Goal: Information Seeking & Learning: Learn about a topic

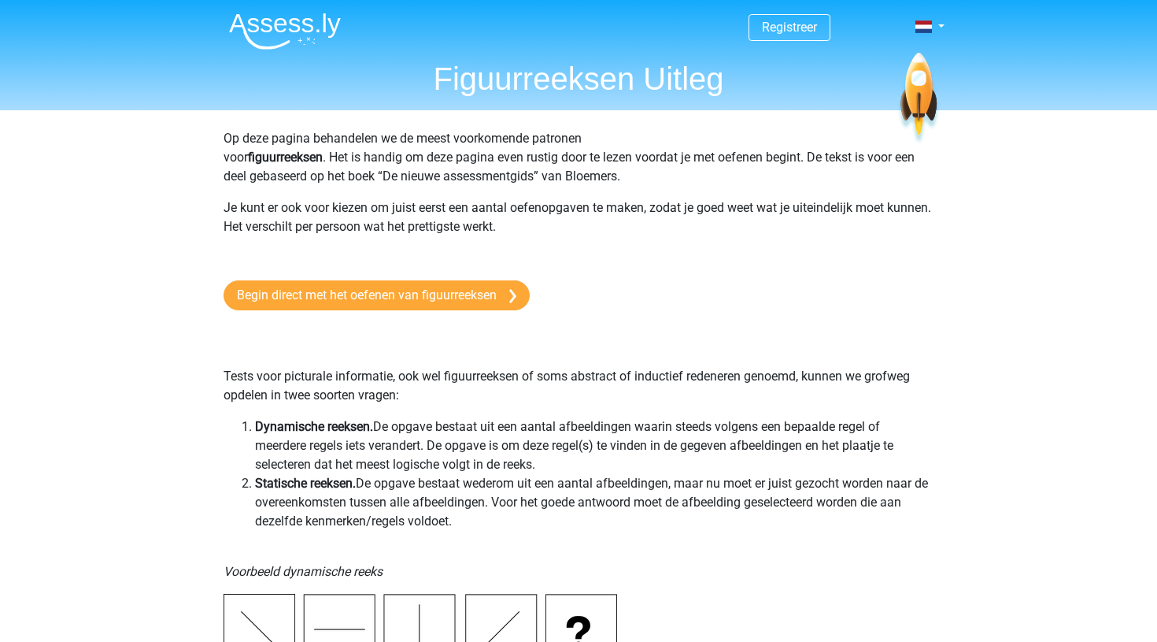
scroll to position [2019, 0]
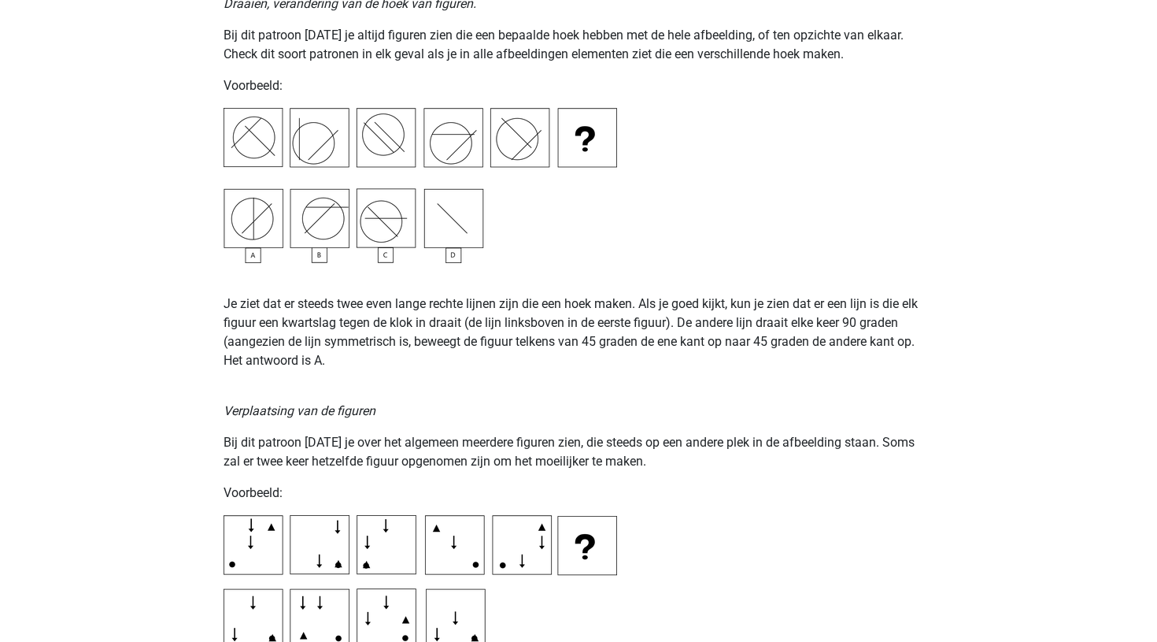
click at [641, 495] on p "Voorbeeld:" at bounding box center [579, 492] width 710 height 19
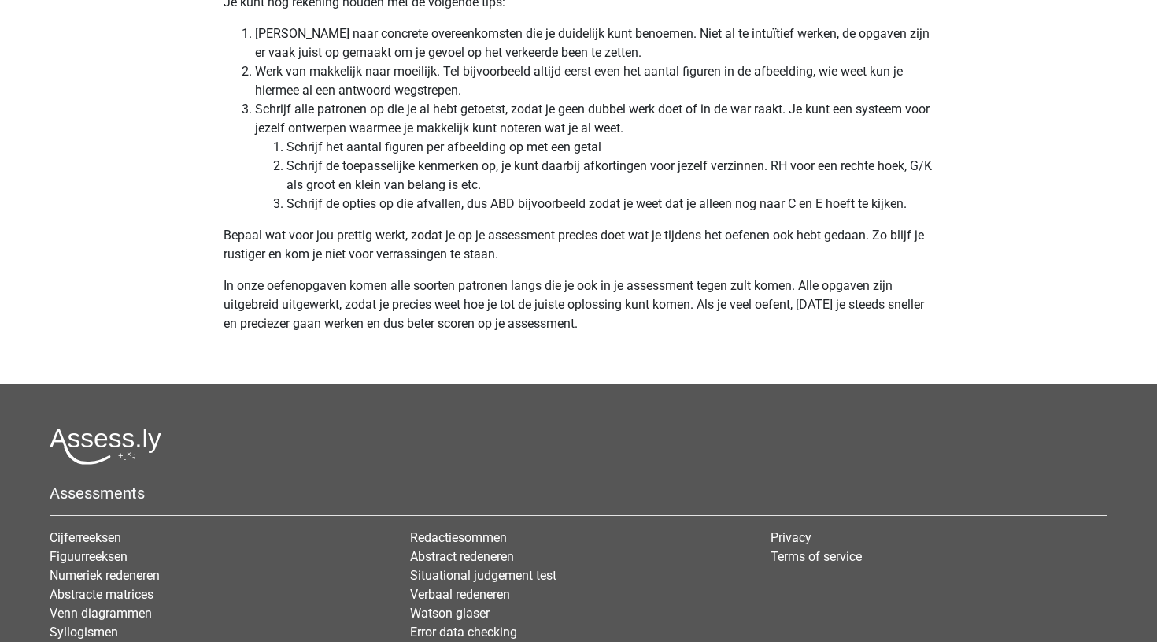
scroll to position [4785, 0]
click at [132, 577] on link "Numeriek redeneren" at bounding box center [105, 575] width 110 height 15
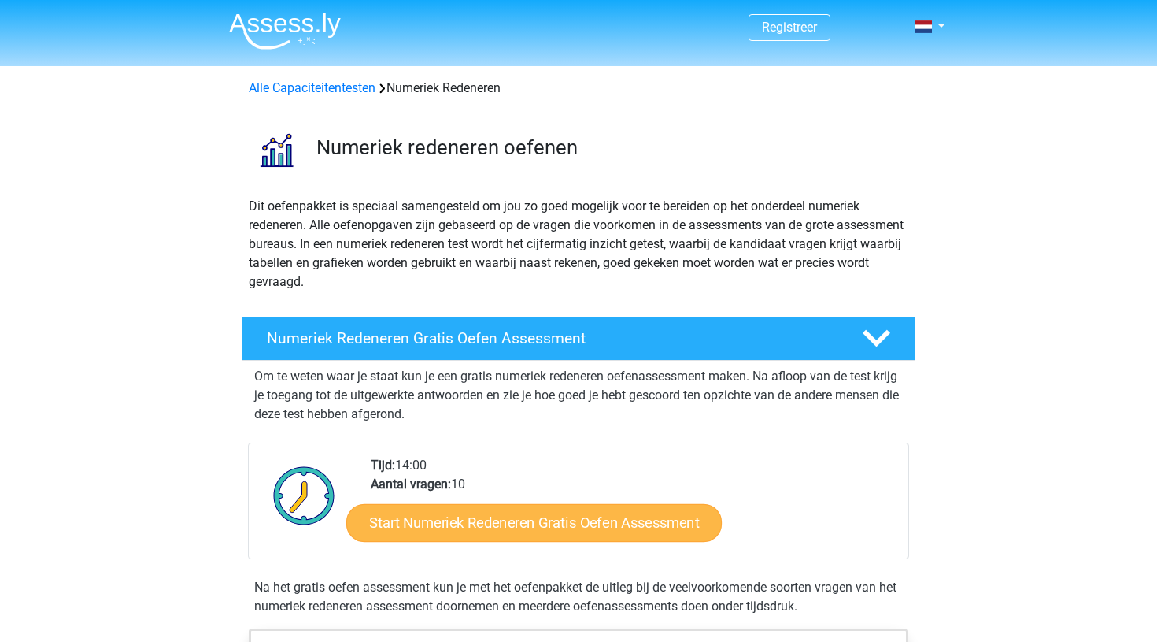
click at [542, 531] on link "Start Numeriek Redeneren Gratis Oefen Assessment" at bounding box center [534, 522] width 376 height 38
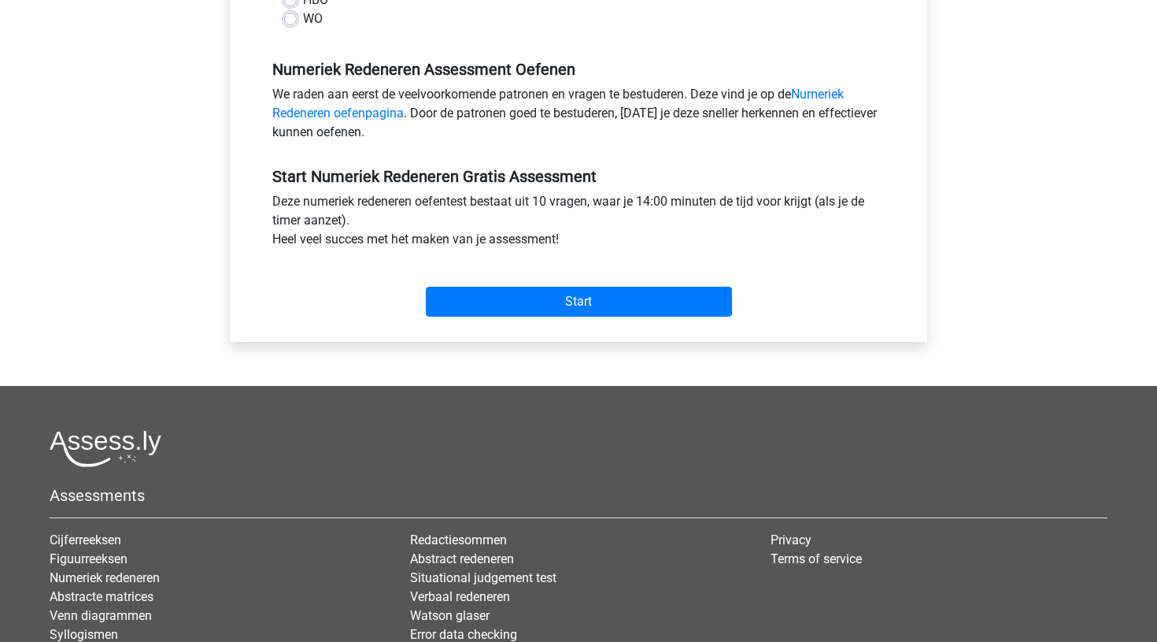
scroll to position [450, 0]
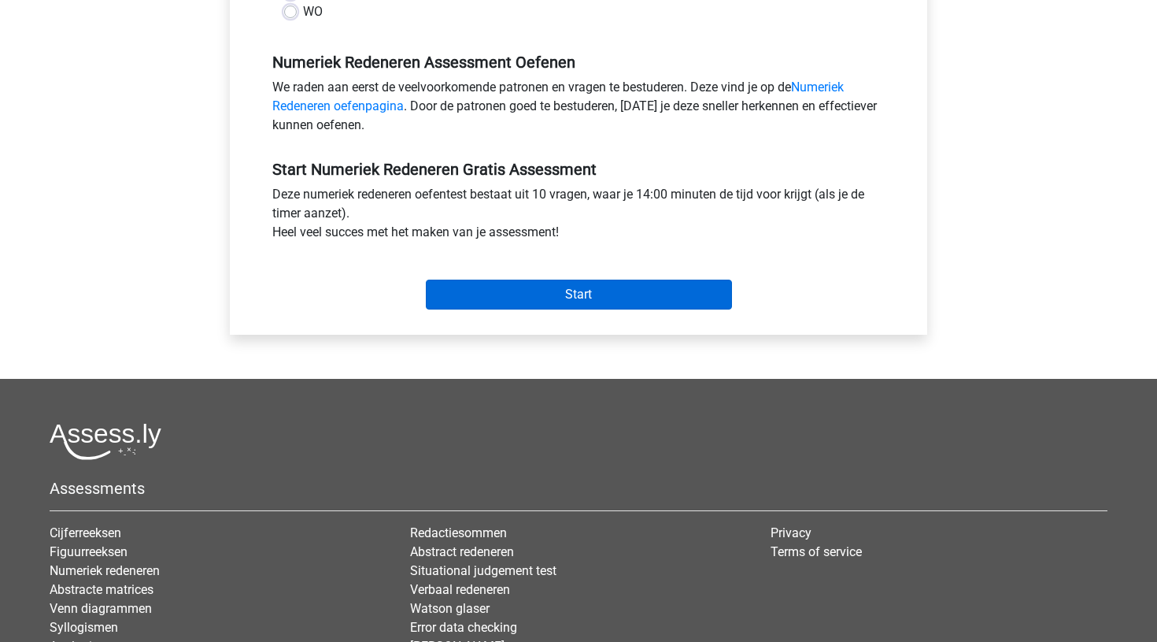
click at [576, 287] on input "Start" at bounding box center [579, 294] width 306 height 30
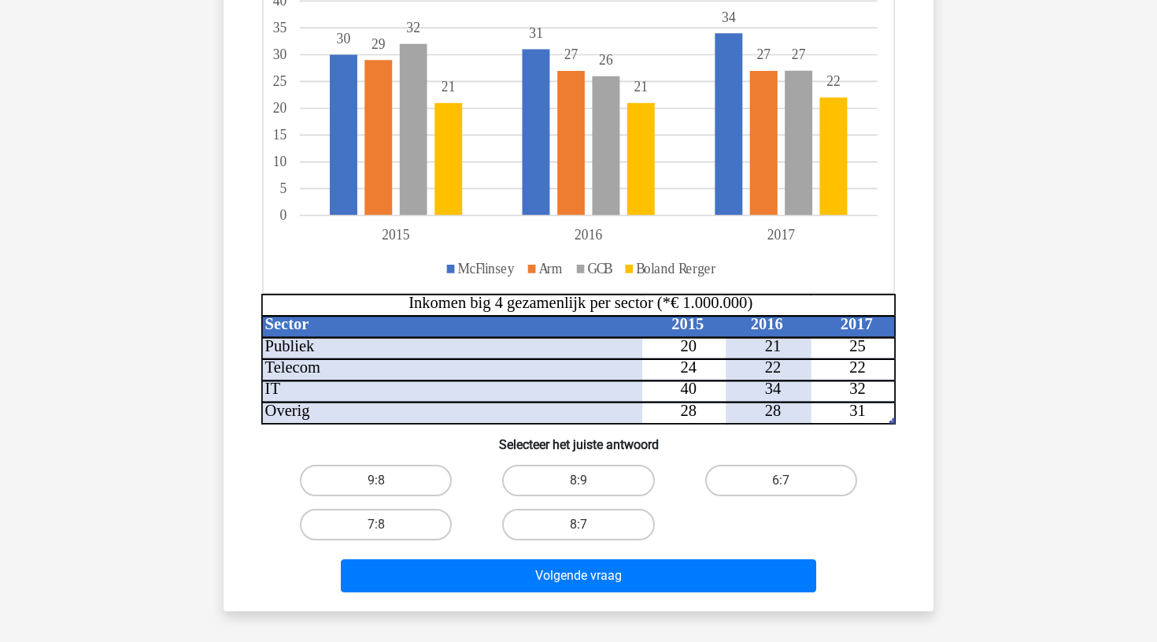
scroll to position [241, 0]
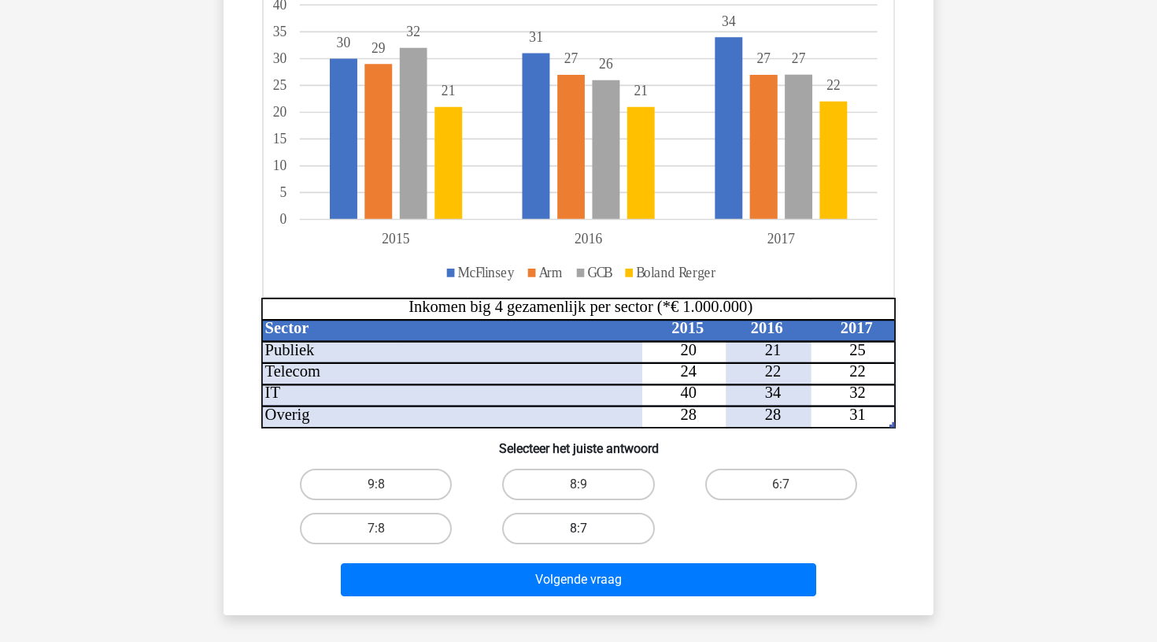
click at [607, 525] on label "8:7" at bounding box center [578, 528] width 152 height 31
click at [589, 528] on input "8:7" at bounding box center [584, 533] width 10 height 10
radio input "true"
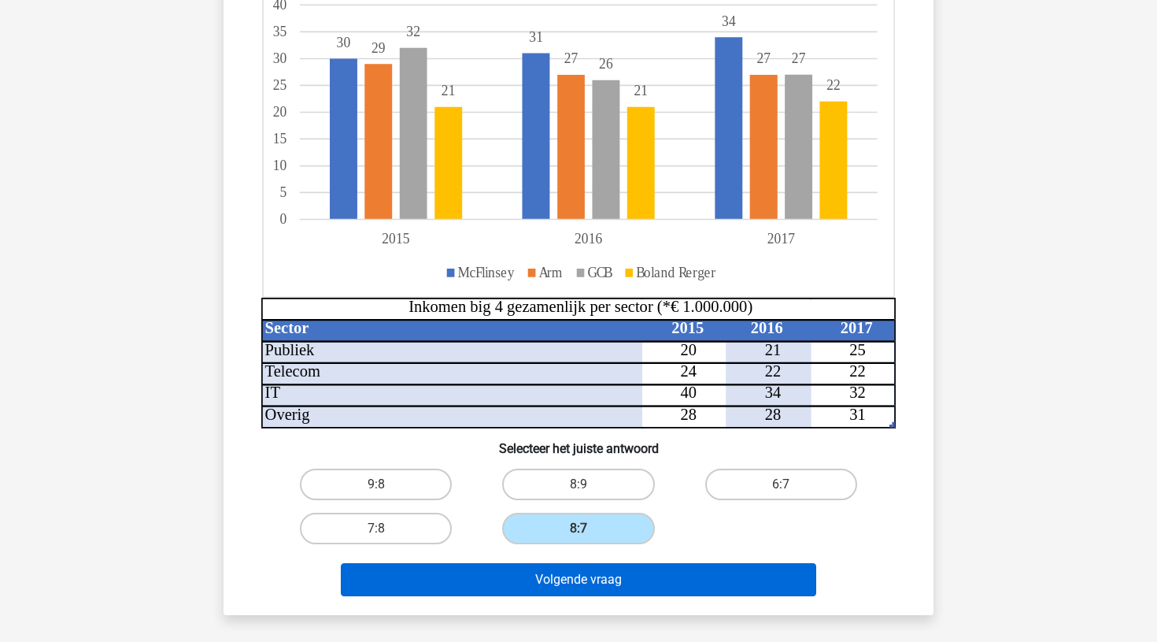
click at [601, 579] on button "Volgende vraag" at bounding box center [579, 579] width 476 height 33
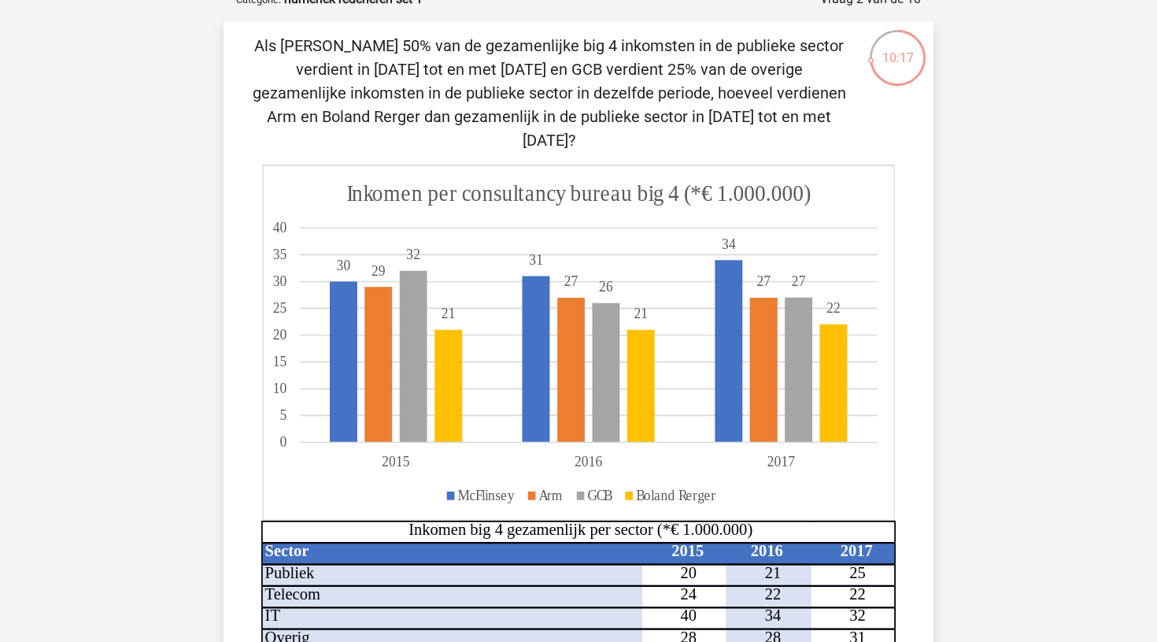
scroll to position [85, 0]
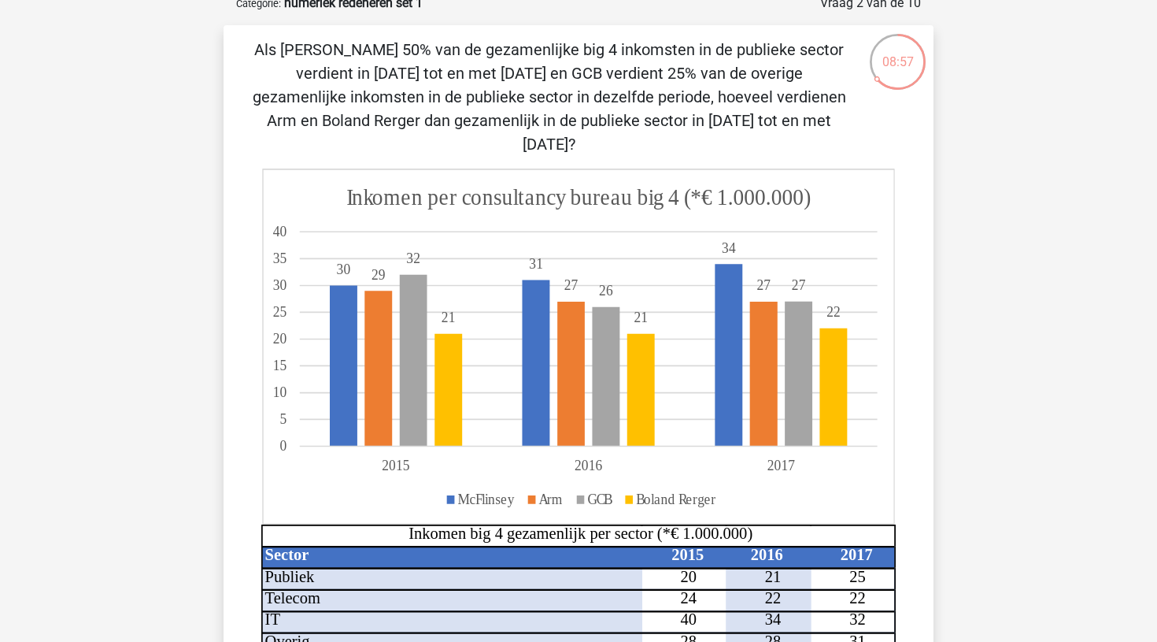
drag, startPoint x: 637, startPoint y: 405, endPoint x: 633, endPoint y: 353, distance: 52.1
click at [633, 350] on icon at bounding box center [641, 387] width 413 height 118
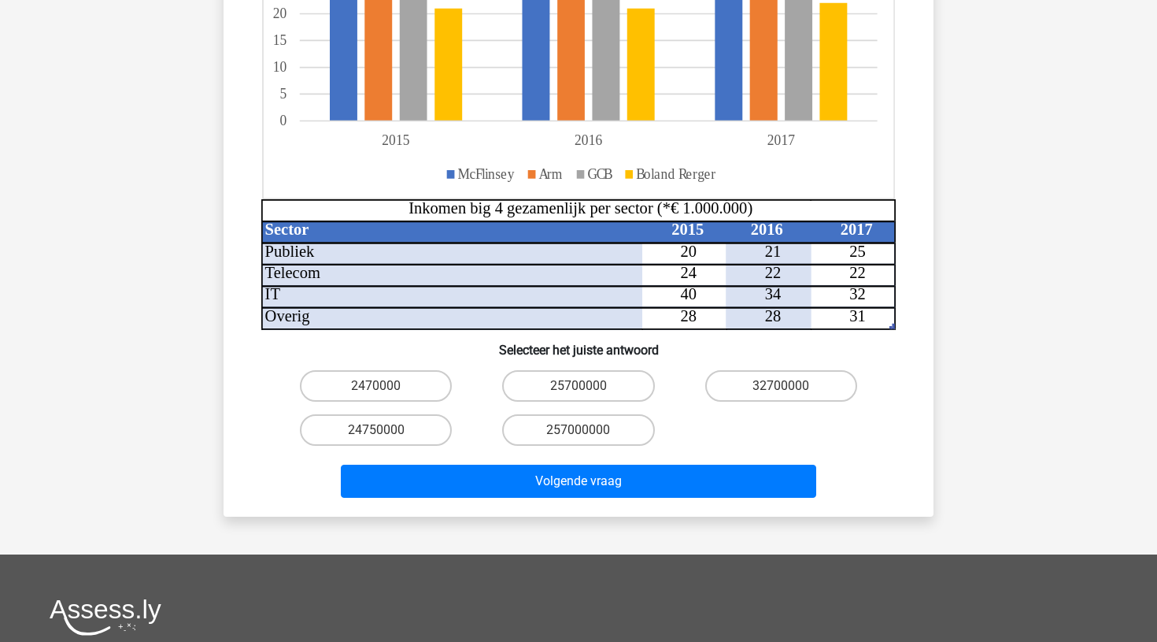
scroll to position [415, 0]
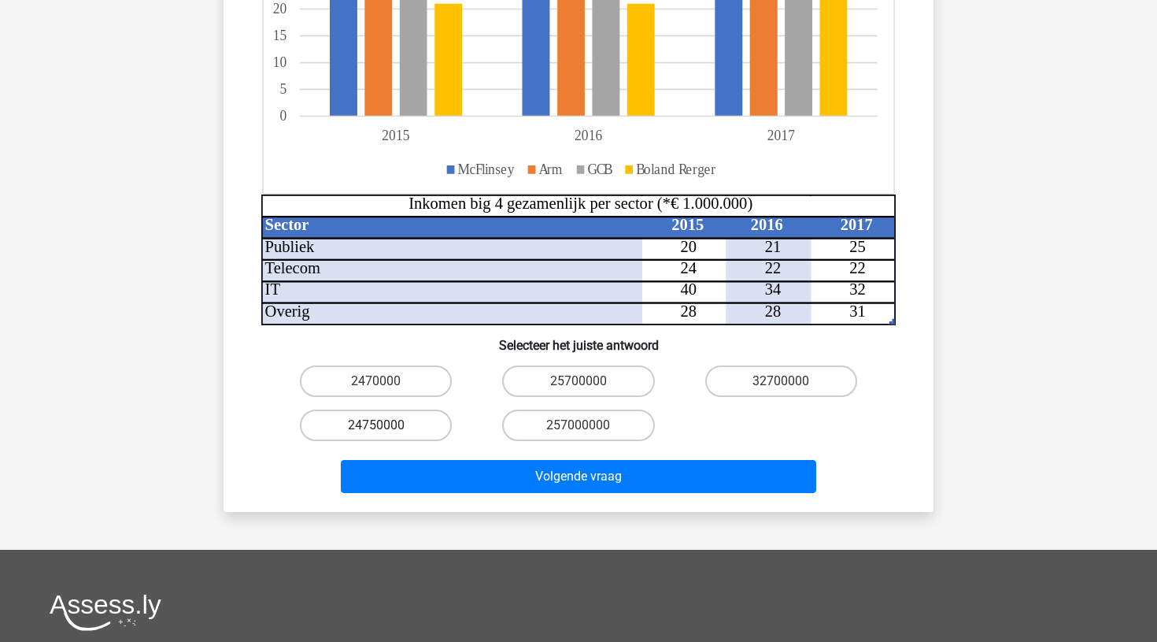
click at [425, 409] on label "24750000" at bounding box center [376, 424] width 152 height 31
click at [387, 425] on input "24750000" at bounding box center [381, 430] width 10 height 10
radio input "true"
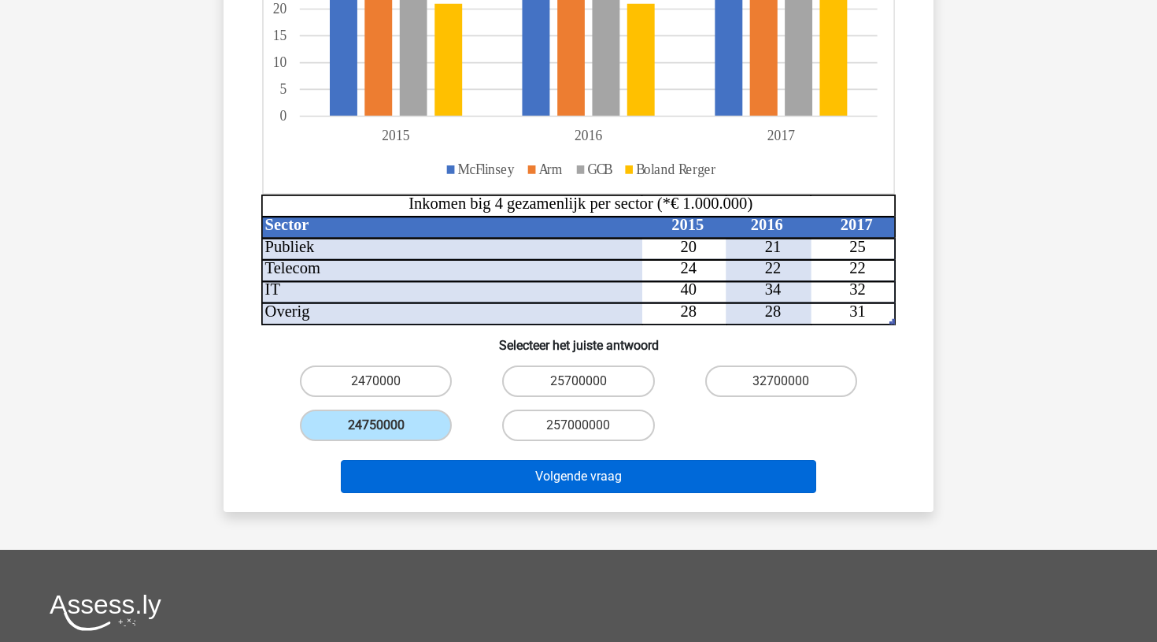
click at [557, 460] on button "Volgende vraag" at bounding box center [579, 476] width 476 height 33
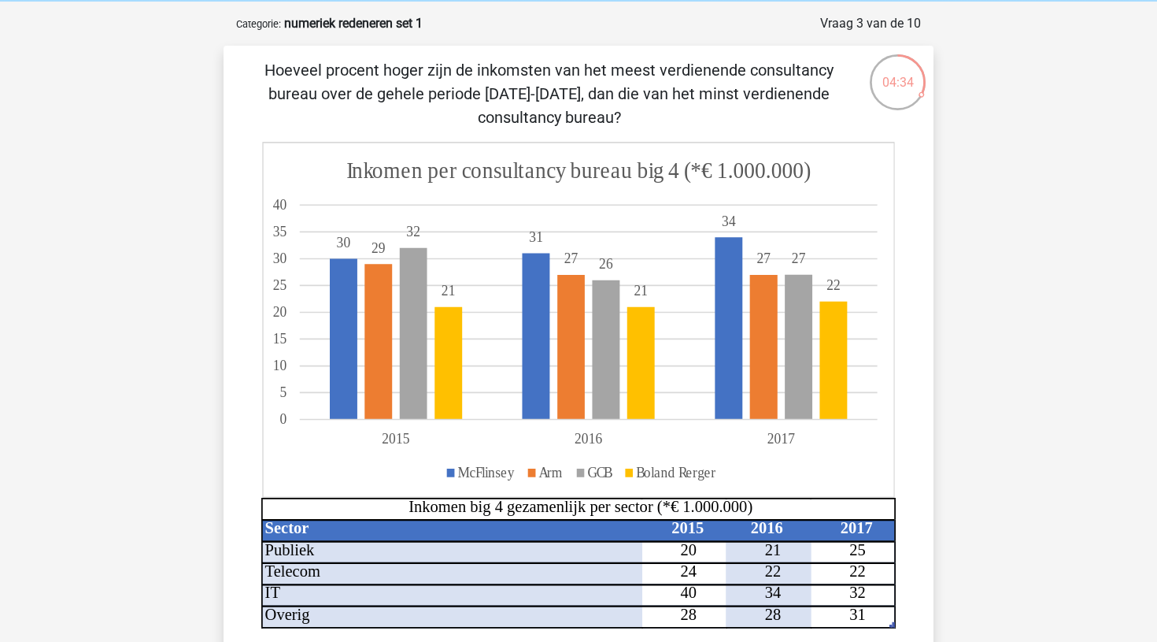
scroll to position [65, 0]
drag, startPoint x: 578, startPoint y: 368, endPoint x: 596, endPoint y: 427, distance: 62.5
click at [596, 427] on icon "Sector 2015 2016 2017 Publiek 20 21 25 Telecom 24 22 22 IT 40 34 32 Overig 28 2…" at bounding box center [578, 385] width 635 height 487
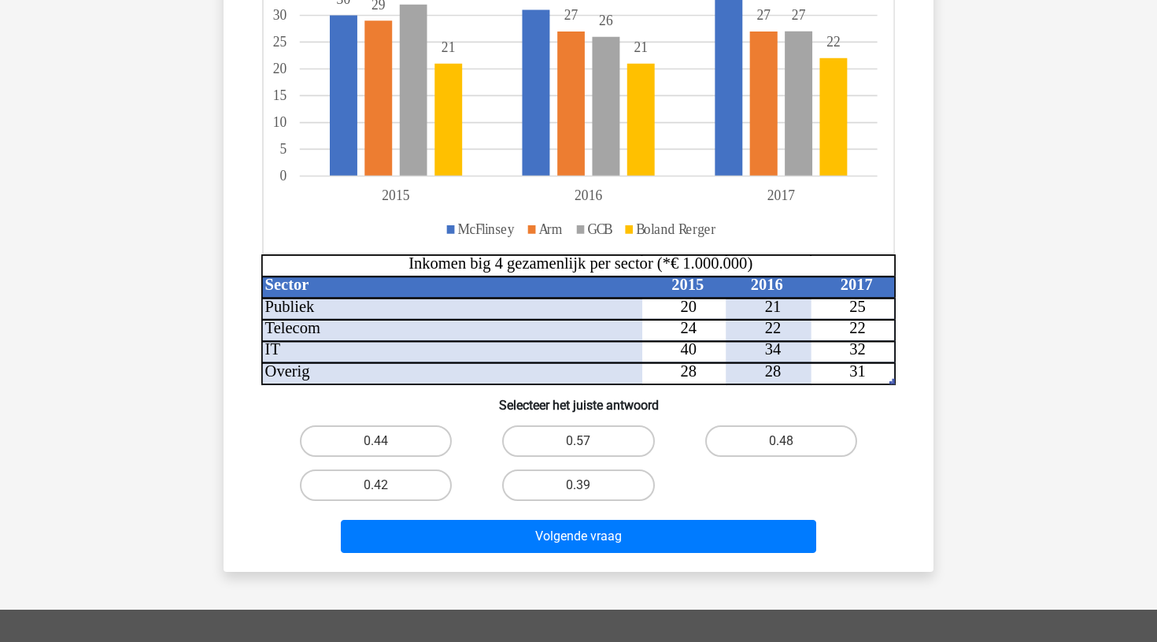
scroll to position [313, 0]
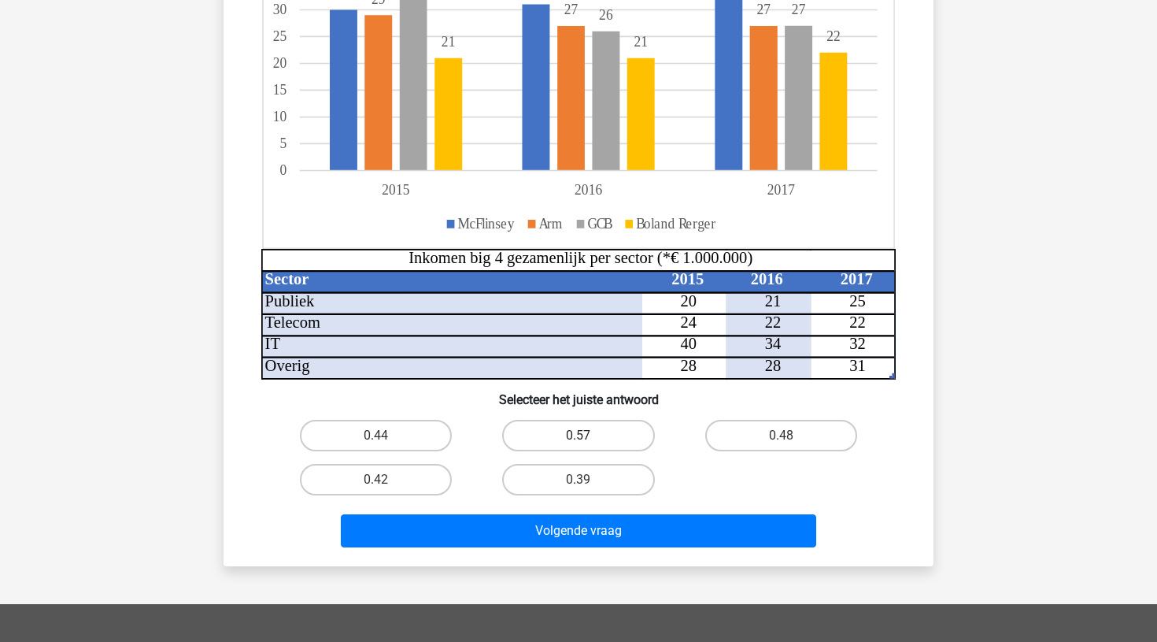
click at [596, 427] on label "0.57" at bounding box center [578, 435] width 152 height 31
click at [589, 435] on input "0.57" at bounding box center [584, 440] width 10 height 10
radio input "true"
click at [752, 431] on label "0.48" at bounding box center [781, 435] width 152 height 31
click at [781, 435] on input "0.48" at bounding box center [786, 440] width 10 height 10
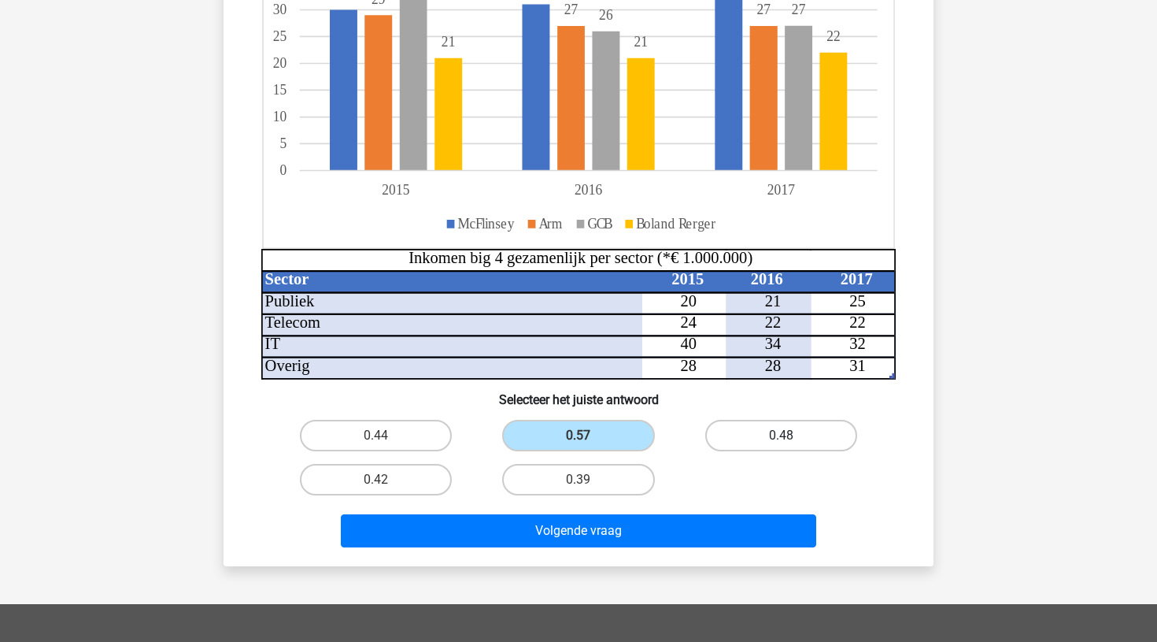
radio input "true"
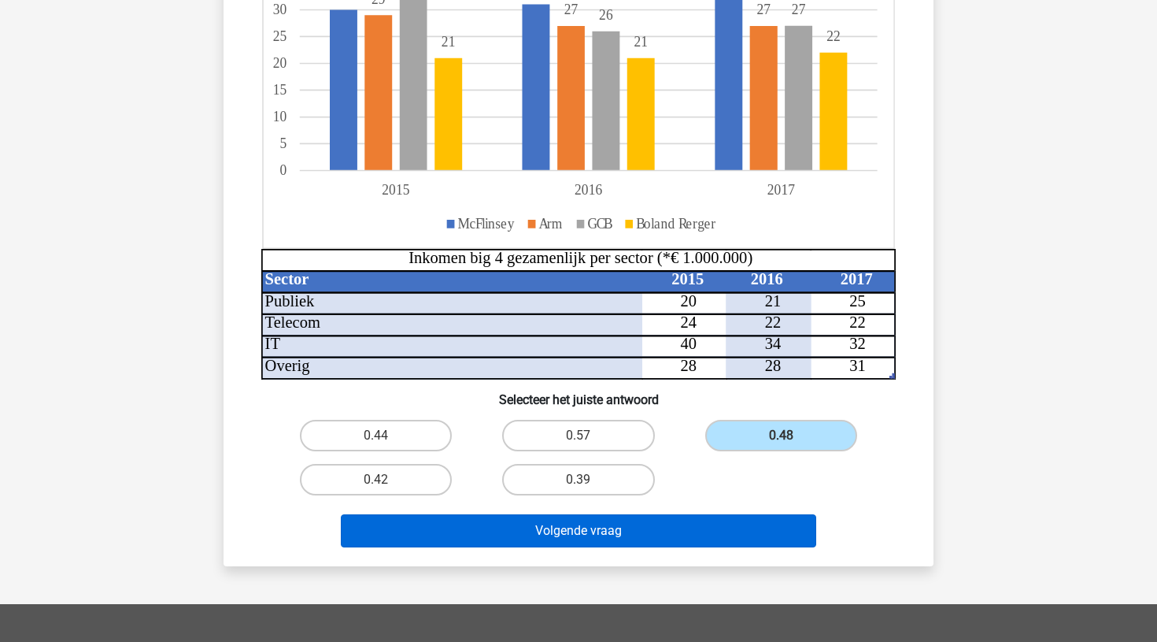
click at [625, 535] on button "Volgende vraag" at bounding box center [579, 530] width 476 height 33
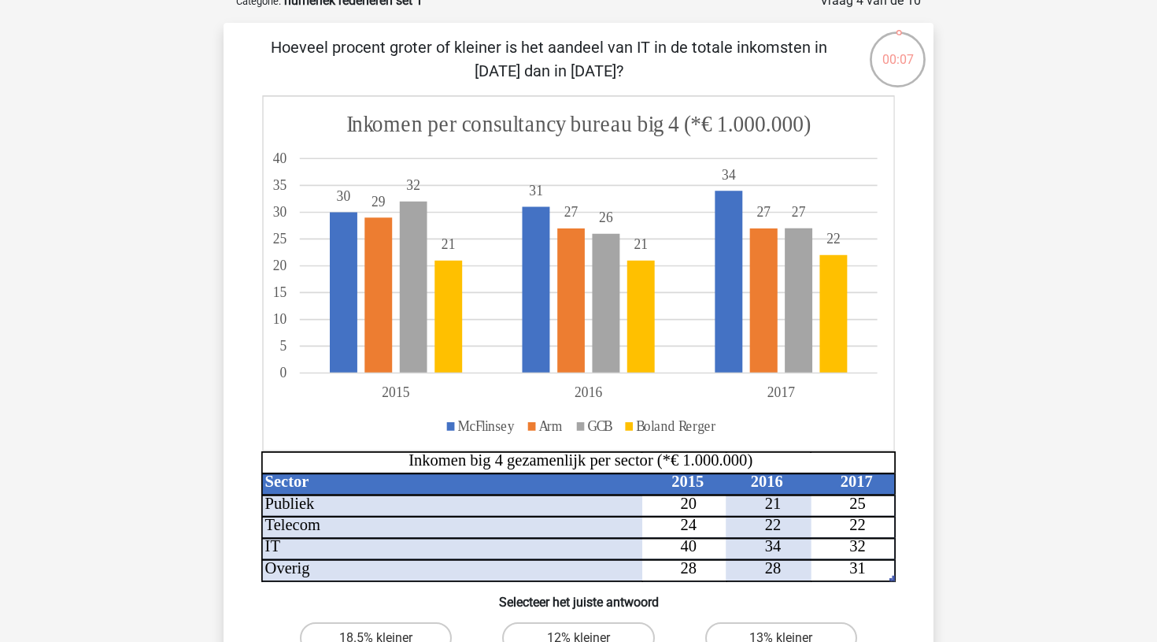
scroll to position [94, 0]
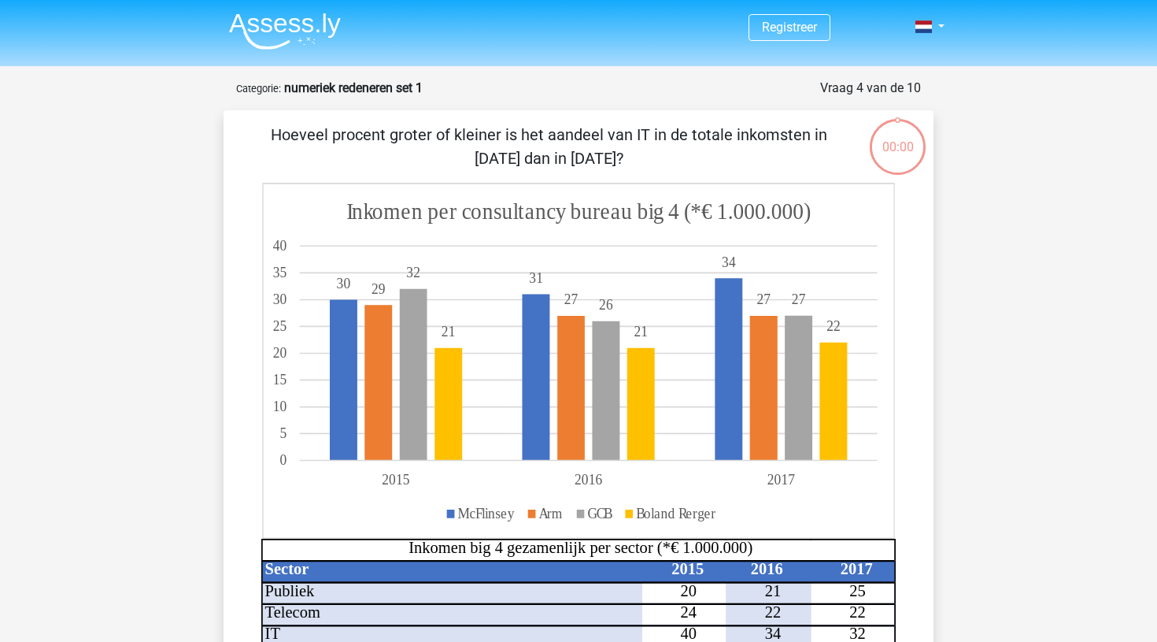
scroll to position [94, 0]
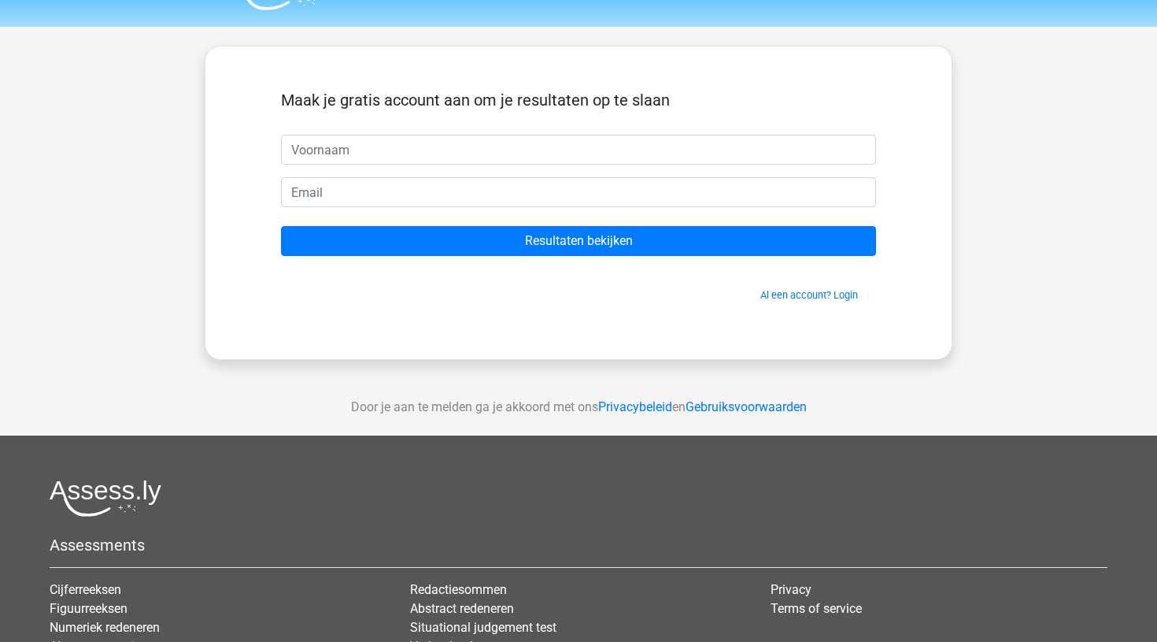
scroll to position [26, 0]
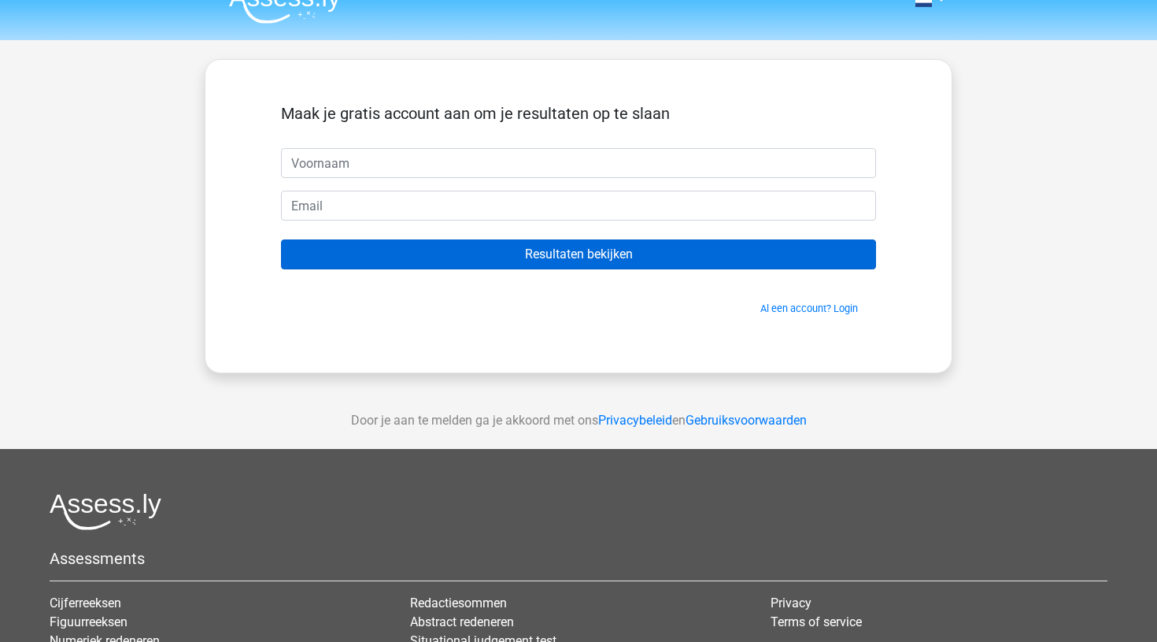
click at [581, 252] on input "Resultaten bekijken" at bounding box center [578, 254] width 595 height 30
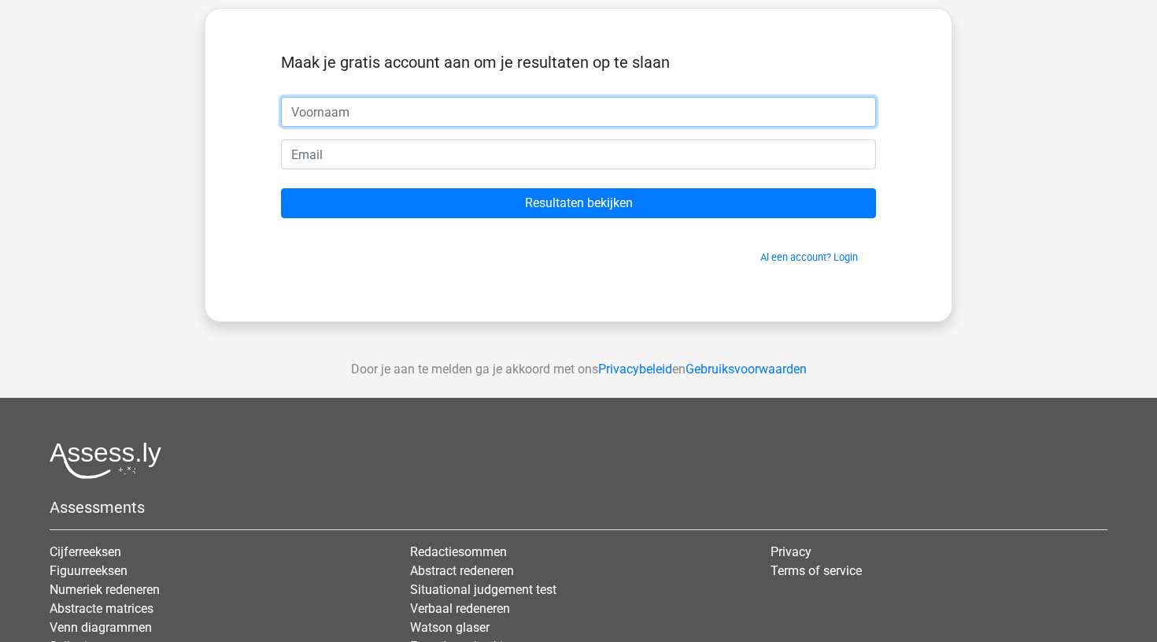
scroll to position [87, 0]
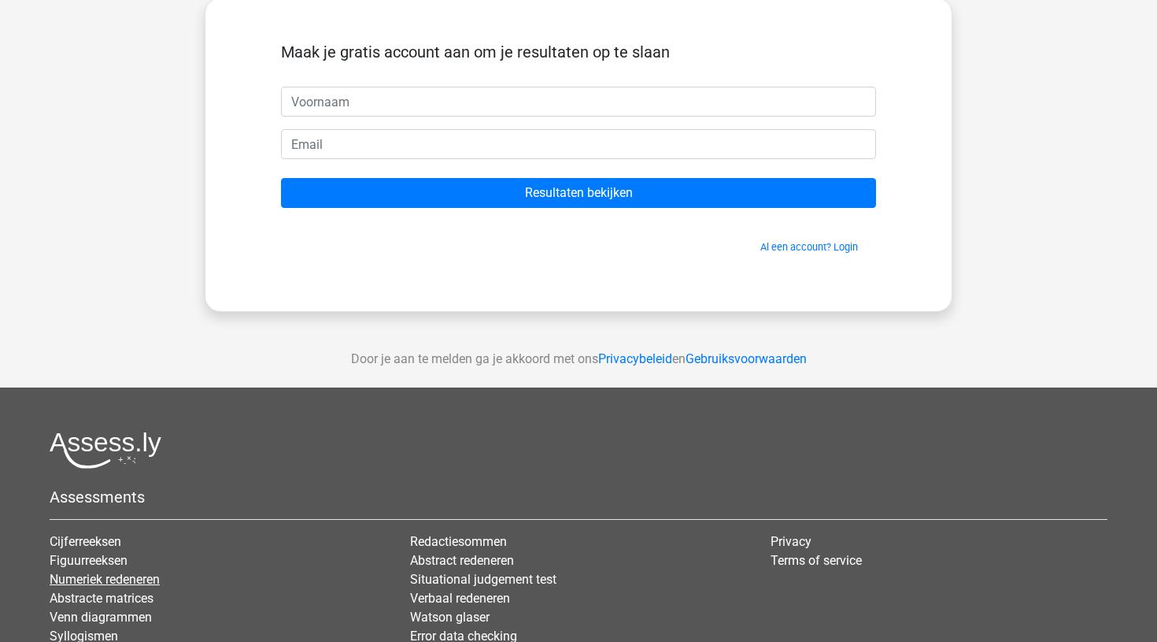
click at [139, 579] on link "Numeriek redeneren" at bounding box center [105, 579] width 110 height 15
click at [111, 582] on link "Numeriek redeneren" at bounding box center [105, 579] width 110 height 15
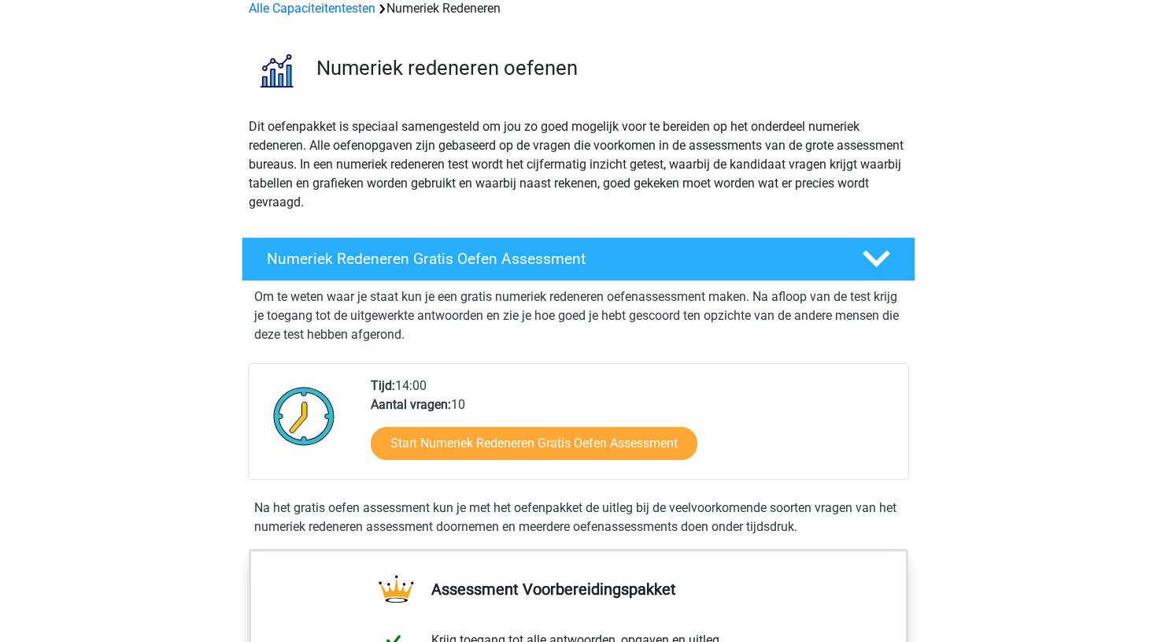
scroll to position [80, 0]
click at [466, 259] on h4 "Numeriek Redeneren Gratis Oefen Assessment" at bounding box center [552, 258] width 570 height 18
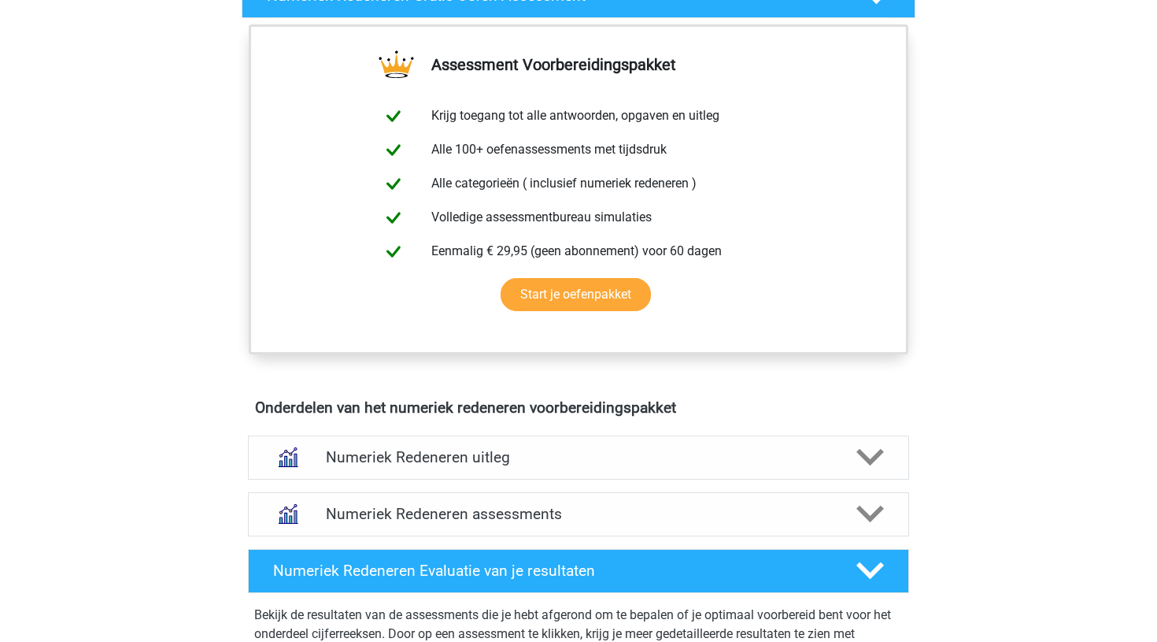
scroll to position [346, 0]
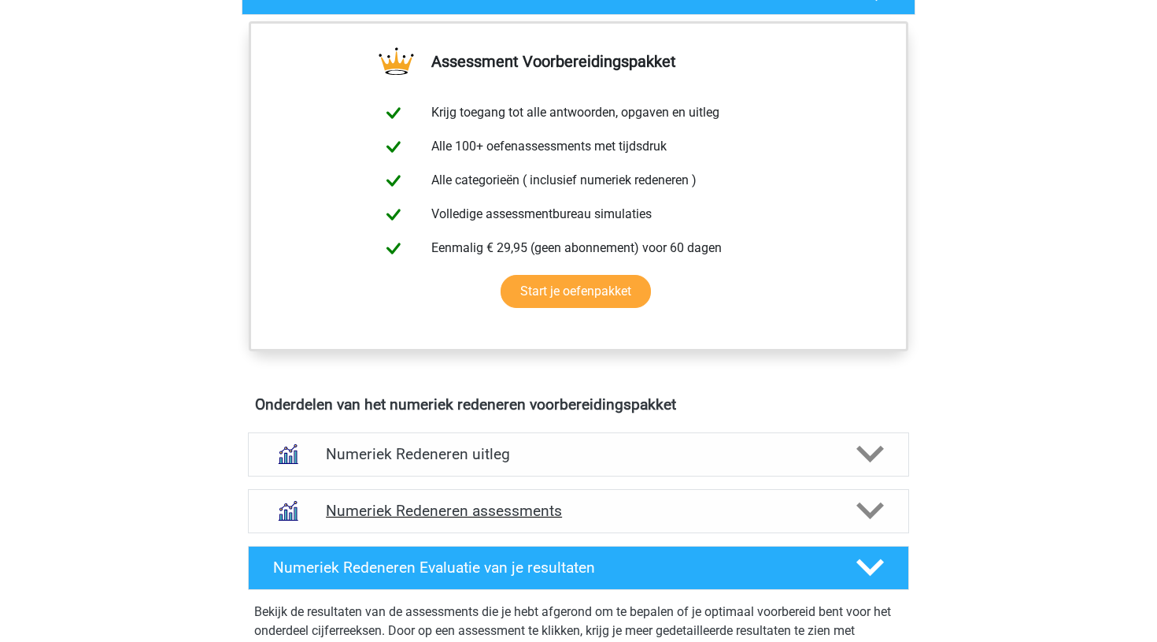
click at [431, 515] on h4 "Numeriek Redeneren assessments" at bounding box center [578, 510] width 505 height 18
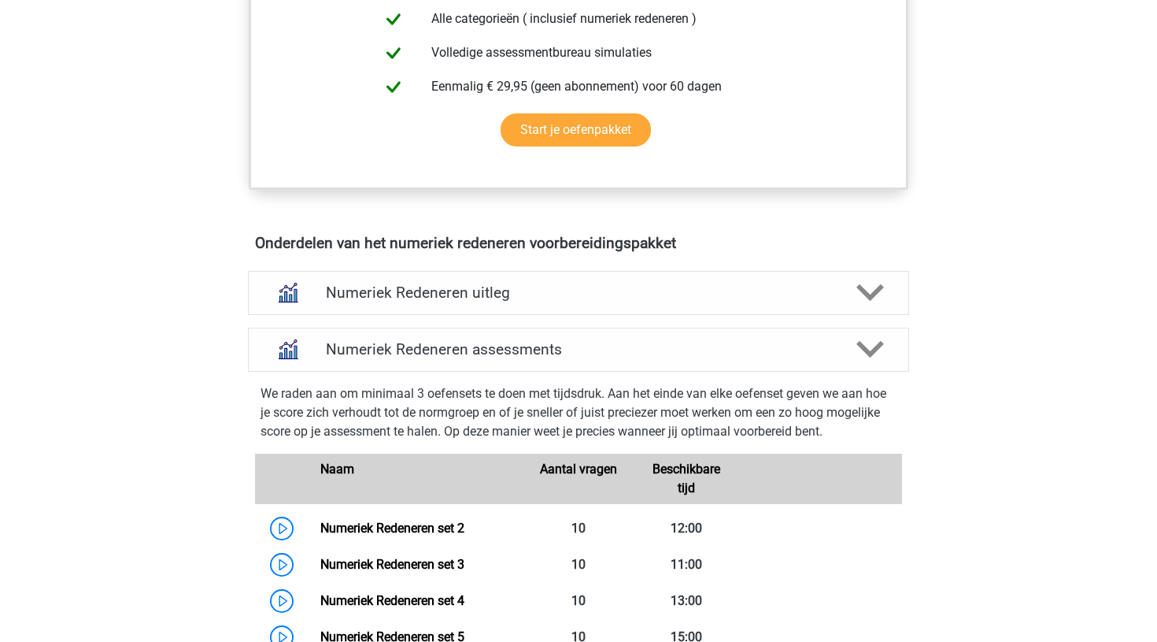
scroll to position [526, 0]
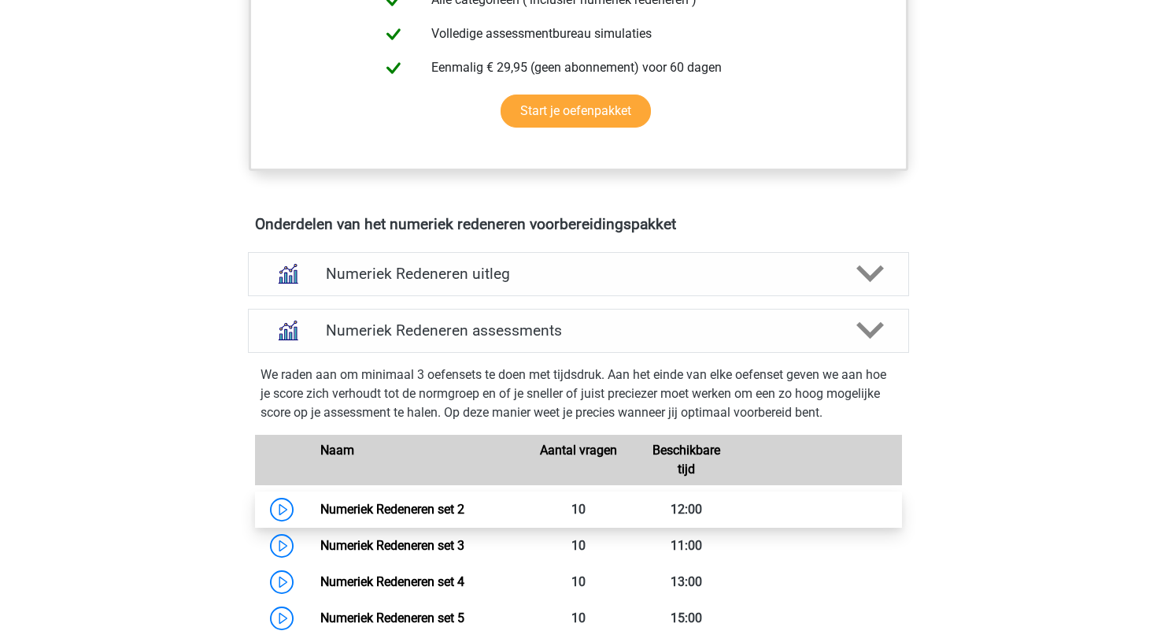
click at [320, 511] on link "Numeriek Redeneren set 2" at bounding box center [392, 508] width 144 height 15
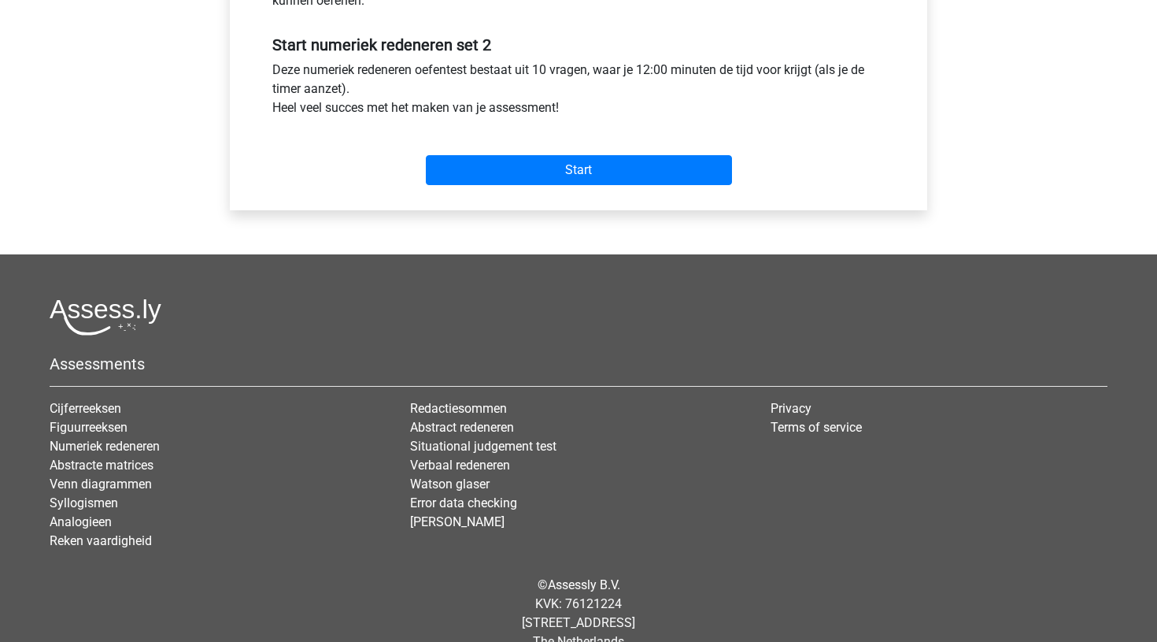
scroll to position [583, 0]
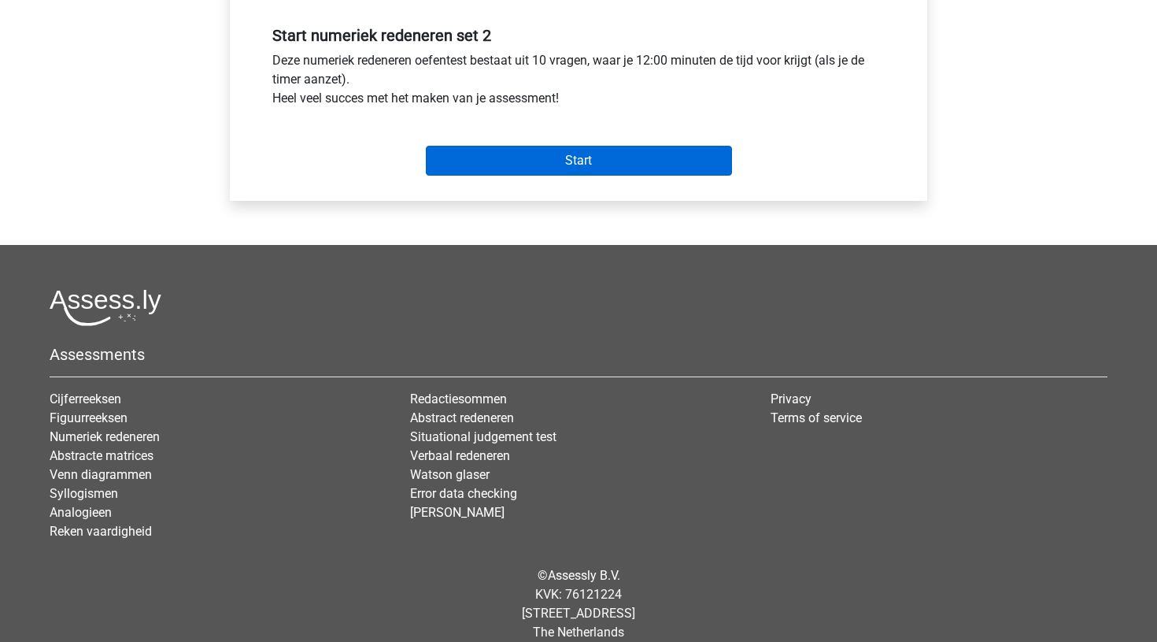
click at [583, 159] on input "Start" at bounding box center [579, 161] width 306 height 30
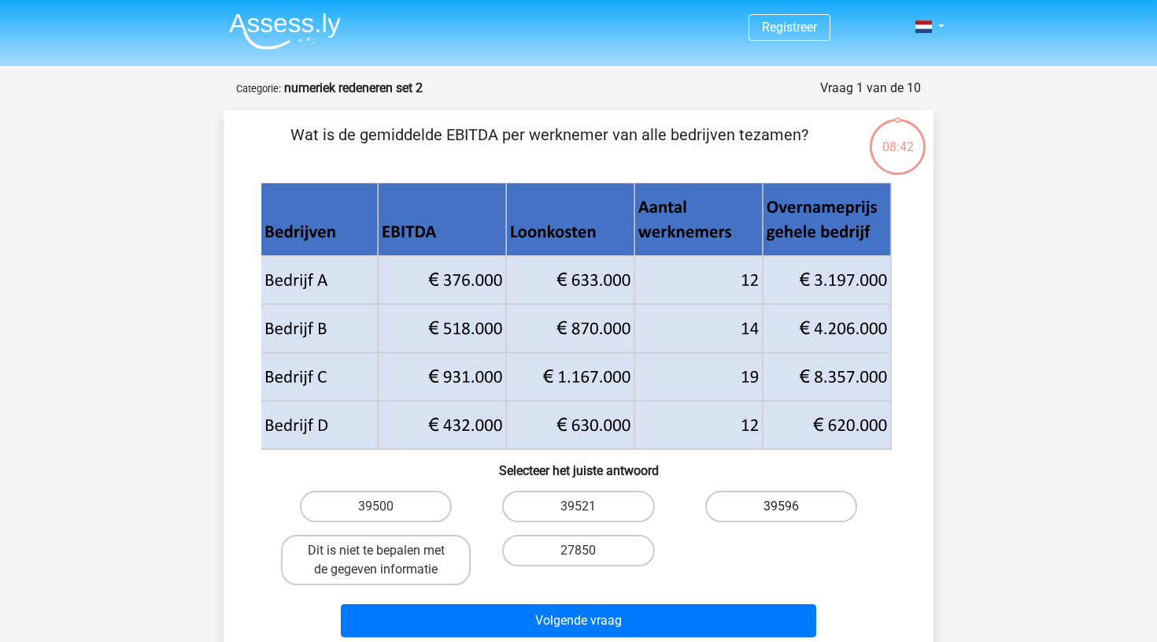
click at [779, 505] on label "39596" at bounding box center [781, 505] width 152 height 31
click at [781, 506] on input "39596" at bounding box center [786, 511] width 10 height 10
radio input "true"
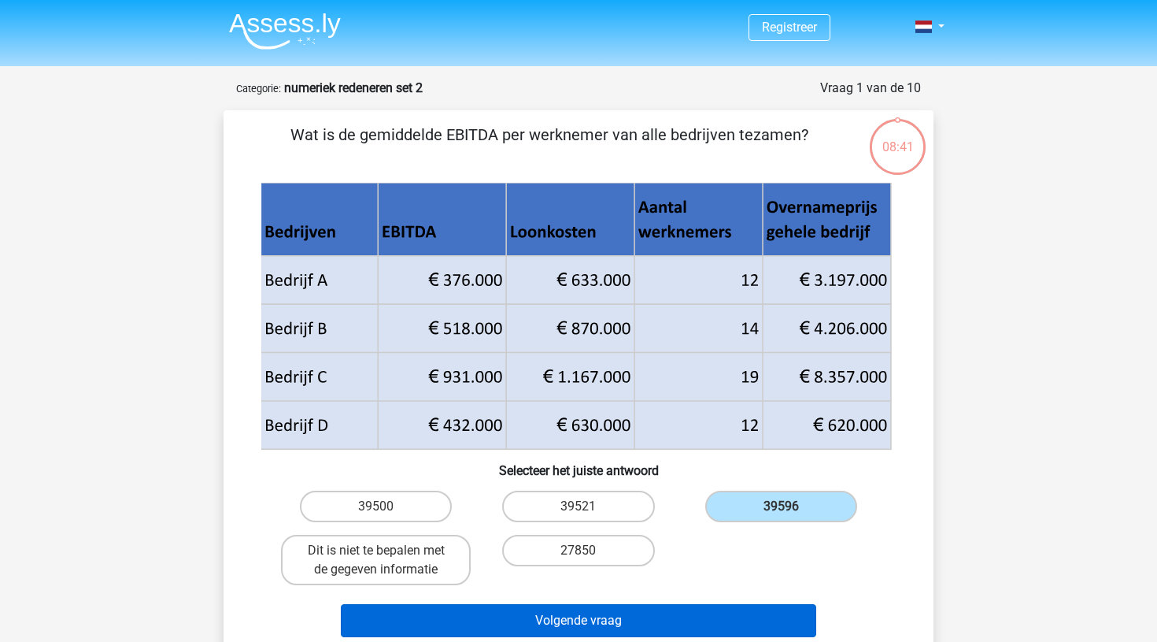
click at [617, 615] on button "Volgende vraag" at bounding box center [579, 620] width 476 height 33
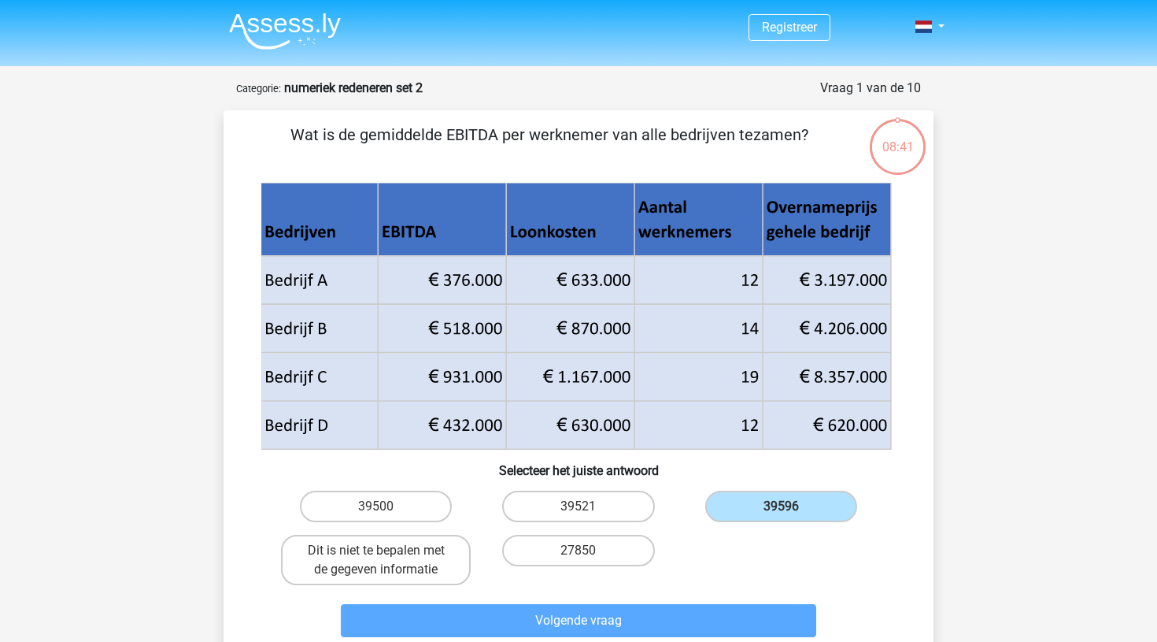
scroll to position [79, 0]
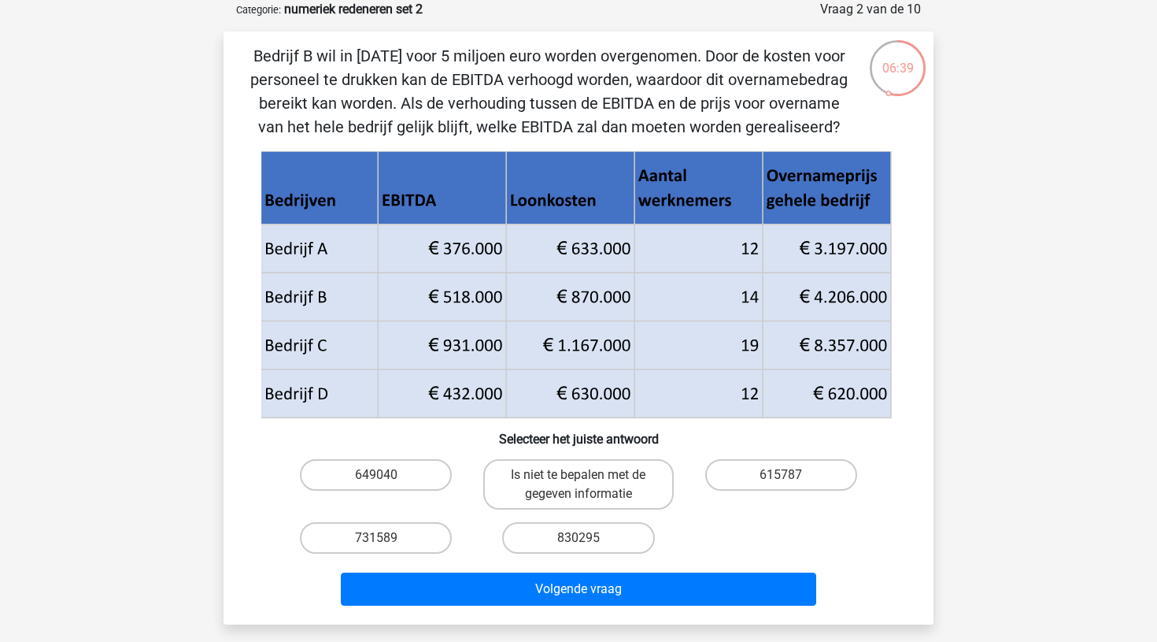
click at [617, 615] on div "Bedrijf B wil in 2018 voor 5 miljoen euro worden overgenomen. Door de kosten vo…" at bounding box center [579, 327] width 710 height 593
click at [782, 476] on input "615787" at bounding box center [786, 480] width 10 height 10
radio input "true"
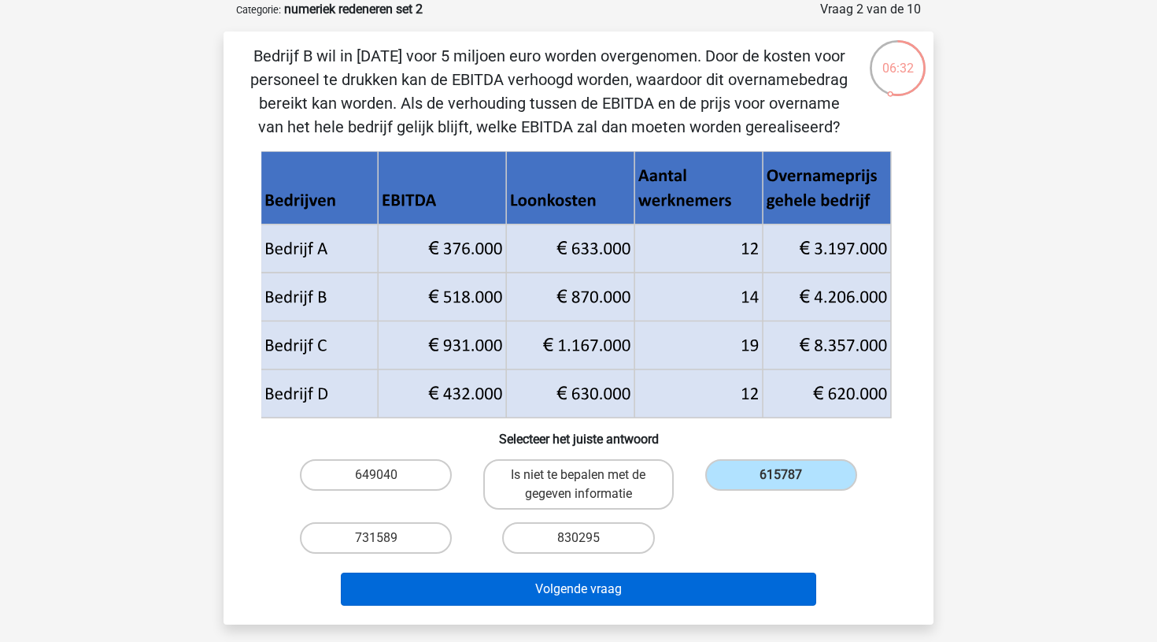
click at [606, 581] on button "Volgende vraag" at bounding box center [579, 588] width 476 height 33
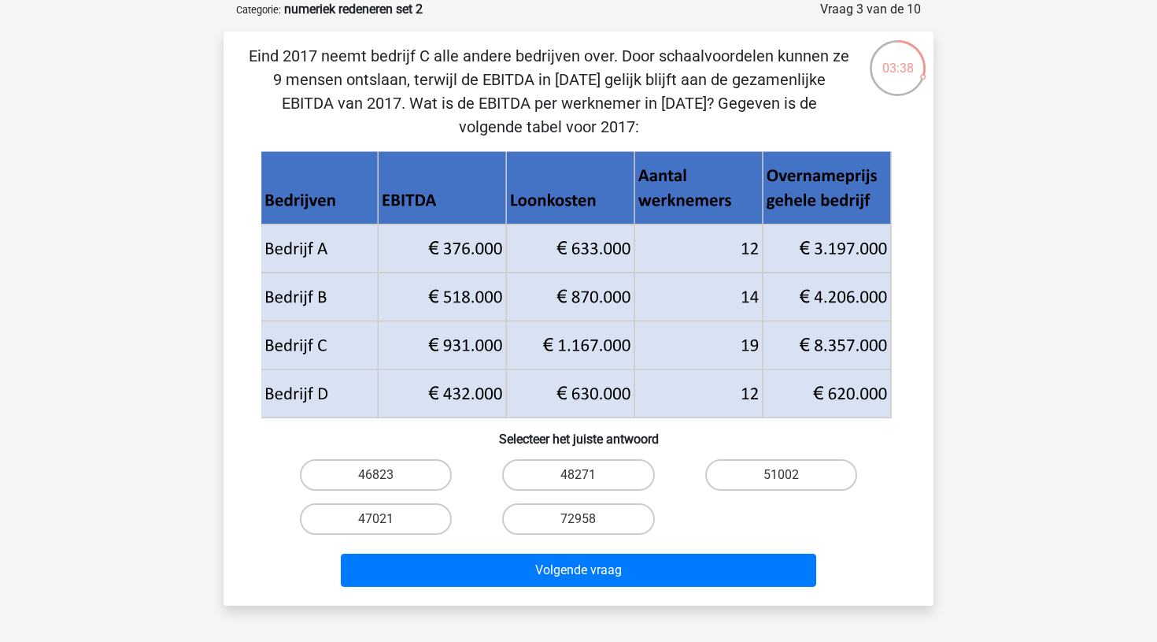
drag, startPoint x: 462, startPoint y: 554, endPoint x: 451, endPoint y: 546, distance: 13.5
click at [451, 546] on div "Volgende vraag" at bounding box center [579, 567] width 660 height 52
click at [405, 525] on label "47021" at bounding box center [376, 518] width 152 height 31
click at [387, 525] on input "47021" at bounding box center [381, 524] width 10 height 10
radio input "true"
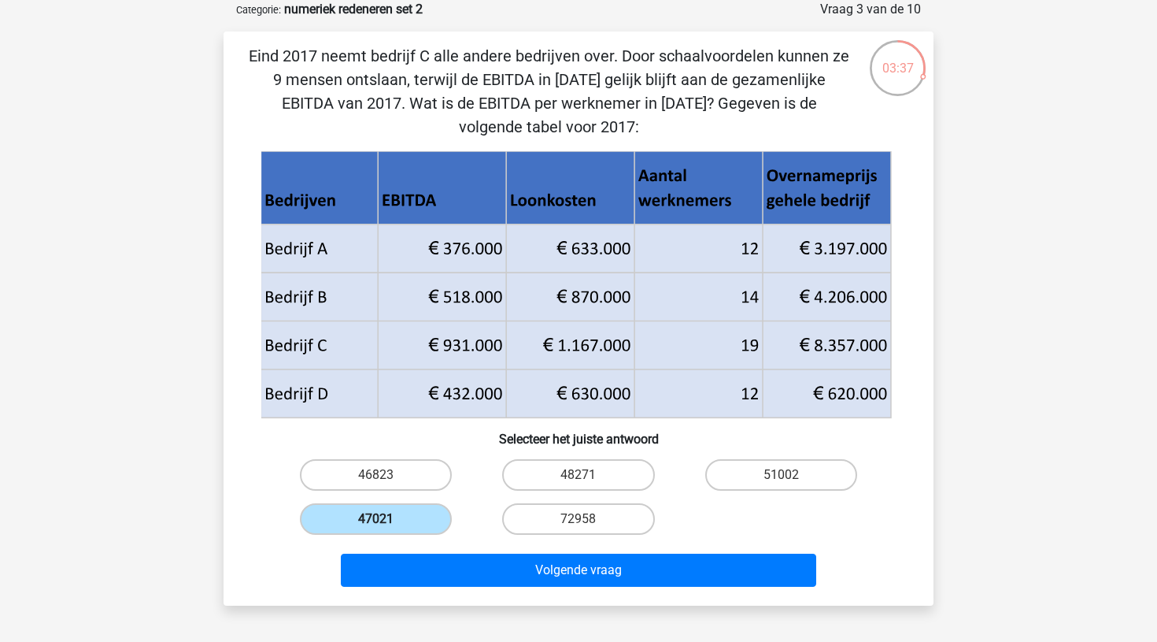
click at [405, 525] on label "47021" at bounding box center [376, 518] width 152 height 31
click at [387, 525] on input "47021" at bounding box center [381, 524] width 10 height 10
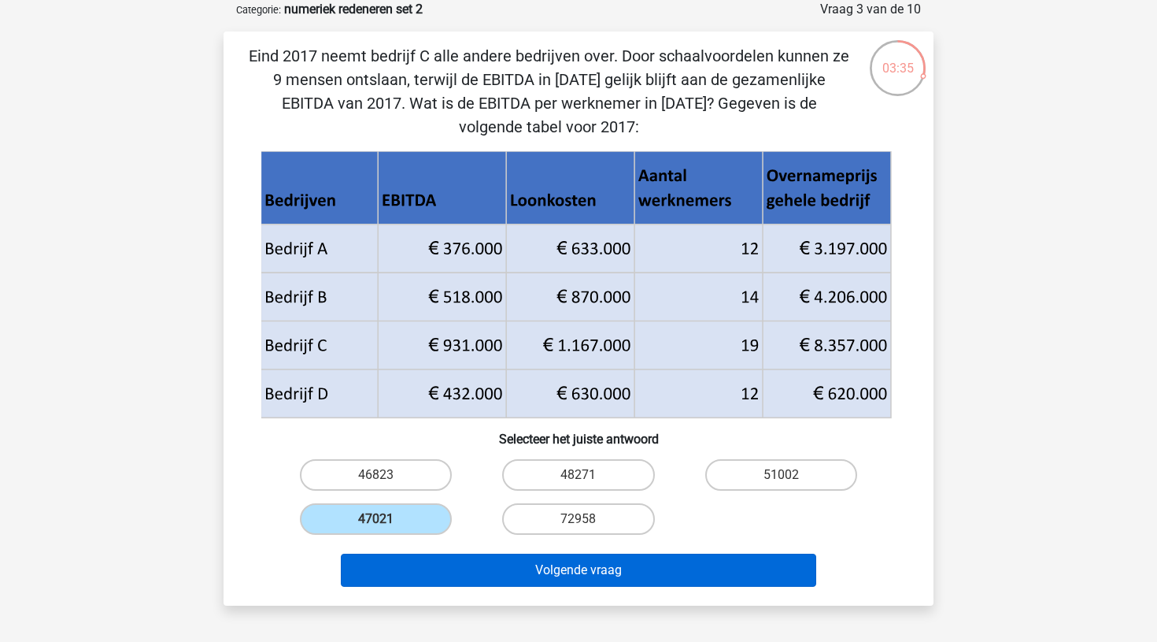
click at [550, 562] on button "Volgende vraag" at bounding box center [579, 569] width 476 height 33
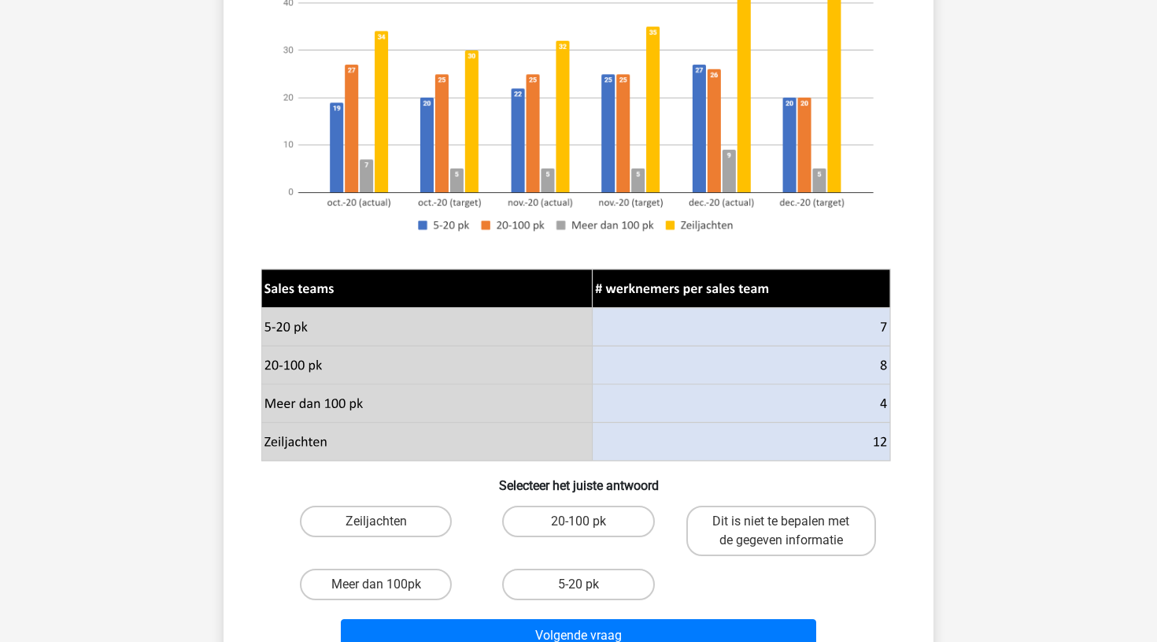
scroll to position [294, 0]
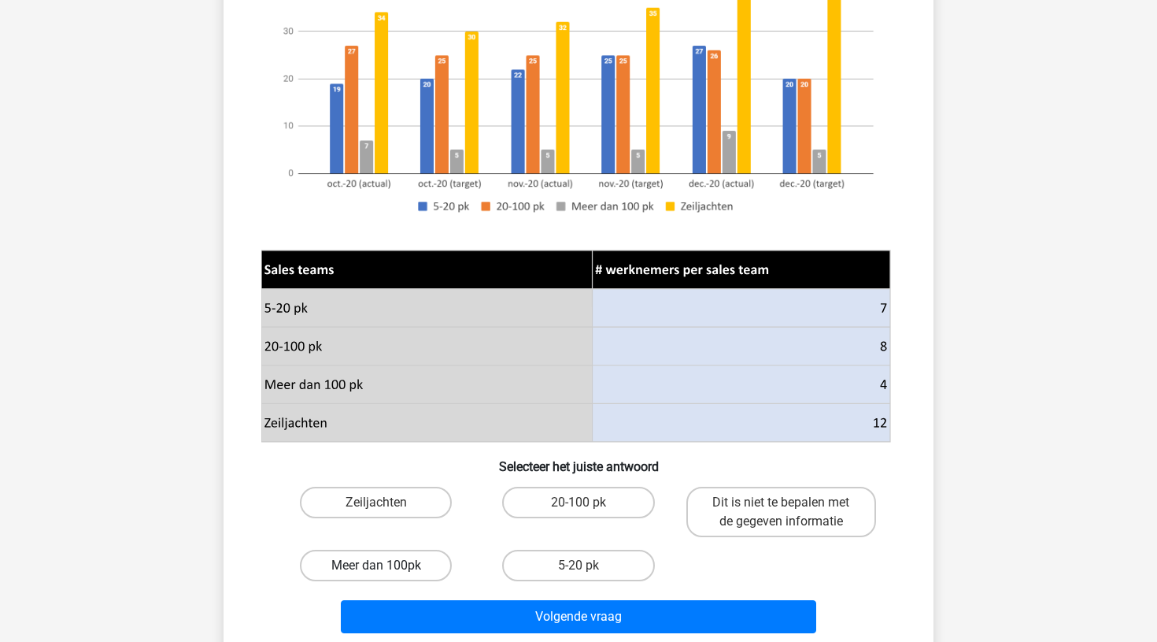
click at [383, 560] on label "Meer dan 100pk" at bounding box center [376, 565] width 152 height 31
click at [383, 565] on input "Meer dan 100pk" at bounding box center [381, 570] width 10 height 10
radio input "true"
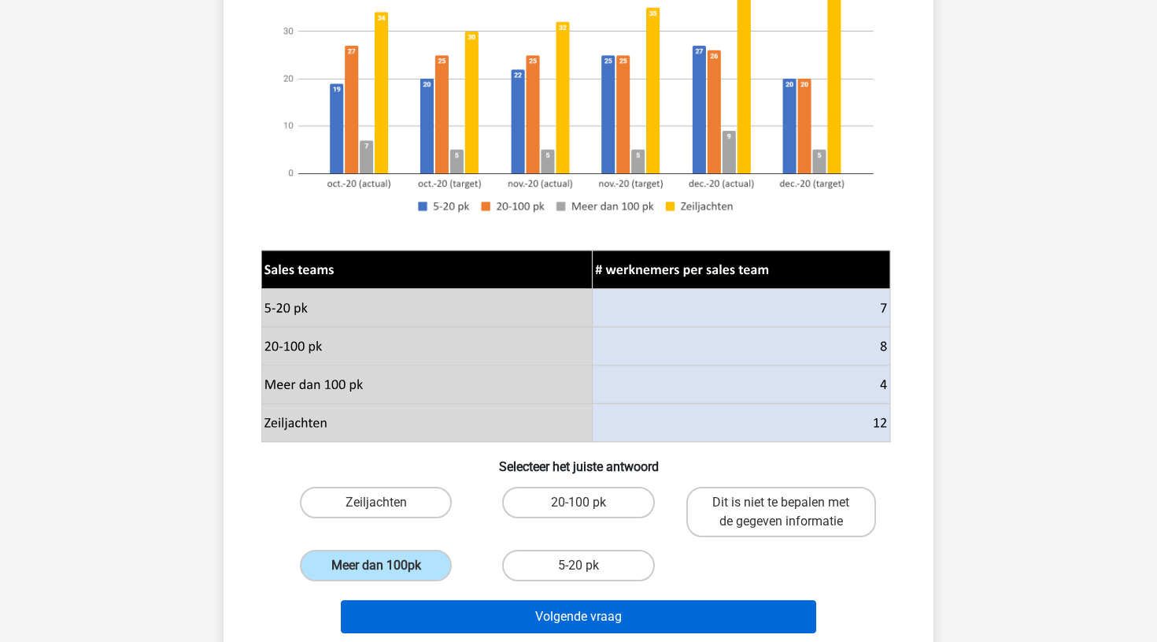
click at [559, 609] on button "Volgende vraag" at bounding box center [579, 616] width 476 height 33
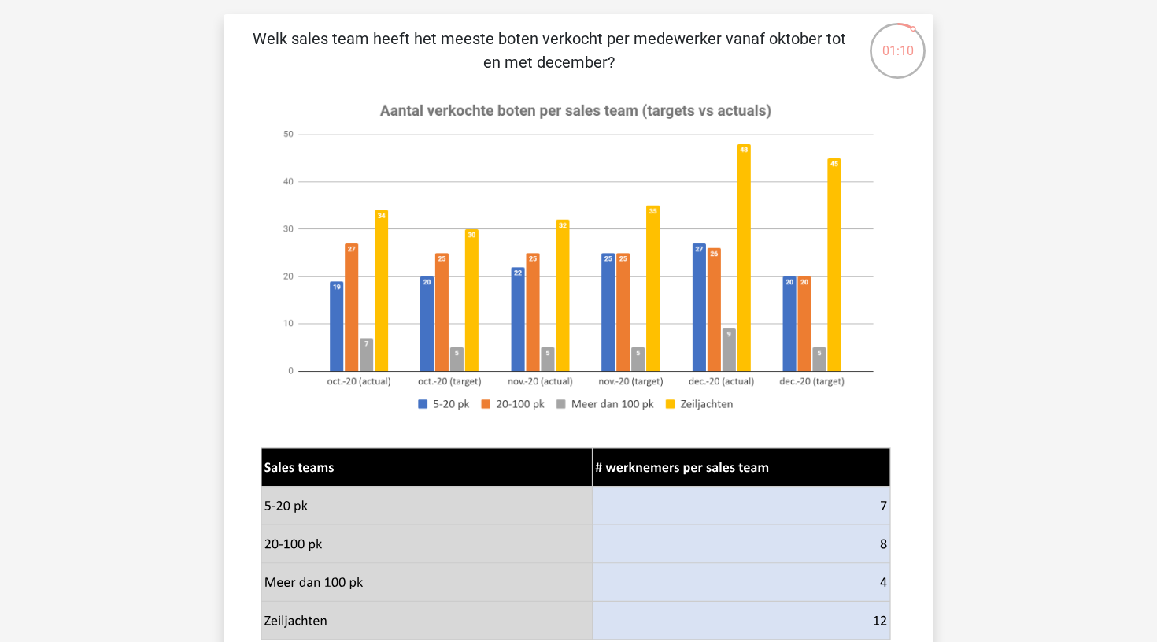
scroll to position [96, 0]
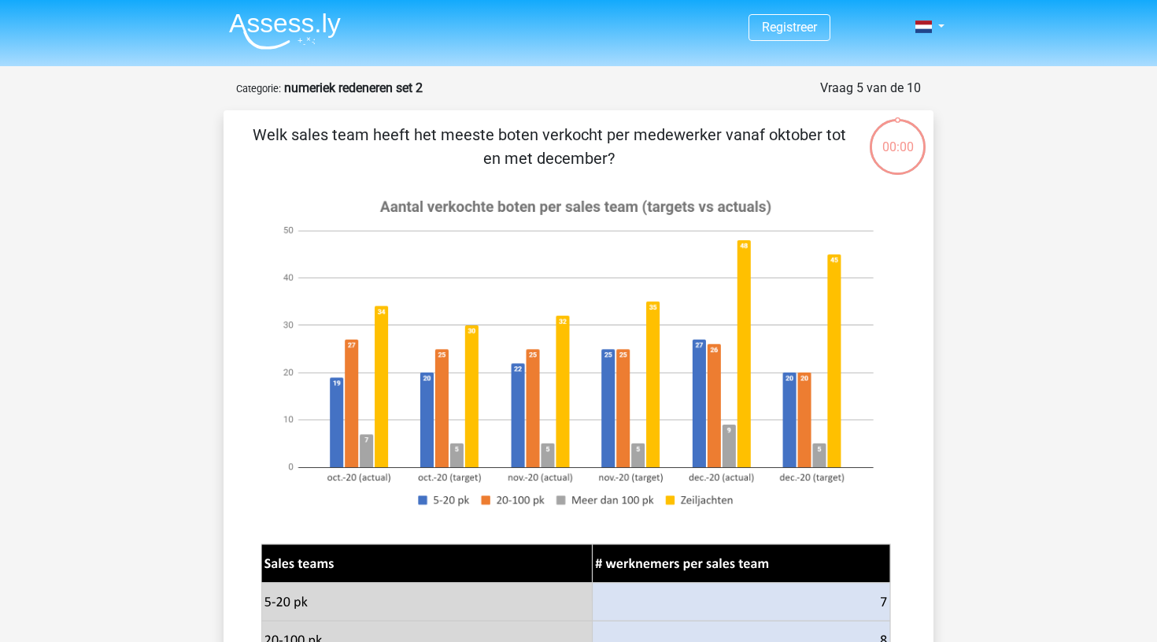
scroll to position [96, 0]
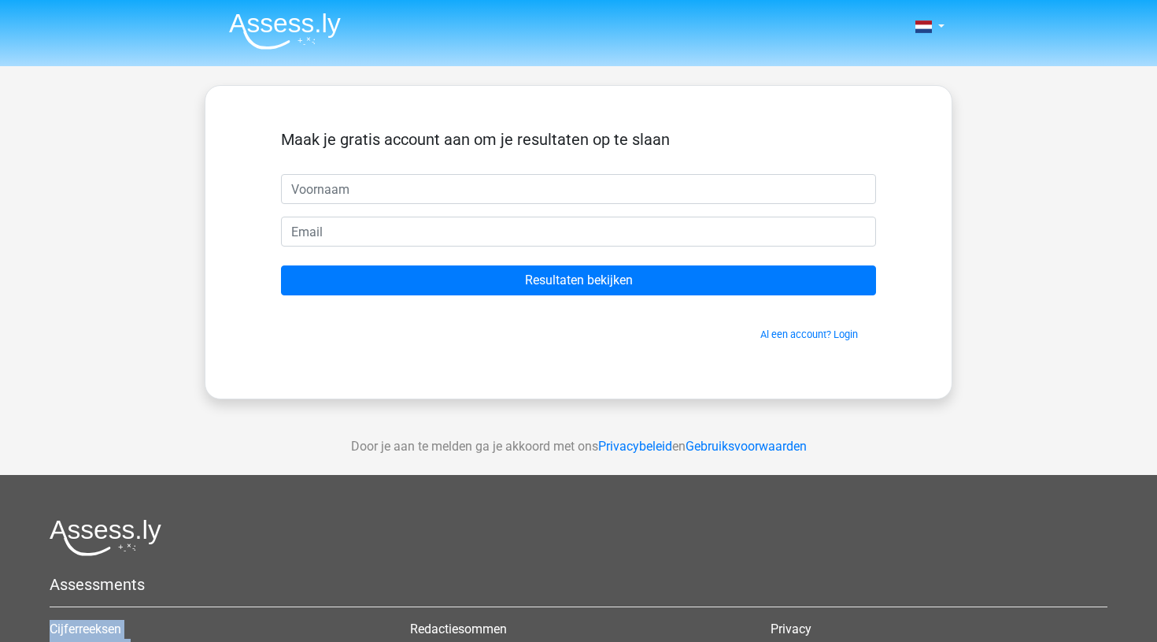
drag, startPoint x: 558, startPoint y: 615, endPoint x: 535, endPoint y: 535, distance: 83.7
click at [514, 550] on div "Assessments Cijferreeksen Figuurreeksen Numeriek redeneren Abstracte matrices V…" at bounding box center [579, 651] width 1082 height 265
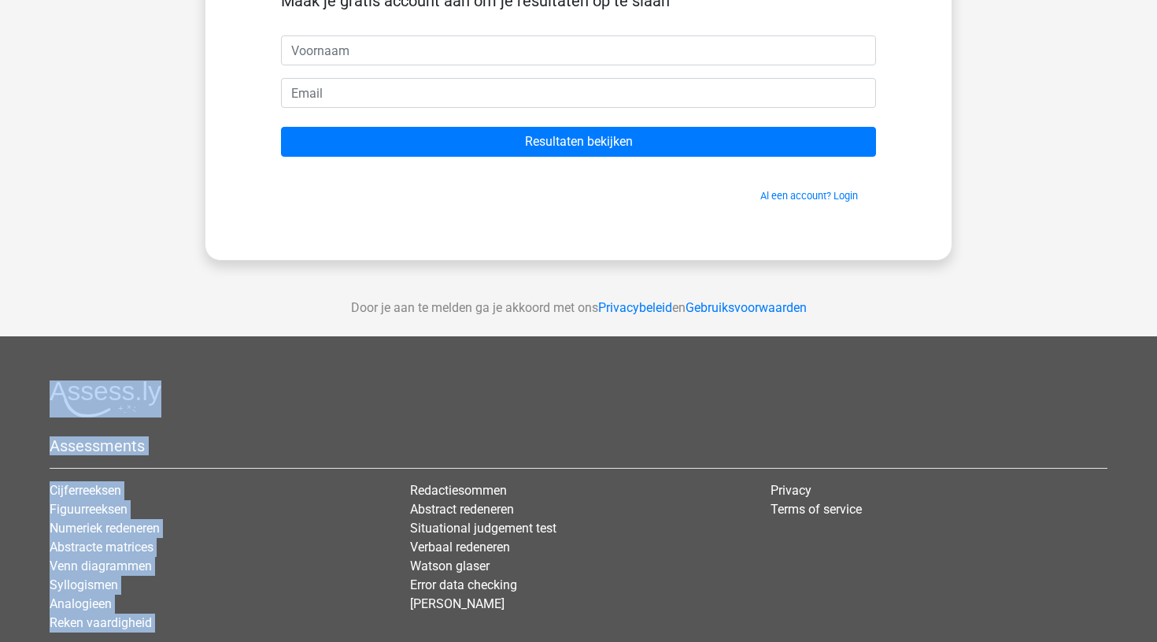
scroll to position [186, 0]
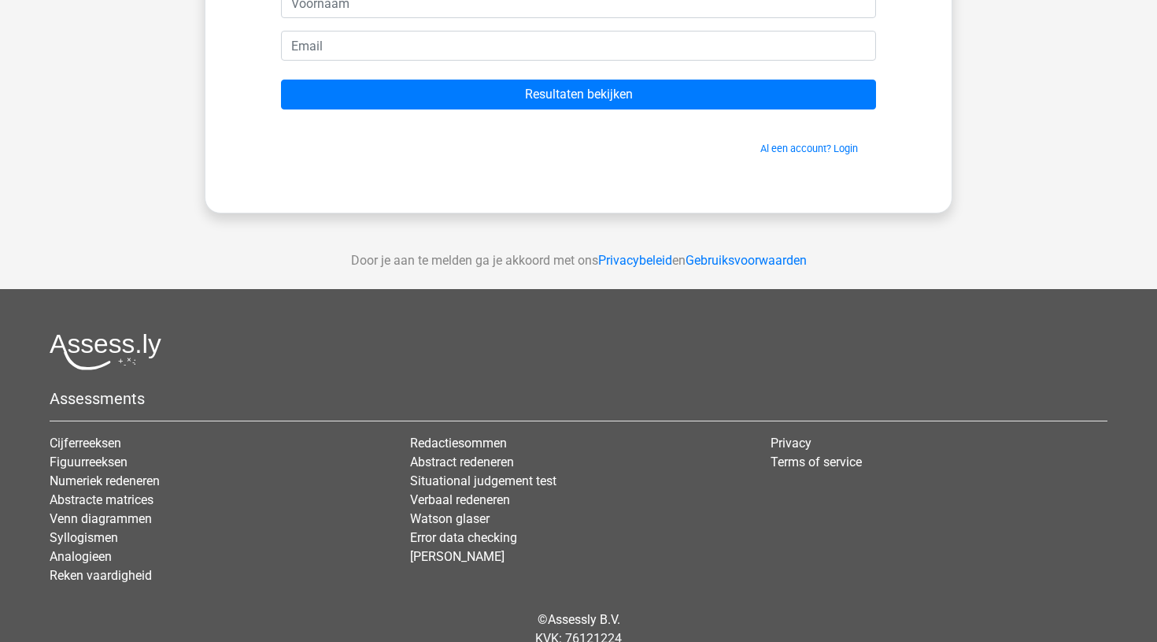
click at [577, 498] on li "Verbaal redeneren" at bounding box center [578, 499] width 337 height 19
click at [133, 482] on link "Numeriek redeneren" at bounding box center [105, 480] width 110 height 15
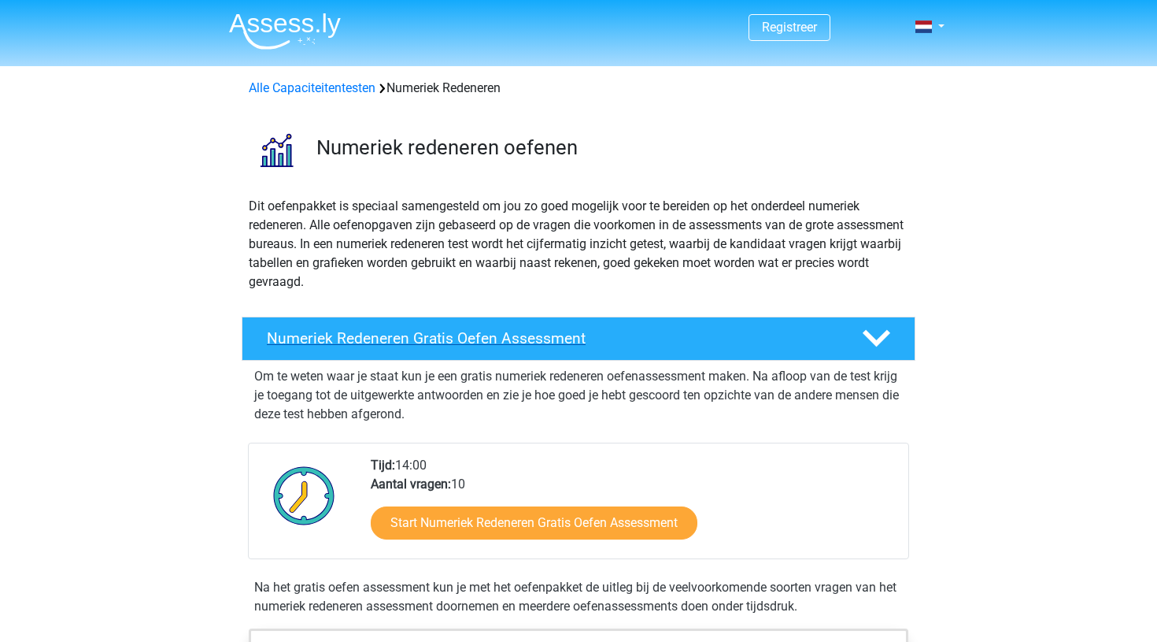
click at [476, 341] on h4 "Numeriek Redeneren Gratis Oefen Assessment" at bounding box center [552, 338] width 570 height 18
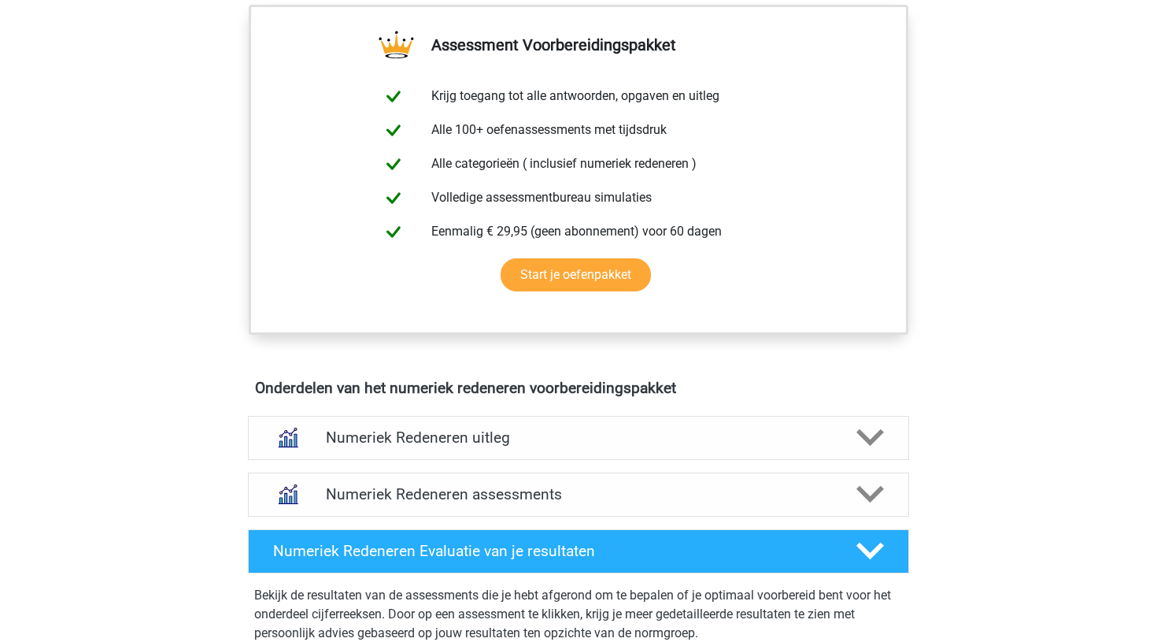
scroll to position [364, 0]
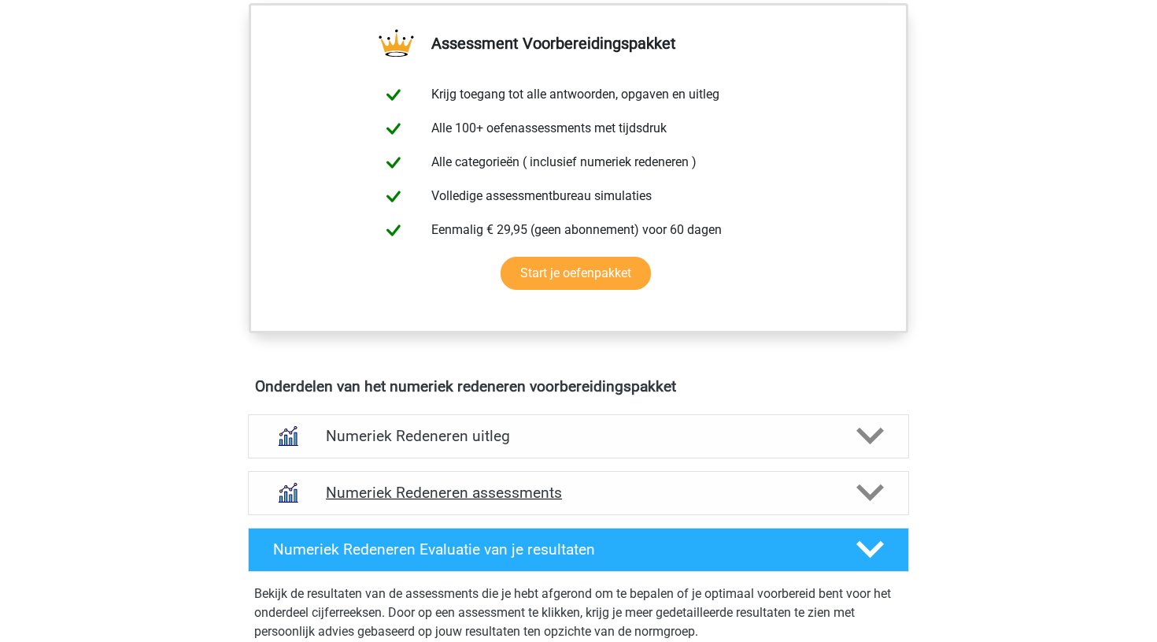
click at [510, 496] on h4 "Numeriek Redeneren assessments" at bounding box center [578, 492] width 505 height 18
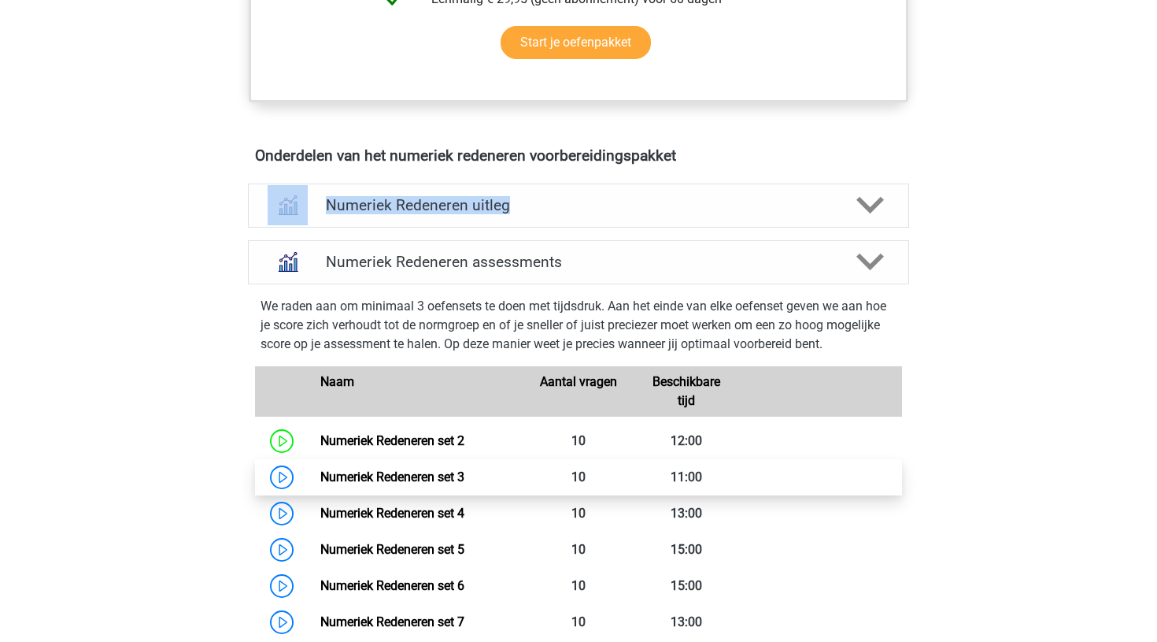
scroll to position [611, 0]
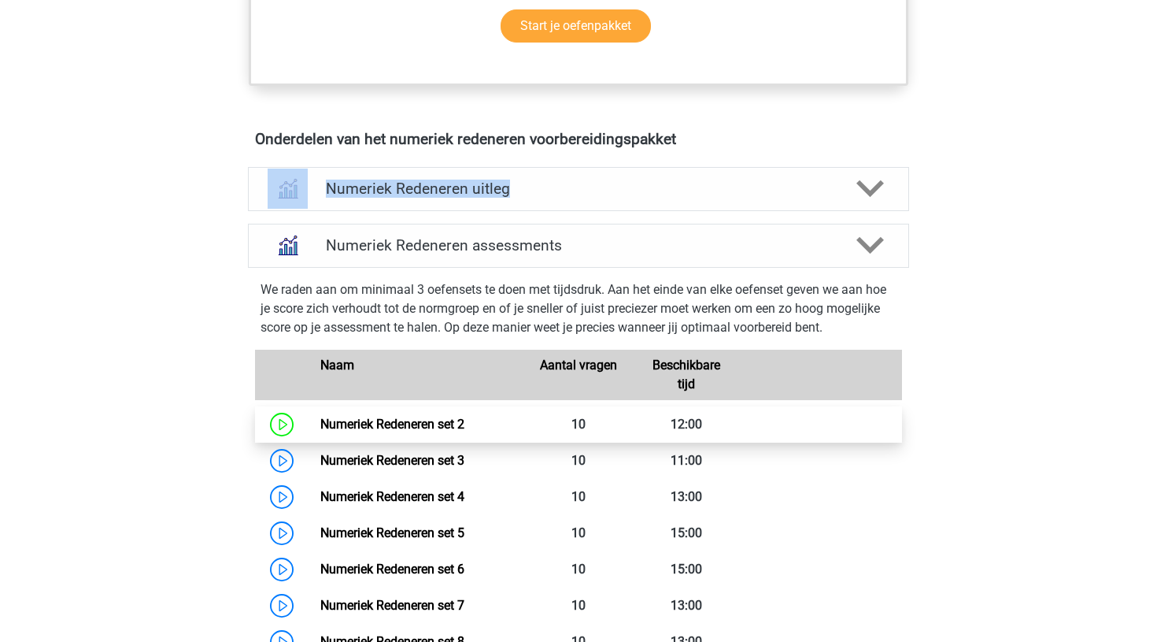
click at [320, 422] on link "Numeriek Redeneren set 2" at bounding box center [392, 423] width 144 height 15
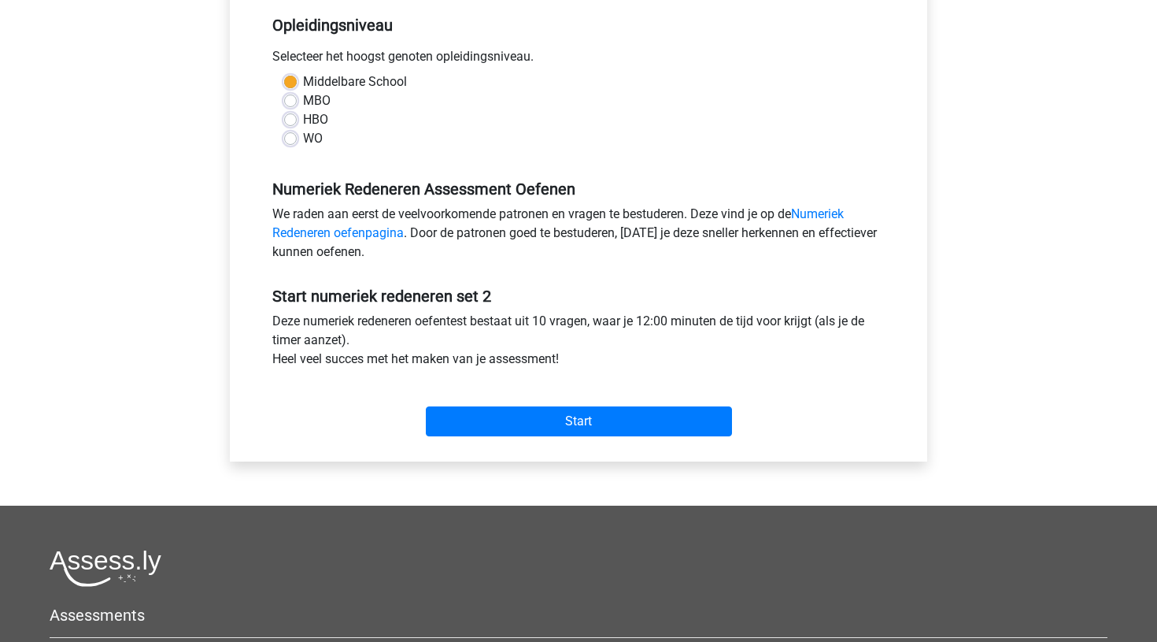
scroll to position [427, 0]
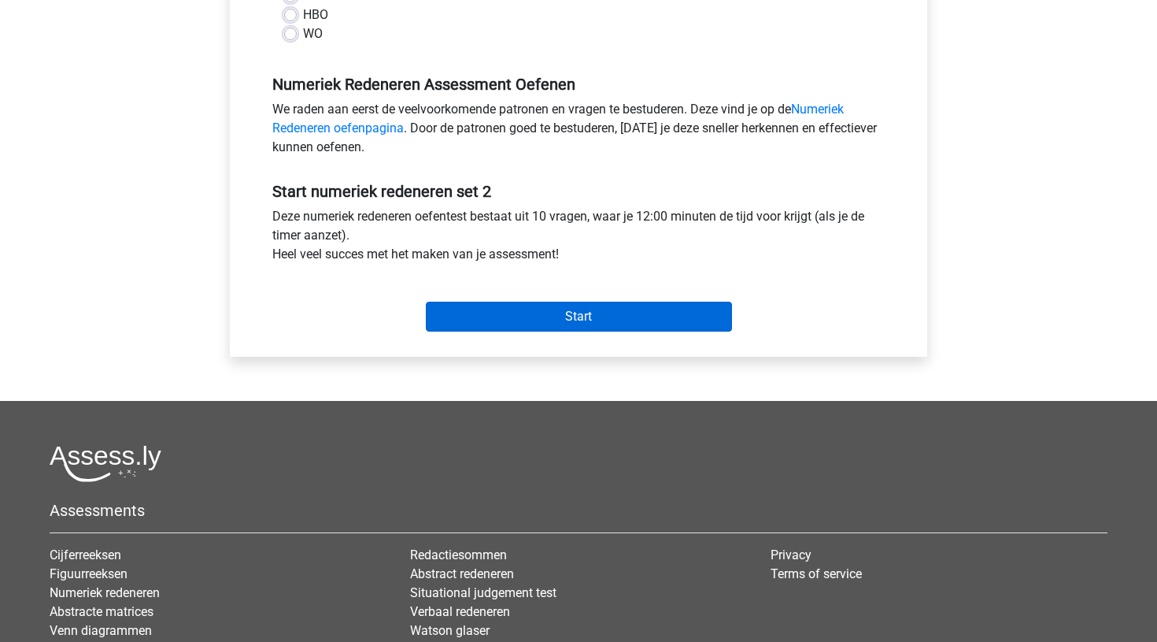
click at [548, 323] on input "Start" at bounding box center [579, 317] width 306 height 30
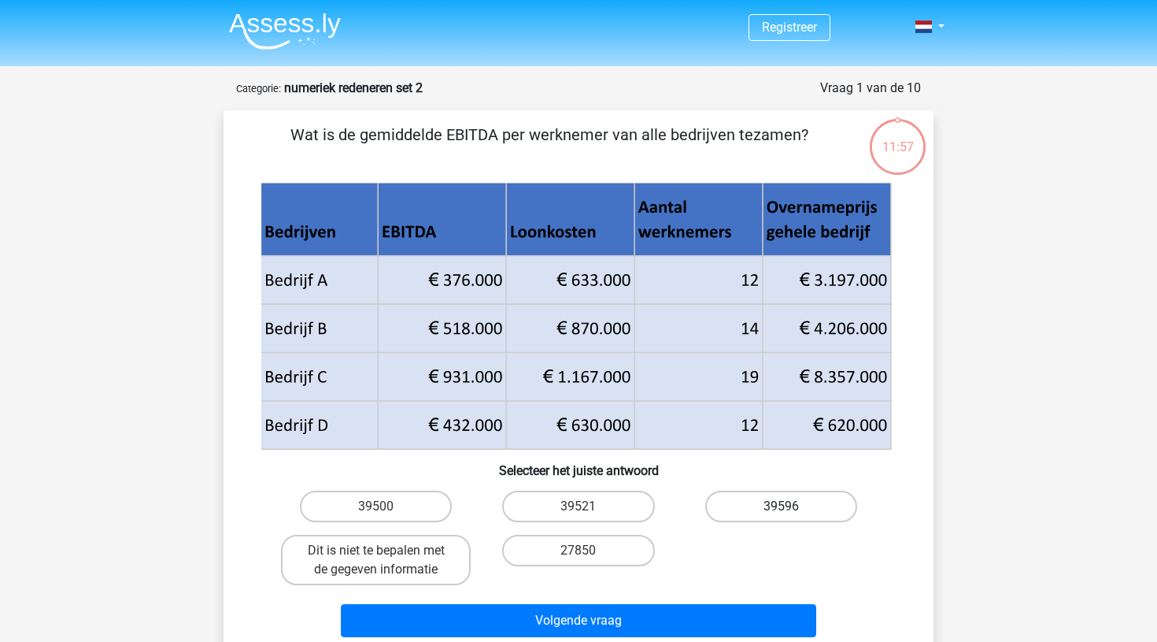
click at [786, 501] on label "39596" at bounding box center [781, 505] width 152 height 31
click at [786, 506] on input "39596" at bounding box center [786, 511] width 10 height 10
radio input "true"
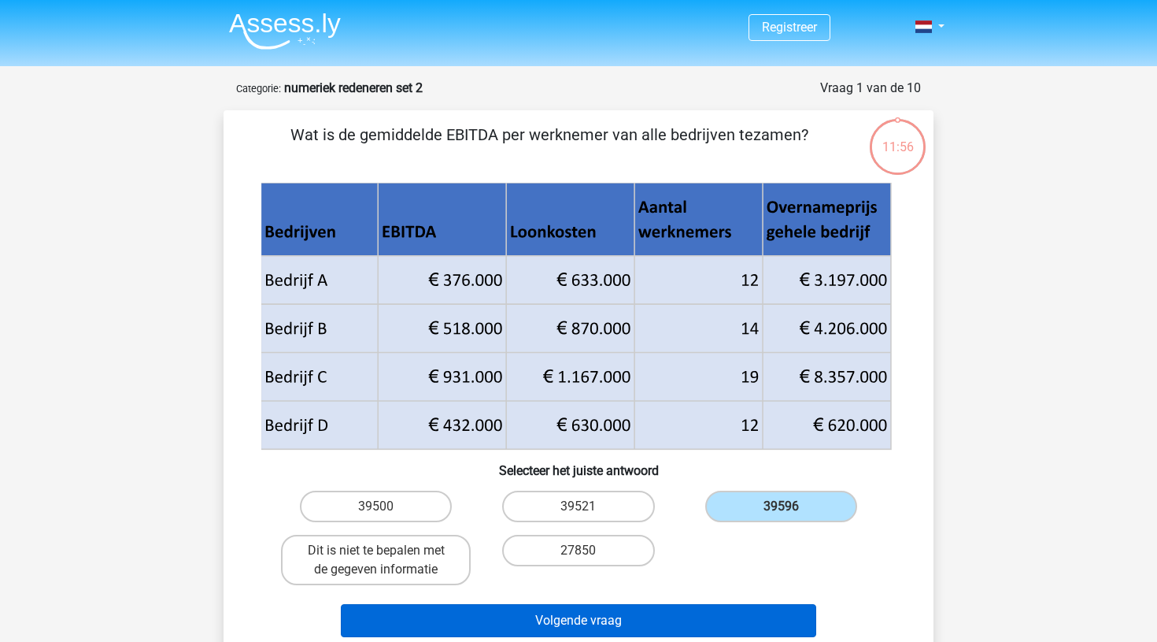
click at [611, 620] on button "Volgende vraag" at bounding box center [579, 620] width 476 height 33
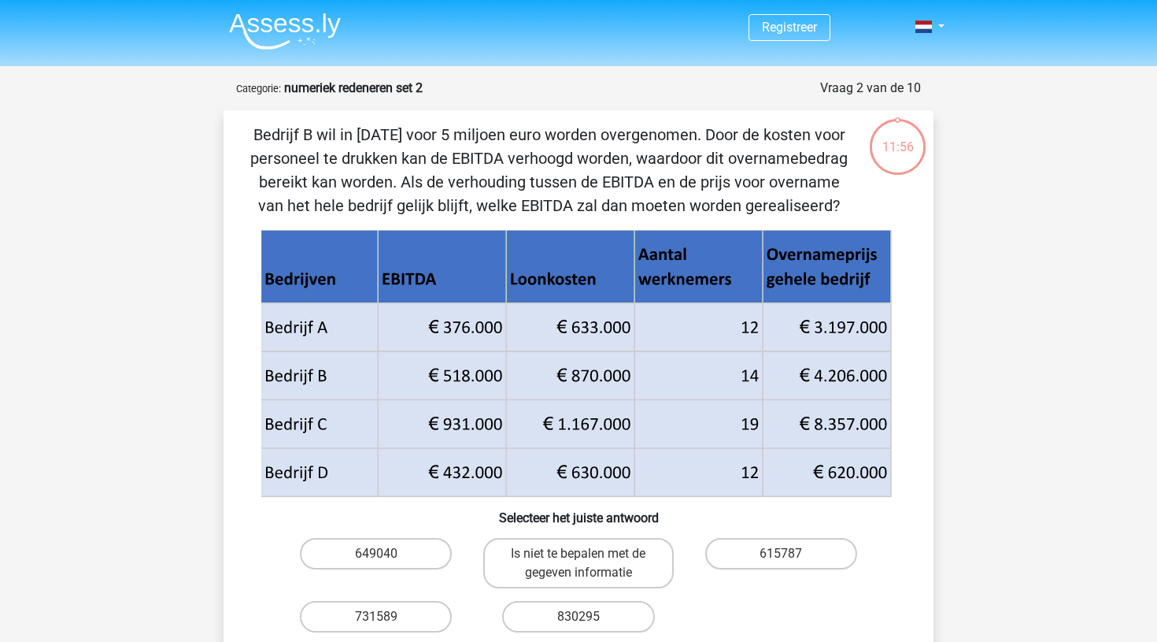
scroll to position [79, 0]
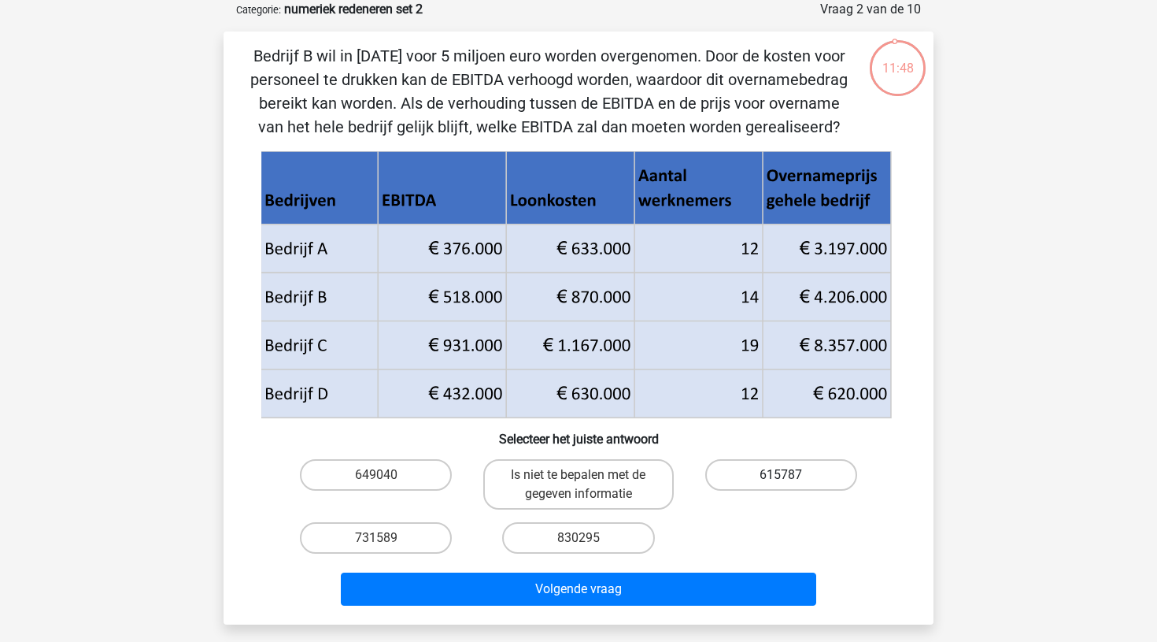
click at [760, 468] on label "615787" at bounding box center [781, 474] width 152 height 31
click at [781, 475] on input "615787" at bounding box center [786, 480] width 10 height 10
radio input "true"
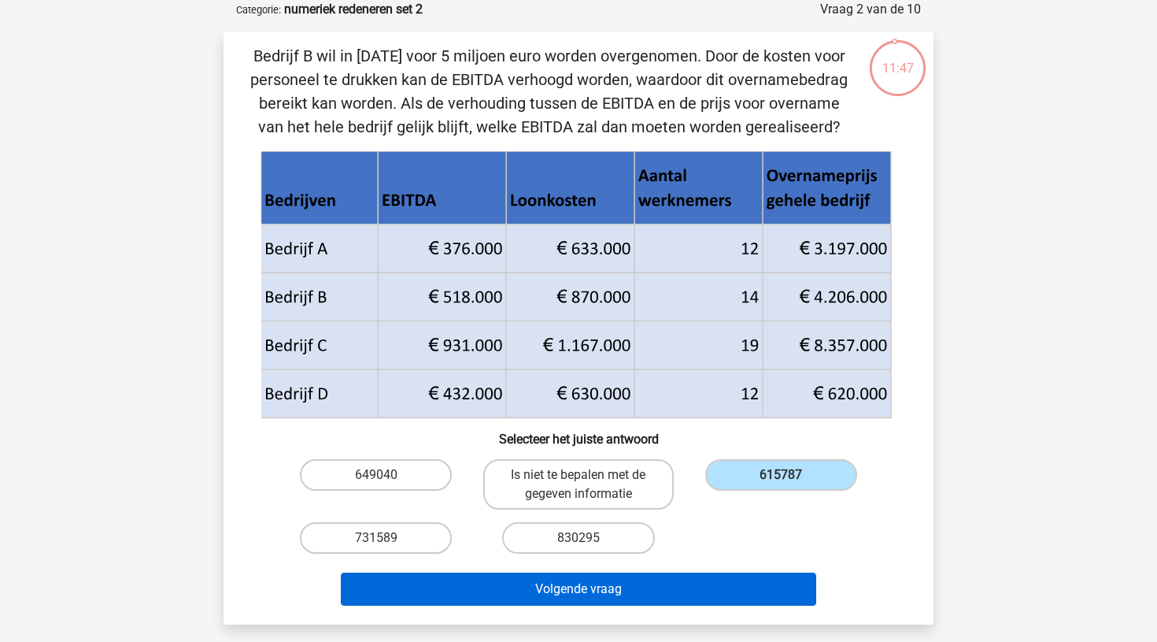
click at [582, 584] on button "Volgende vraag" at bounding box center [579, 588] width 476 height 33
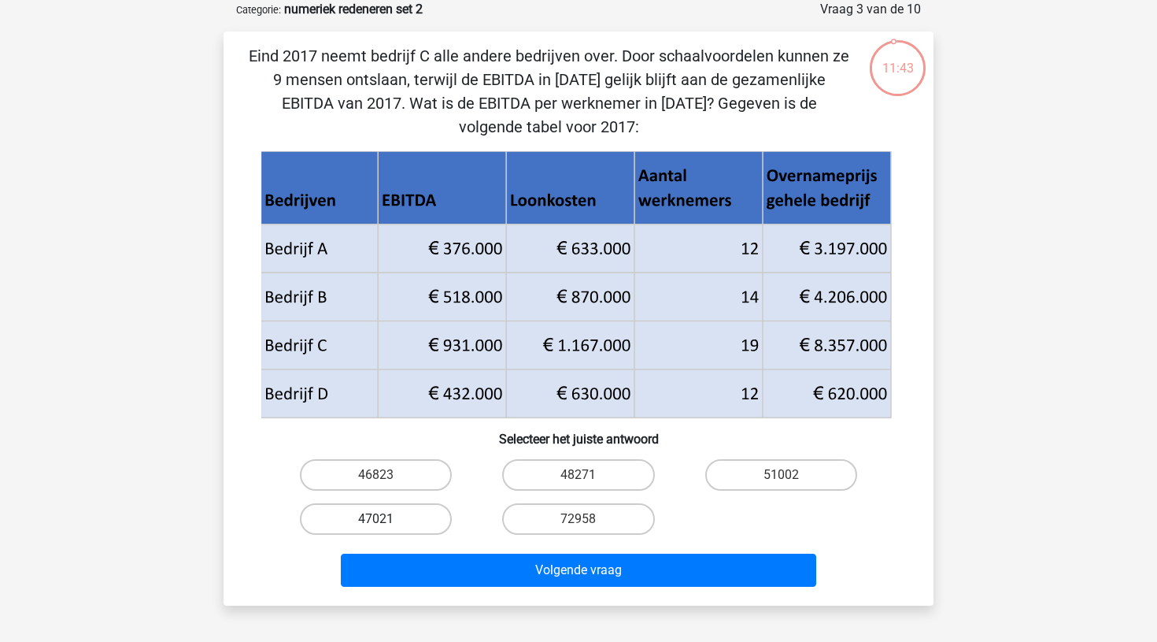
click at [402, 523] on label "47021" at bounding box center [376, 518] width 152 height 31
click at [387, 523] on input "47021" at bounding box center [381, 524] width 10 height 10
radio input "true"
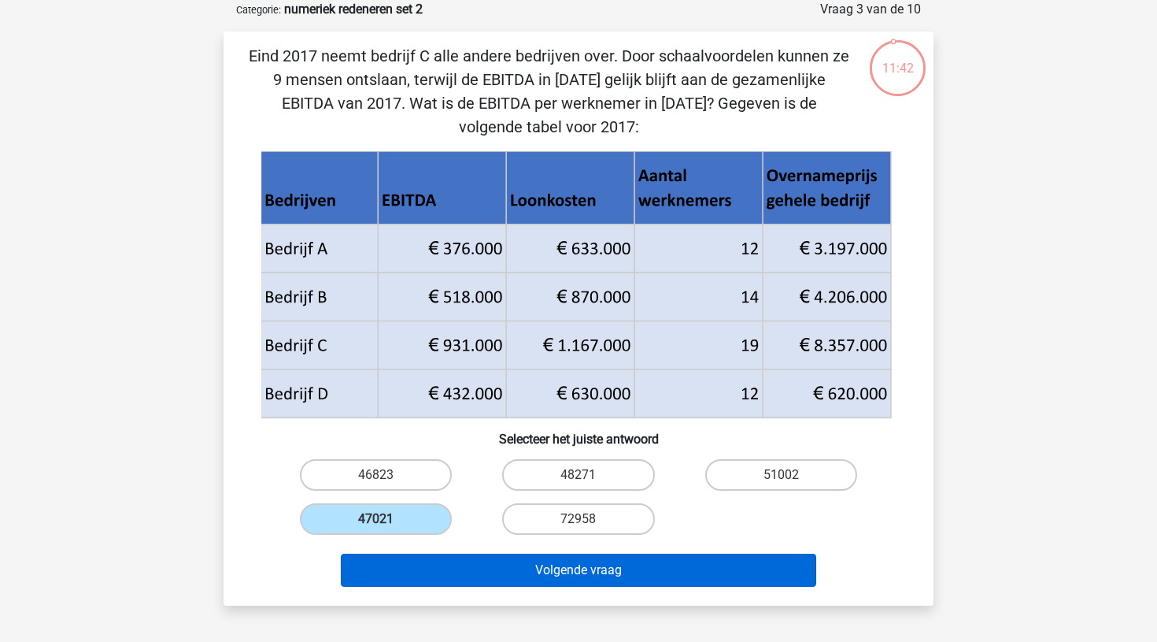
click at [537, 561] on button "Volgende vraag" at bounding box center [579, 569] width 476 height 33
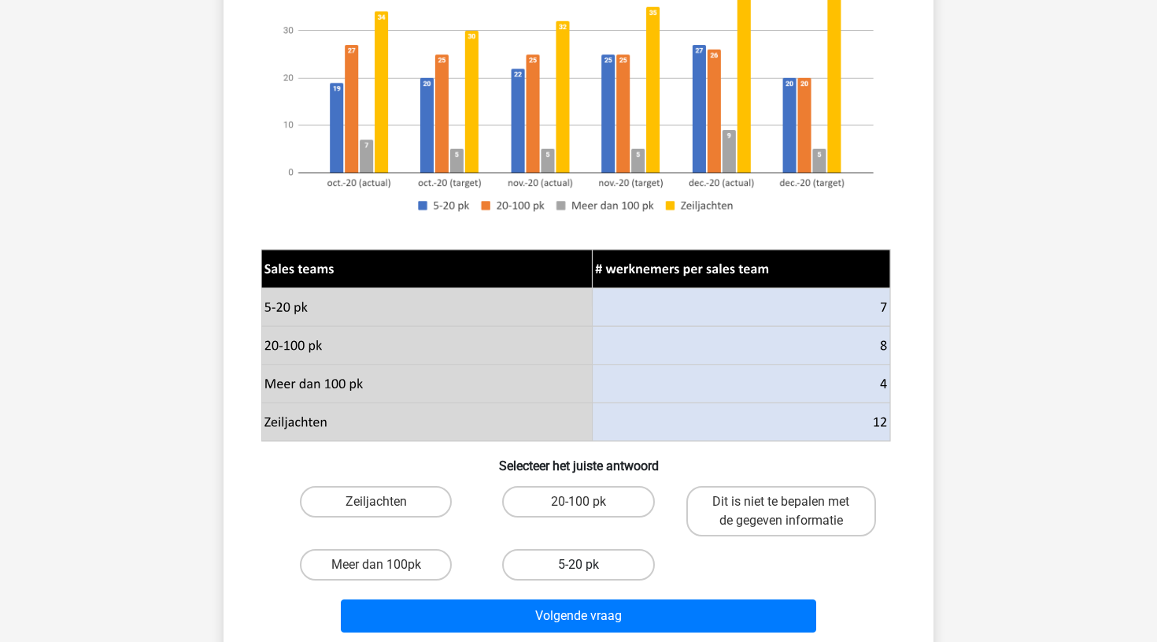
scroll to position [295, 0]
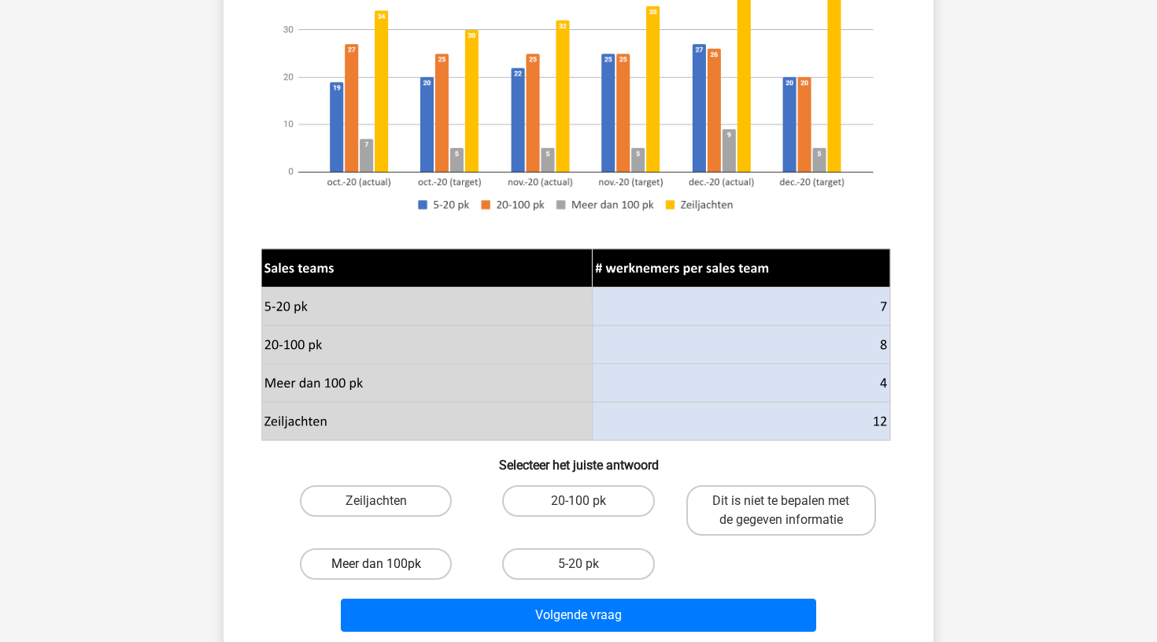
click at [399, 565] on label "Meer dan 100pk" at bounding box center [376, 563] width 152 height 31
click at [387, 565] on input "Meer dan 100pk" at bounding box center [381, 569] width 10 height 10
radio input "true"
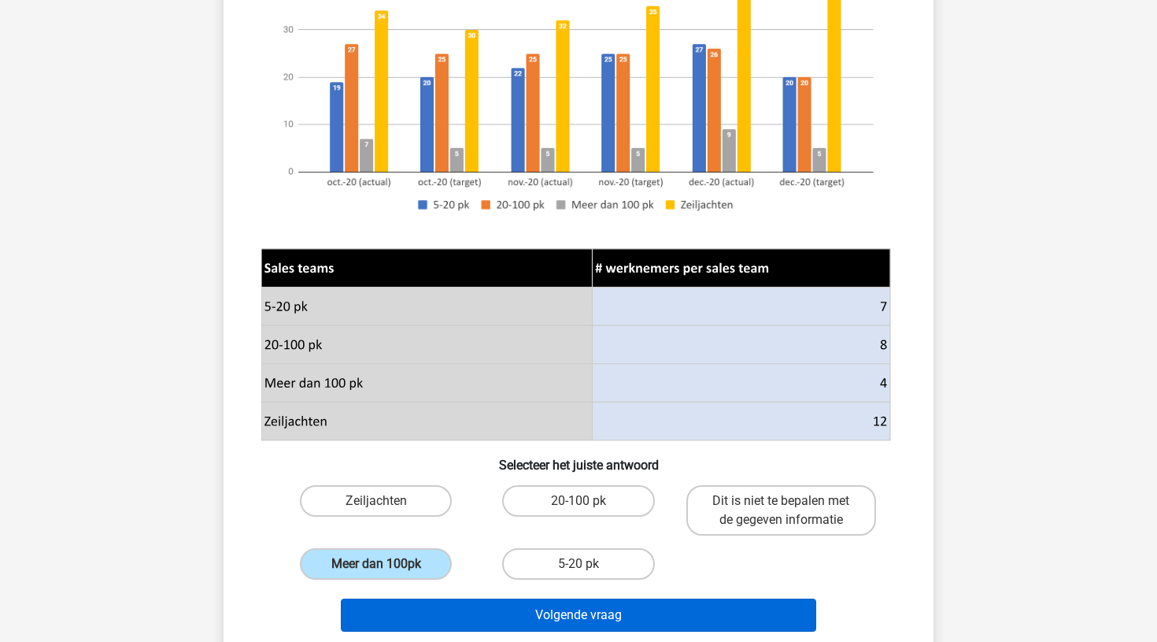
click at [546, 616] on button "Volgende vraag" at bounding box center [579, 614] width 476 height 33
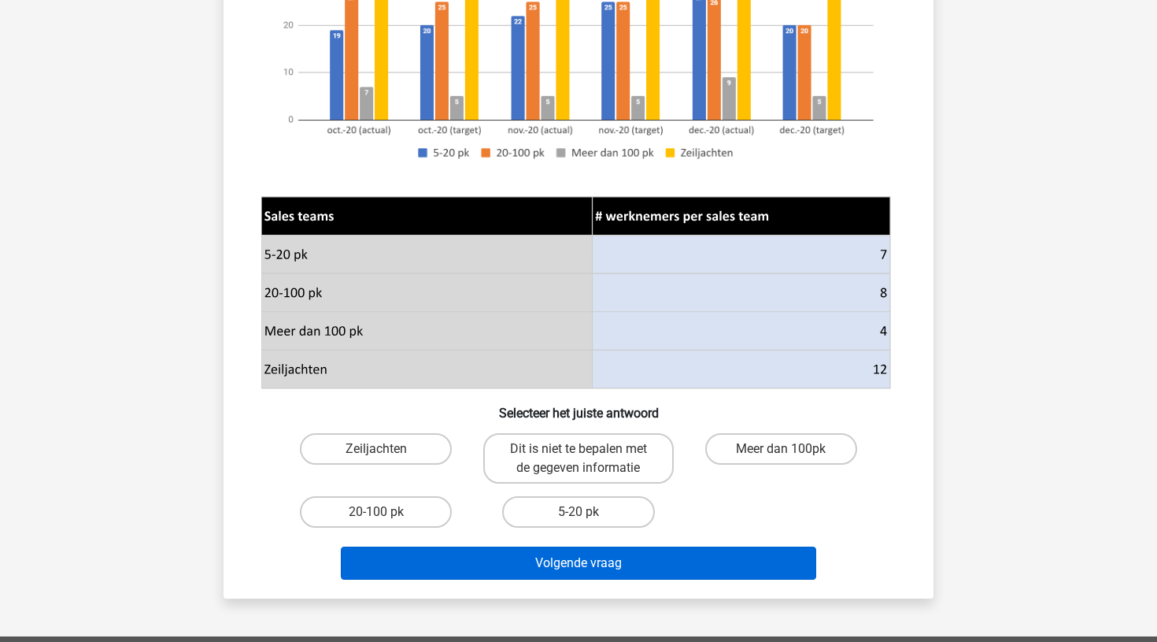
scroll to position [346, 0]
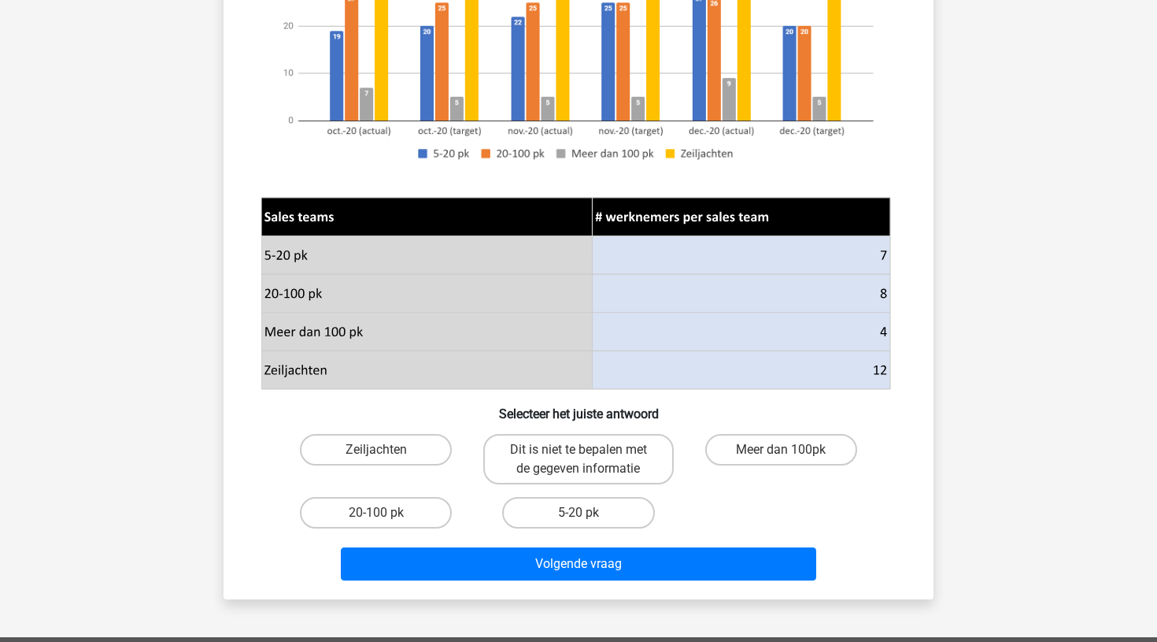
click at [546, 616] on div "Registreer Nederlands English" at bounding box center [578, 353] width 1157 height 1399
click at [575, 510] on label "5-20 pk" at bounding box center [578, 512] width 152 height 31
click at [579, 513] on input "5-20 pk" at bounding box center [584, 518] width 10 height 10
radio input "true"
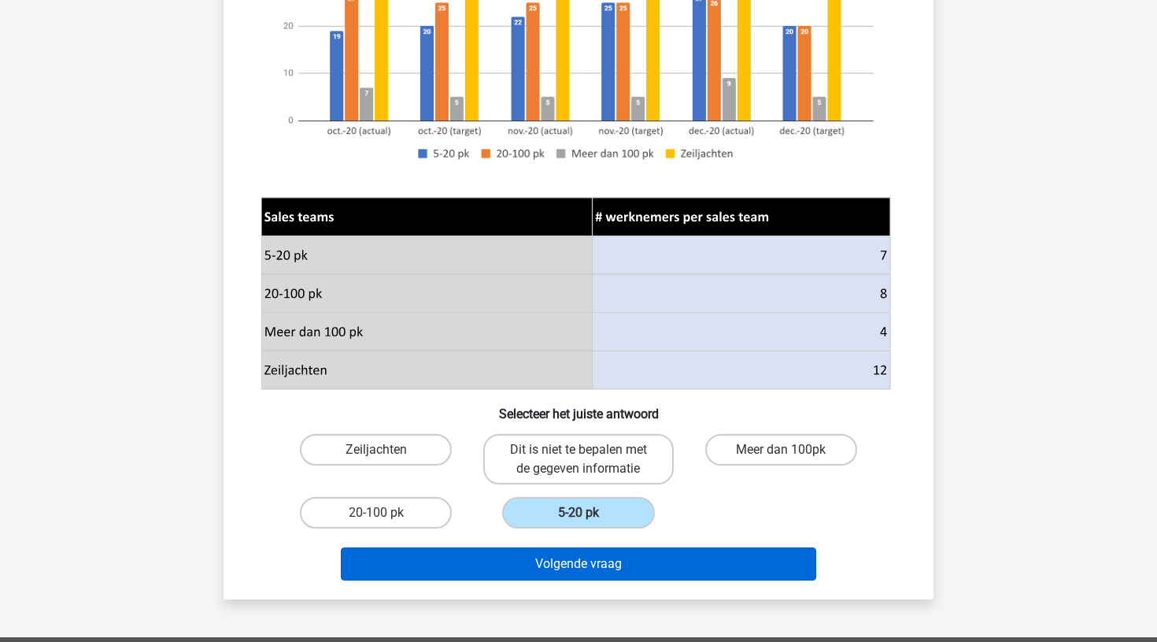
click at [566, 568] on button "Volgende vraag" at bounding box center [579, 563] width 476 height 33
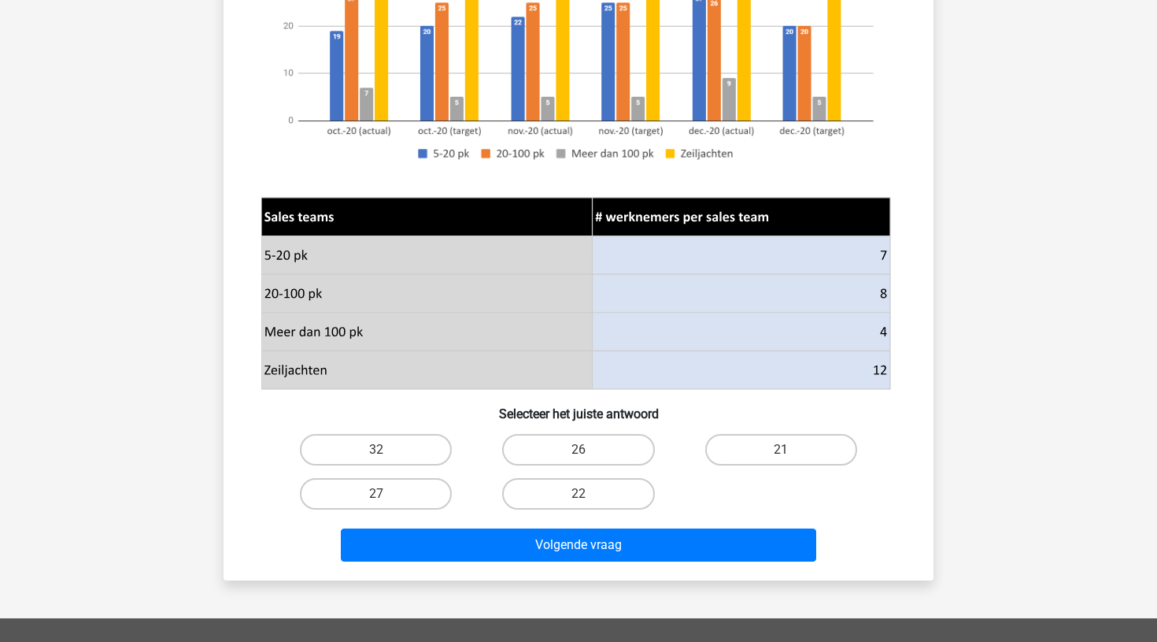
scroll to position [79, 0]
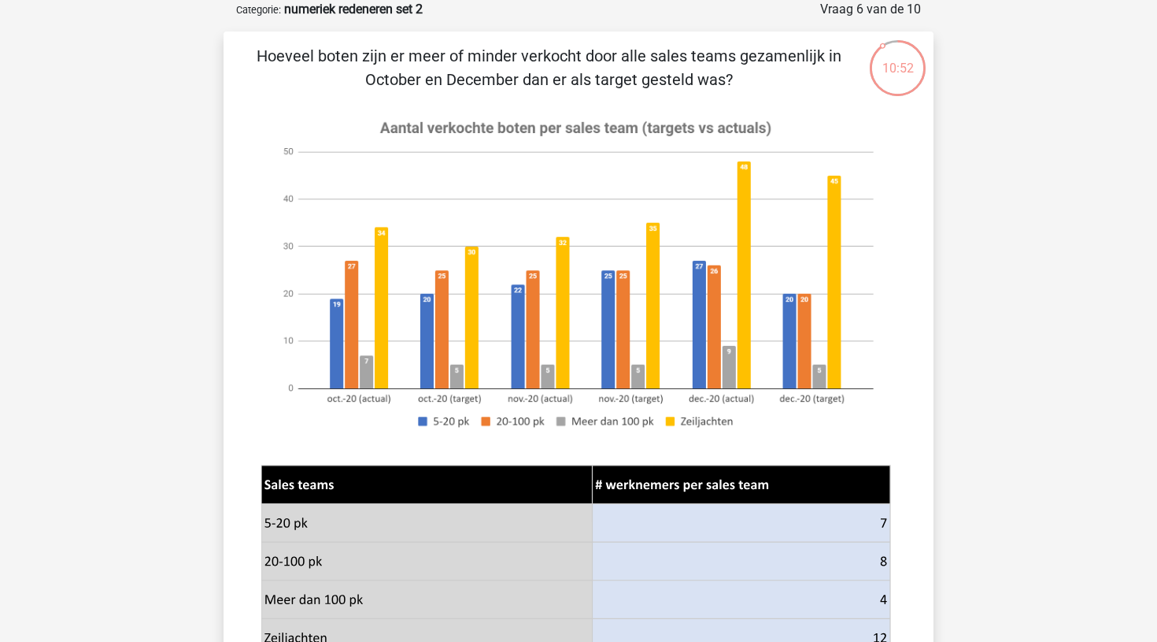
drag, startPoint x: 383, startPoint y: 394, endPoint x: 307, endPoint y: 302, distance: 119.1
click at [383, 394] on image at bounding box center [575, 274] width 629 height 340
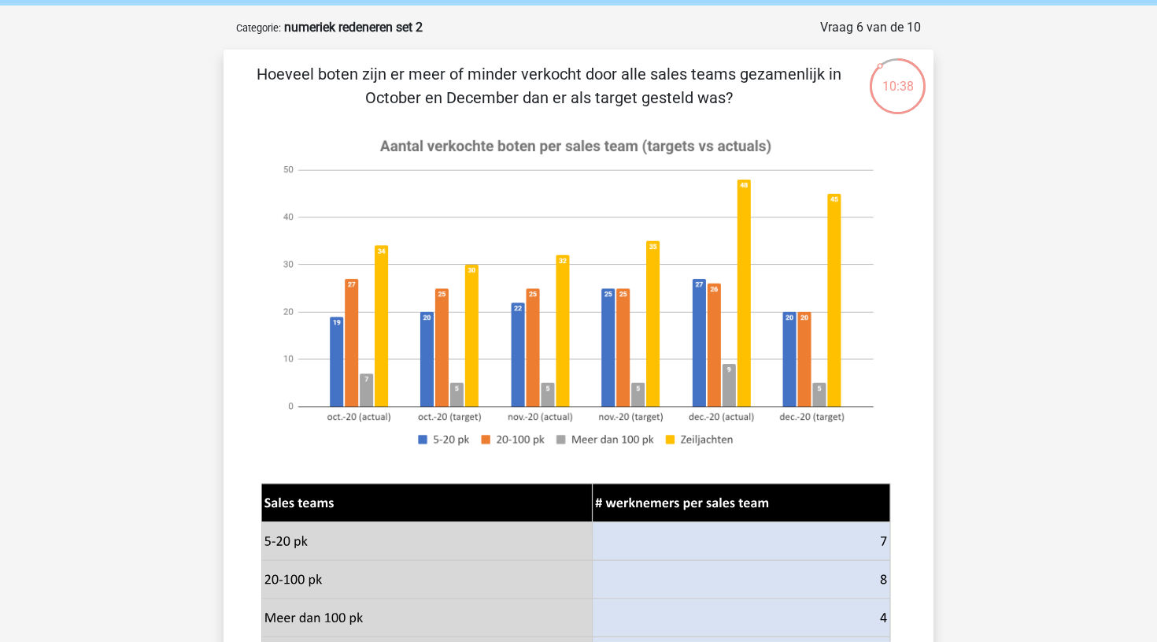
scroll to position [60, 0]
click at [531, 113] on div "Hoeveel boten zijn er meer of minder verkocht door alle sales teams gezamenlijk…" at bounding box center [579, 458] width 698 height 791
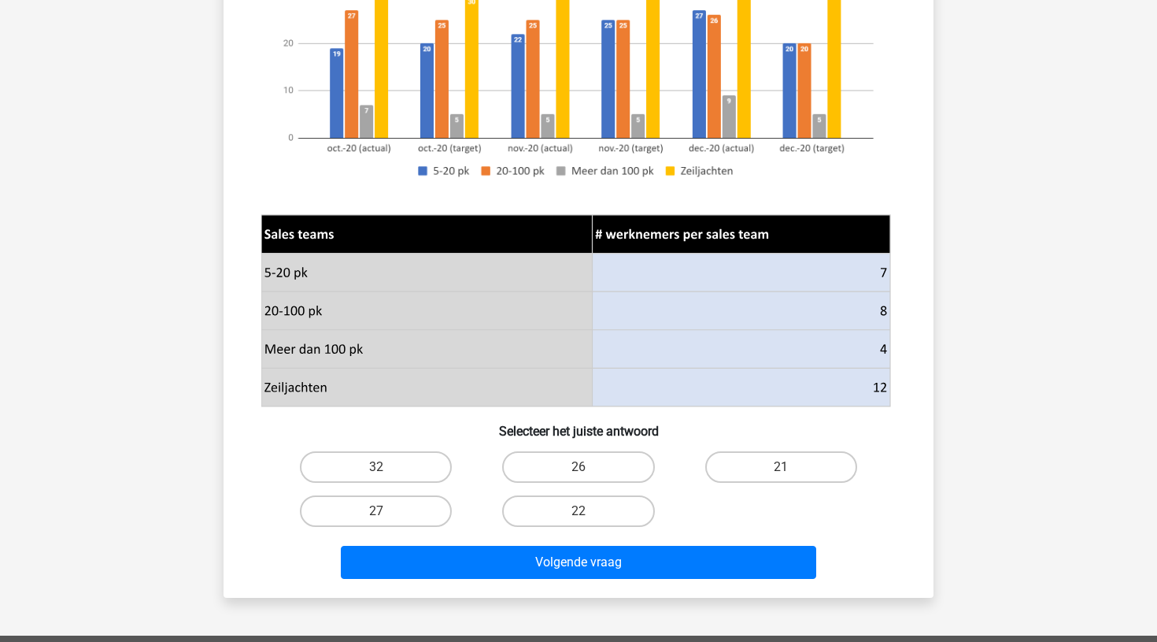
scroll to position [332, 0]
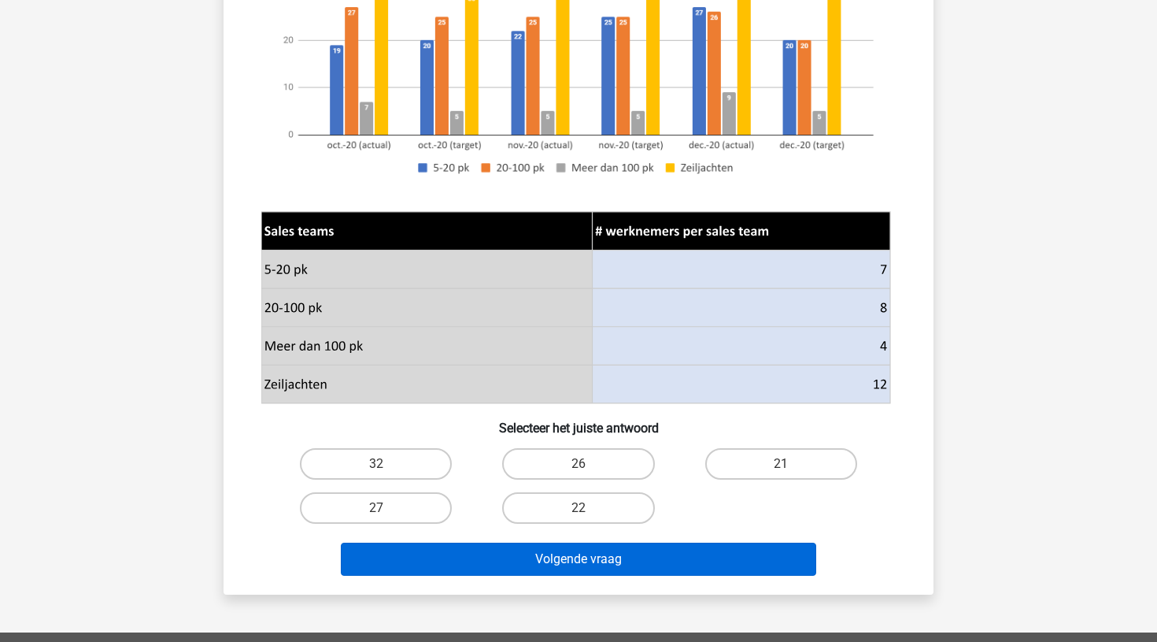
click at [576, 559] on button "Volgende vraag" at bounding box center [579, 558] width 476 height 33
click at [576, 558] on button "Volgende vraag" at bounding box center [579, 558] width 476 height 33
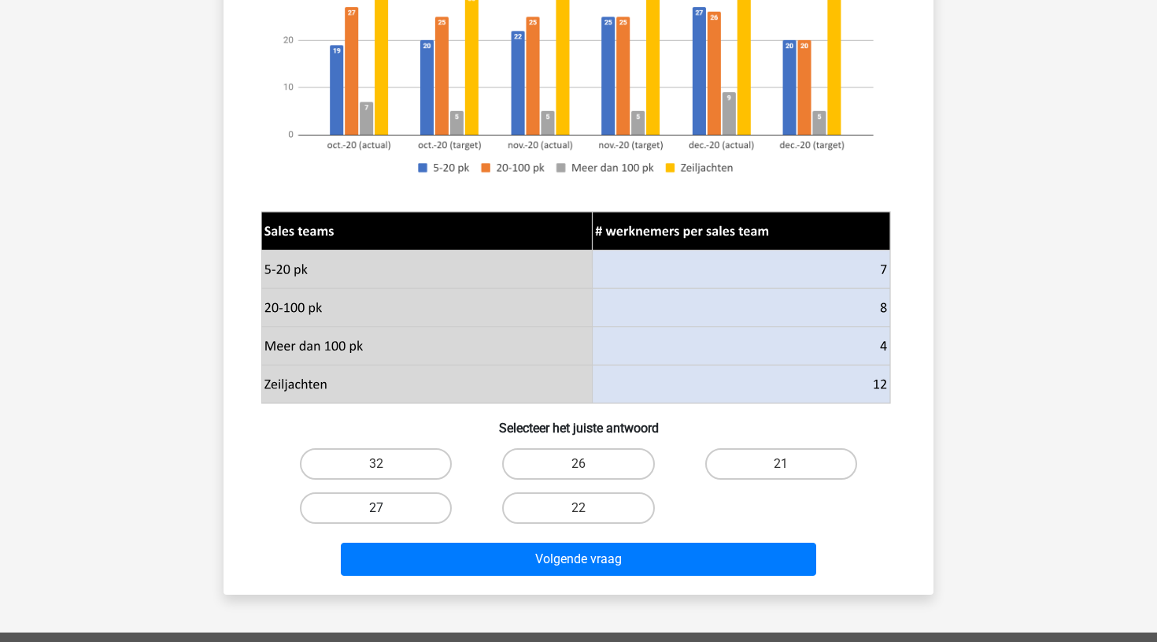
click at [380, 502] on label "27" at bounding box center [376, 507] width 152 height 31
click at [380, 508] on input "27" at bounding box center [381, 513] width 10 height 10
radio input "true"
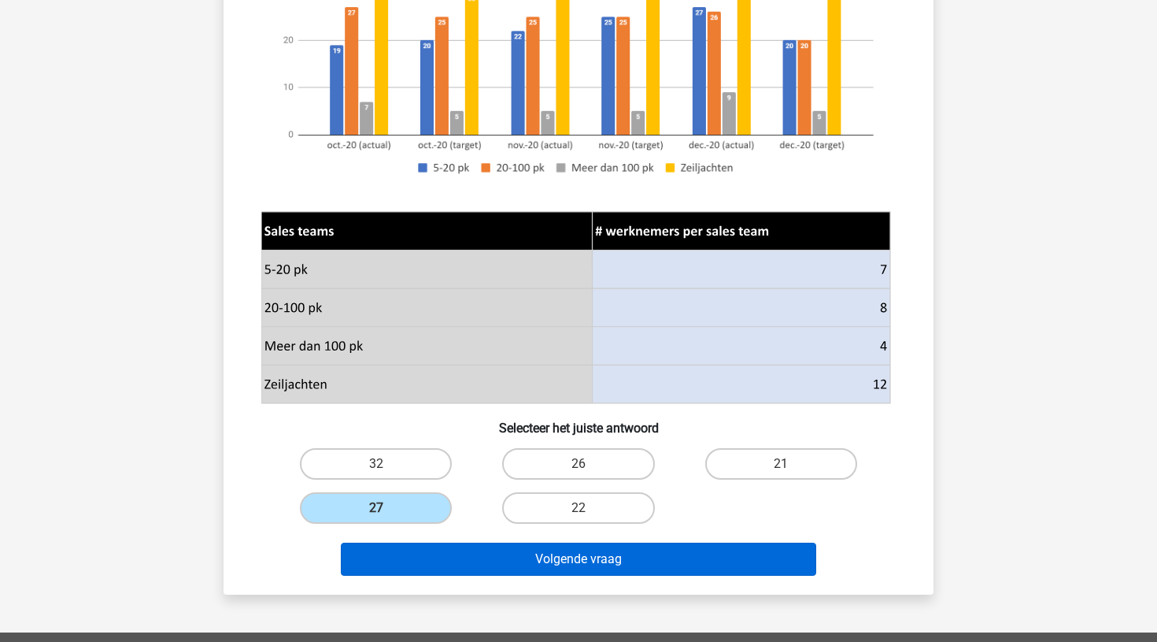
click at [564, 558] on button "Volgende vraag" at bounding box center [579, 558] width 476 height 33
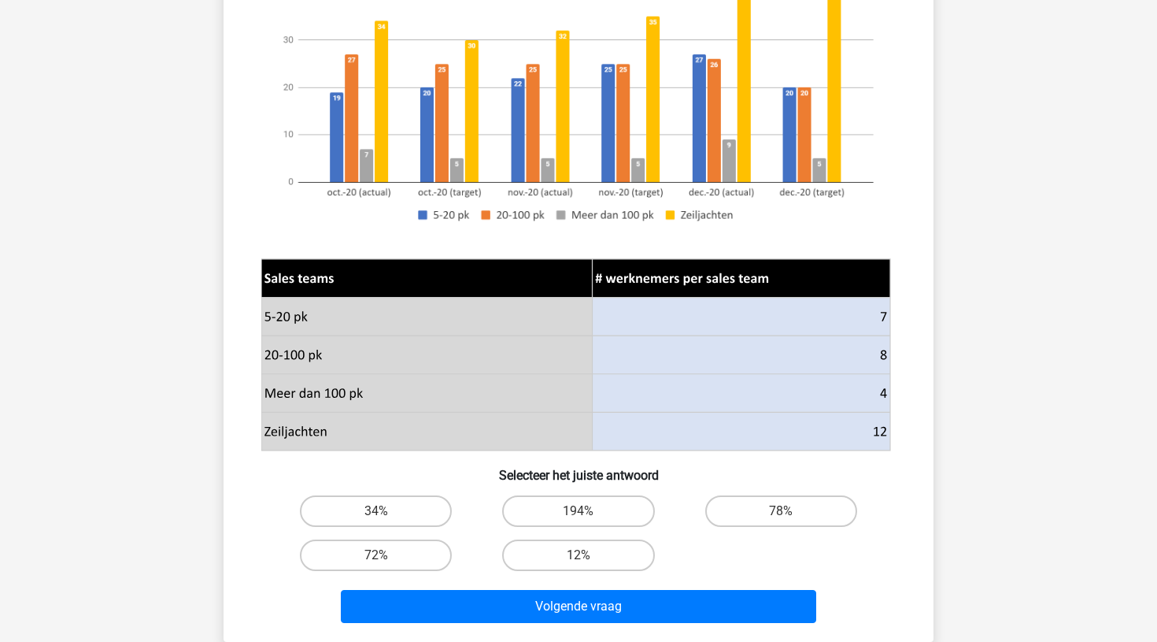
scroll to position [79, 0]
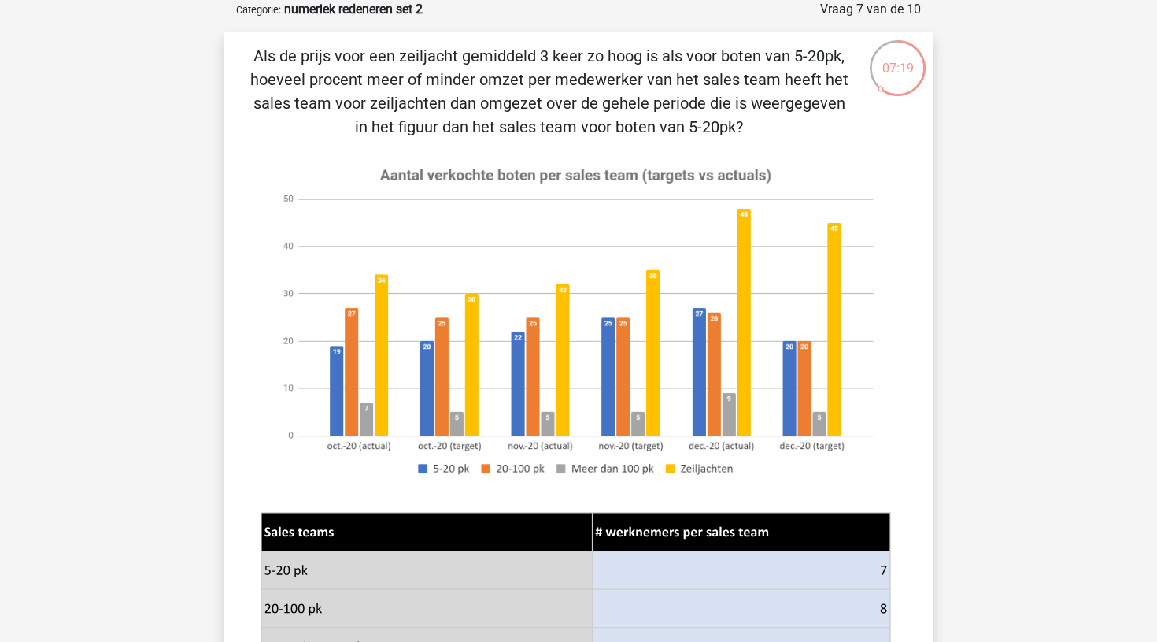
click at [579, 575] on icon at bounding box center [426, 570] width 331 height 39
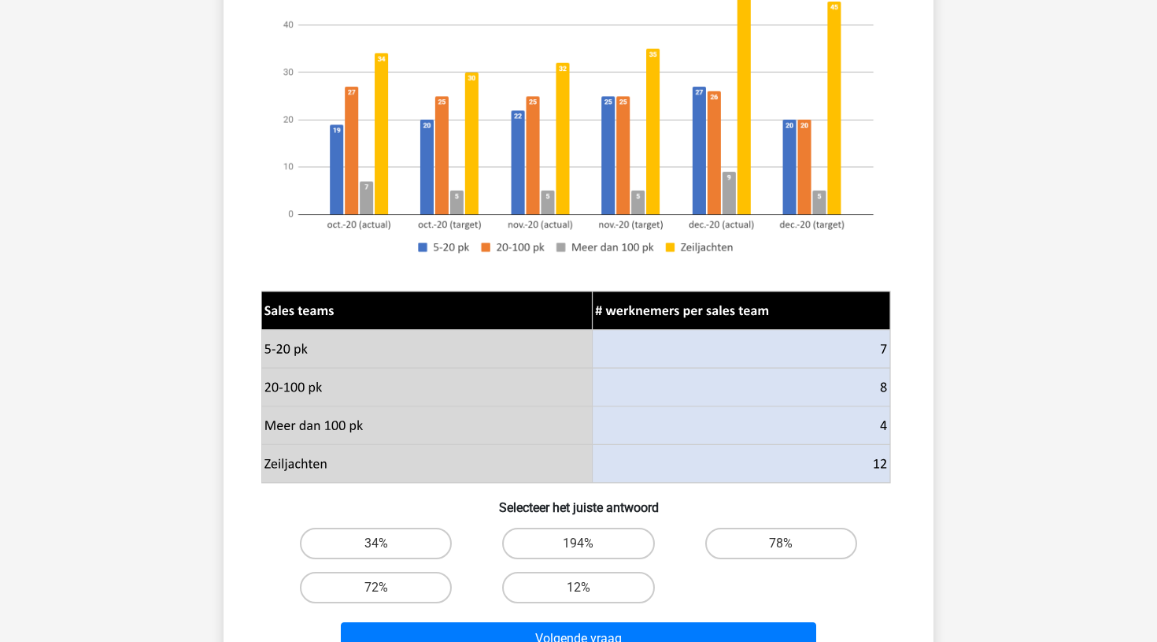
scroll to position [305, 0]
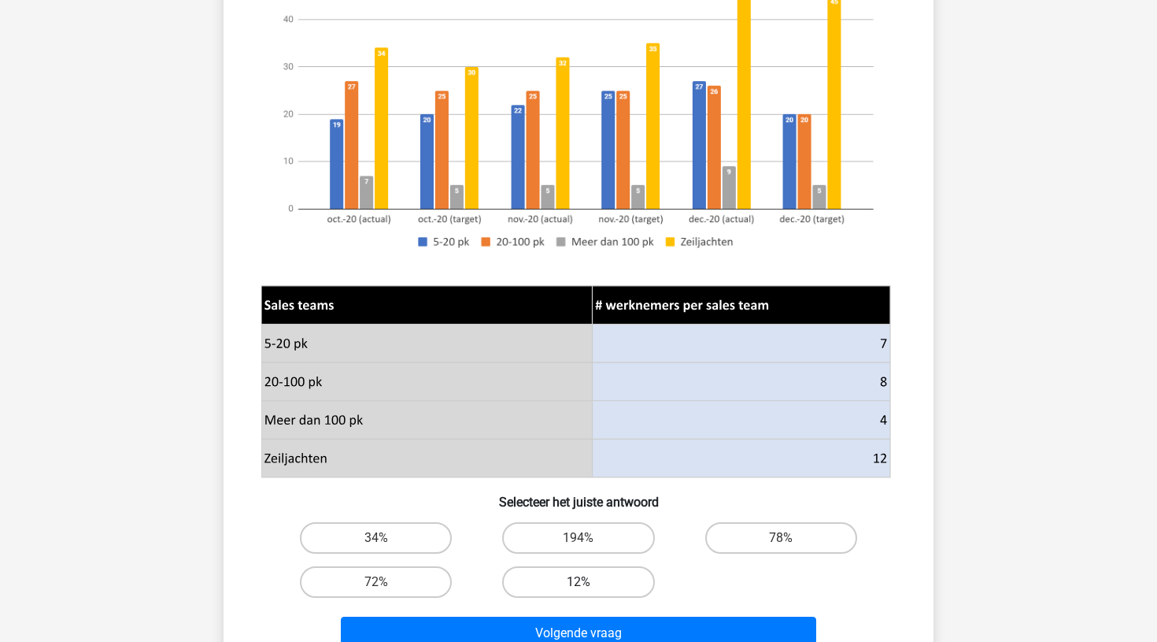
drag, startPoint x: 597, startPoint y: 623, endPoint x: 624, endPoint y: 586, distance: 46.1
click at [624, 586] on div "Als de prijs voor een zeiljacht gemiddeld 3 keer zo hoog is als voor boten van …" at bounding box center [579, 236] width 698 height 838
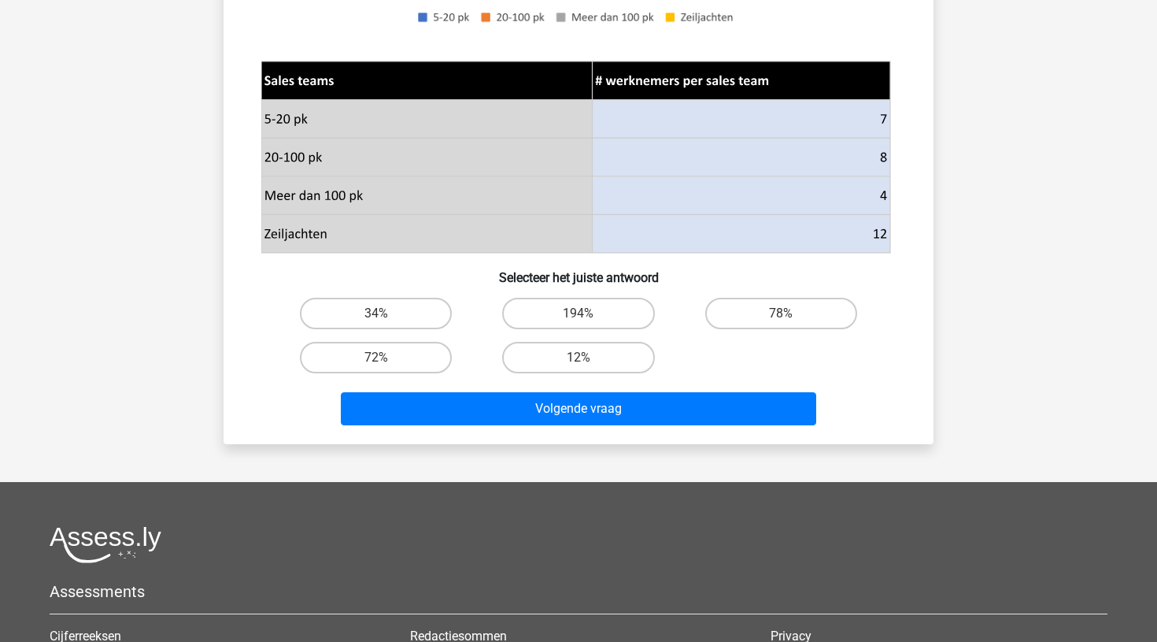
scroll to position [535, 0]
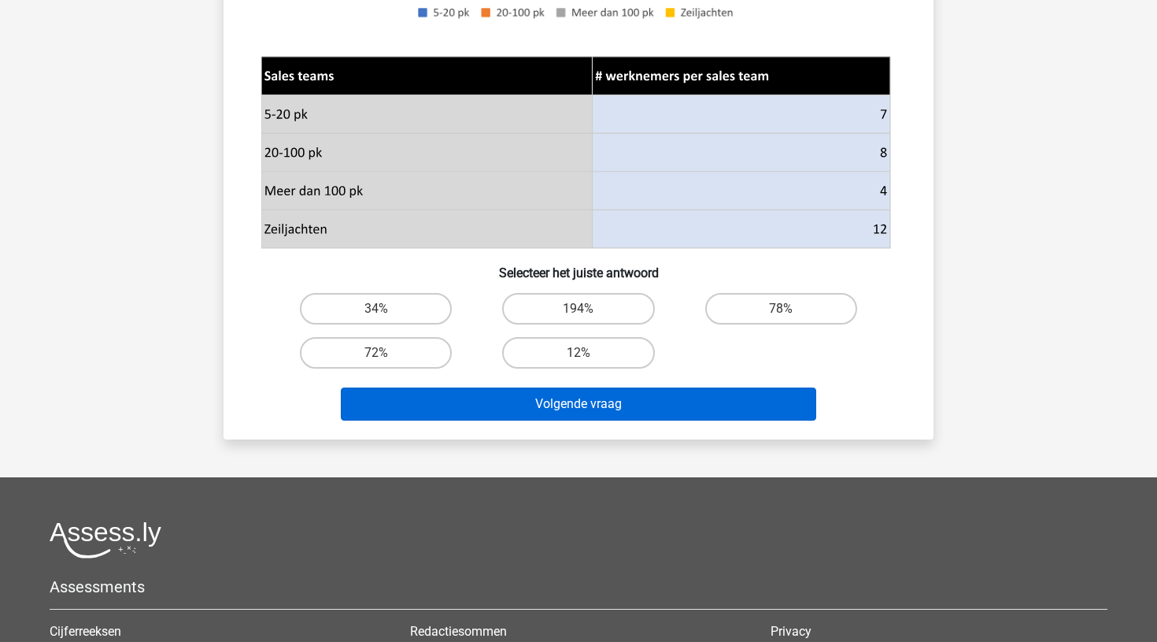
click at [592, 399] on button "Volgende vraag" at bounding box center [579, 403] width 476 height 33
click at [596, 405] on button "Volgende vraag" at bounding box center [579, 403] width 476 height 33
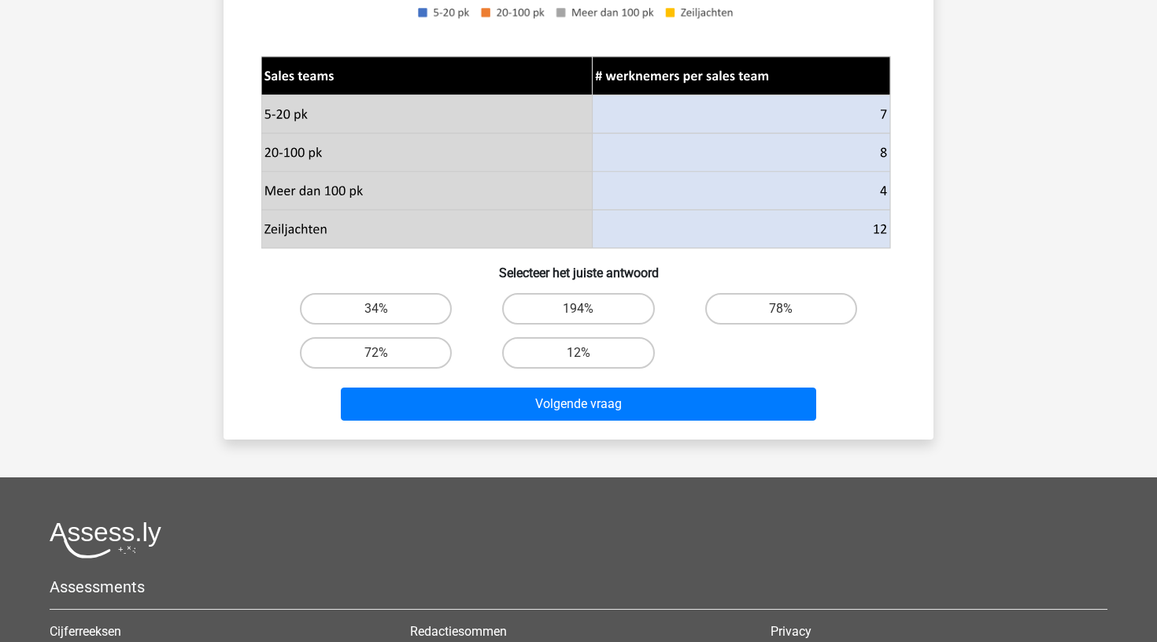
click at [583, 317] on input "194%" at bounding box center [584, 314] width 10 height 10
radio input "true"
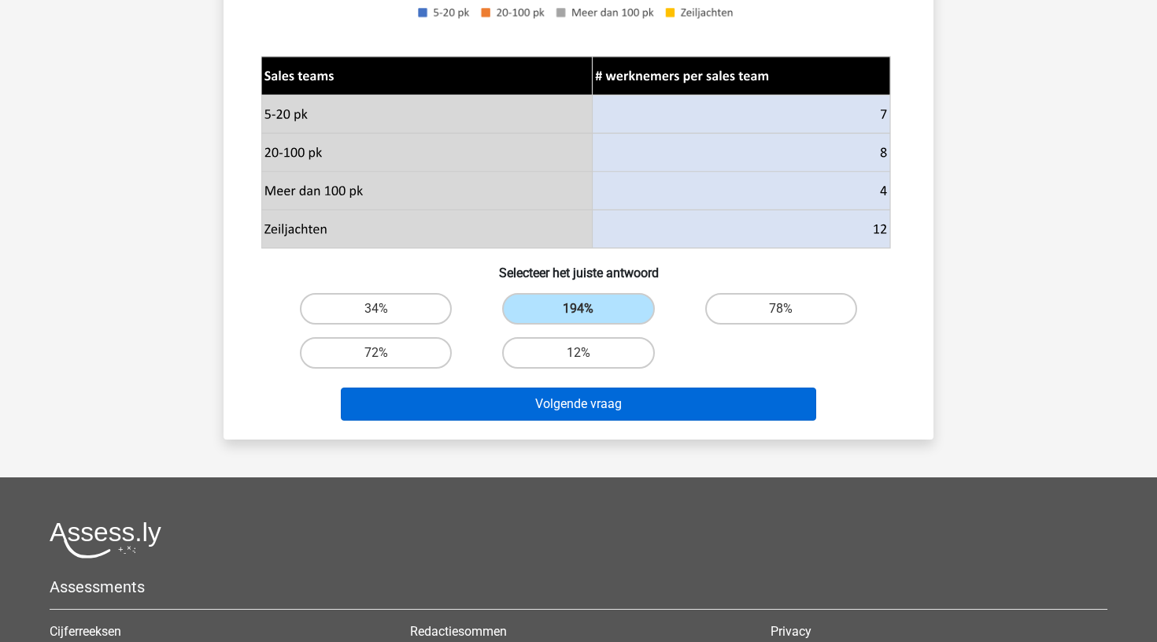
click at [564, 408] on button "Volgende vraag" at bounding box center [579, 403] width 476 height 33
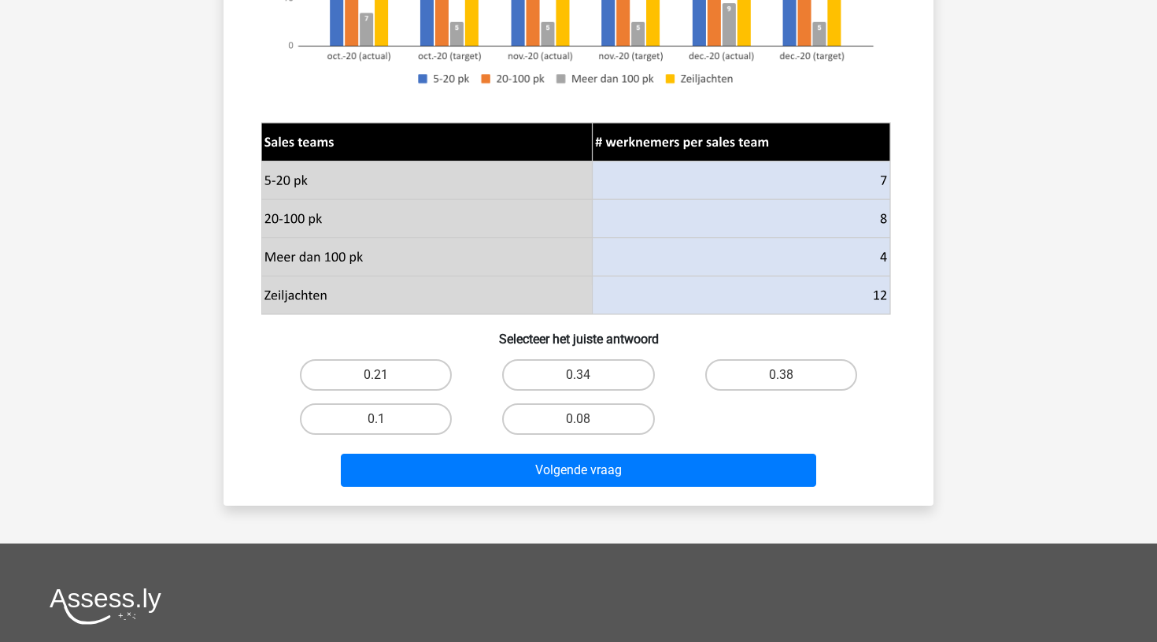
scroll to position [587, 0]
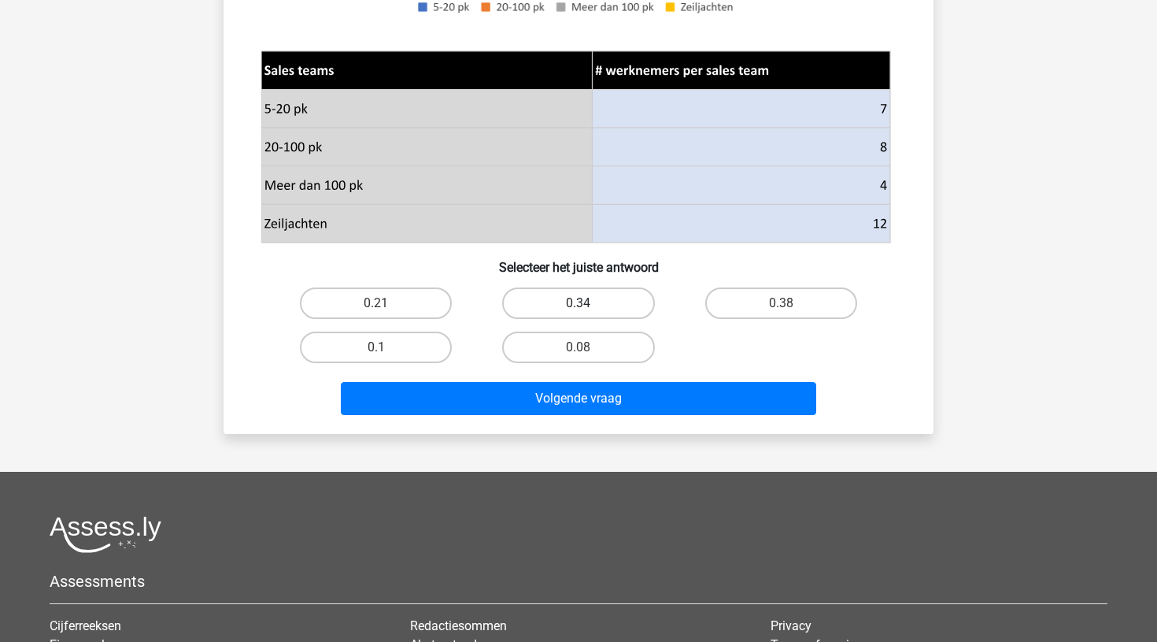
click at [591, 303] on label "0.34" at bounding box center [578, 302] width 152 height 31
click at [589, 303] on input "0.34" at bounding box center [584, 308] width 10 height 10
radio input "true"
click at [591, 297] on label "0.34" at bounding box center [578, 302] width 152 height 31
click at [589, 303] on input "0.34" at bounding box center [584, 308] width 10 height 10
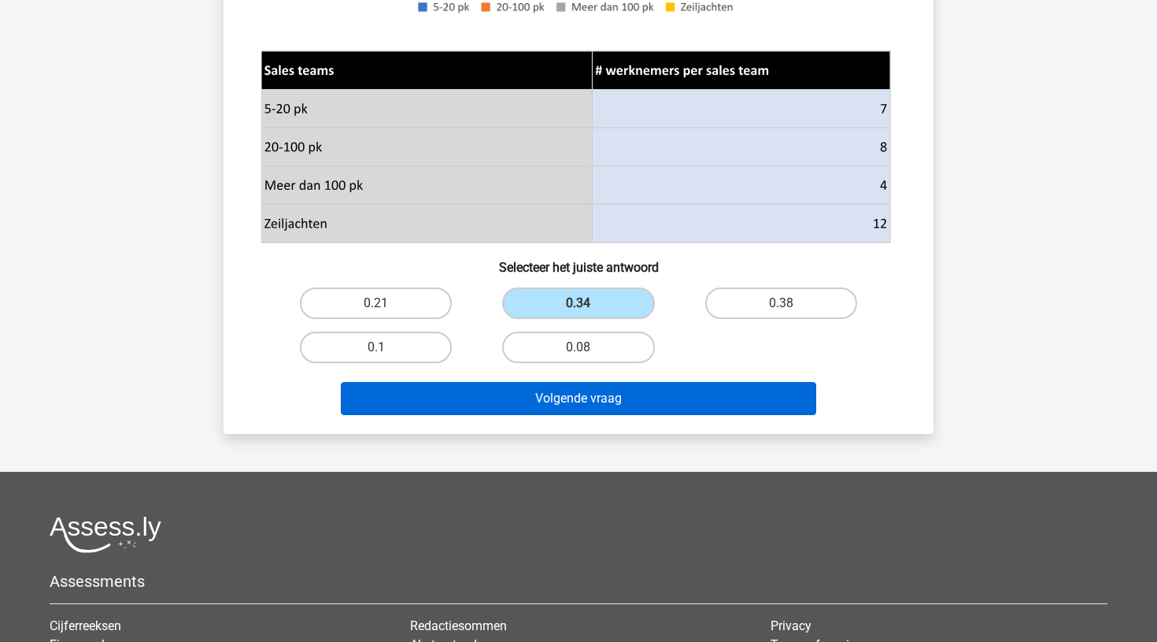
click at [577, 402] on button "Volgende vraag" at bounding box center [579, 398] width 476 height 33
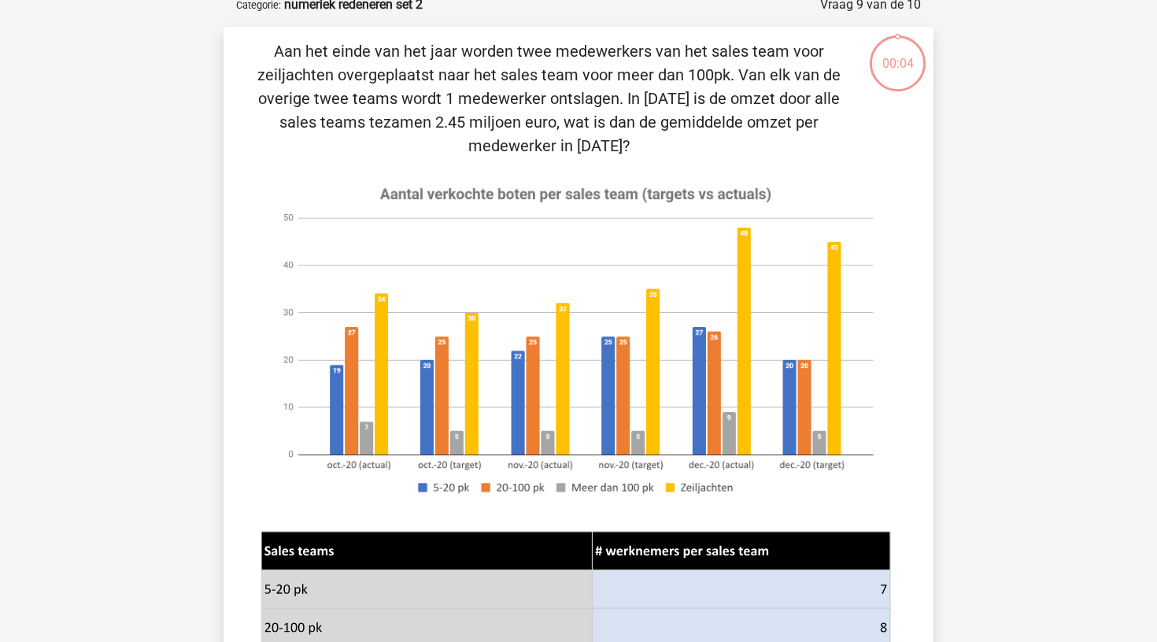
scroll to position [79, 0]
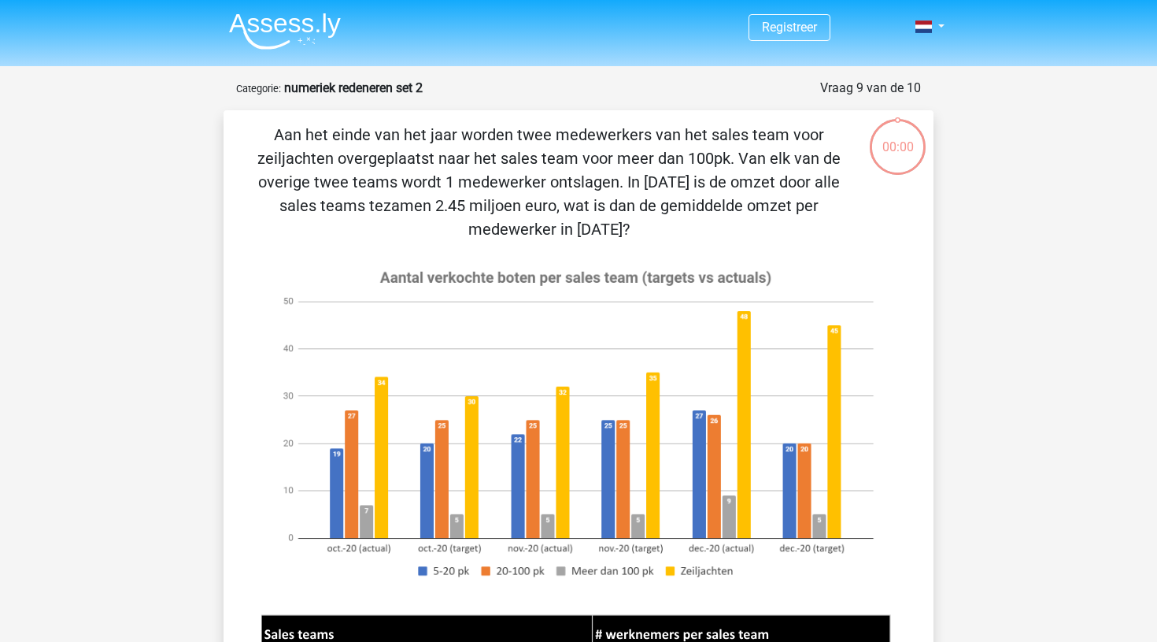
scroll to position [79, 0]
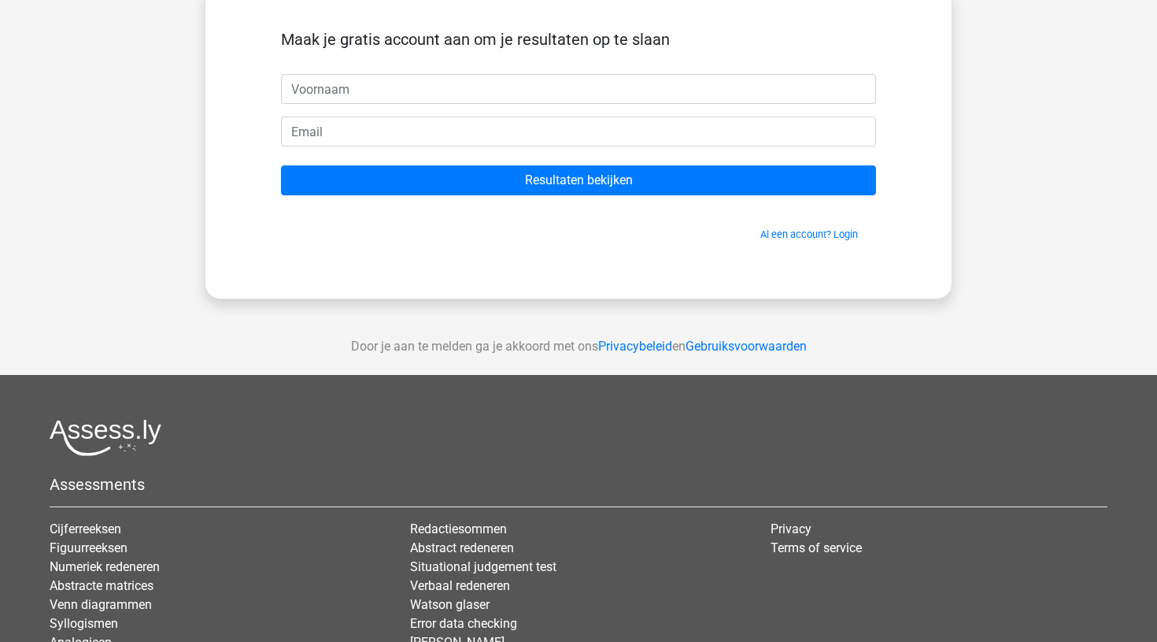
scroll to position [106, 0]
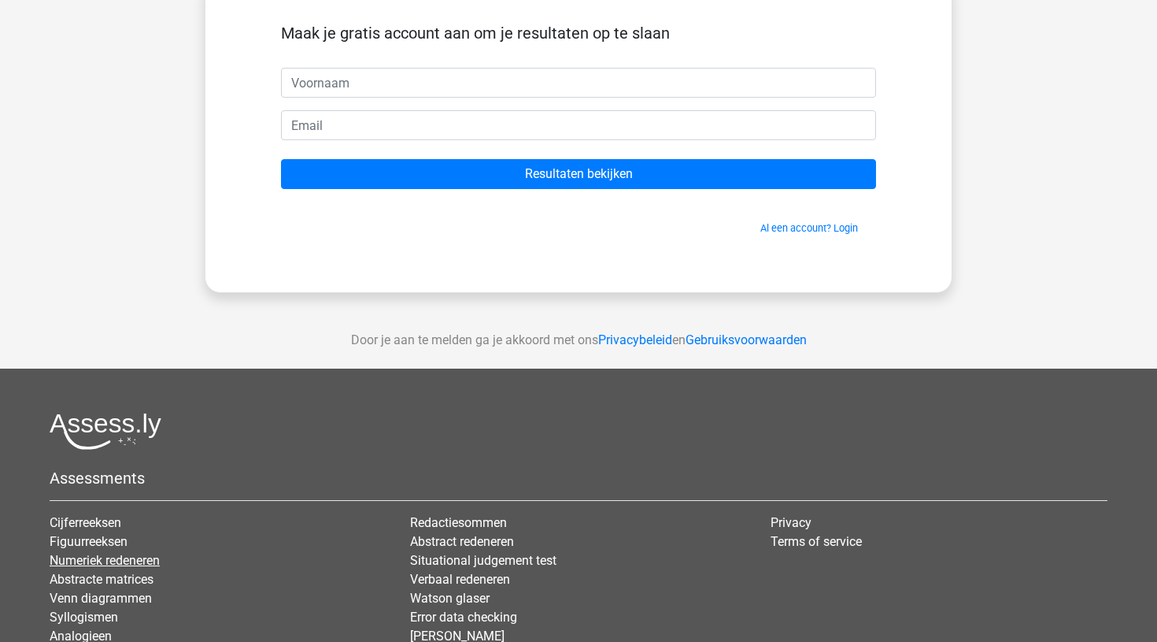
click at [146, 560] on link "Numeriek redeneren" at bounding box center [105, 560] width 110 height 15
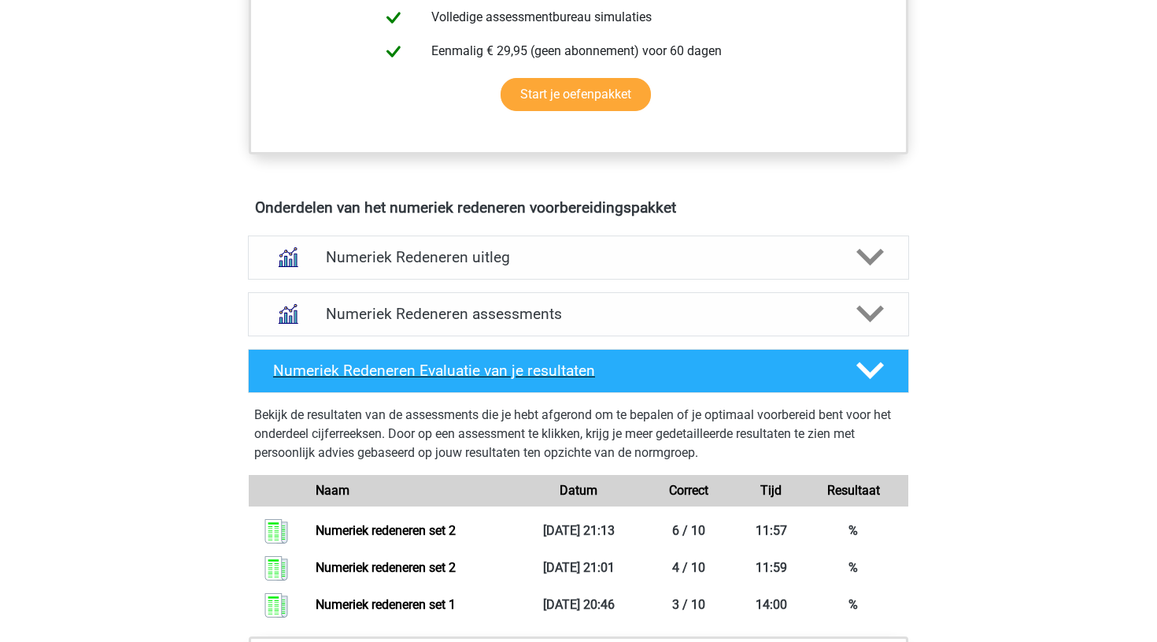
scroll to position [805, 0]
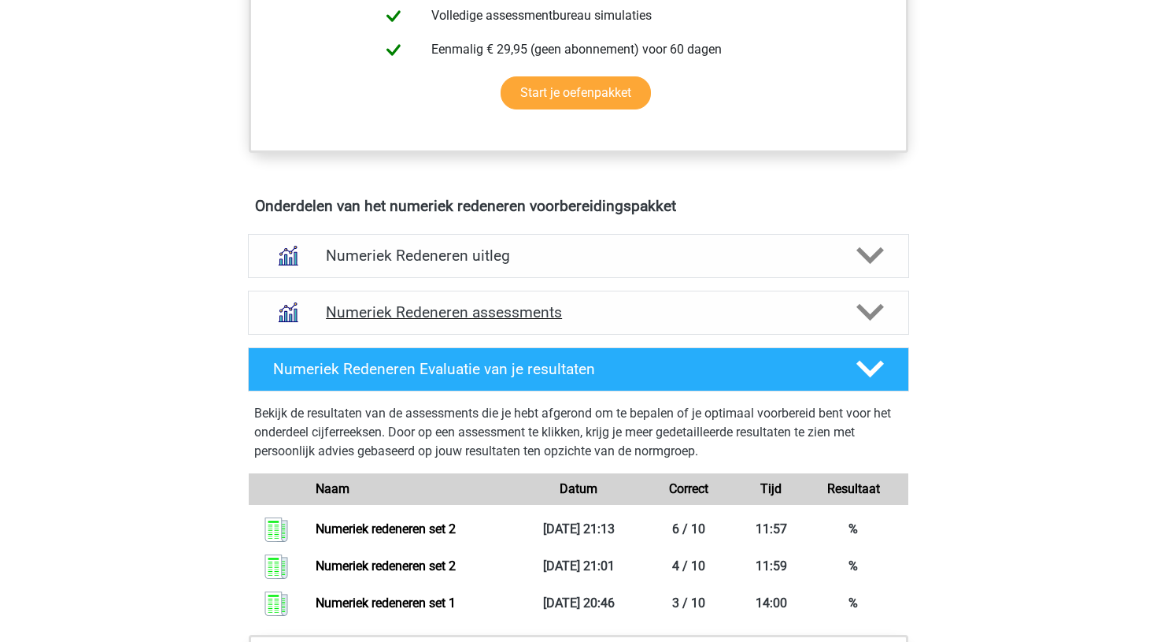
click at [530, 315] on h4 "Numeriek Redeneren assessments" at bounding box center [578, 312] width 505 height 18
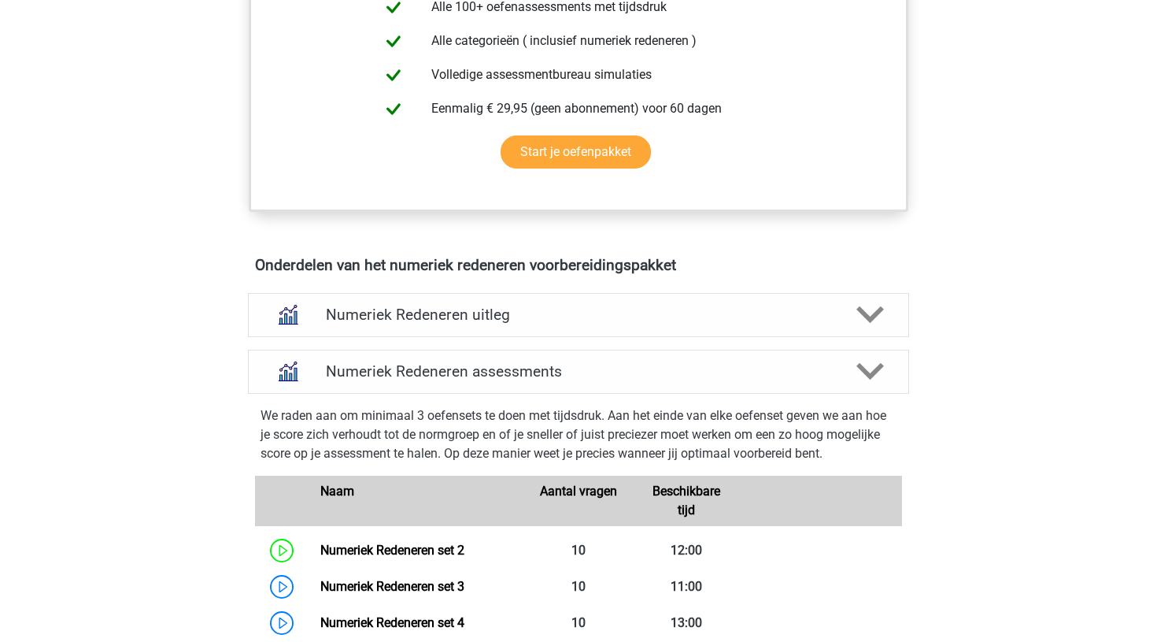
scroll to position [745, 0]
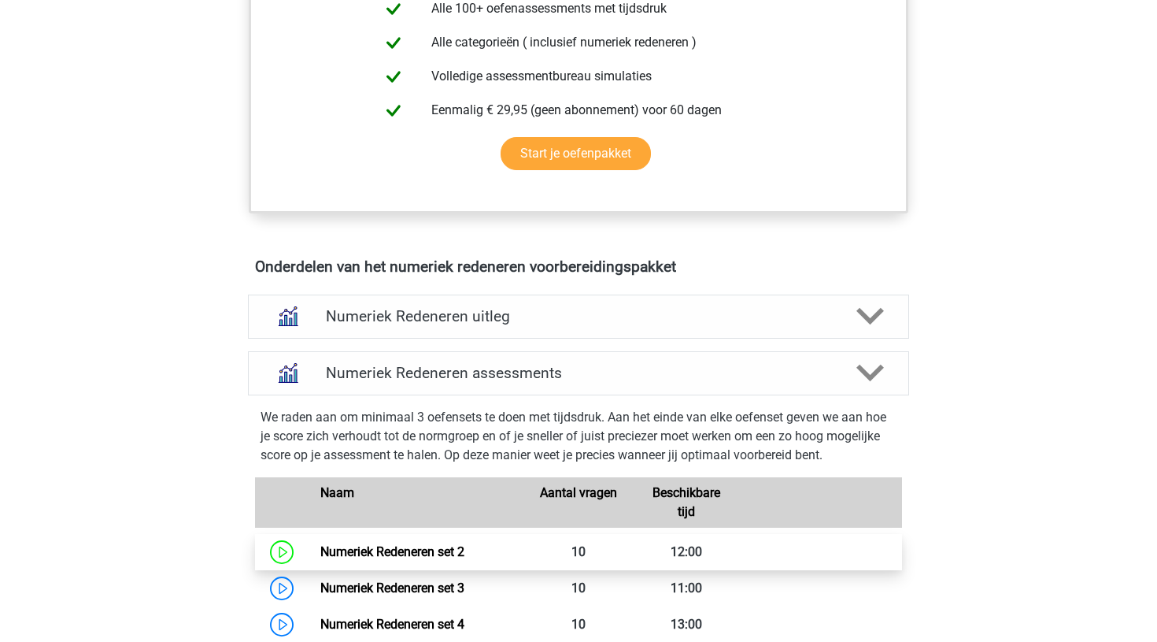
click at [320, 551] on link "Numeriek Redeneren set 2" at bounding box center [392, 551] width 144 height 15
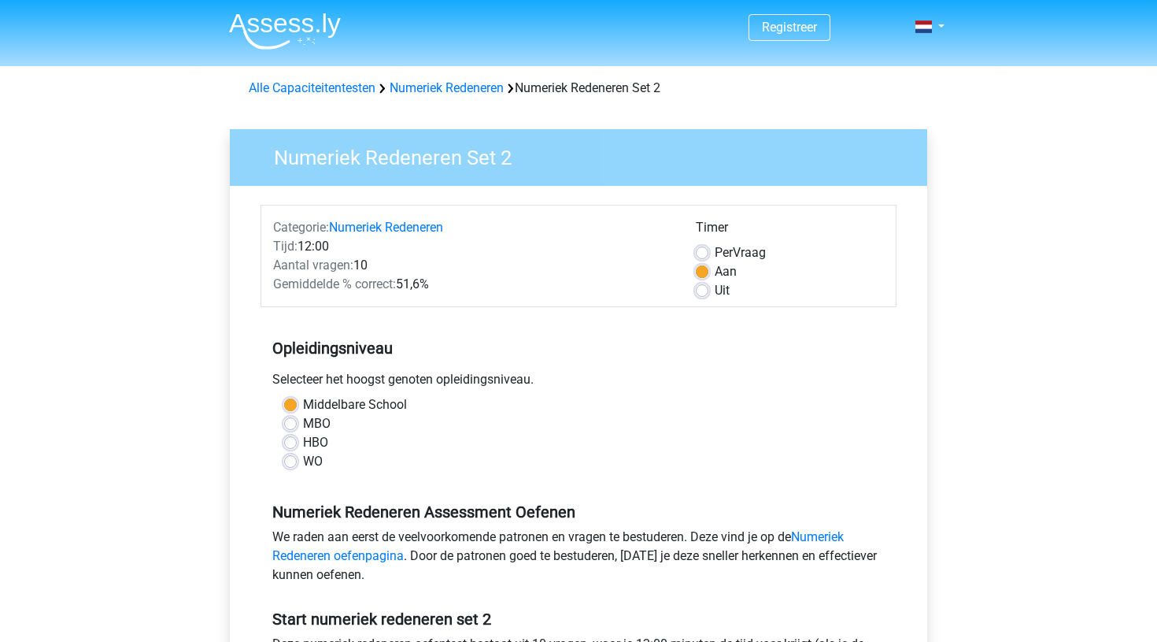
drag, startPoint x: 368, startPoint y: 488, endPoint x: 541, endPoint y: 265, distance: 282.8
click at [537, 268] on form "Categorie: Numeriek Redeneren Tijd: 12:00 Aantal vragen: 10 Gemiddelde % correc…" at bounding box center [579, 485] width 636 height 561
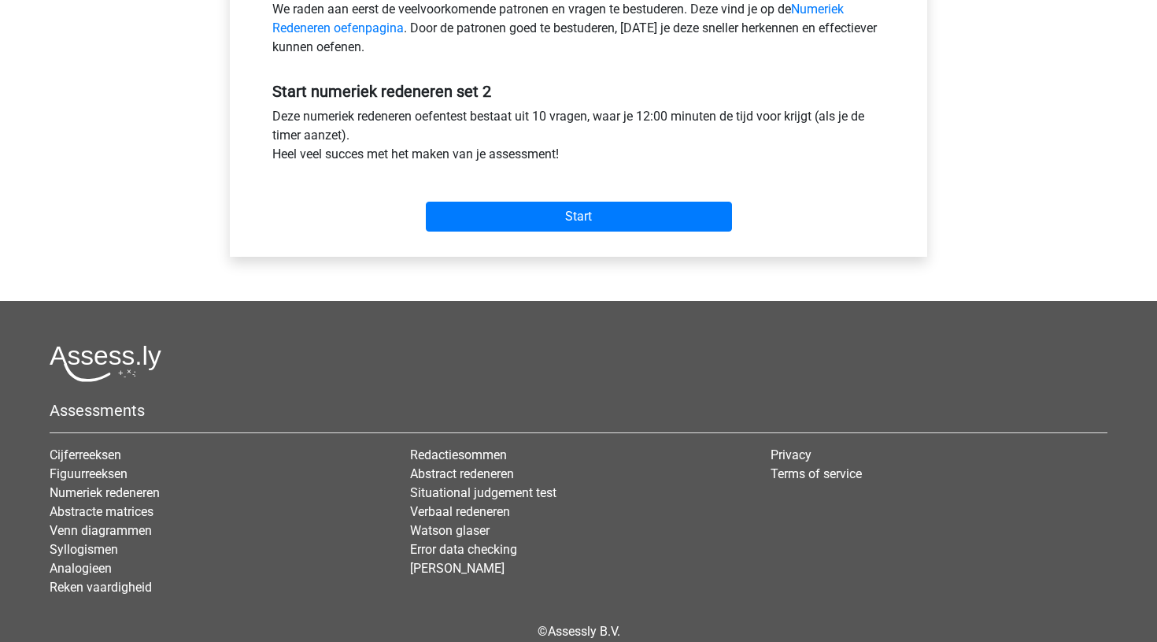
scroll to position [531, 0]
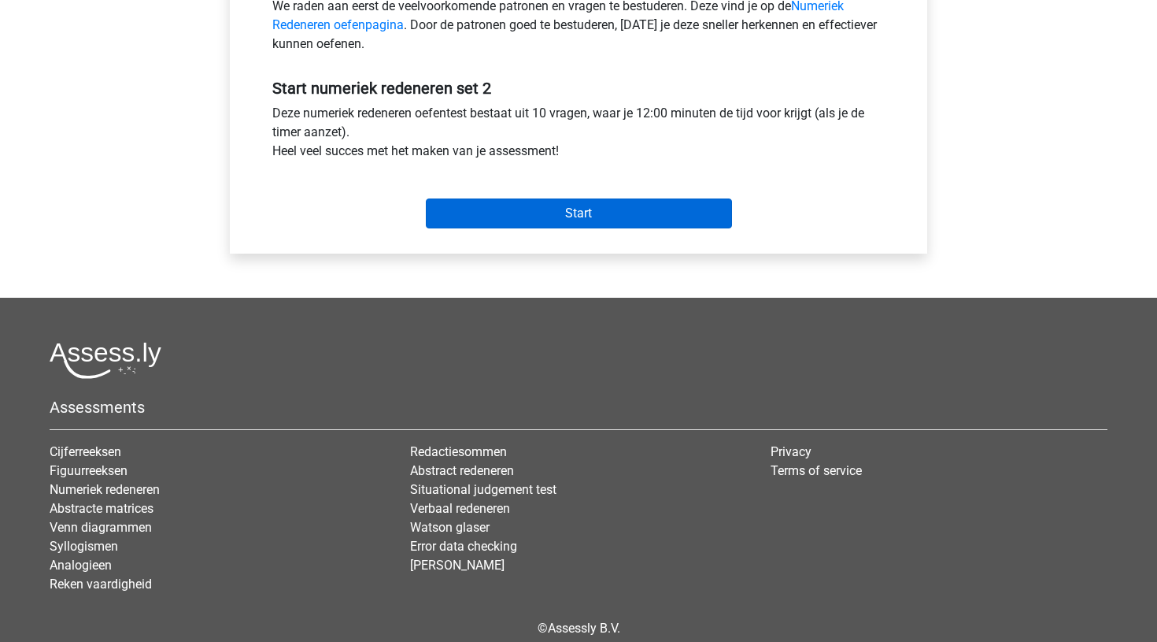
click at [583, 213] on input "Start" at bounding box center [579, 213] width 306 height 30
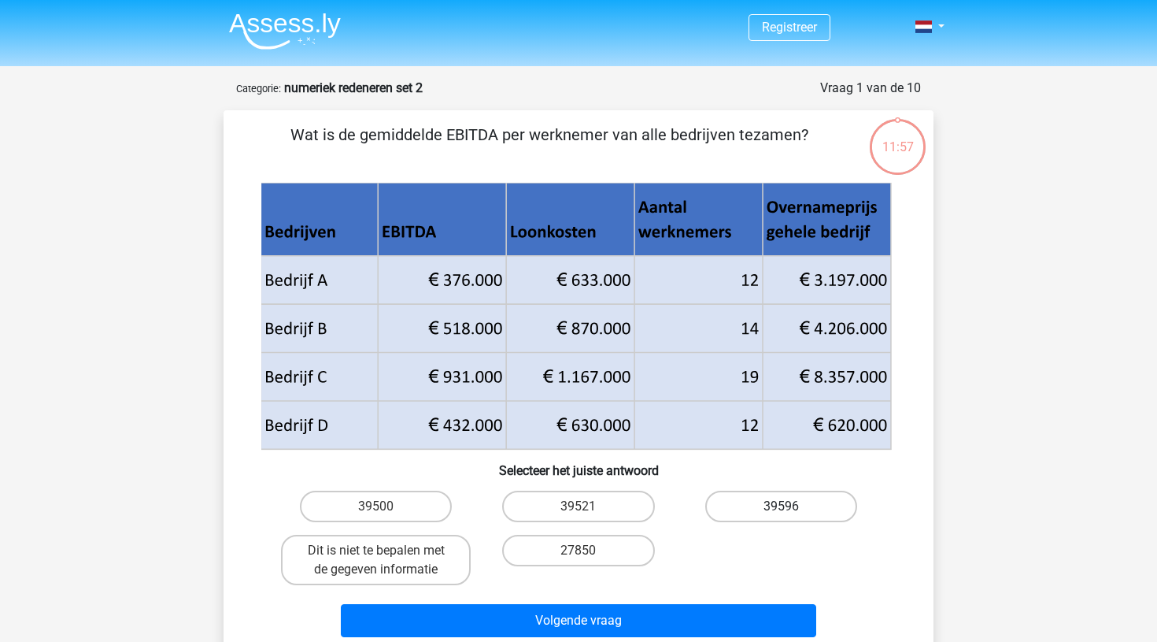
click at [747, 500] on label "39596" at bounding box center [781, 505] width 152 height 31
click at [781, 506] on input "39596" at bounding box center [786, 511] width 10 height 10
radio input "true"
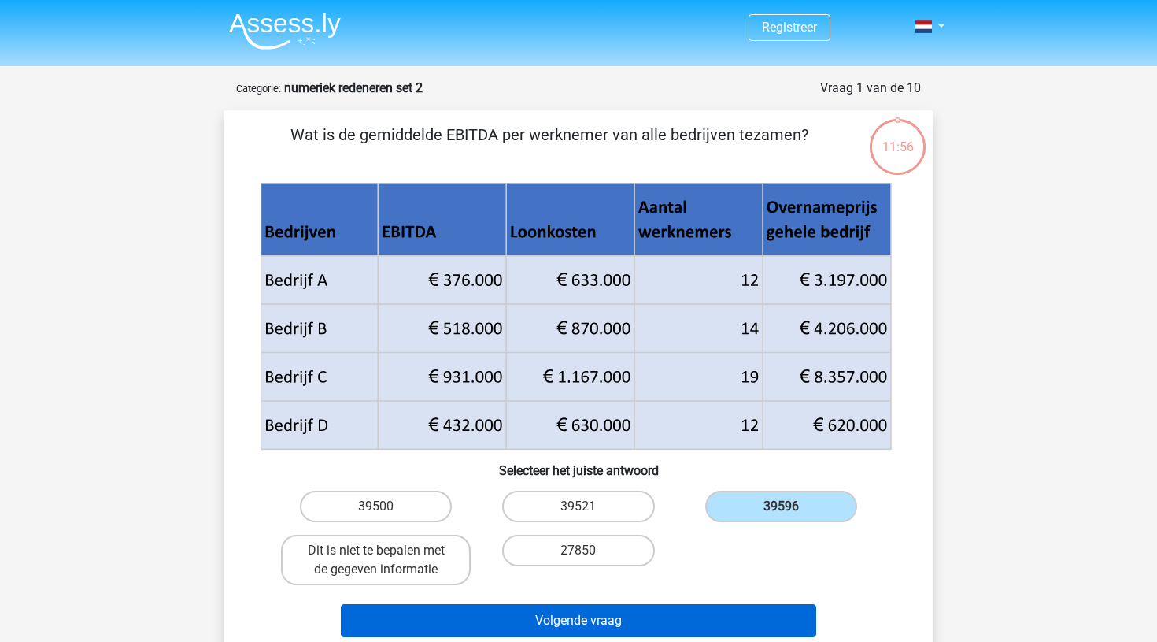
click at [610, 627] on button "Volgende vraag" at bounding box center [579, 620] width 476 height 33
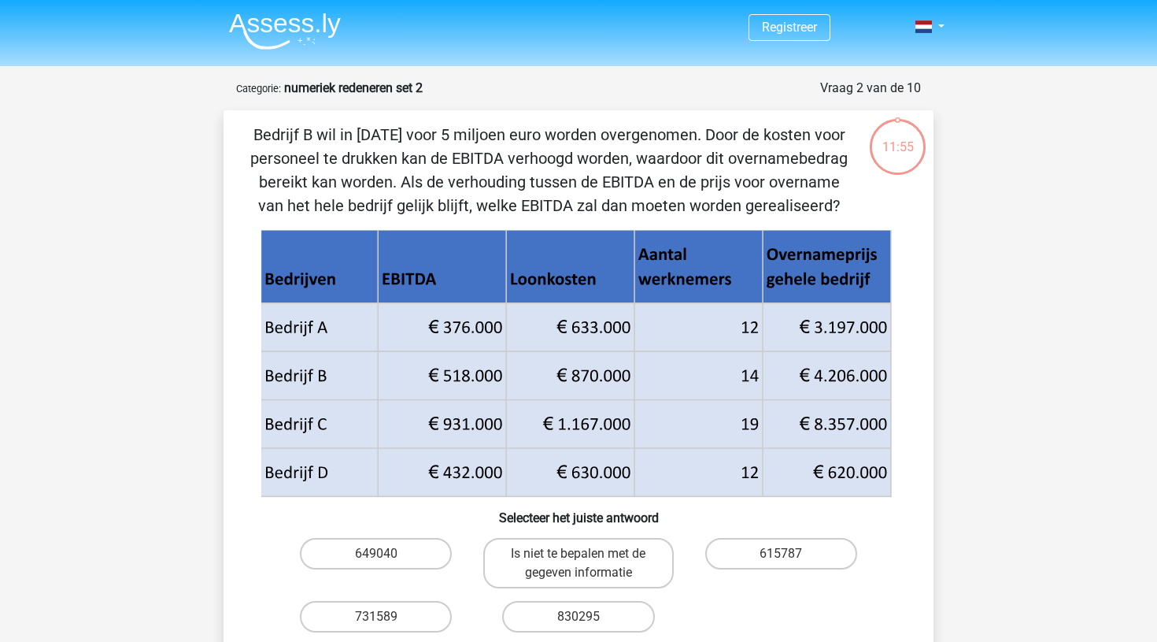
scroll to position [79, 0]
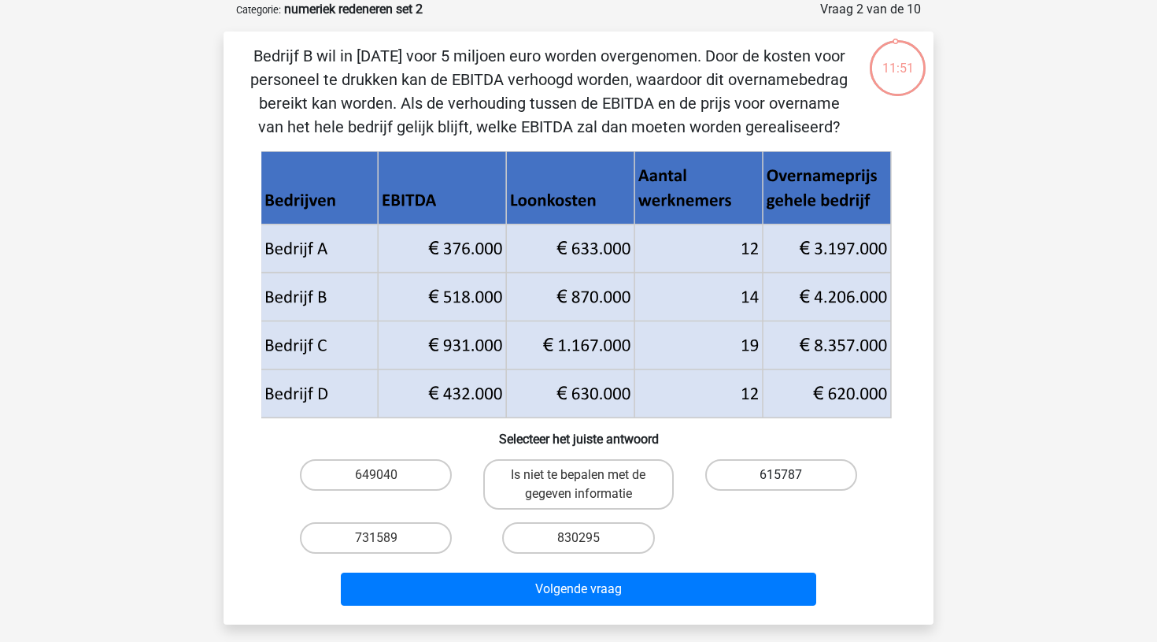
click at [730, 463] on label "615787" at bounding box center [781, 474] width 152 height 31
click at [781, 475] on input "615787" at bounding box center [786, 480] width 10 height 10
radio input "true"
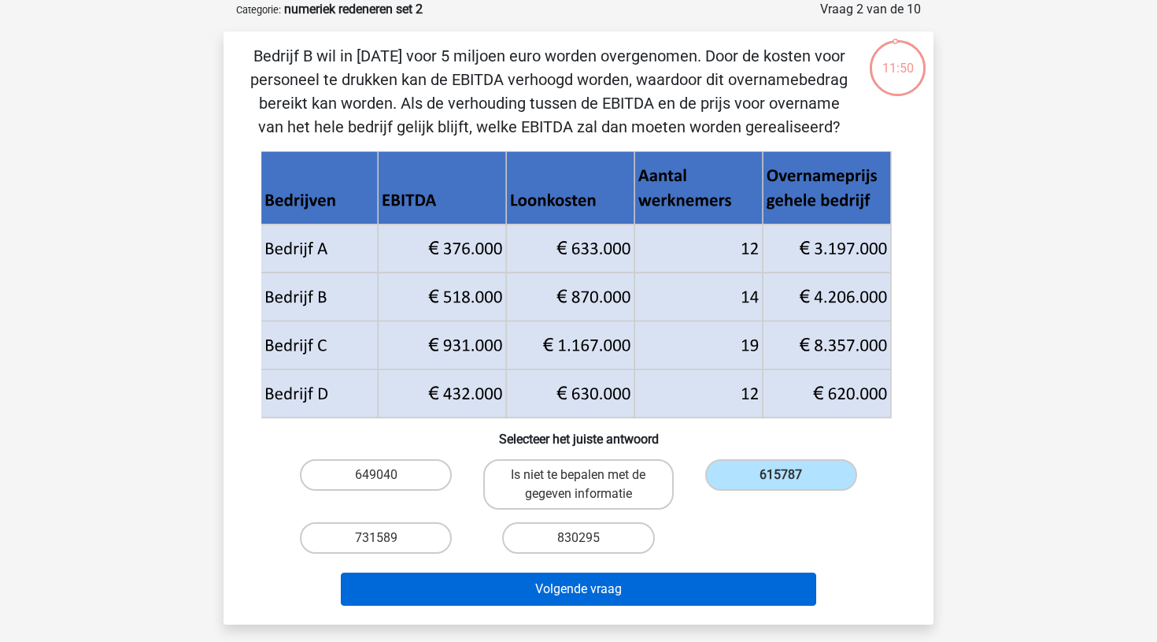
click at [564, 584] on button "Volgende vraag" at bounding box center [579, 588] width 476 height 33
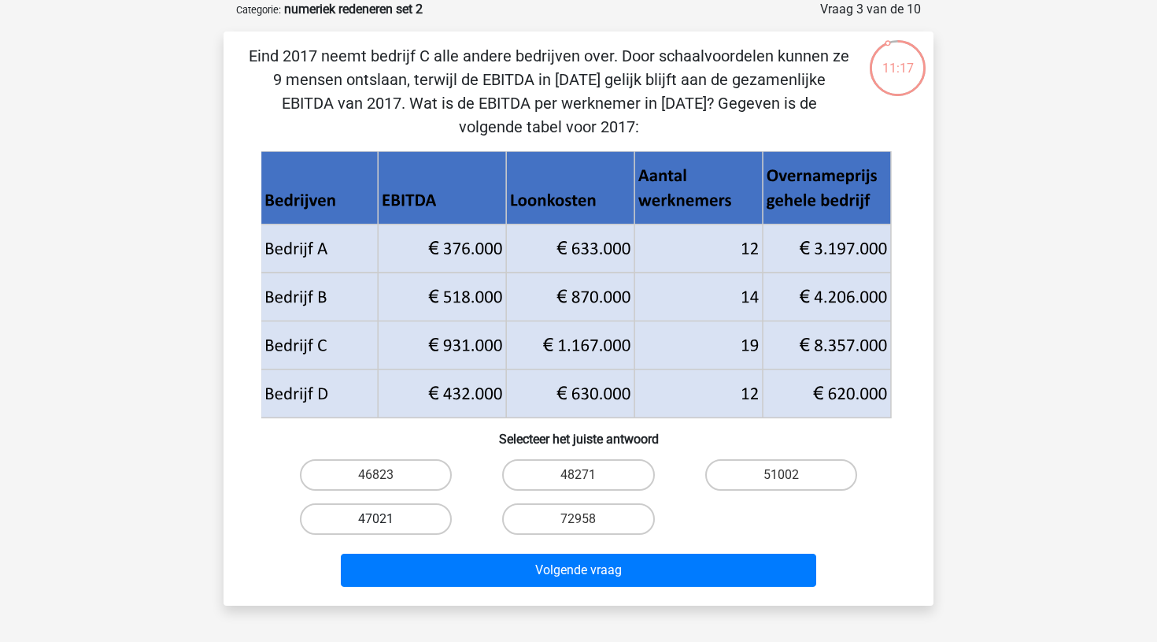
click at [389, 522] on label "47021" at bounding box center [376, 518] width 152 height 31
click at [387, 522] on input "47021" at bounding box center [381, 524] width 10 height 10
radio input "true"
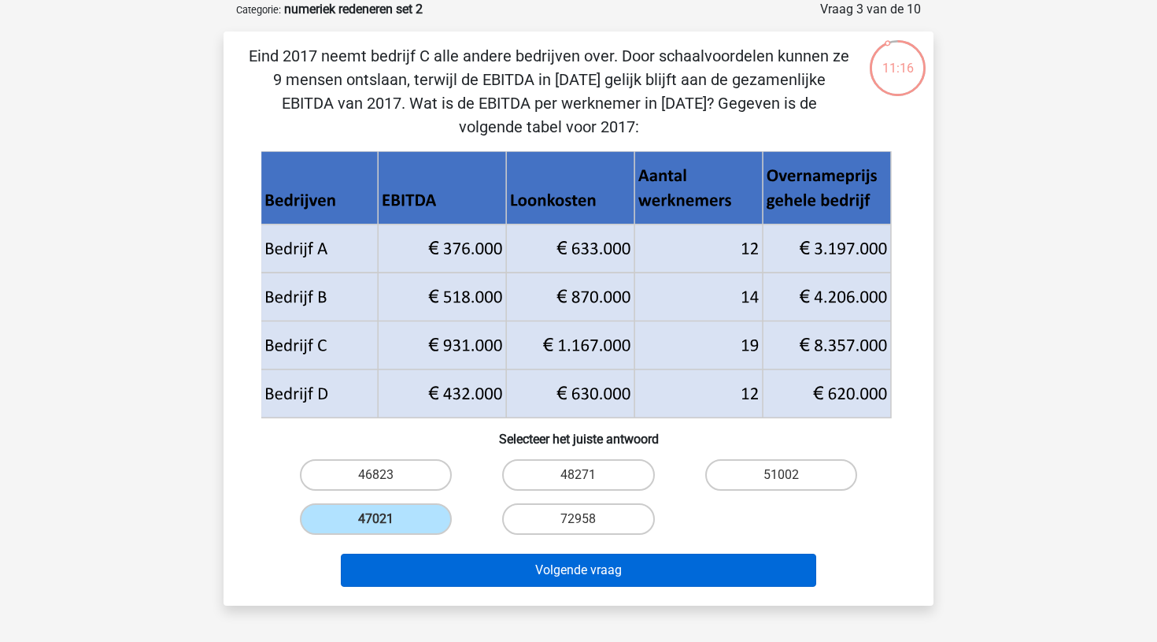
click at [553, 567] on button "Volgende vraag" at bounding box center [579, 569] width 476 height 33
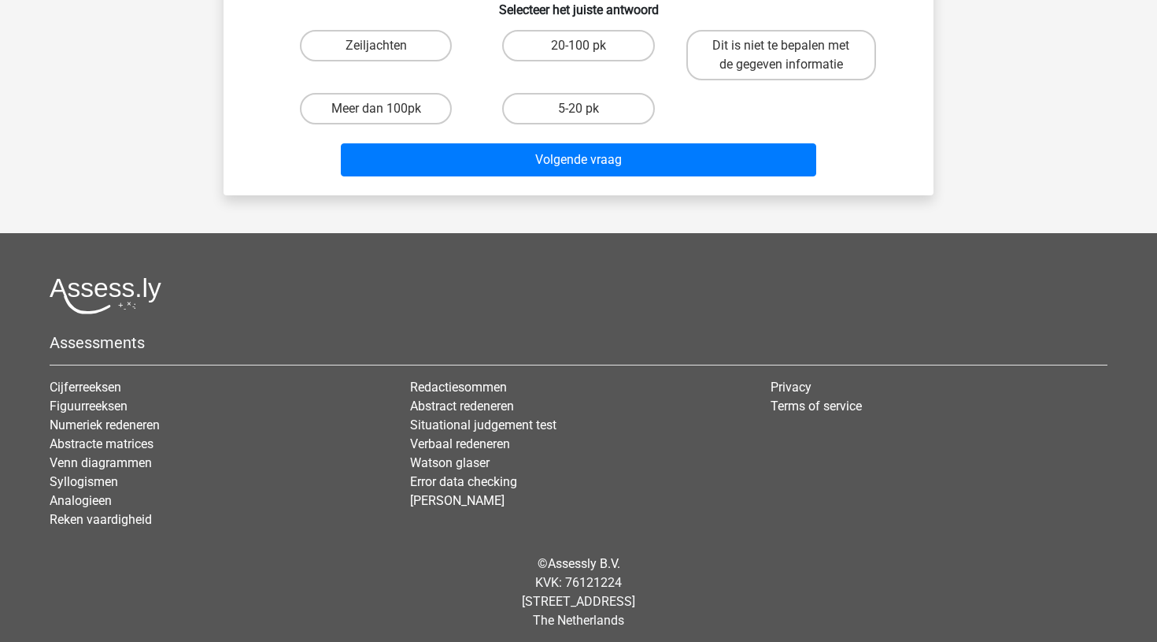
scroll to position [750, 0]
click at [396, 102] on label "Meer dan 100pk" at bounding box center [376, 108] width 152 height 31
click at [387, 109] on input "Meer dan 100pk" at bounding box center [381, 114] width 10 height 10
radio input "true"
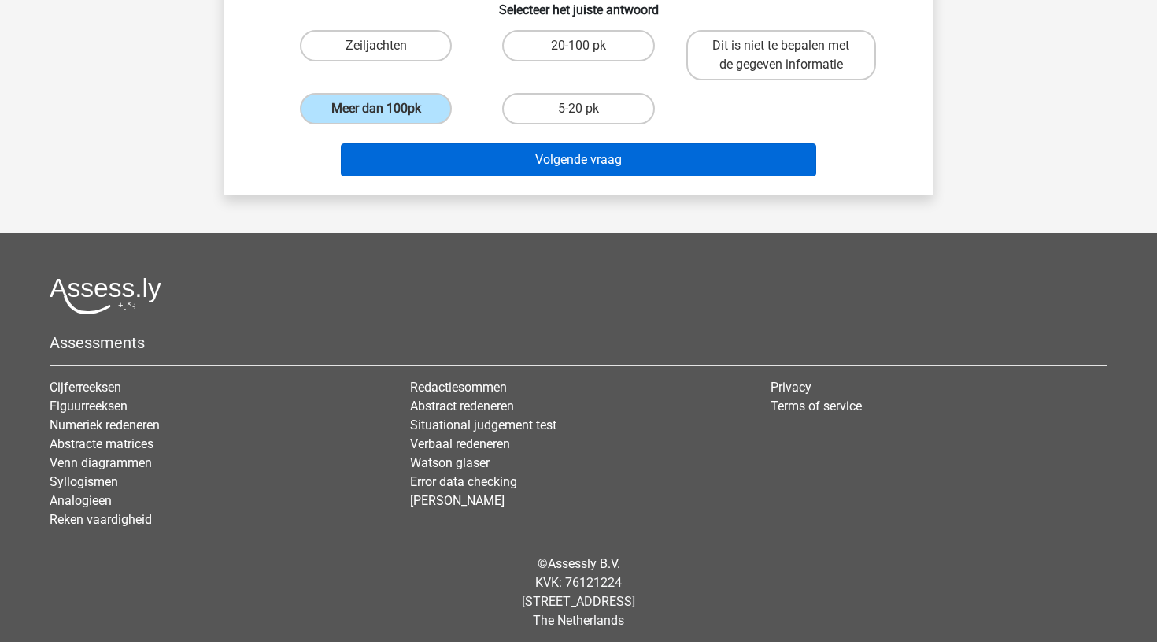
click at [542, 151] on button "Volgende vraag" at bounding box center [579, 159] width 476 height 33
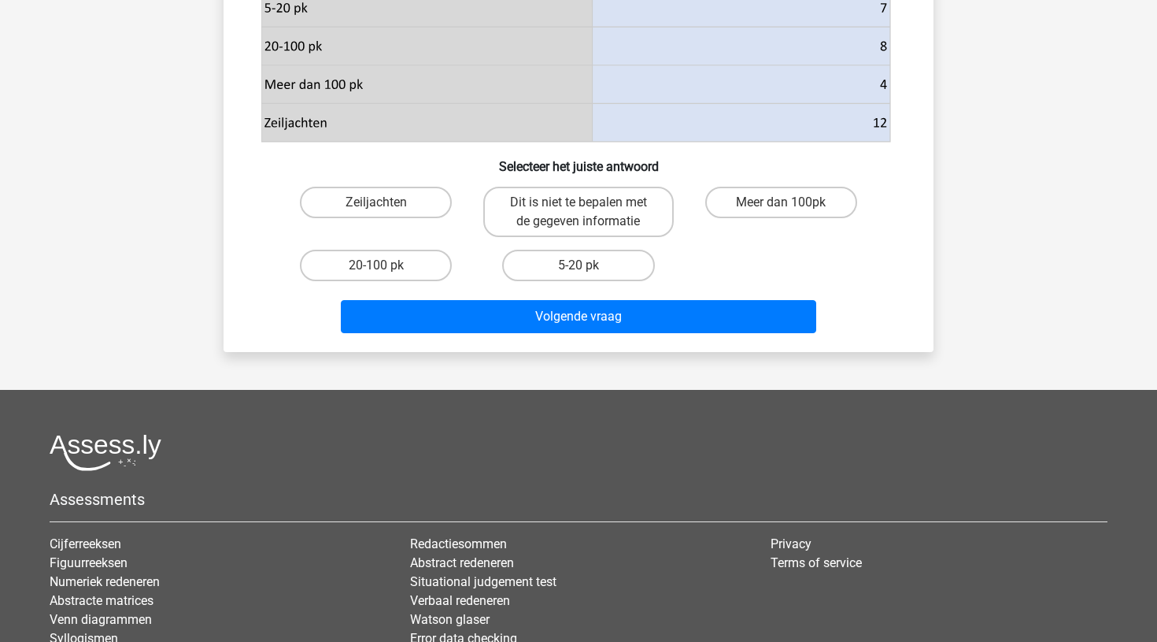
scroll to position [607, 0]
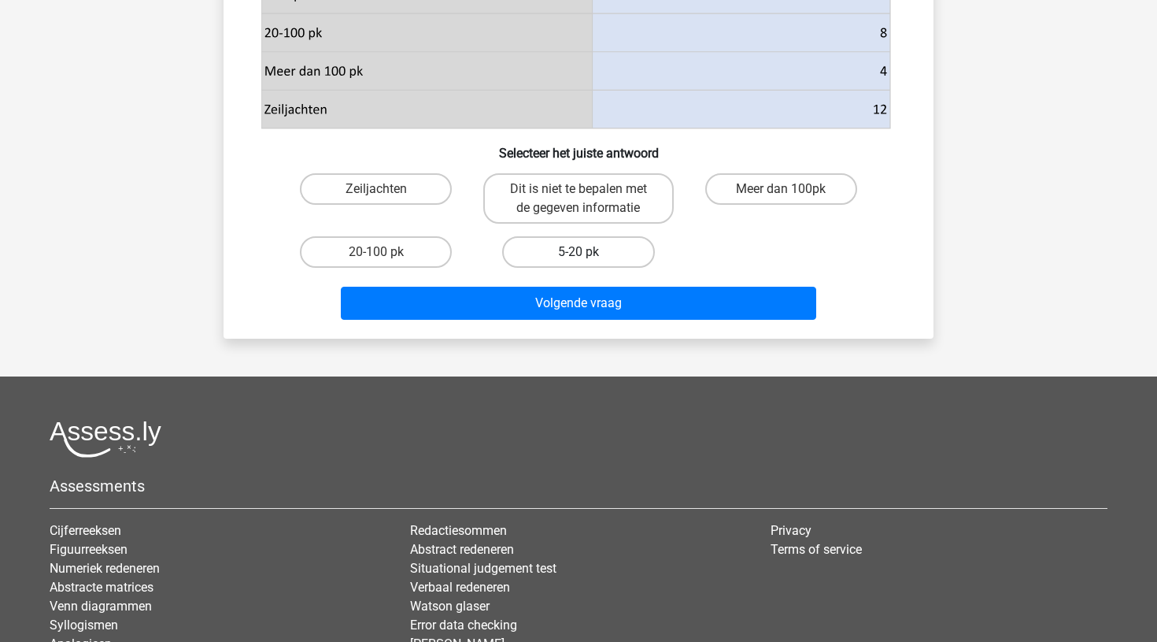
click at [590, 243] on label "5-20 pk" at bounding box center [578, 251] width 152 height 31
click at [589, 252] on input "5-20 pk" at bounding box center [584, 257] width 10 height 10
radio input "true"
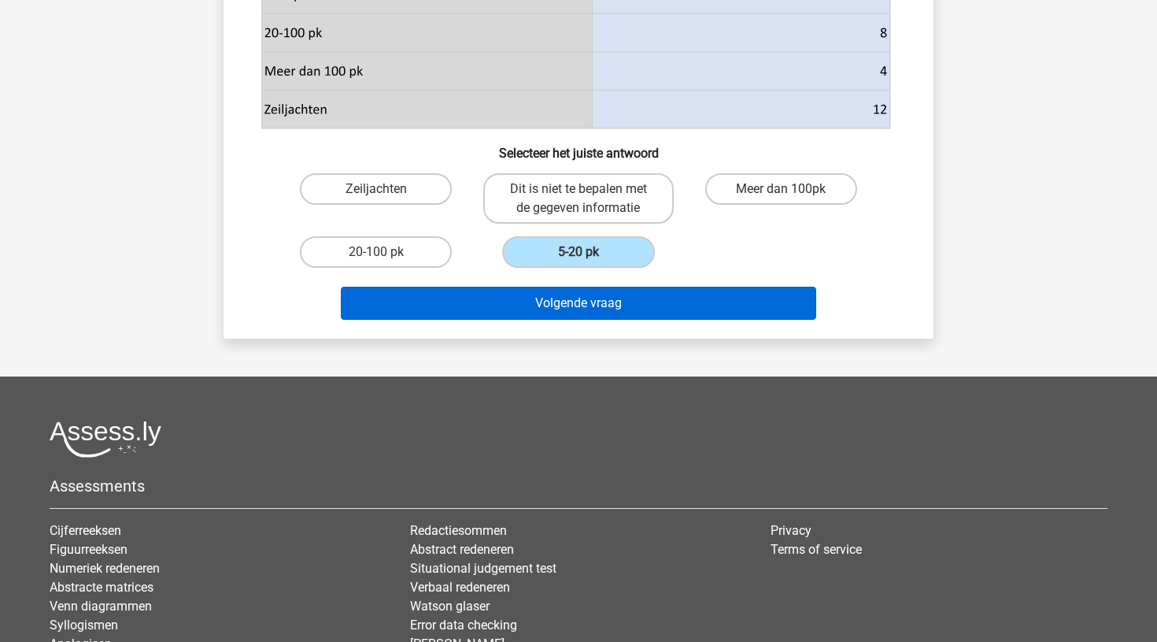
click at [587, 302] on button "Volgende vraag" at bounding box center [579, 303] width 476 height 33
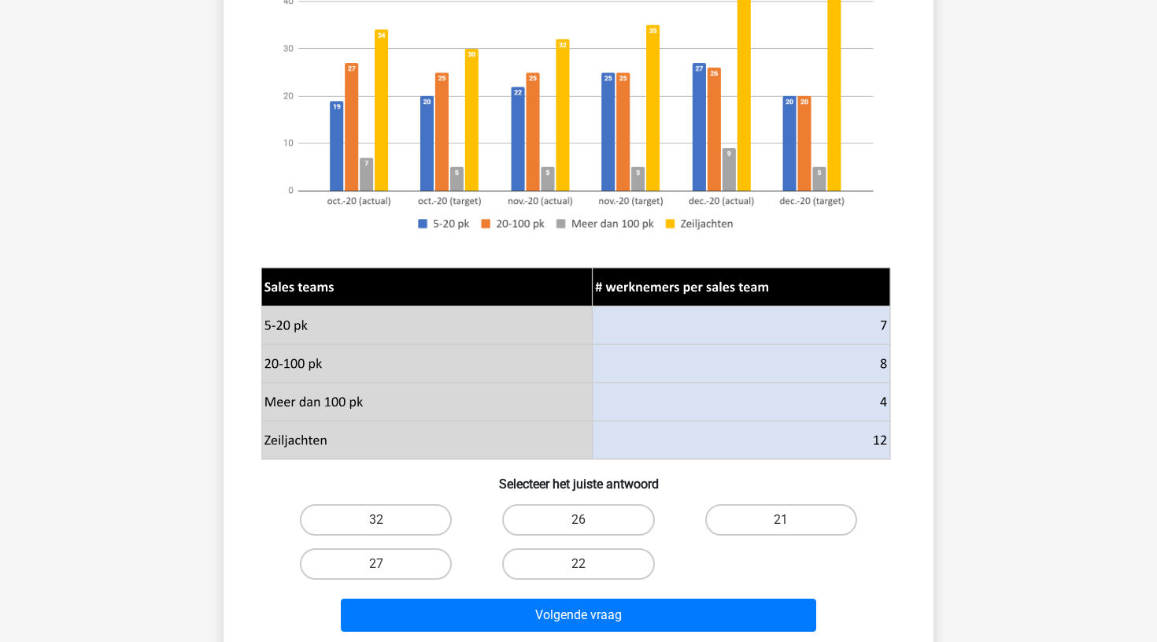
scroll to position [293, 0]
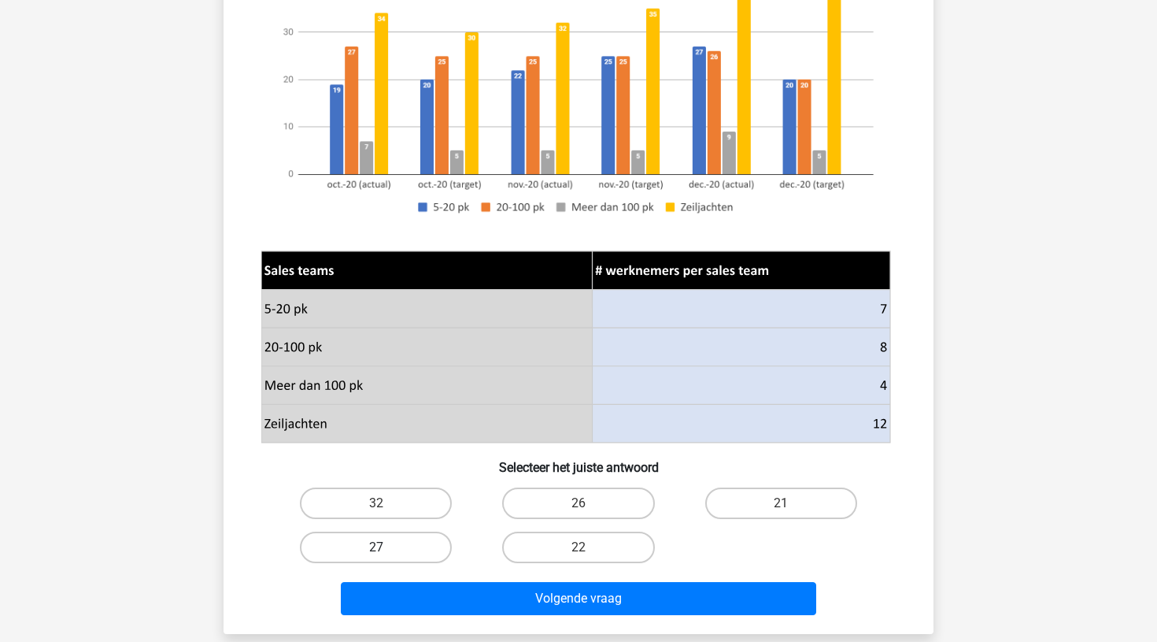
click at [427, 550] on label "27" at bounding box center [376, 546] width 152 height 31
click at [387, 550] on input "27" at bounding box center [381, 552] width 10 height 10
radio input "true"
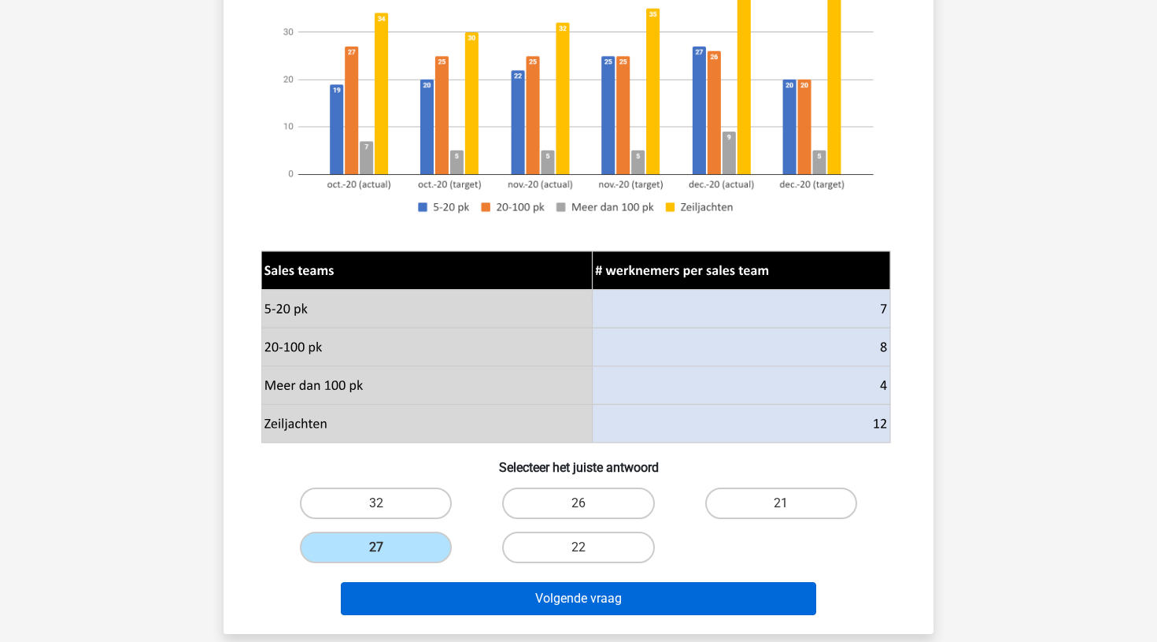
click at [552, 593] on button "Volgende vraag" at bounding box center [579, 598] width 476 height 33
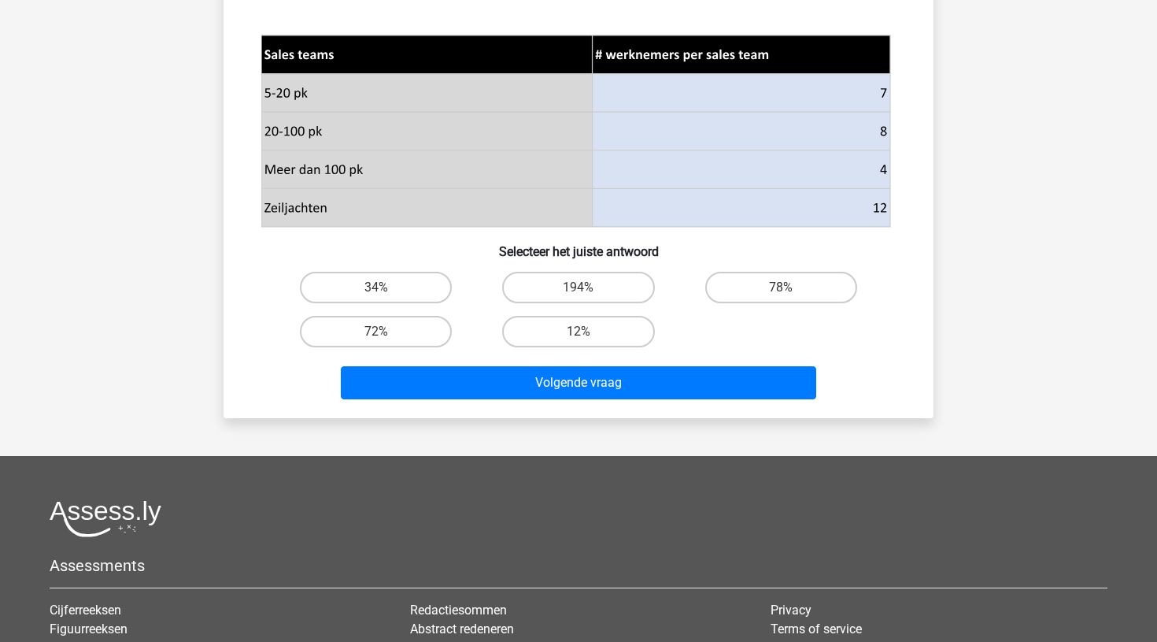
scroll to position [566, 0]
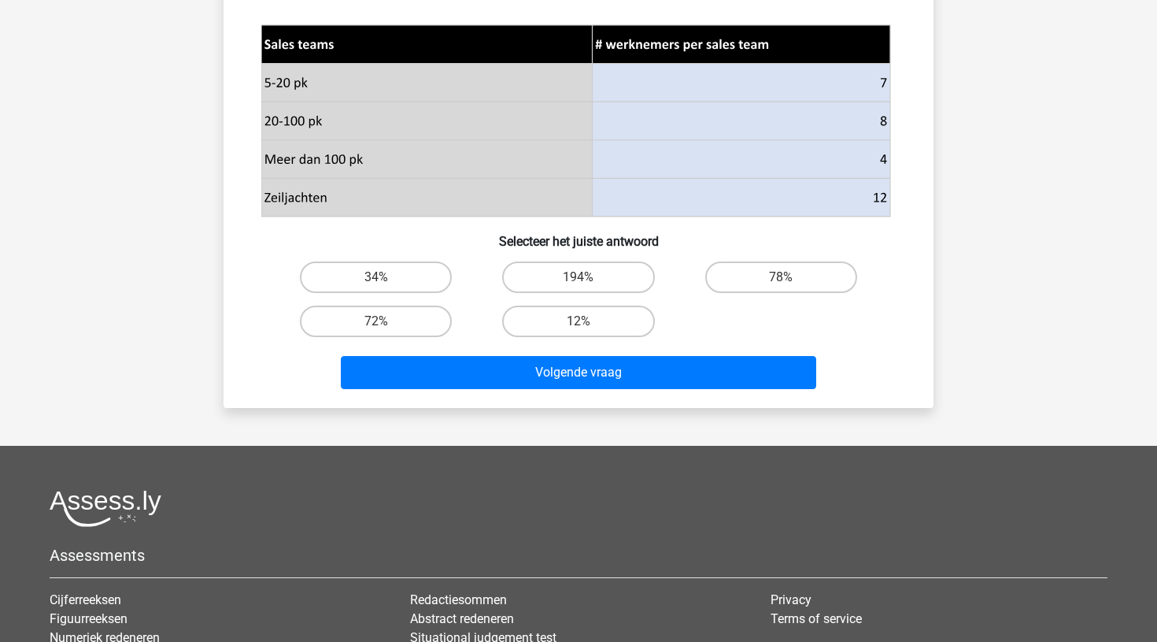
click at [579, 279] on input "194%" at bounding box center [584, 282] width 10 height 10
radio input "true"
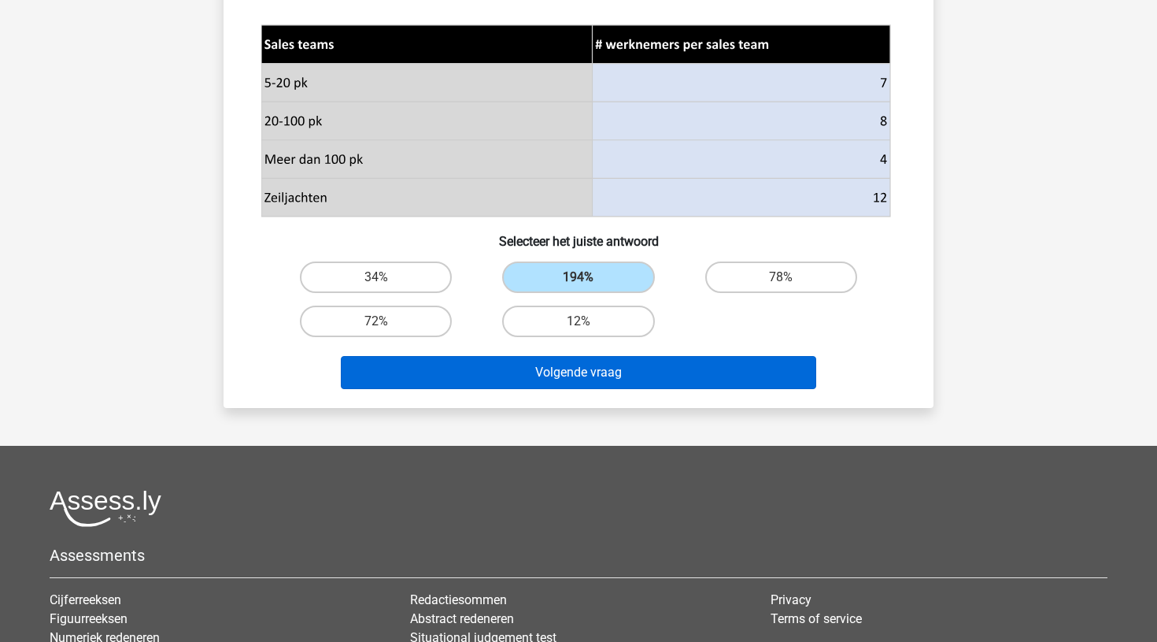
click at [553, 378] on button "Volgende vraag" at bounding box center [579, 372] width 476 height 33
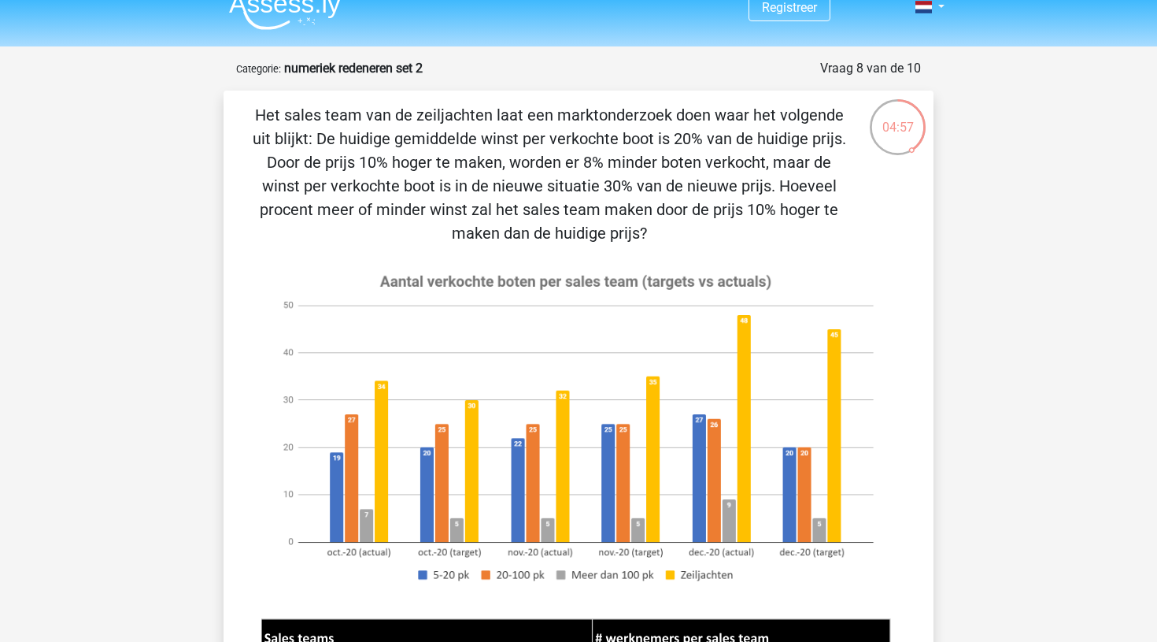
scroll to position [17, 0]
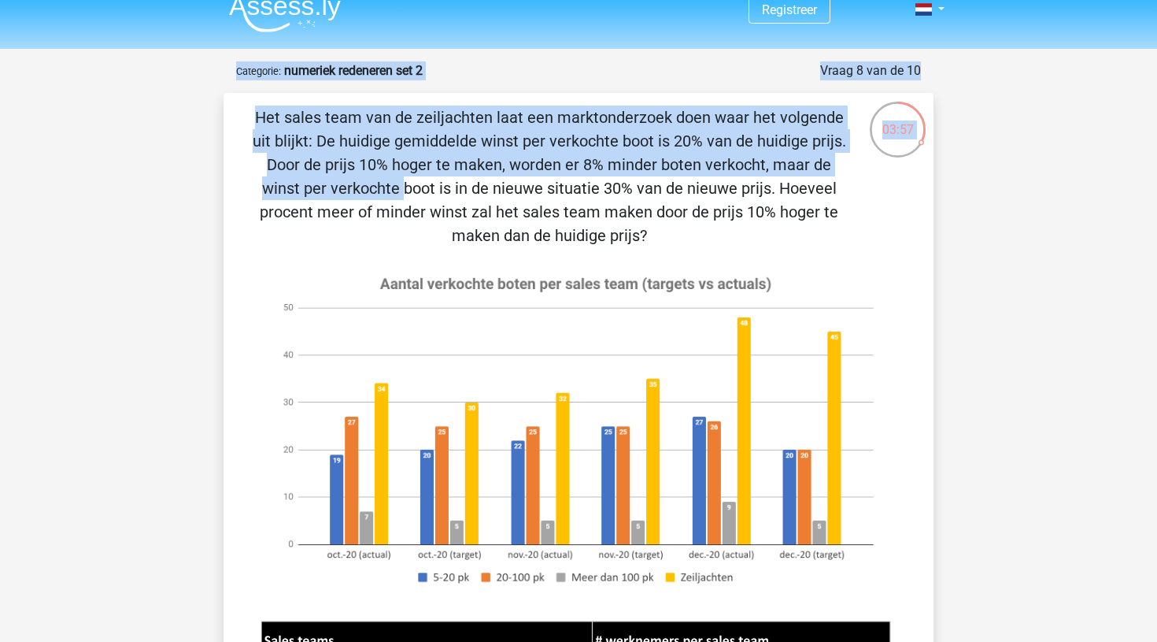
drag, startPoint x: 648, startPoint y: 159, endPoint x: 648, endPoint y: 41, distance: 118.1
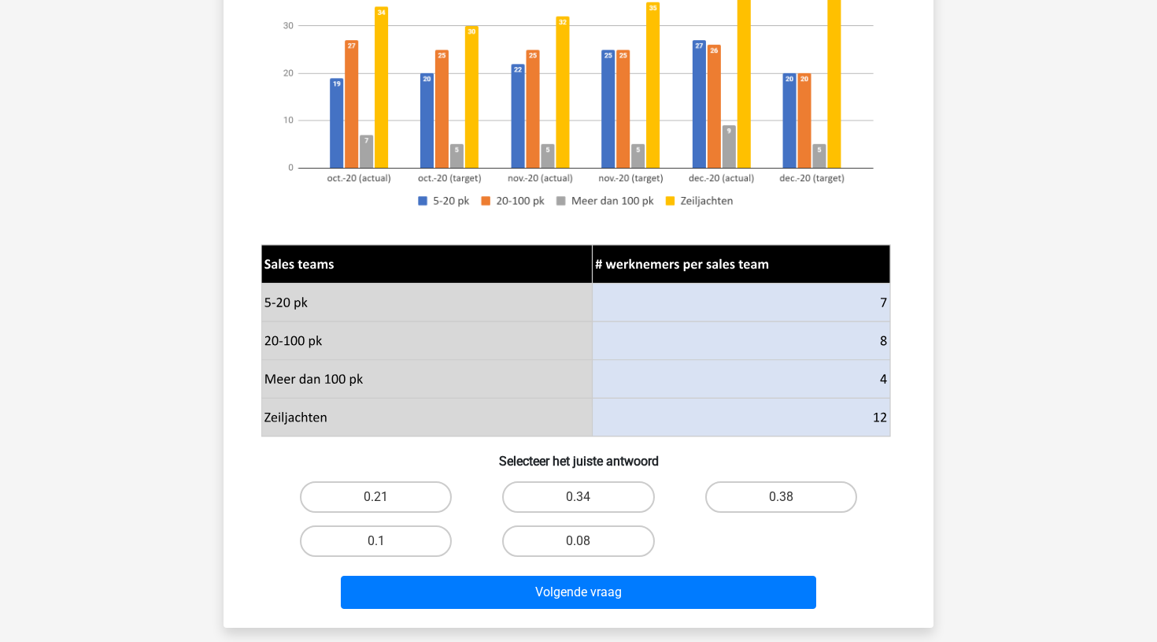
scroll to position [378, 0]
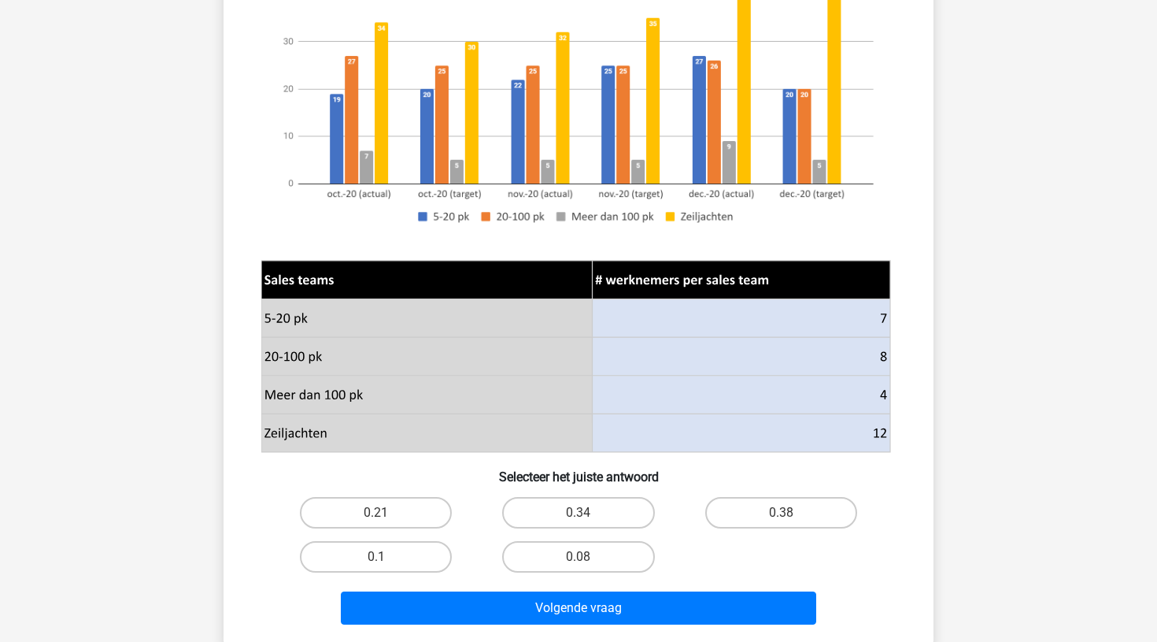
drag, startPoint x: 652, startPoint y: 213, endPoint x: 657, endPoint y: 187, distance: 26.4
click at [657, 187] on image at bounding box center [575, 69] width 629 height 340
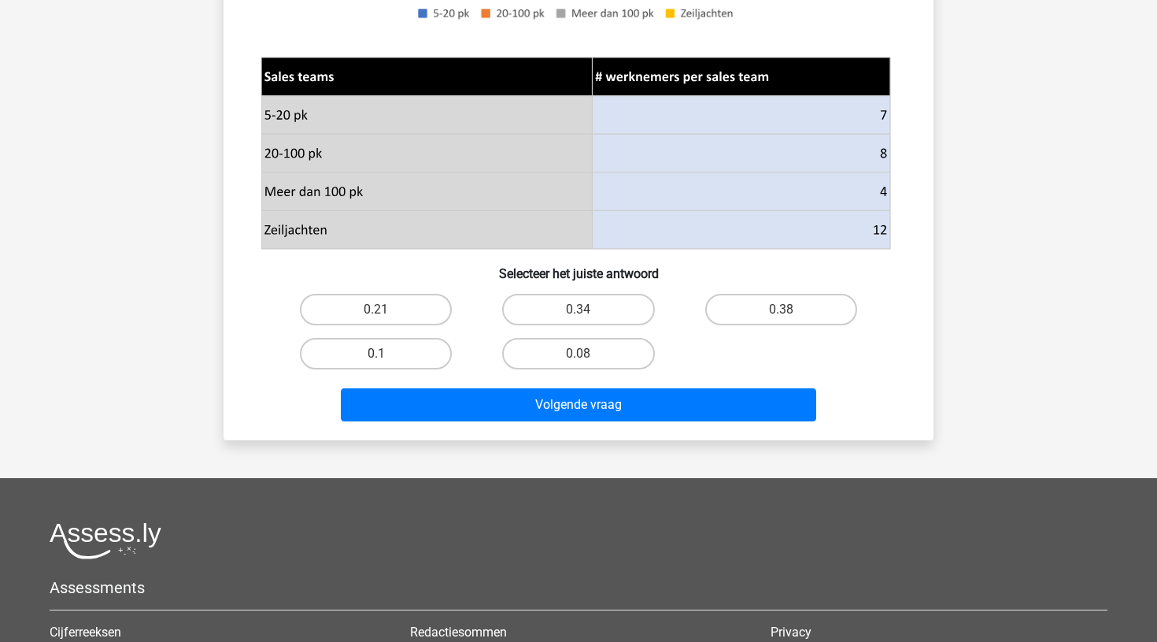
scroll to position [578, 0]
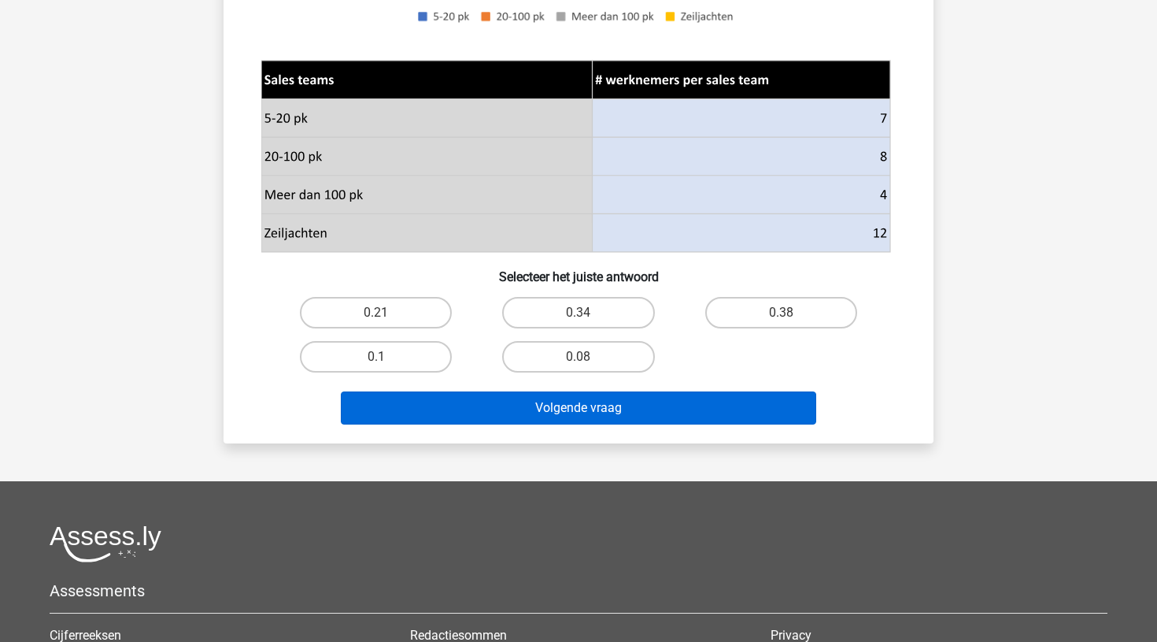
click at [565, 413] on button "Volgende vraag" at bounding box center [579, 407] width 476 height 33
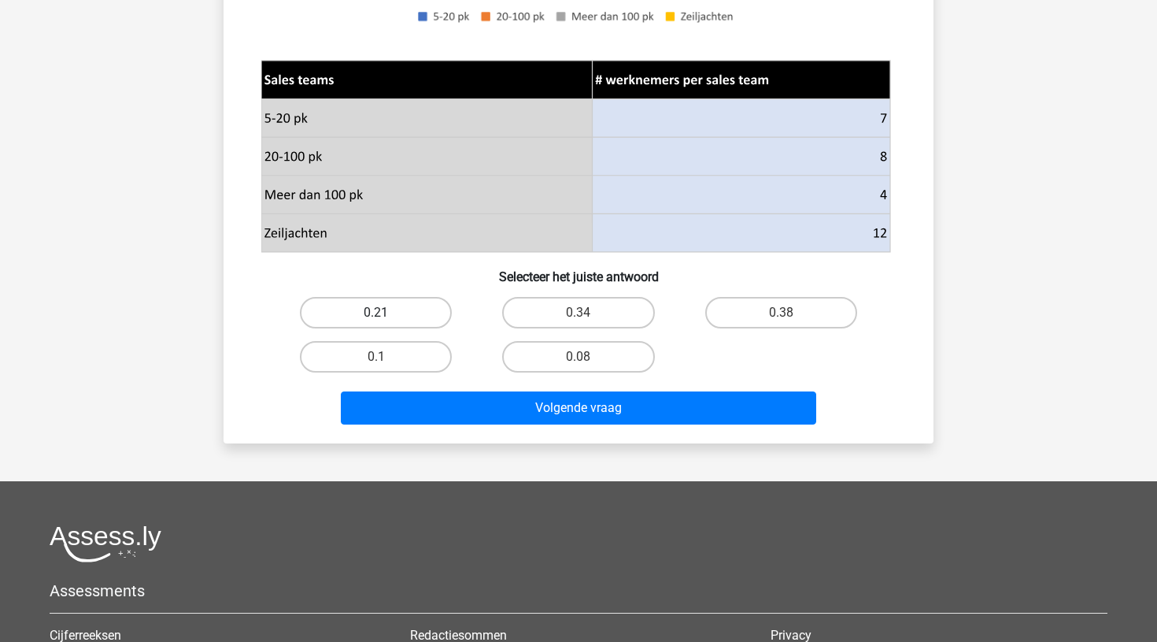
click at [394, 314] on label "0.21" at bounding box center [376, 312] width 152 height 31
click at [387, 314] on input "0.21" at bounding box center [381, 318] width 10 height 10
radio input "true"
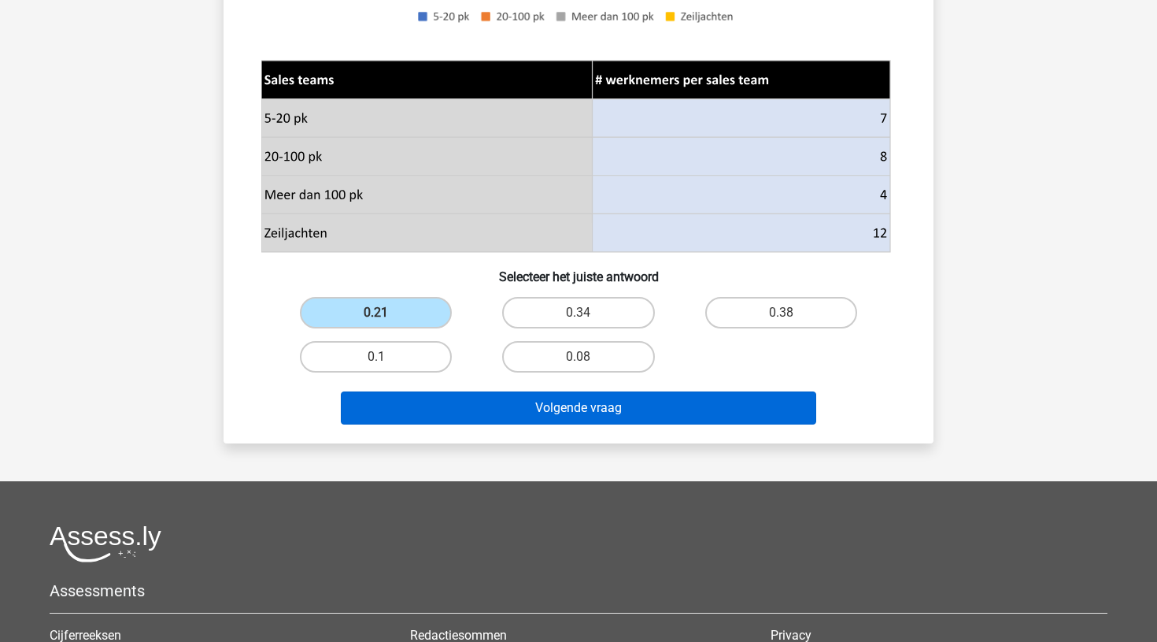
click at [582, 415] on button "Volgende vraag" at bounding box center [579, 407] width 476 height 33
click at [574, 404] on button "Volgende vraag" at bounding box center [579, 407] width 476 height 33
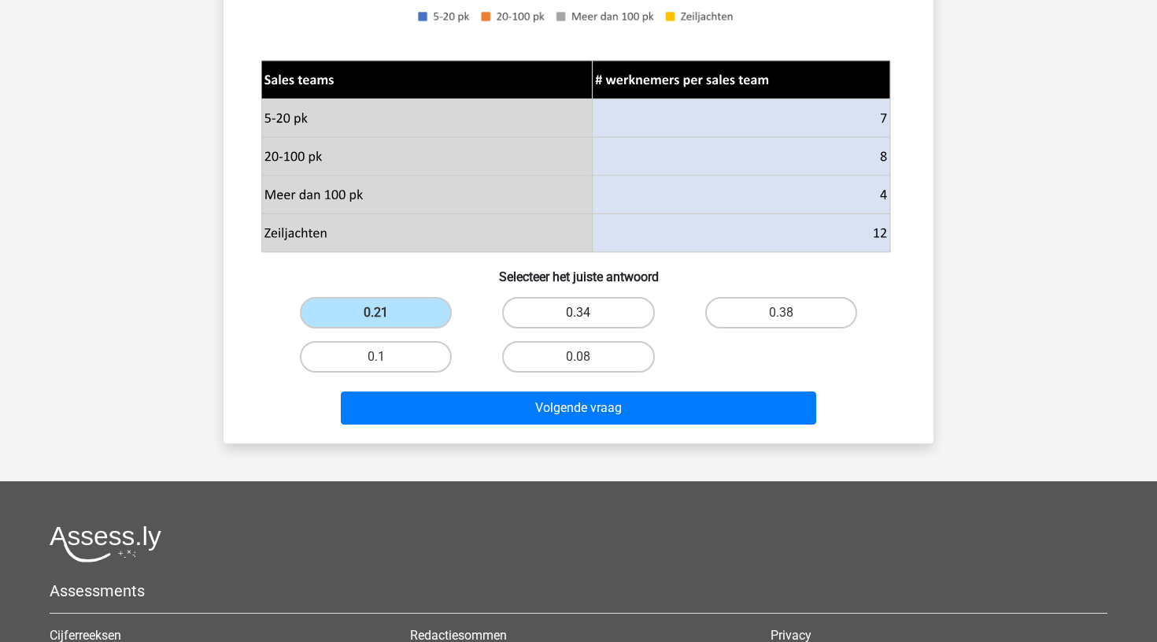
click at [588, 301] on label "0.34" at bounding box center [578, 312] width 152 height 31
click at [588, 313] on input "0.34" at bounding box center [584, 318] width 10 height 10
radio input "true"
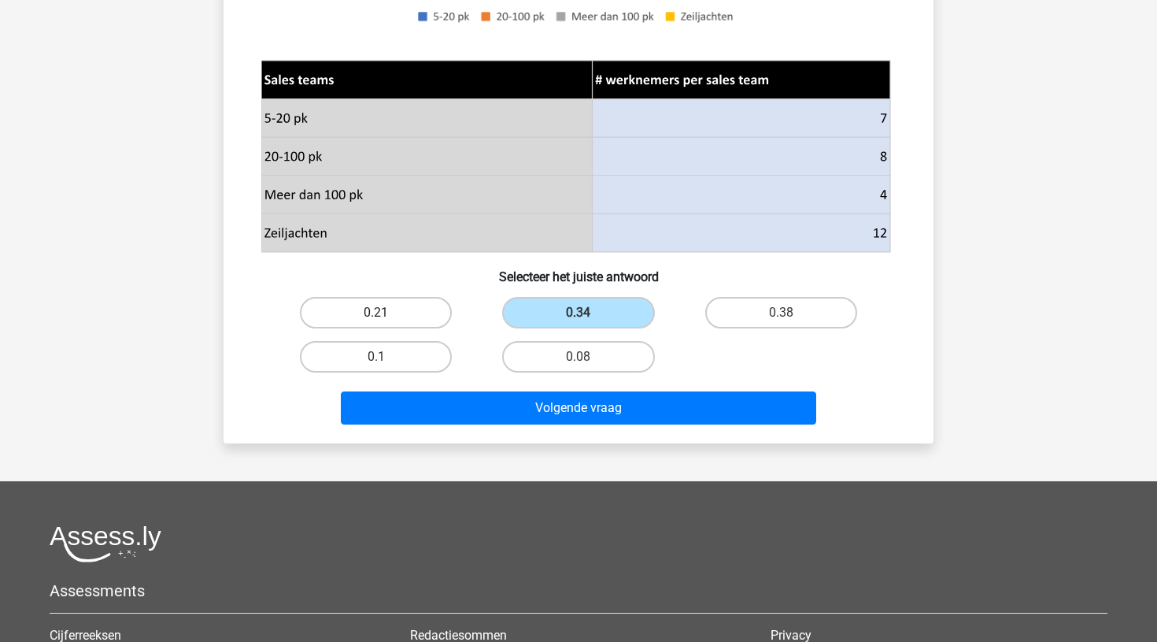
click at [415, 305] on label "0.21" at bounding box center [376, 312] width 152 height 31
click at [387, 313] on input "0.21" at bounding box center [381, 318] width 10 height 10
radio input "true"
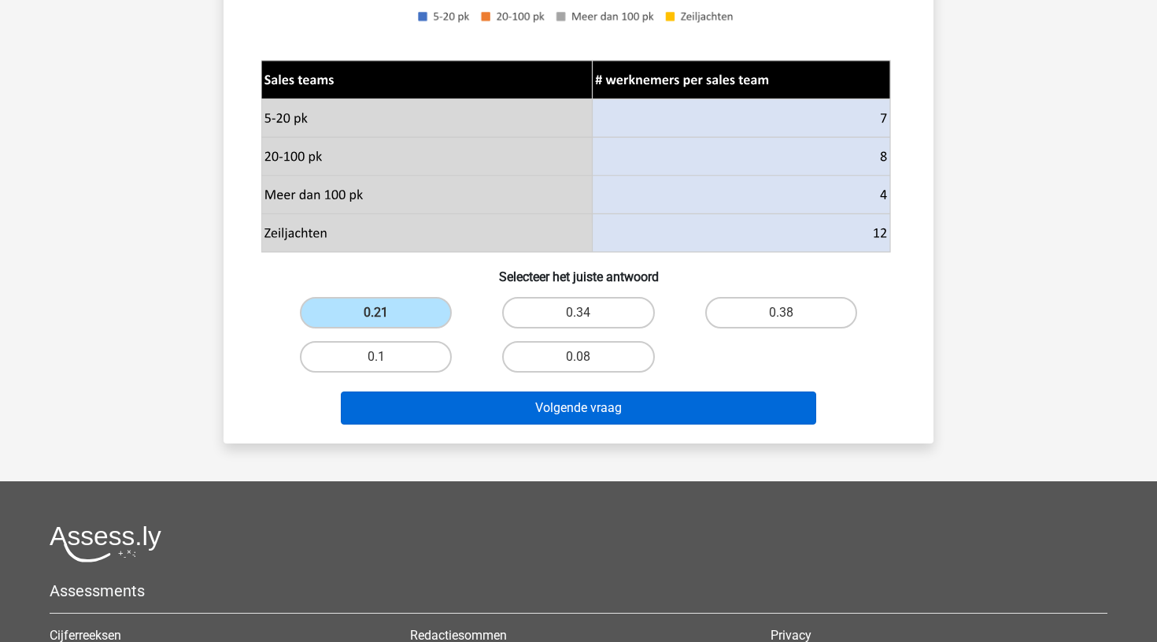
click at [557, 408] on button "Volgende vraag" at bounding box center [579, 407] width 476 height 33
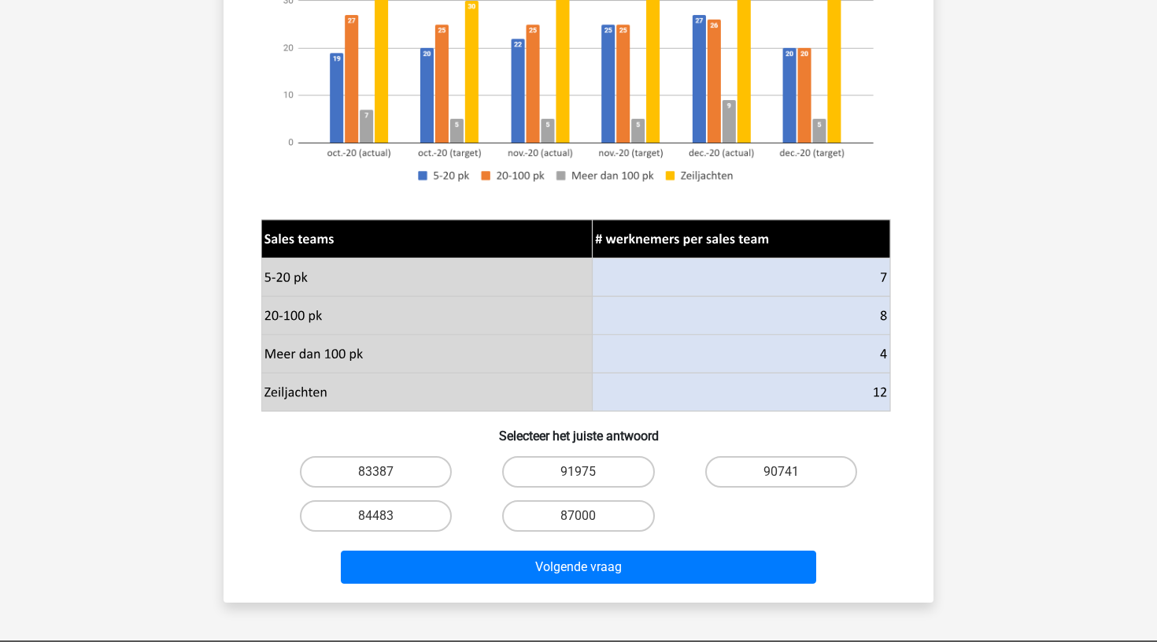
scroll to position [411, 0]
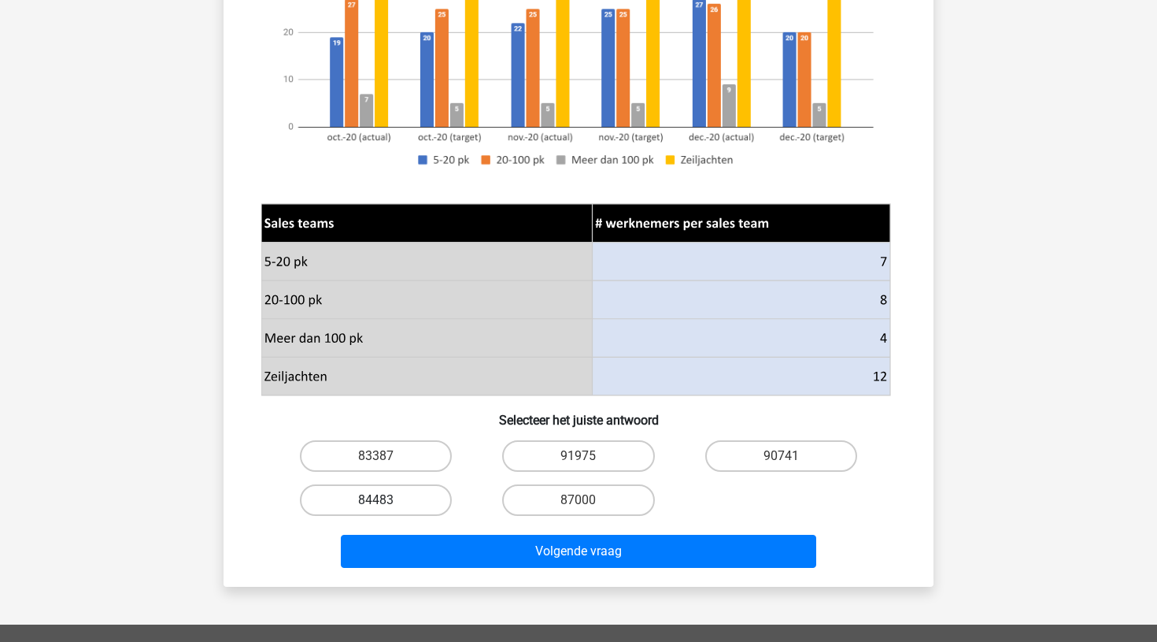
click at [361, 496] on label "84483" at bounding box center [376, 499] width 152 height 31
click at [376, 500] on input "84483" at bounding box center [381, 505] width 10 height 10
radio input "true"
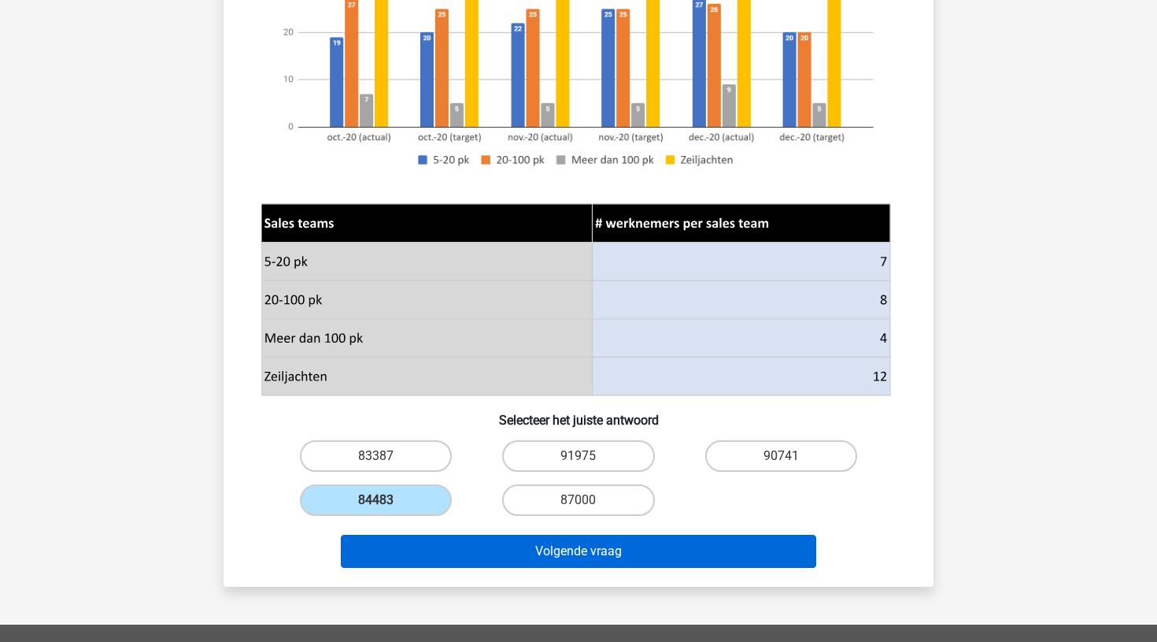
click at [568, 553] on button "Volgende vraag" at bounding box center [579, 551] width 476 height 33
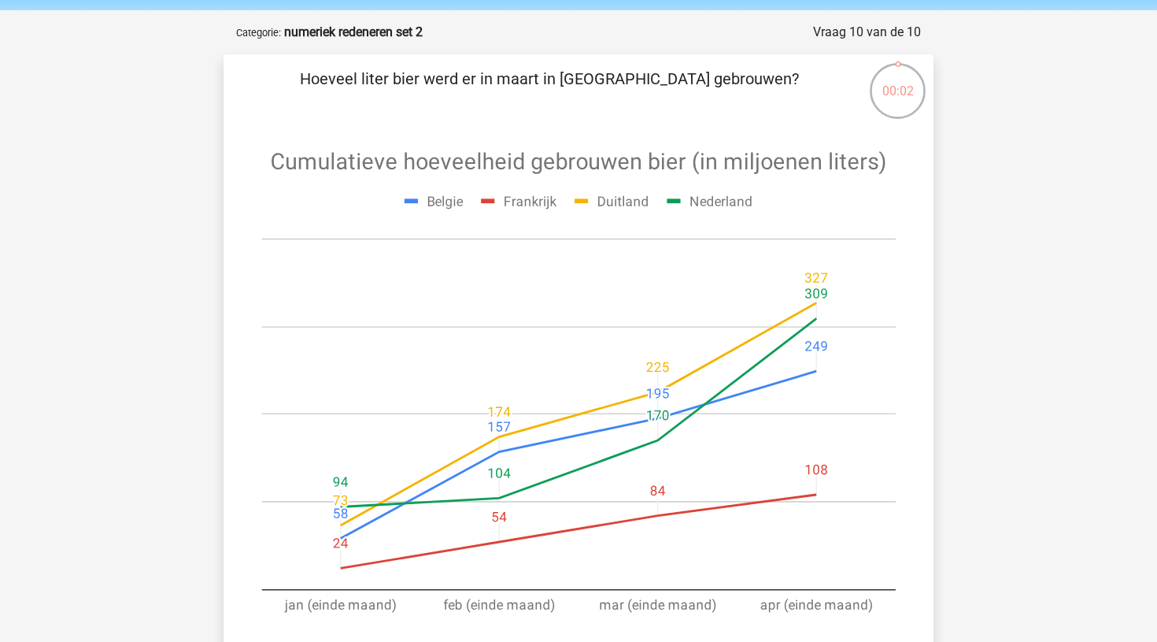
scroll to position [0, 0]
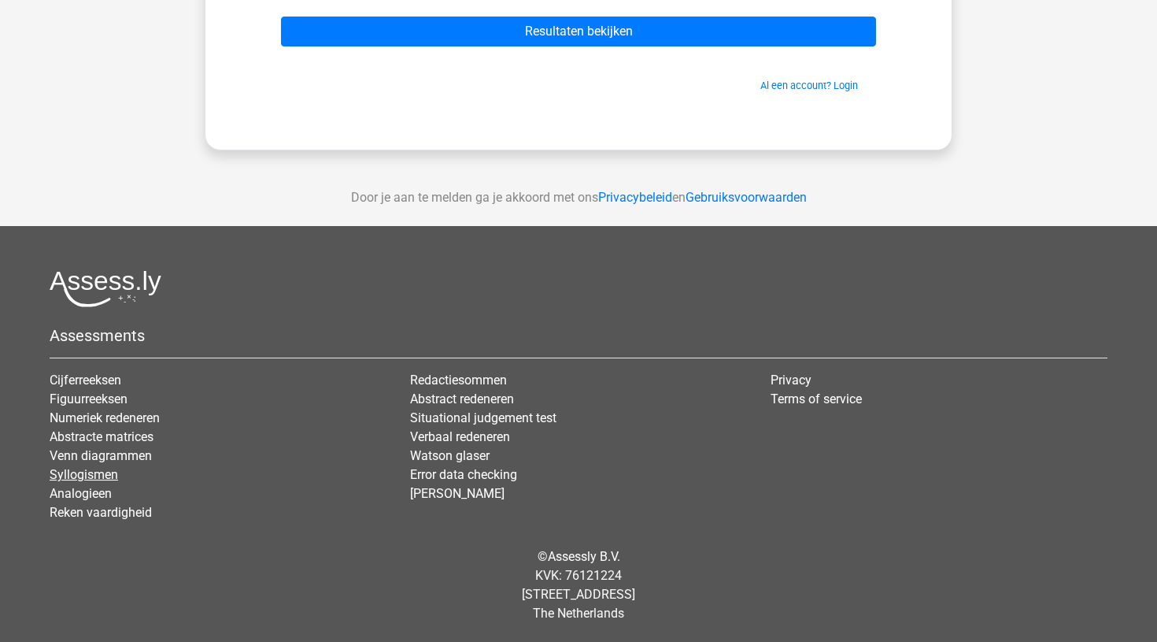
scroll to position [249, 0]
click at [122, 440] on link "Abstracte matrices" at bounding box center [102, 436] width 104 height 15
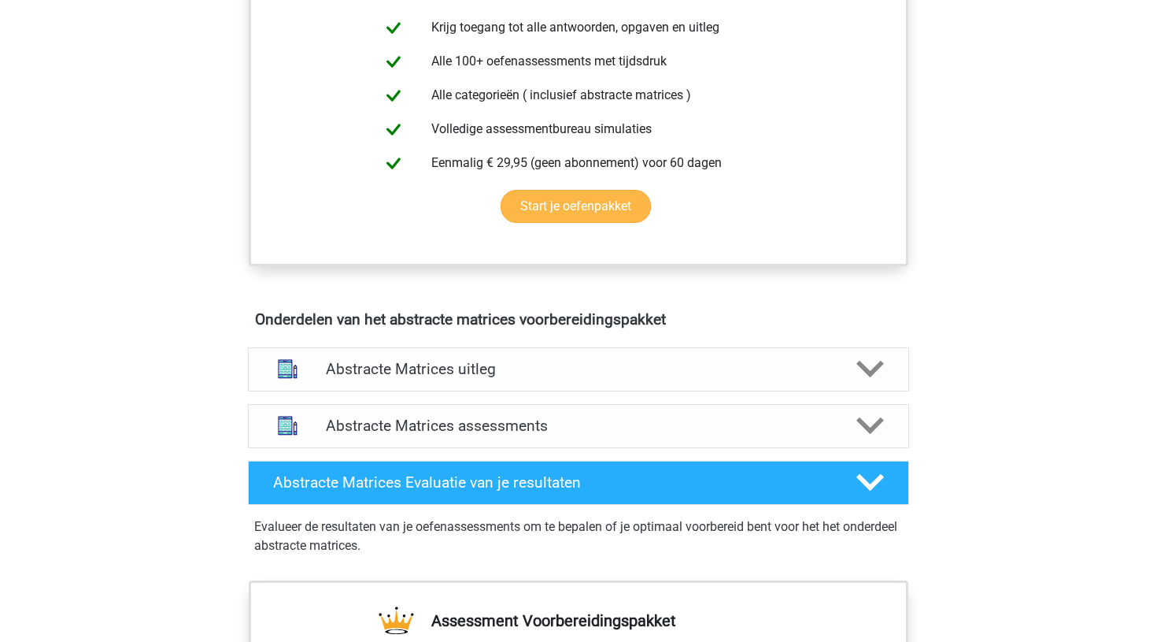
scroll to position [684, 0]
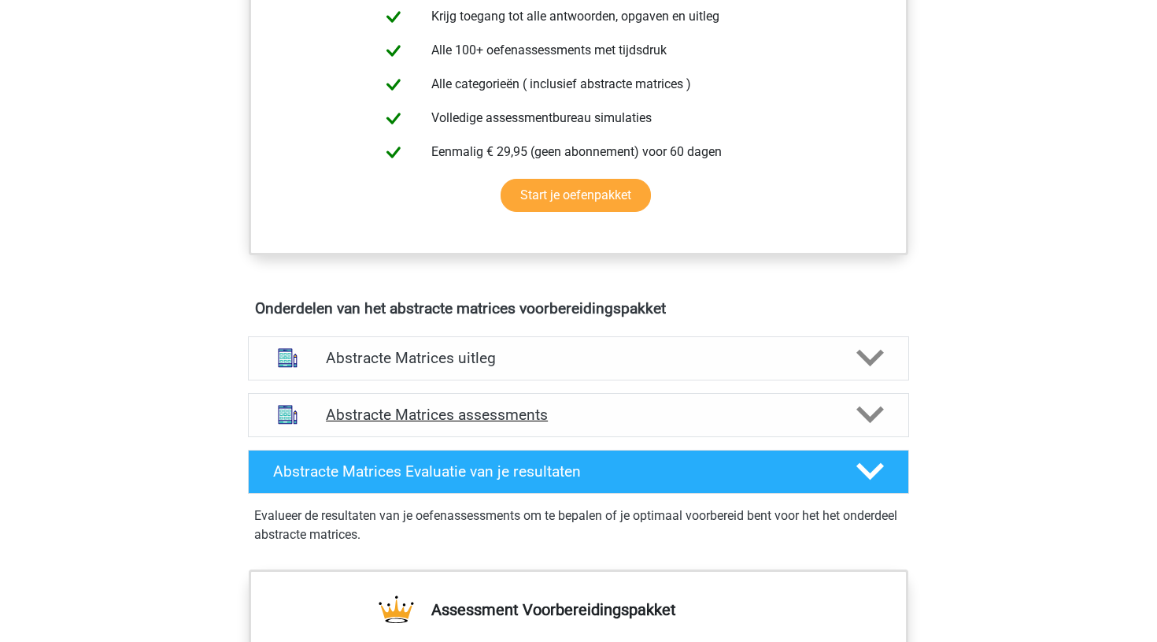
click at [419, 410] on h4 "Abstracte Matrices assessments" at bounding box center [578, 414] width 505 height 18
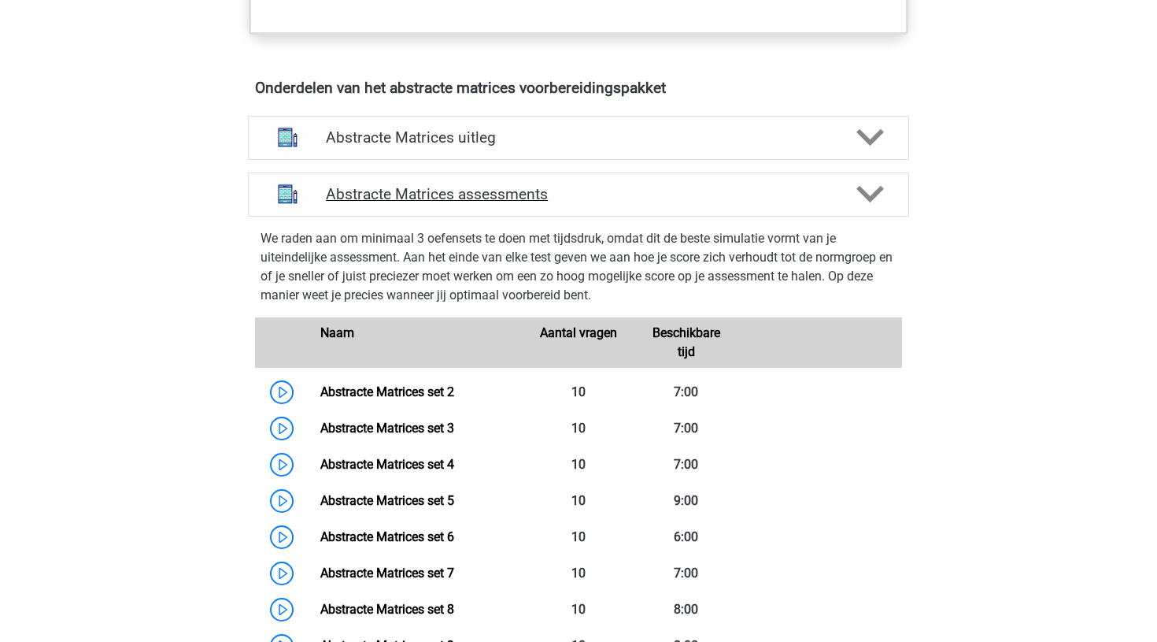
scroll to position [919, 0]
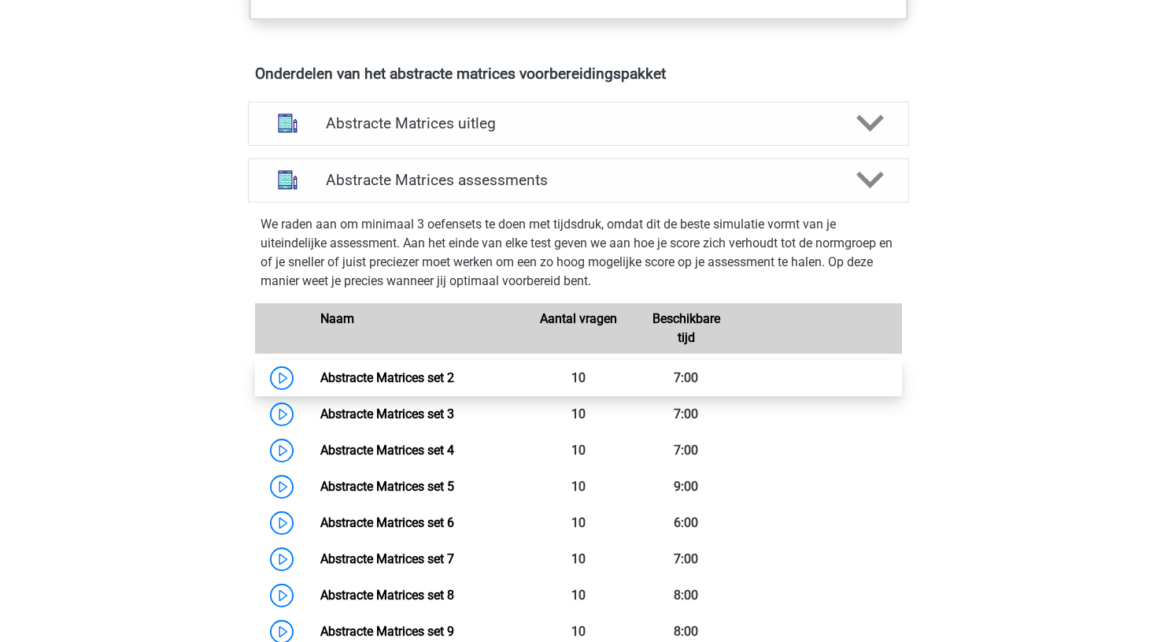
click at [320, 382] on link "Abstracte Matrices set 2" at bounding box center [387, 377] width 134 height 15
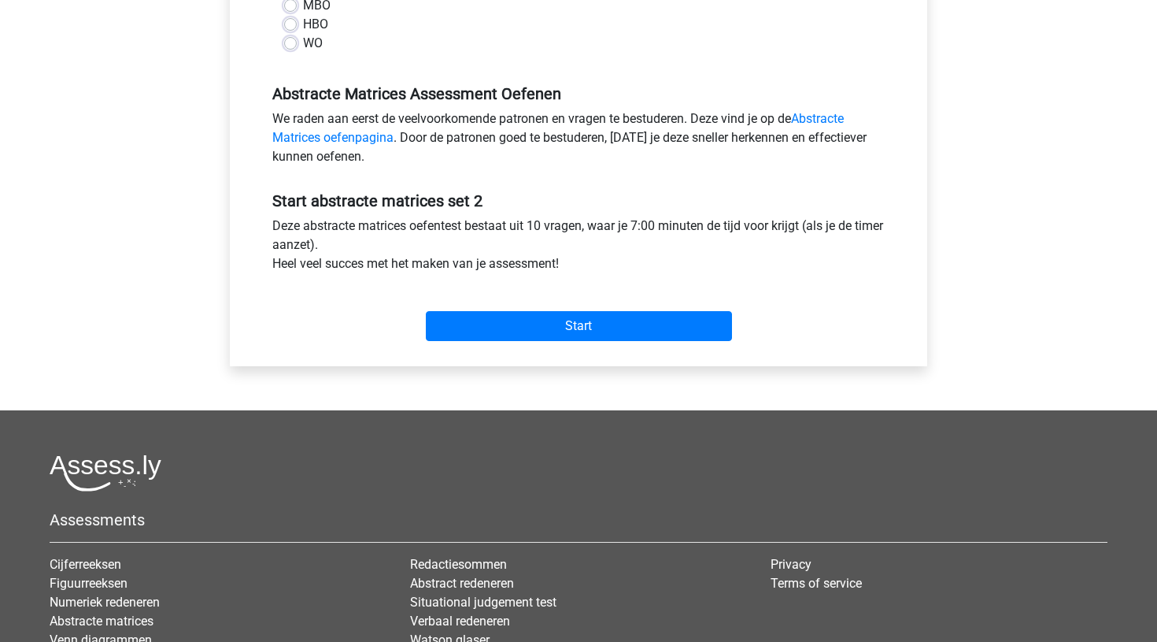
scroll to position [428, 0]
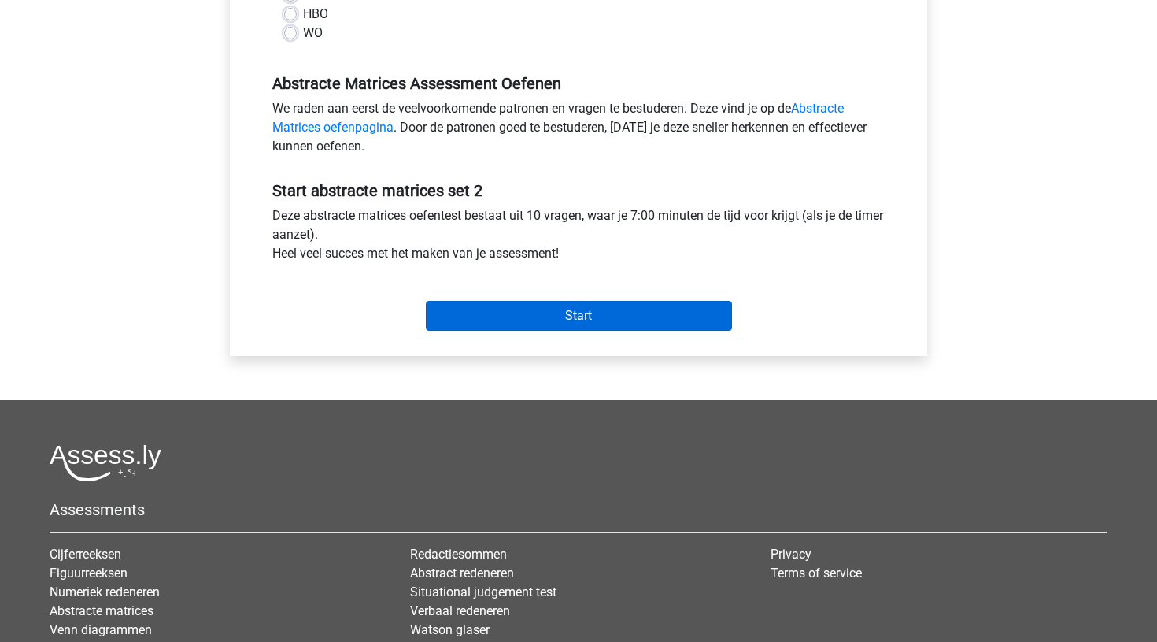
click at [579, 316] on input "Start" at bounding box center [579, 316] width 306 height 30
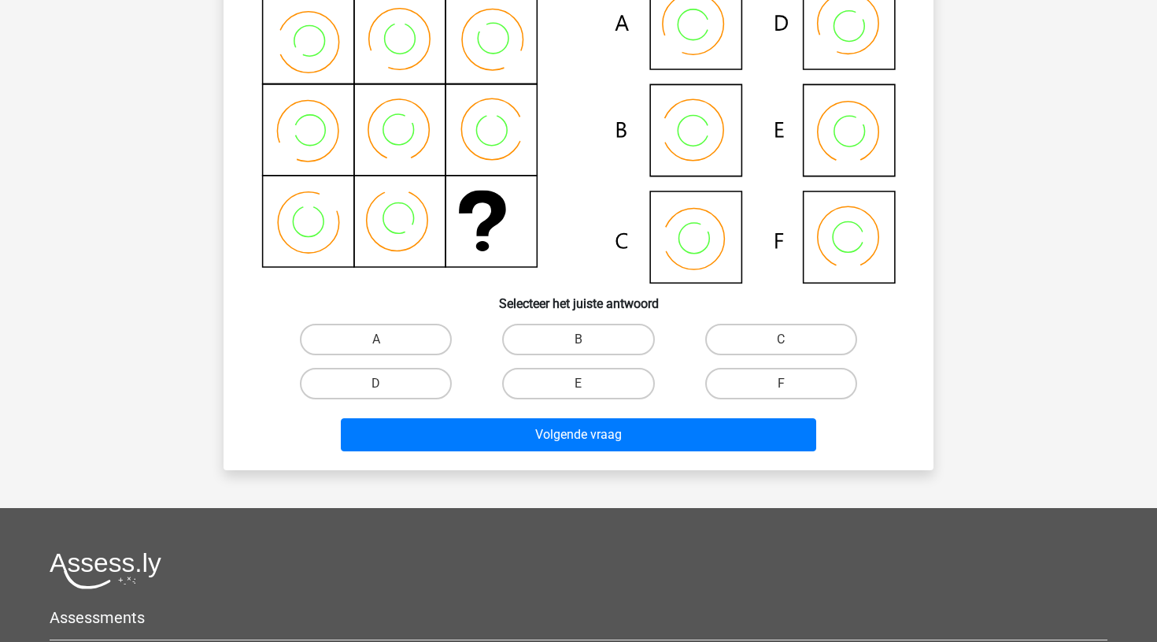
scroll to position [212, 0]
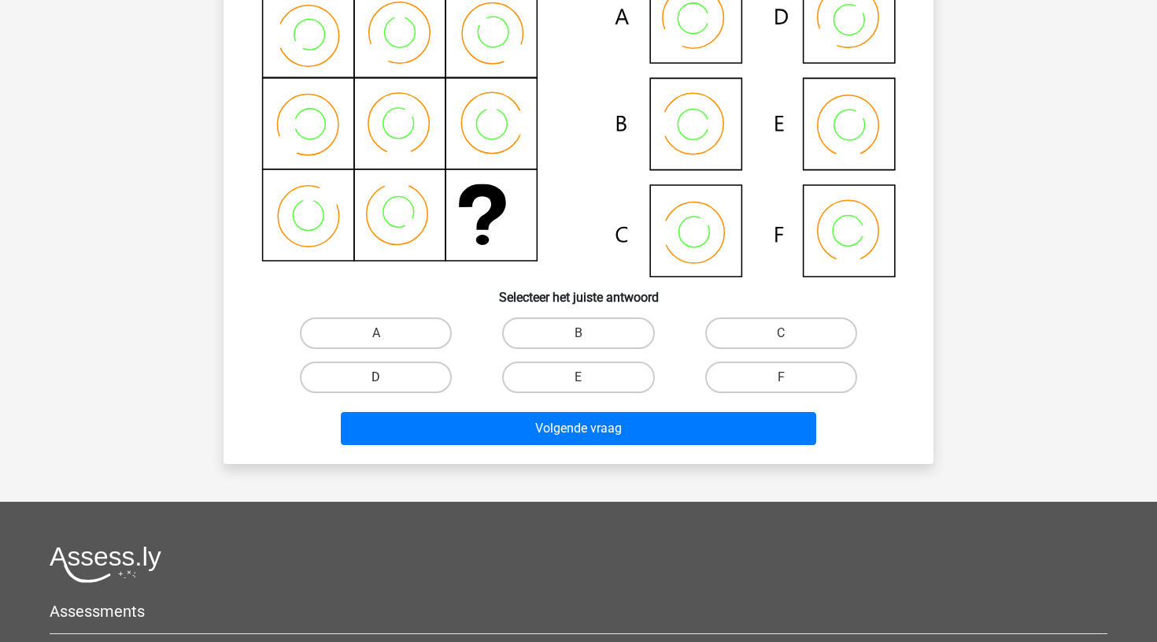
click at [409, 377] on label "D" at bounding box center [376, 376] width 152 height 31
click at [387, 377] on input "D" at bounding box center [381, 382] width 10 height 10
radio input "true"
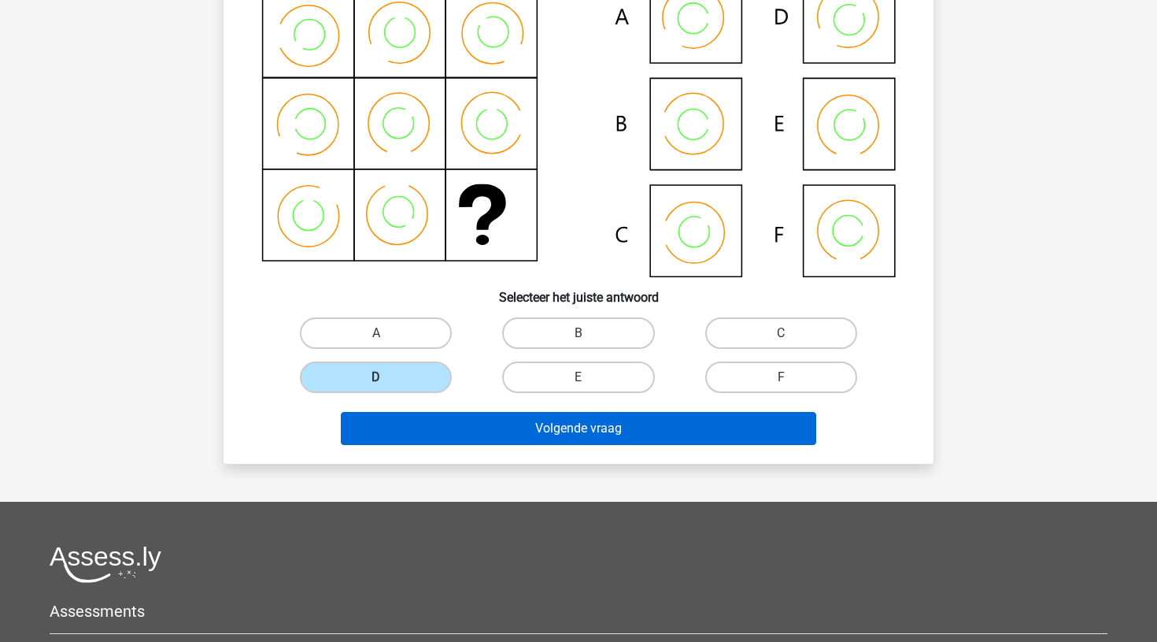
click at [569, 420] on button "Volgende vraag" at bounding box center [579, 428] width 476 height 33
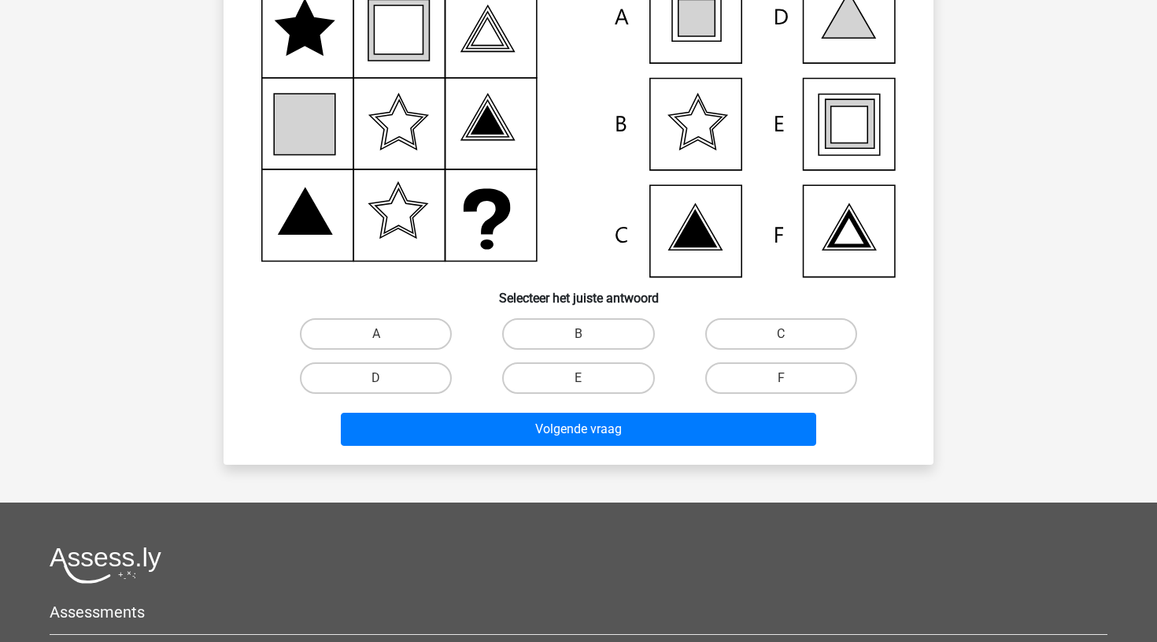
scroll to position [79, 0]
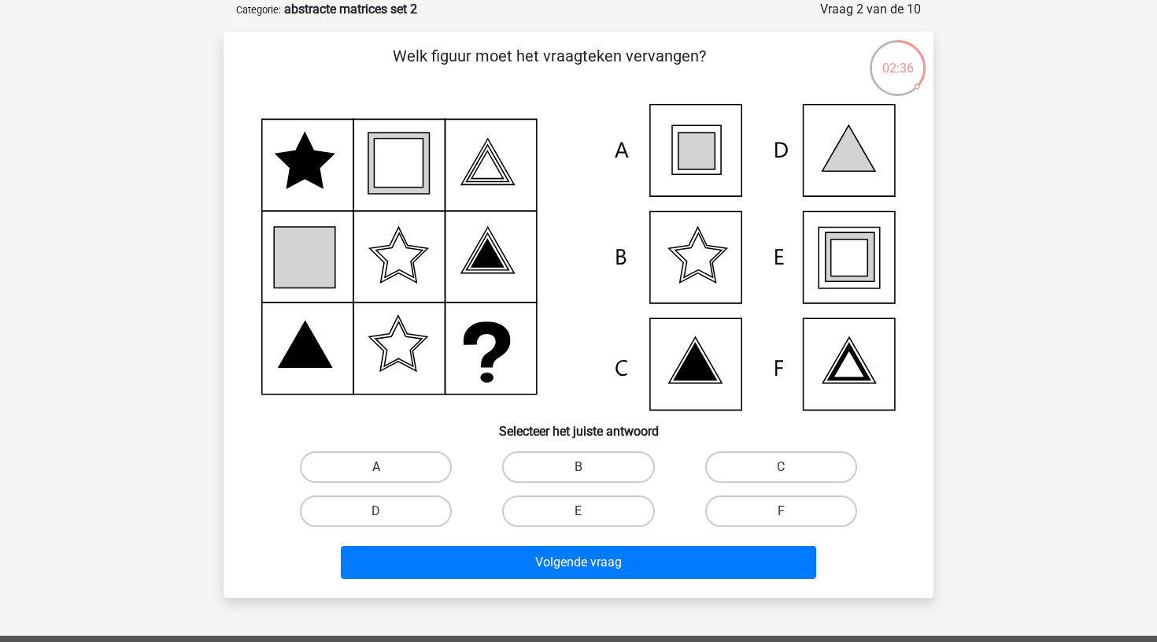
click at [371, 466] on label "A" at bounding box center [376, 466] width 152 height 31
click at [376, 467] on input "A" at bounding box center [381, 472] width 10 height 10
radio input "true"
click at [371, 466] on label "A" at bounding box center [376, 466] width 152 height 31
click at [376, 467] on input "A" at bounding box center [381, 472] width 10 height 10
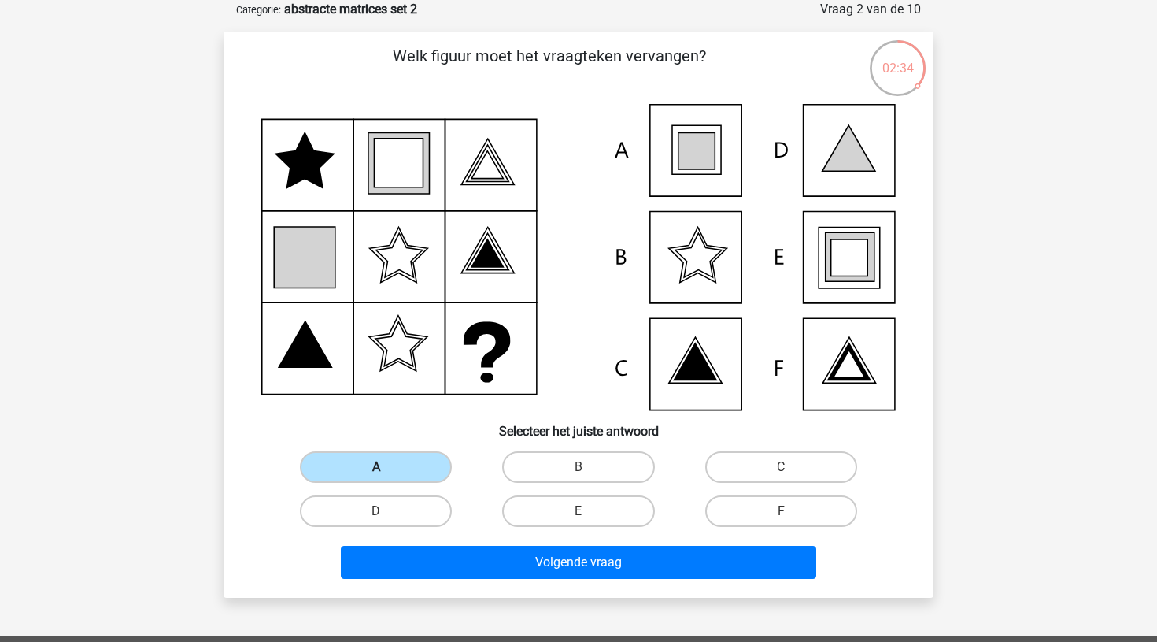
click at [371, 466] on label "A" at bounding box center [376, 466] width 152 height 31
click at [376, 467] on input "A" at bounding box center [381, 472] width 10 height 10
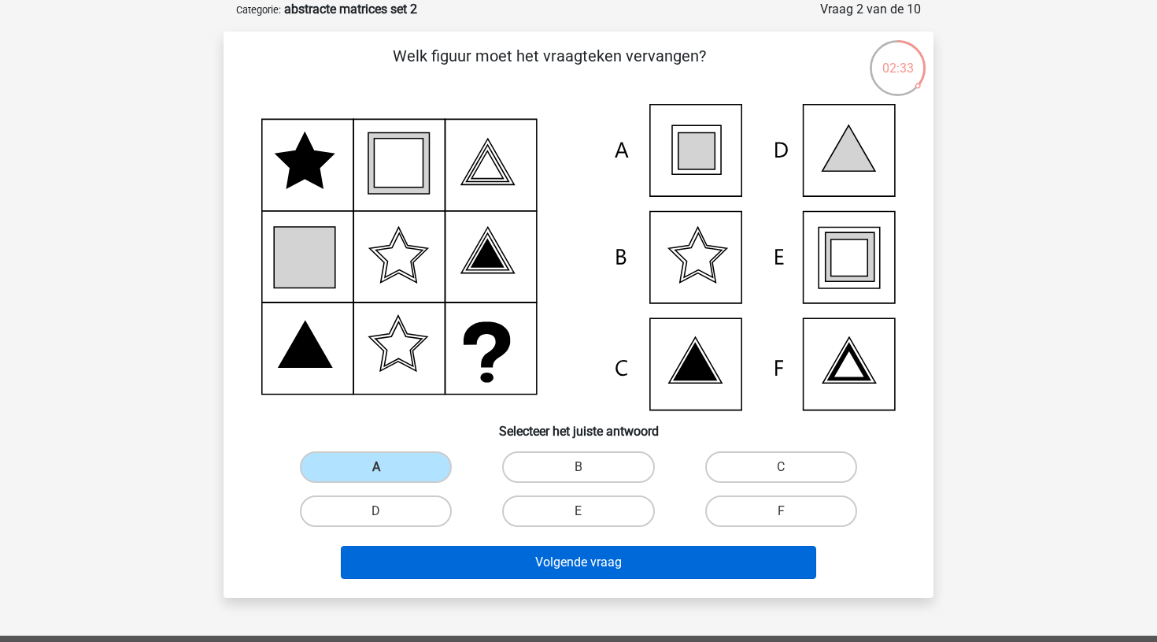
click at [557, 559] on button "Volgende vraag" at bounding box center [579, 562] width 476 height 33
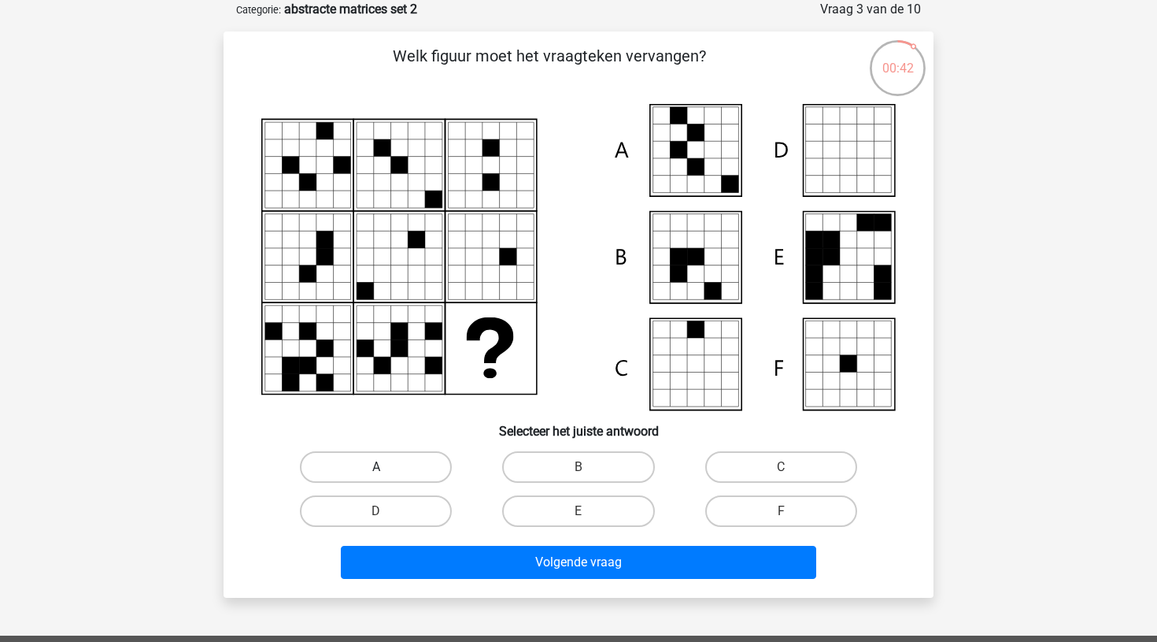
click at [375, 466] on label "A" at bounding box center [376, 466] width 152 height 31
click at [376, 467] on input "A" at bounding box center [381, 472] width 10 height 10
radio input "true"
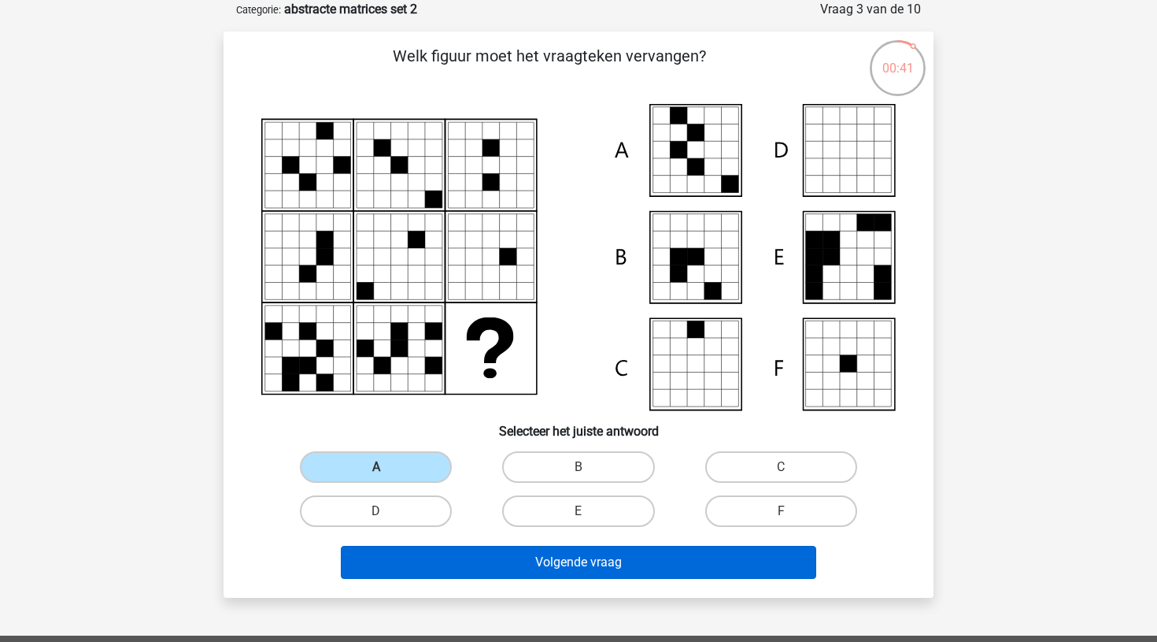
click at [562, 556] on button "Volgende vraag" at bounding box center [579, 562] width 476 height 33
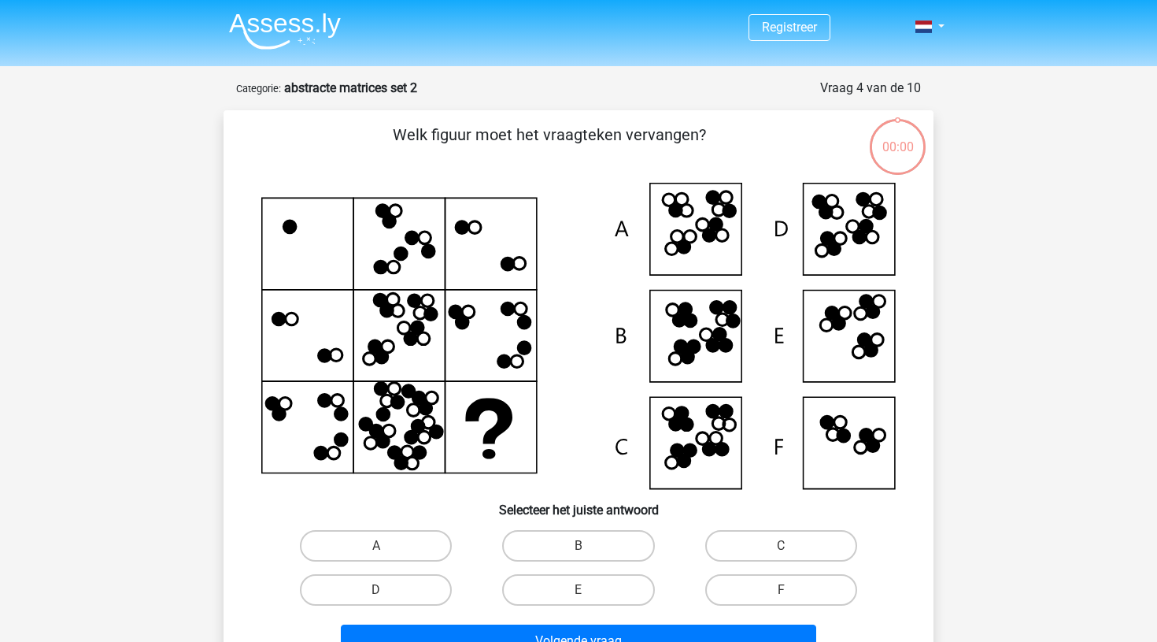
scroll to position [79, 0]
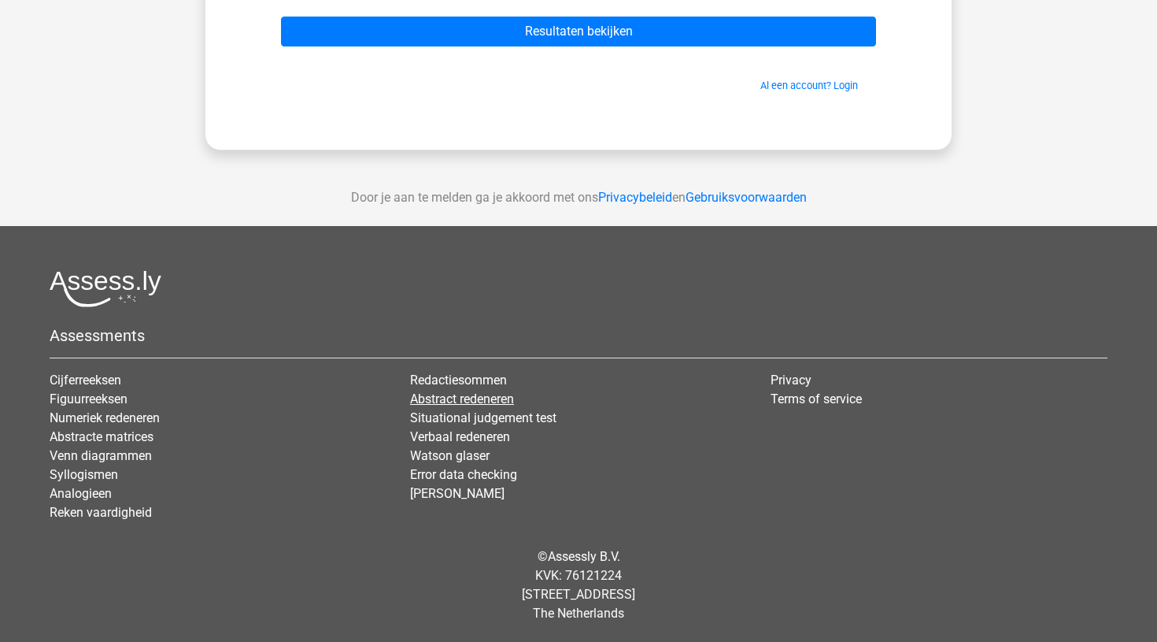
scroll to position [249, 0]
click at [115, 436] on link "Abstracte matrices" at bounding box center [102, 436] width 104 height 15
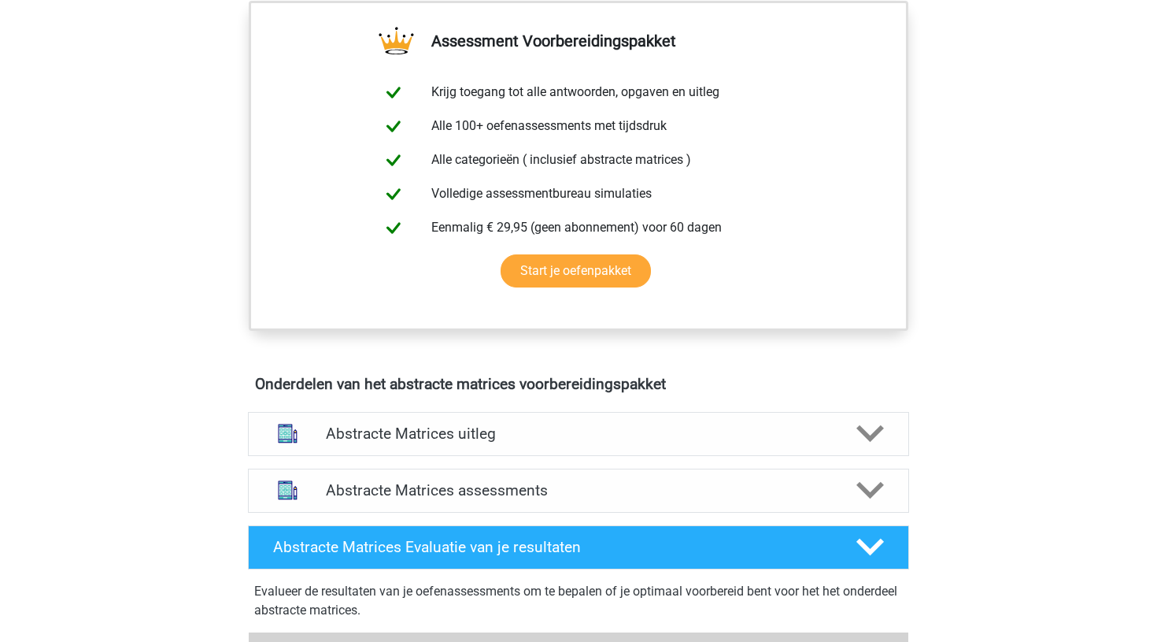
scroll to position [609, 0]
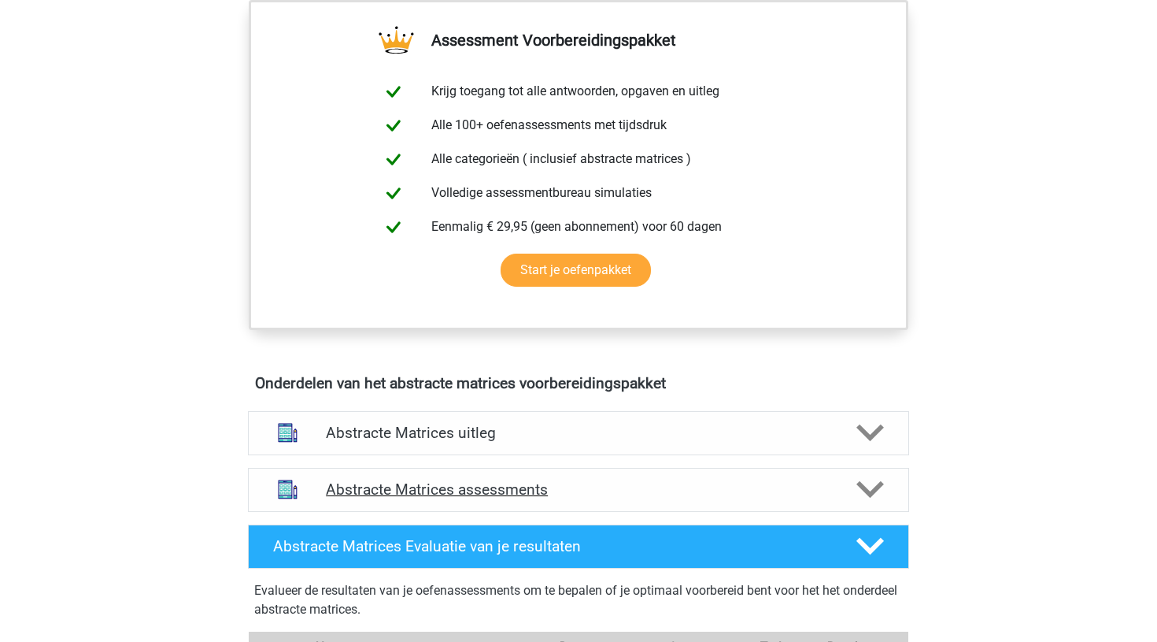
click at [361, 486] on h4 "Abstracte Matrices assessments" at bounding box center [578, 489] width 505 height 18
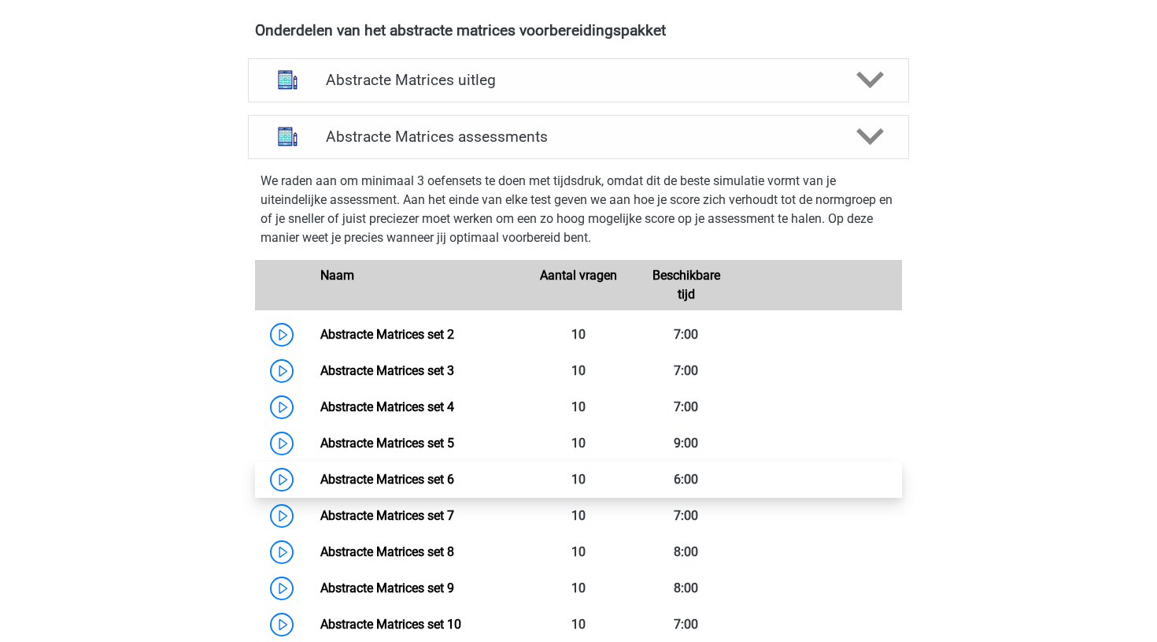
scroll to position [967, 0]
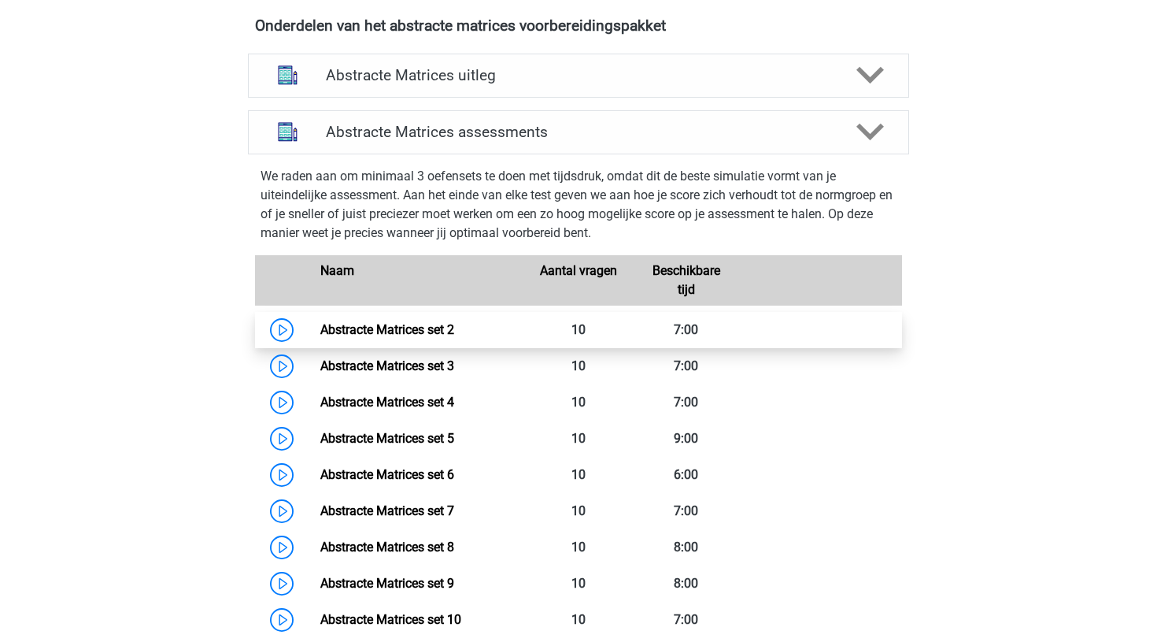
click at [320, 332] on link "Abstracte Matrices set 2" at bounding box center [387, 329] width 134 height 15
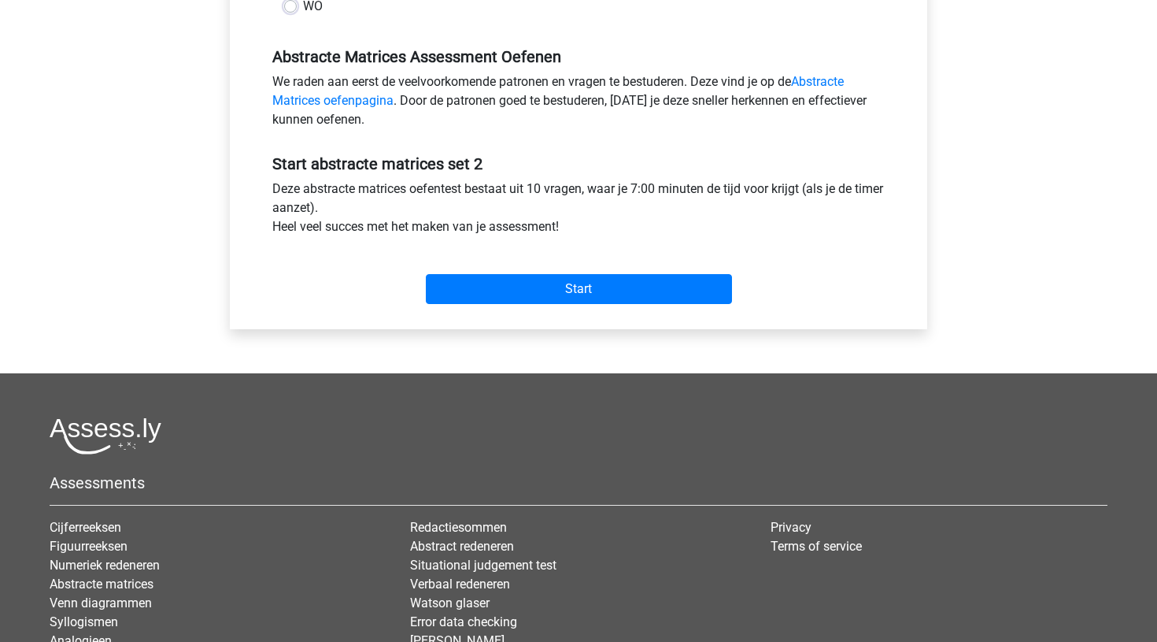
scroll to position [484, 0]
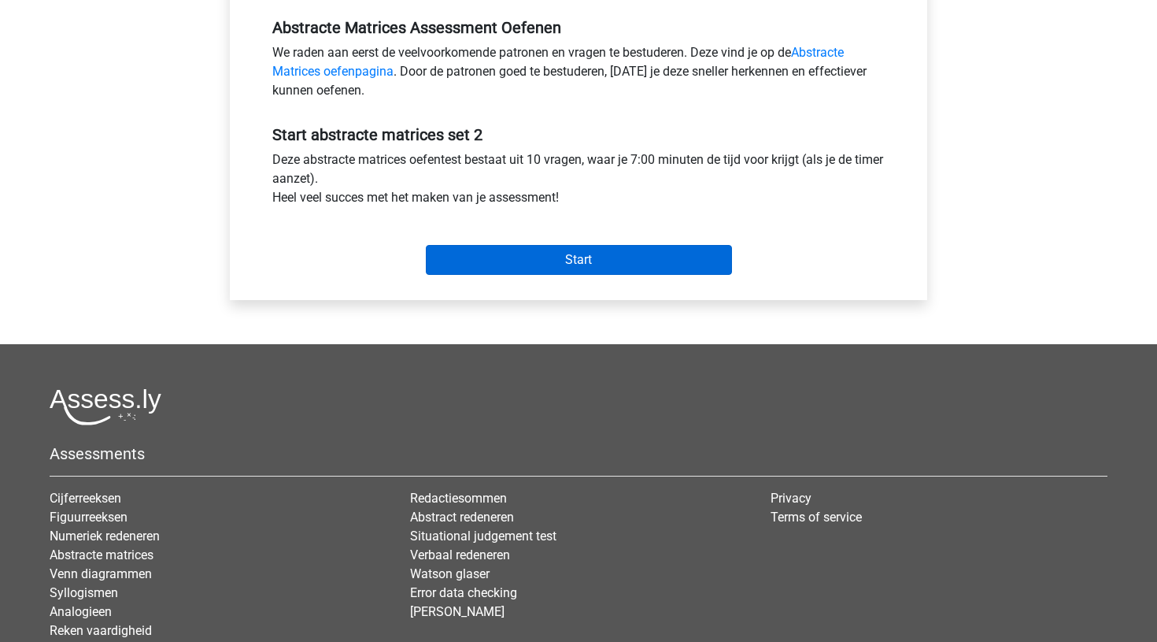
click at [572, 265] on input "Start" at bounding box center [579, 260] width 306 height 30
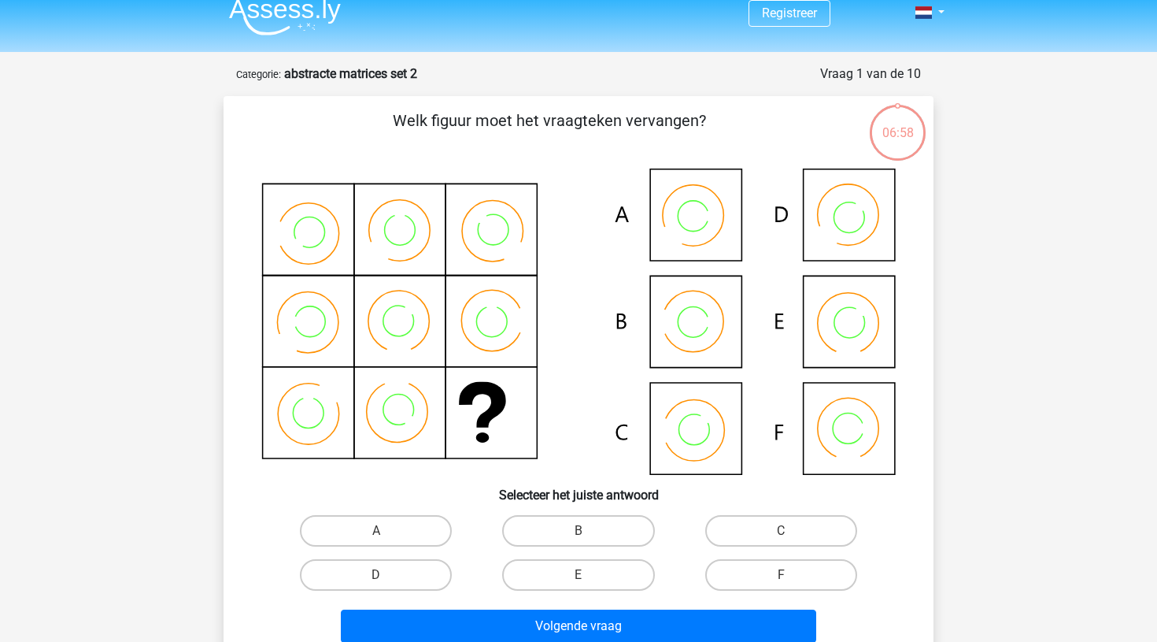
scroll to position [28, 0]
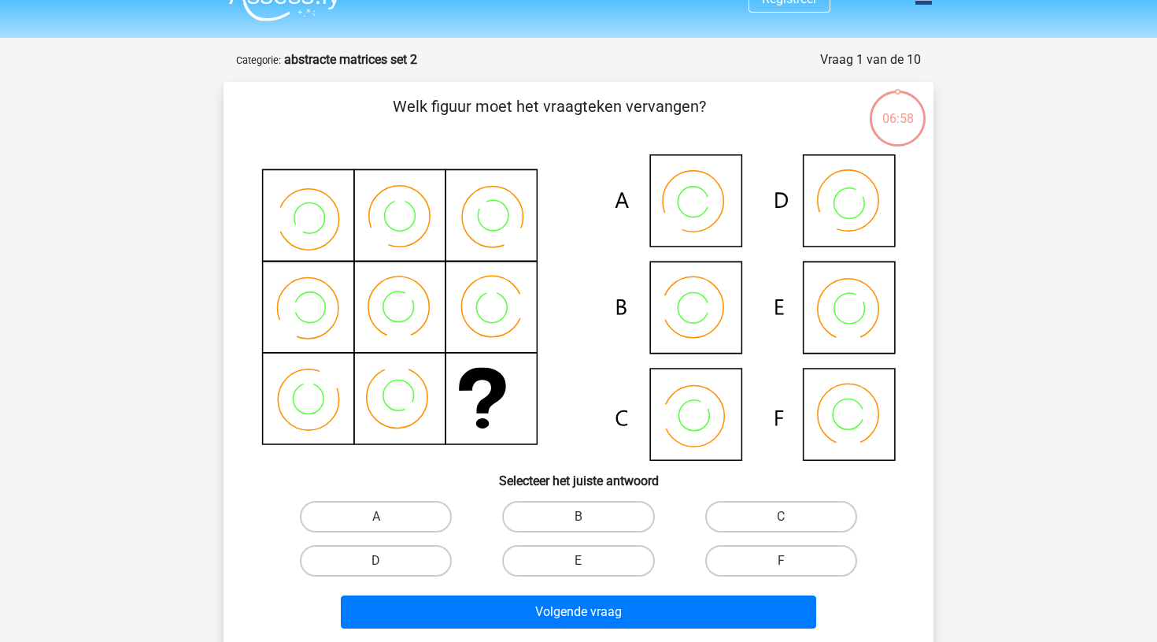
drag, startPoint x: 603, startPoint y: 239, endPoint x: 572, endPoint y: 94, distance: 147.3
click at [572, 94] on div "Welk figuur moet het vraagteken vervangen?" at bounding box center [579, 364] width 698 height 540
click at [383, 518] on input "A" at bounding box center [381, 521] width 10 height 10
radio input "true"
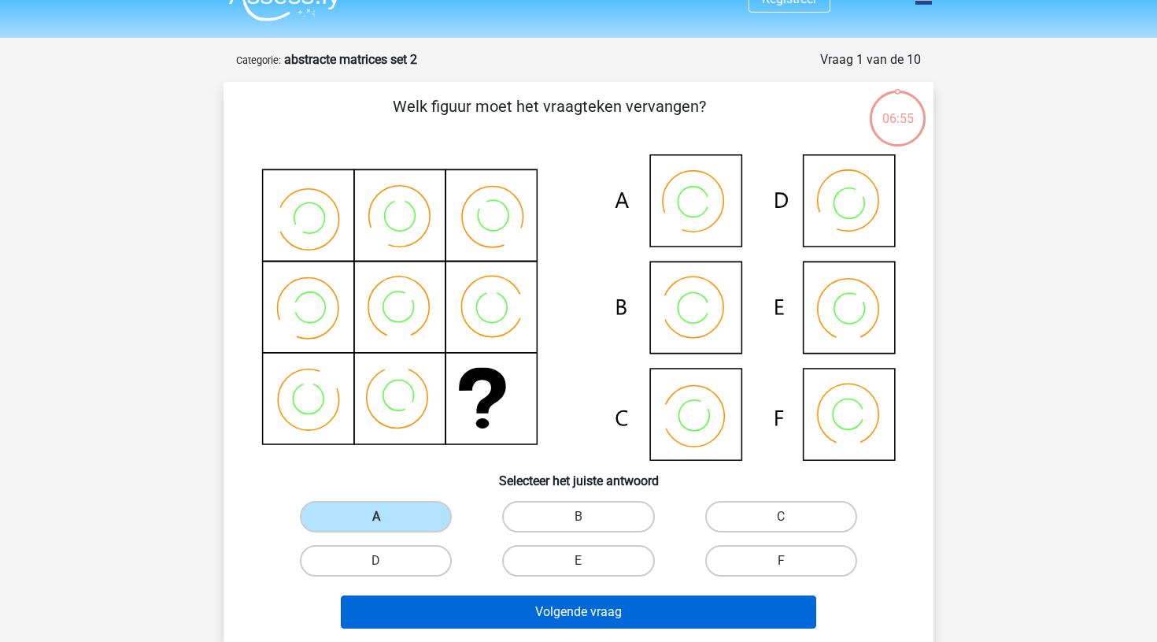
click at [548, 604] on button "Volgende vraag" at bounding box center [579, 611] width 476 height 33
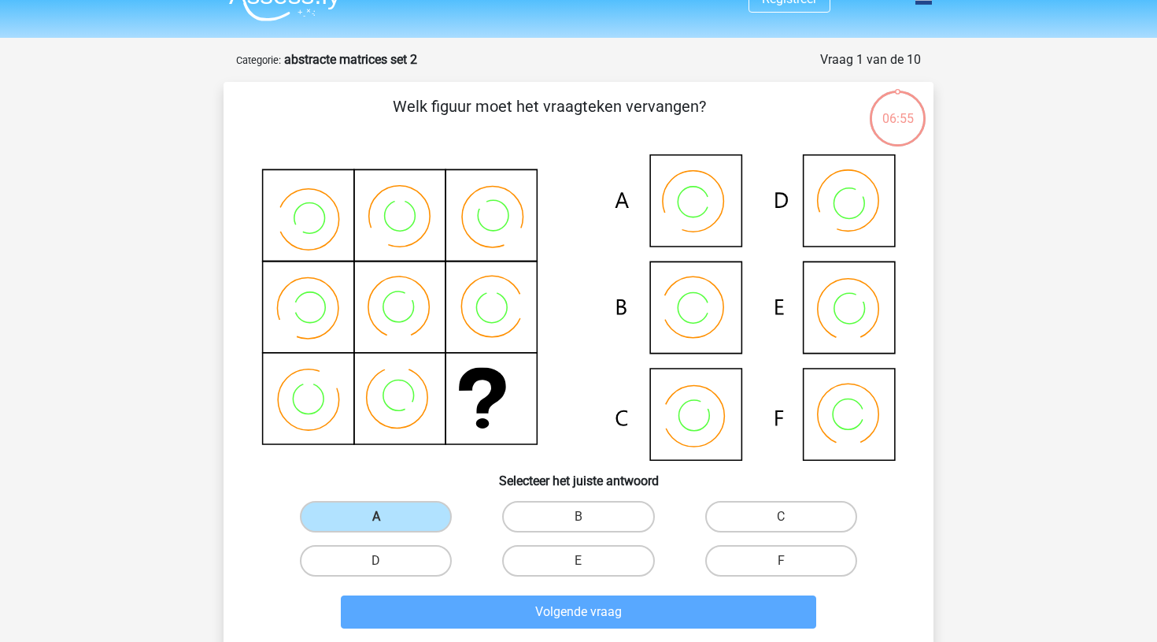
scroll to position [79, 0]
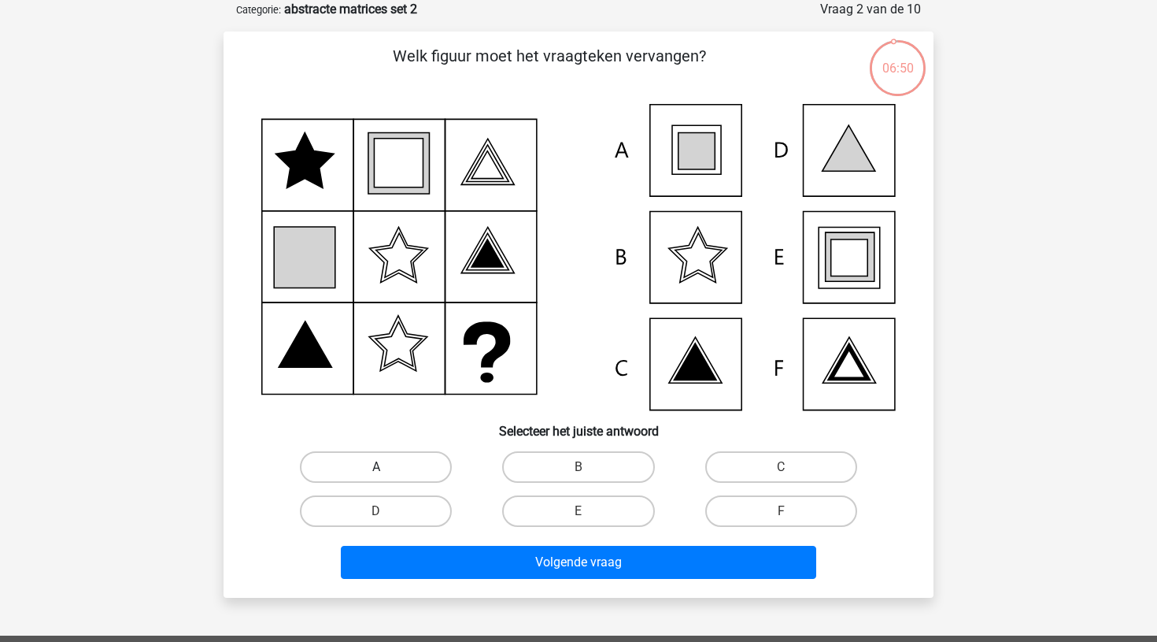
click at [398, 467] on label "A" at bounding box center [376, 466] width 152 height 31
click at [387, 467] on input "A" at bounding box center [381, 472] width 10 height 10
radio input "true"
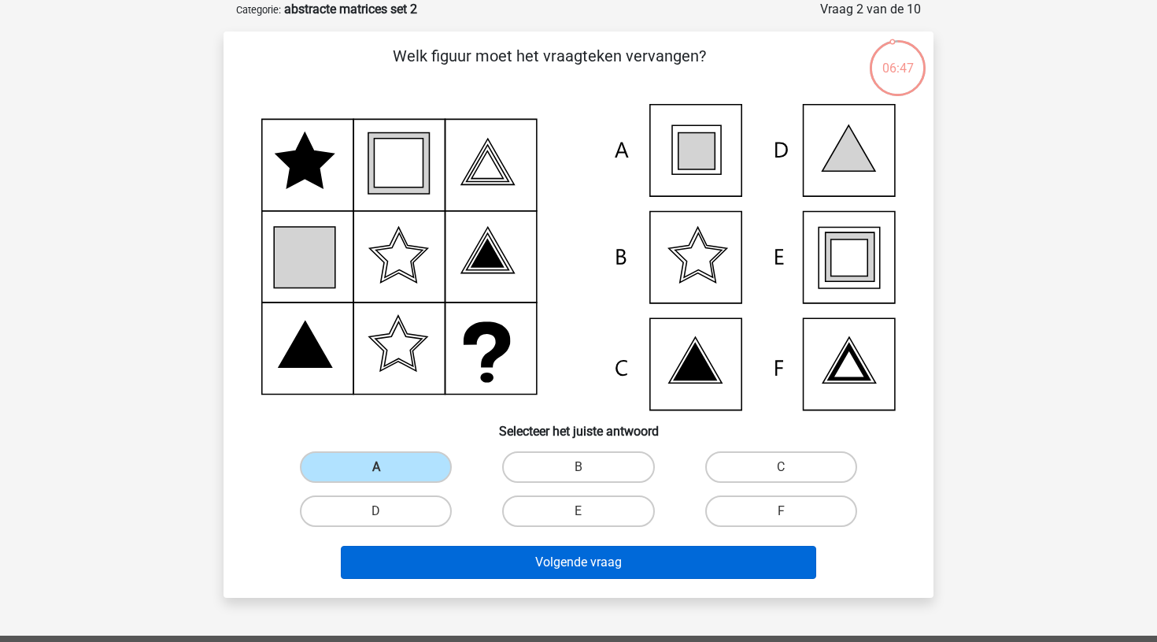
click at [557, 561] on button "Volgende vraag" at bounding box center [579, 562] width 476 height 33
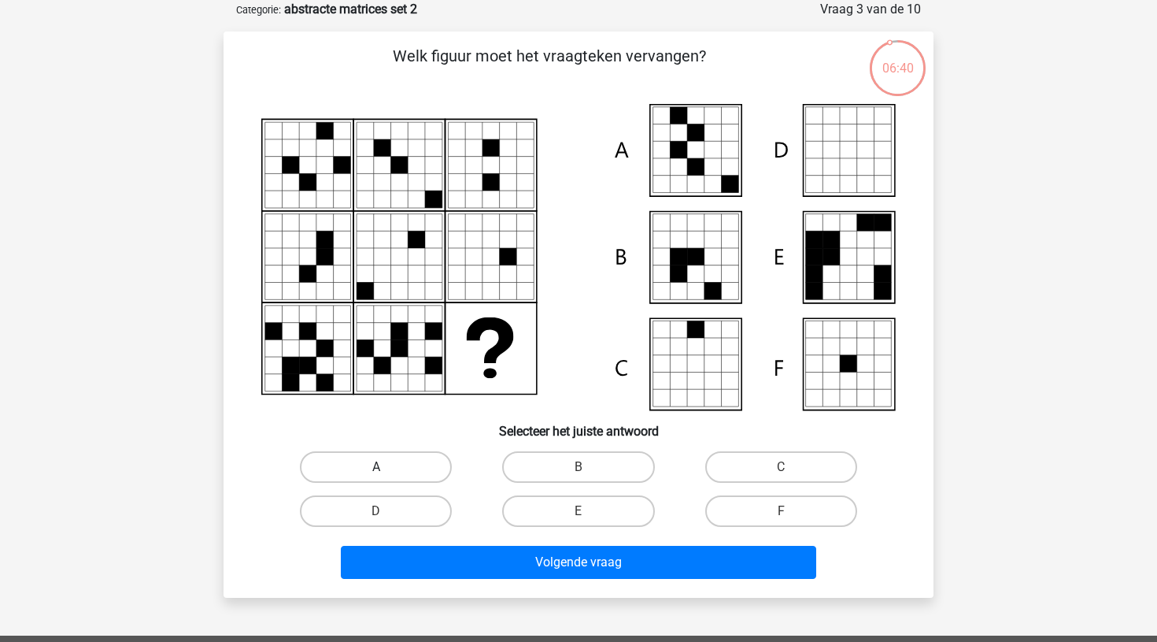
click at [416, 461] on label "A" at bounding box center [376, 466] width 152 height 31
click at [387, 467] on input "A" at bounding box center [381, 472] width 10 height 10
radio input "true"
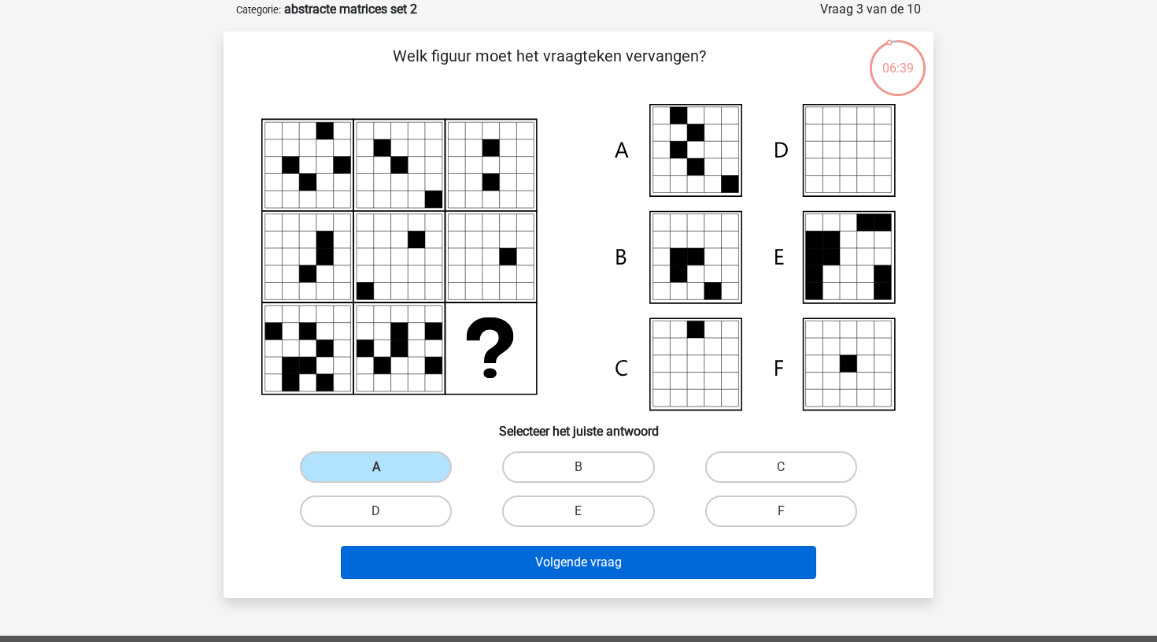
click at [558, 563] on button "Volgende vraag" at bounding box center [579, 562] width 476 height 33
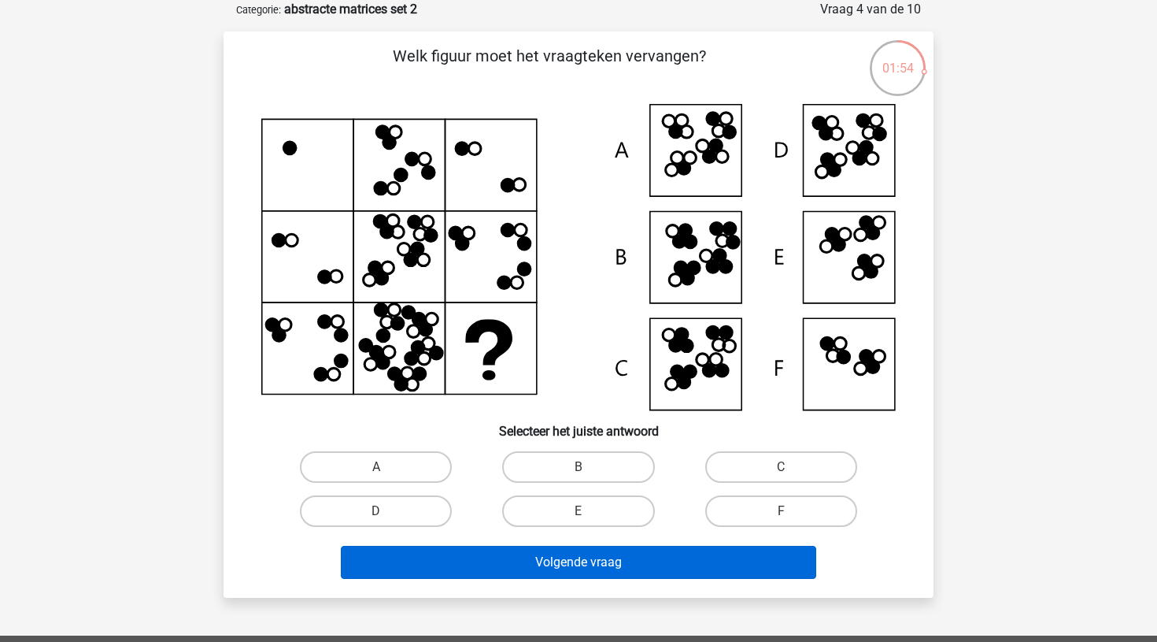
click at [558, 563] on button "Volgende vraag" at bounding box center [579, 562] width 476 height 33
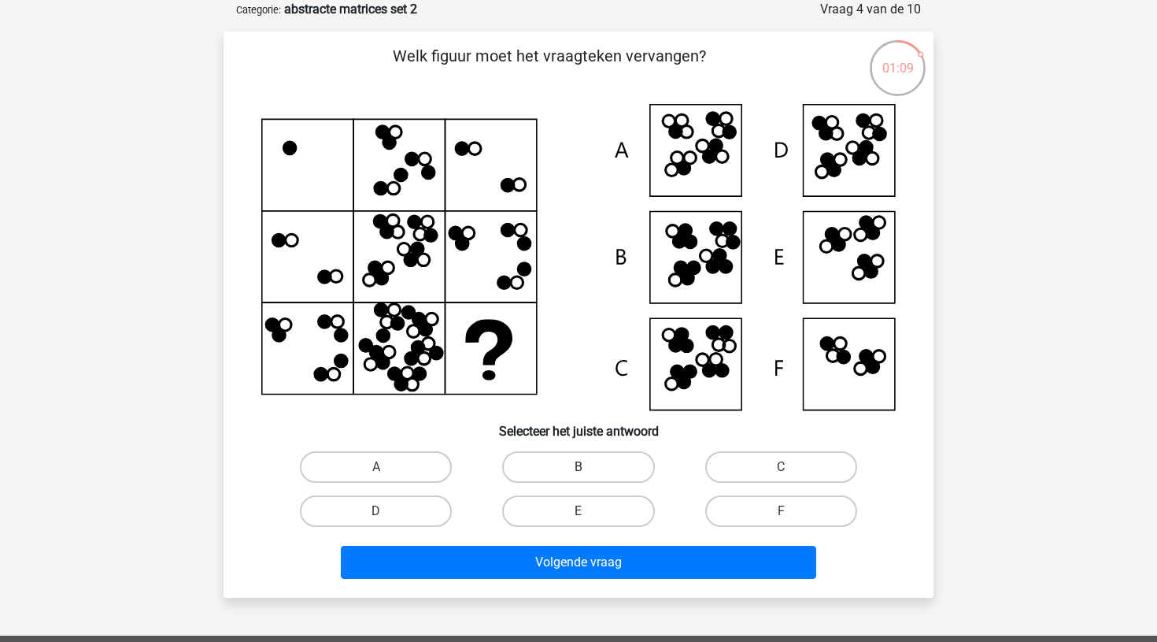
click at [584, 461] on label "B" at bounding box center [578, 466] width 152 height 31
click at [584, 467] on input "B" at bounding box center [584, 472] width 10 height 10
radio input "true"
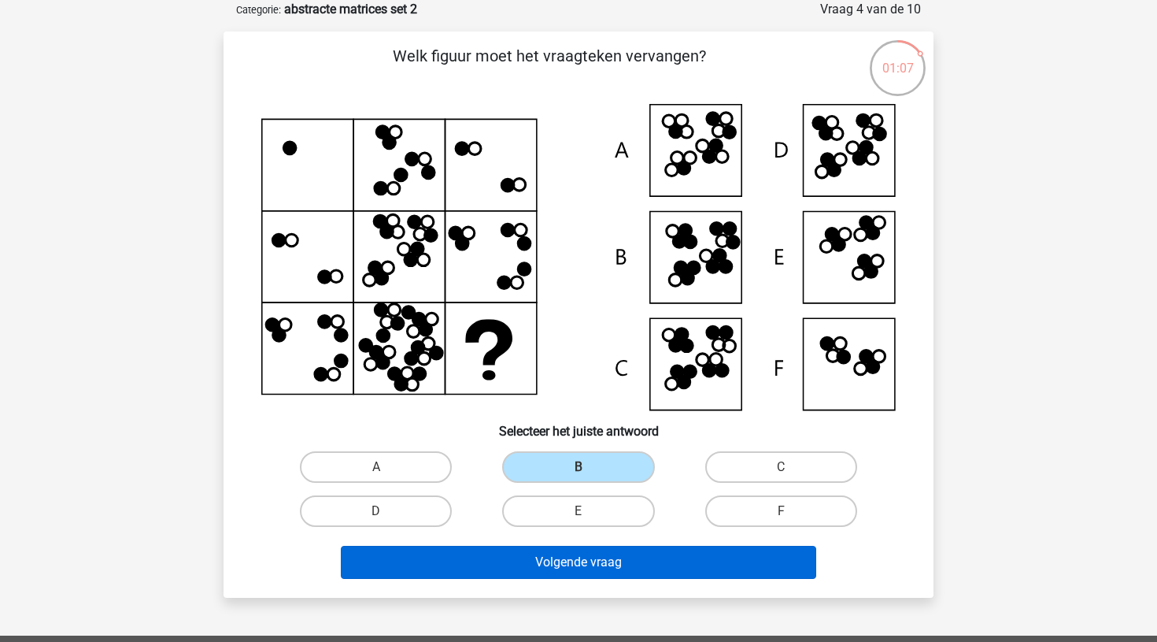
click at [560, 566] on button "Volgende vraag" at bounding box center [579, 562] width 476 height 33
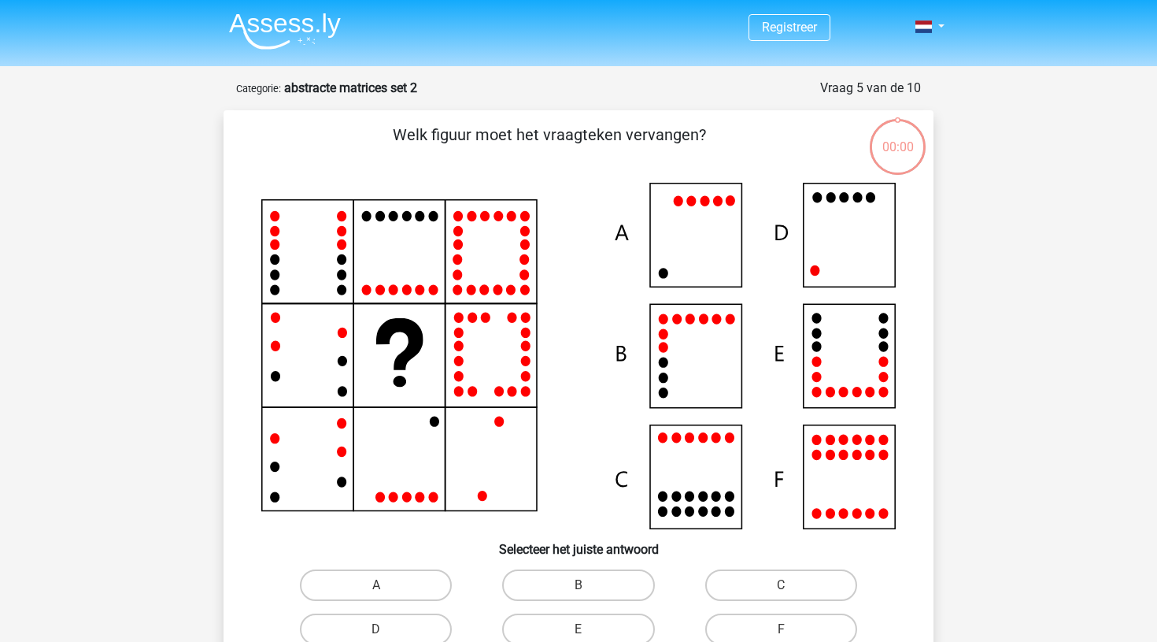
scroll to position [79, 0]
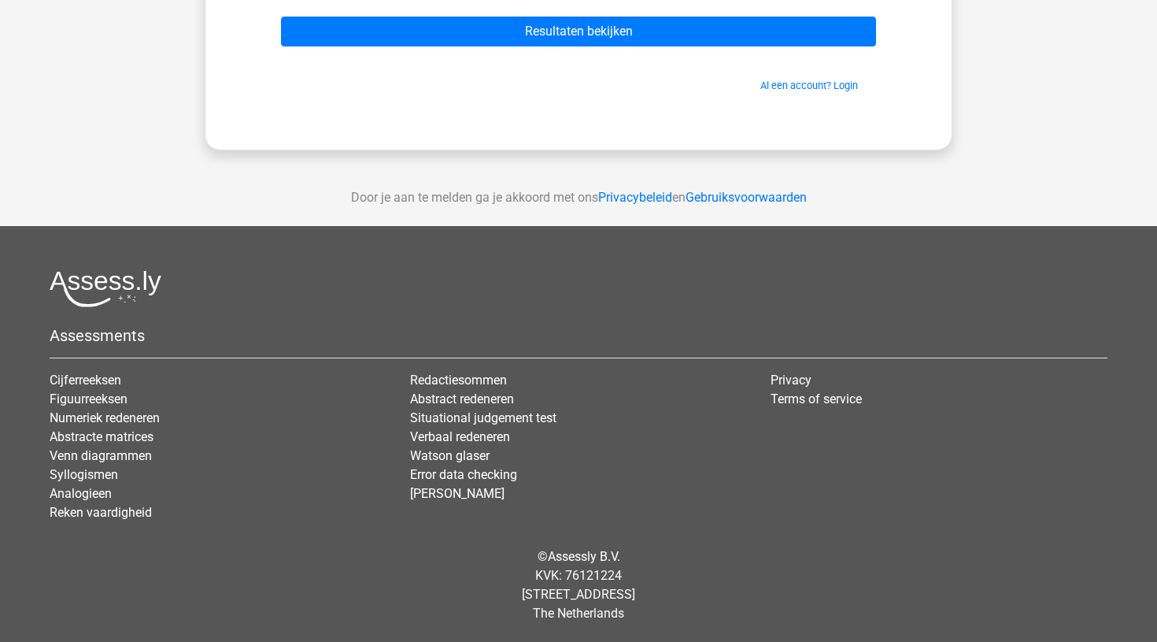
scroll to position [249, 0]
click at [120, 455] on link "Venn diagrammen" at bounding box center [101, 455] width 102 height 15
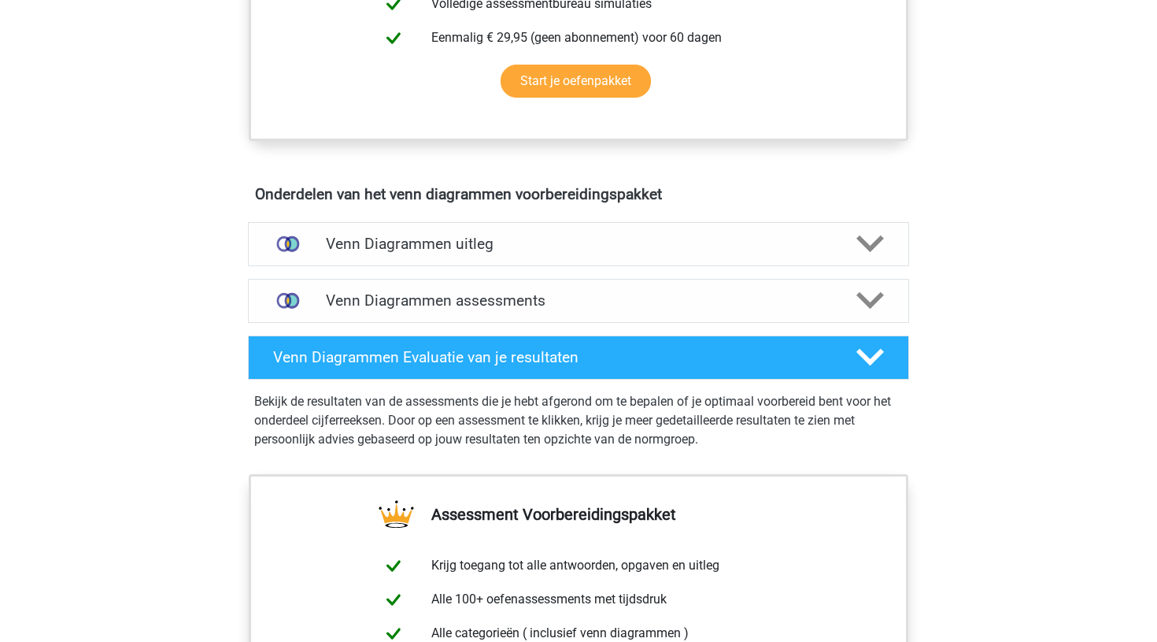
scroll to position [772, 0]
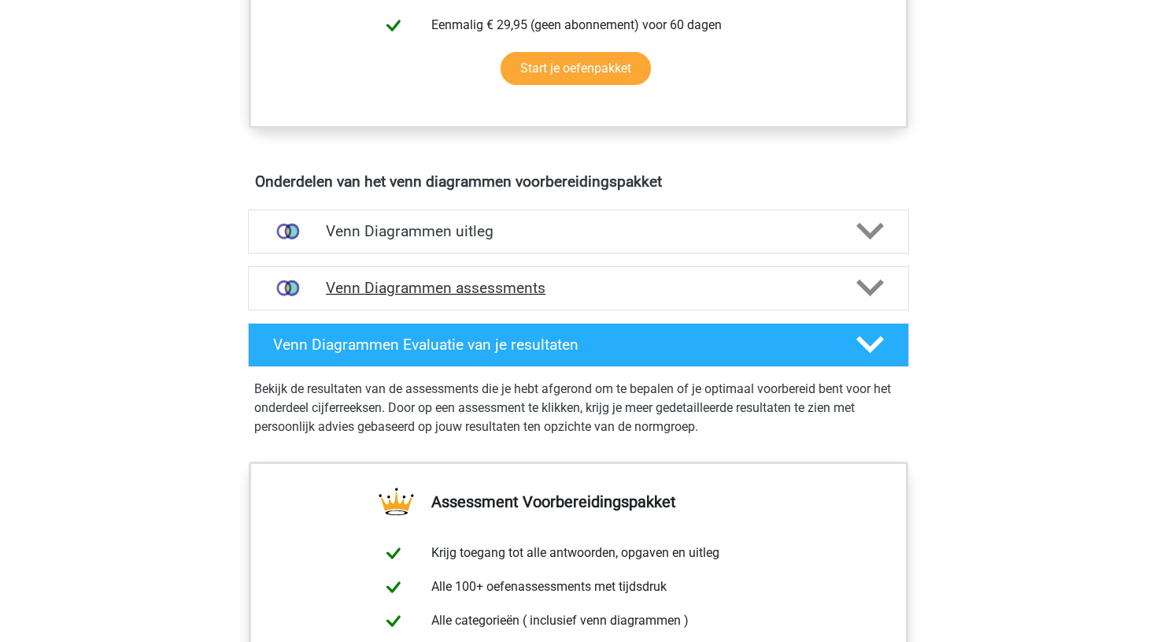
click at [365, 286] on h4 "Venn Diagrammen assessments" at bounding box center [578, 288] width 505 height 18
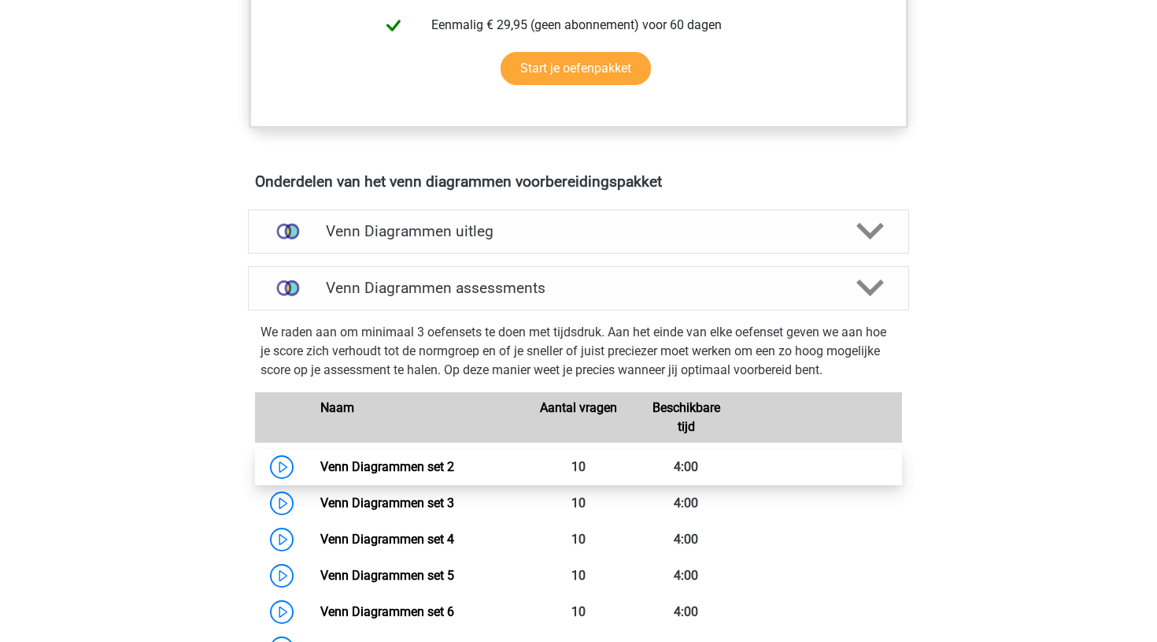
click at [320, 465] on link "Venn Diagrammen set 2" at bounding box center [387, 466] width 134 height 15
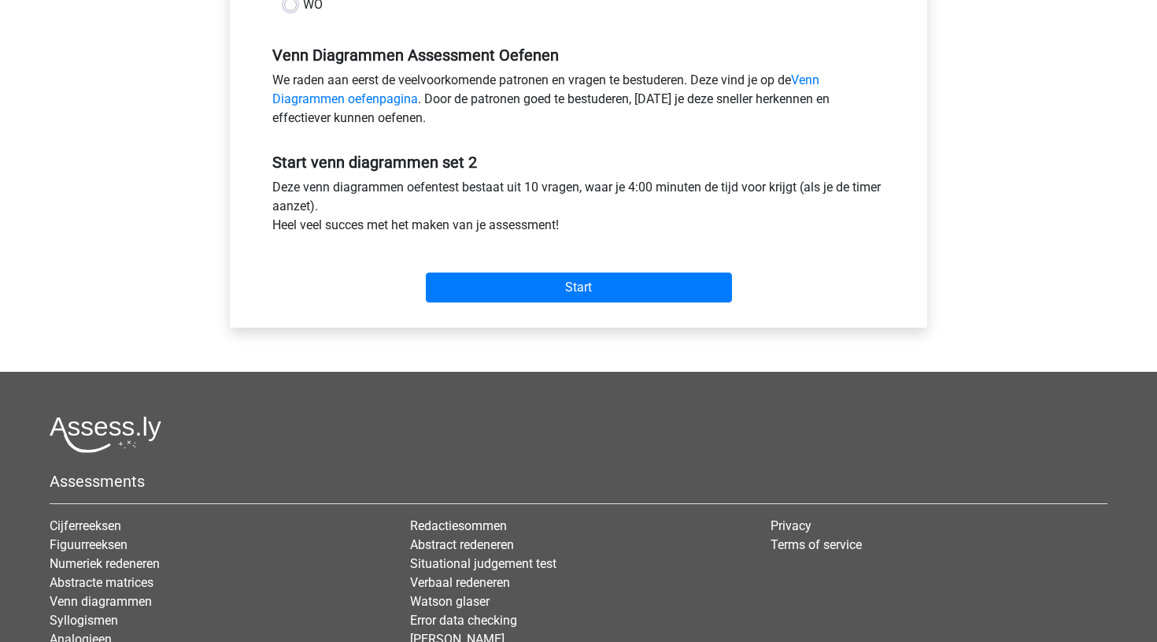
scroll to position [458, 0]
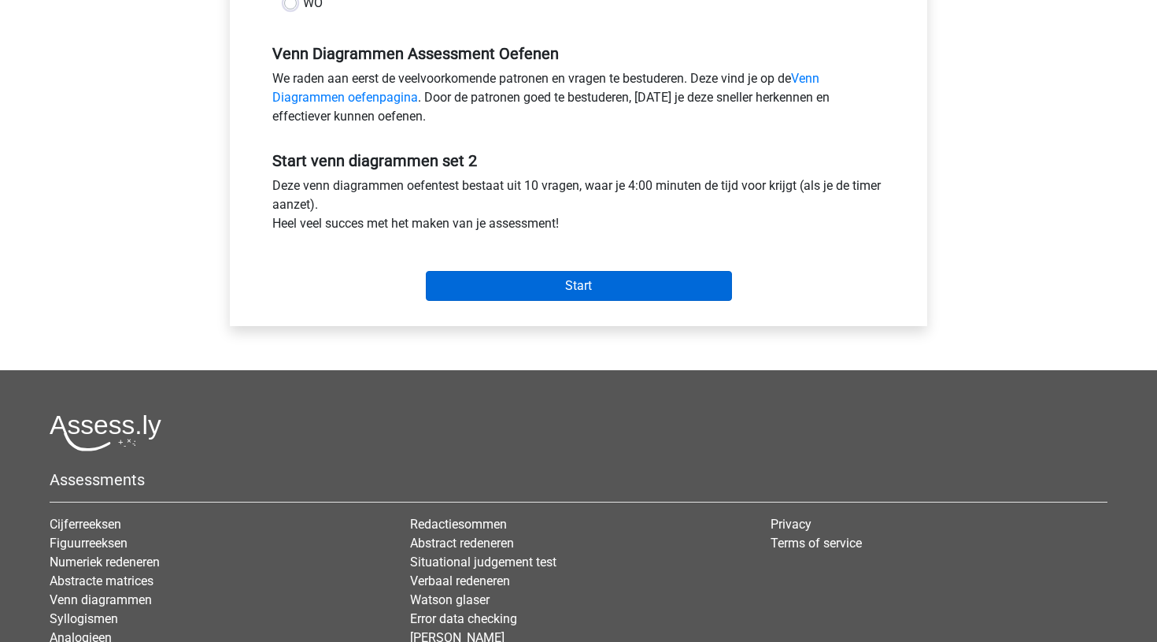
click at [579, 285] on input "Start" at bounding box center [579, 286] width 306 height 30
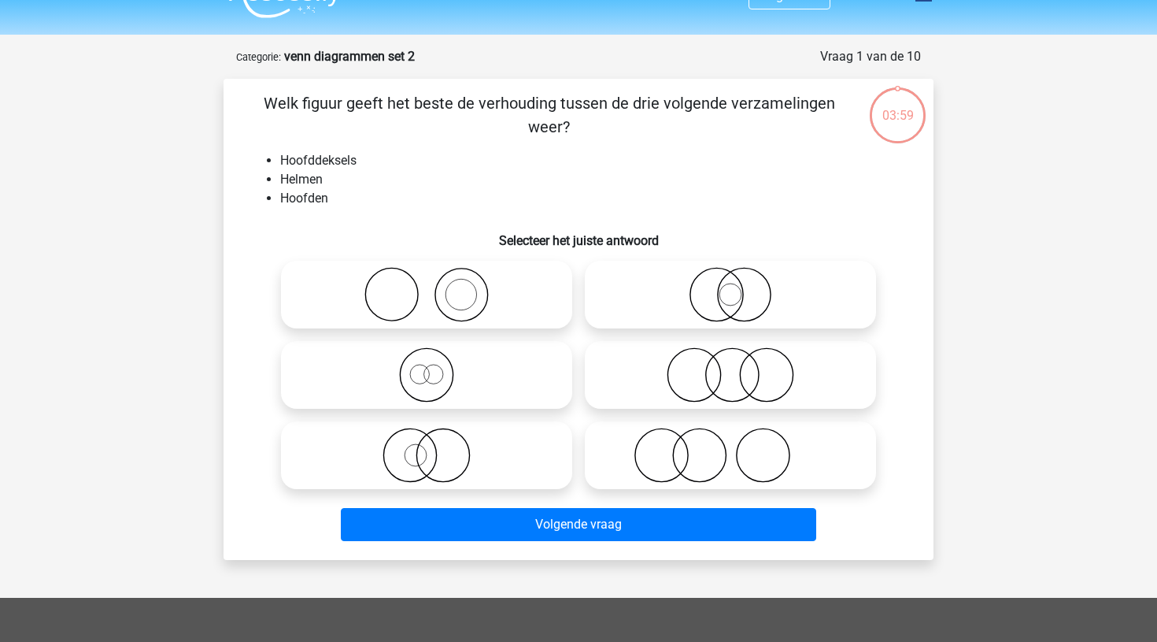
scroll to position [50, 0]
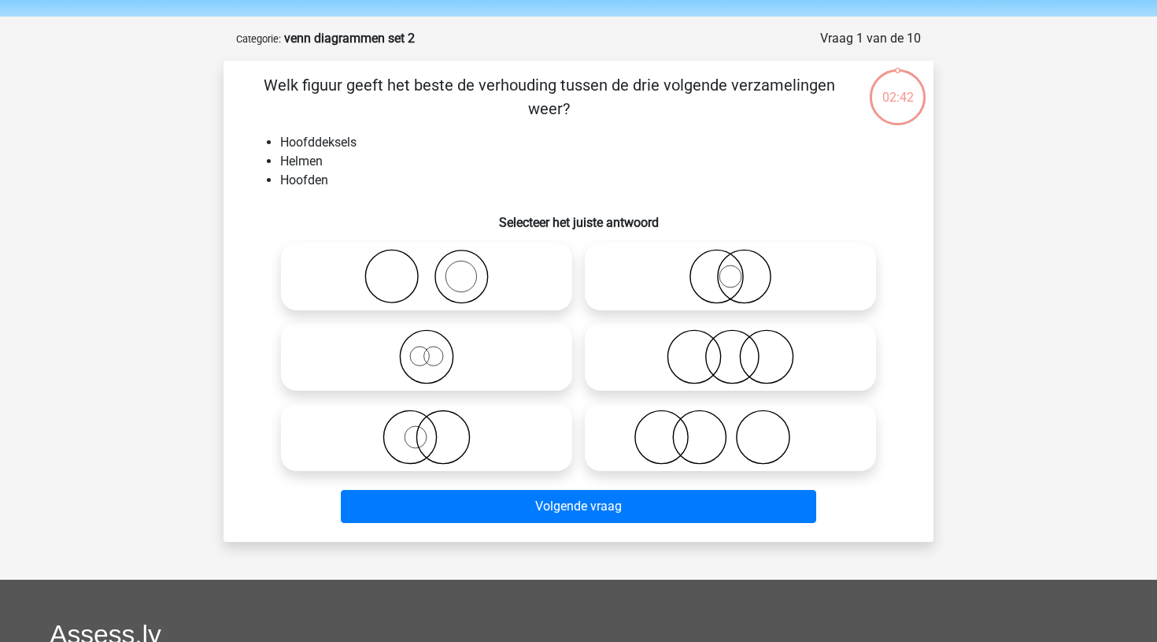
click at [442, 291] on icon at bounding box center [426, 276] width 279 height 55
click at [437, 268] on input "radio" at bounding box center [432, 263] width 10 height 10
radio input "true"
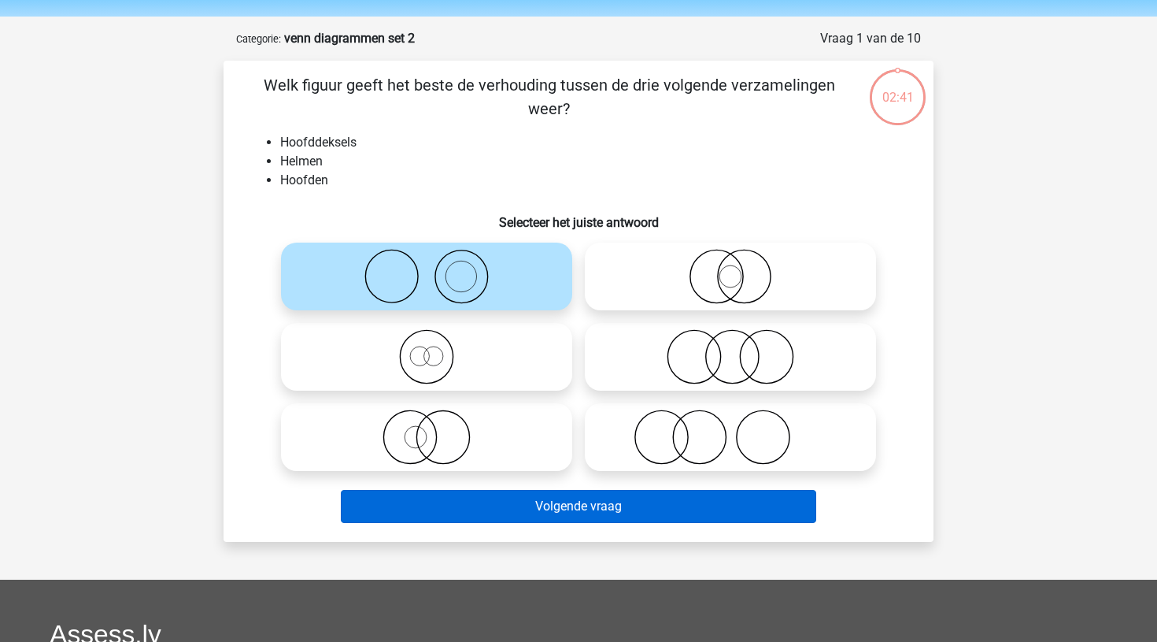
click at [572, 499] on button "Volgende vraag" at bounding box center [579, 506] width 476 height 33
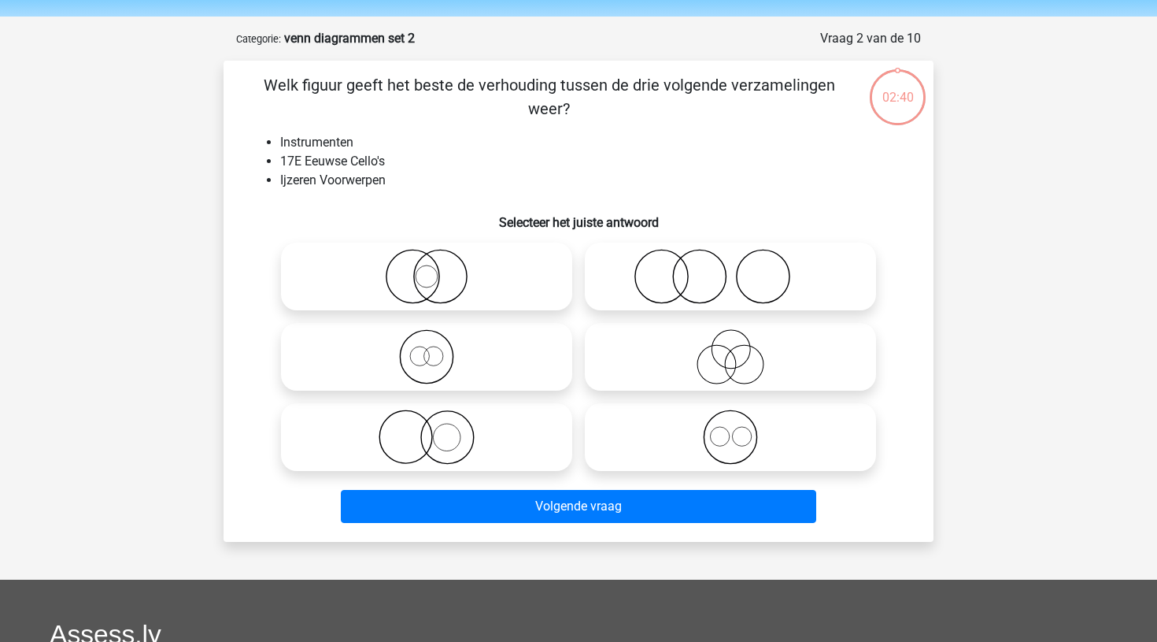
scroll to position [79, 0]
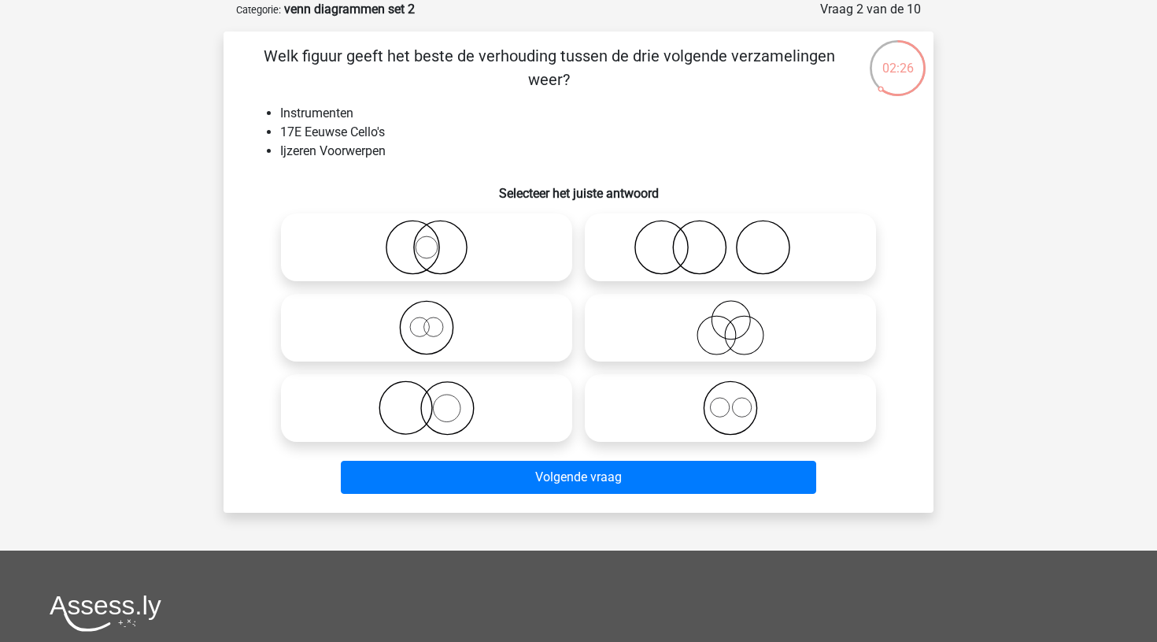
click at [725, 410] on icon at bounding box center [730, 407] width 279 height 55
click at [731, 400] on input "radio" at bounding box center [736, 395] width 10 height 10
radio input "true"
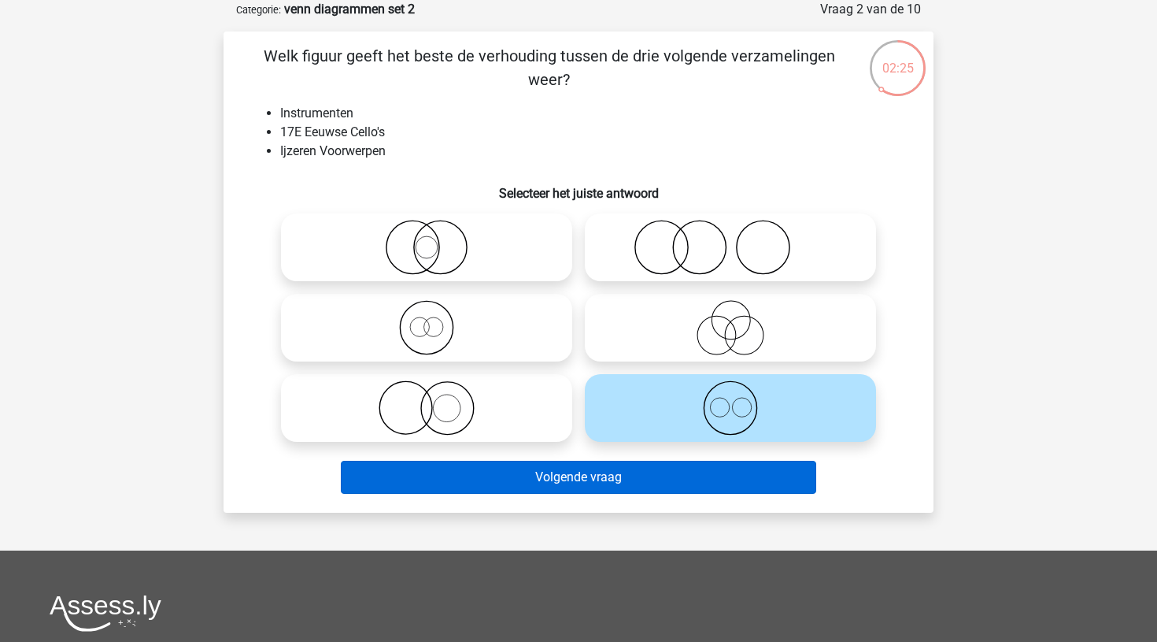
click at [605, 480] on button "Volgende vraag" at bounding box center [579, 477] width 476 height 33
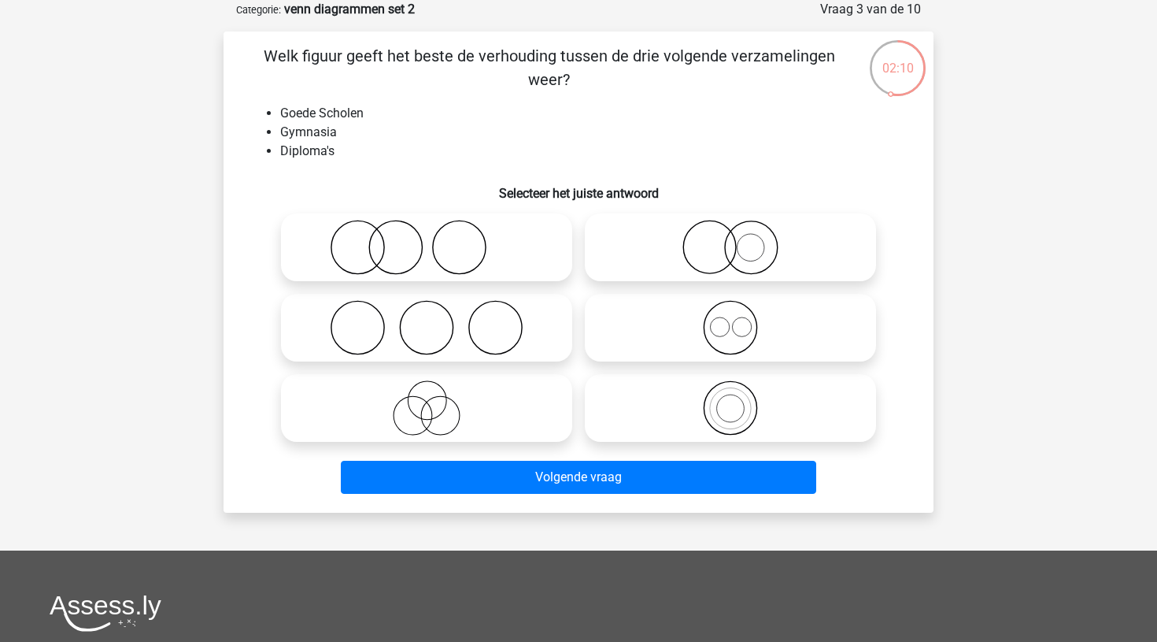
click at [438, 339] on icon at bounding box center [426, 327] width 279 height 55
click at [437, 320] on input "radio" at bounding box center [432, 314] width 10 height 10
radio input "true"
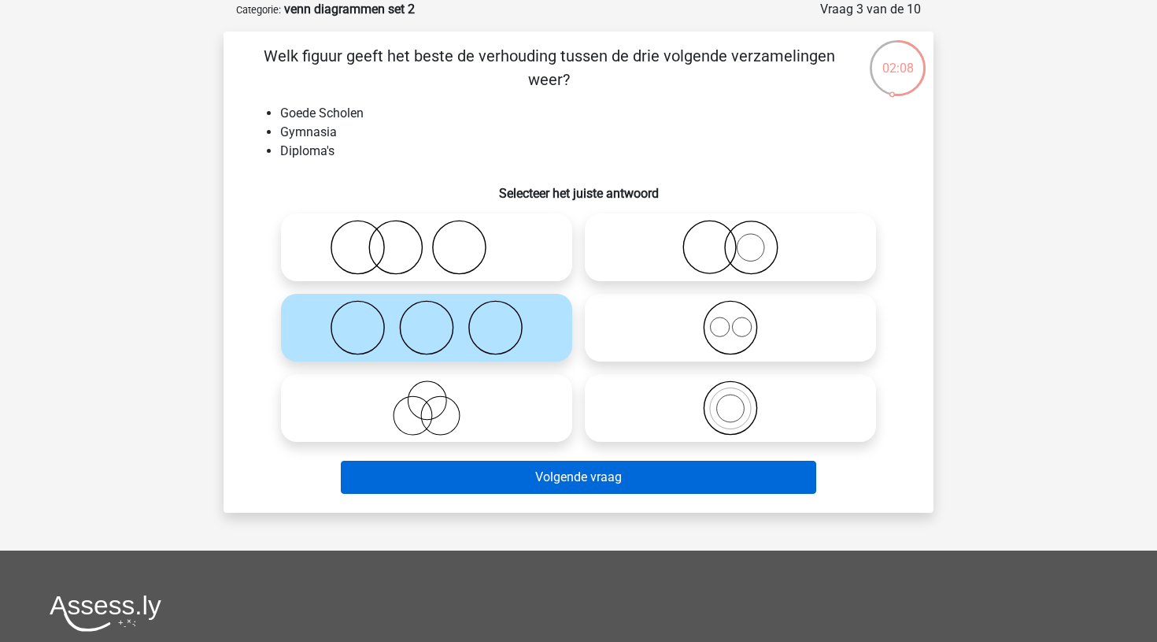
click at [553, 470] on button "Volgende vraag" at bounding box center [579, 477] width 476 height 33
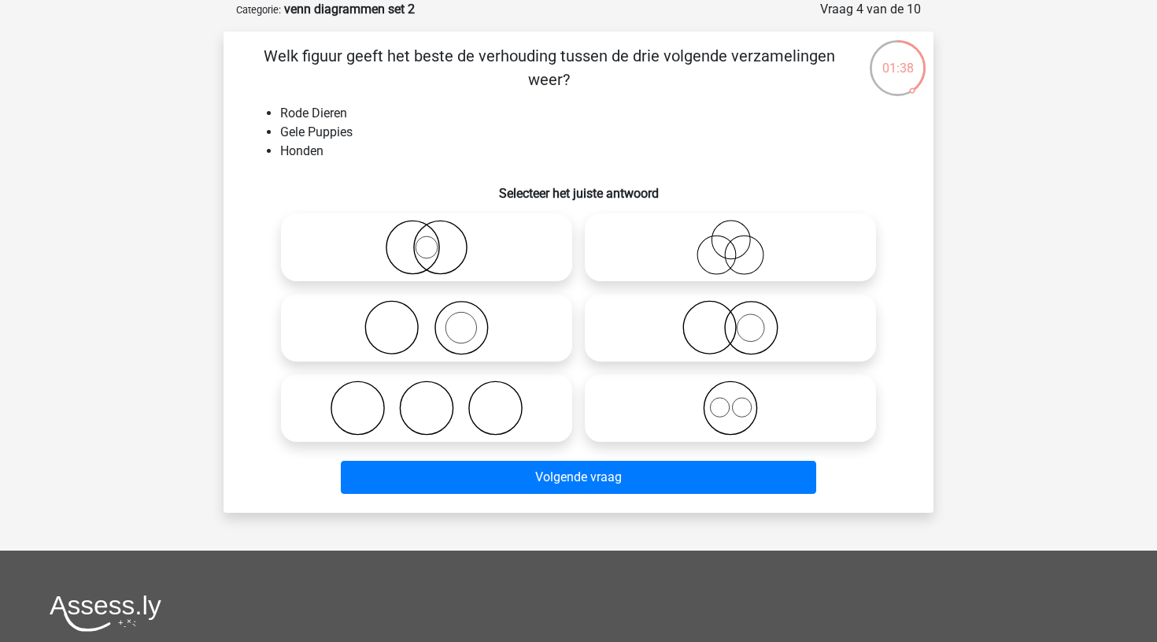
click at [745, 318] on icon at bounding box center [730, 327] width 279 height 55
click at [741, 318] on input "radio" at bounding box center [736, 314] width 10 height 10
radio input "true"
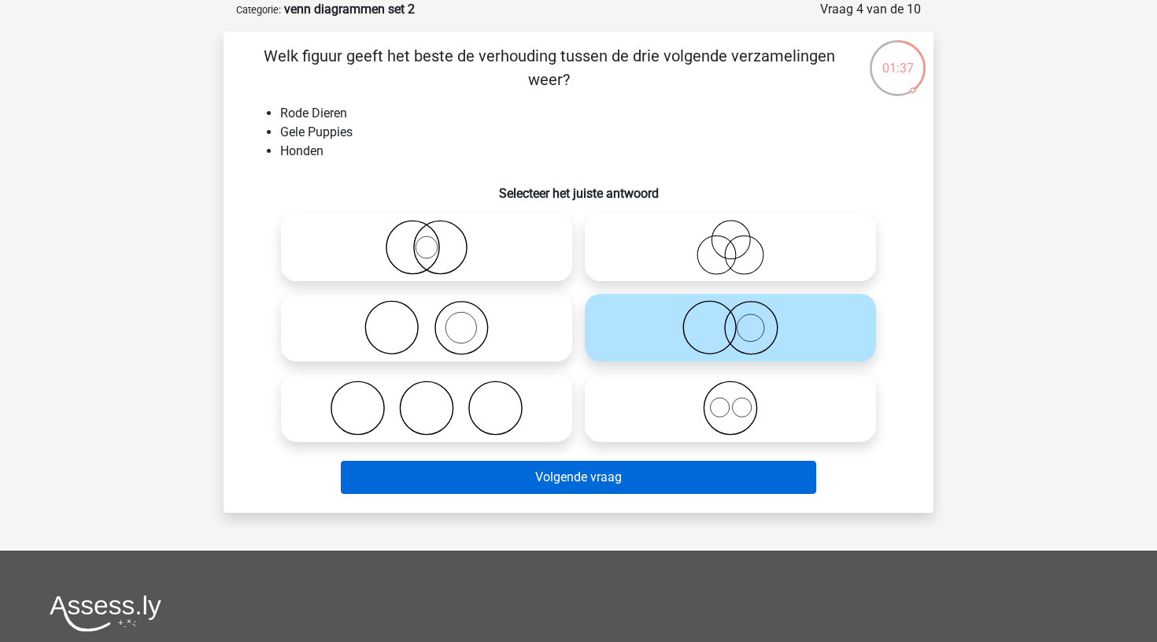
click at [594, 472] on button "Volgende vraag" at bounding box center [579, 477] width 476 height 33
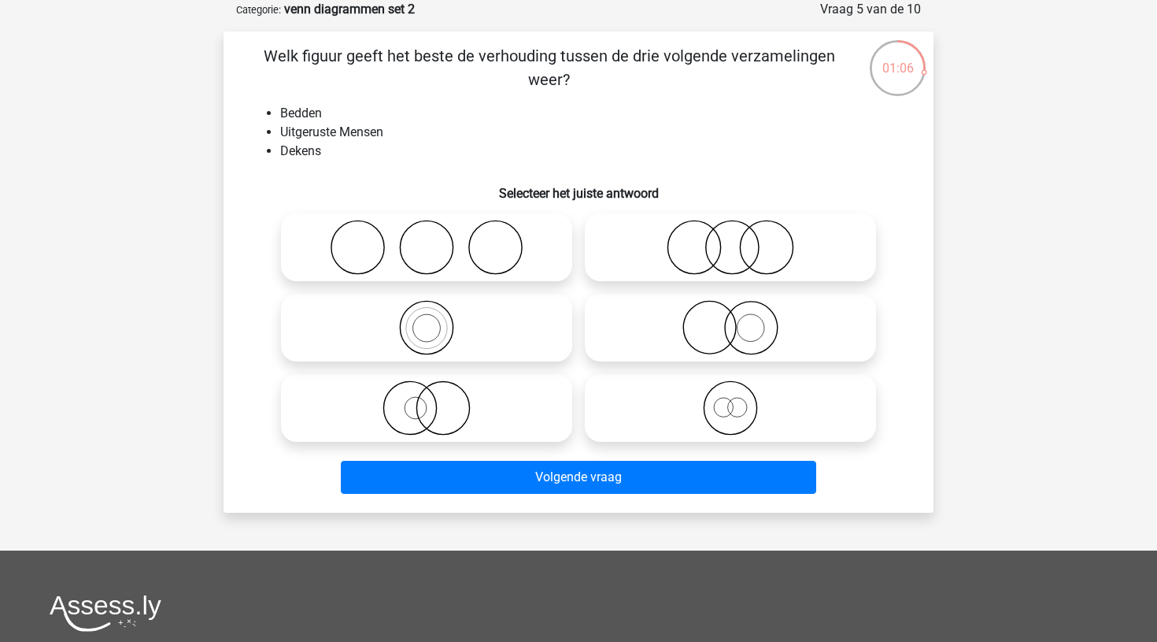
click at [499, 259] on icon at bounding box center [426, 247] width 279 height 55
click at [437, 239] on input "radio" at bounding box center [432, 234] width 10 height 10
radio input "true"
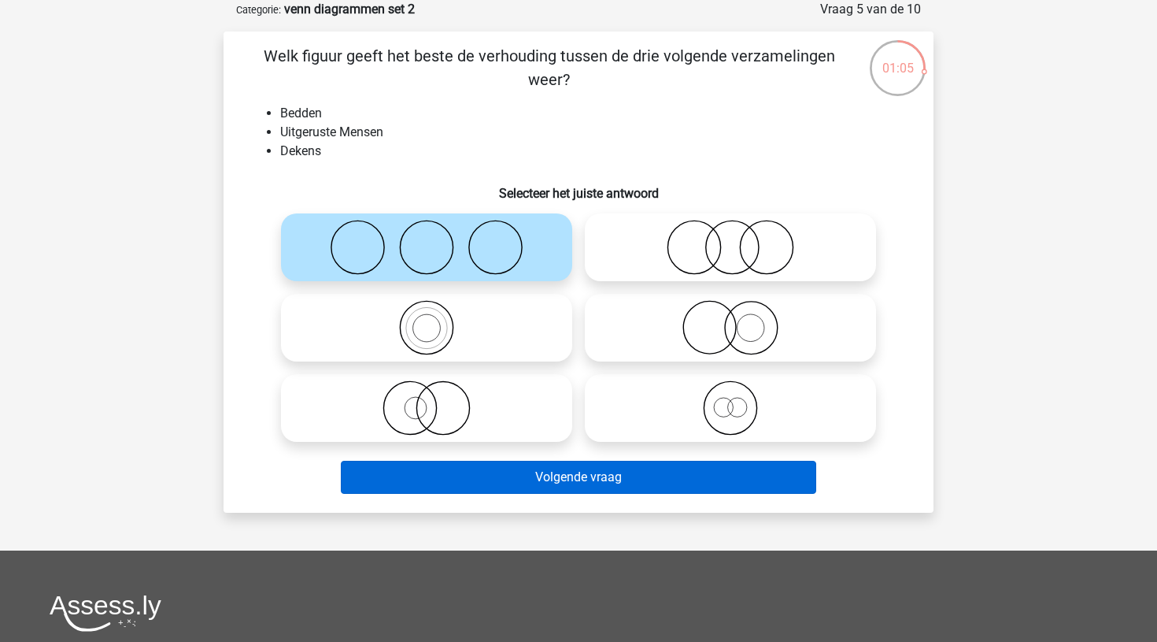
click at [566, 463] on button "Volgende vraag" at bounding box center [579, 477] width 476 height 33
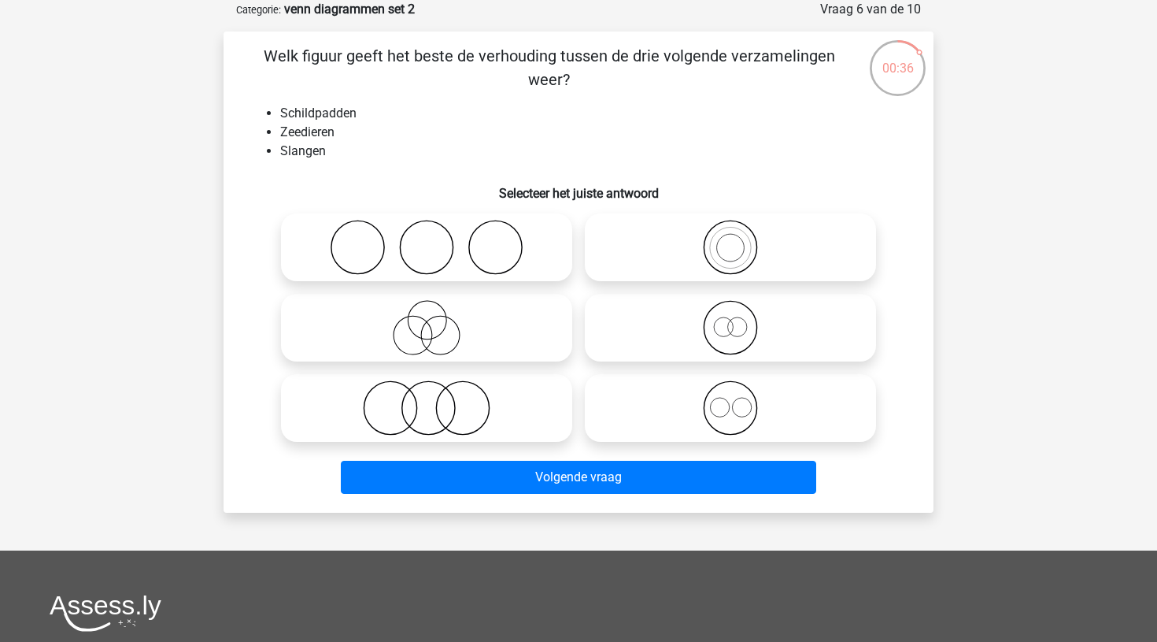
click at [431, 410] on icon at bounding box center [426, 407] width 279 height 55
click at [431, 400] on input "radio" at bounding box center [432, 395] width 10 height 10
radio input "true"
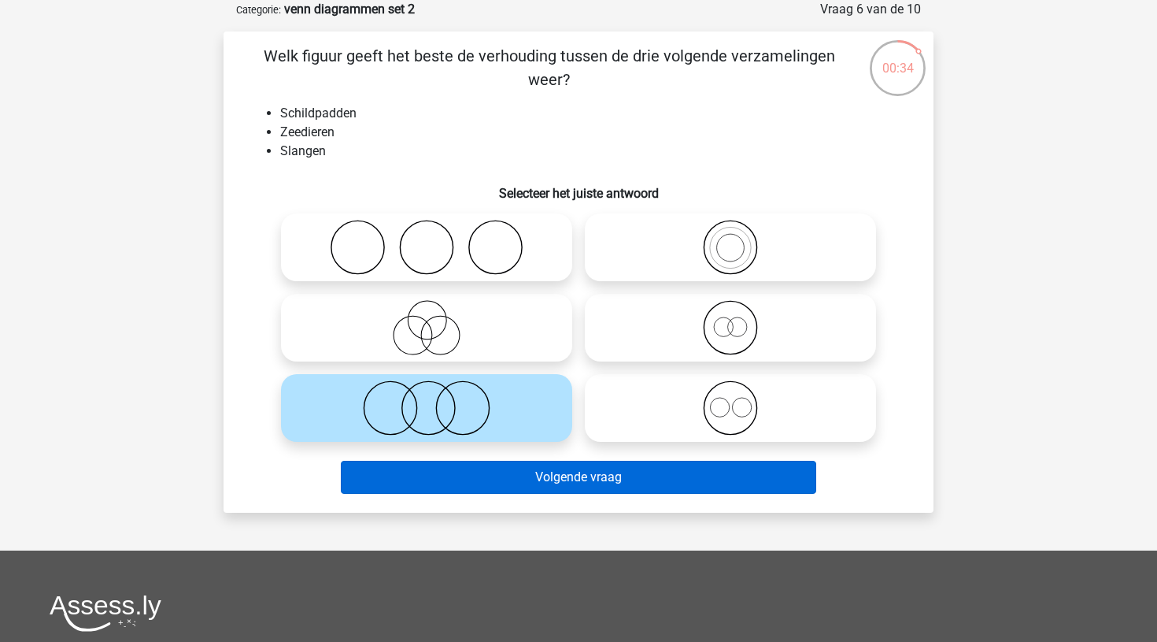
click at [549, 479] on button "Volgende vraag" at bounding box center [579, 477] width 476 height 33
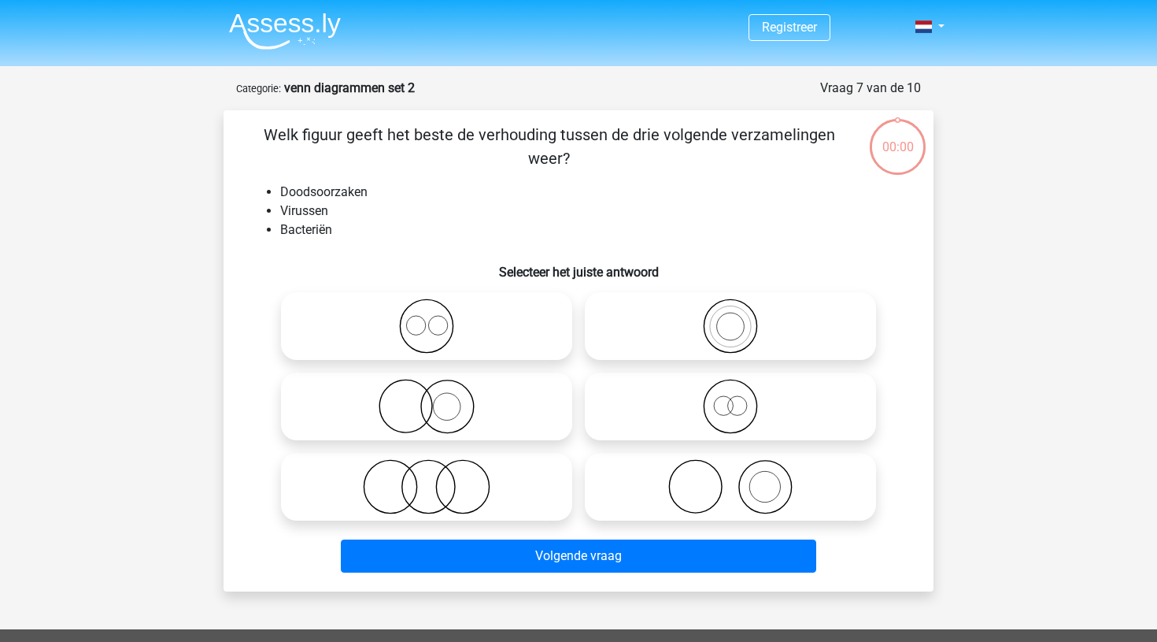
scroll to position [79, 0]
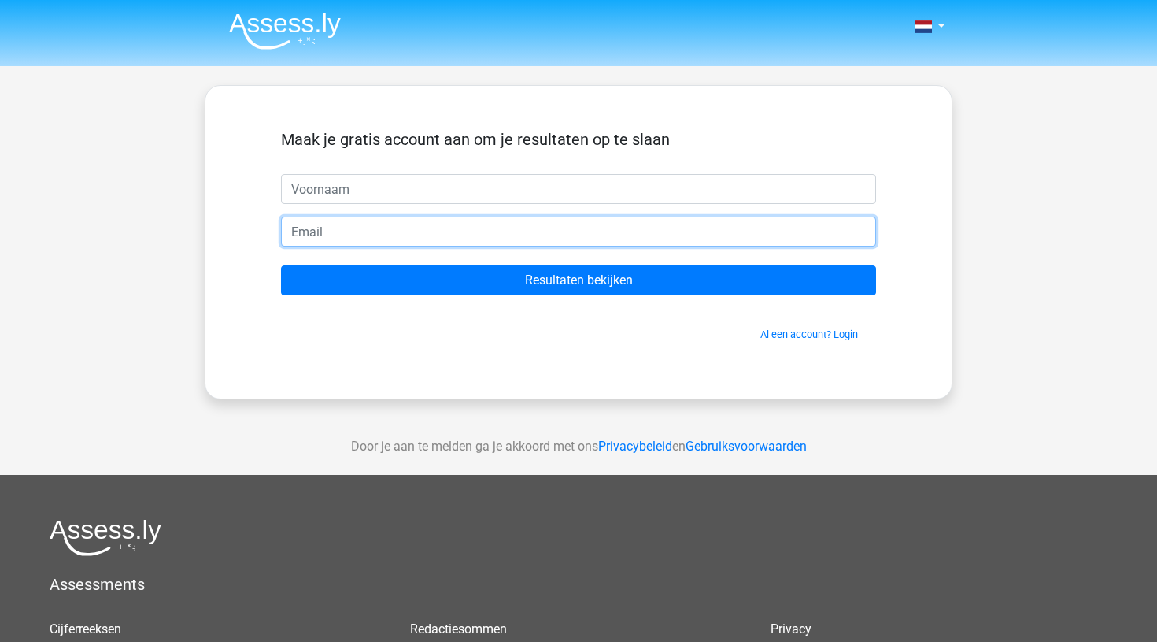
drag, startPoint x: 0, startPoint y: 0, endPoint x: 426, endPoint y: 260, distance: 498.9
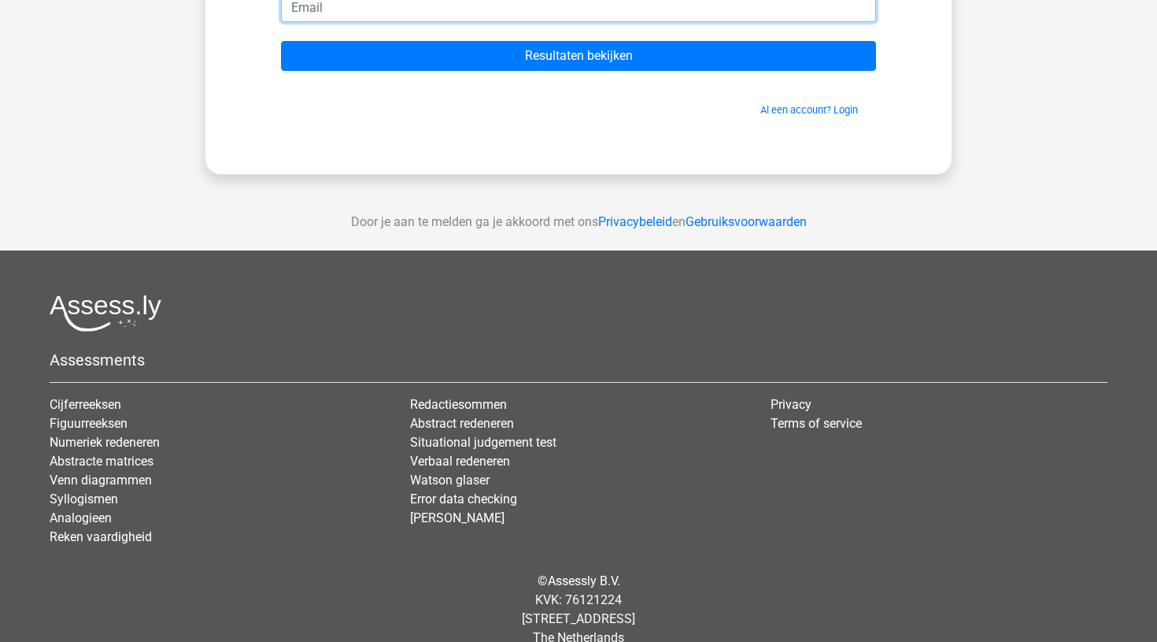
scroll to position [225, 0]
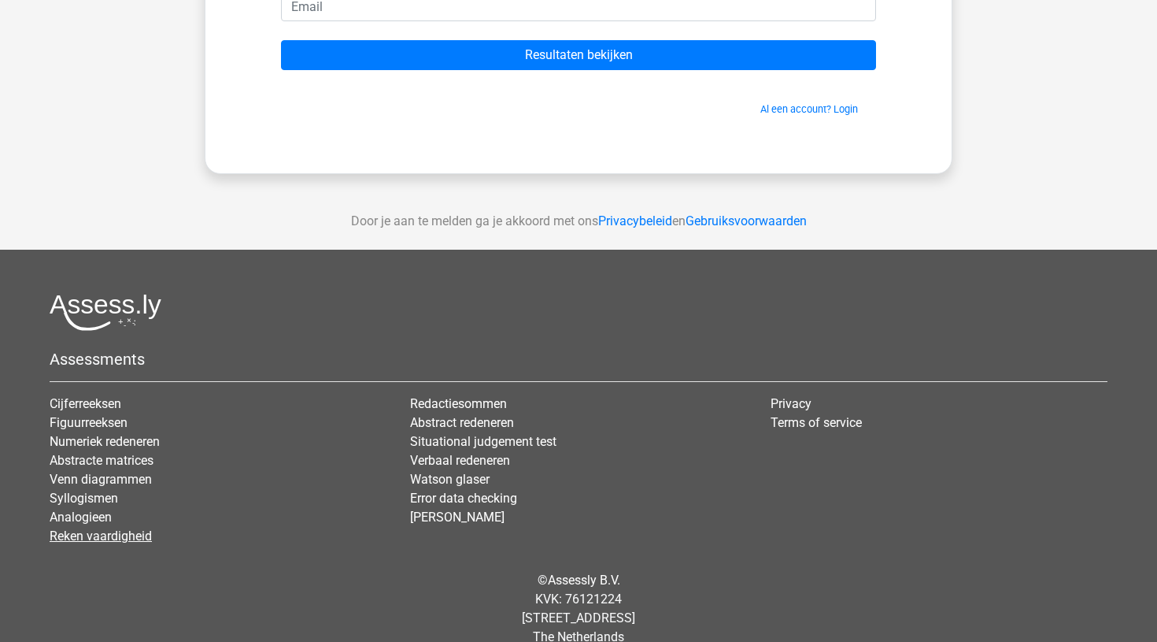
click at [104, 539] on link "Reken vaardigheid" at bounding box center [101, 535] width 102 height 15
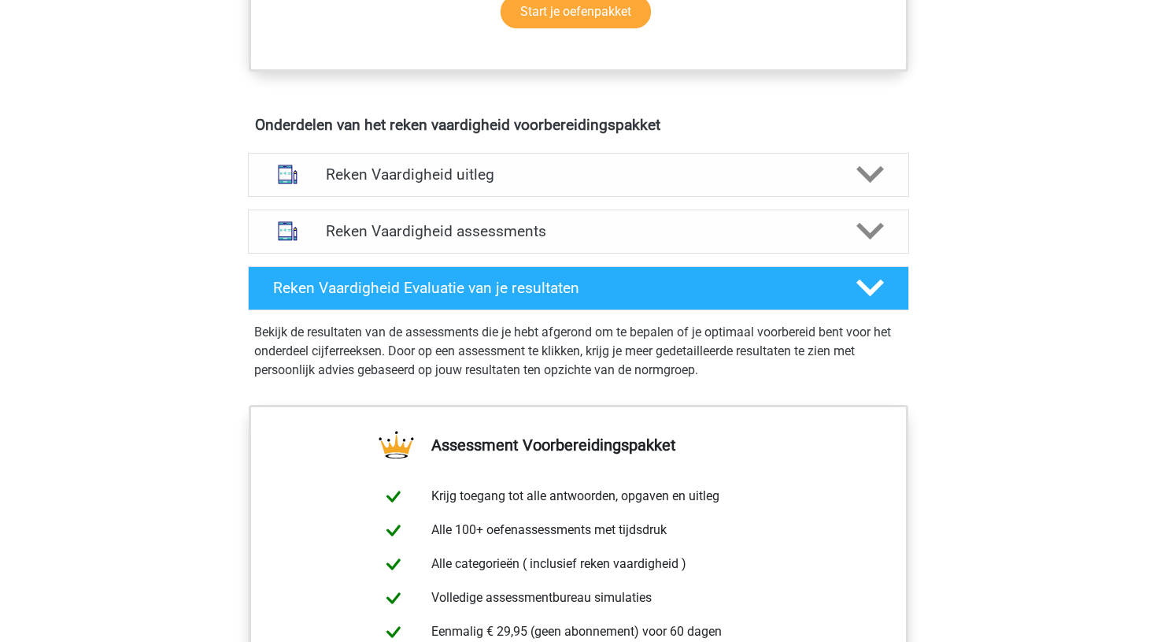
scroll to position [870, 0]
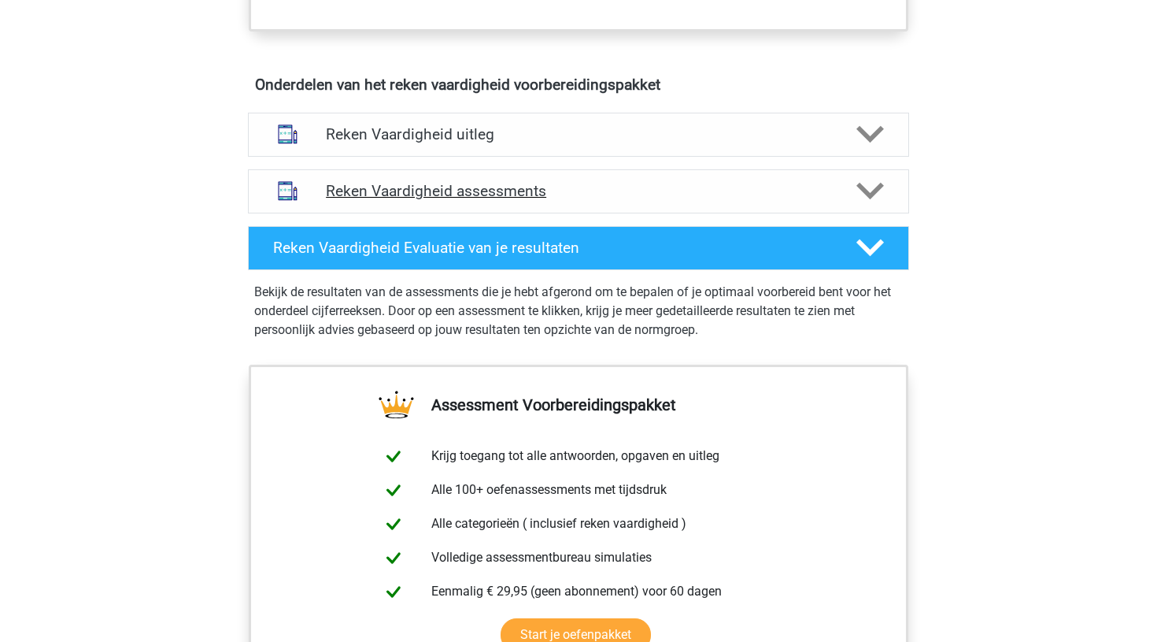
click at [382, 192] on h4 "Reken Vaardigheid assessments" at bounding box center [578, 191] width 505 height 18
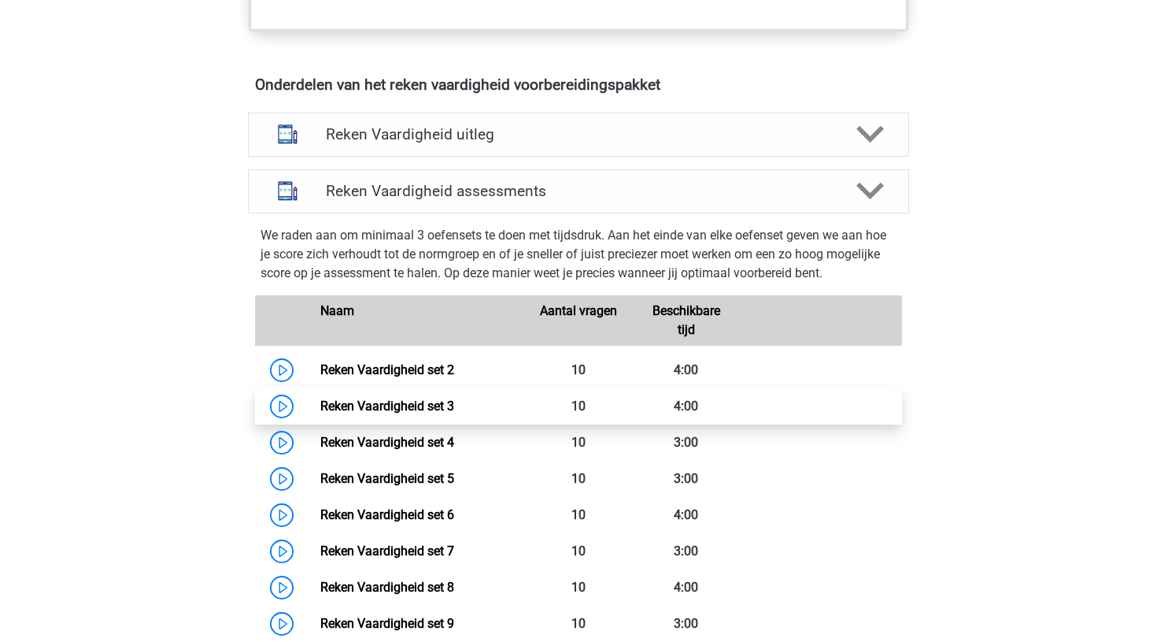
click at [320, 402] on link "Reken Vaardigheid set 3" at bounding box center [387, 405] width 134 height 15
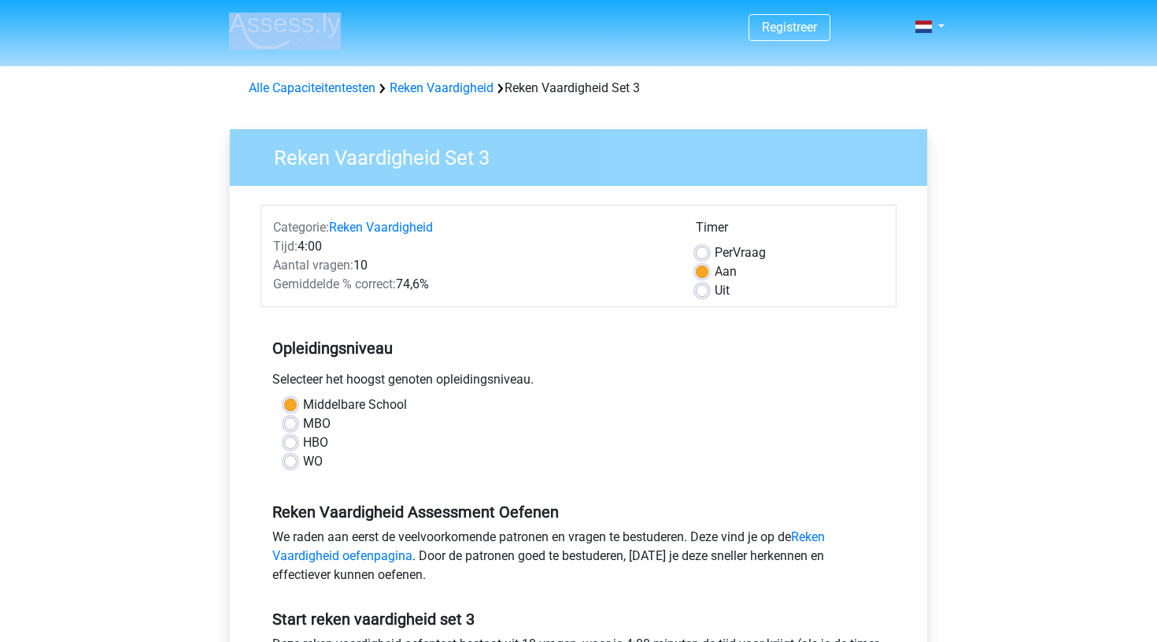
drag, startPoint x: 558, startPoint y: 17, endPoint x: 682, endPoint y: -70, distance: 151.4
click at [682, 0] on html "Registreer Nederlands English" at bounding box center [578, 622] width 1157 height 1244
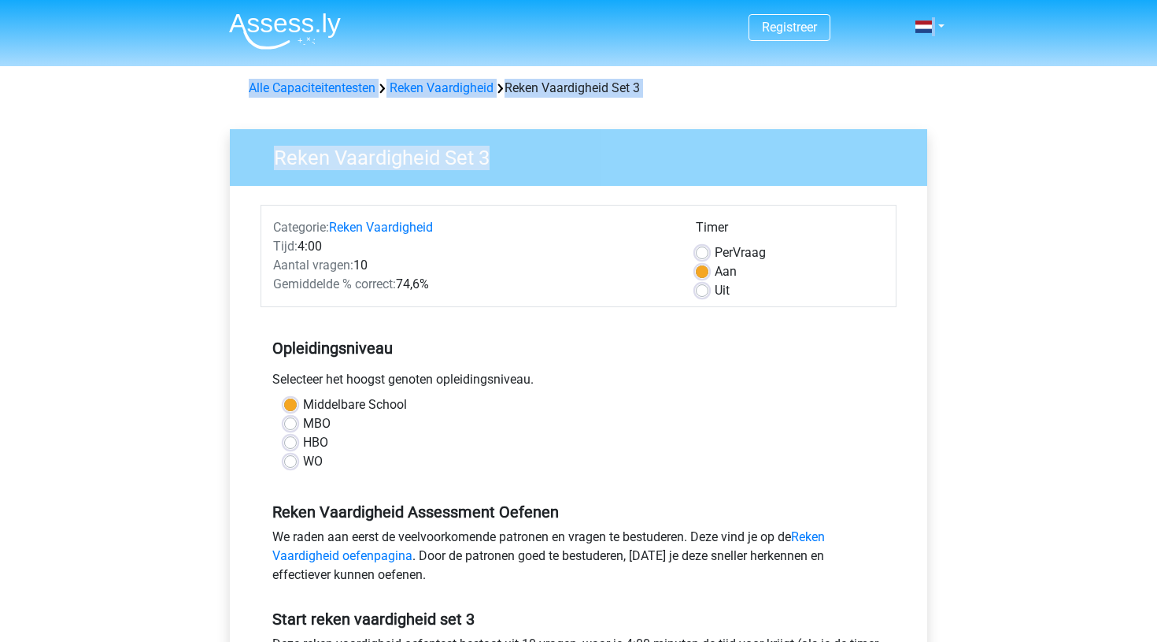
drag, startPoint x: 706, startPoint y: 142, endPoint x: 933, endPoint y: -70, distance: 310.2
click at [933, 0] on html "Registreer Nederlands English" at bounding box center [578, 622] width 1157 height 1244
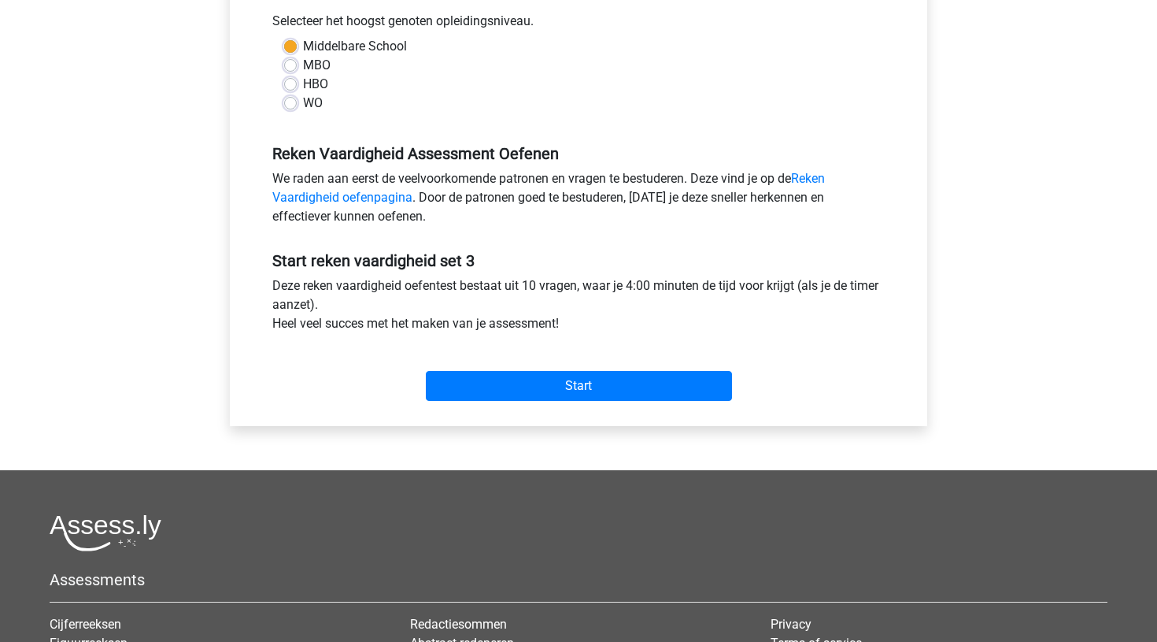
scroll to position [361, 0]
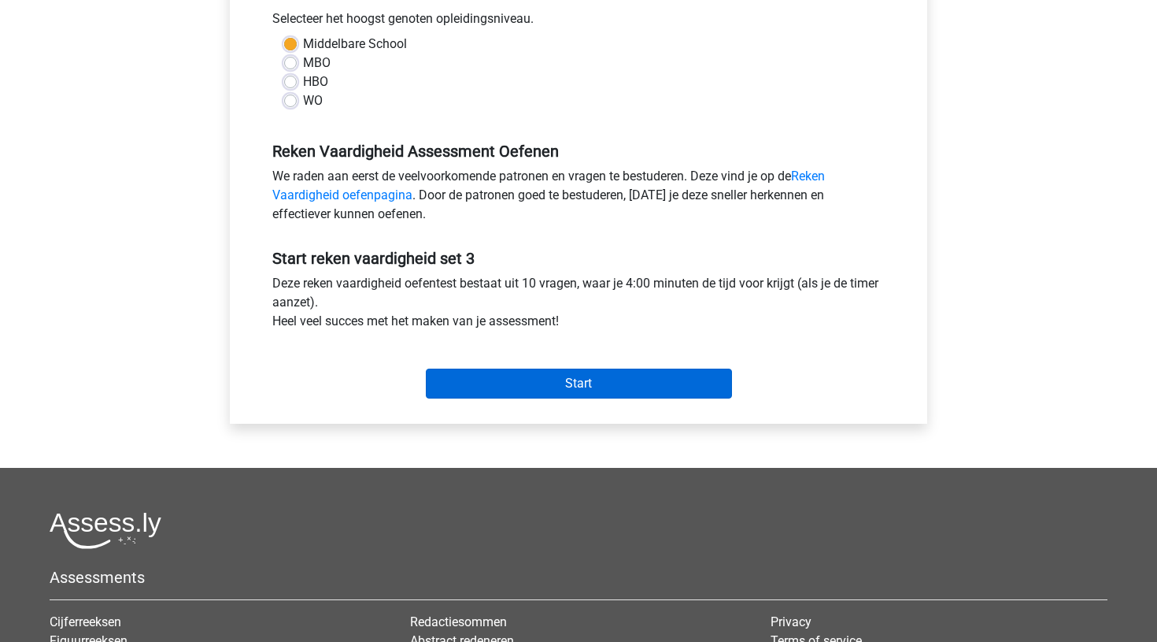
click at [575, 375] on input "Start" at bounding box center [579, 383] width 306 height 30
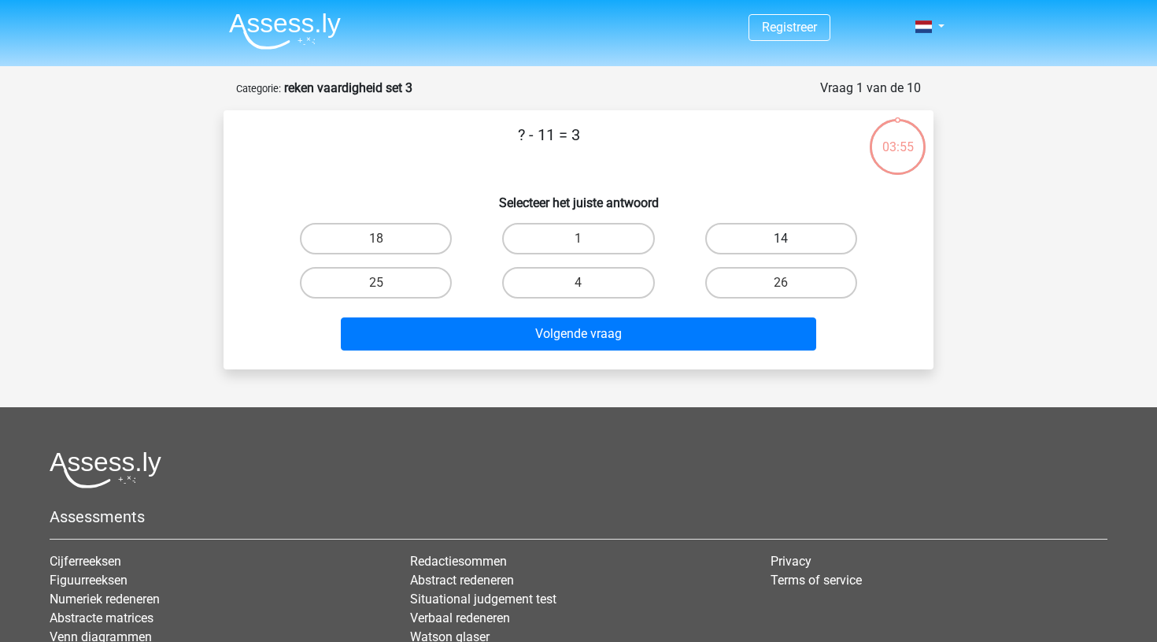
click at [755, 238] on label "14" at bounding box center [781, 238] width 152 height 31
click at [781, 239] on input "14" at bounding box center [786, 244] width 10 height 10
radio input "true"
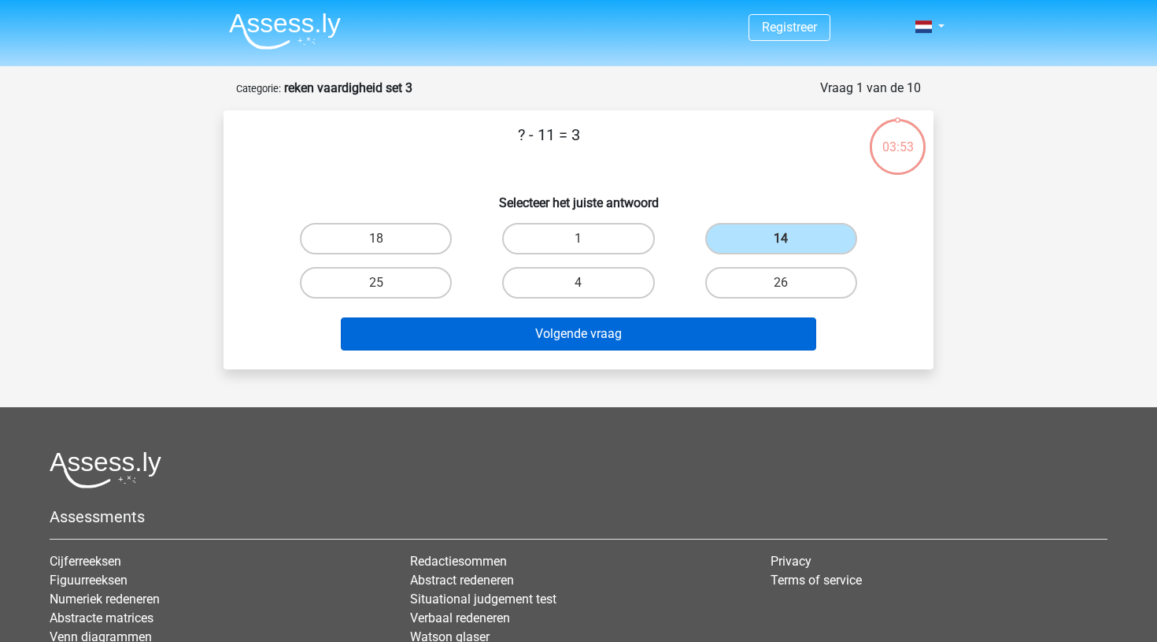
click at [587, 339] on button "Volgende vraag" at bounding box center [579, 333] width 476 height 33
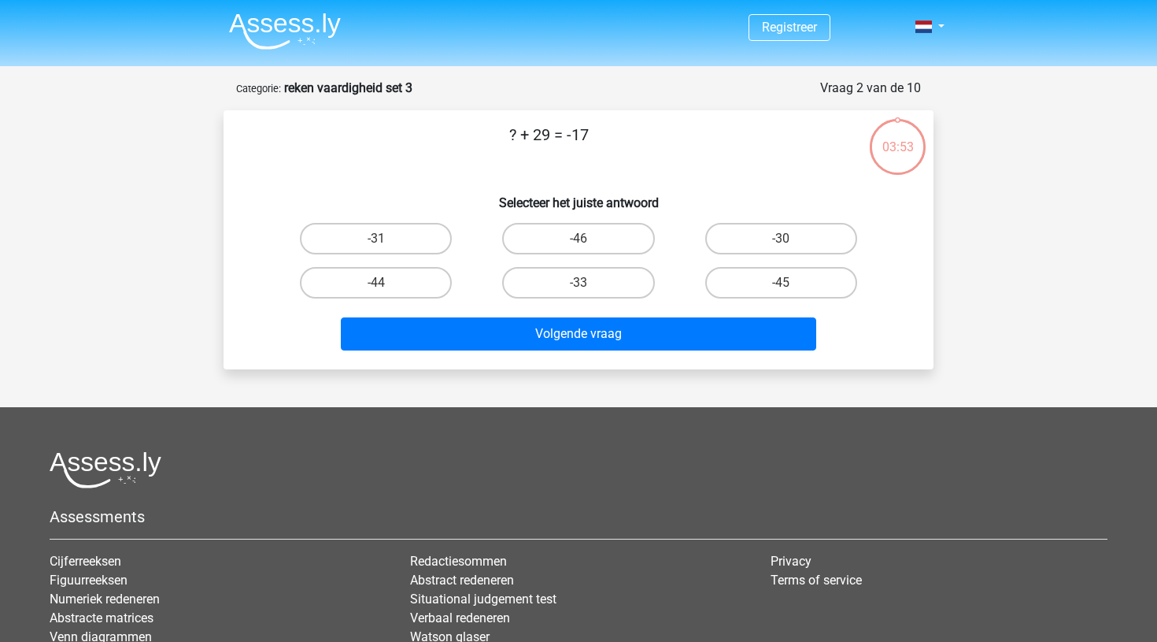
scroll to position [79, 0]
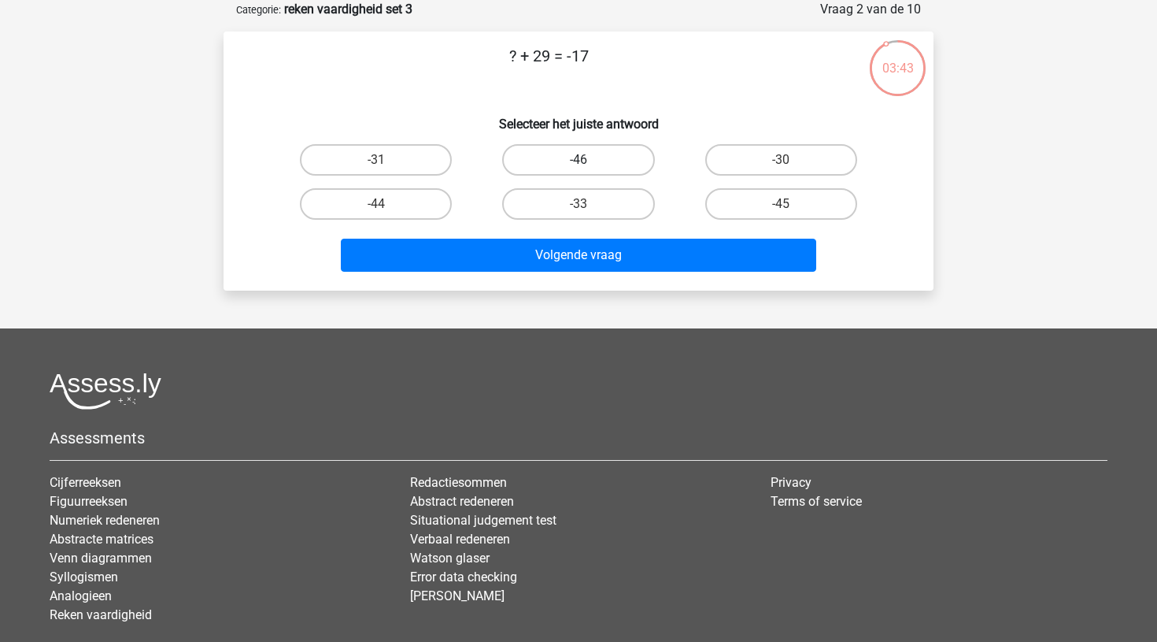
click at [577, 152] on label "-46" at bounding box center [578, 159] width 152 height 31
click at [579, 160] on input "-46" at bounding box center [584, 165] width 10 height 10
radio input "true"
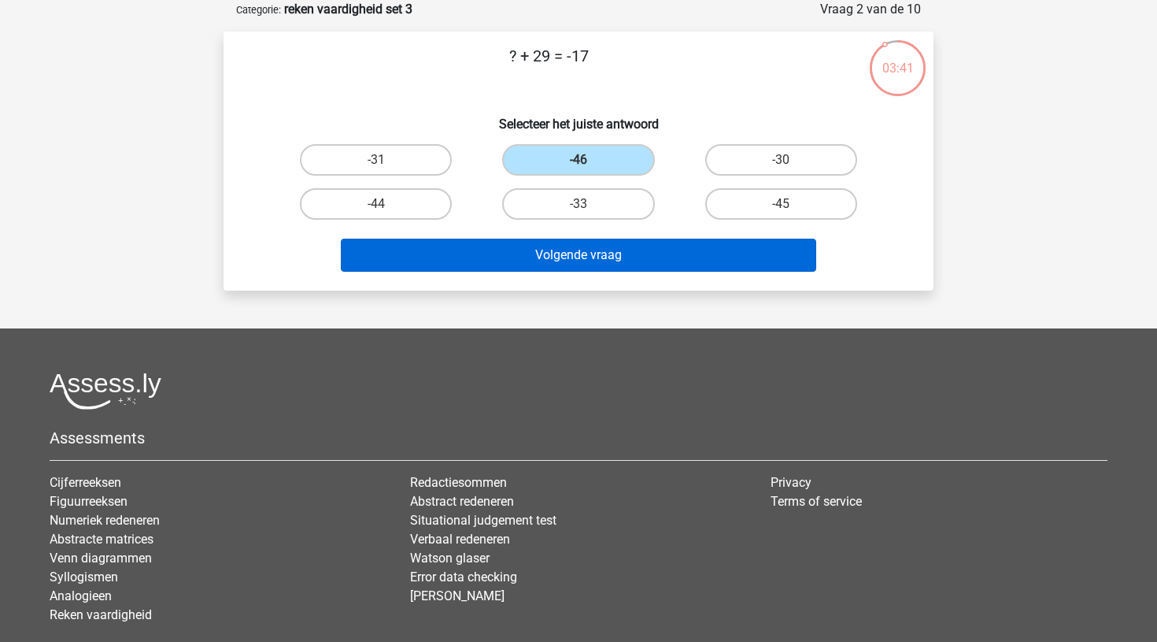
click at [567, 262] on button "Volgende vraag" at bounding box center [579, 255] width 476 height 33
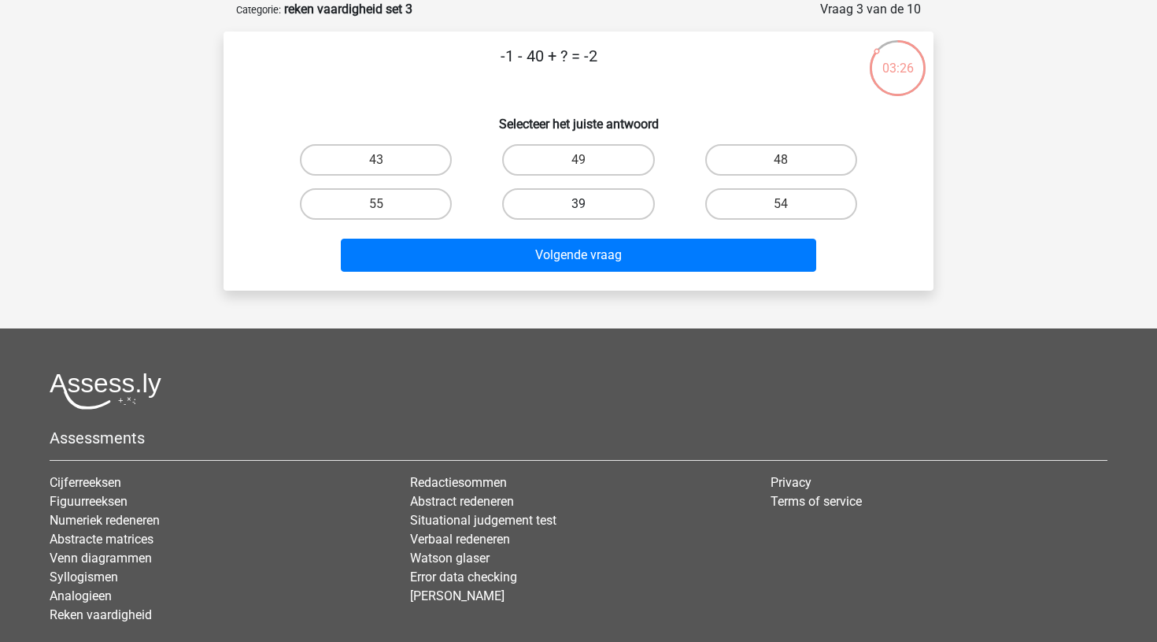
click at [575, 194] on label "39" at bounding box center [578, 203] width 152 height 31
click at [579, 204] on input "39" at bounding box center [584, 209] width 10 height 10
radio input "true"
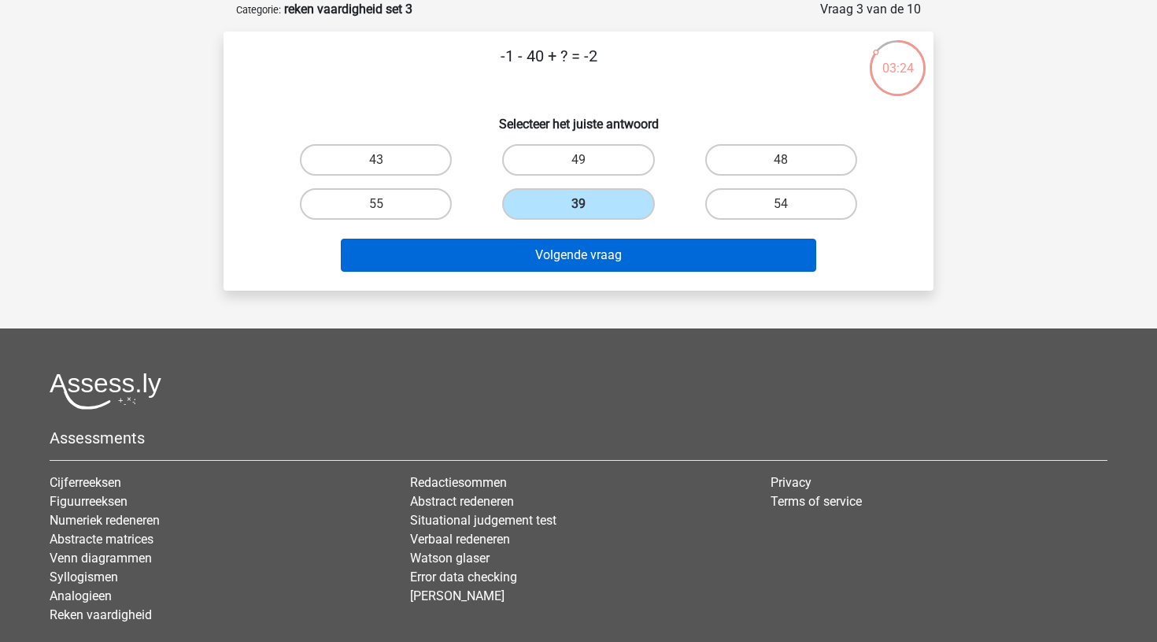
click at [577, 253] on button "Volgende vraag" at bounding box center [579, 255] width 476 height 33
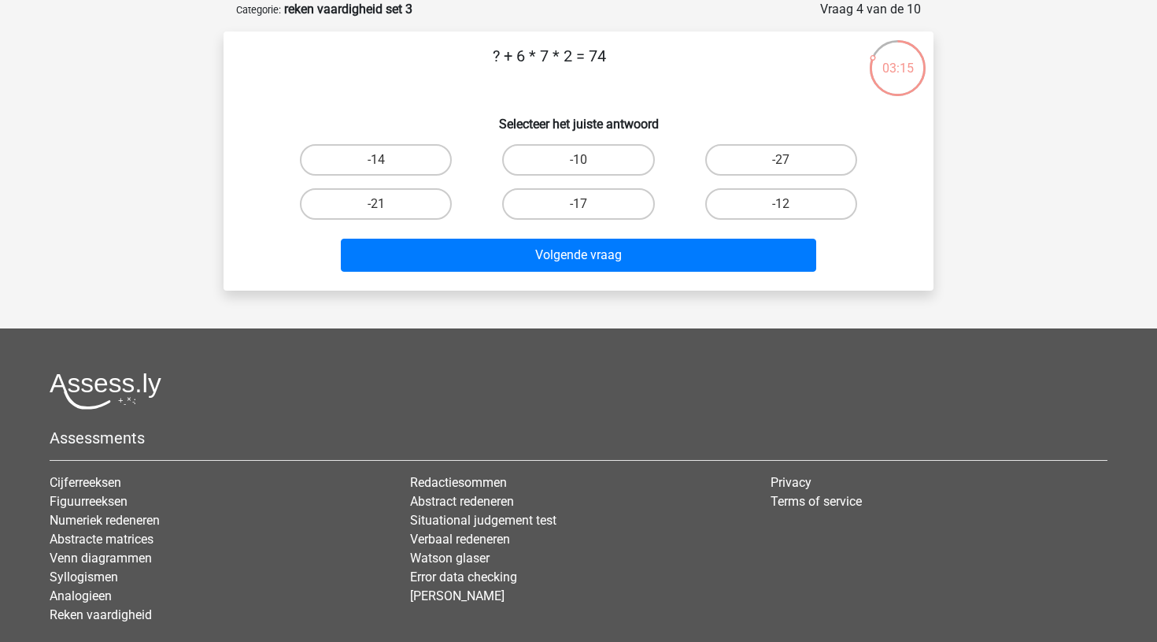
click at [396, 176] on div "-14" at bounding box center [376, 160] width 202 height 44
click at [405, 155] on label "-14" at bounding box center [376, 159] width 152 height 31
click at [387, 160] on input "-14" at bounding box center [381, 165] width 10 height 10
radio input "true"
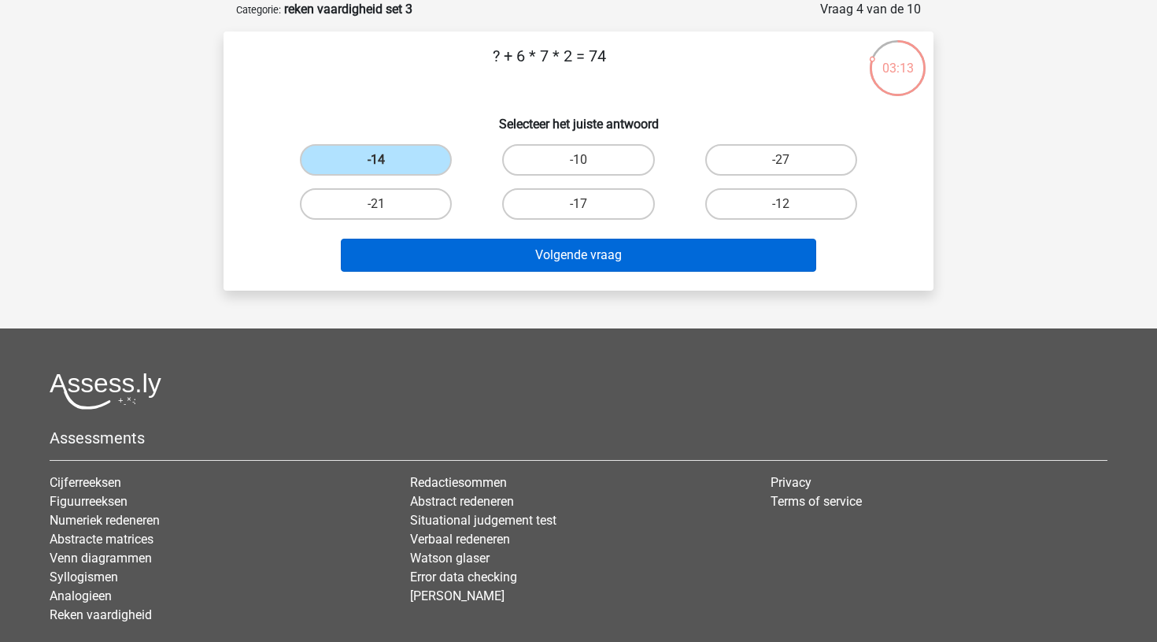
click at [564, 254] on button "Volgende vraag" at bounding box center [579, 255] width 476 height 33
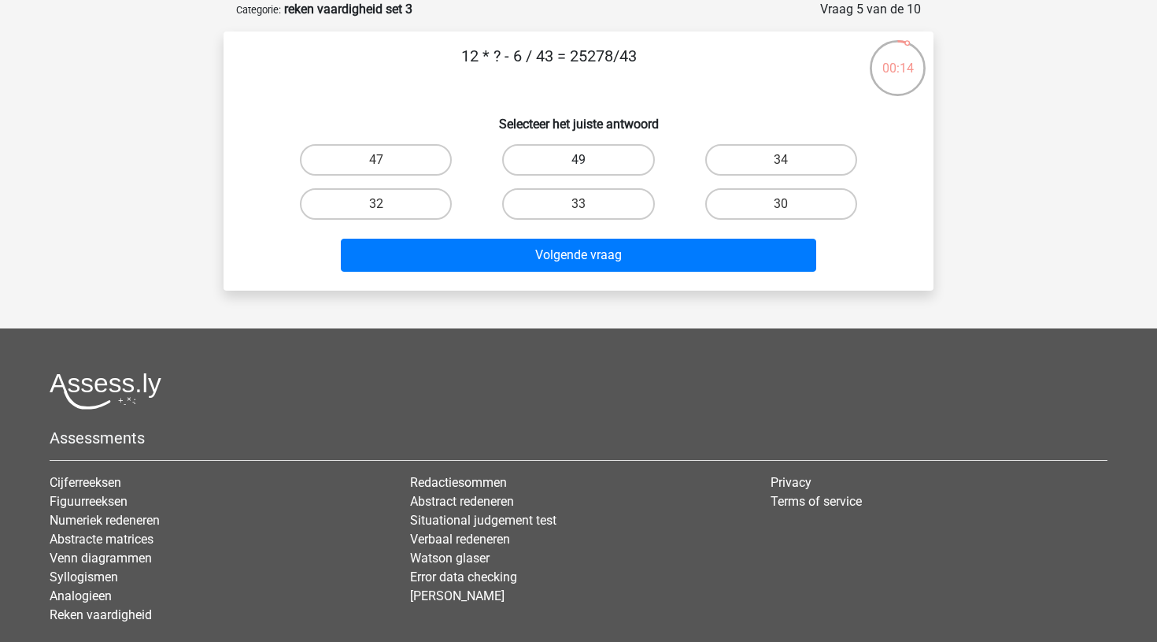
drag, startPoint x: 545, startPoint y: 250, endPoint x: 579, endPoint y: 154, distance: 101.1
click at [579, 154] on div "12 * ? - 6 / 43 = 25278/43 Selecteer het juiste antwoord 47 49 34 32" at bounding box center [579, 161] width 698 height 234
click at [579, 154] on label "49" at bounding box center [578, 159] width 152 height 31
click at [579, 160] on input "49" at bounding box center [584, 165] width 10 height 10
radio input "true"
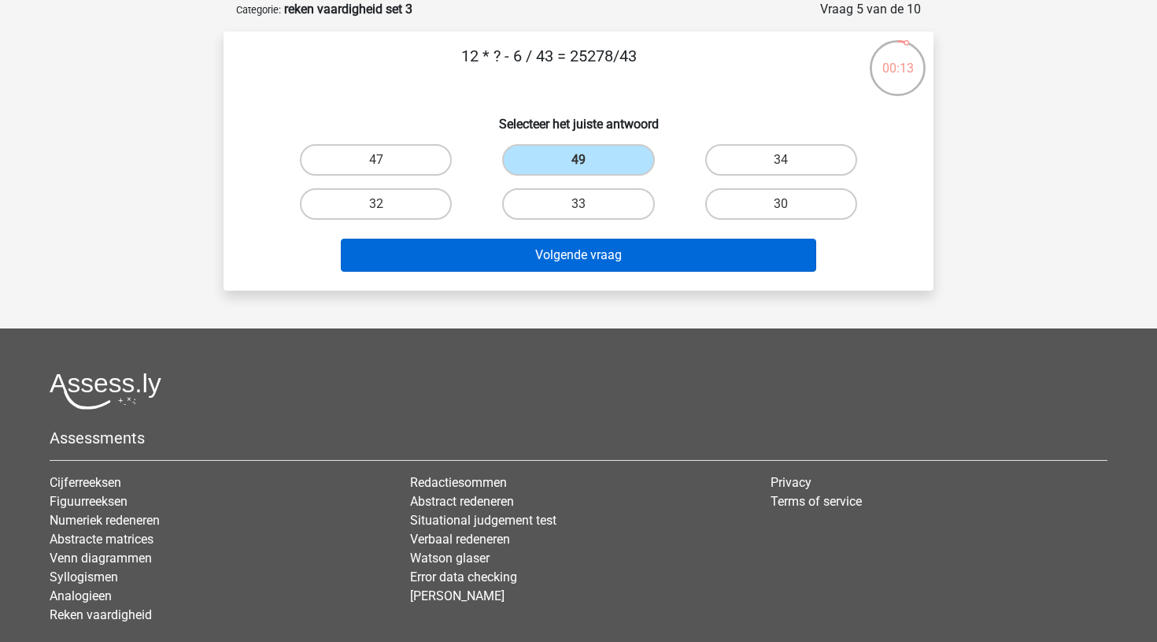
click at [574, 251] on button "Volgende vraag" at bounding box center [579, 255] width 476 height 33
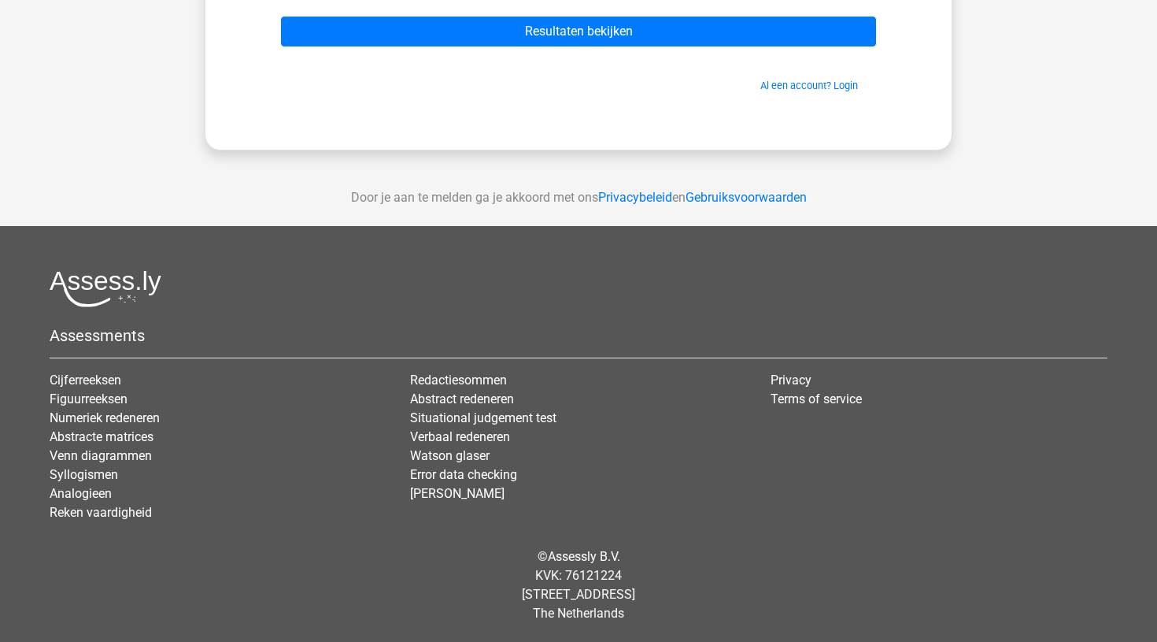
scroll to position [249, 0]
click at [474, 476] on link "Error data checking" at bounding box center [463, 474] width 107 height 15
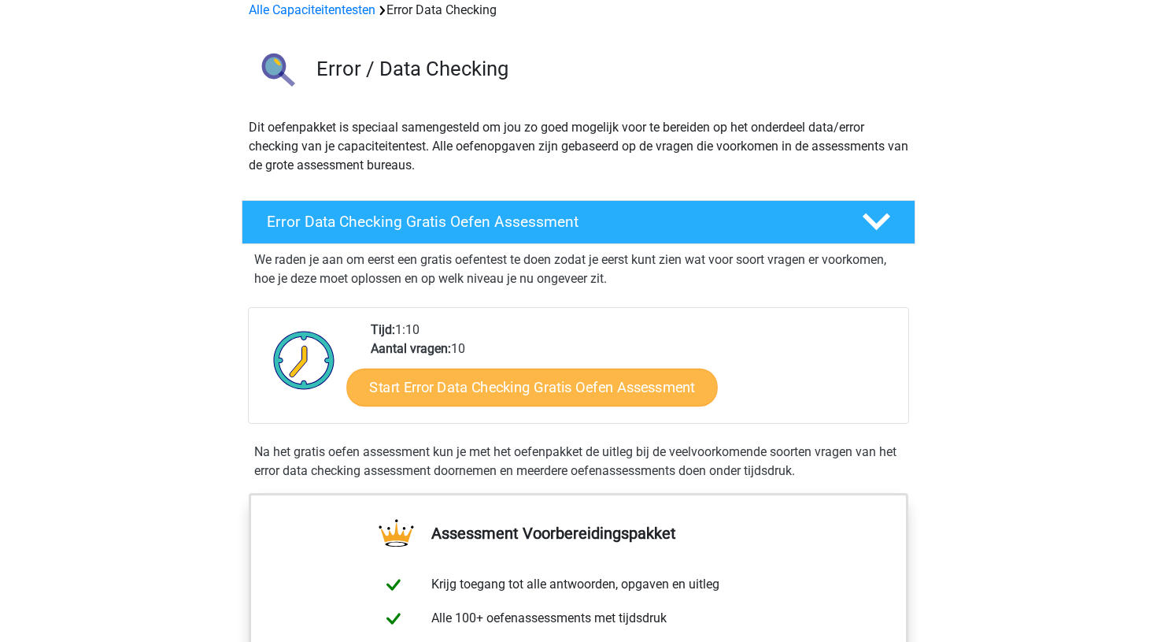
scroll to position [120, 0]
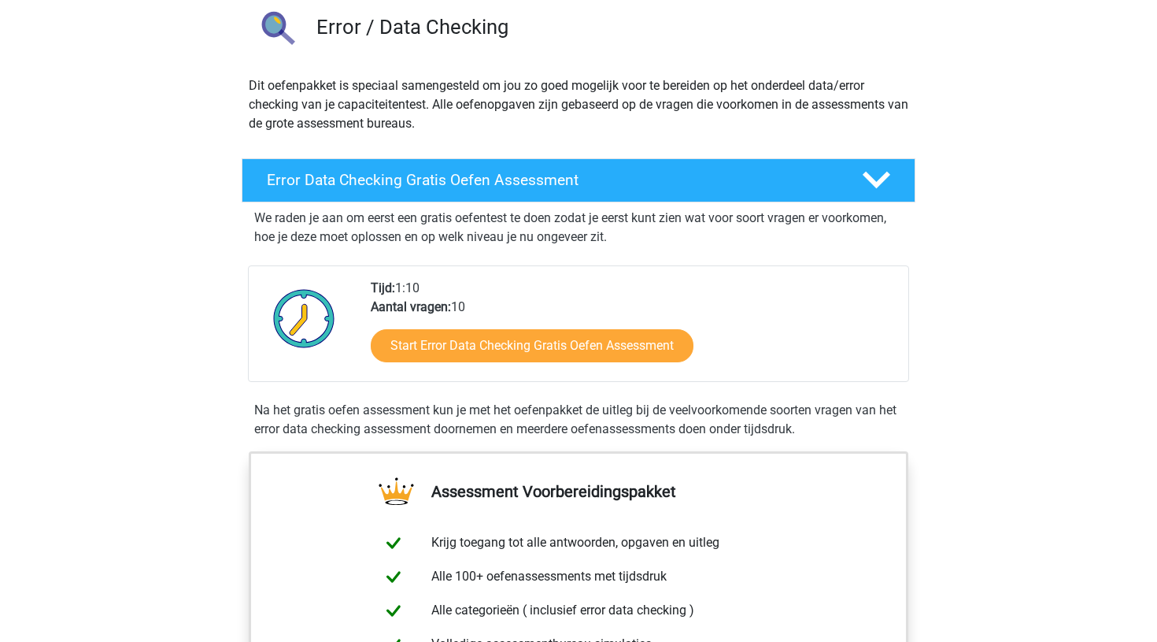
drag, startPoint x: 474, startPoint y: 475, endPoint x: 474, endPoint y: 431, distance: 44.1
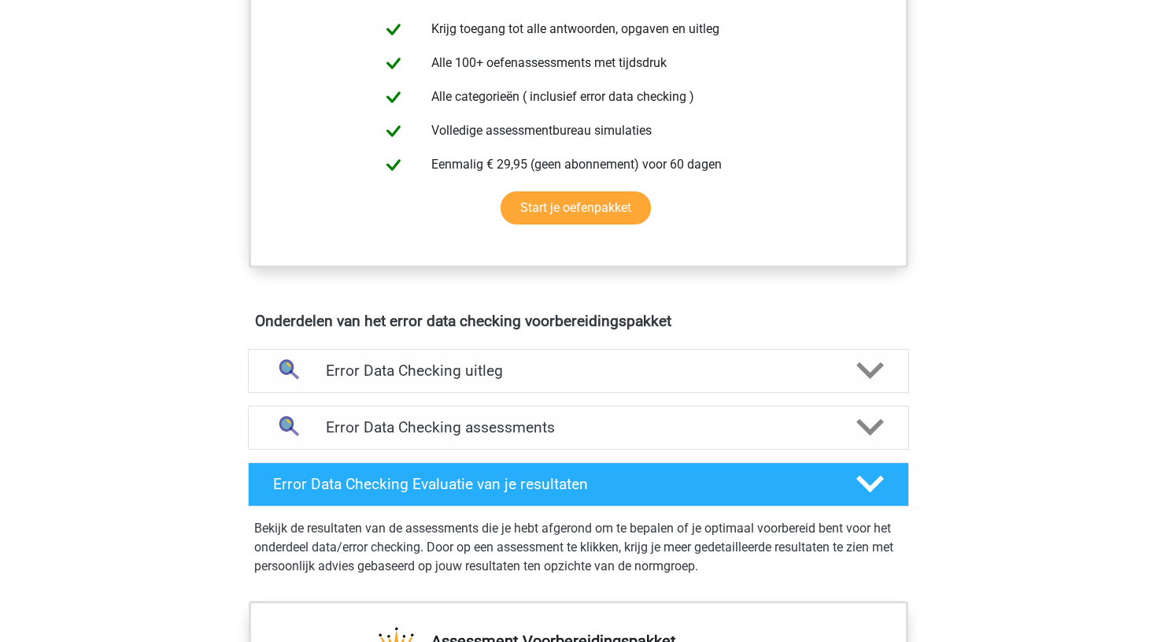
scroll to position [640, 0]
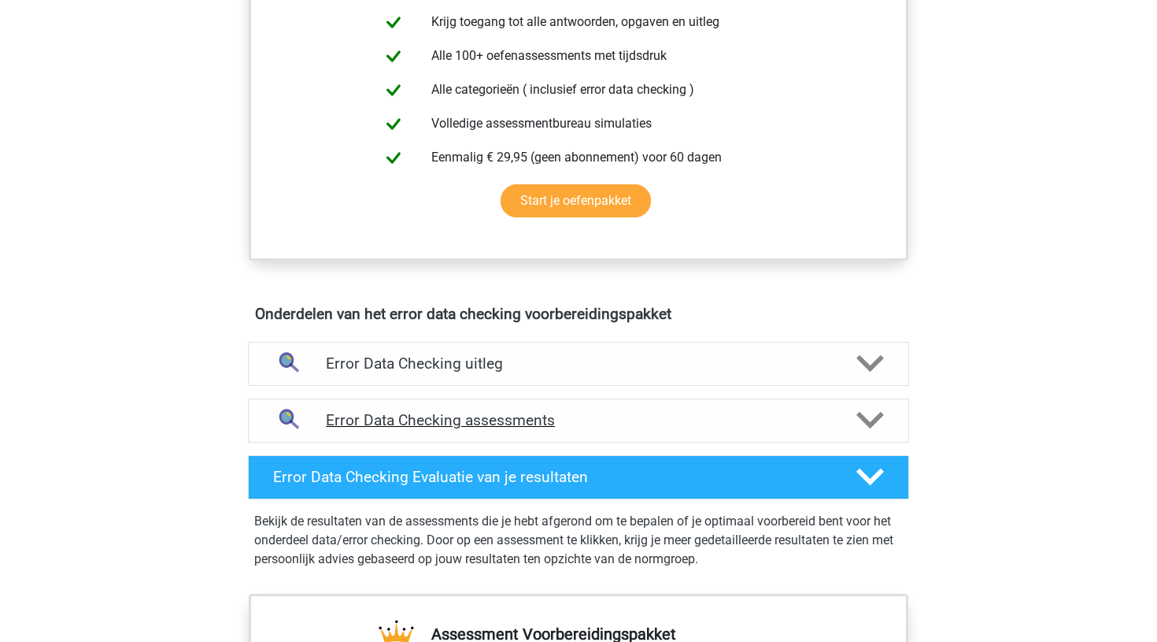
click at [414, 417] on h4 "Error Data Checking assessments" at bounding box center [578, 420] width 505 height 18
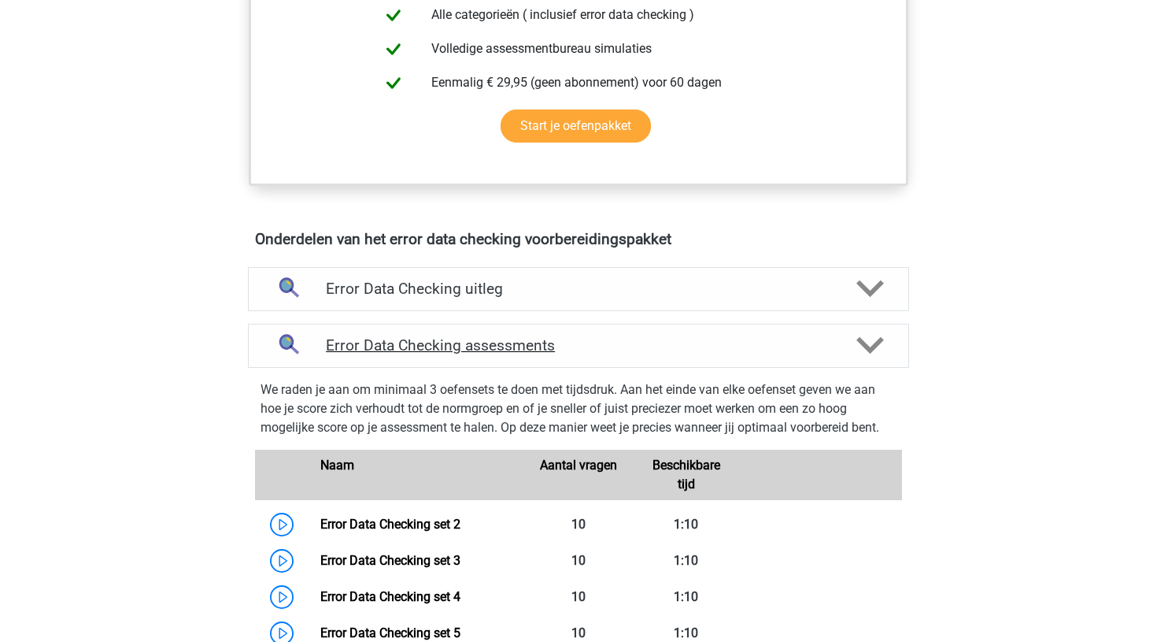
scroll to position [716, 0]
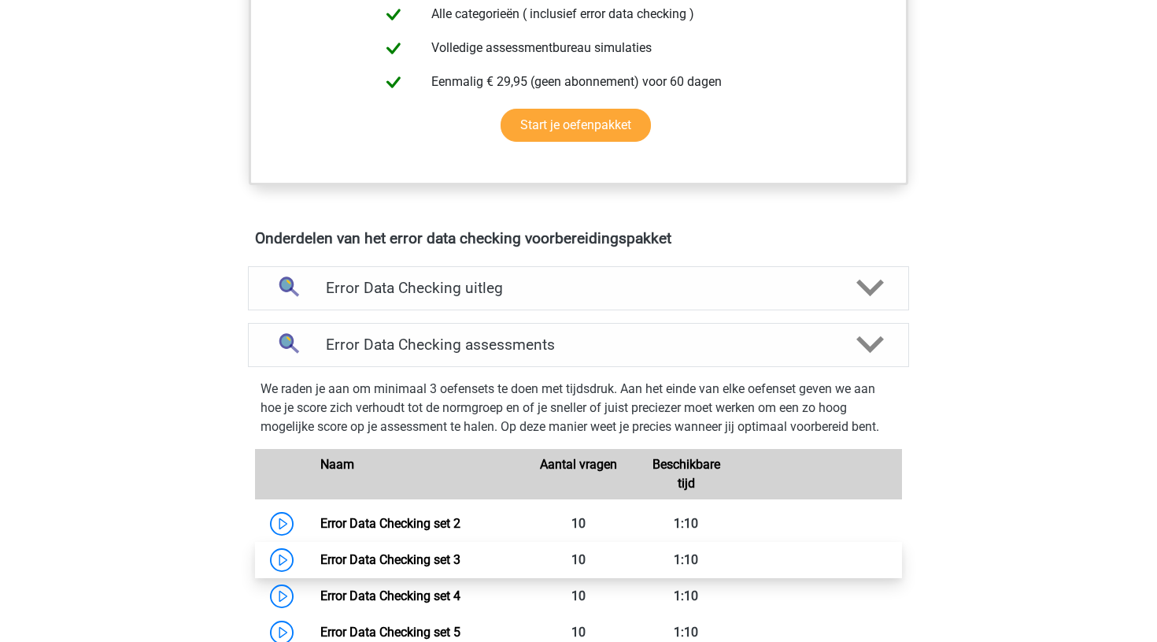
click at [320, 557] on link "Error Data Checking set 3" at bounding box center [390, 559] width 140 height 15
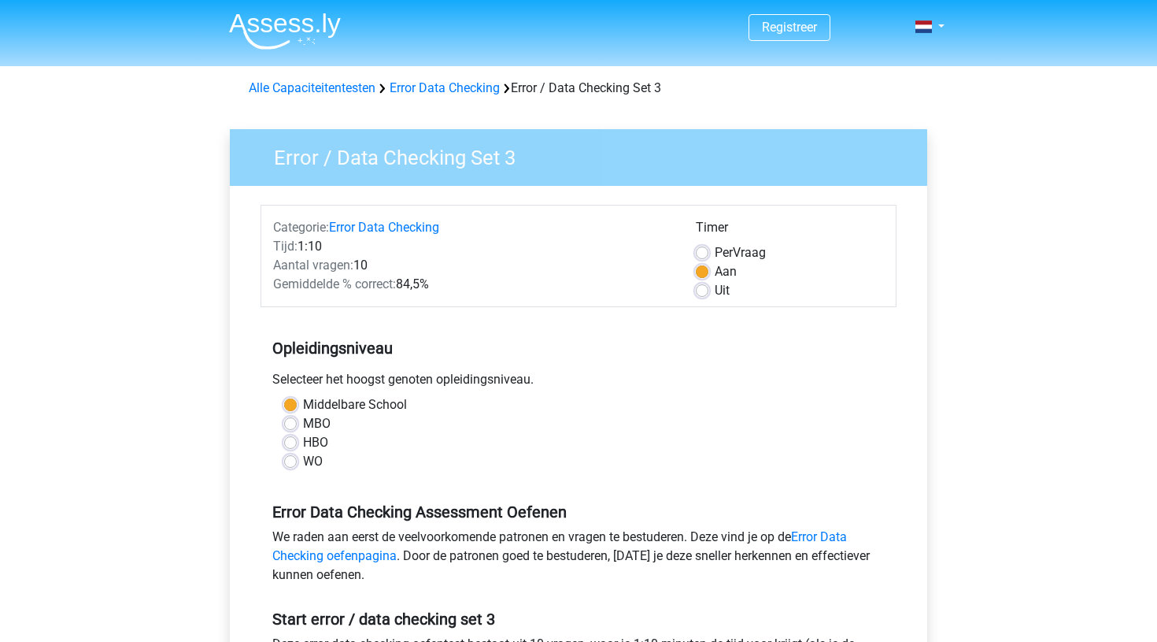
click at [282, 557] on link "Error Data Checking oefenpagina" at bounding box center [559, 546] width 575 height 34
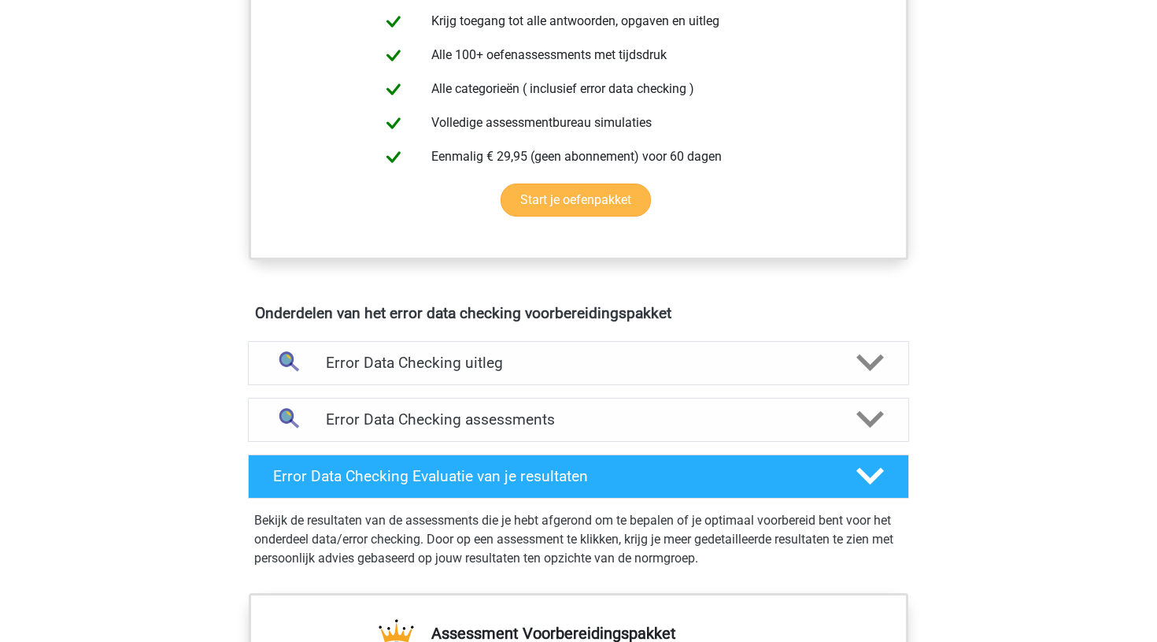
scroll to position [647, 0]
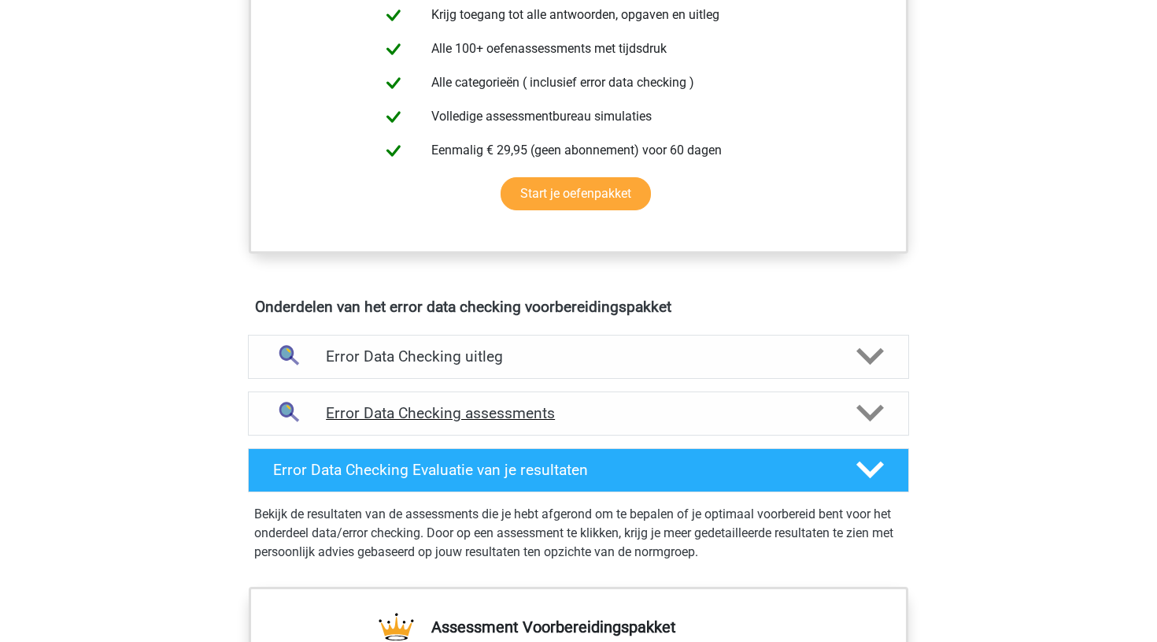
click at [379, 406] on h4 "Error Data Checking assessments" at bounding box center [578, 413] width 505 height 18
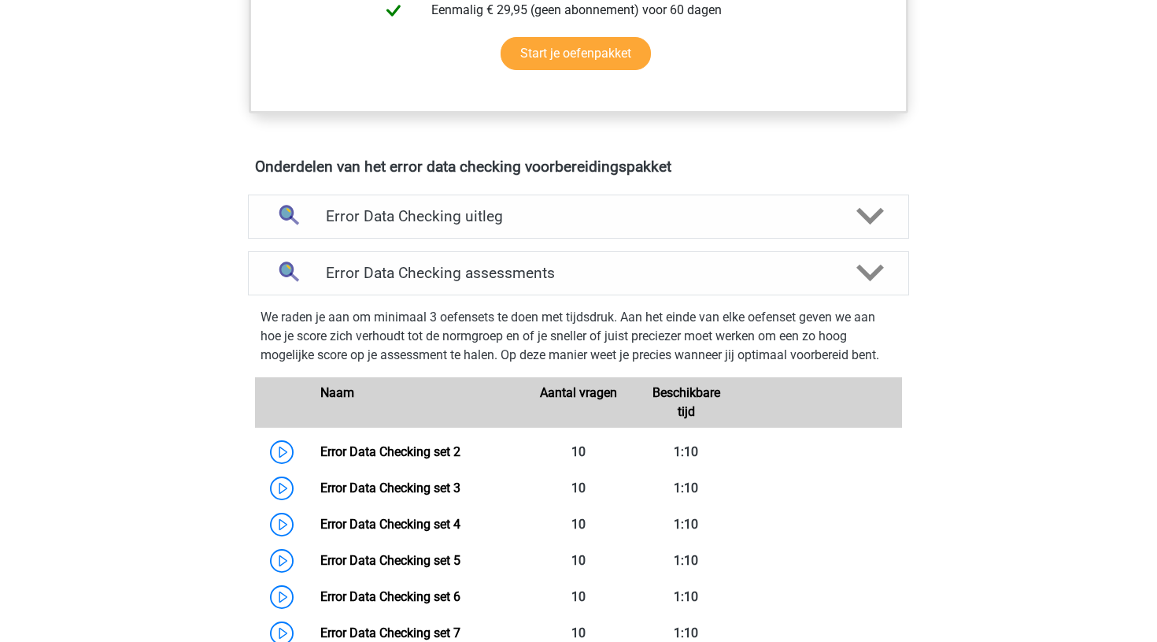
scroll to position [900, 0]
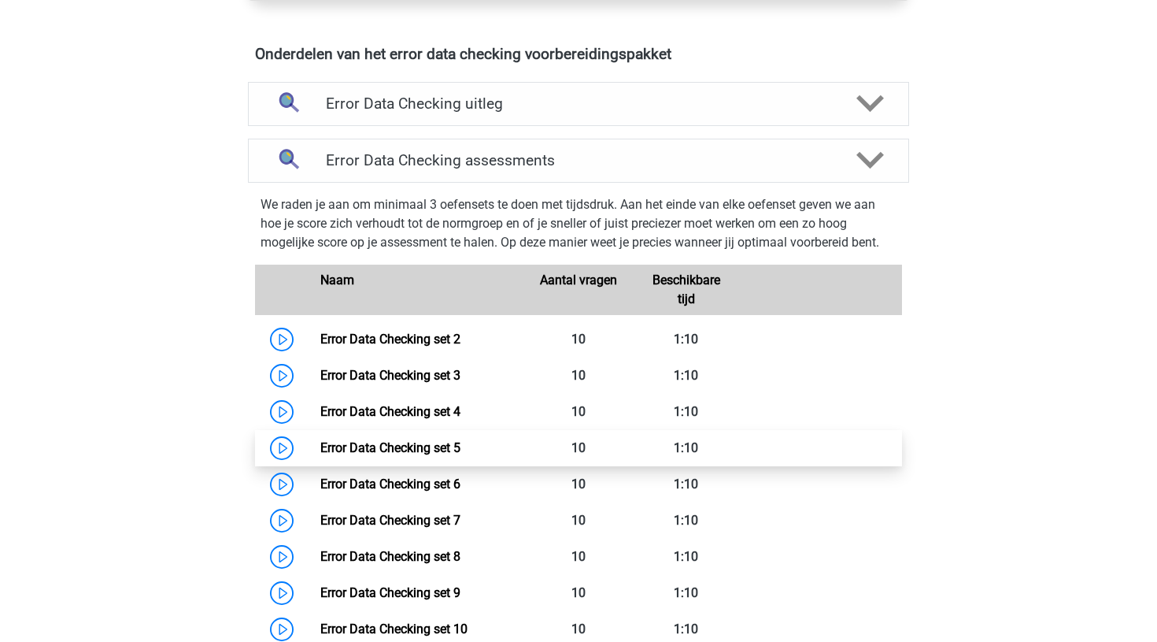
click at [320, 445] on link "Error Data Checking set 5" at bounding box center [390, 447] width 140 height 15
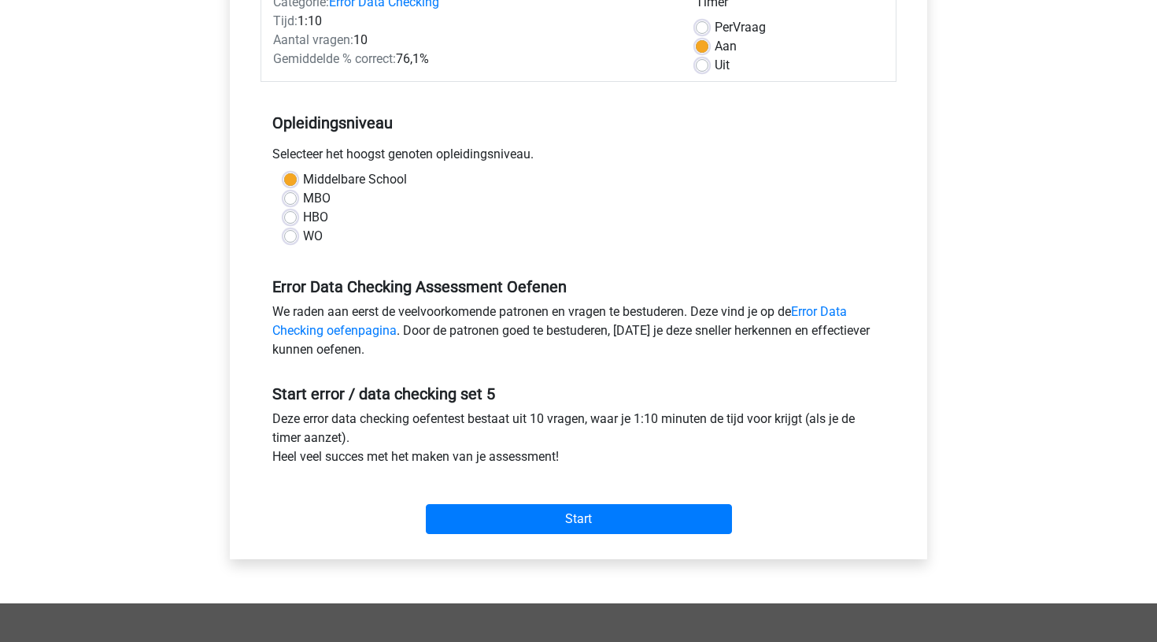
scroll to position [294, 0]
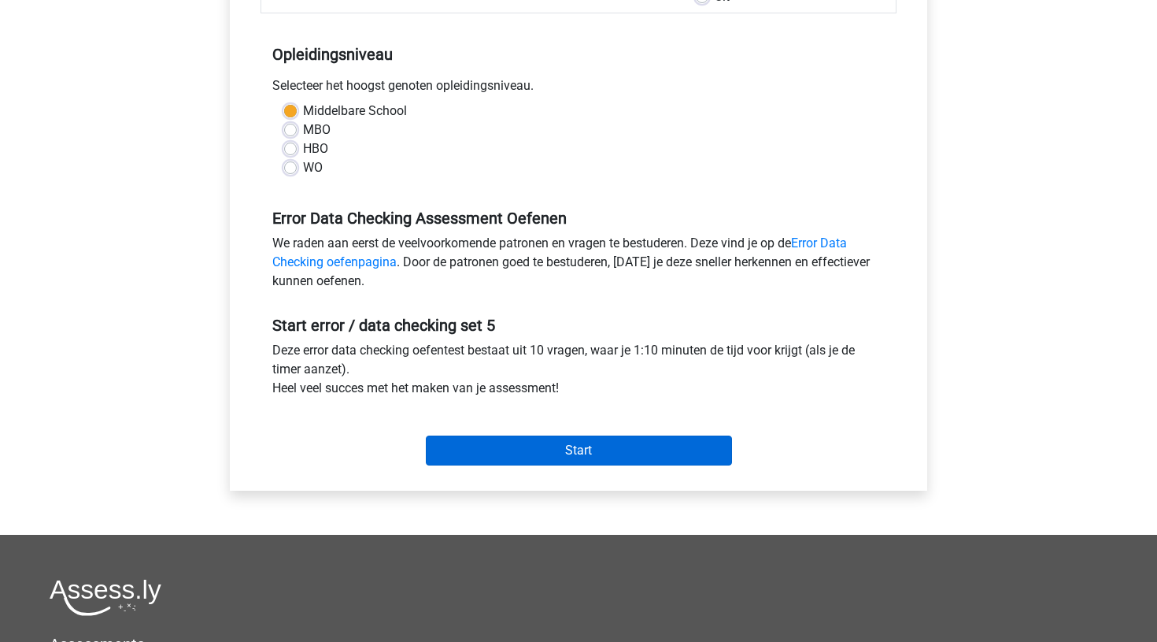
click at [572, 442] on input "Start" at bounding box center [579, 450] width 306 height 30
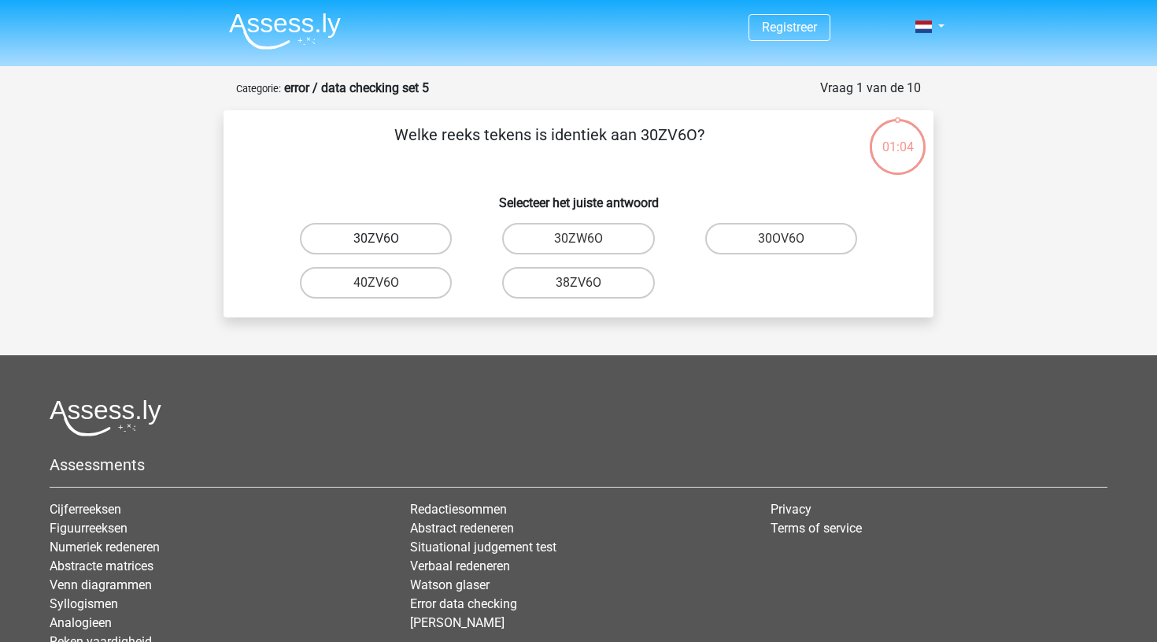
click at [400, 238] on label "30ZV6O" at bounding box center [376, 238] width 152 height 31
click at [387, 239] on input "30ZV6O" at bounding box center [381, 244] width 10 height 10
radio input "true"
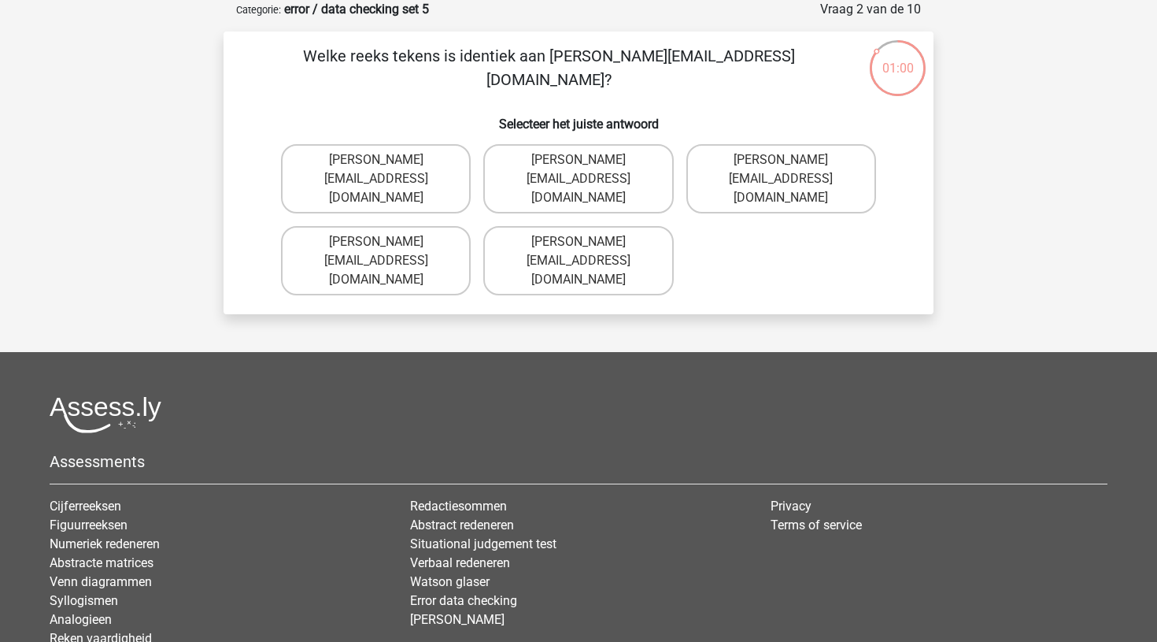
click at [435, 271] on div "Registreer Nederlands English" at bounding box center [578, 344] width 1157 height 846
click at [437, 272] on div "Registreer Nederlands English" at bounding box center [578, 344] width 1157 height 846
click at [574, 226] on label "Muhammad+Caroll@memail.gl" at bounding box center [578, 260] width 190 height 69
click at [579, 242] on input "Muhammad+Caroll@memail.gl" at bounding box center [584, 247] width 10 height 10
radio input "true"
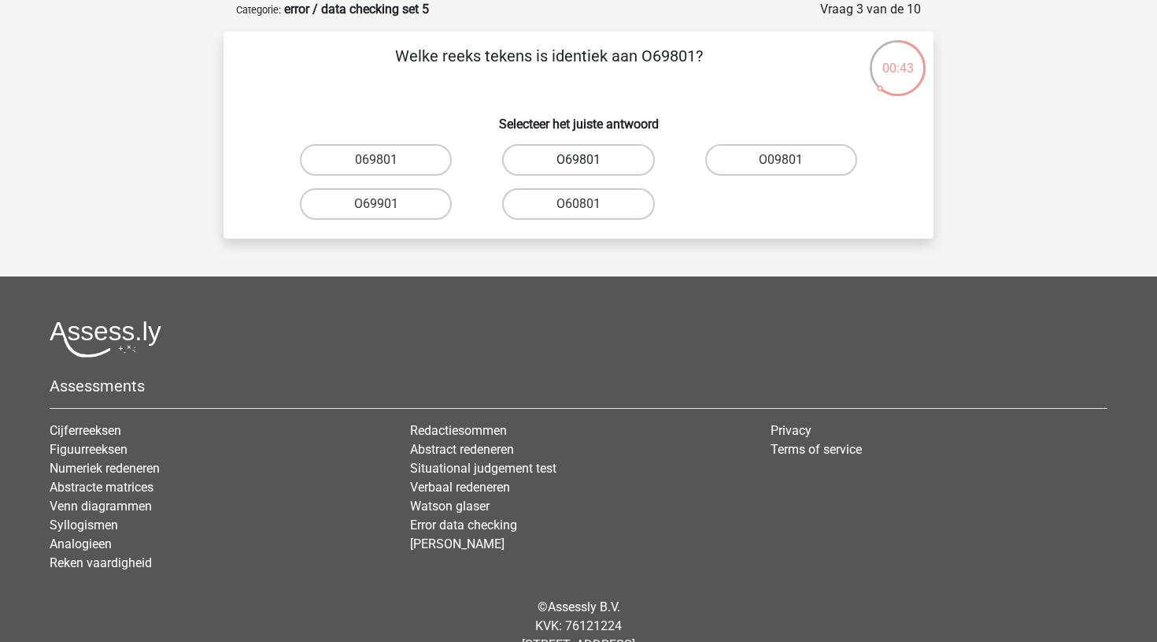
click at [555, 160] on label "O69801" at bounding box center [578, 159] width 152 height 31
click at [579, 160] on input "O69801" at bounding box center [584, 165] width 10 height 10
radio input "true"
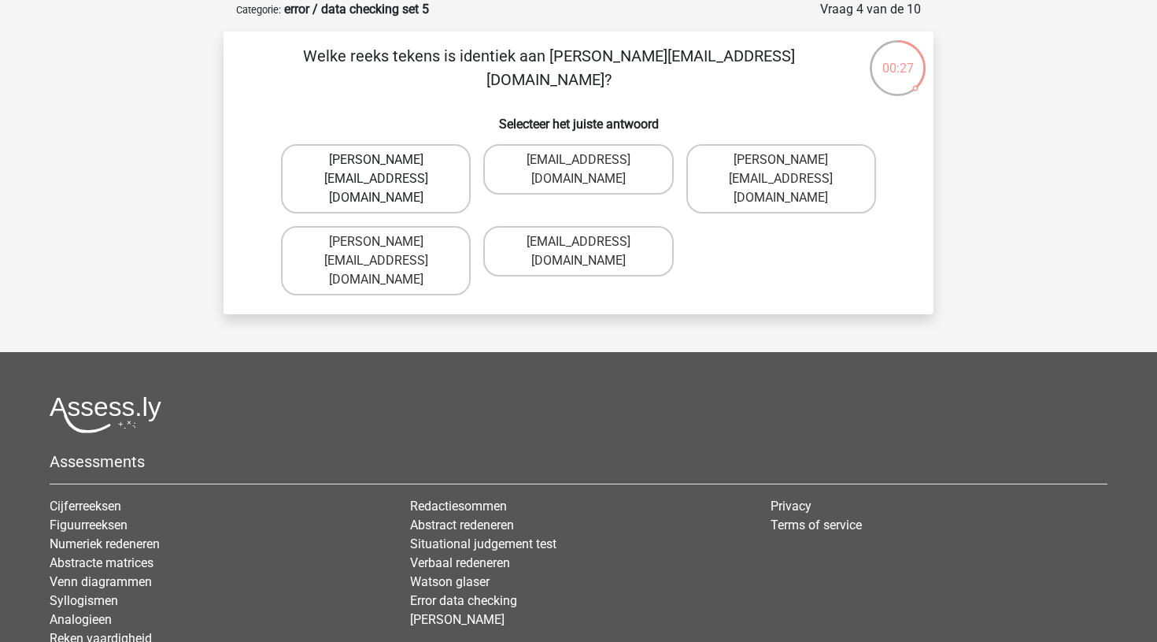
click at [431, 168] on label "George-Churchill@jointmail.com.co" at bounding box center [376, 178] width 190 height 69
click at [387, 168] on input "George-Churchill@jointmail.com.co" at bounding box center [381, 165] width 10 height 10
radio input "true"
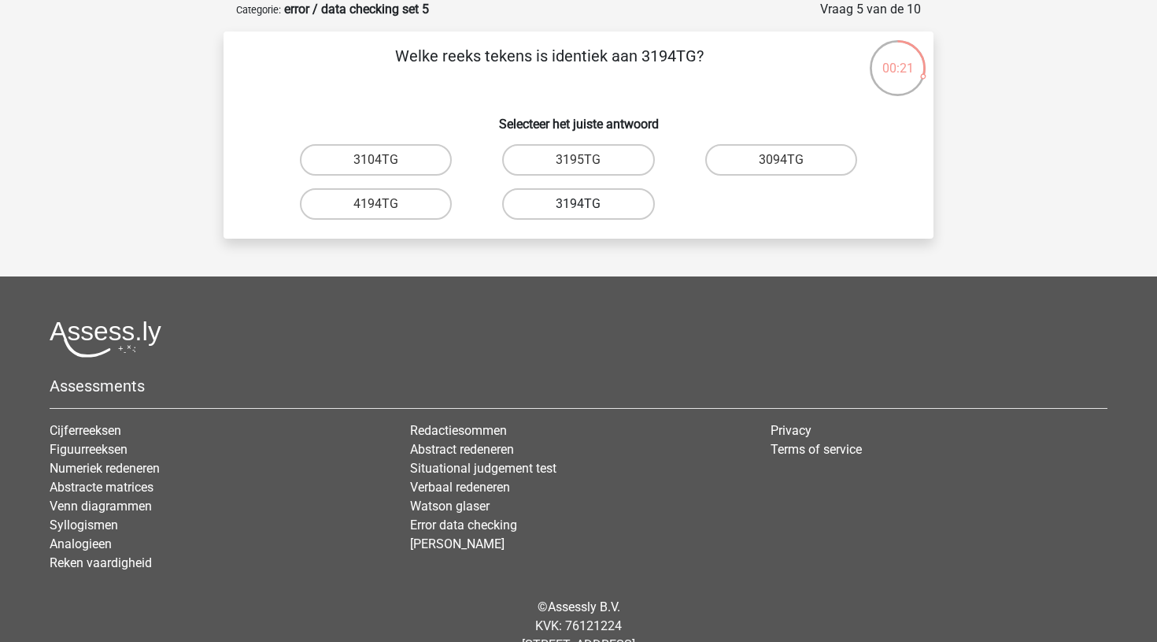
click at [556, 208] on label "3194TG" at bounding box center [578, 203] width 152 height 31
click at [579, 208] on input "3194TG" at bounding box center [584, 209] width 10 height 10
radio input "true"
click at [756, 149] on label "SiO6C0" at bounding box center [781, 159] width 152 height 31
click at [781, 160] on input "SiO6C0" at bounding box center [786, 165] width 10 height 10
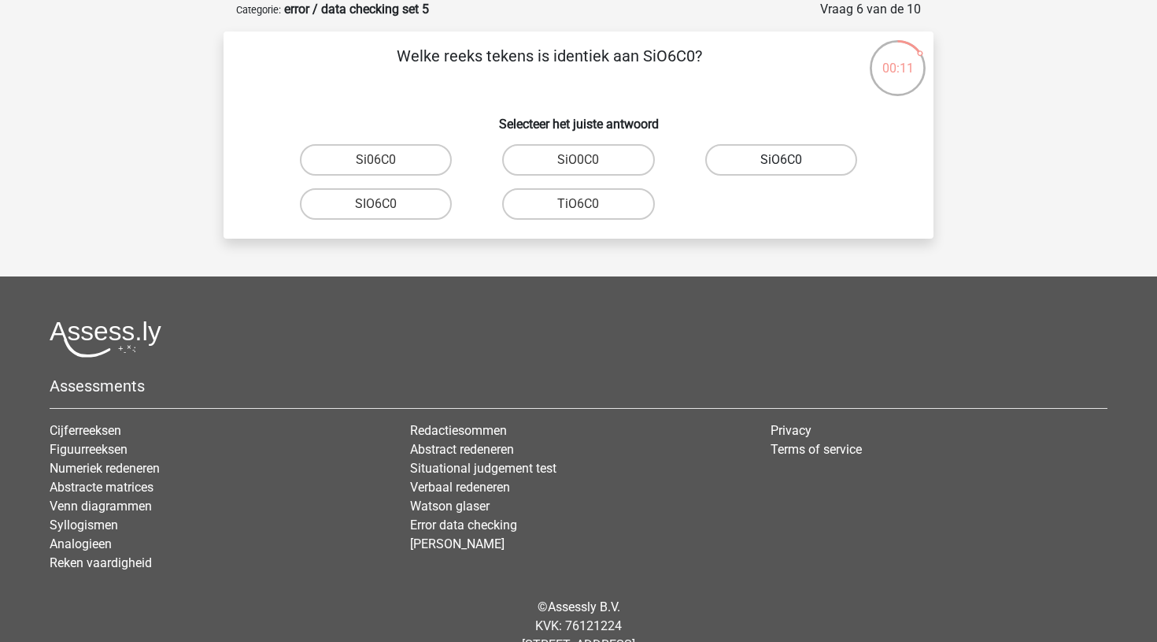
radio input "true"
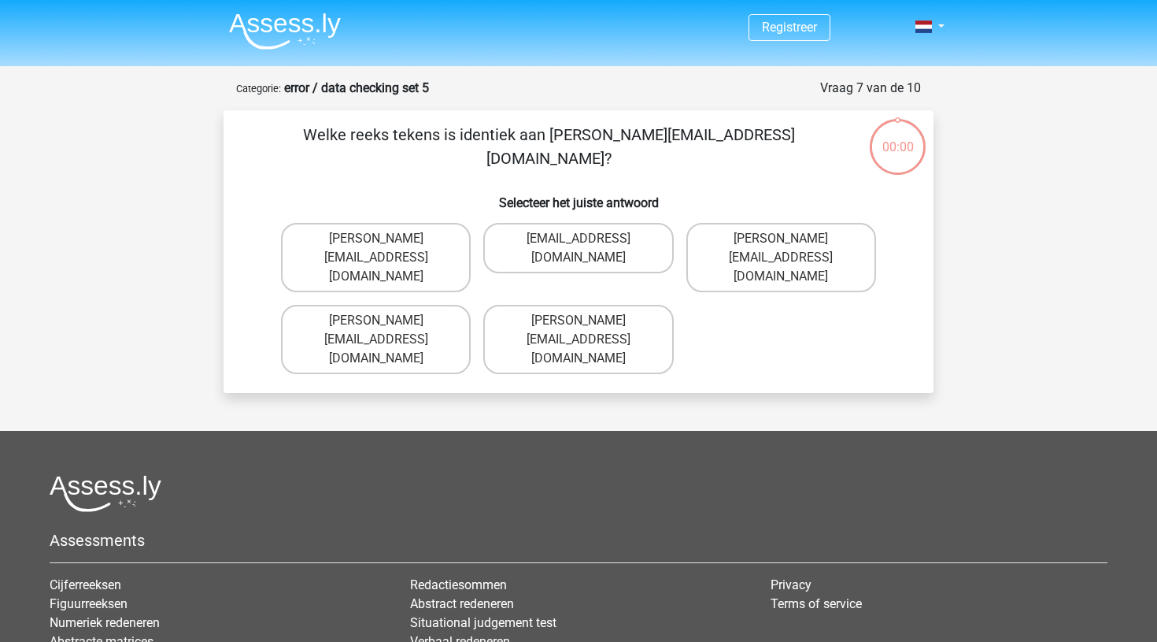
scroll to position [79, 0]
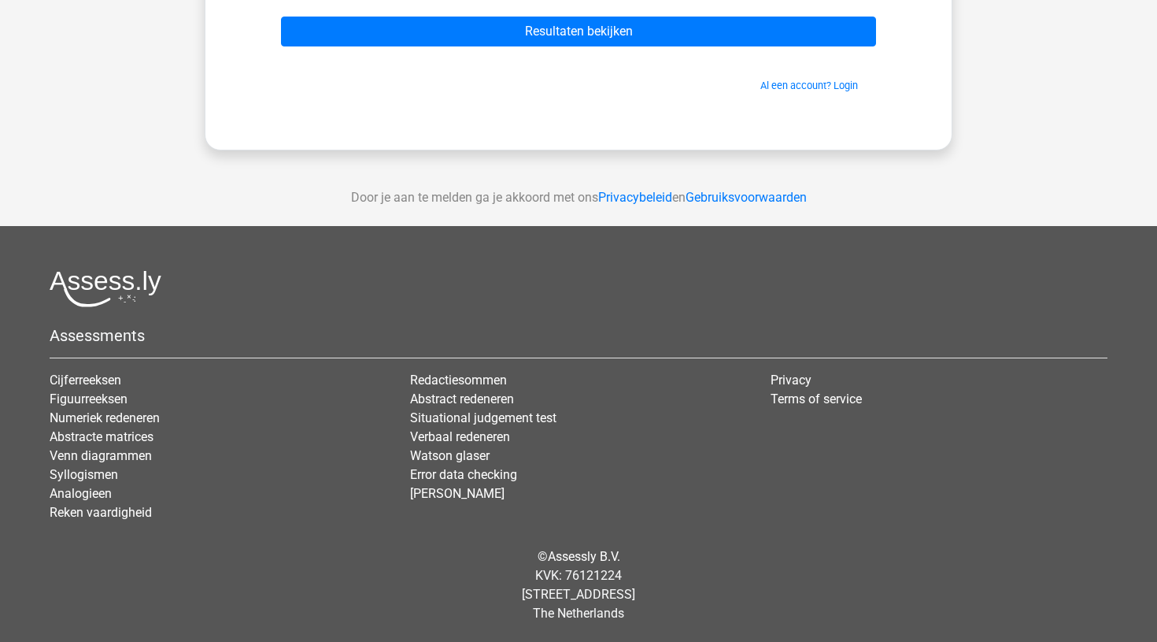
scroll to position [249, 0]
click at [460, 470] on link "Error data checking" at bounding box center [463, 474] width 107 height 15
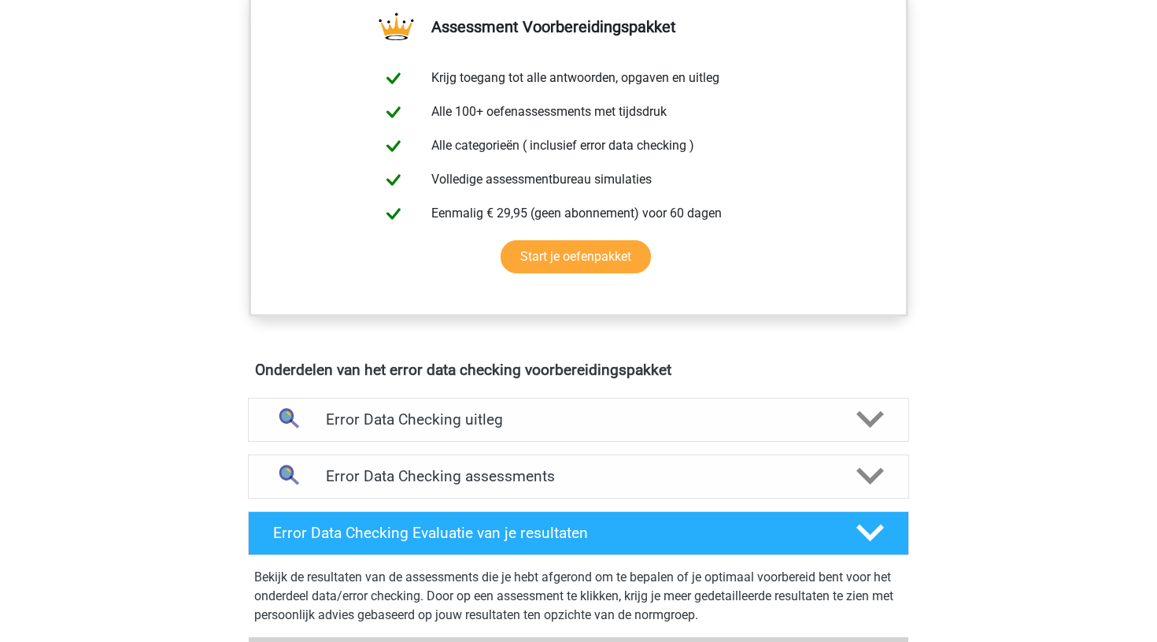
scroll to position [586, 0]
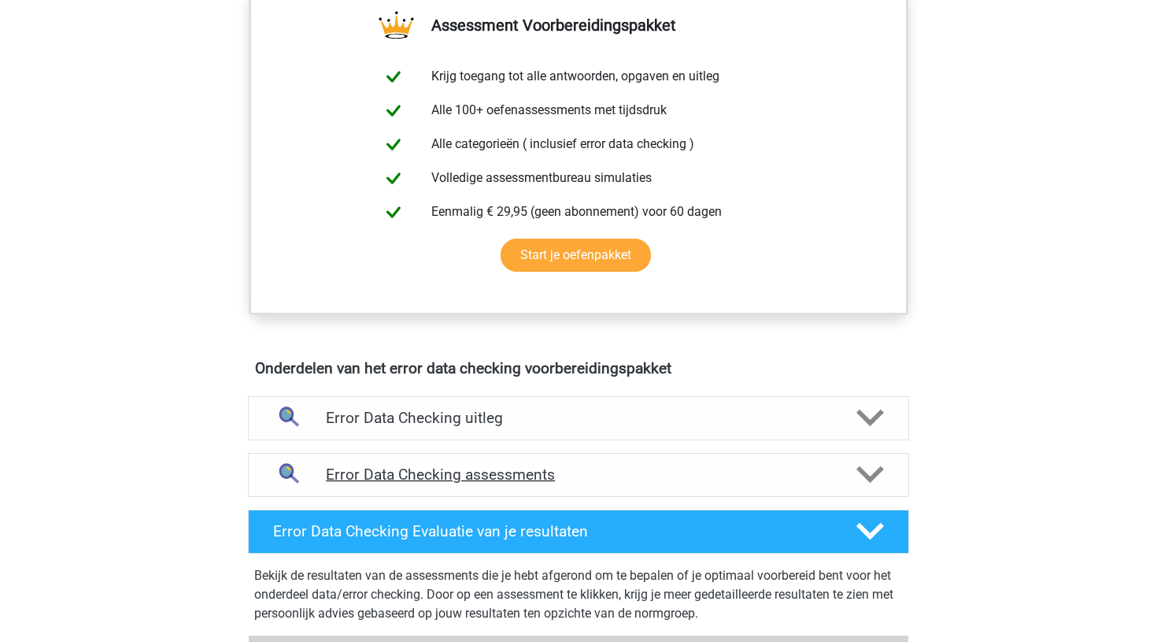
click at [448, 467] on h4 "Error Data Checking assessments" at bounding box center [578, 474] width 505 height 18
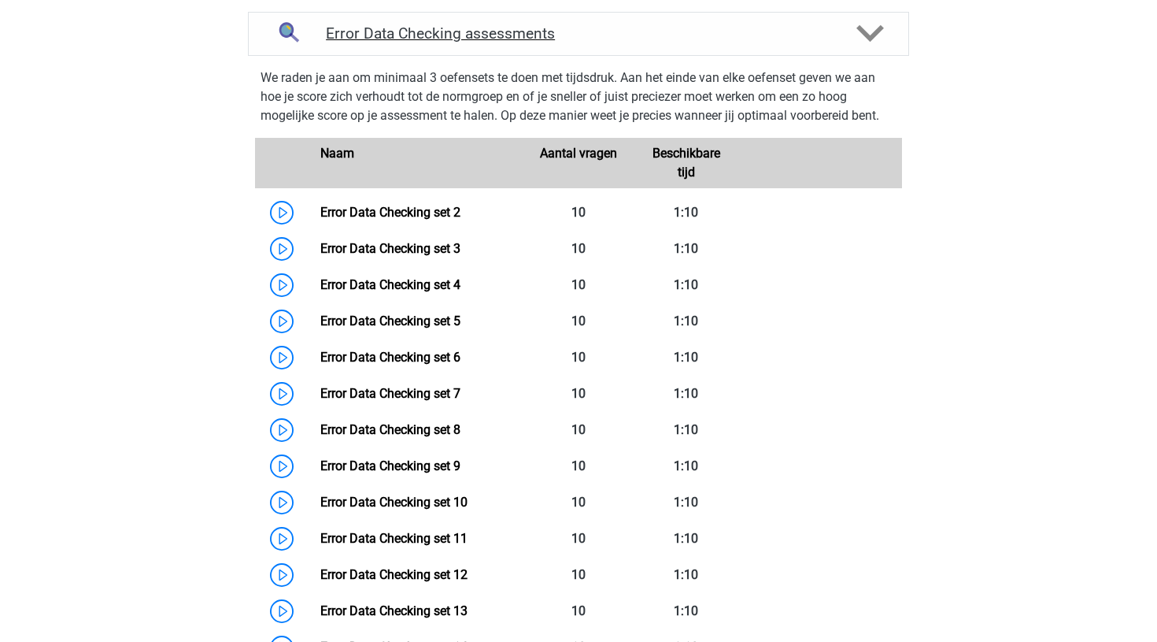
scroll to position [1072, 0]
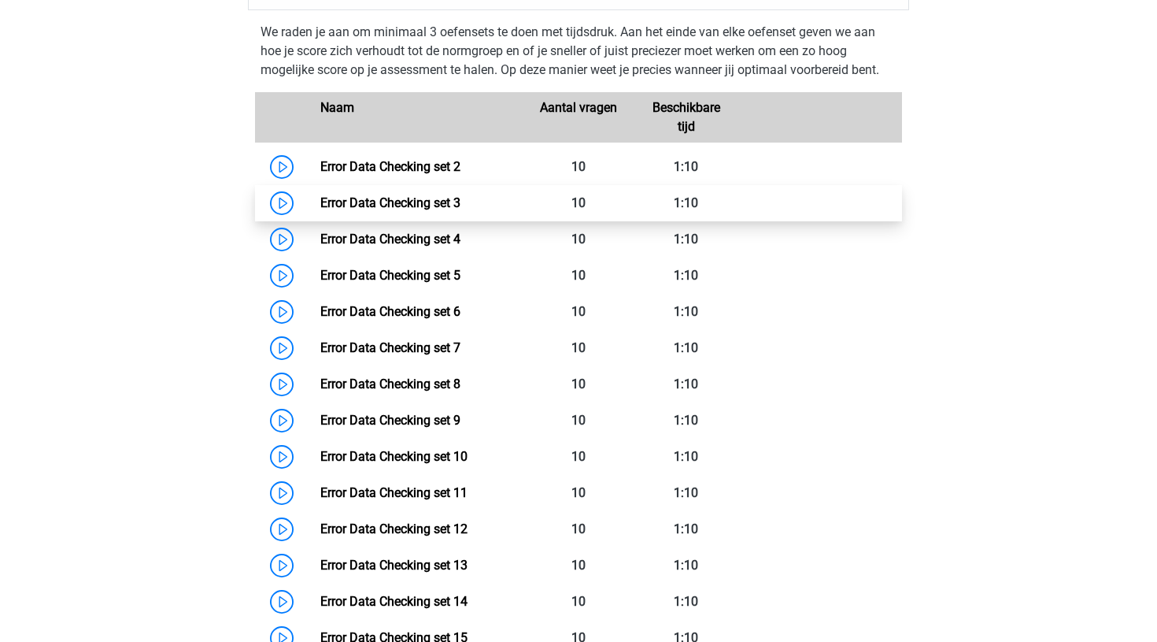
click at [320, 202] on link "Error Data Checking set 3" at bounding box center [390, 202] width 140 height 15
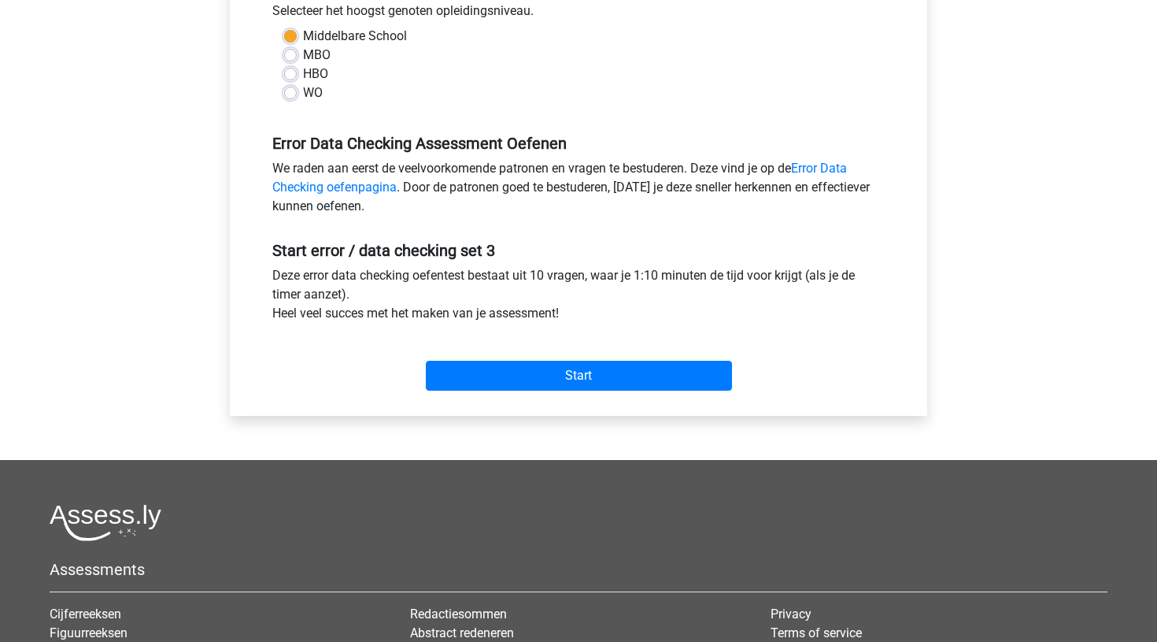
scroll to position [371, 0]
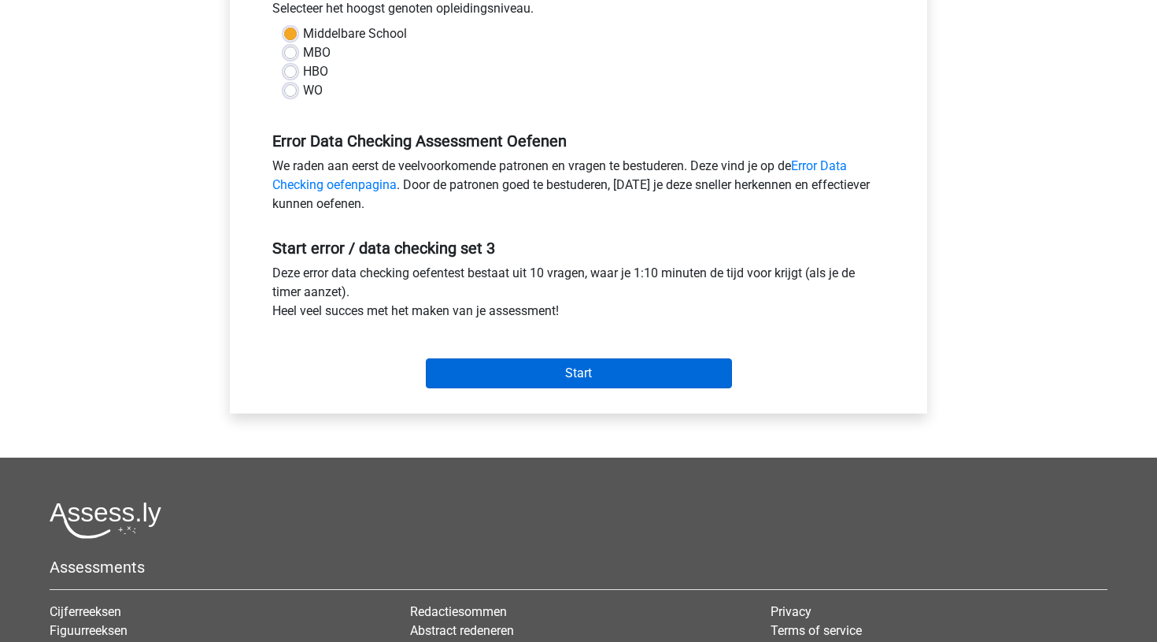
click at [497, 368] on input "Start" at bounding box center [579, 373] width 306 height 30
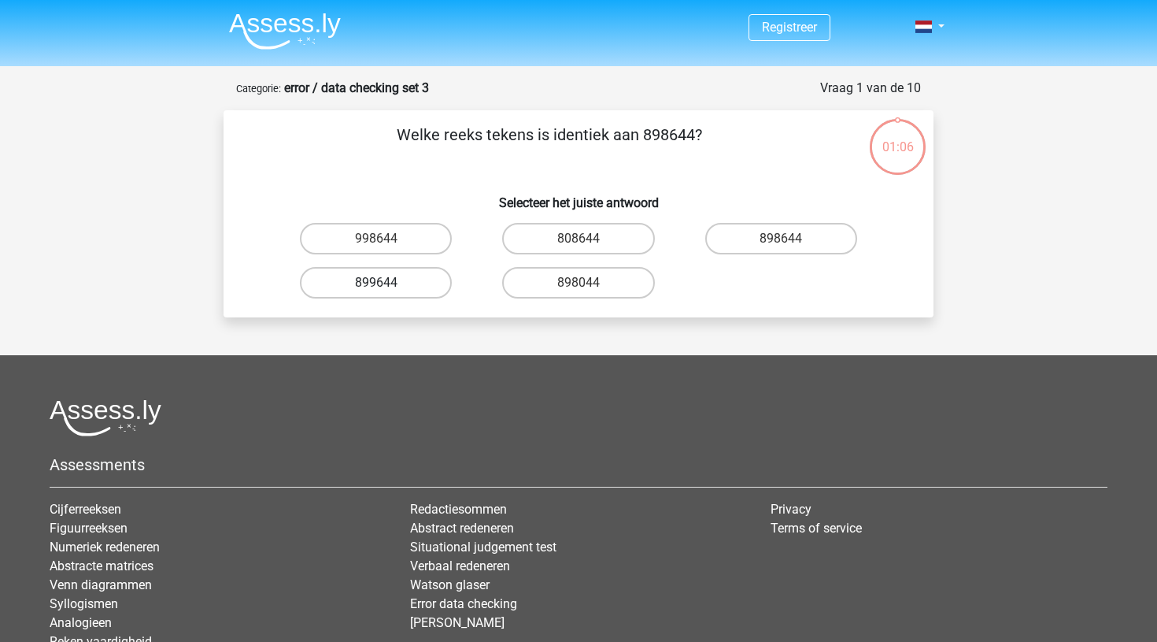
click at [427, 282] on label "899644" at bounding box center [376, 282] width 152 height 31
click at [387, 283] on input "899644" at bounding box center [381, 288] width 10 height 10
radio input "true"
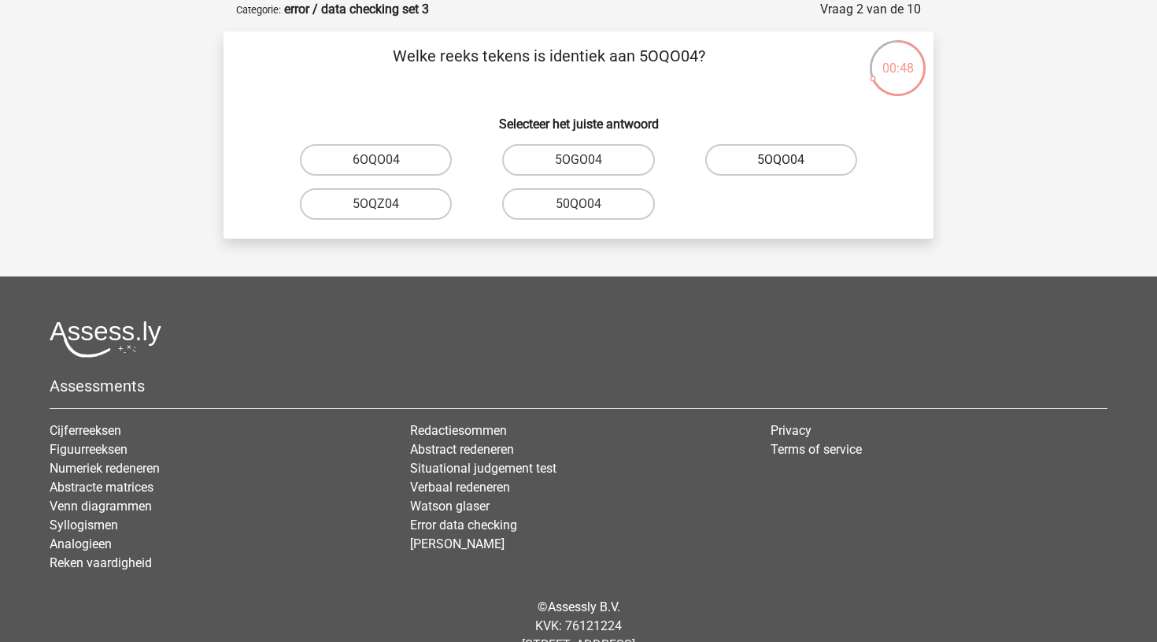
click at [757, 161] on label "5OQO04" at bounding box center [781, 159] width 152 height 31
click at [781, 161] on input "5OQO04" at bounding box center [786, 165] width 10 height 10
radio input "true"
click at [405, 167] on label "NV9Z80" at bounding box center [376, 159] width 152 height 31
click at [387, 167] on input "NV9Z80" at bounding box center [381, 165] width 10 height 10
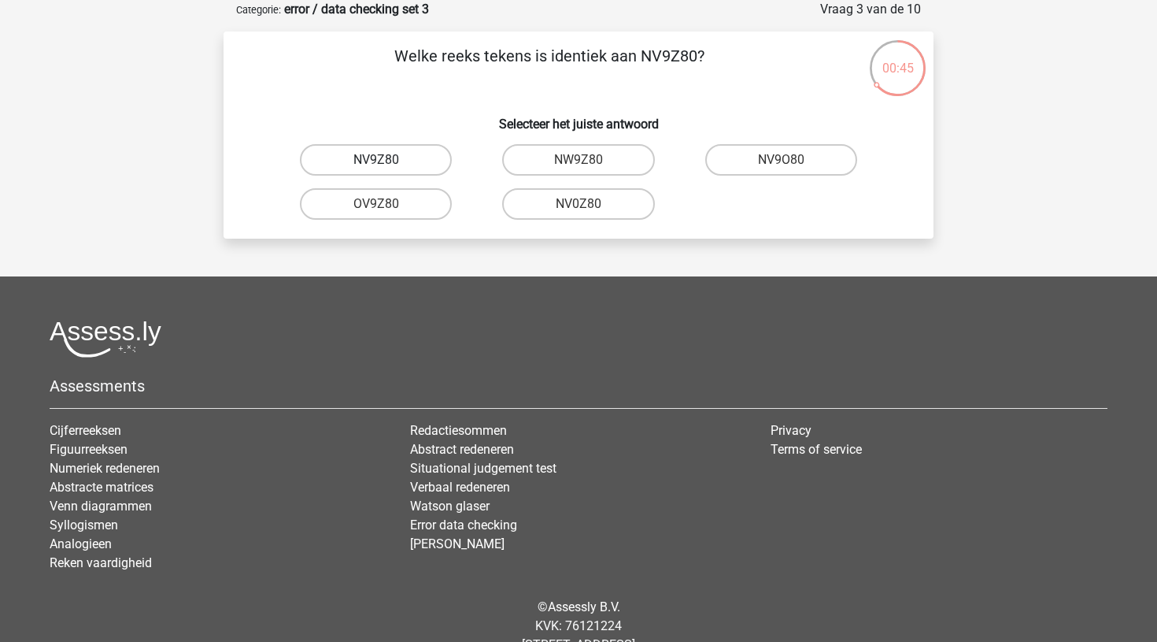
radio input "true"
click at [427, 205] on label "0UA594" at bounding box center [376, 203] width 152 height 31
click at [387, 205] on input "0UA594" at bounding box center [381, 209] width 10 height 10
radio input "true"
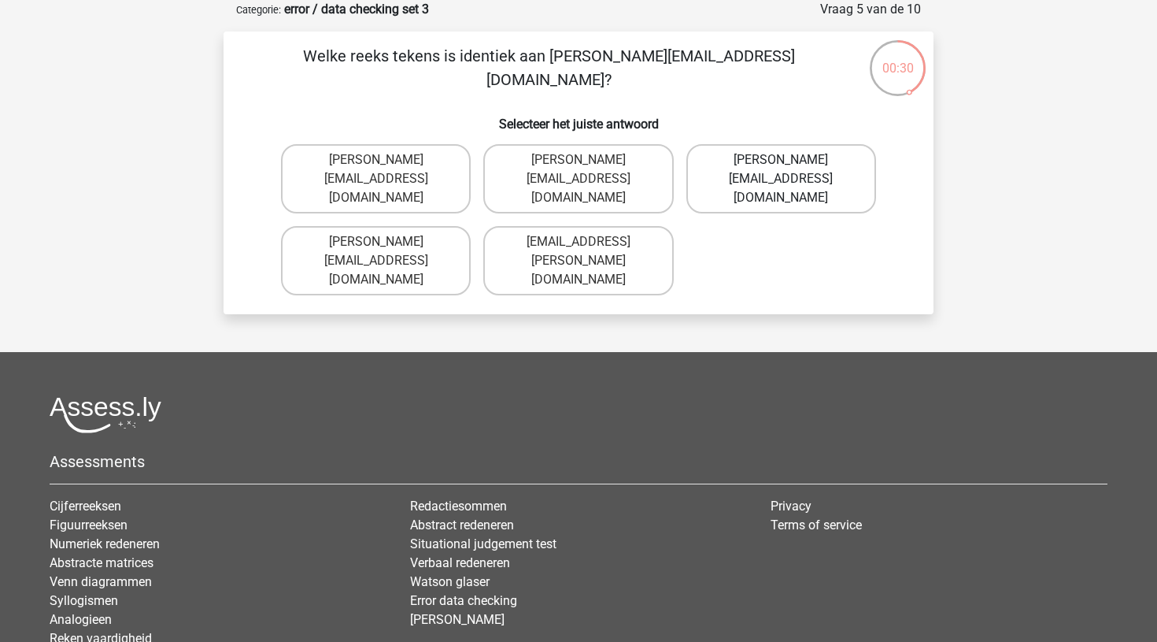
click at [720, 159] on label "Noah+Patterson@joymail.gr" at bounding box center [781, 178] width 190 height 69
click at [781, 160] on input "Noah+Patterson@joymail.gr" at bounding box center [786, 165] width 10 height 10
radio input "true"
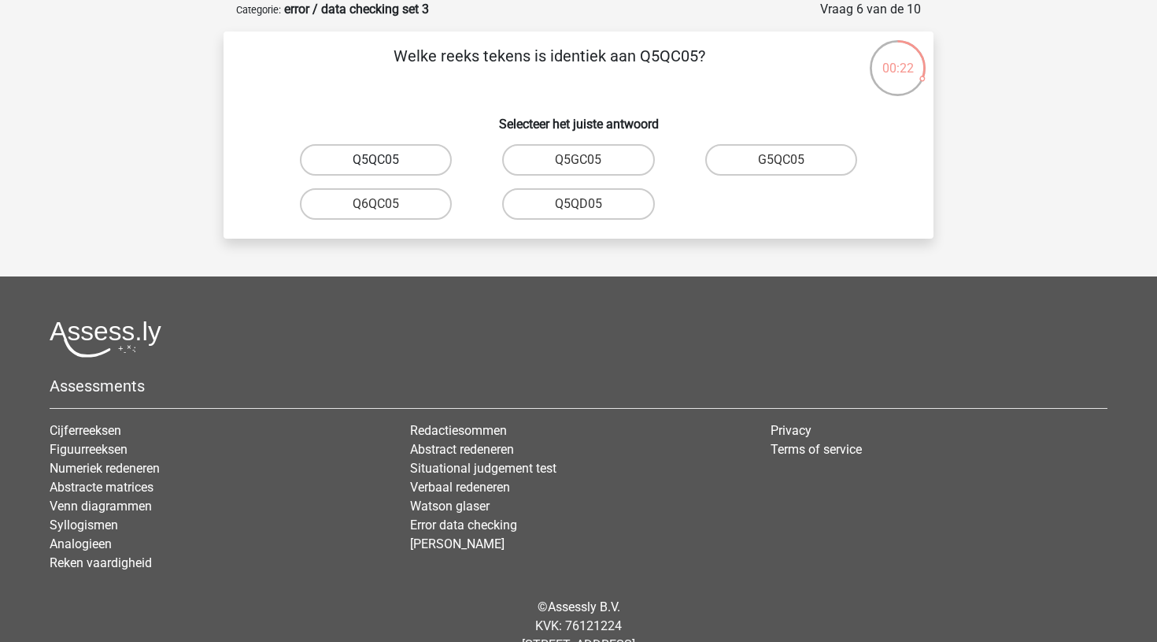
click at [422, 161] on label "Q5QC05" at bounding box center [376, 159] width 152 height 31
click at [387, 161] on input "Q5QC05" at bounding box center [381, 165] width 10 height 10
radio input "true"
click at [738, 159] on label "08WZS5" at bounding box center [781, 159] width 152 height 31
click at [781, 160] on input "08WZS5" at bounding box center [786, 165] width 10 height 10
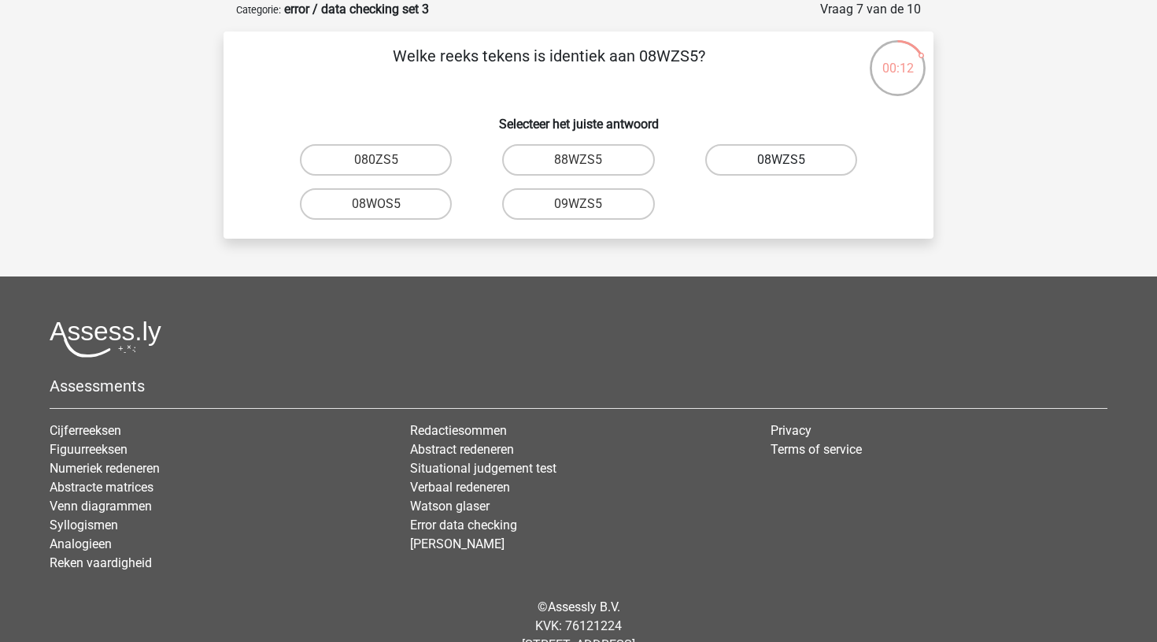
radio input "true"
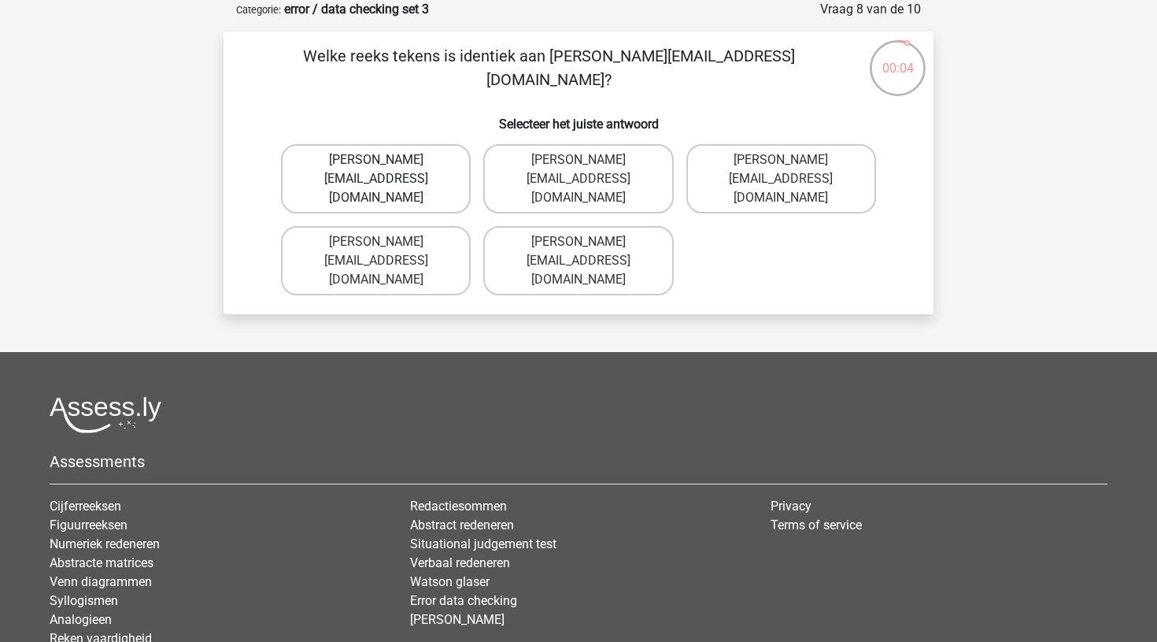
click at [443, 183] on label "Edward-Mead@joinmail.co.uk" at bounding box center [376, 178] width 190 height 69
click at [387, 170] on input "Edward-Mead@joinmail.co.uk" at bounding box center [381, 165] width 10 height 10
radio input "true"
click at [443, 220] on div "Freddie+Knight@jointmail.co.uk" at bounding box center [376, 261] width 202 height 82
click at [440, 146] on label "Freddie+Night@joymail.co.uk" at bounding box center [376, 178] width 190 height 69
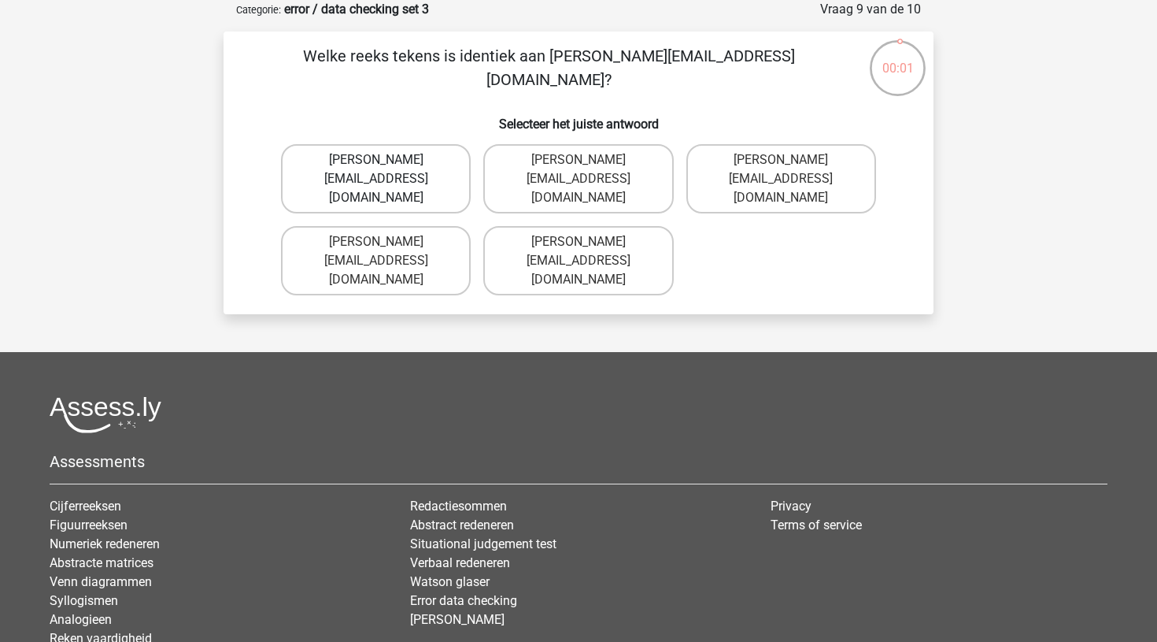
click at [387, 160] on input "Freddie+Night@joymail.co.uk" at bounding box center [381, 165] width 10 height 10
radio input "true"
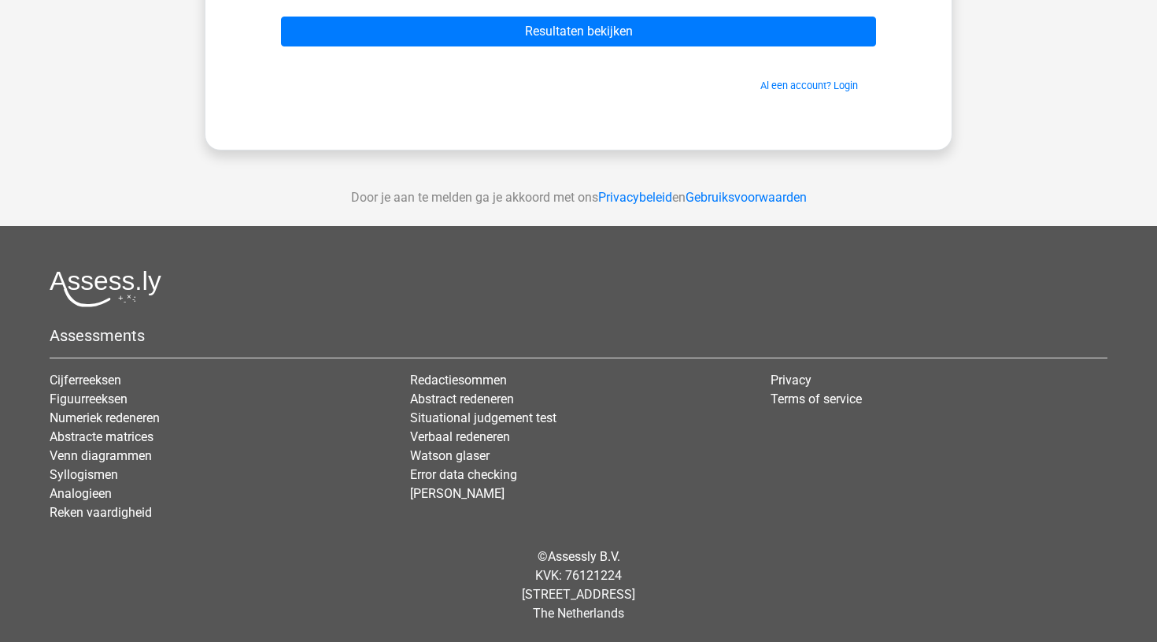
scroll to position [249, 0]
click at [431, 494] on link "[PERSON_NAME]" at bounding box center [457, 493] width 94 height 15
click at [446, 494] on link "[PERSON_NAME]" at bounding box center [457, 493] width 94 height 15
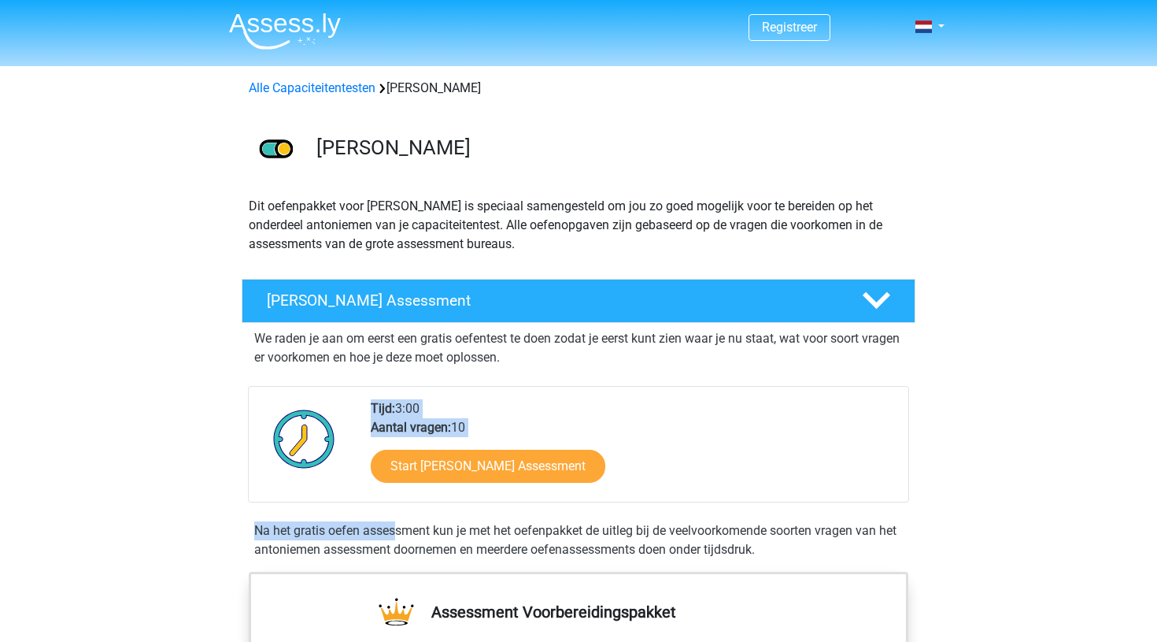
drag, startPoint x: 448, startPoint y: 383, endPoint x: 448, endPoint y: 358, distance: 24.4
click at [448, 358] on div "We raden je aan om eerst een gratis oefentest te doen zodat je eerst kunt zien …" at bounding box center [578, 441] width 661 height 236
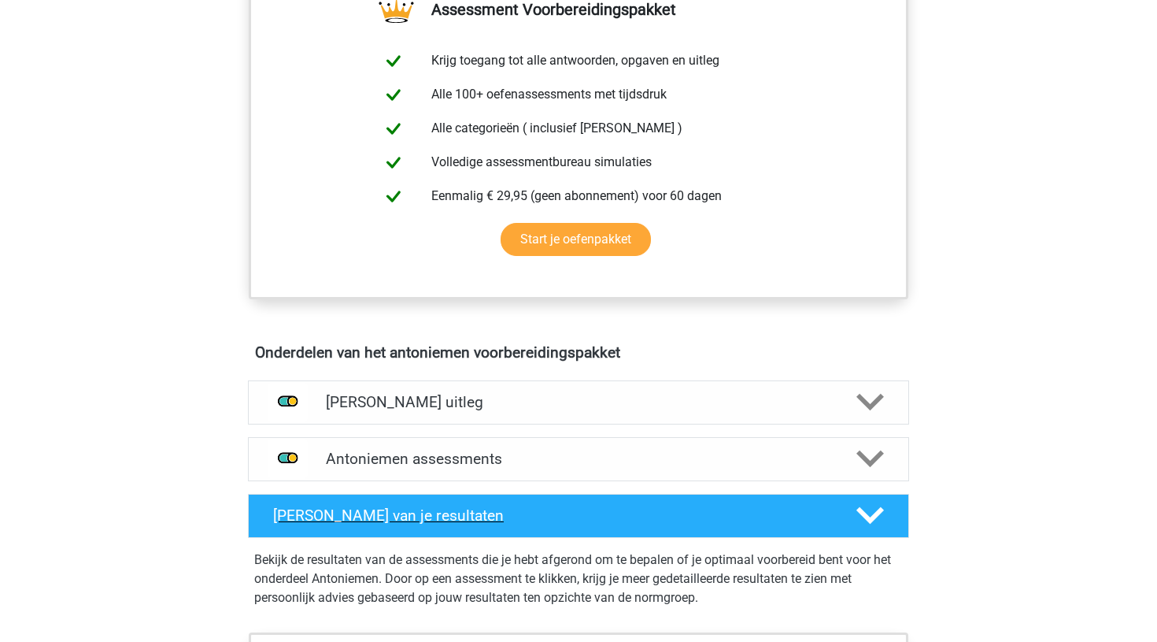
scroll to position [602, 0]
click at [433, 460] on h4 "Antoniemen assessments" at bounding box center [578, 459] width 505 height 18
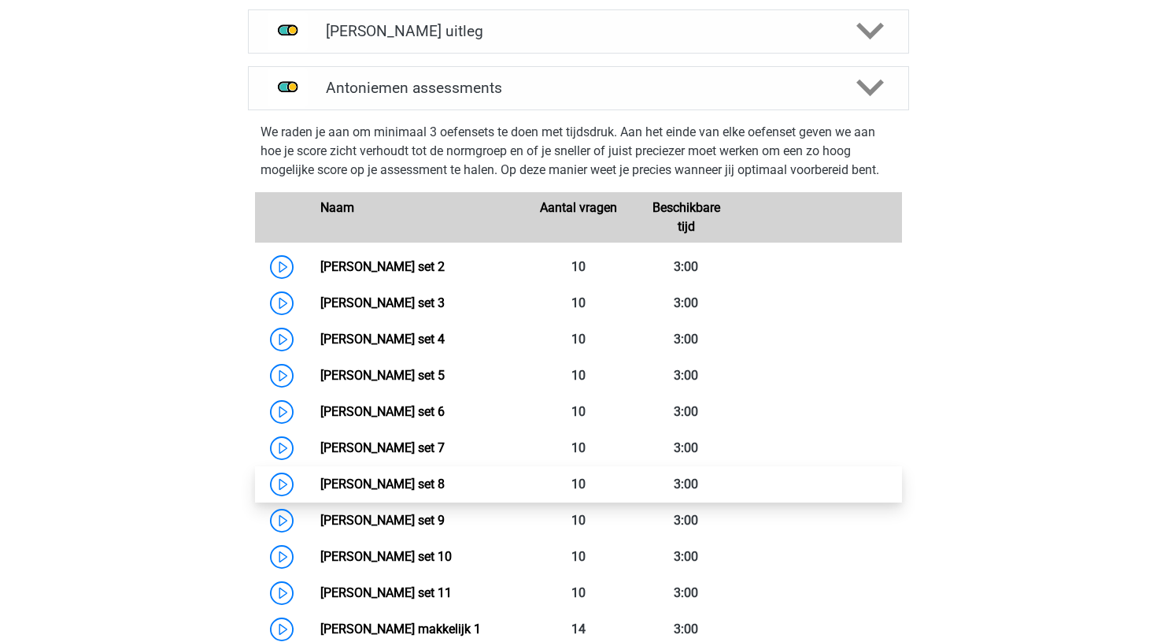
scroll to position [974, 0]
click at [320, 485] on link "[PERSON_NAME] set 8" at bounding box center [382, 483] width 124 height 15
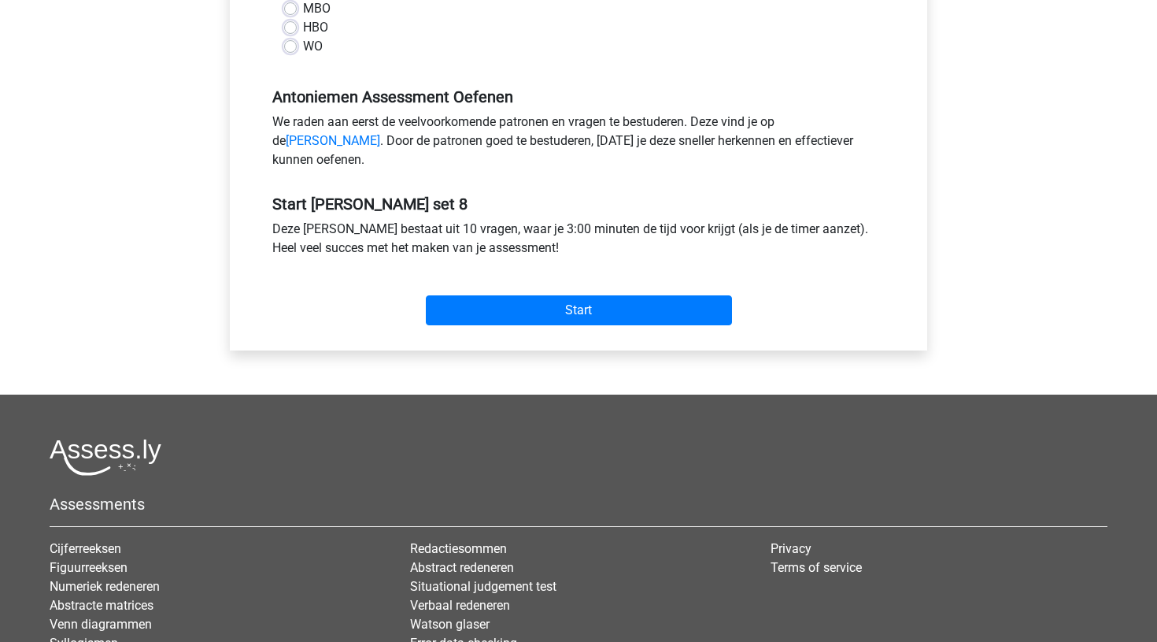
scroll to position [447, 0]
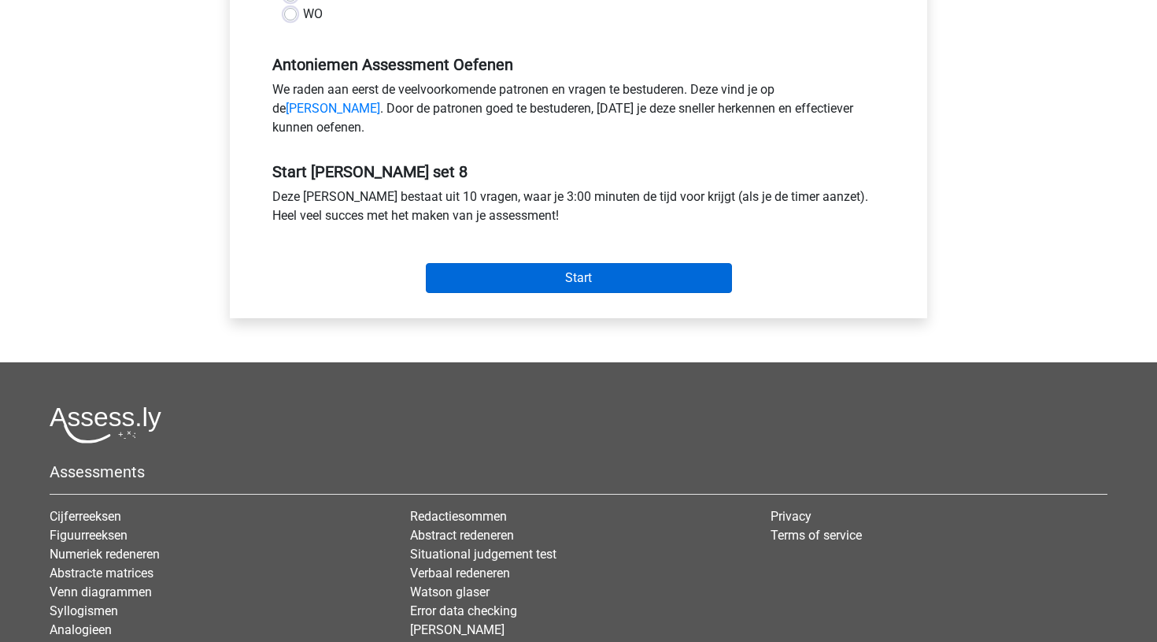
click at [581, 292] on input "Start" at bounding box center [579, 278] width 306 height 30
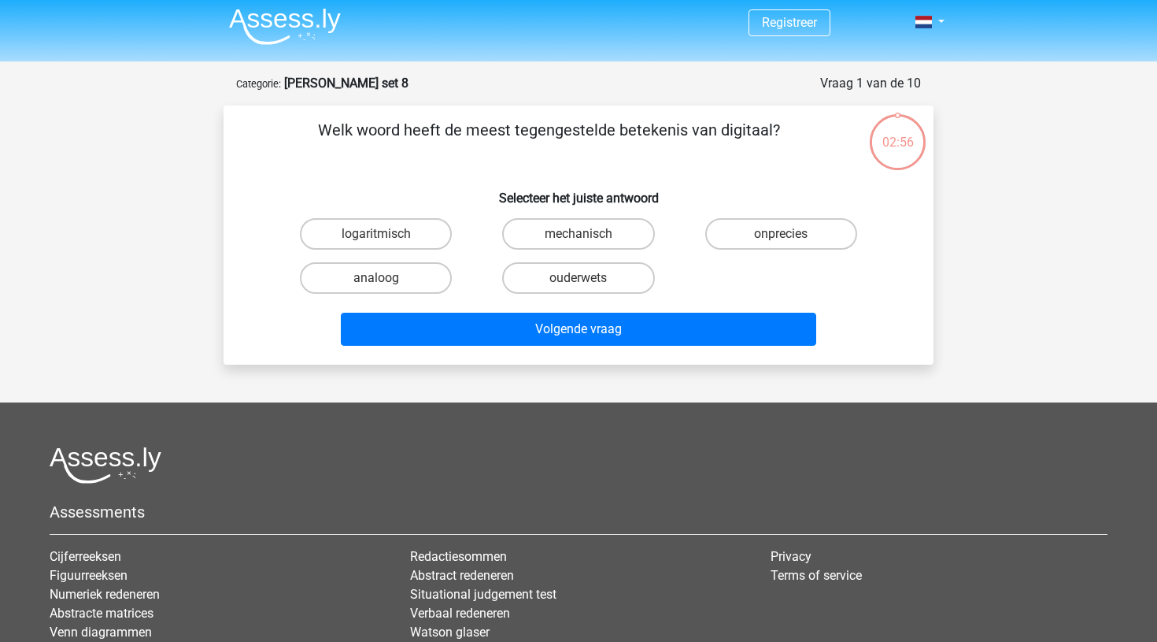
scroll to position [5, 0]
click at [409, 270] on label "analoog" at bounding box center [376, 277] width 152 height 31
click at [387, 278] on input "analoog" at bounding box center [381, 283] width 10 height 10
radio input "true"
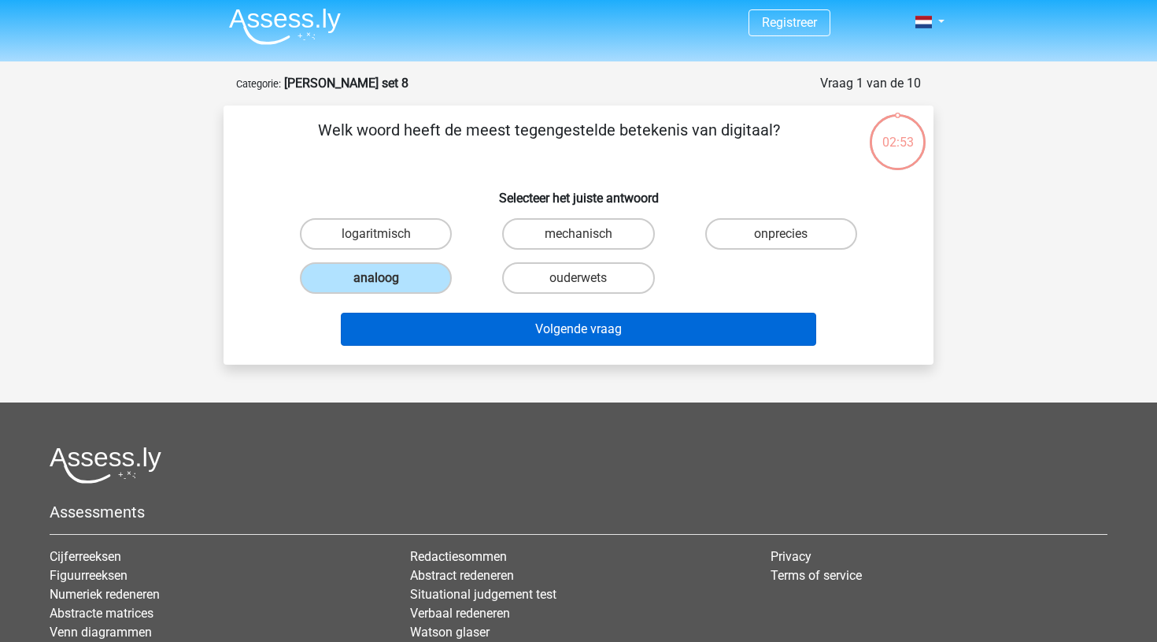
click at [556, 324] on button "Volgende vraag" at bounding box center [579, 329] width 476 height 33
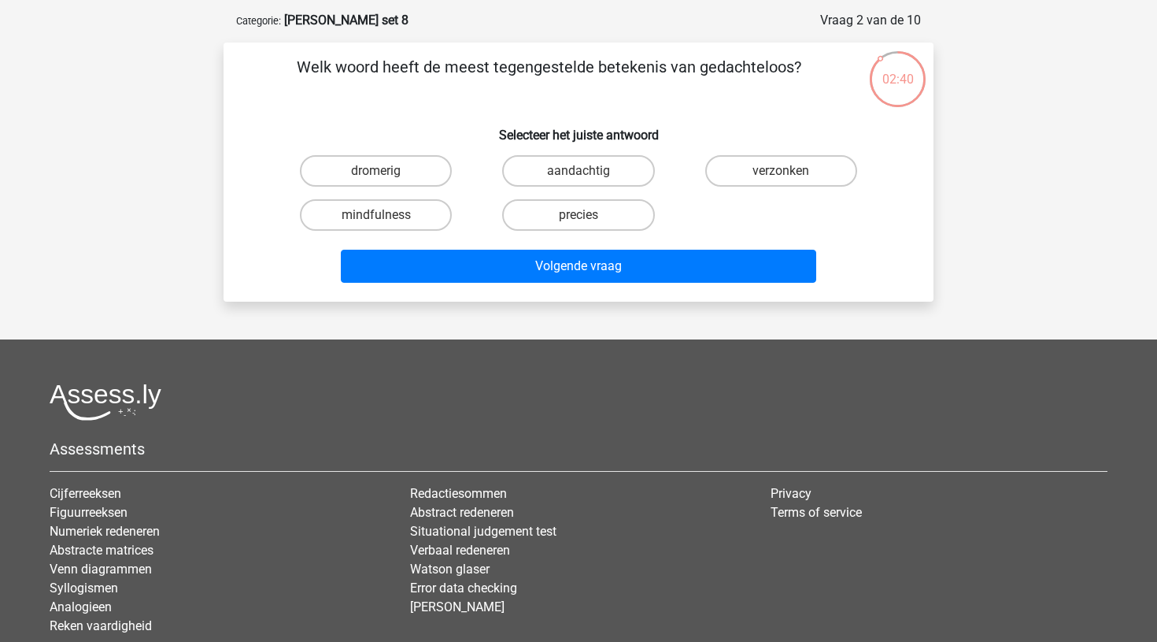
scroll to position [68, 0]
click at [611, 165] on label "aandachtig" at bounding box center [578, 170] width 152 height 31
click at [589, 171] on input "aandachtig" at bounding box center [584, 176] width 10 height 10
radio input "true"
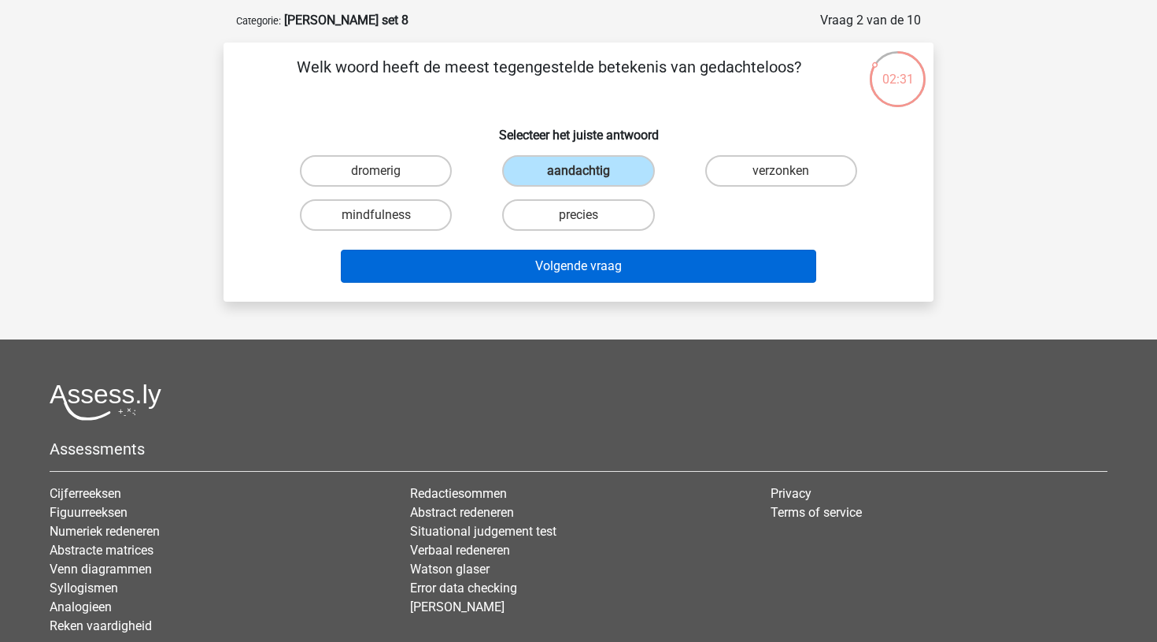
click at [585, 266] on button "Volgende vraag" at bounding box center [579, 266] width 476 height 33
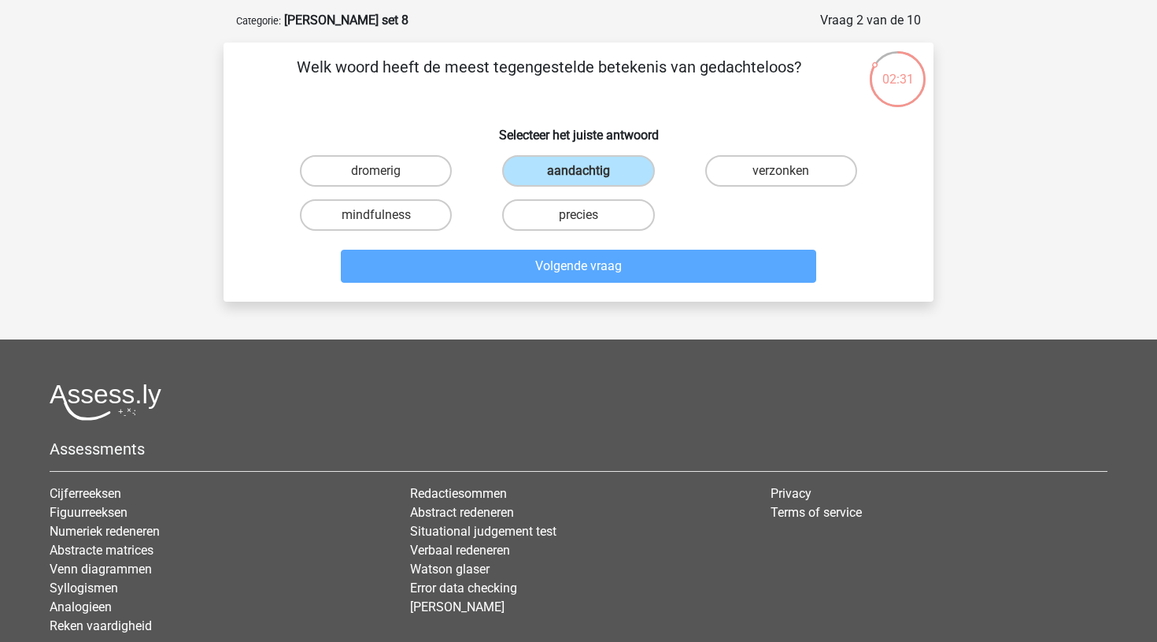
scroll to position [79, 0]
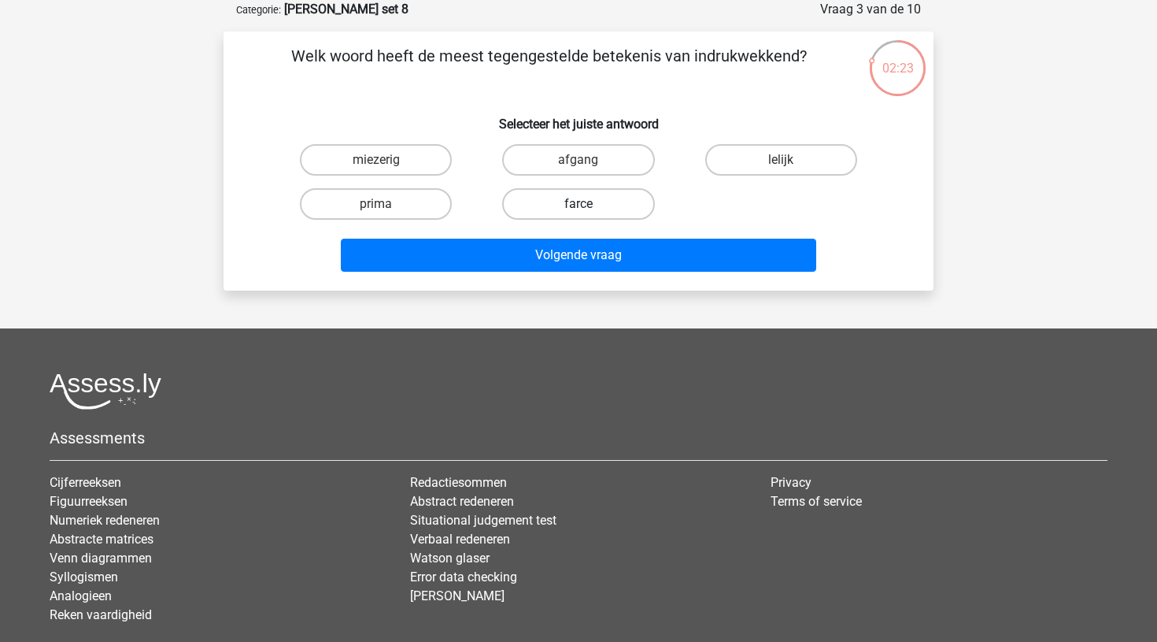
click at [599, 207] on label "farce" at bounding box center [578, 203] width 152 height 31
click at [589, 207] on input "farce" at bounding box center [584, 209] width 10 height 10
radio input "true"
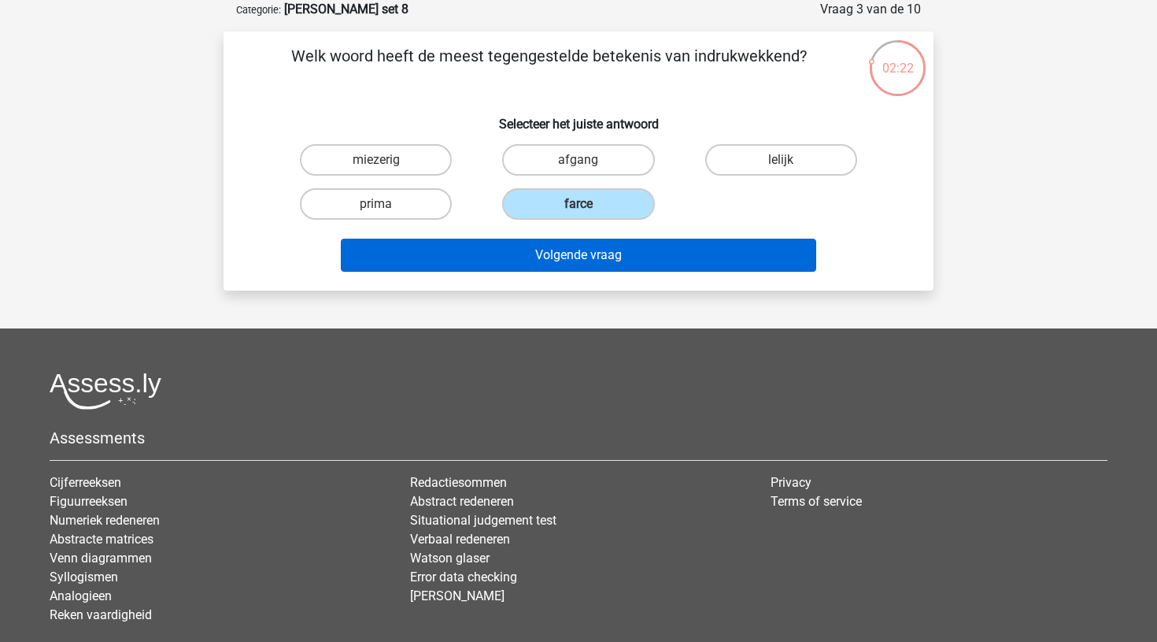
click at [591, 258] on button "Volgende vraag" at bounding box center [579, 255] width 476 height 33
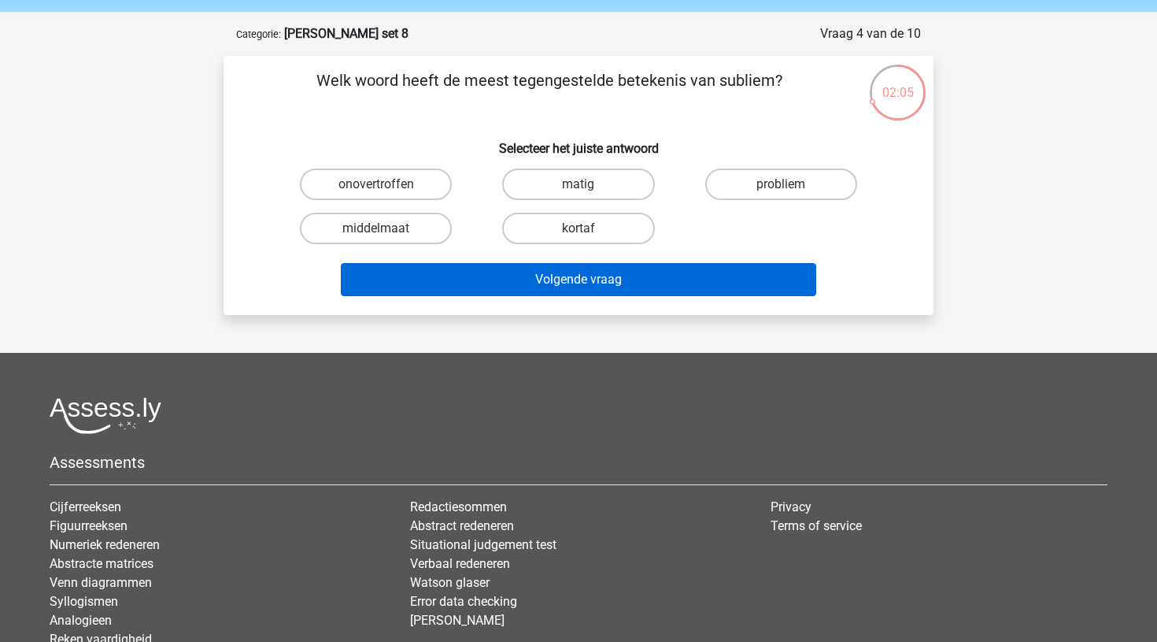
scroll to position [52, 0]
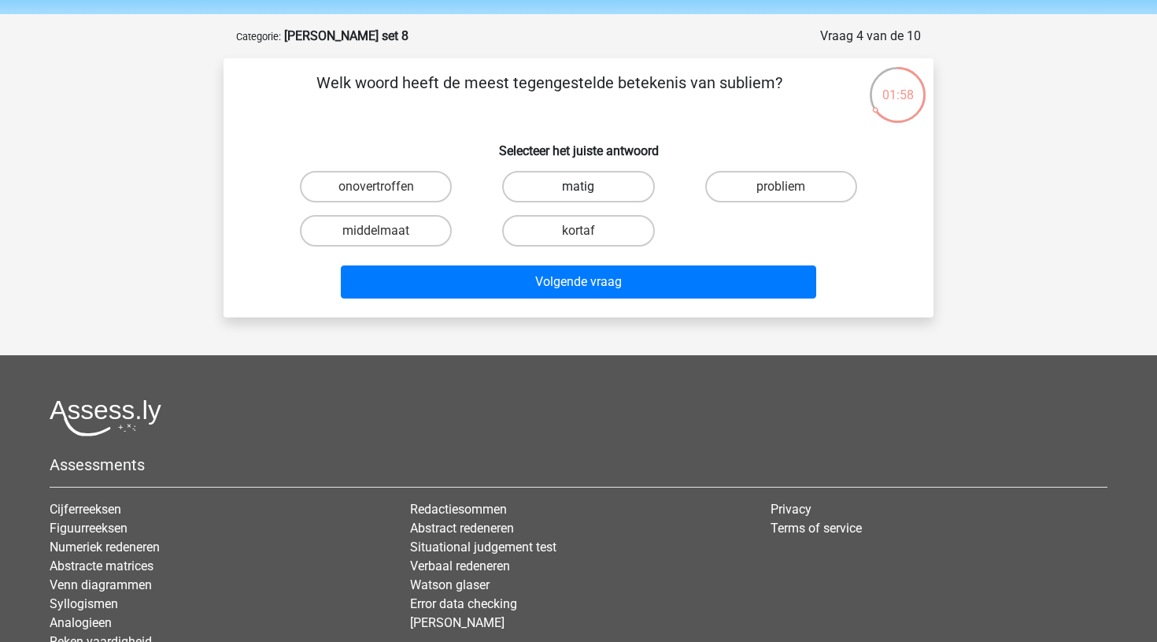
click at [568, 188] on label "matig" at bounding box center [578, 186] width 152 height 31
click at [579, 188] on input "matig" at bounding box center [584, 192] width 10 height 10
radio input "true"
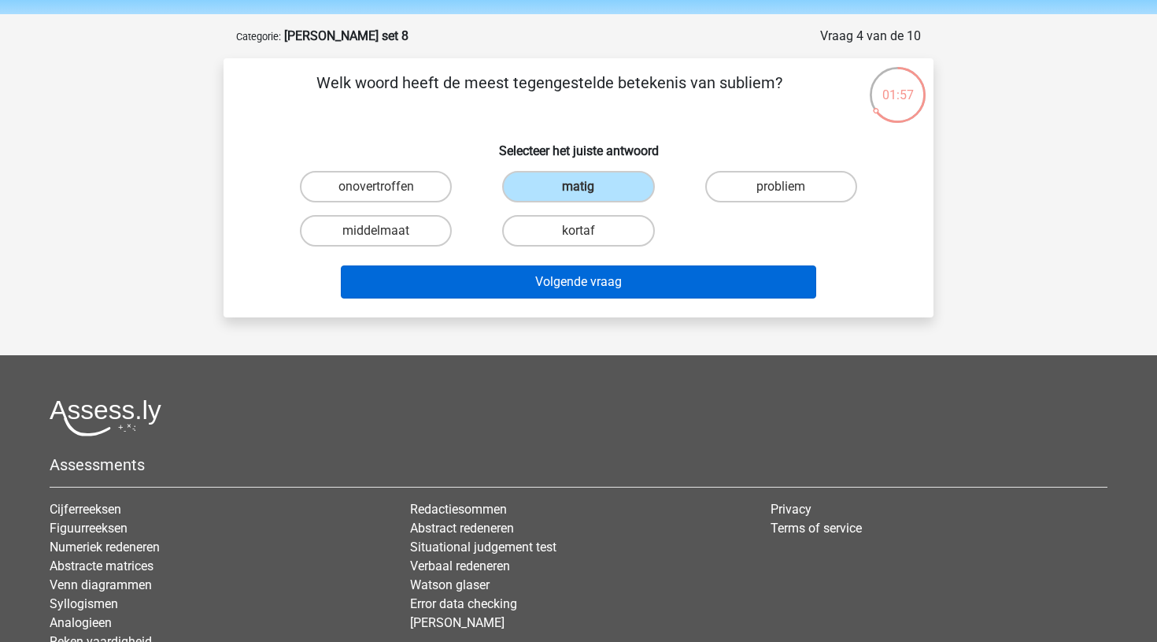
click at [554, 289] on button "Volgende vraag" at bounding box center [579, 281] width 476 height 33
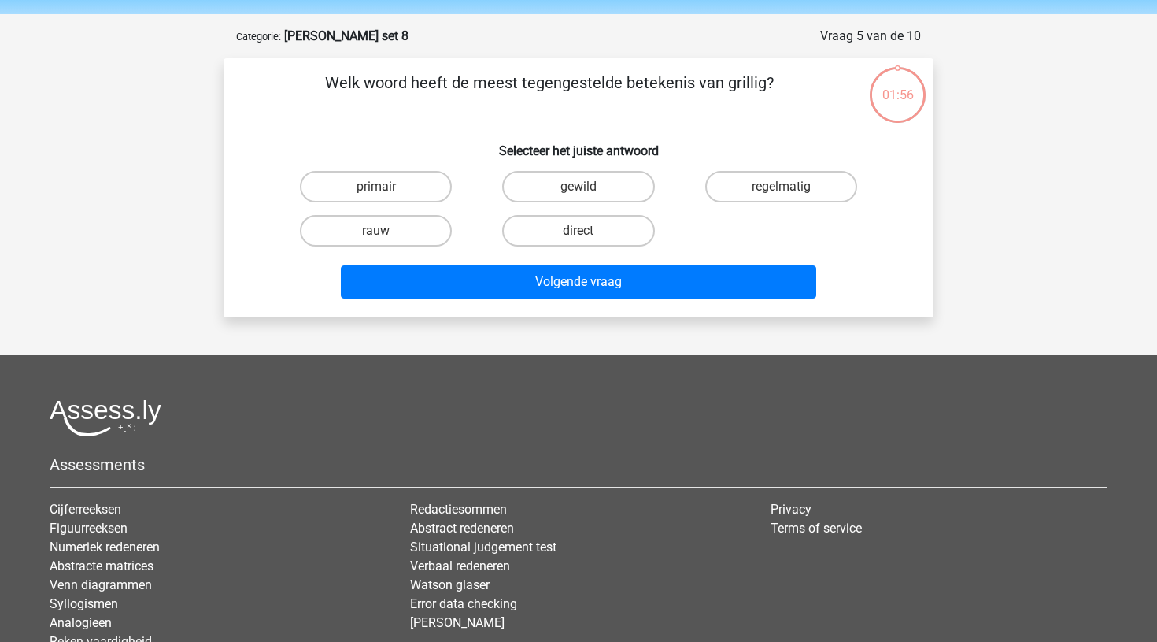
scroll to position [79, 0]
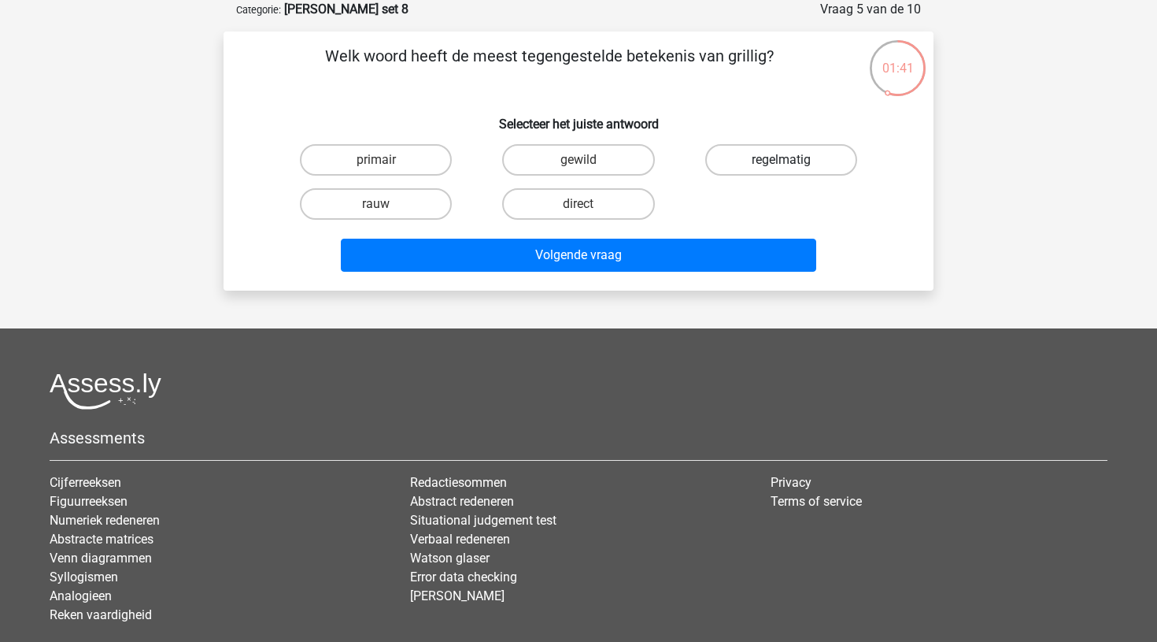
click at [754, 164] on label "regelmatig" at bounding box center [781, 159] width 152 height 31
click at [781, 164] on input "regelmatig" at bounding box center [786, 165] width 10 height 10
radio input "true"
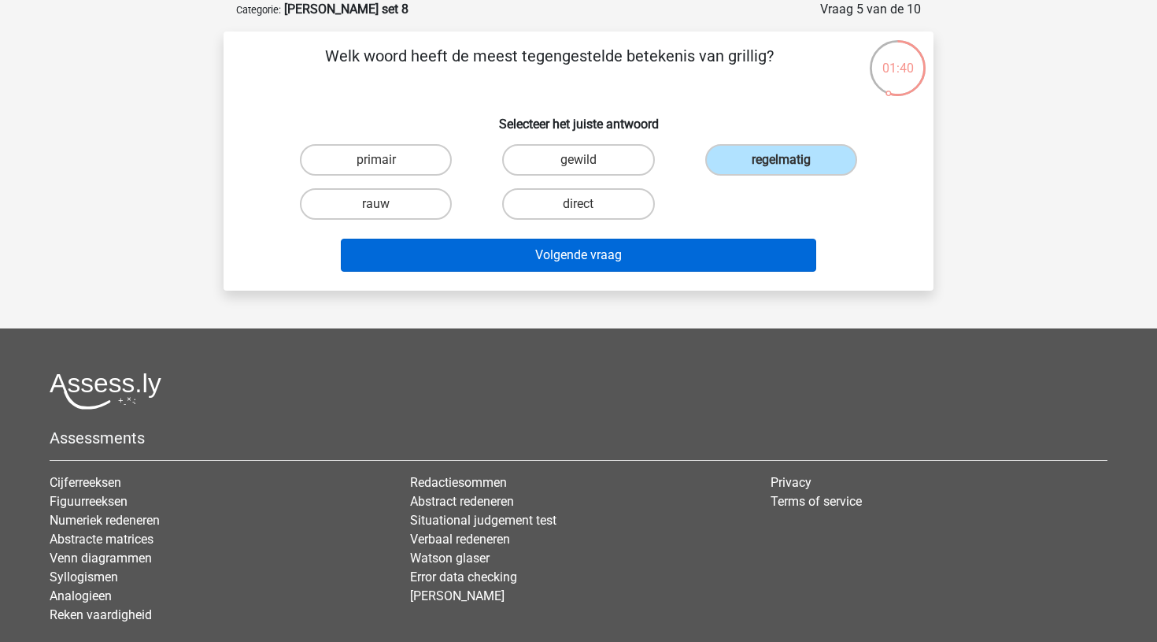
click at [593, 251] on button "Volgende vraag" at bounding box center [579, 255] width 476 height 33
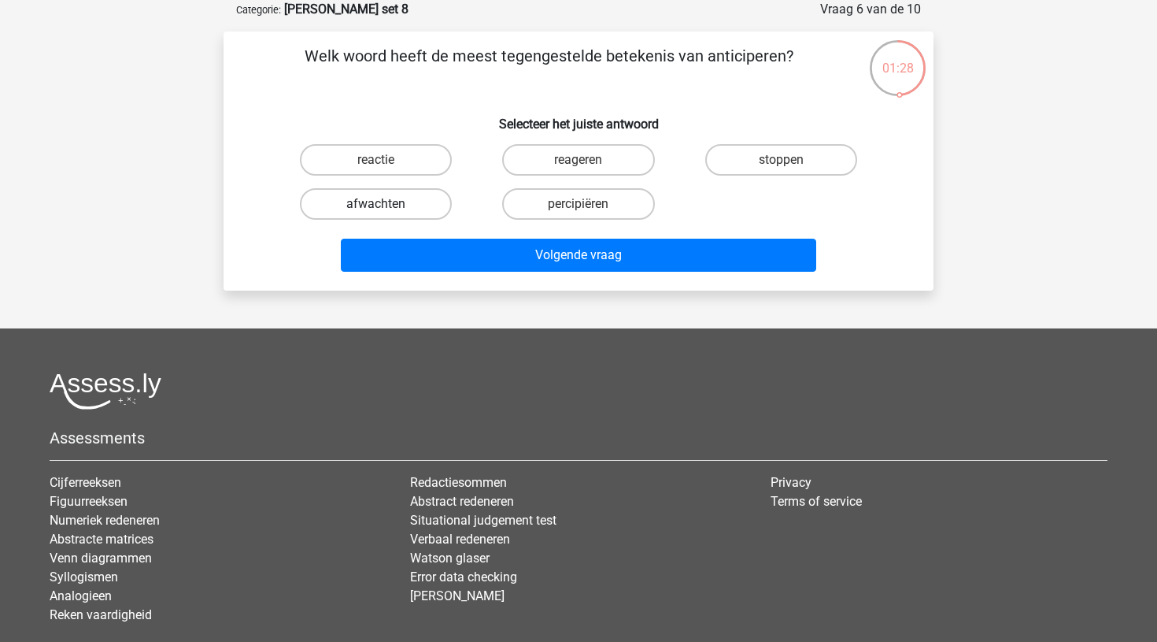
click at [394, 205] on label "afwachten" at bounding box center [376, 203] width 152 height 31
click at [387, 205] on input "afwachten" at bounding box center [381, 209] width 10 height 10
radio input "true"
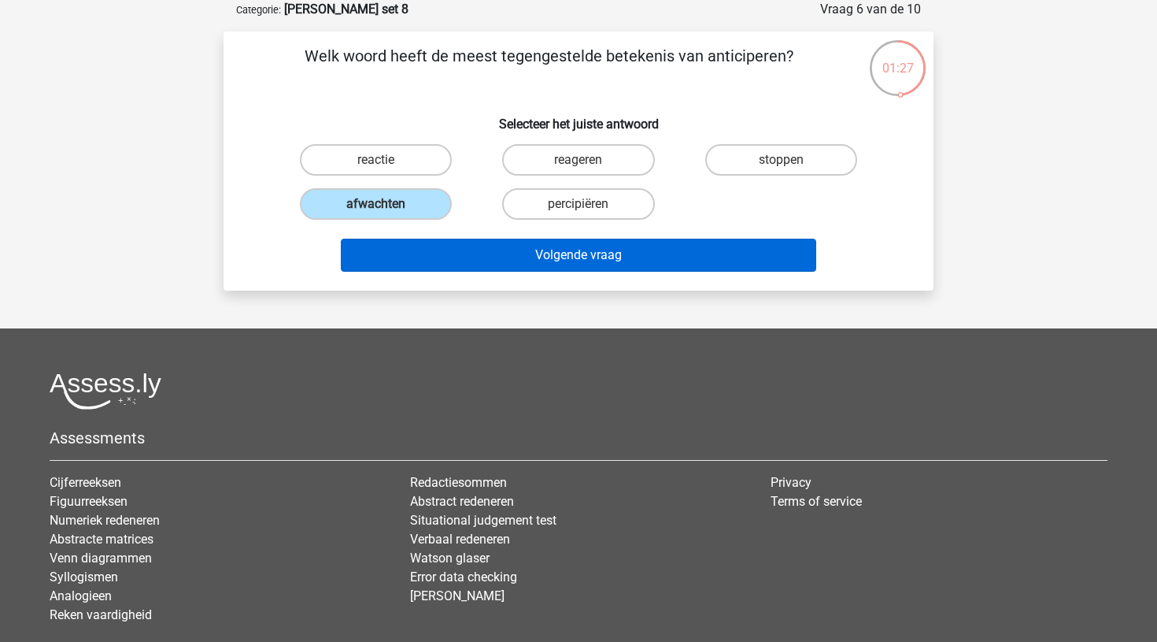
click at [561, 244] on button "Volgende vraag" at bounding box center [579, 255] width 476 height 33
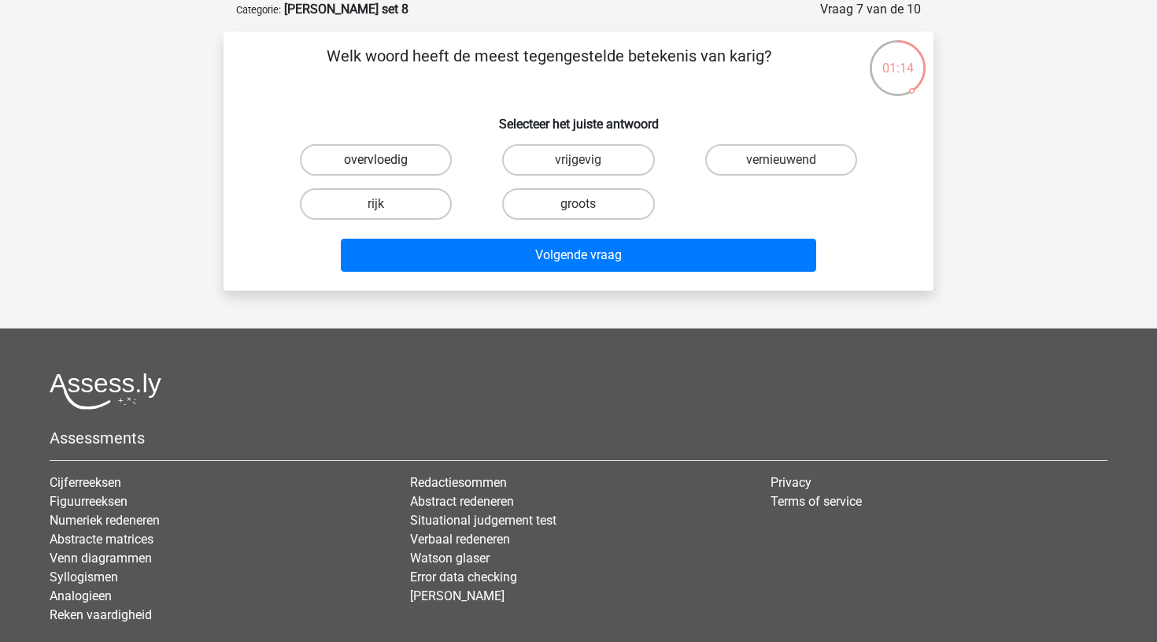
click at [399, 162] on label "overvloedig" at bounding box center [376, 159] width 152 height 31
click at [387, 162] on input "overvloedig" at bounding box center [381, 165] width 10 height 10
radio input "true"
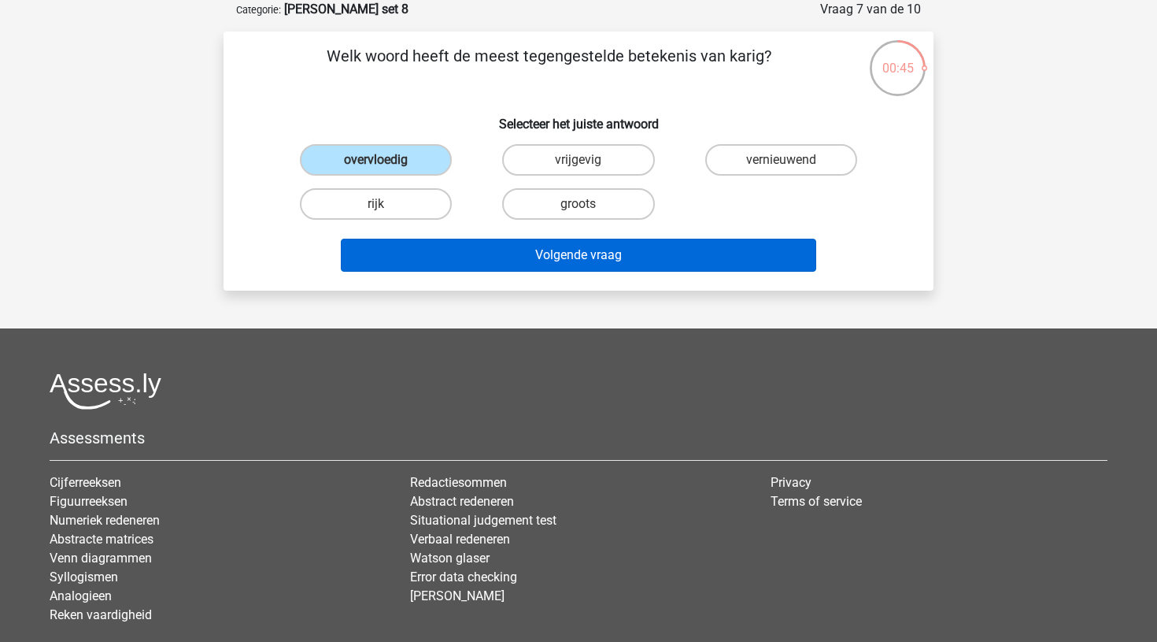
click at [599, 259] on button "Volgende vraag" at bounding box center [579, 255] width 476 height 33
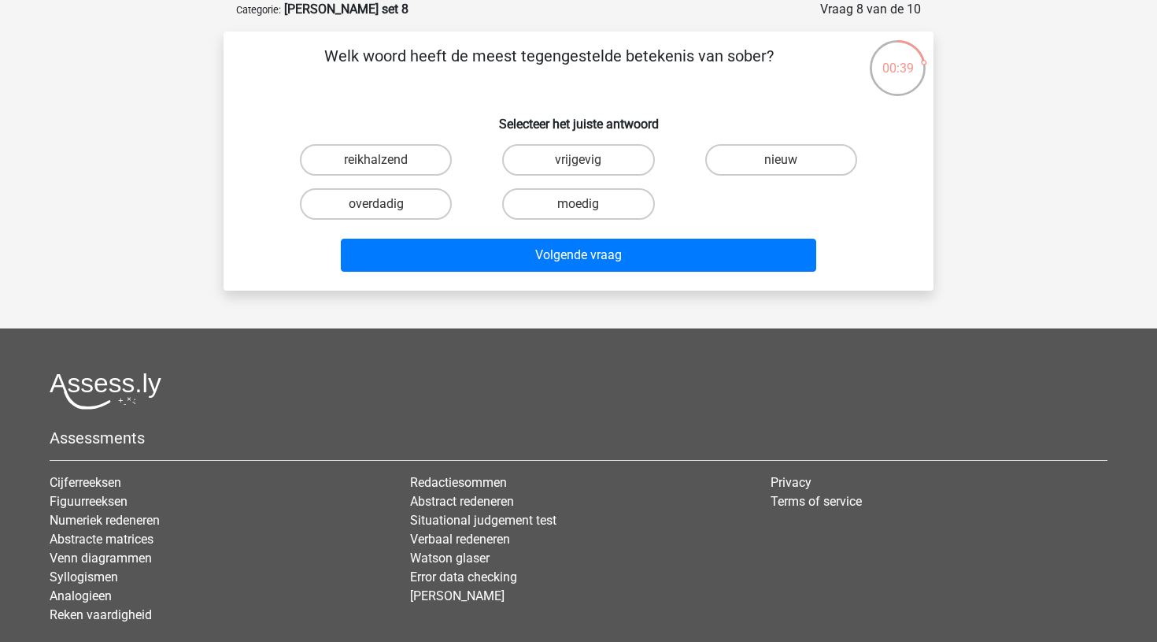
click at [579, 165] on input "vrijgevig" at bounding box center [584, 165] width 10 height 10
radio input "true"
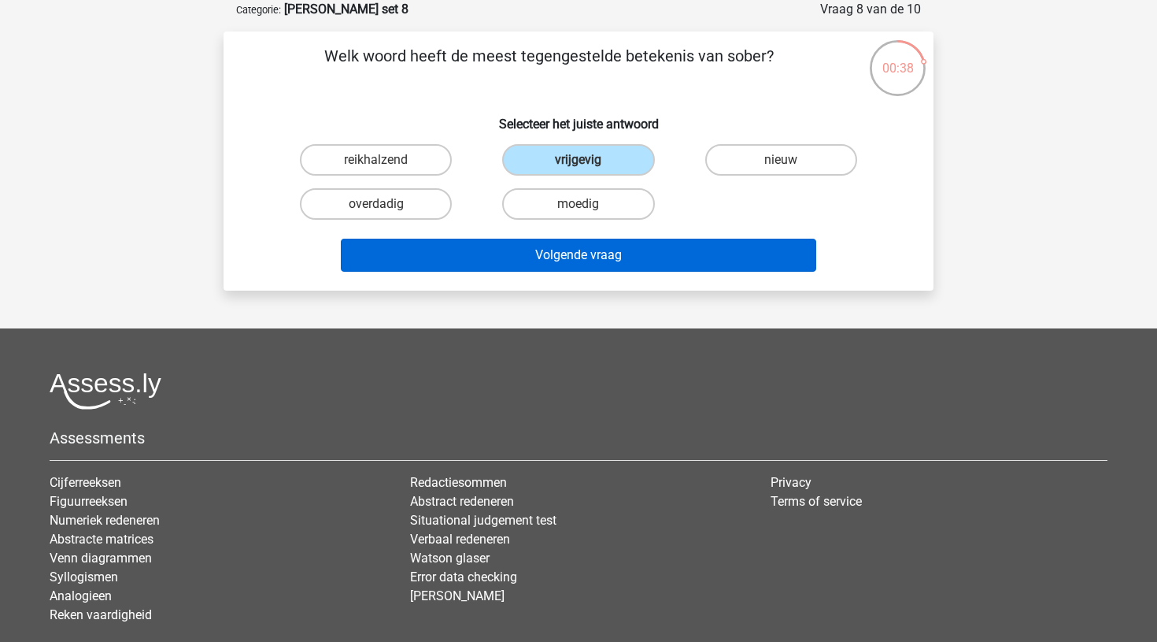
click at [571, 262] on button "Volgende vraag" at bounding box center [579, 255] width 476 height 33
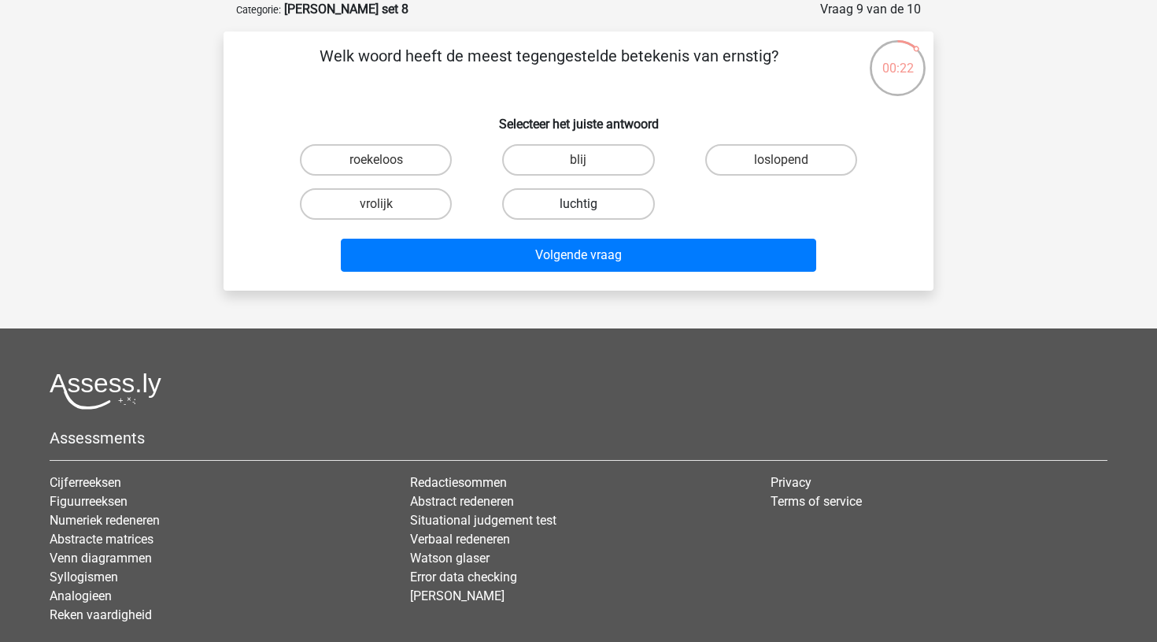
click at [557, 209] on label "luchtig" at bounding box center [578, 203] width 152 height 31
click at [579, 209] on input "luchtig" at bounding box center [584, 209] width 10 height 10
radio input "true"
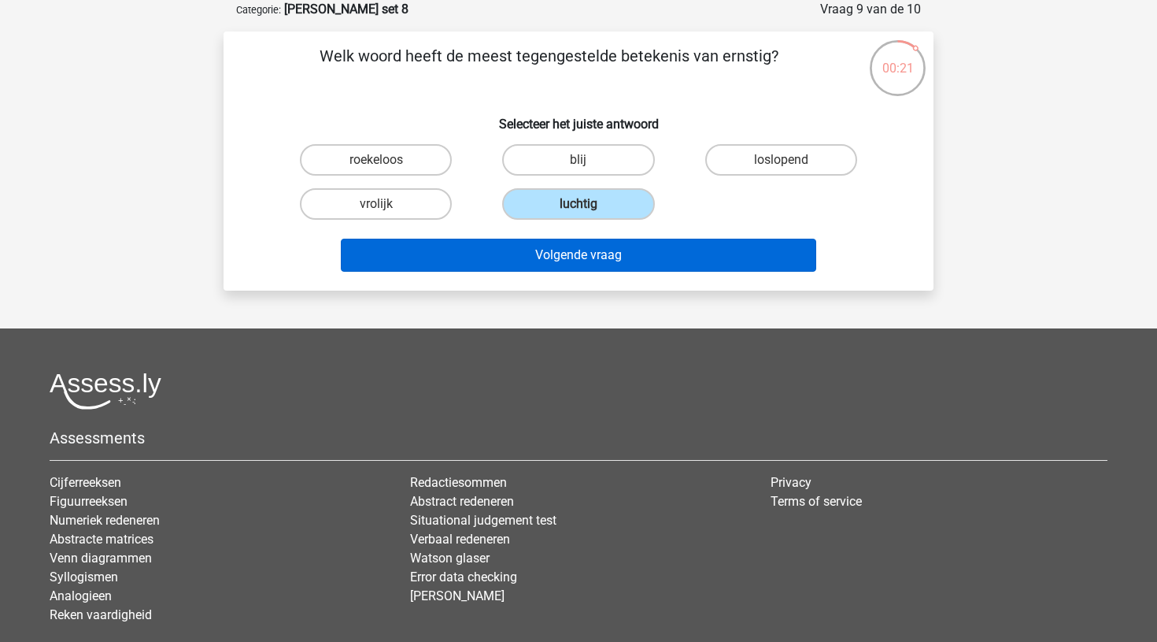
click at [558, 259] on button "Volgende vraag" at bounding box center [579, 255] width 476 height 33
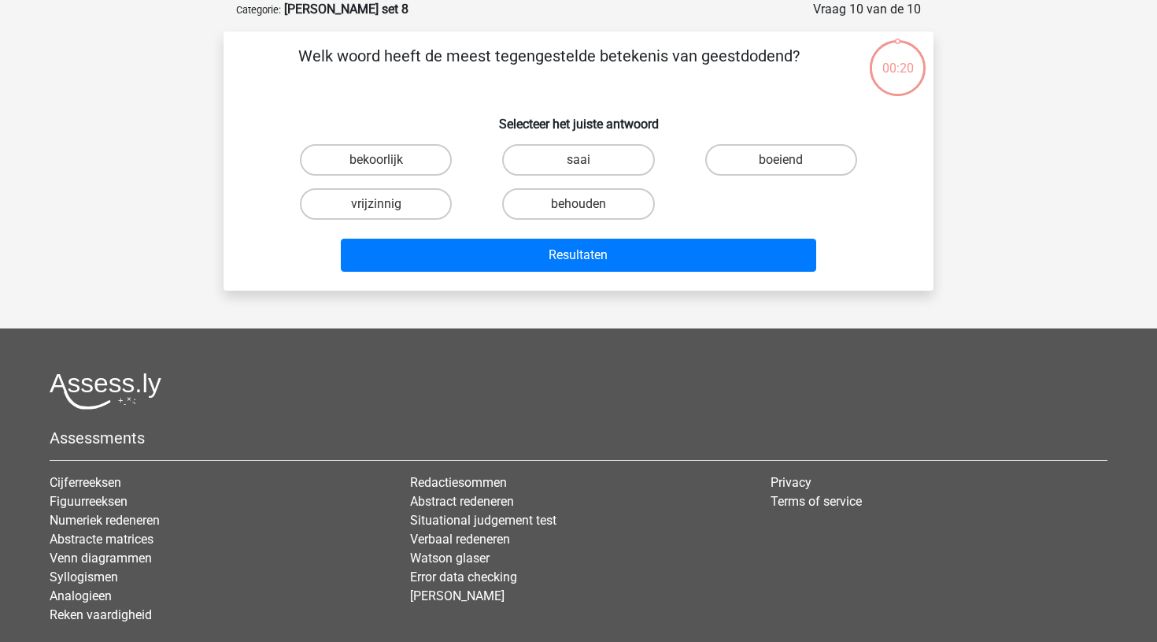
click at [558, 259] on button "Resultaten" at bounding box center [579, 255] width 476 height 33
click at [753, 161] on label "boeiend" at bounding box center [781, 159] width 152 height 31
click at [781, 161] on input "boeiend" at bounding box center [786, 165] width 10 height 10
radio input "true"
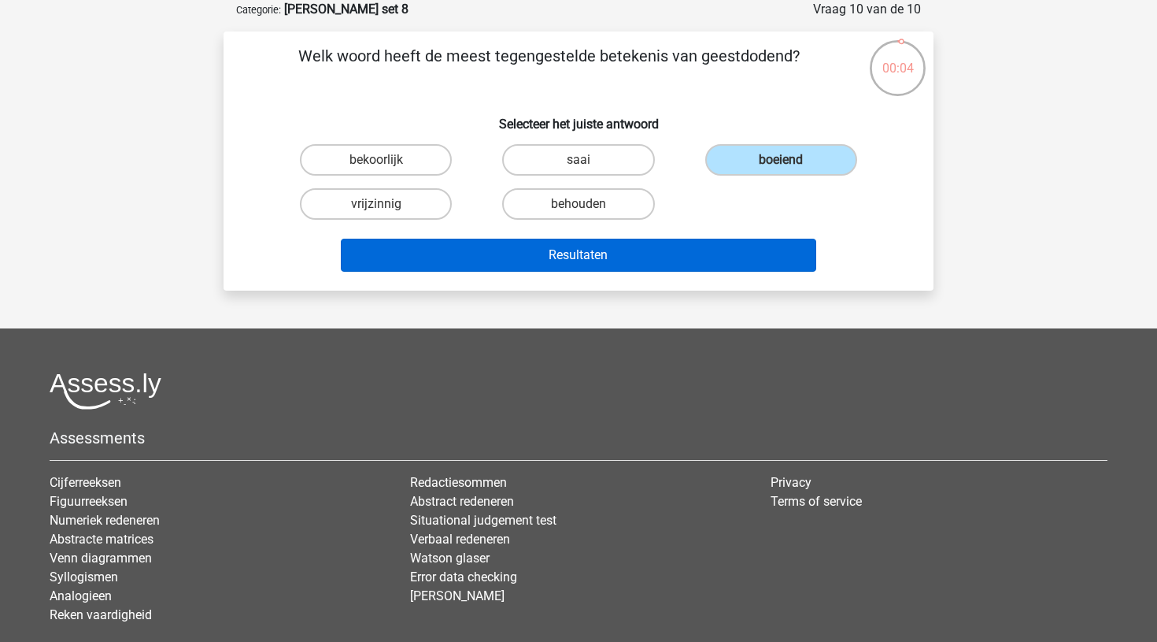
click at [587, 260] on button "Resultaten" at bounding box center [579, 255] width 476 height 33
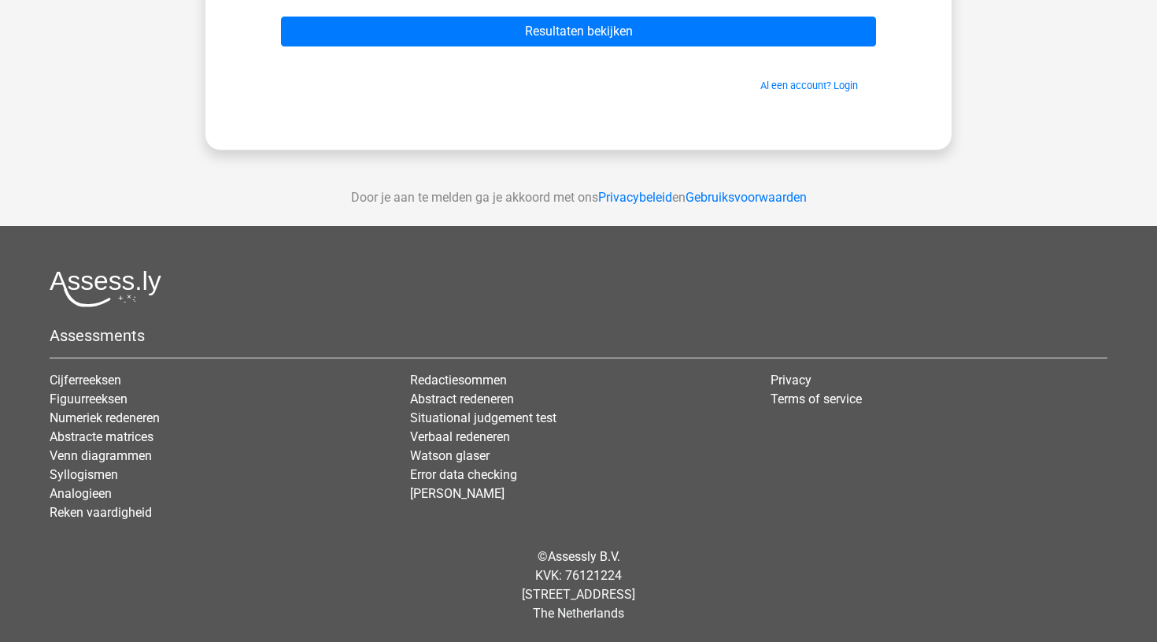
scroll to position [249, 0]
click at [463, 461] on link "Watson glaser" at bounding box center [450, 455] width 80 height 15
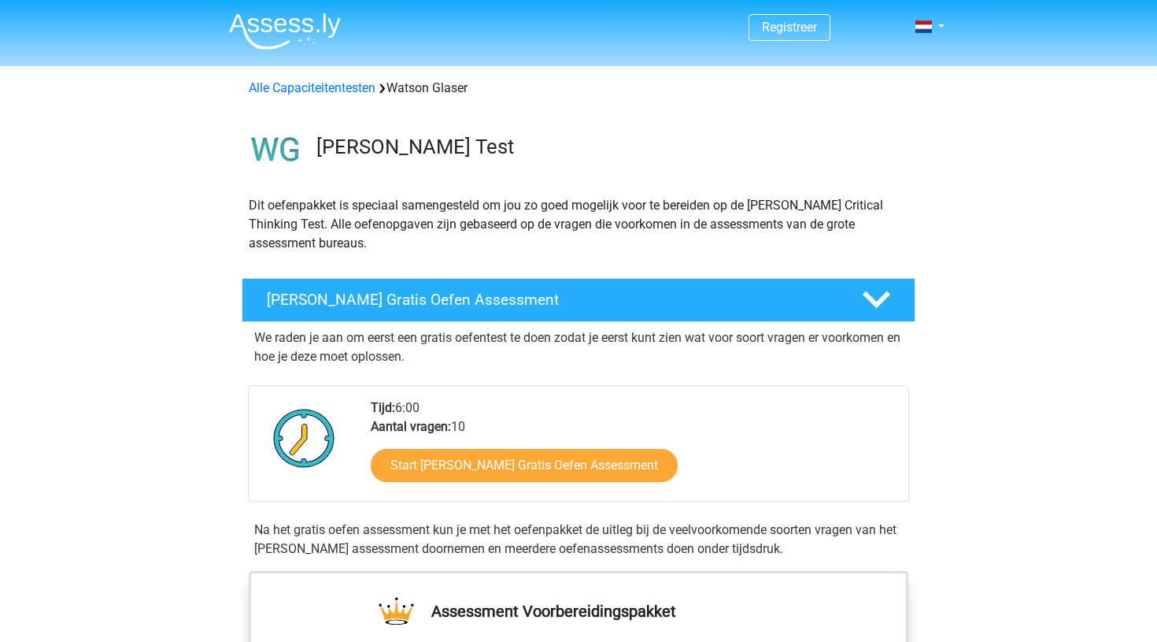
drag, startPoint x: 505, startPoint y: 192, endPoint x: 518, endPoint y: 169, distance: 26.1
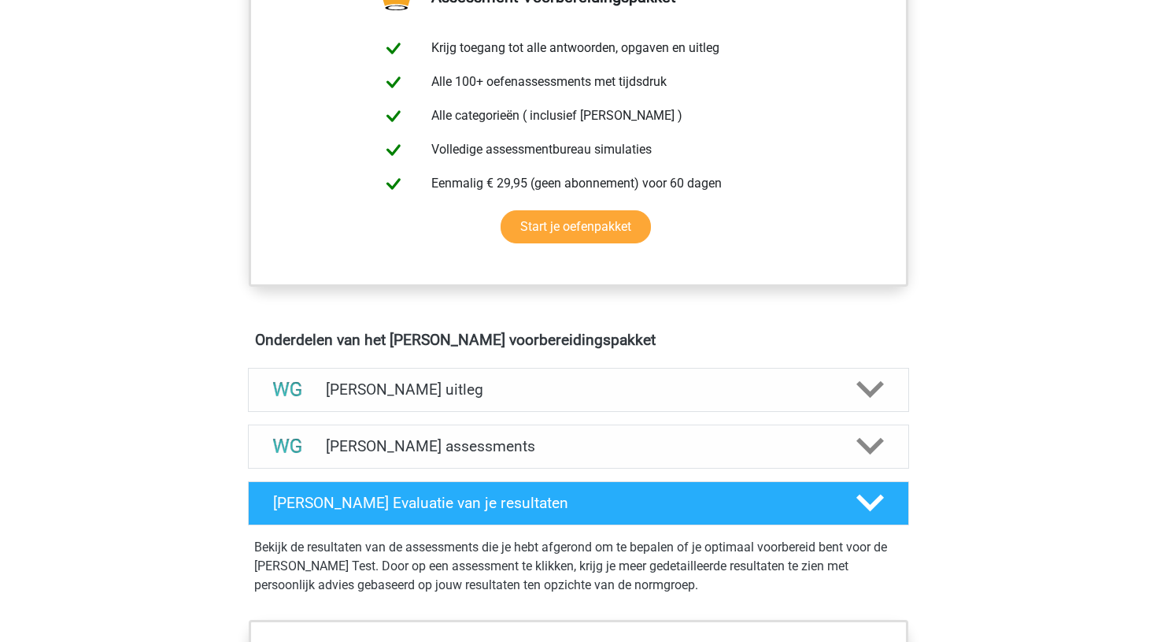
scroll to position [616, 0]
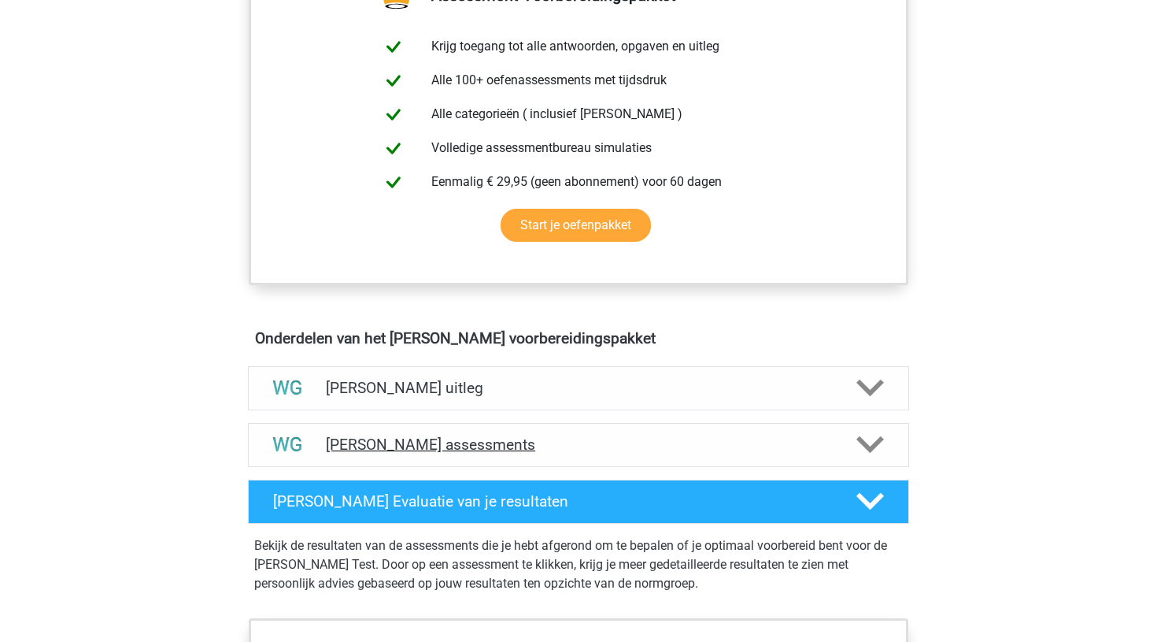
click at [386, 442] on h4 "[PERSON_NAME] assessments" at bounding box center [578, 444] width 505 height 18
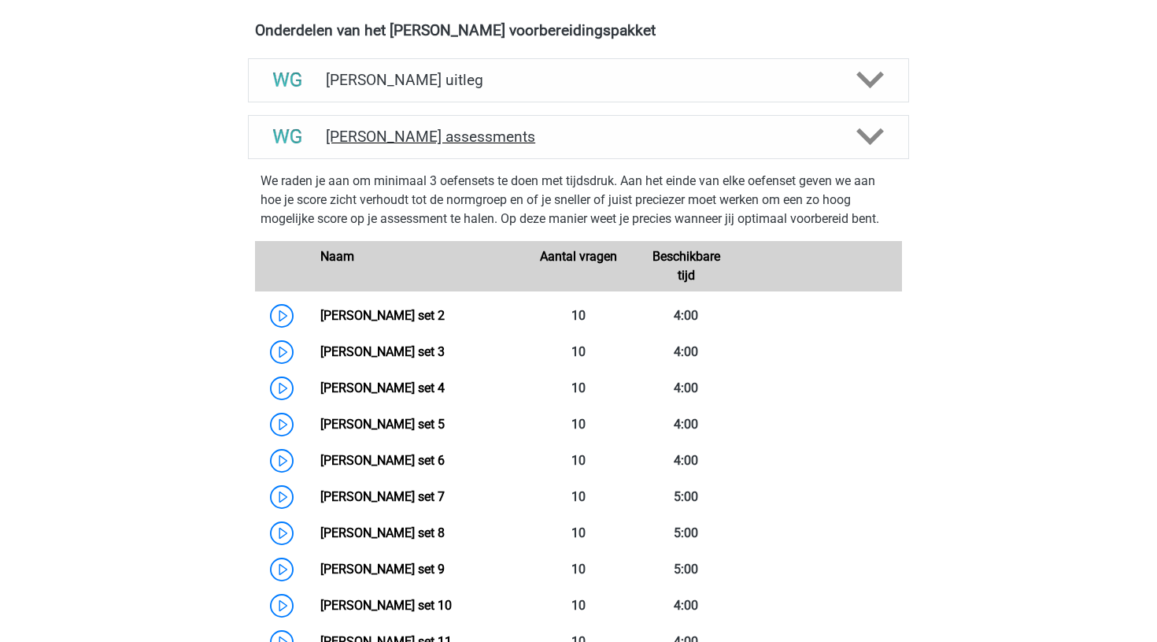
scroll to position [927, 0]
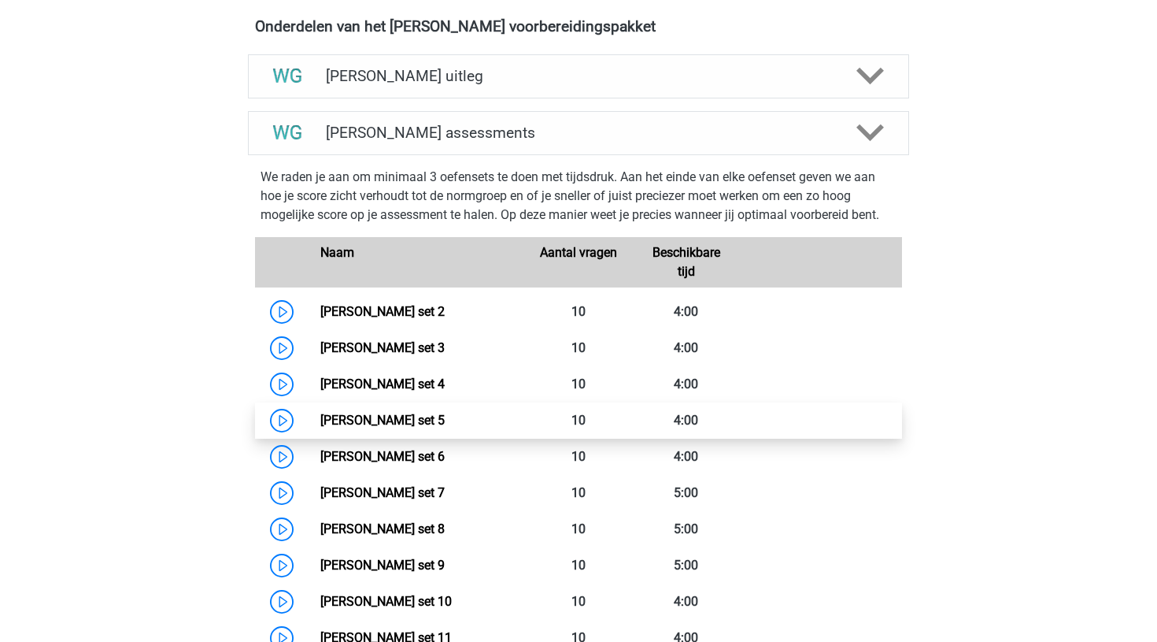
click at [320, 417] on link "Watson Glaser set 5" at bounding box center [382, 420] width 124 height 15
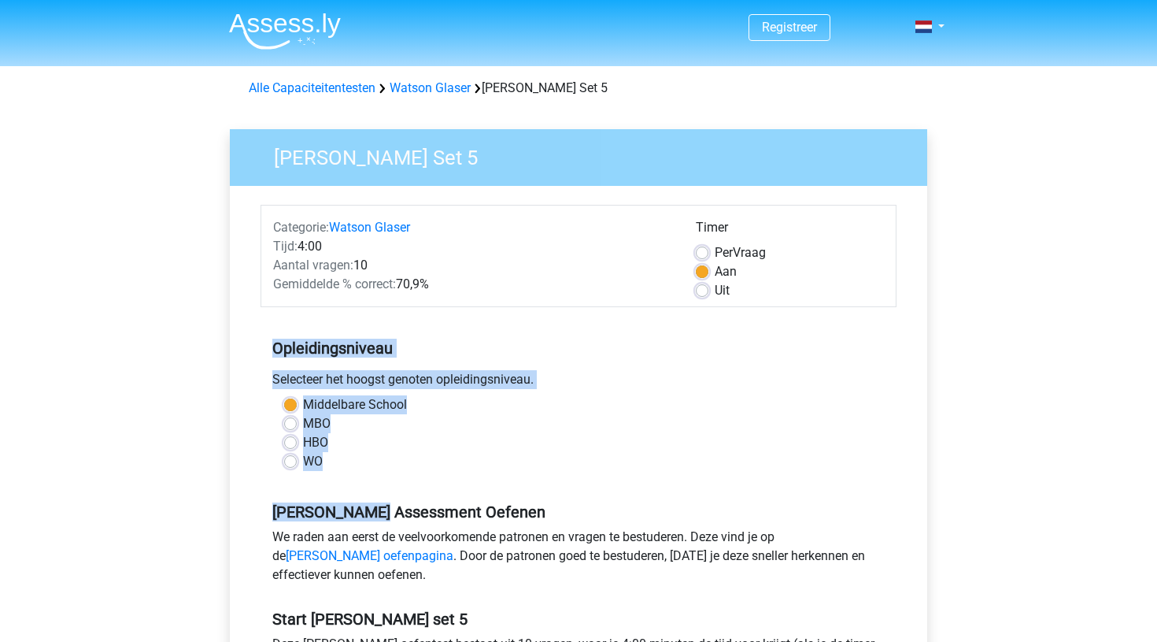
drag, startPoint x: 410, startPoint y: 501, endPoint x: 444, endPoint y: 309, distance: 195.1
click at [442, 311] on form "Categorie: [PERSON_NAME] Tijd: 4:00 Aantal vragen: 10 Gemiddelde % correct: 70,…" at bounding box center [579, 485] width 636 height 561
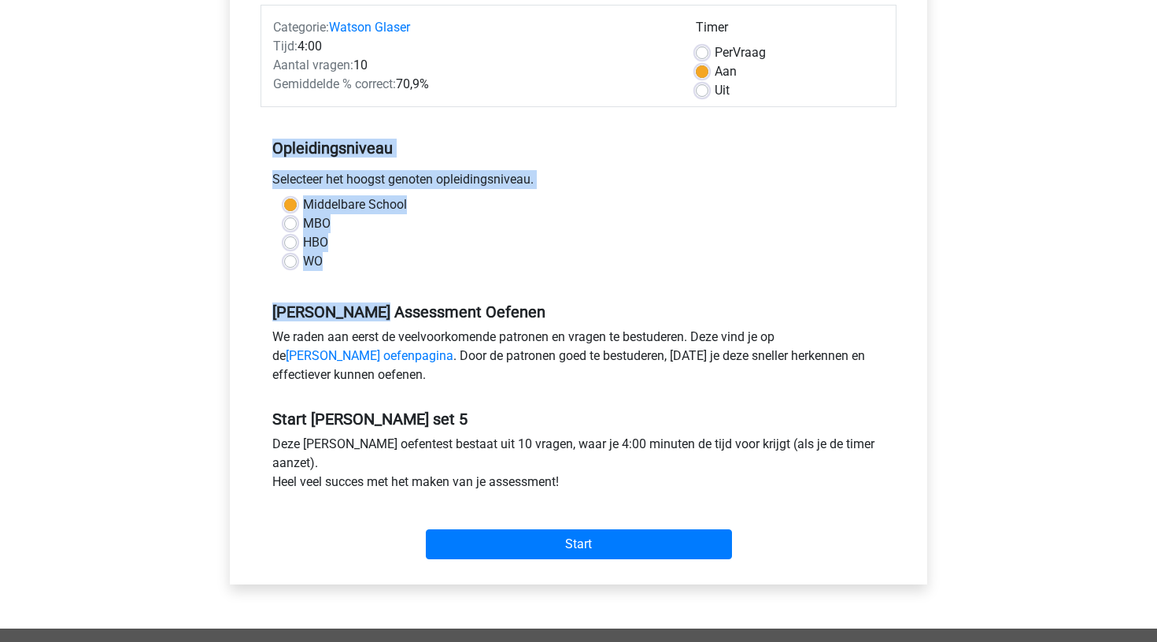
scroll to position [204, 0]
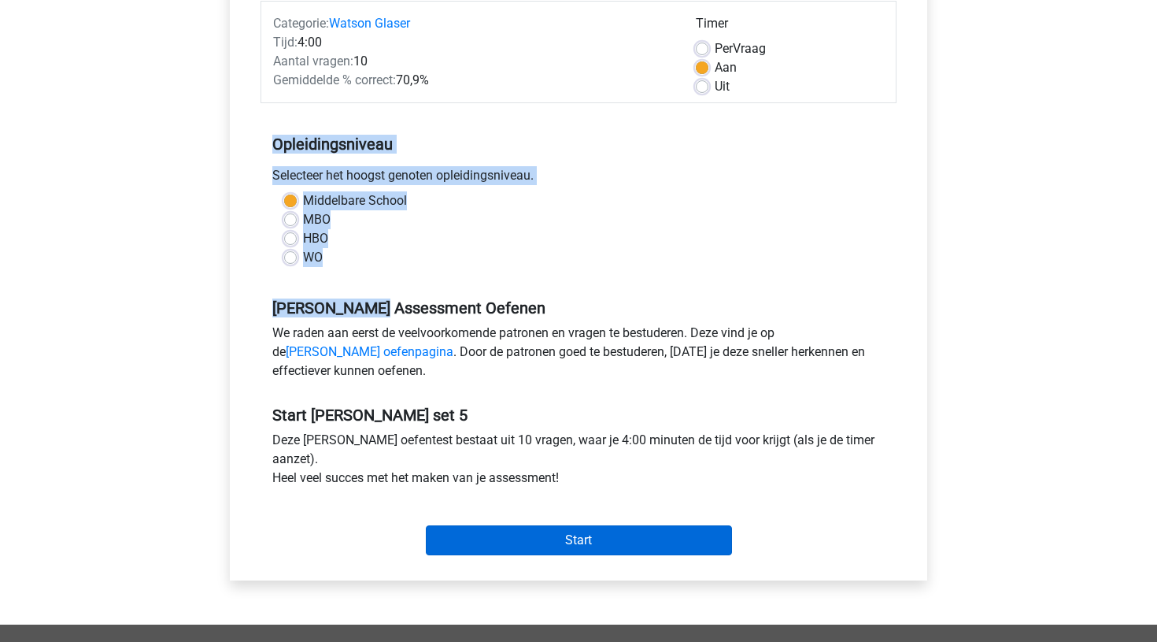
click at [582, 537] on input "Start" at bounding box center [579, 540] width 306 height 30
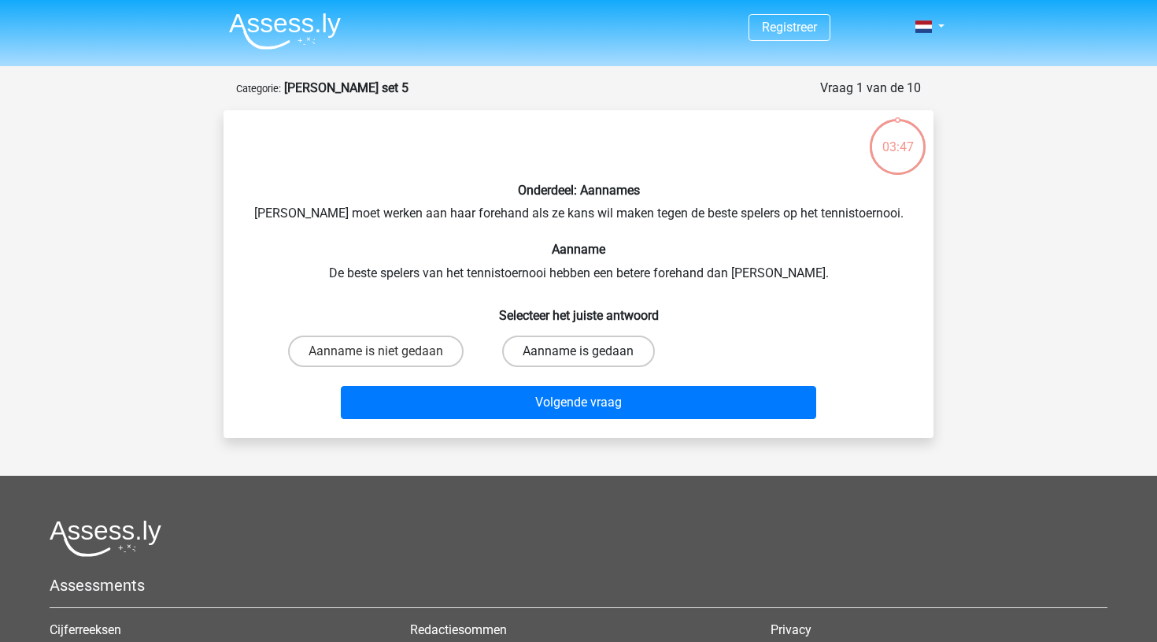
click at [568, 351] on label "Aanname is gedaan" at bounding box center [578, 350] width 152 height 31
click at [579, 351] on input "Aanname is gedaan" at bounding box center [584, 356] width 10 height 10
radio input "true"
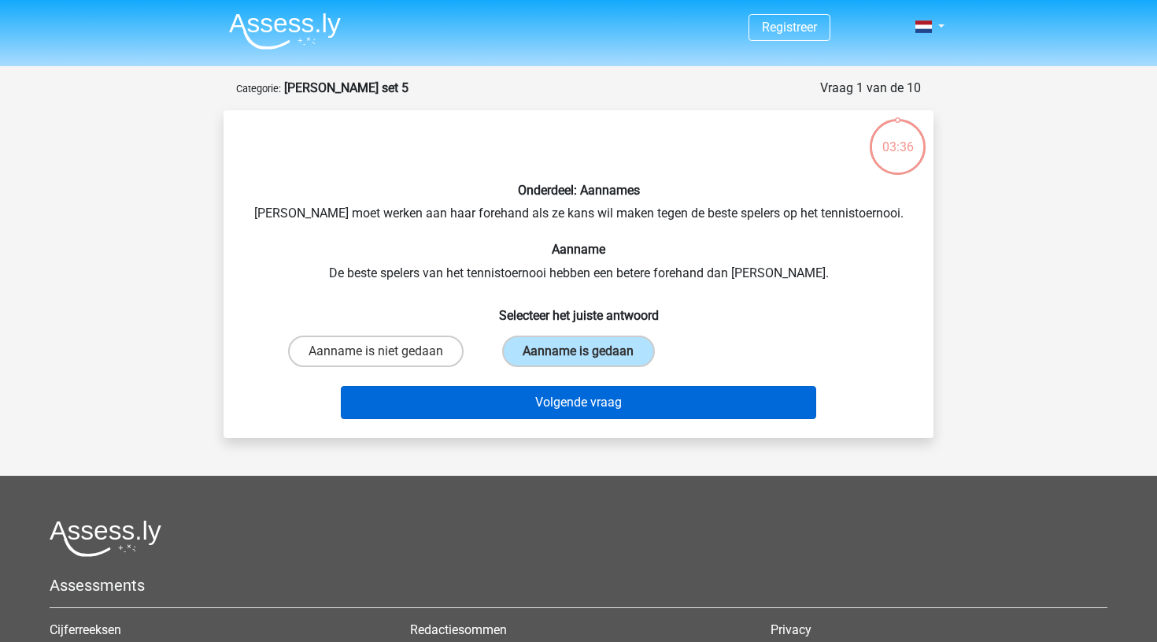
click at [557, 399] on button "Volgende vraag" at bounding box center [579, 402] width 476 height 33
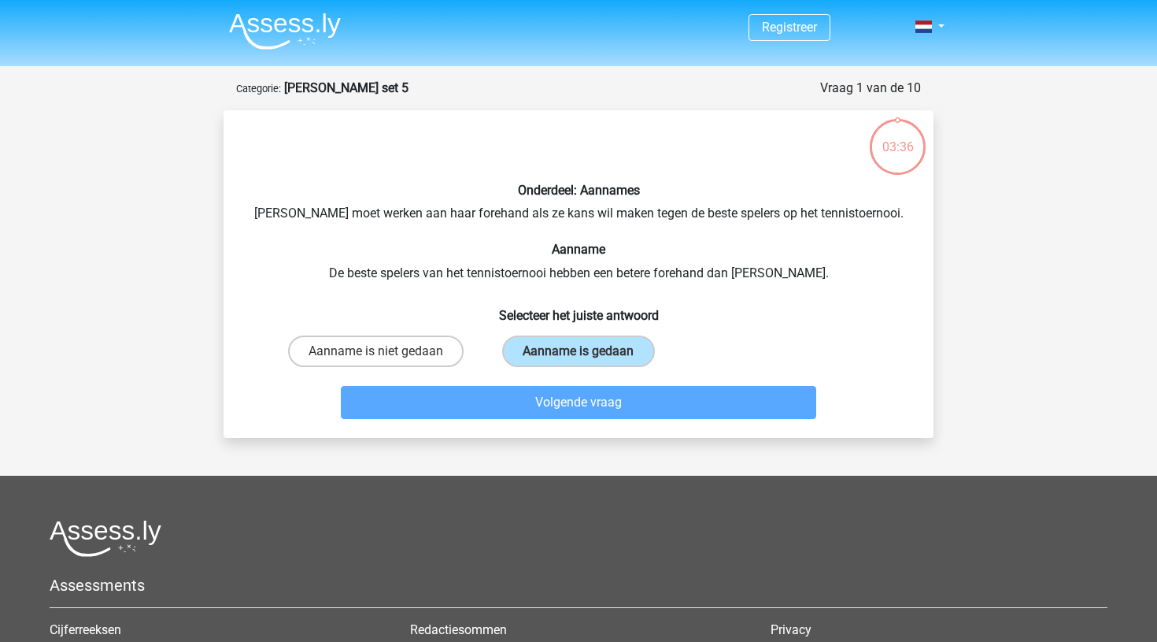
scroll to position [79, 0]
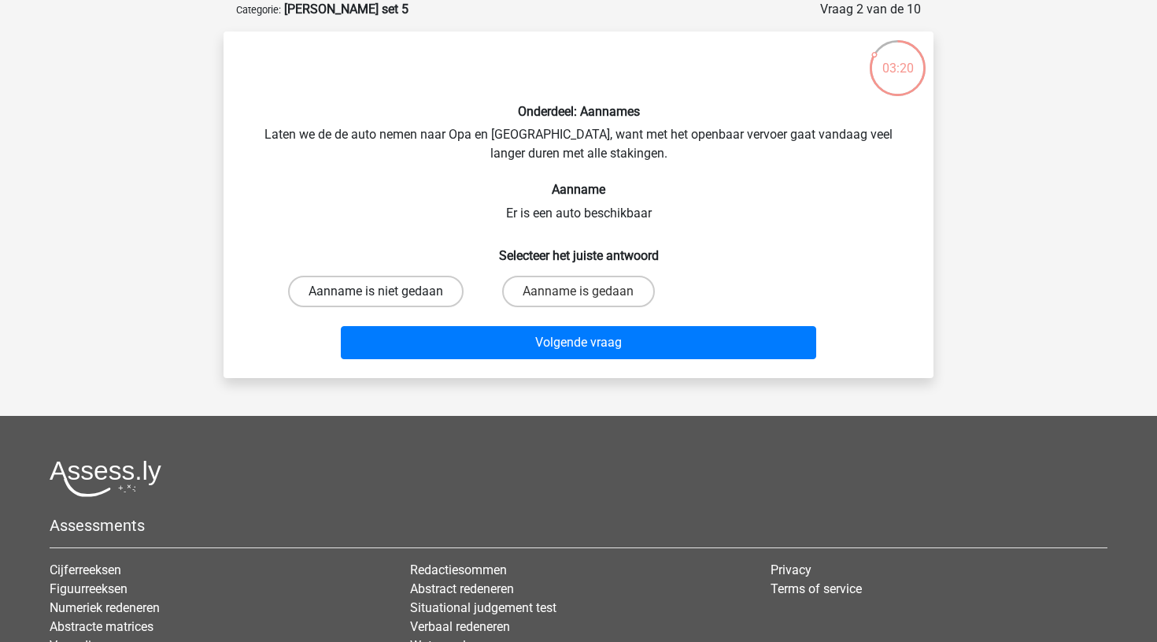
click at [401, 290] on label "Aanname is niet gedaan" at bounding box center [376, 291] width 176 height 31
click at [387, 291] on input "Aanname is niet gedaan" at bounding box center [381, 296] width 10 height 10
radio input "true"
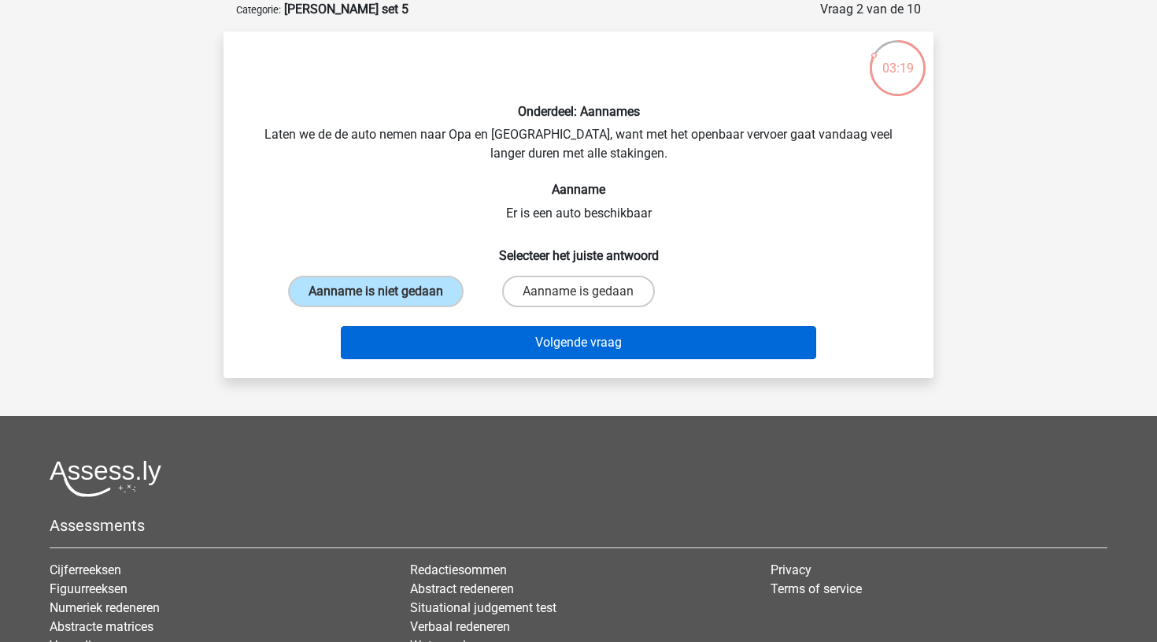
click at [566, 330] on button "Volgende vraag" at bounding box center [579, 342] width 476 height 33
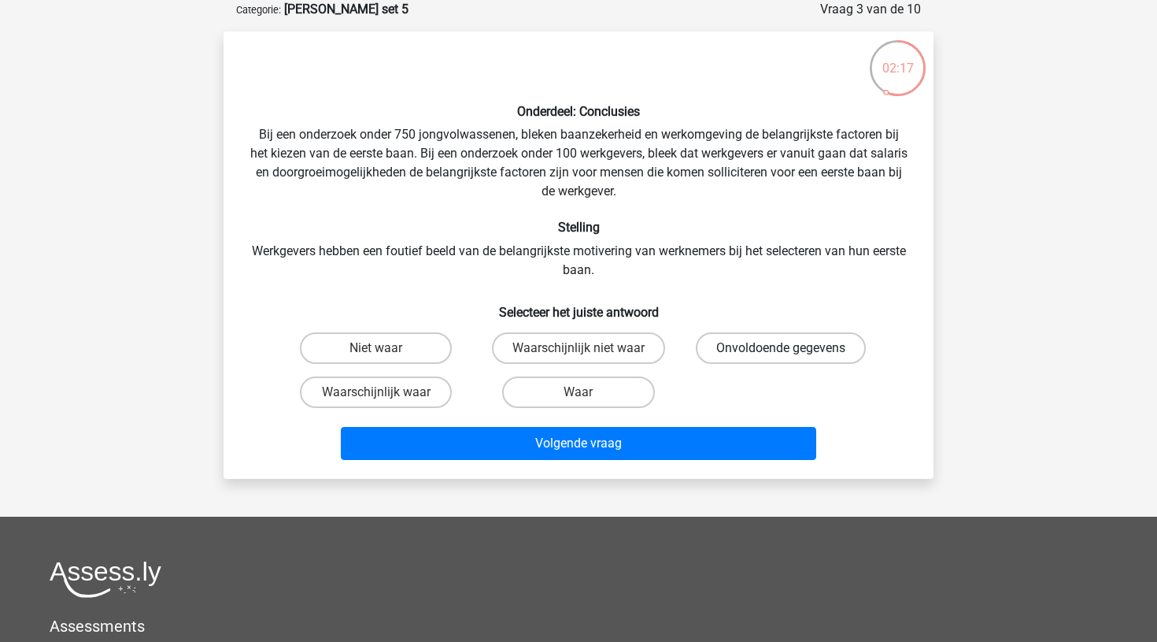
click at [730, 346] on label "Onvoldoende gegevens" at bounding box center [781, 347] width 170 height 31
click at [781, 348] on input "Onvoldoende gegevens" at bounding box center [786, 353] width 10 height 10
radio input "true"
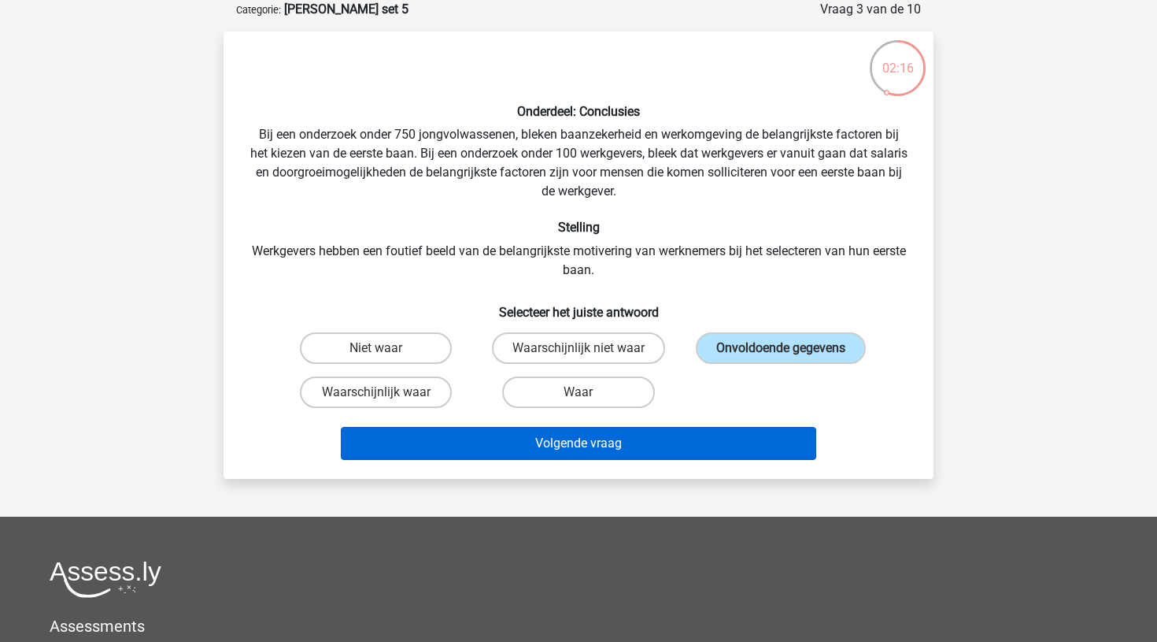
click at [592, 442] on button "Volgende vraag" at bounding box center [579, 443] width 476 height 33
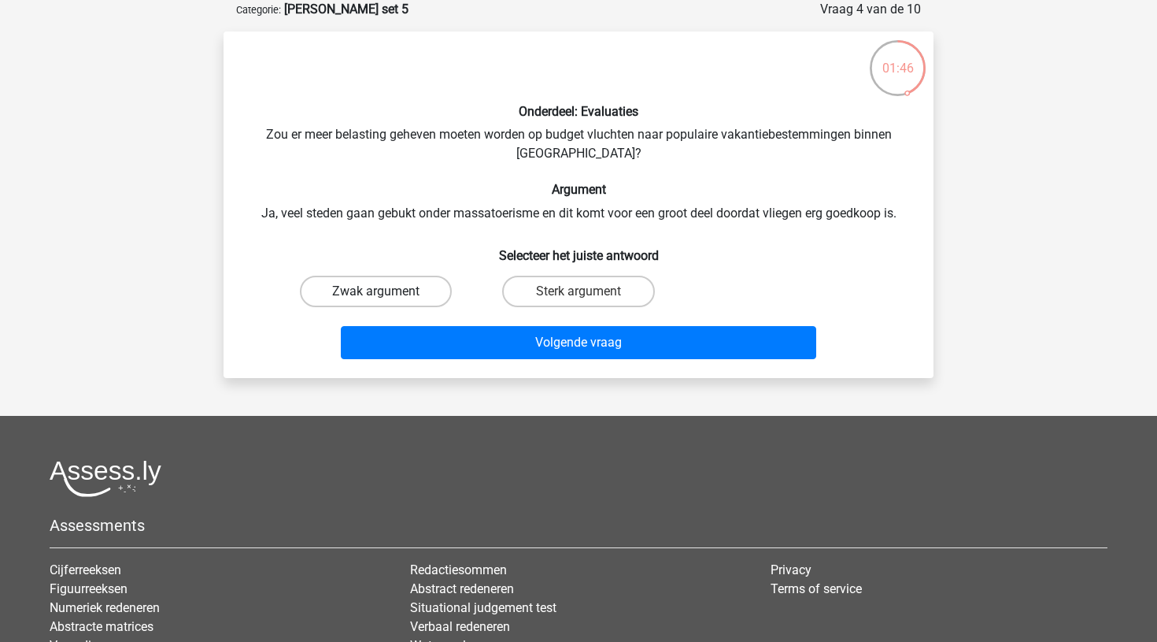
click at [425, 290] on label "Zwak argument" at bounding box center [376, 291] width 152 height 31
click at [387, 291] on input "Zwak argument" at bounding box center [381, 296] width 10 height 10
radio input "true"
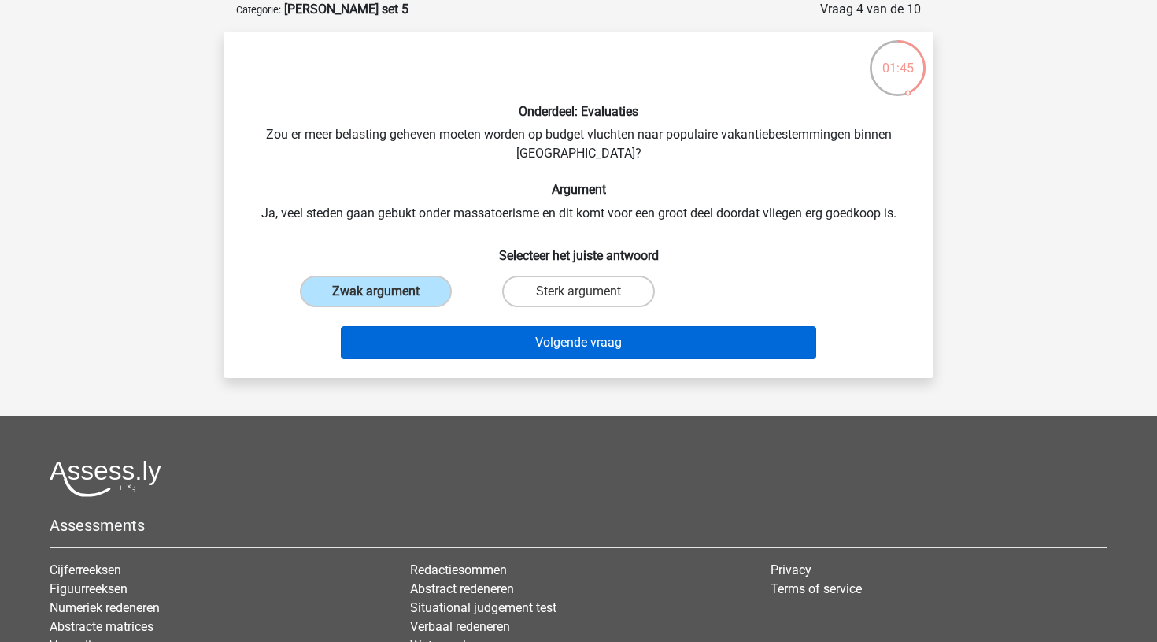
click at [584, 342] on button "Volgende vraag" at bounding box center [579, 342] width 476 height 33
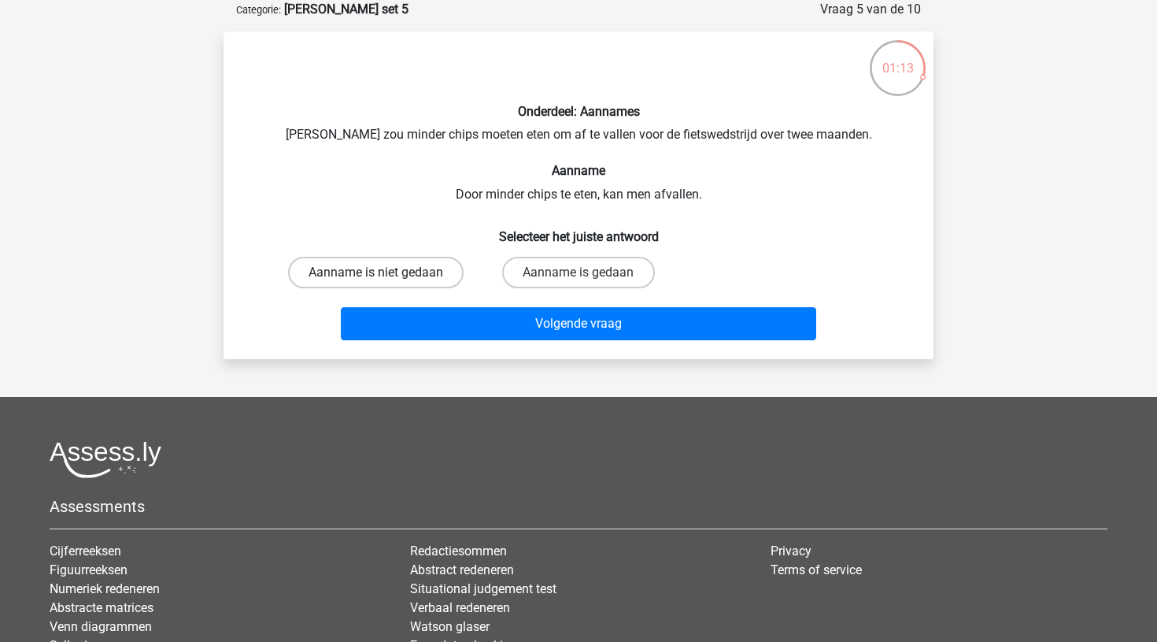
click at [419, 276] on label "Aanname is niet gedaan" at bounding box center [376, 272] width 176 height 31
click at [387, 276] on input "Aanname is niet gedaan" at bounding box center [381, 277] width 10 height 10
radio input "true"
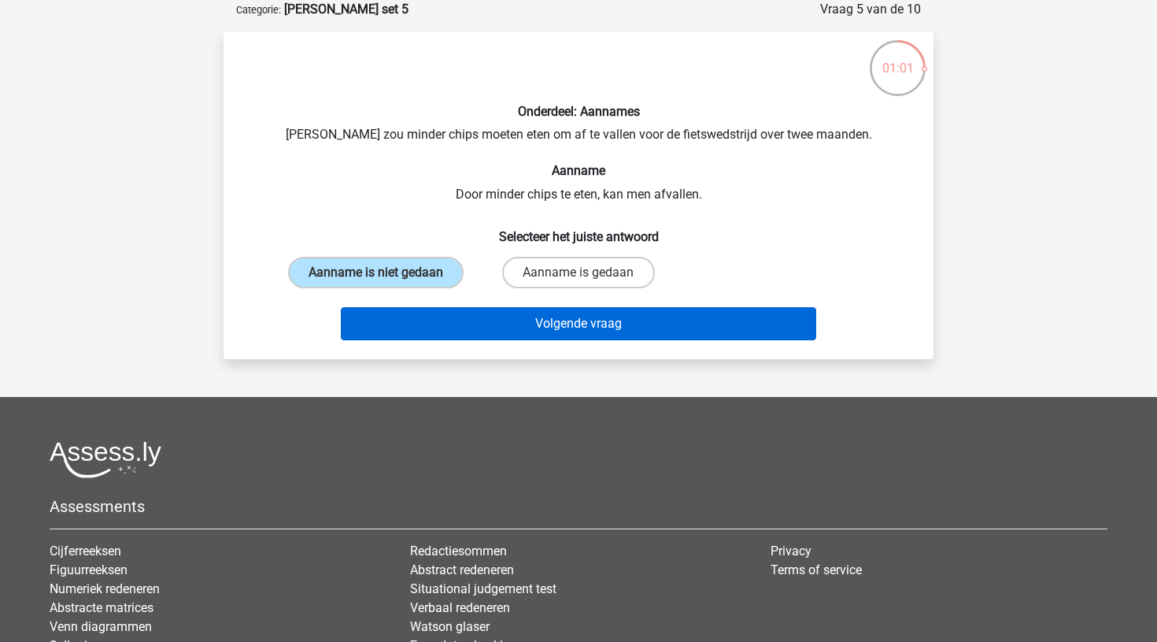
click at [583, 324] on button "Volgende vraag" at bounding box center [579, 323] width 476 height 33
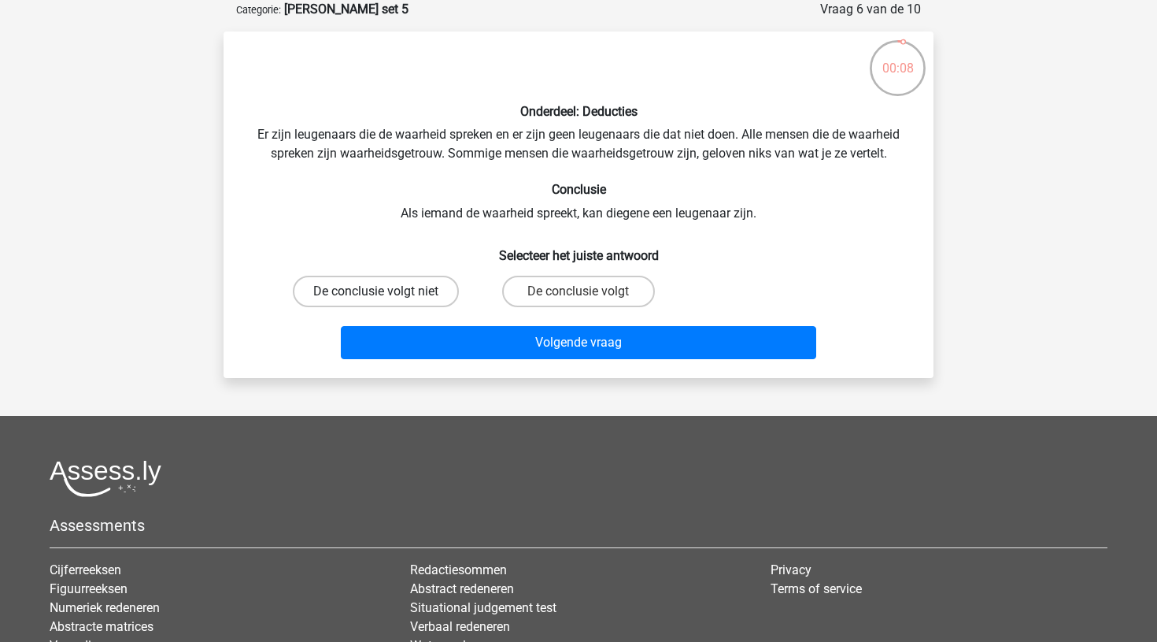
click at [425, 294] on label "De conclusie volgt niet" at bounding box center [376, 291] width 166 height 31
click at [387, 294] on input "De conclusie volgt niet" at bounding box center [381, 296] width 10 height 10
radio input "true"
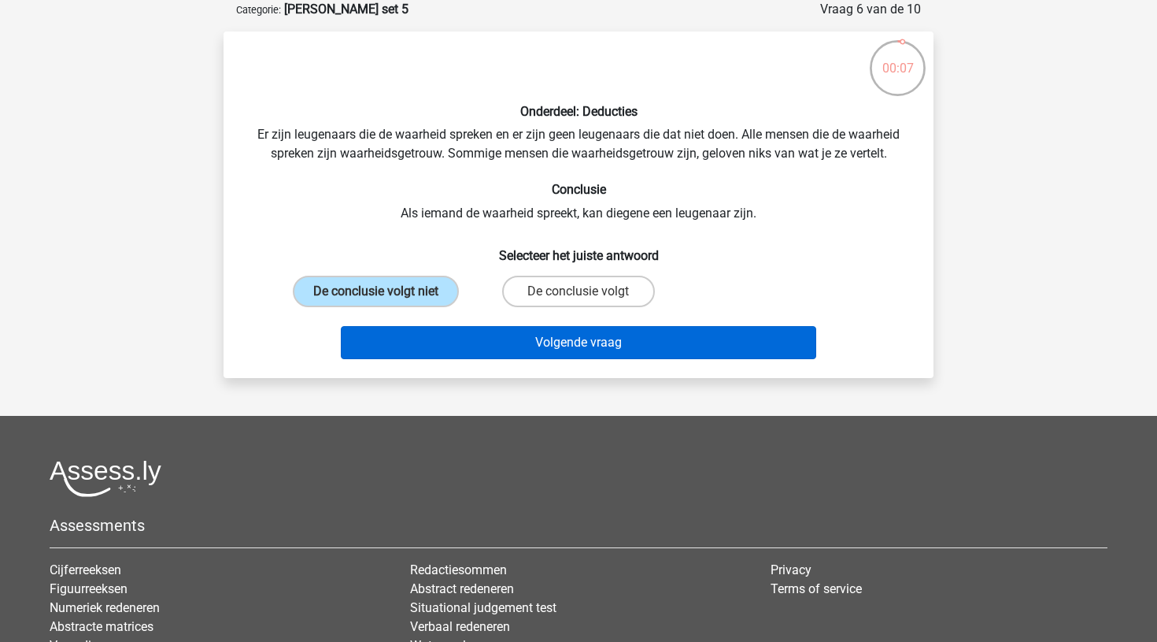
click at [536, 344] on button "Volgende vraag" at bounding box center [579, 342] width 476 height 33
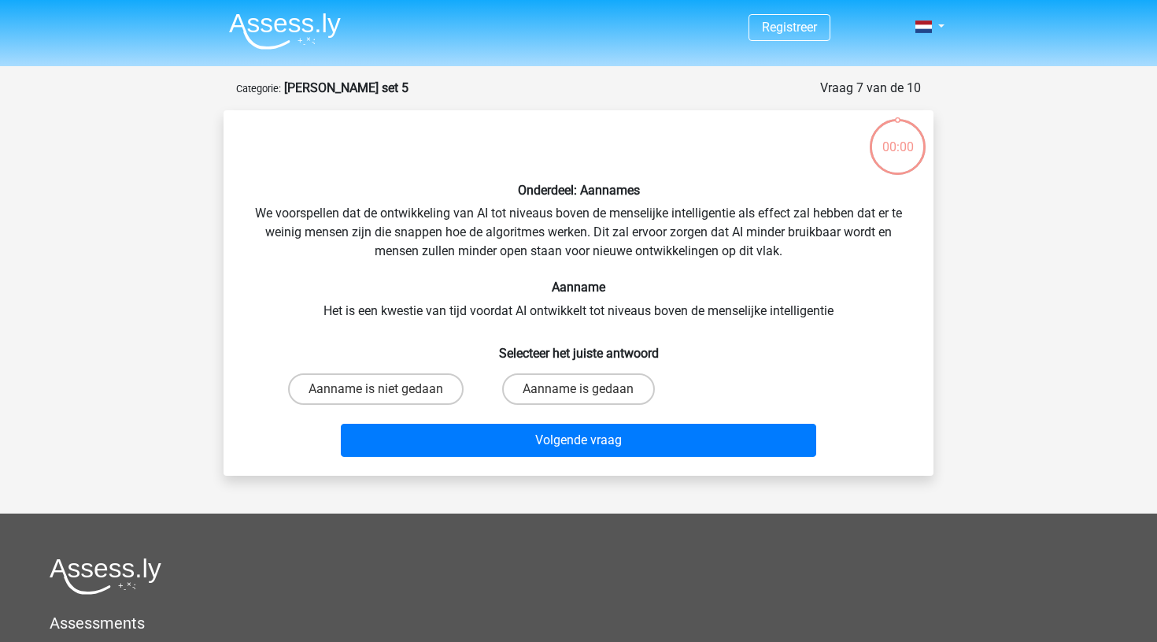
scroll to position [79, 0]
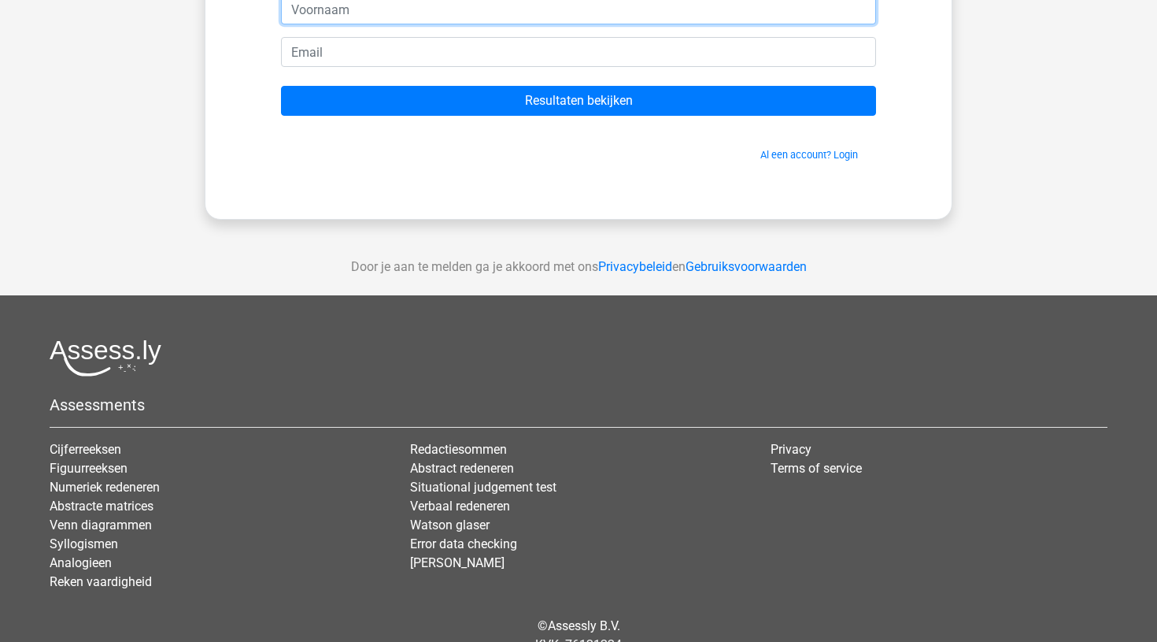
scroll to position [180, 0]
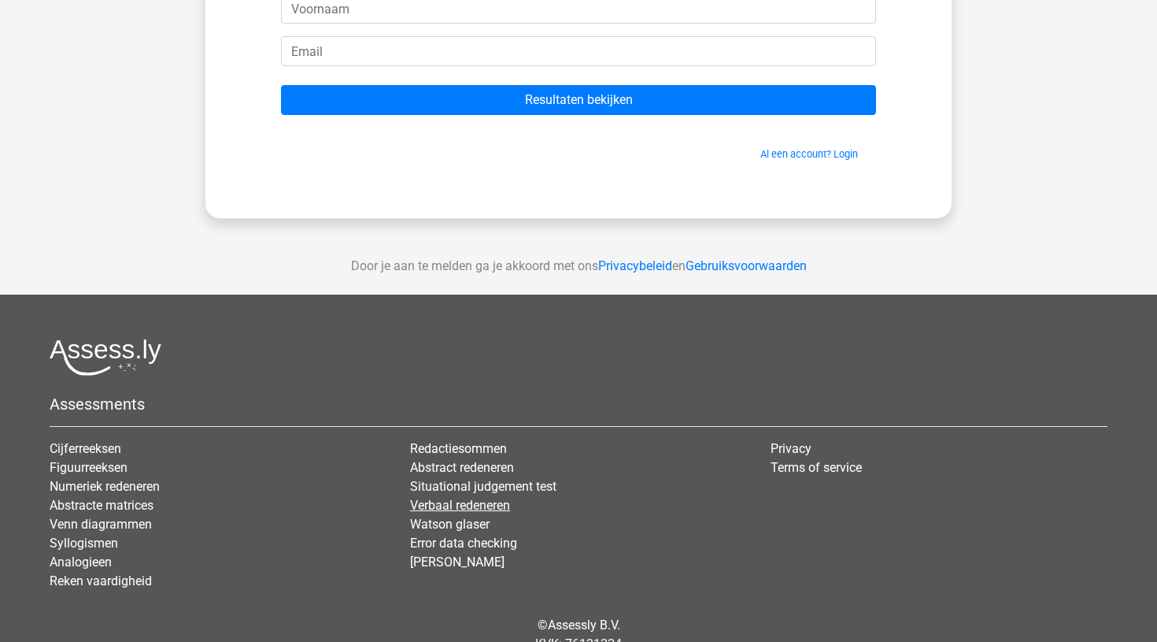
click at [449, 502] on link "Verbaal redeneren" at bounding box center [460, 505] width 100 height 15
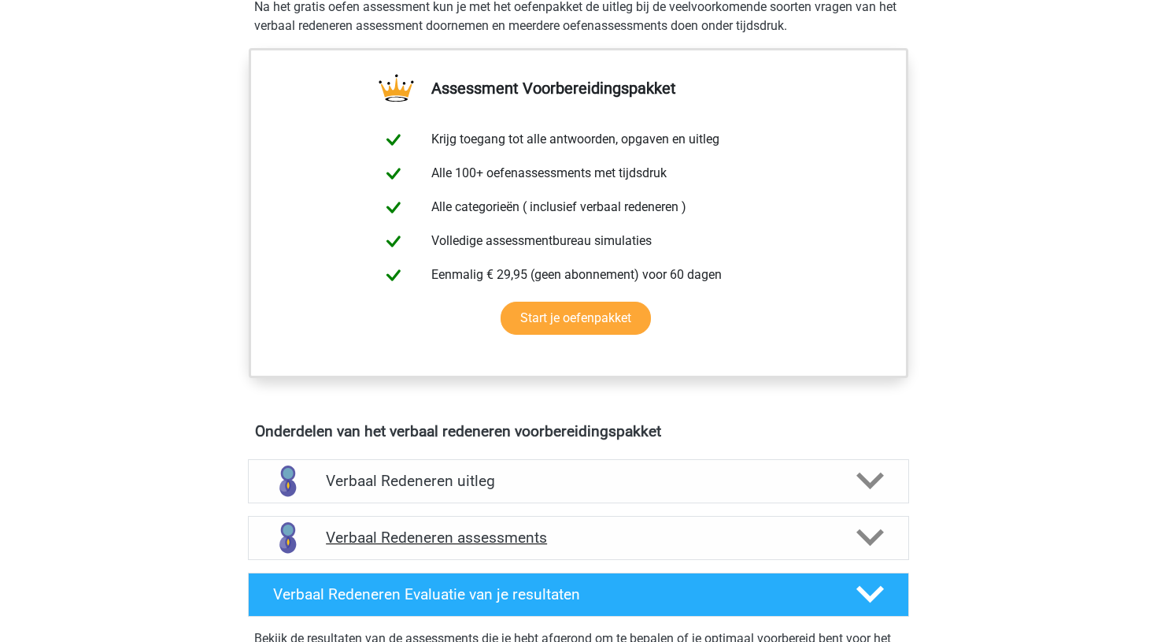
scroll to position [525, 0]
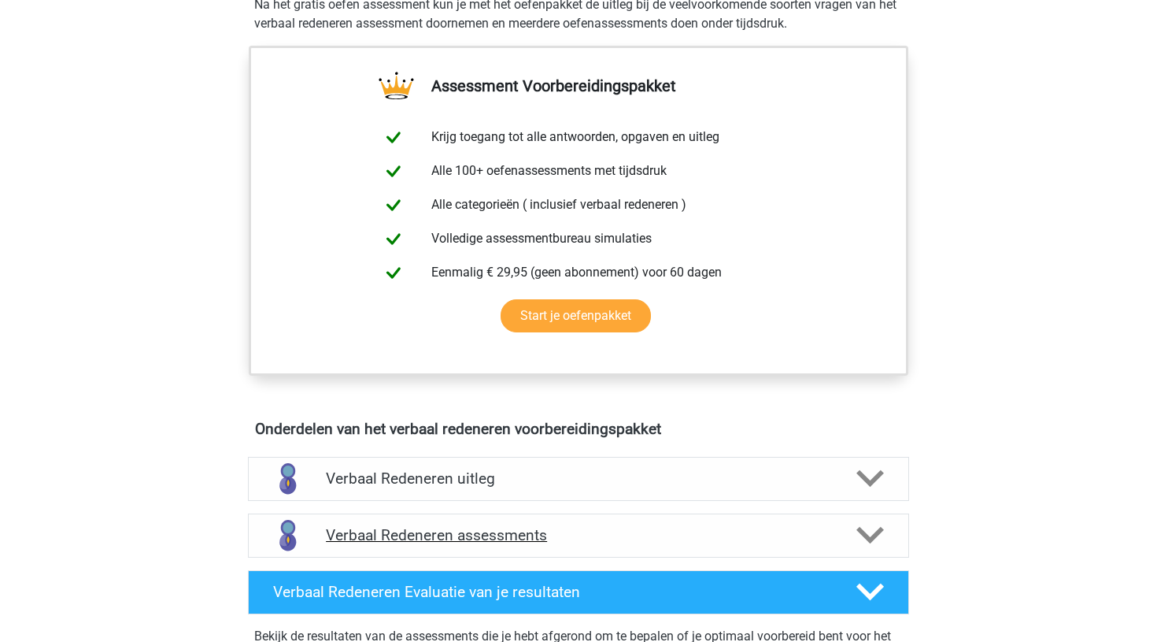
click at [434, 533] on h4 "Verbaal Redeneren assessments" at bounding box center [578, 535] width 505 height 18
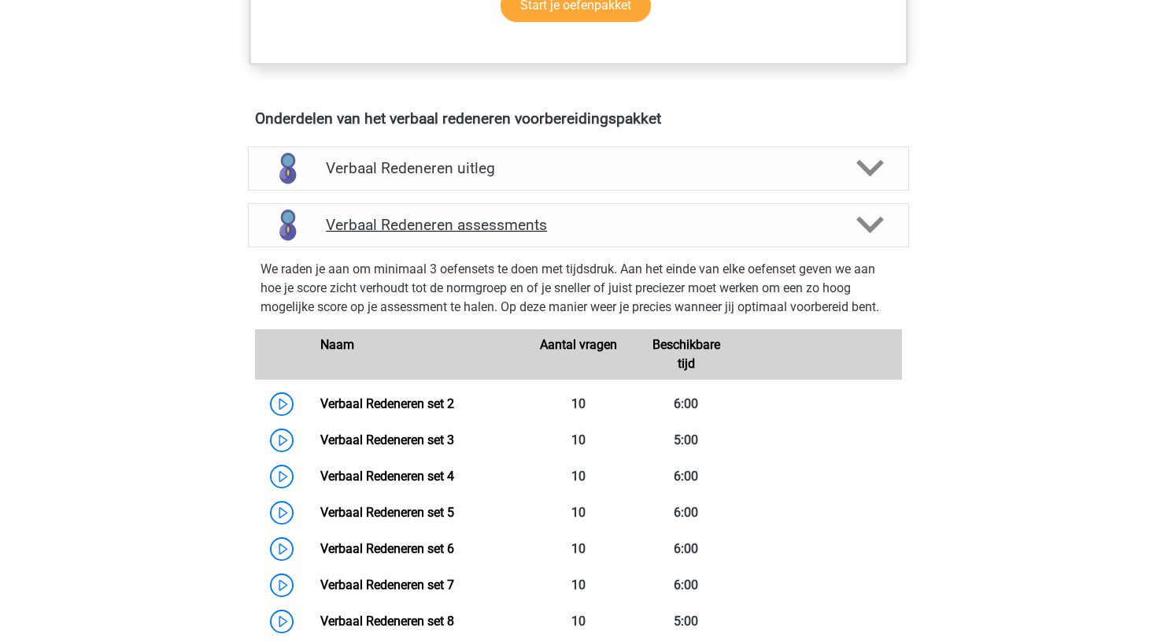
scroll to position [842, 0]
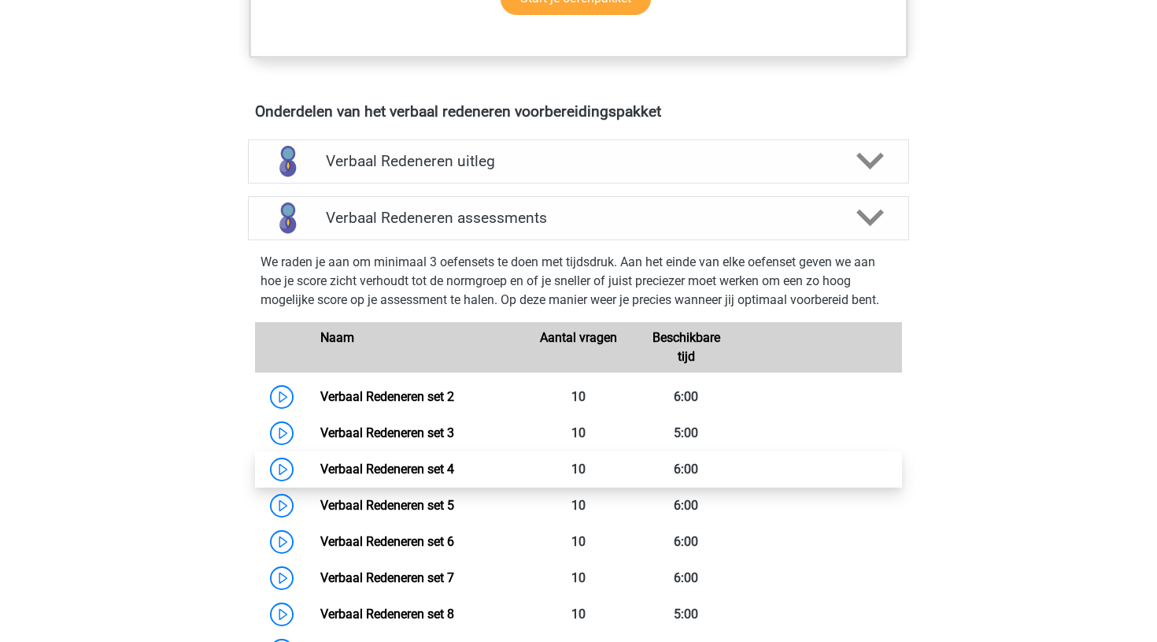
click at [320, 469] on link "Verbaal Redeneren set 4" at bounding box center [387, 468] width 134 height 15
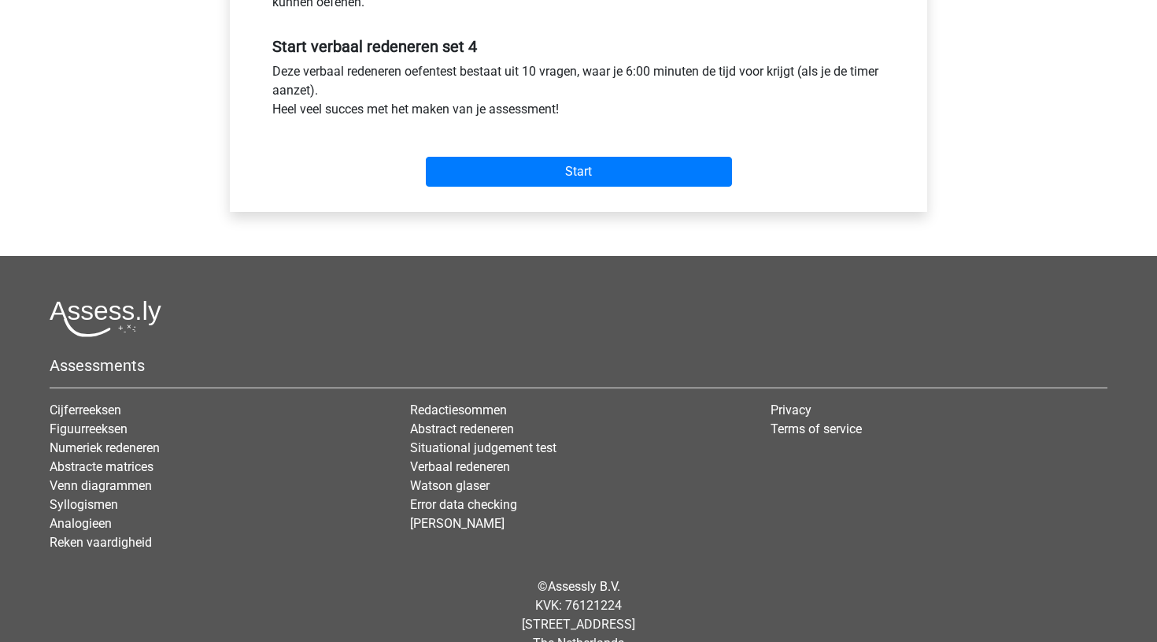
scroll to position [602, 0]
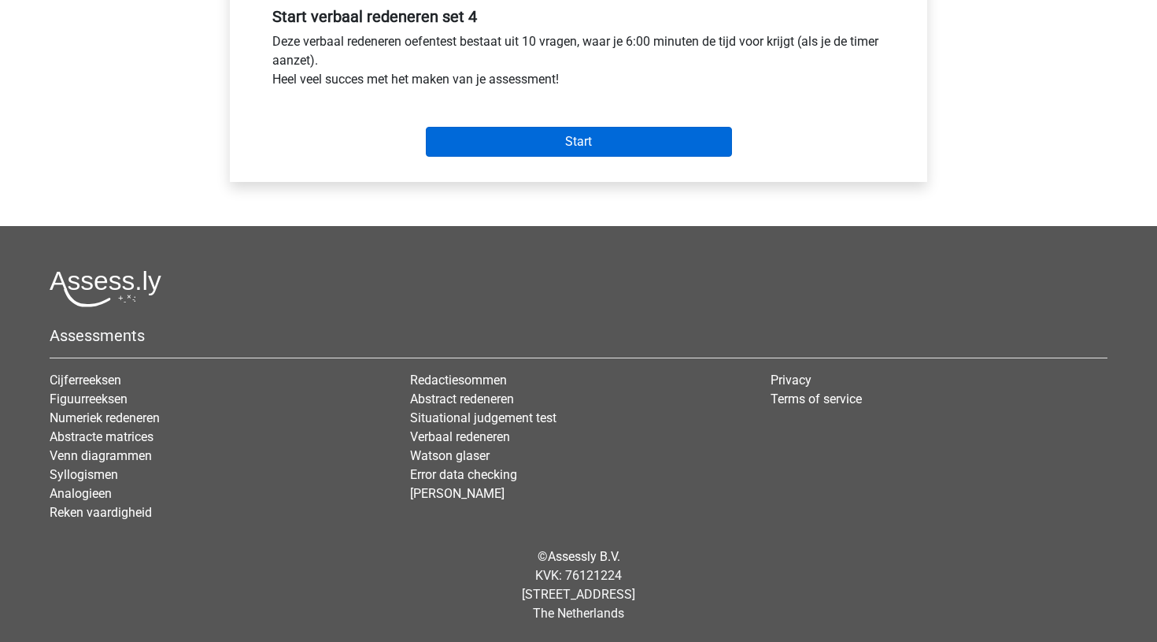
click at [540, 139] on input "Start" at bounding box center [579, 142] width 306 height 30
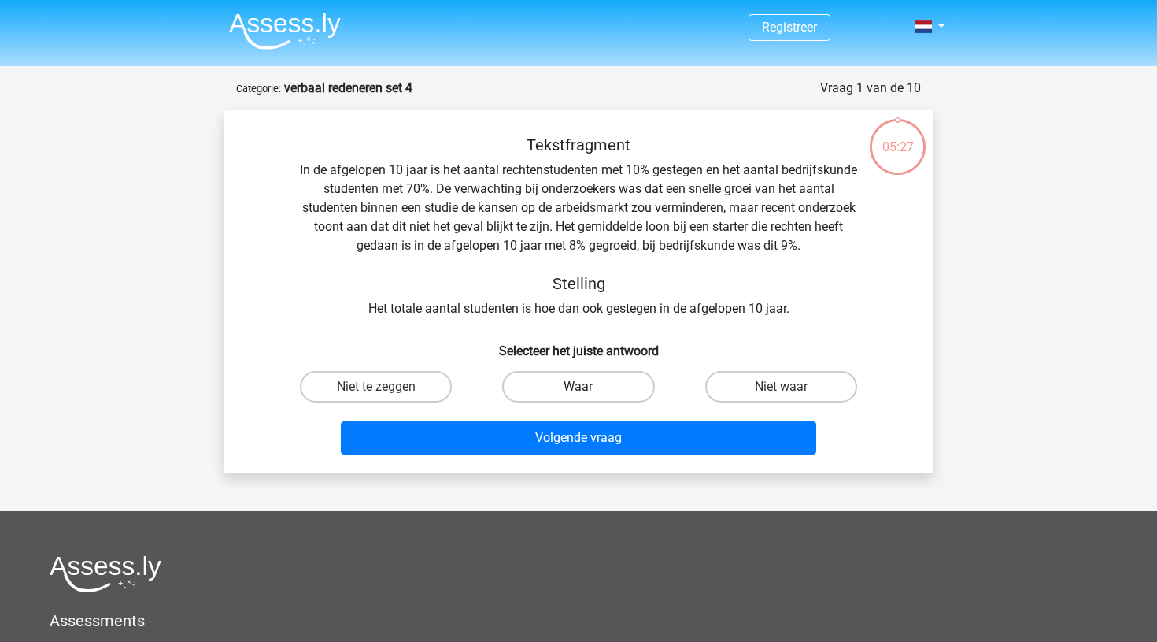
click at [579, 384] on label "Waar" at bounding box center [578, 386] width 152 height 31
click at [579, 387] on input "Waar" at bounding box center [584, 392] width 10 height 10
radio input "true"
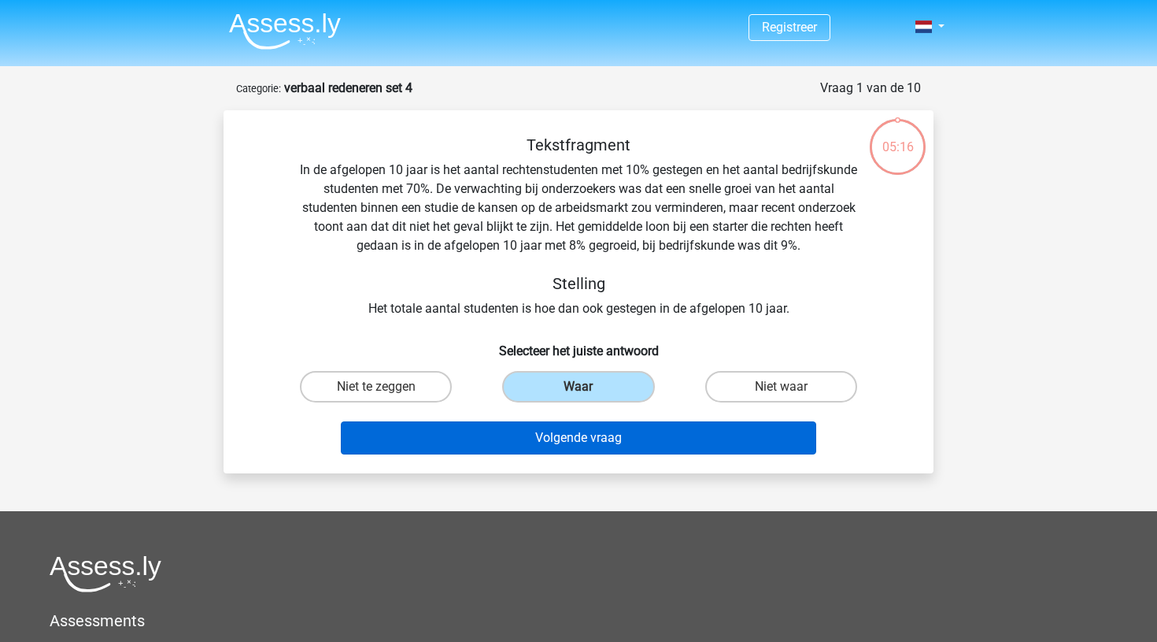
click at [583, 441] on button "Volgende vraag" at bounding box center [579, 437] width 476 height 33
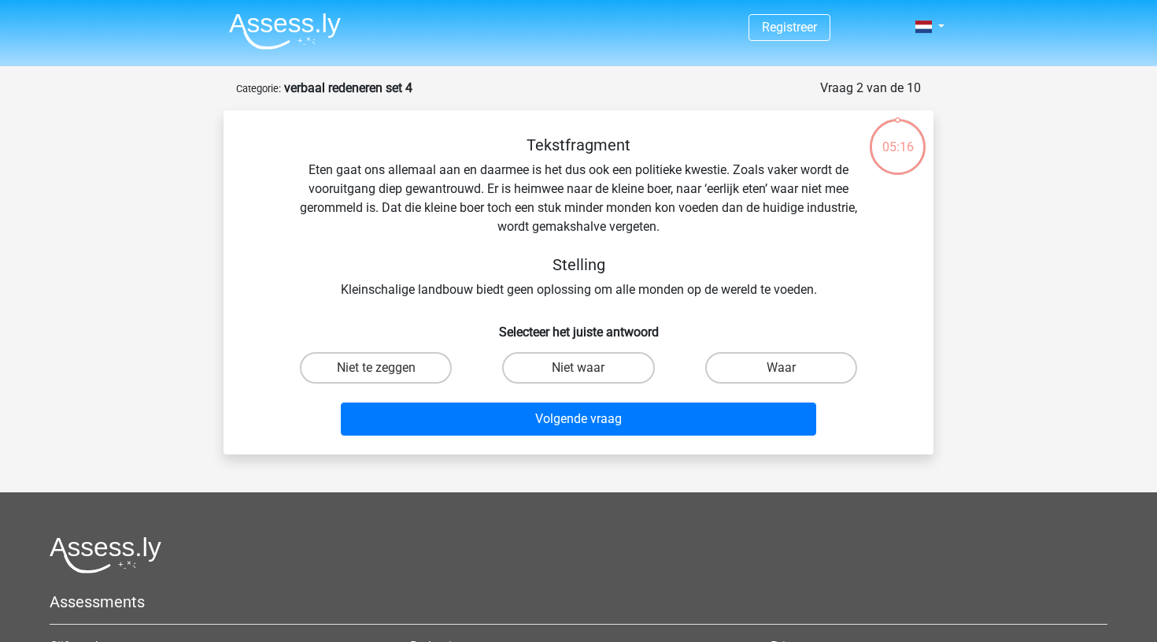
scroll to position [79, 0]
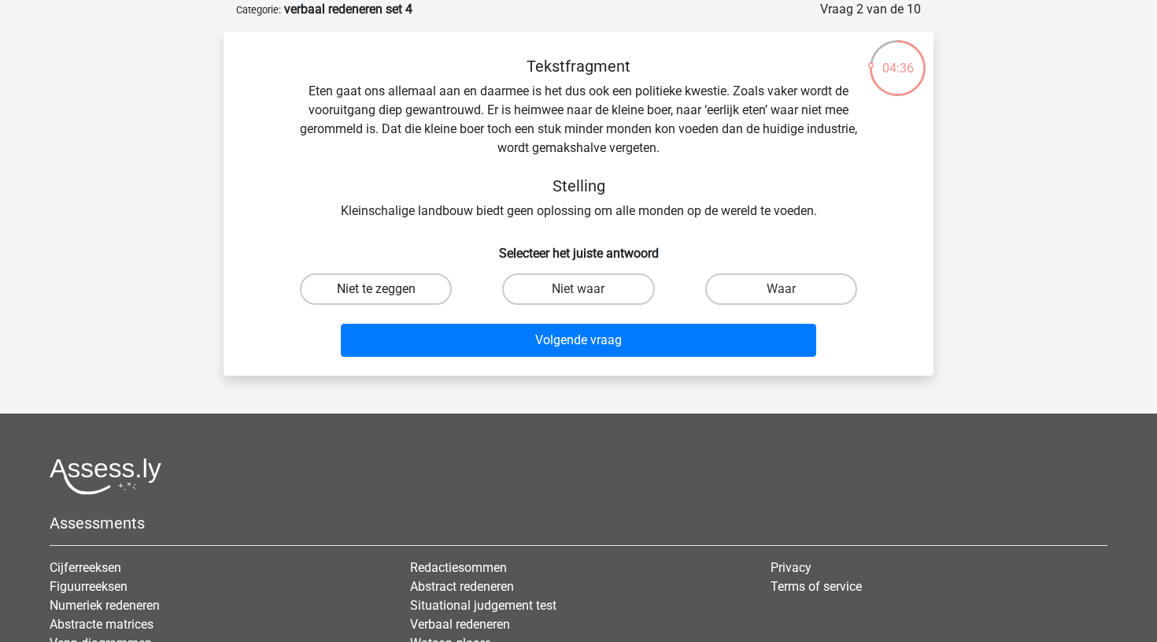
click at [408, 289] on label "Niet te zeggen" at bounding box center [376, 288] width 152 height 31
click at [387, 289] on input "Niet te zeggen" at bounding box center [381, 294] width 10 height 10
radio input "true"
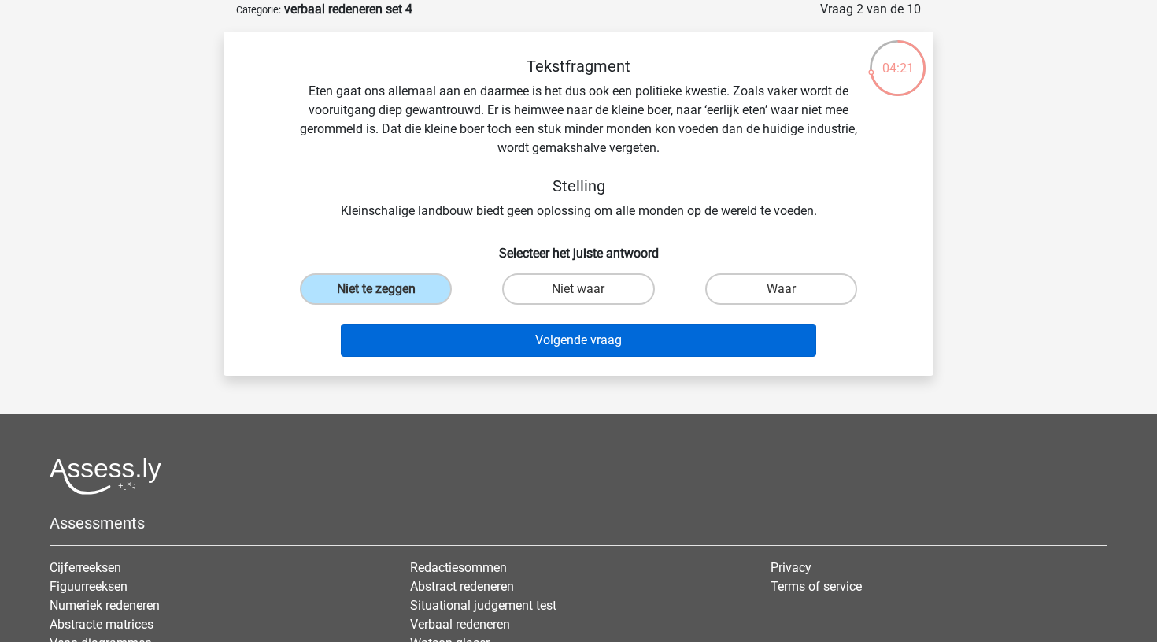
click at [552, 340] on button "Volgende vraag" at bounding box center [579, 340] width 476 height 33
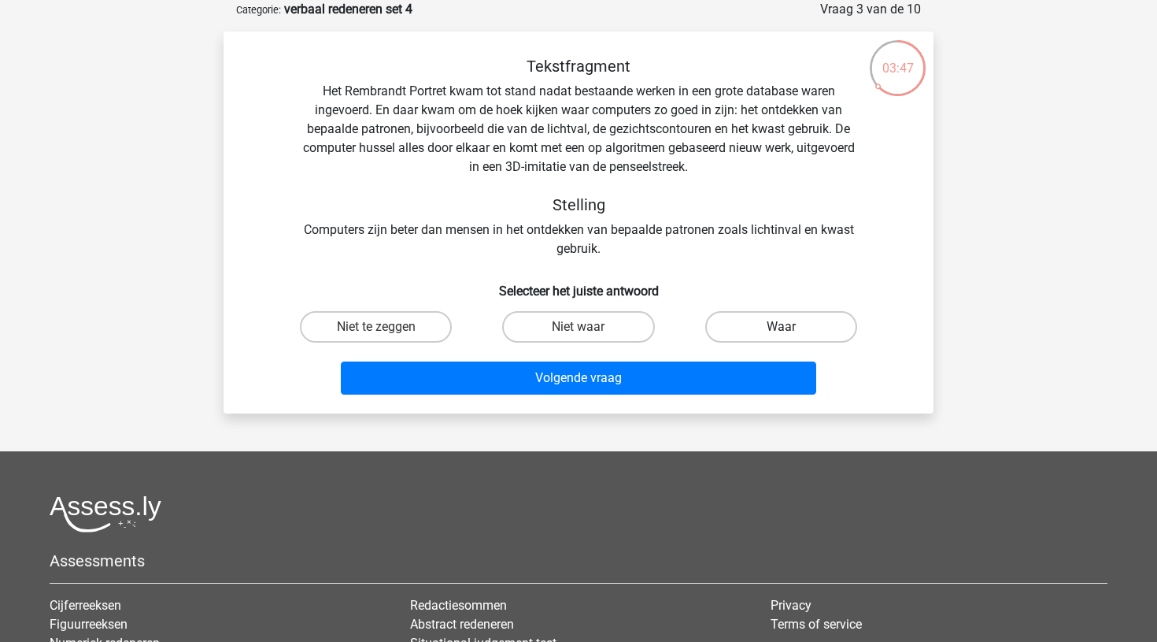
click at [756, 325] on label "Waar" at bounding box center [781, 326] width 152 height 31
click at [781, 327] on input "Waar" at bounding box center [786, 332] width 10 height 10
radio input "true"
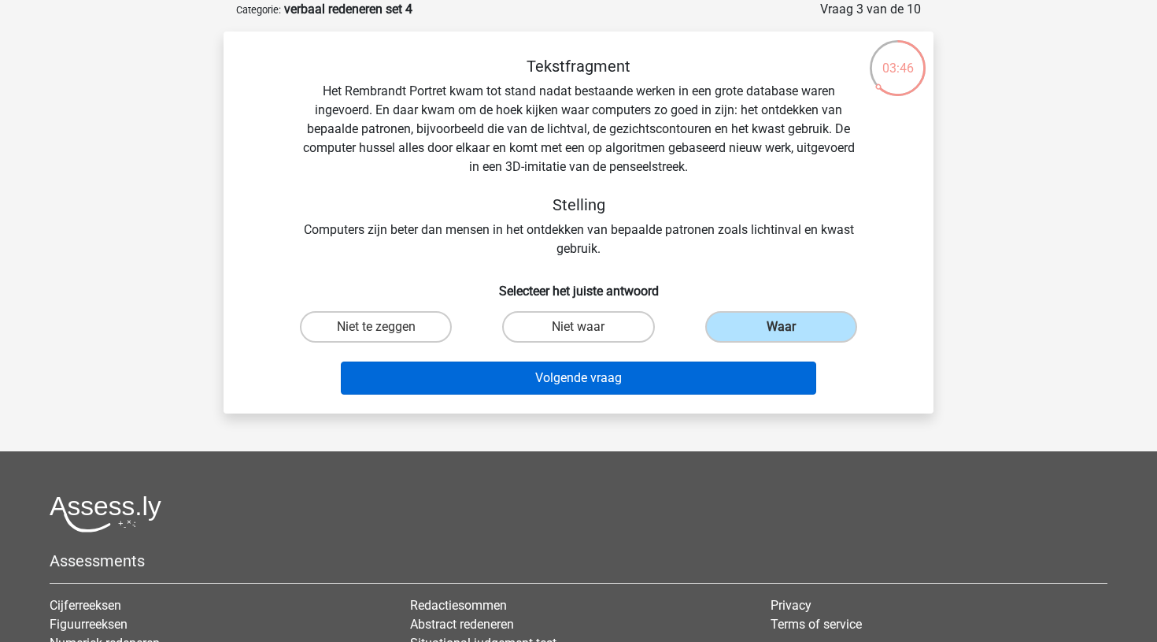
click at [598, 377] on button "Volgende vraag" at bounding box center [579, 377] width 476 height 33
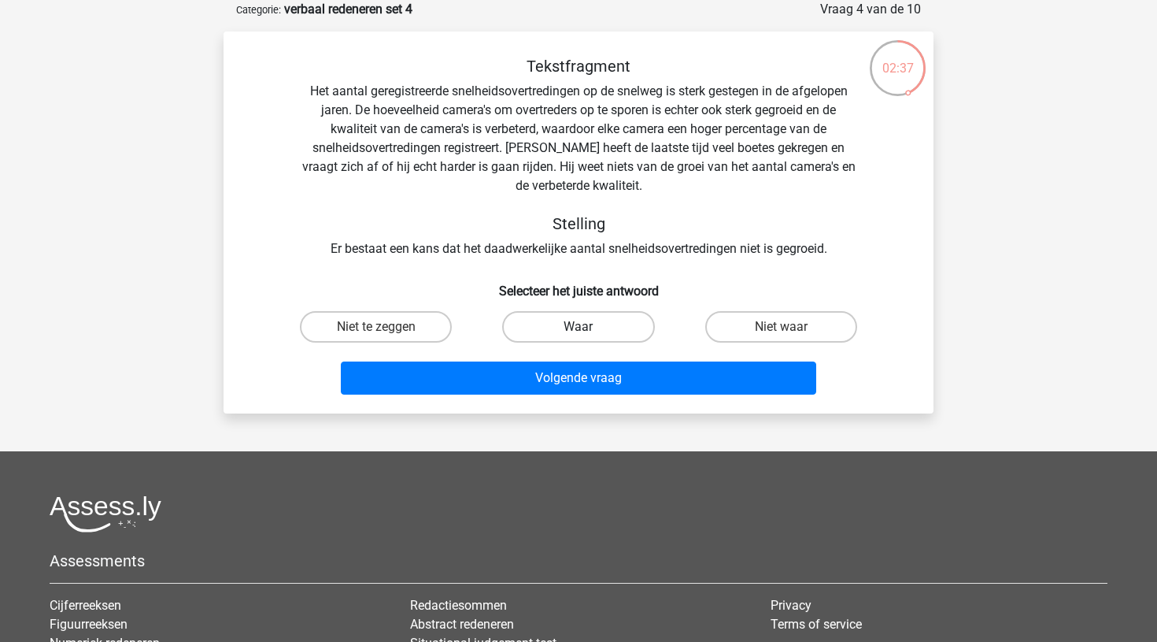
click at [575, 321] on label "Waar" at bounding box center [578, 326] width 152 height 31
click at [579, 327] on input "Waar" at bounding box center [584, 332] width 10 height 10
radio input "true"
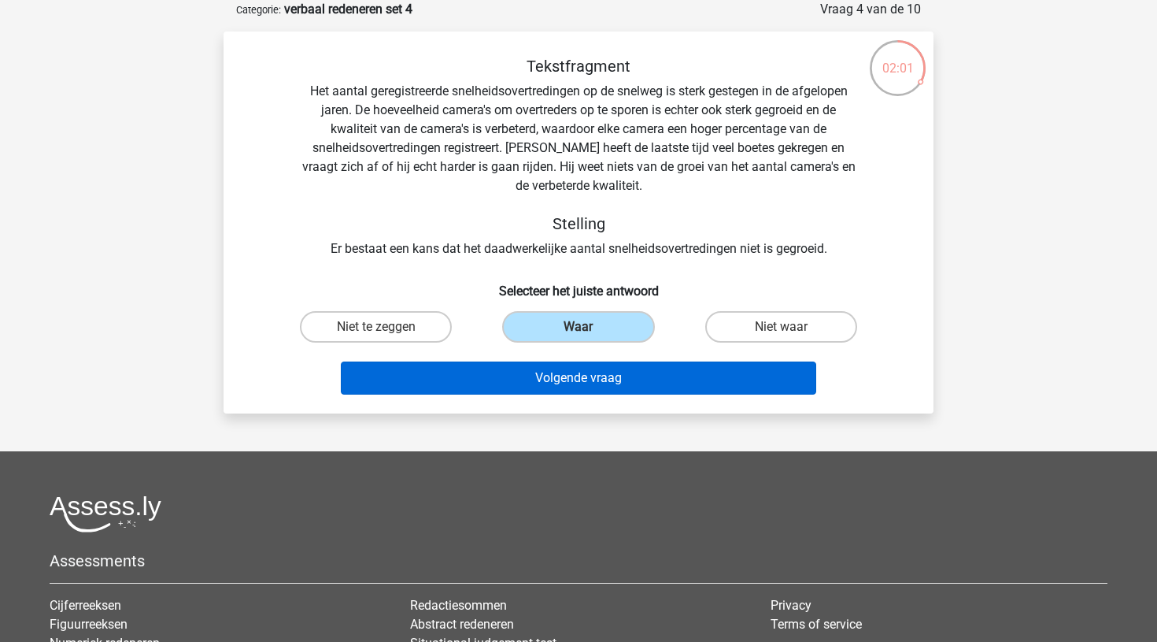
click at [598, 383] on button "Volgende vraag" at bounding box center [579, 377] width 476 height 33
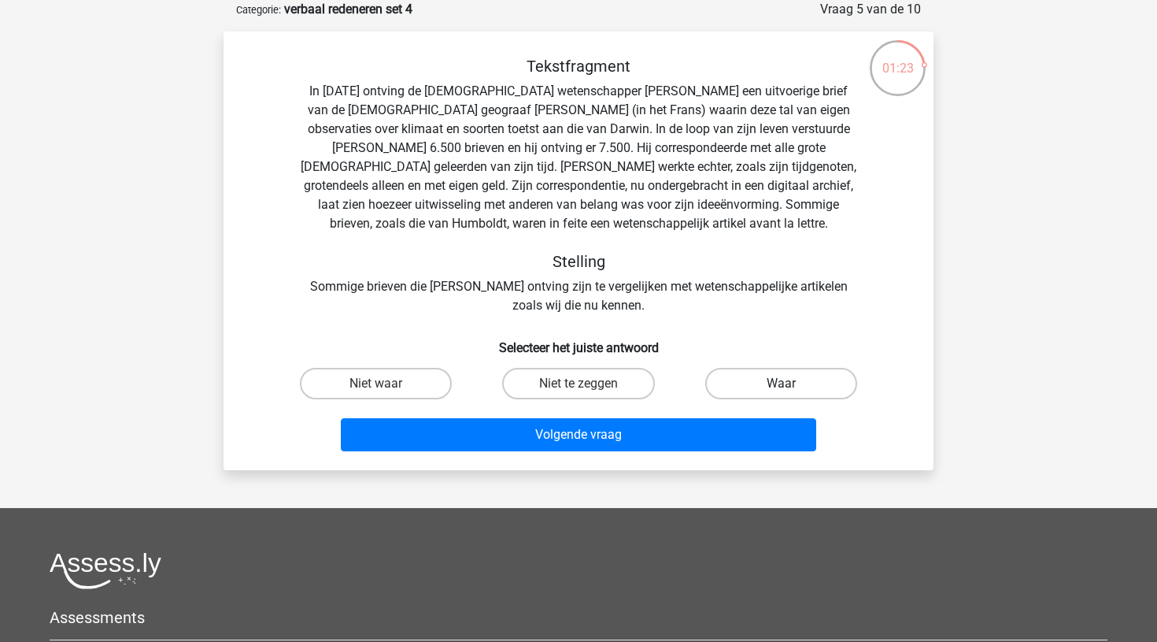
click at [753, 383] on label "Waar" at bounding box center [781, 383] width 152 height 31
click at [781, 383] on input "Waar" at bounding box center [786, 388] width 10 height 10
radio input "true"
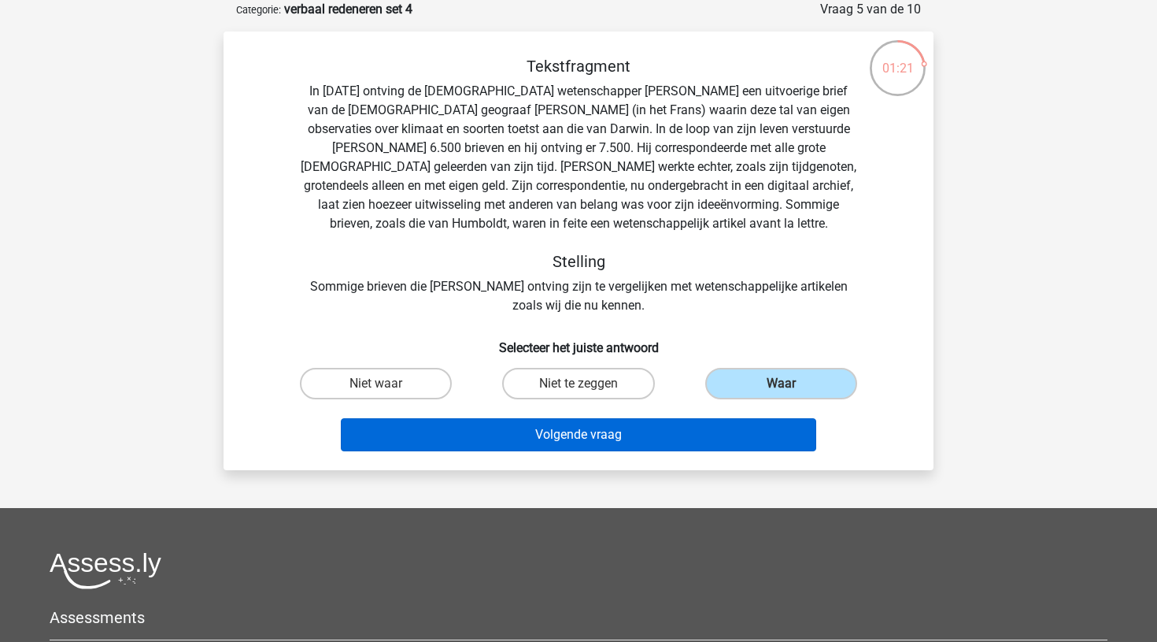
click at [608, 442] on button "Volgende vraag" at bounding box center [579, 434] width 476 height 33
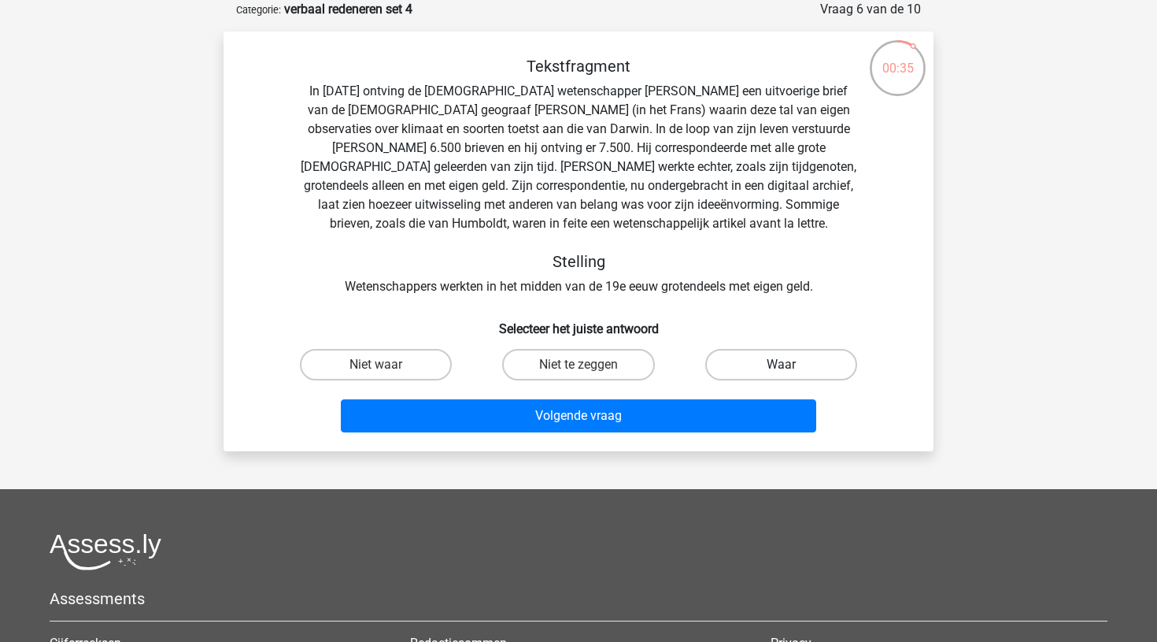
click at [766, 361] on label "Waar" at bounding box center [781, 364] width 152 height 31
click at [781, 365] on input "Waar" at bounding box center [786, 370] width 10 height 10
radio input "true"
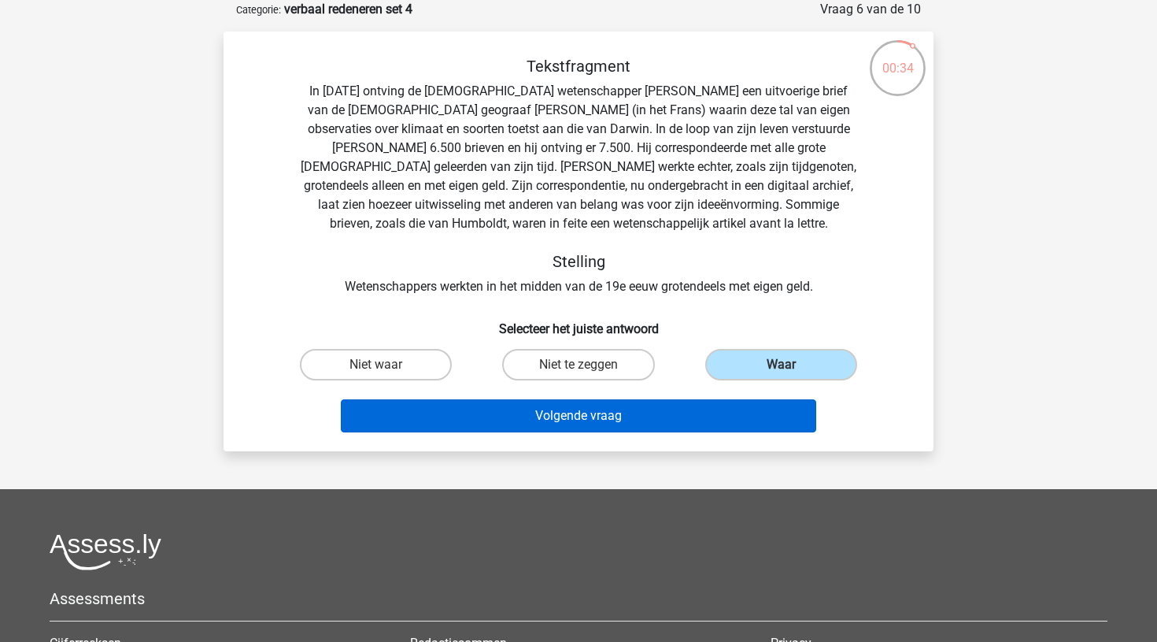
click at [657, 417] on button "Volgende vraag" at bounding box center [579, 415] width 476 height 33
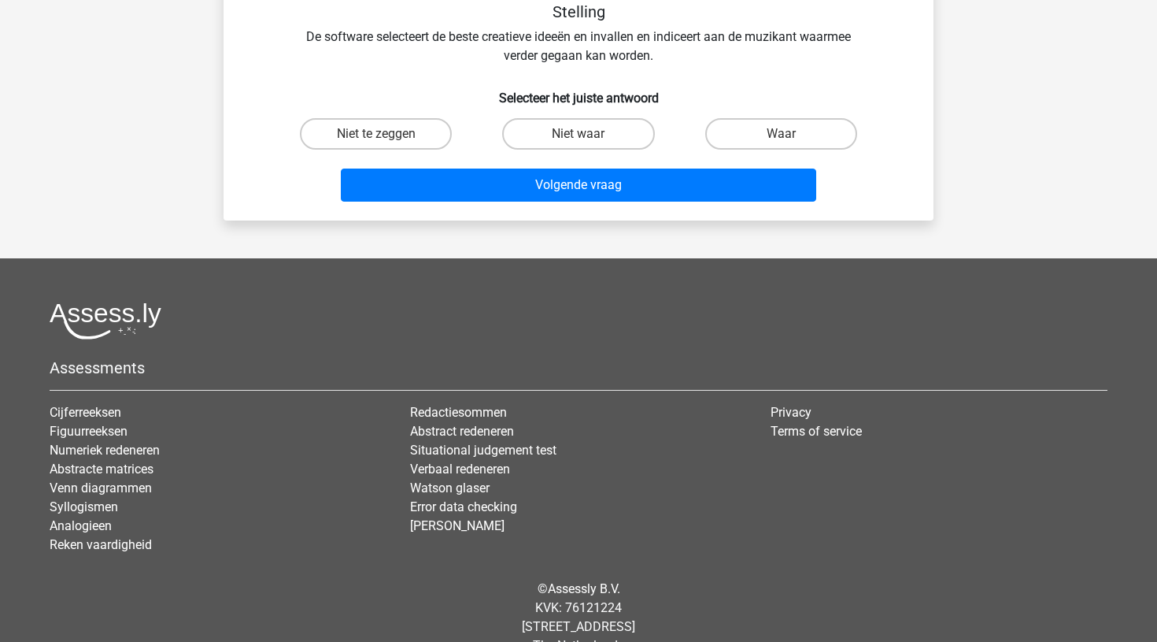
scroll to position [291, 0]
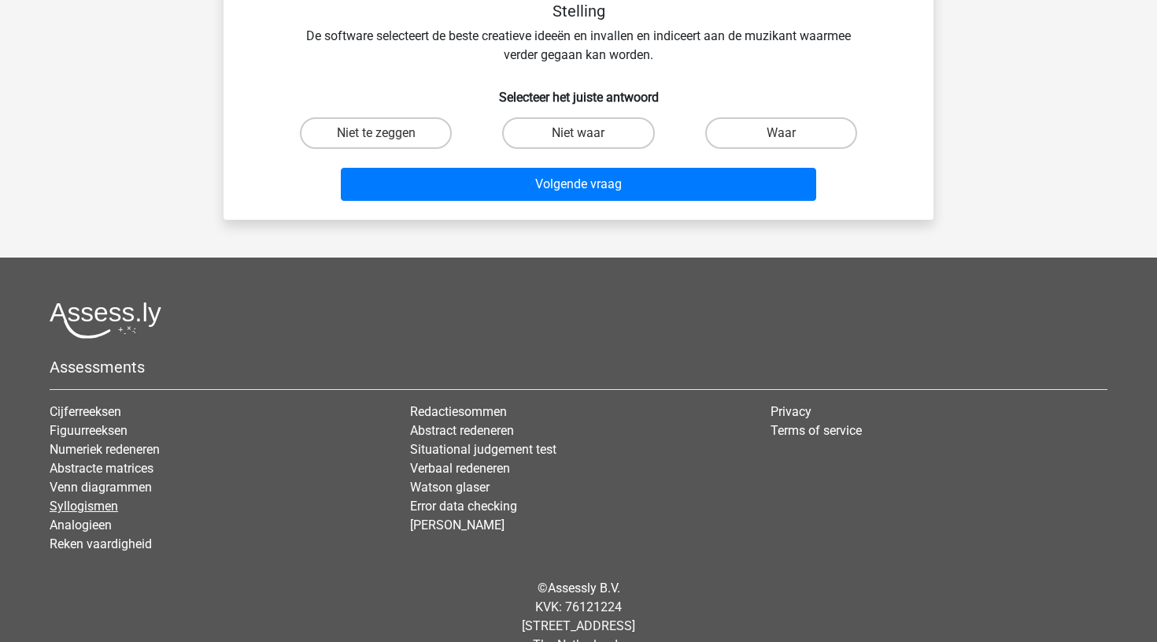
click at [87, 511] on link "Syllogismen" at bounding box center [84, 505] width 68 height 15
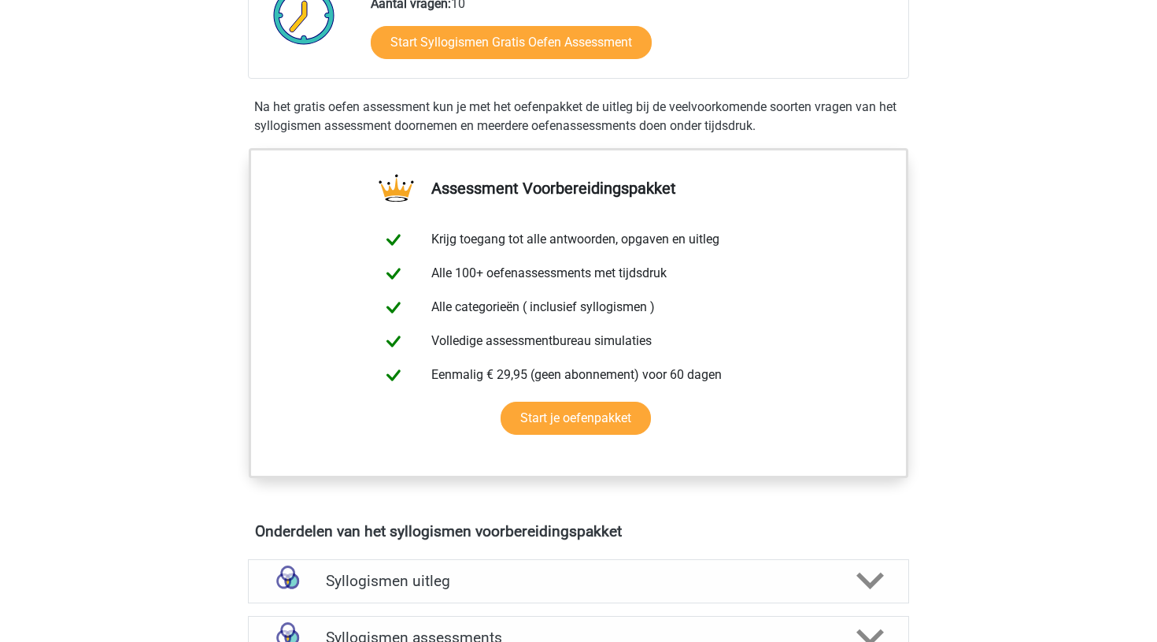
scroll to position [423, 0]
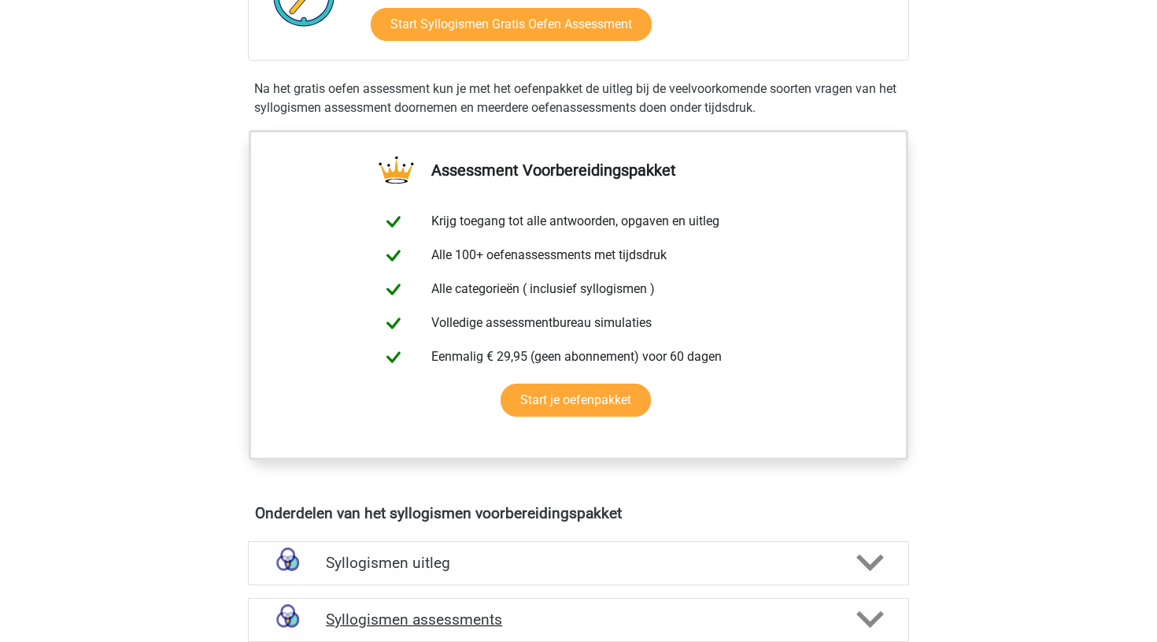
click at [357, 625] on h4 "Syllogismen assessments" at bounding box center [578, 619] width 505 height 18
click at [363, 623] on h4 "Syllogismen assessments" at bounding box center [578, 619] width 505 height 18
click at [378, 621] on h4 "Syllogismen assessments" at bounding box center [578, 619] width 505 height 18
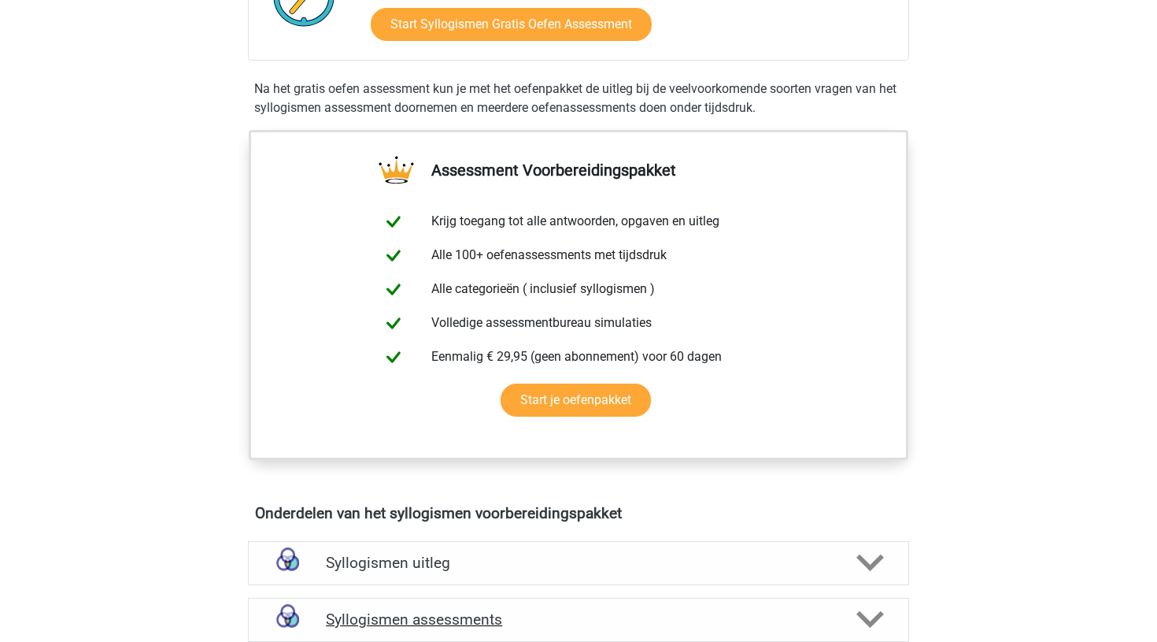
click at [378, 621] on h4 "Syllogismen assessments" at bounding box center [578, 619] width 505 height 18
click at [397, 615] on h4 "Syllogismen assessments" at bounding box center [578, 619] width 505 height 18
click at [354, 618] on h4 "Syllogismen assessments" at bounding box center [578, 619] width 505 height 18
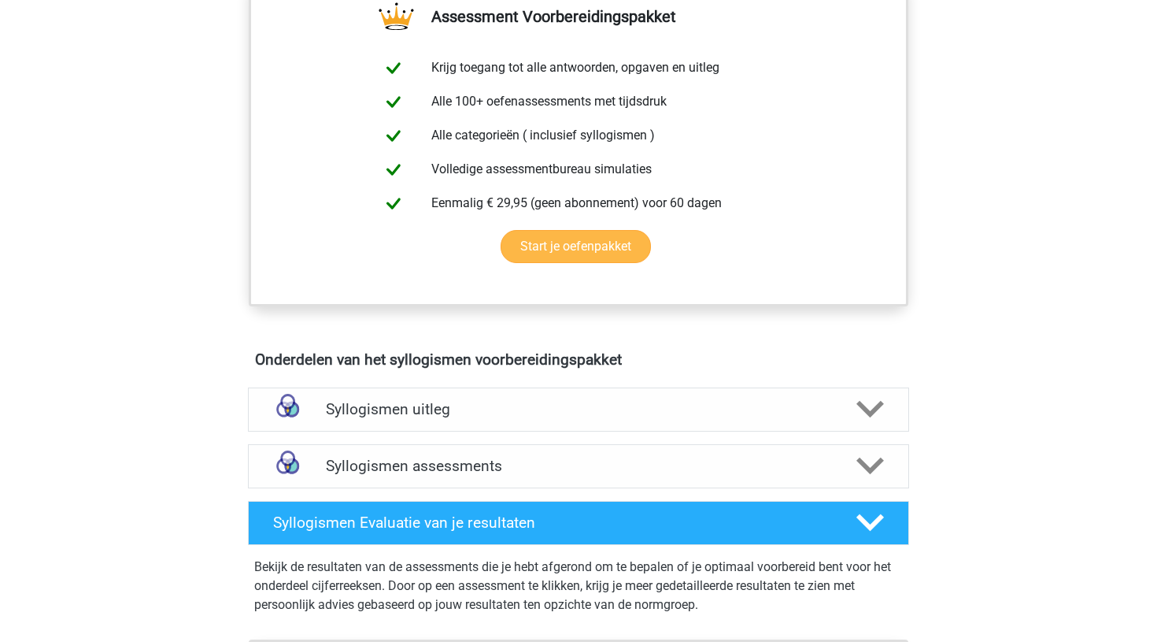
scroll to position [580, 0]
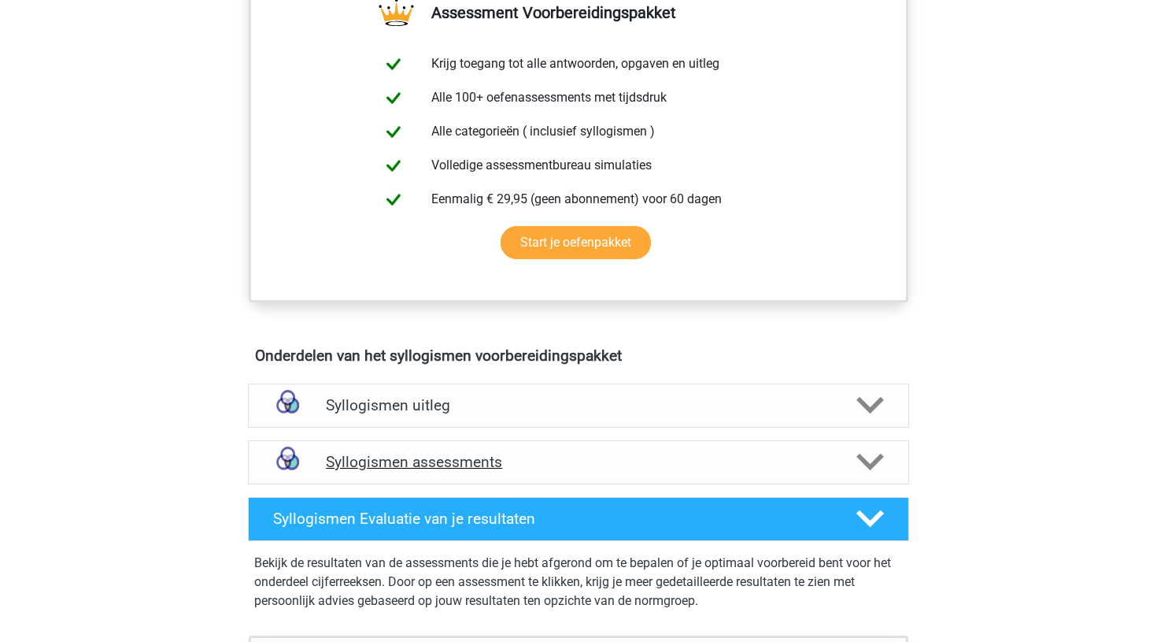
click at [382, 462] on h4 "Syllogismen assessments" at bounding box center [578, 462] width 505 height 18
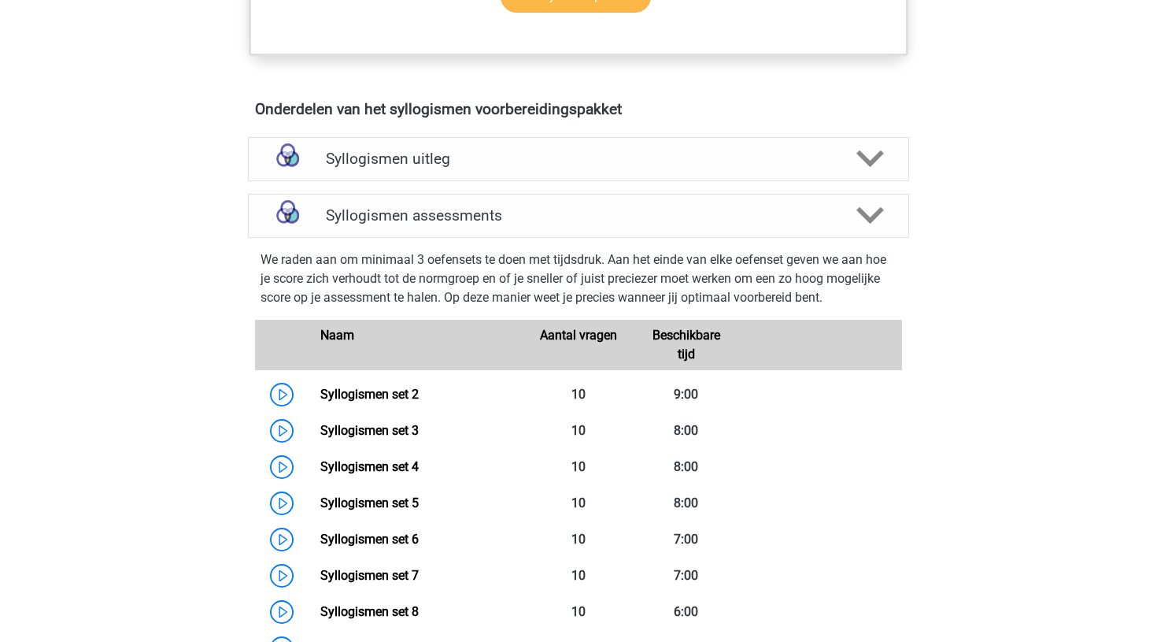
scroll to position [846, 0]
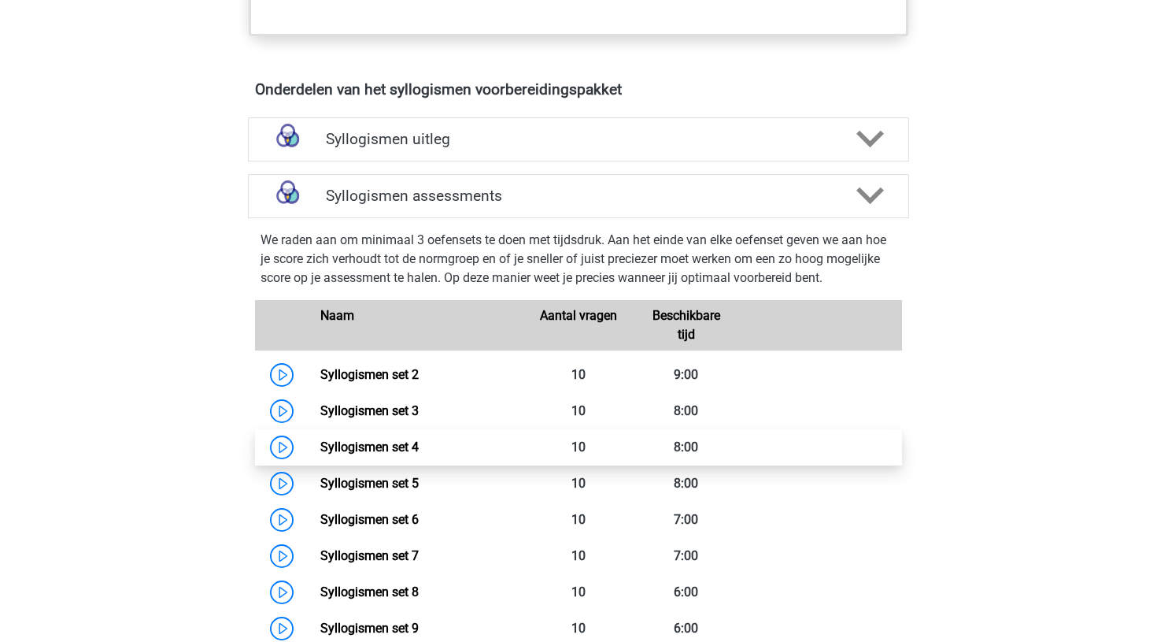
click at [320, 446] on link "Syllogismen set 4" at bounding box center [369, 446] width 98 height 15
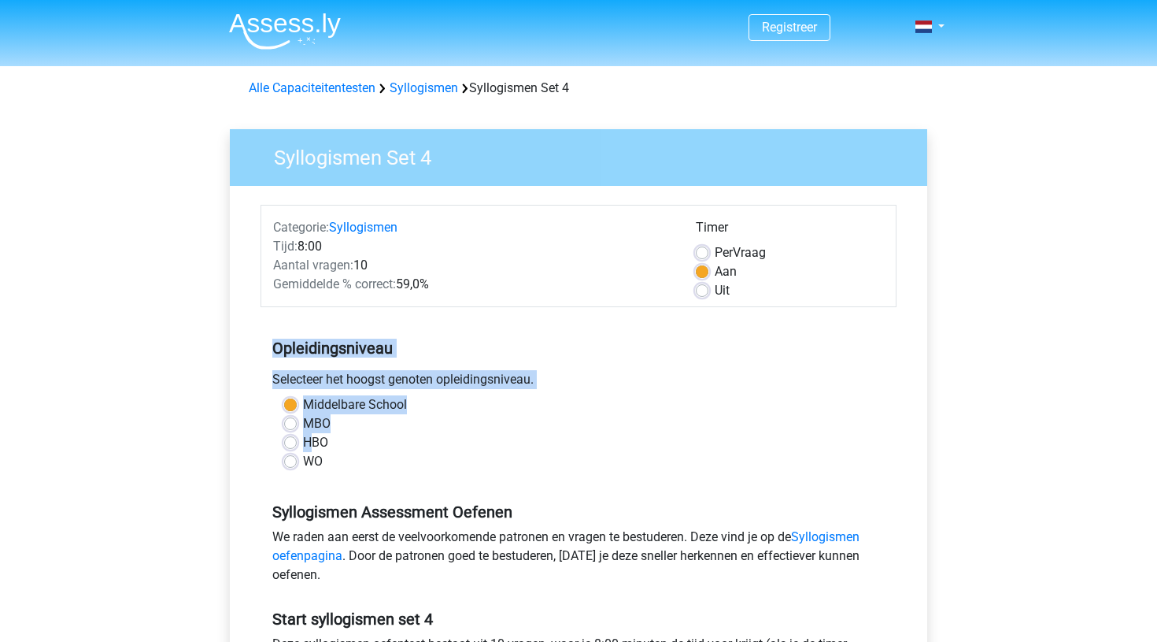
drag, startPoint x: 0, startPoint y: 0, endPoint x: 372, endPoint y: 320, distance: 490.1
click at [372, 320] on div "Opleidingsniveau Selecteer het hoogst genoten opleidingsniveau. [GEOGRAPHIC_DAT…" at bounding box center [579, 398] width 636 height 170
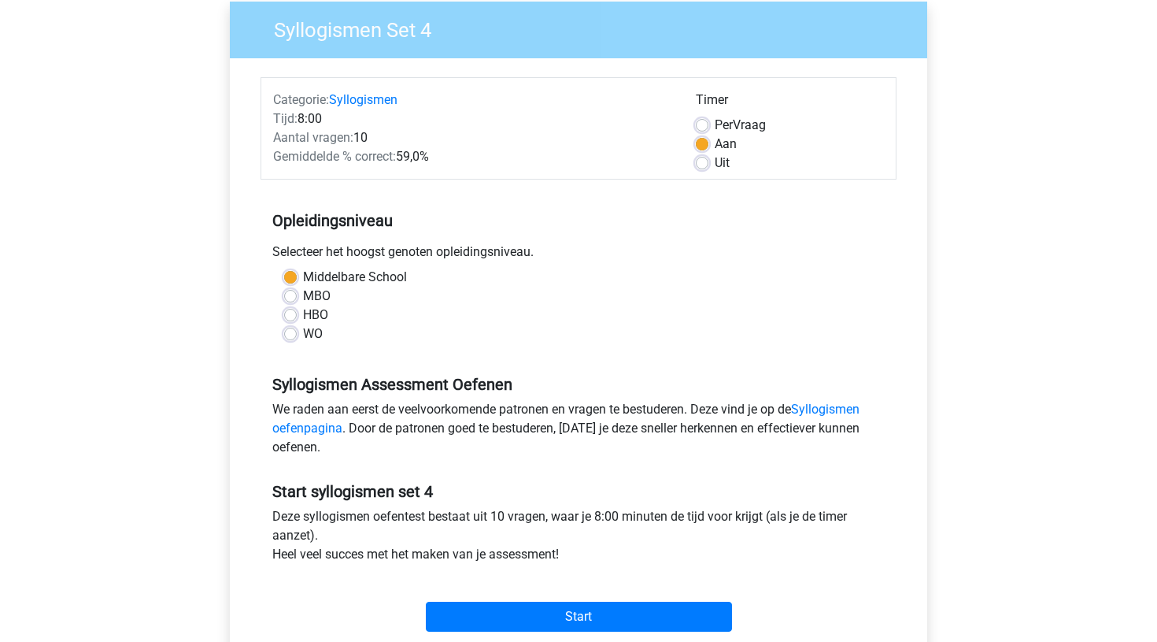
scroll to position [131, 0]
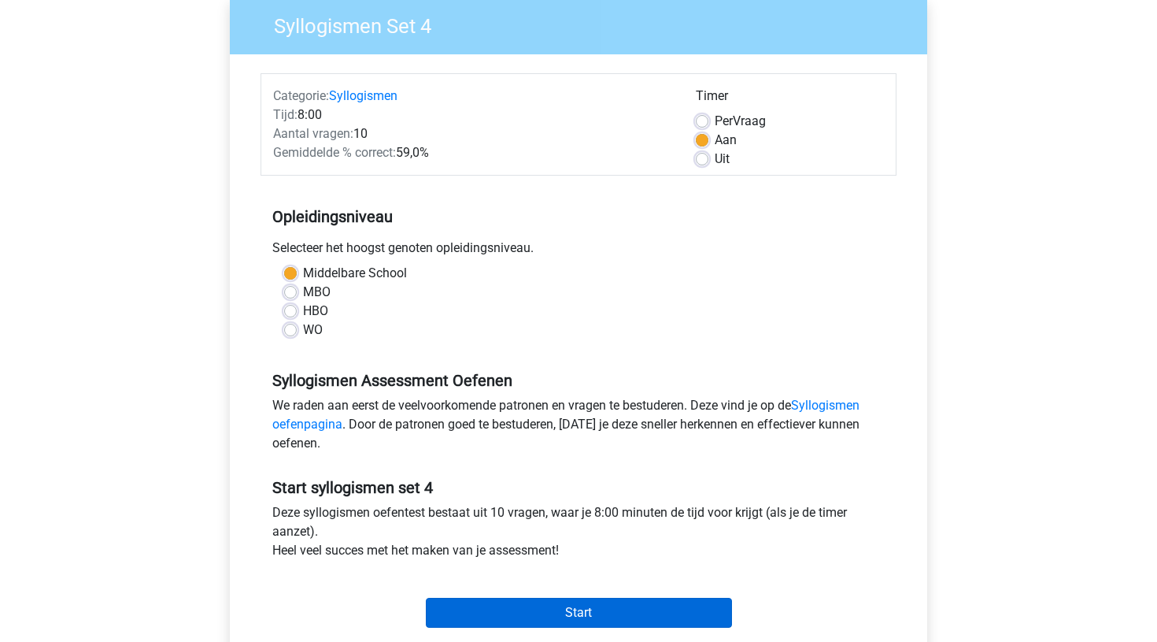
click at [568, 609] on input "Start" at bounding box center [579, 613] width 306 height 30
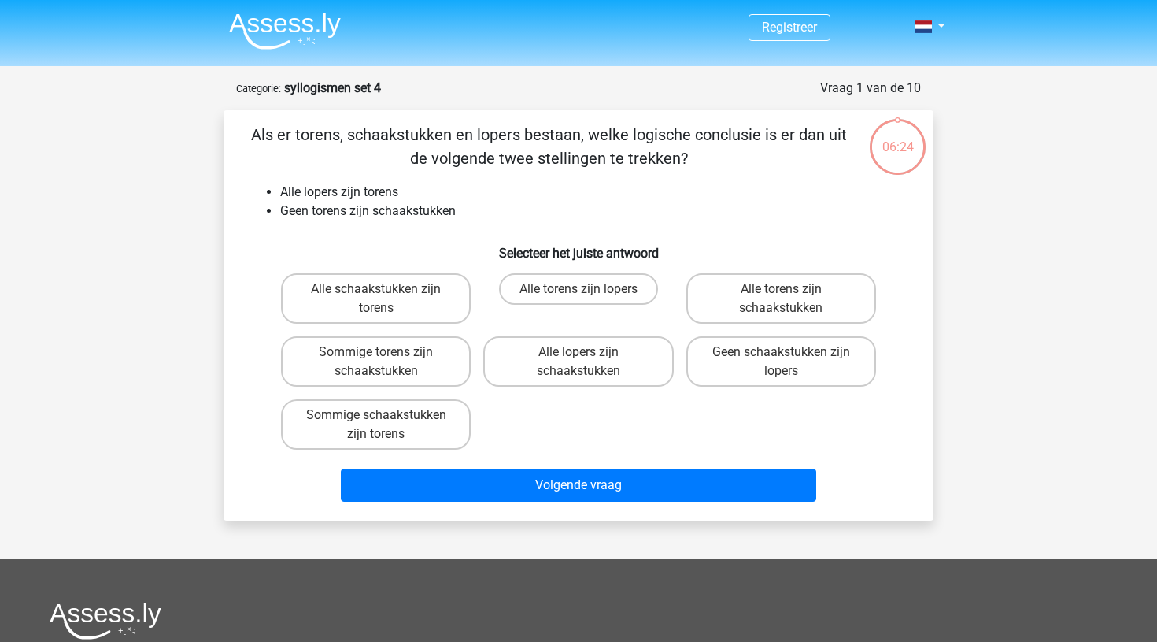
scroll to position [2, 0]
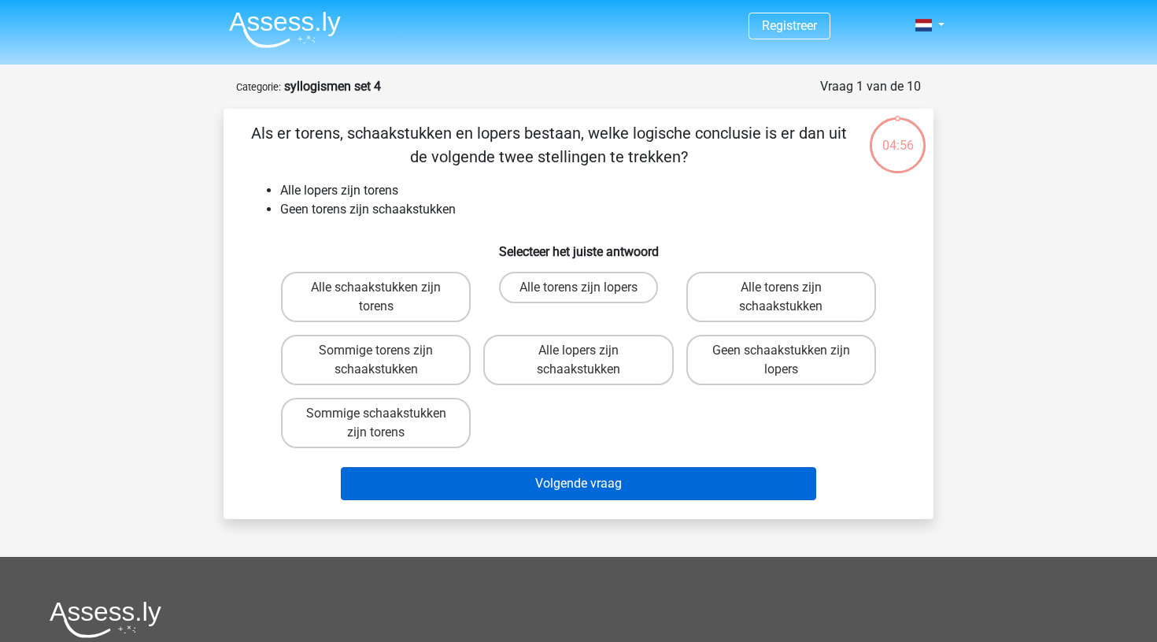
click at [567, 486] on button "Volgende vraag" at bounding box center [579, 483] width 476 height 33
click at [567, 485] on button "Volgende vraag" at bounding box center [579, 483] width 476 height 33
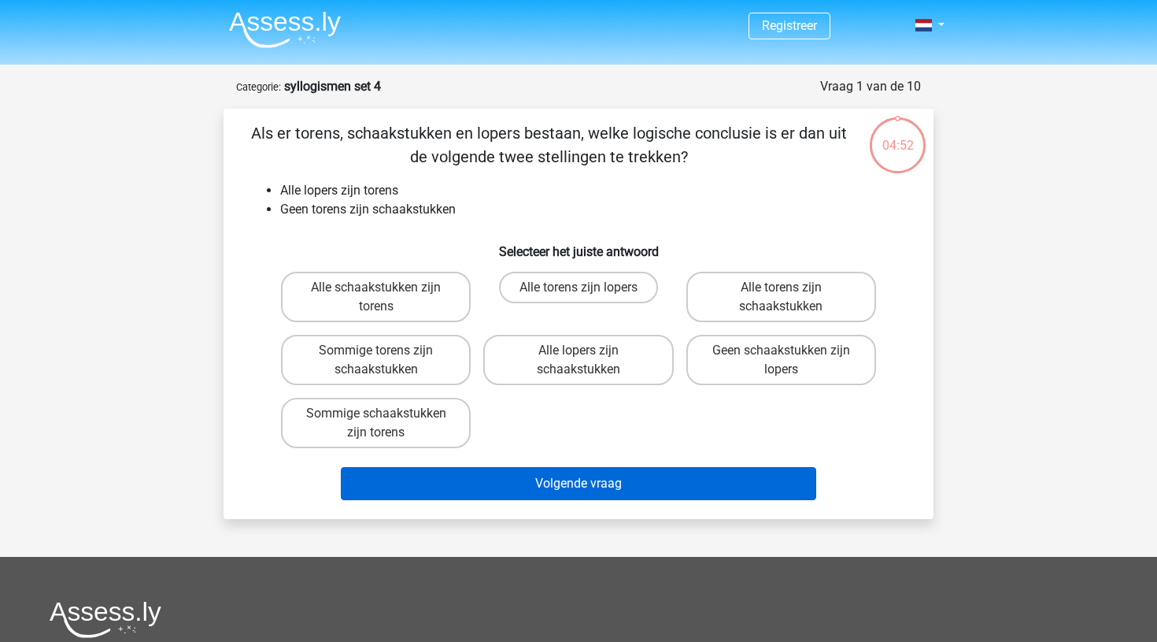
click at [638, 475] on button "Volgende vraag" at bounding box center [579, 483] width 476 height 33
click at [563, 481] on button "Volgende vraag" at bounding box center [579, 483] width 476 height 33
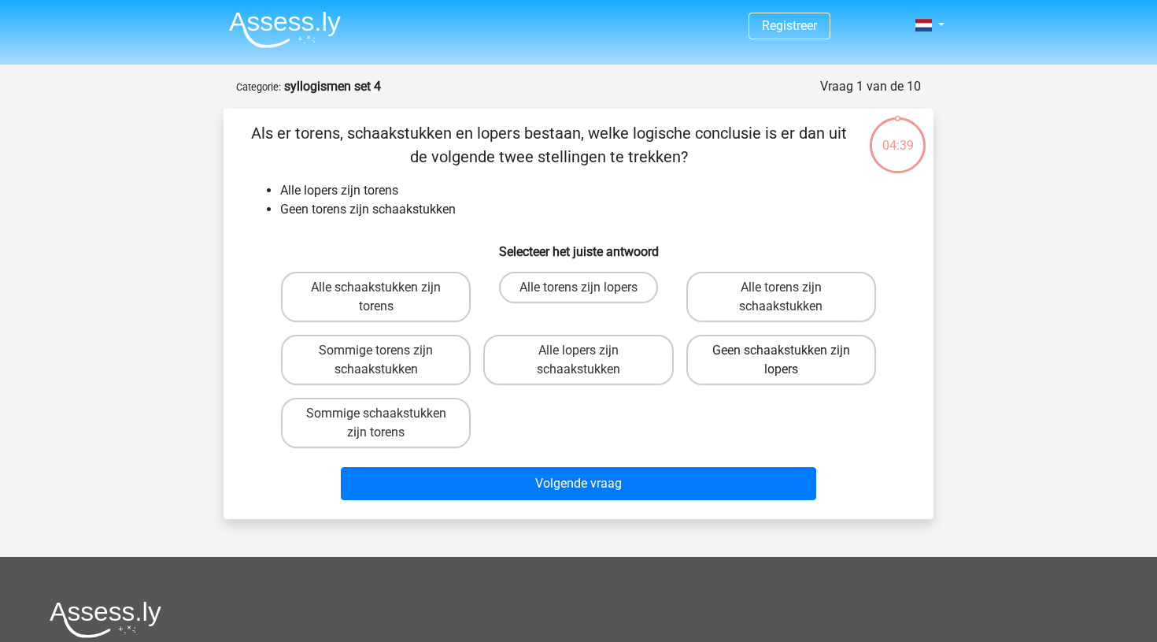
click at [738, 361] on label "Geen schaakstukken zijn lopers" at bounding box center [781, 360] width 190 height 50
click at [781, 361] on input "Geen schaakstukken zijn lopers" at bounding box center [786, 355] width 10 height 10
radio input "true"
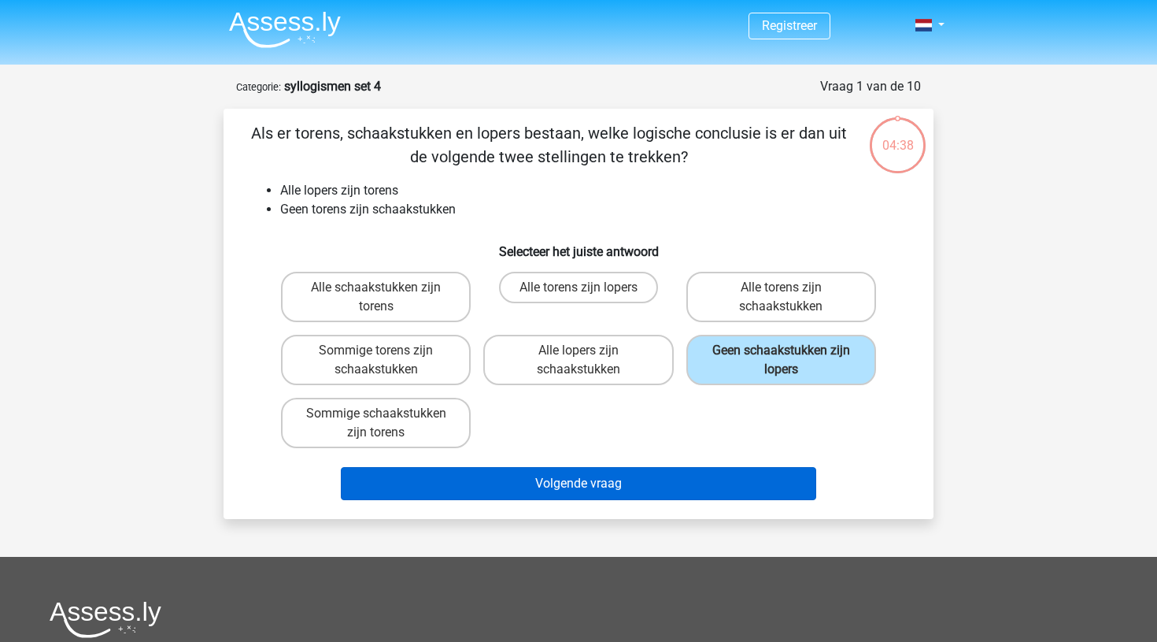
click at [577, 489] on button "Volgende vraag" at bounding box center [579, 483] width 476 height 33
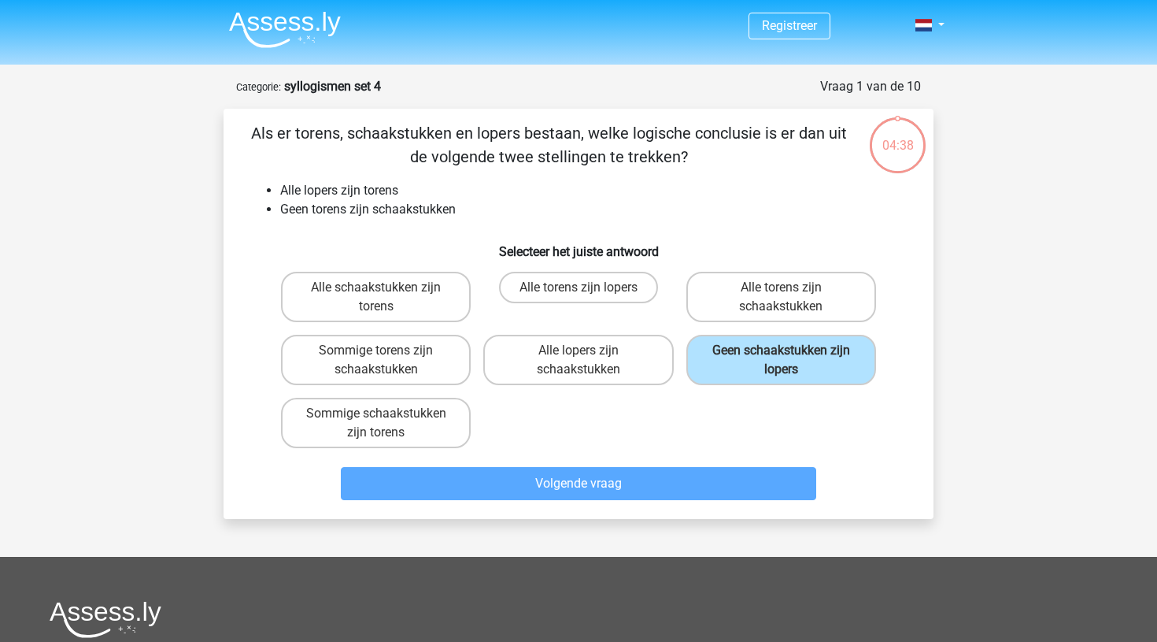
scroll to position [79, 0]
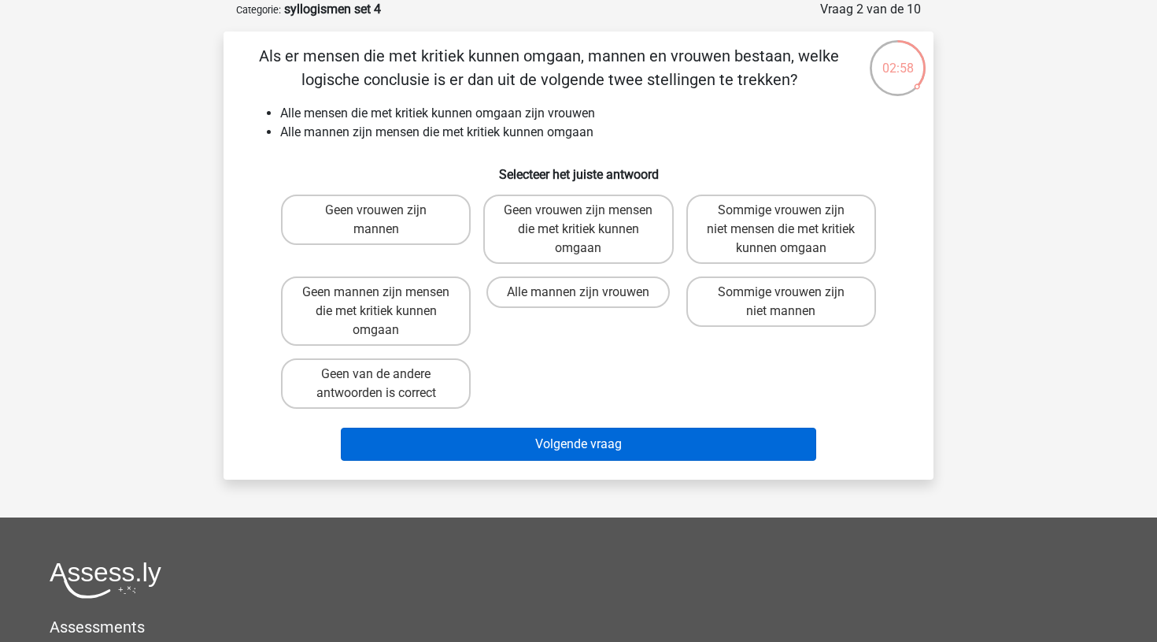
click at [580, 445] on button "Volgende vraag" at bounding box center [579, 443] width 476 height 33
click at [583, 441] on button "Volgende vraag" at bounding box center [579, 443] width 476 height 33
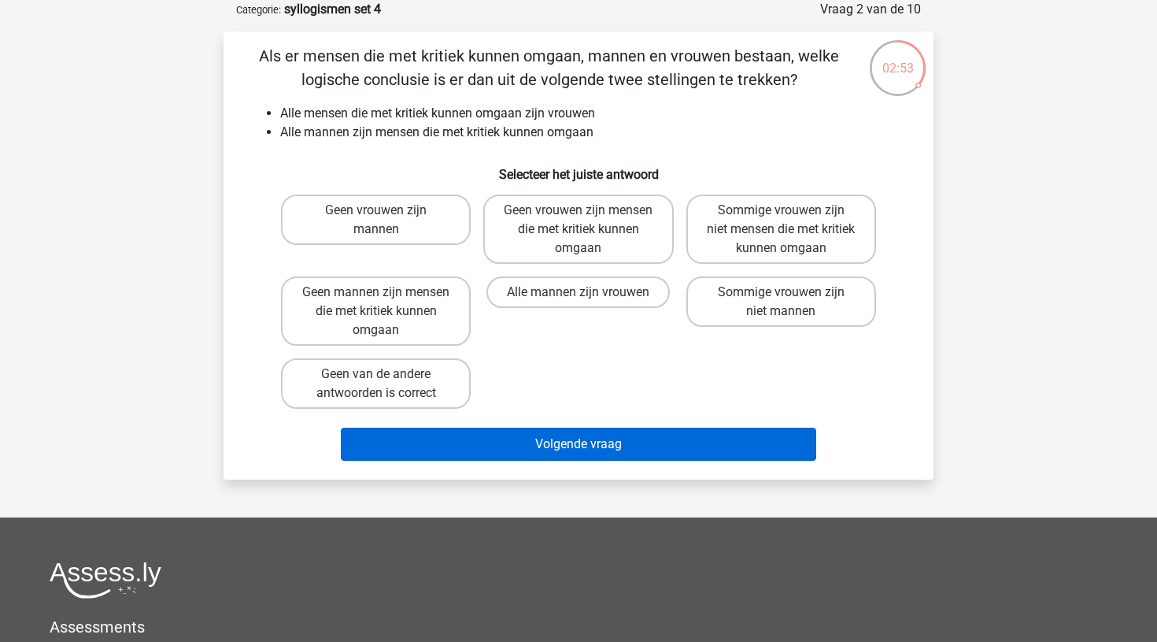
click at [583, 441] on button "Volgende vraag" at bounding box center [579, 443] width 476 height 33
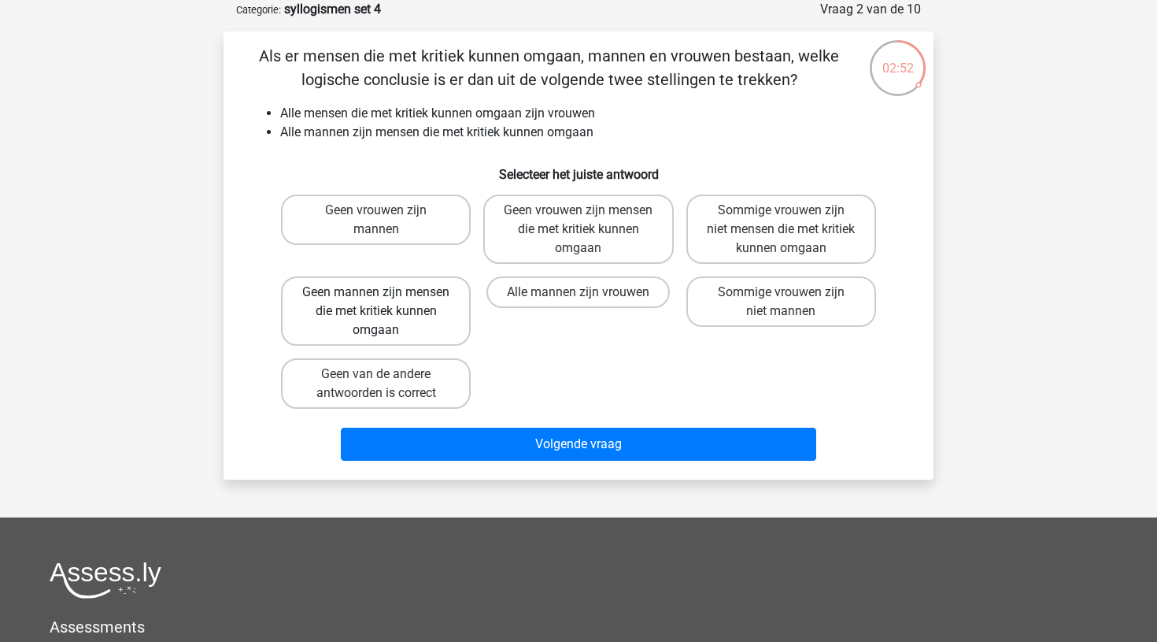
scroll to position [80, 0]
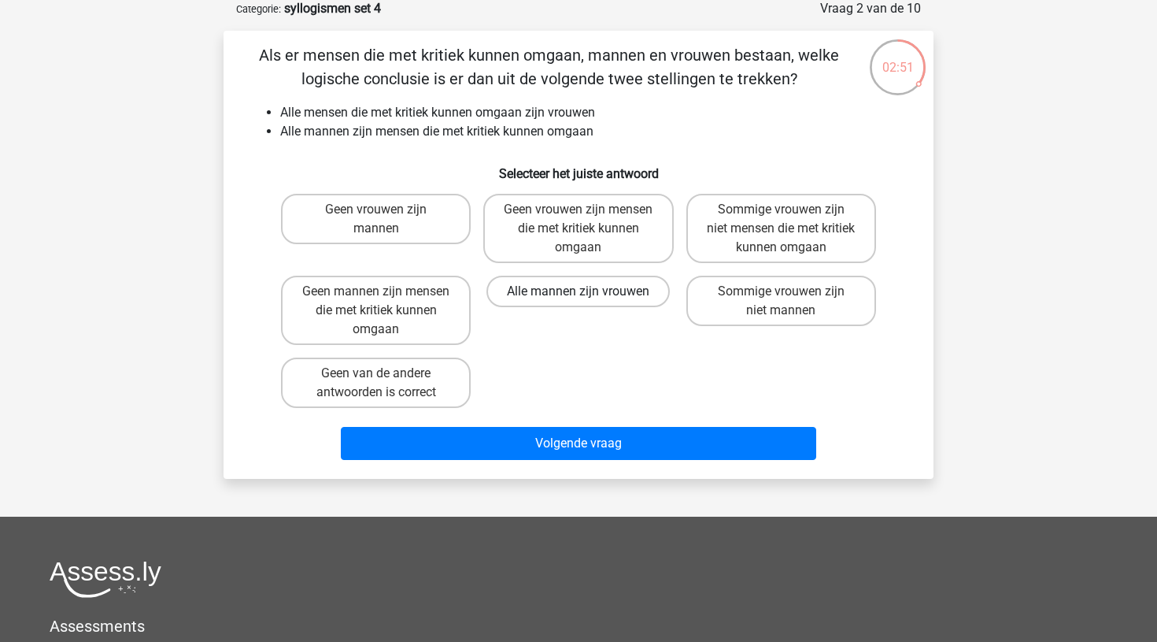
click at [553, 291] on label "Alle mannen zijn vrouwen" at bounding box center [578, 291] width 183 height 31
click at [579, 291] on input "Alle mannen zijn vrouwen" at bounding box center [584, 296] width 10 height 10
radio input "true"
click at [553, 291] on label "Alle mannen zijn vrouwen" at bounding box center [578, 291] width 183 height 31
click at [579, 291] on input "Alle mannen zijn vrouwen" at bounding box center [584, 296] width 10 height 10
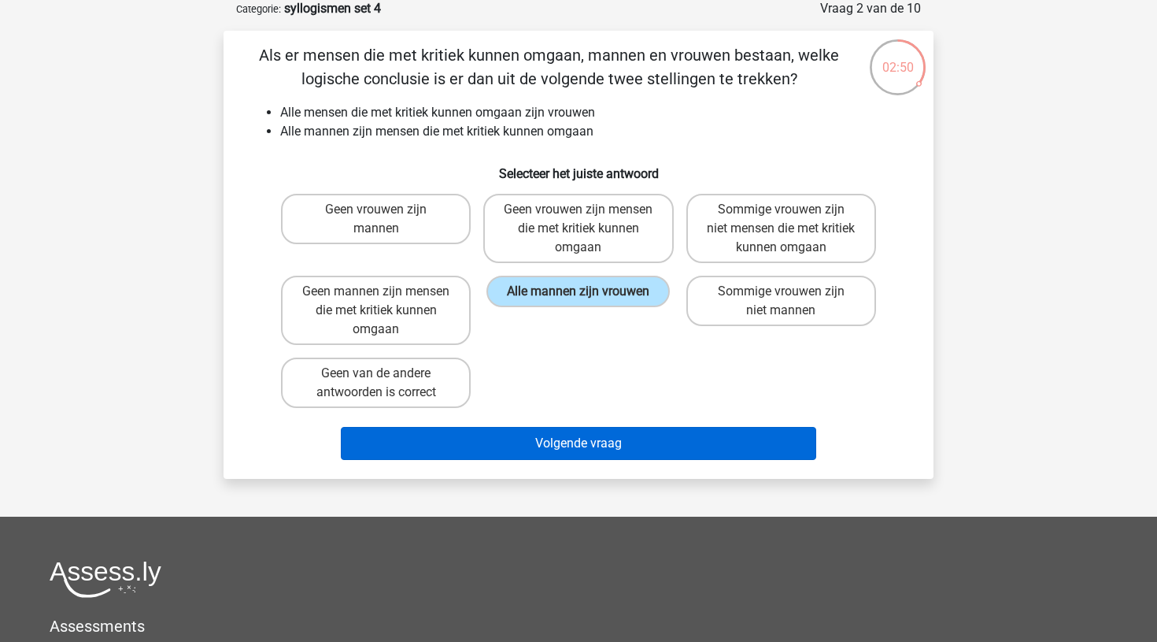
click at [543, 446] on button "Volgende vraag" at bounding box center [579, 443] width 476 height 33
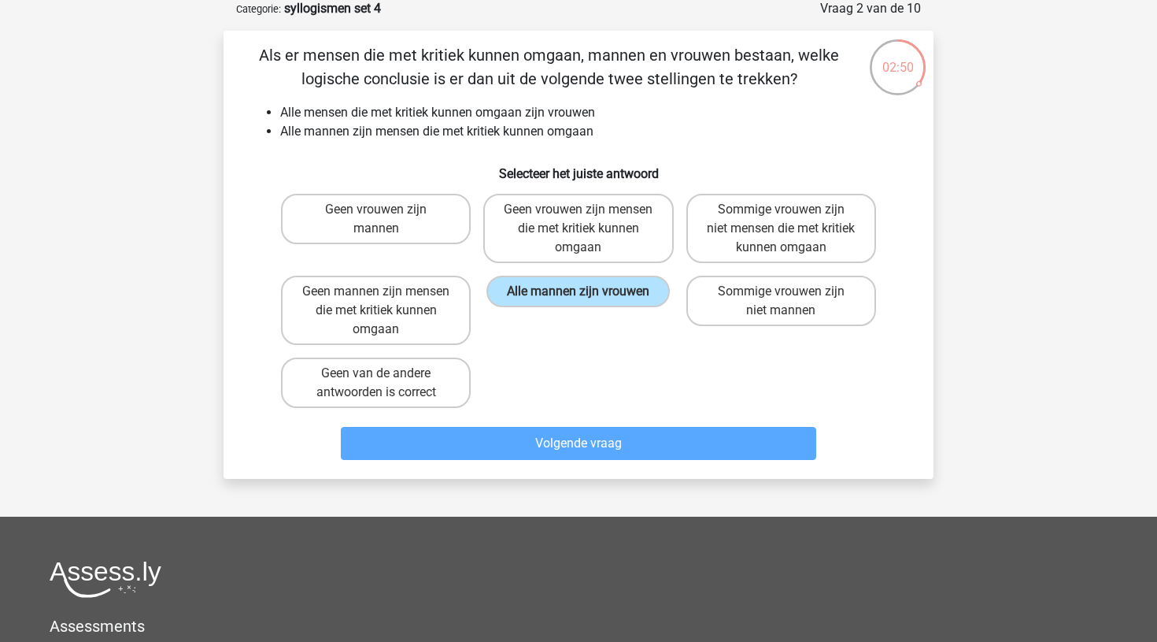
scroll to position [79, 0]
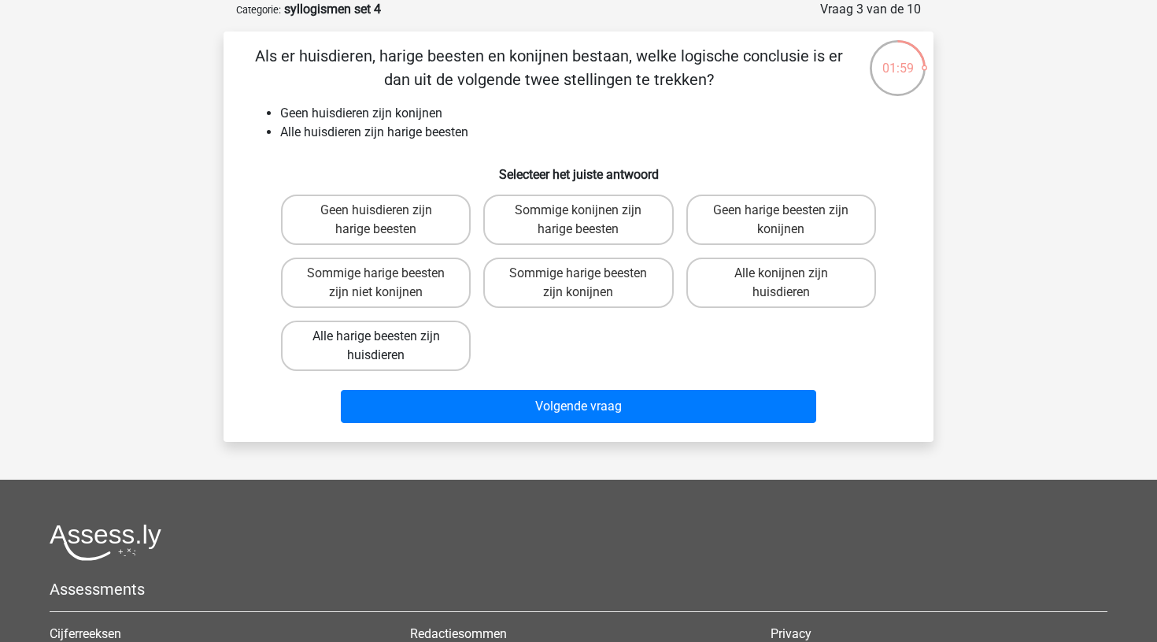
drag, startPoint x: 543, startPoint y: 446, endPoint x: 418, endPoint y: 345, distance: 161.2
click at [418, 345] on div "Registreer Nederlands English" at bounding box center [578, 408] width 1157 height 974
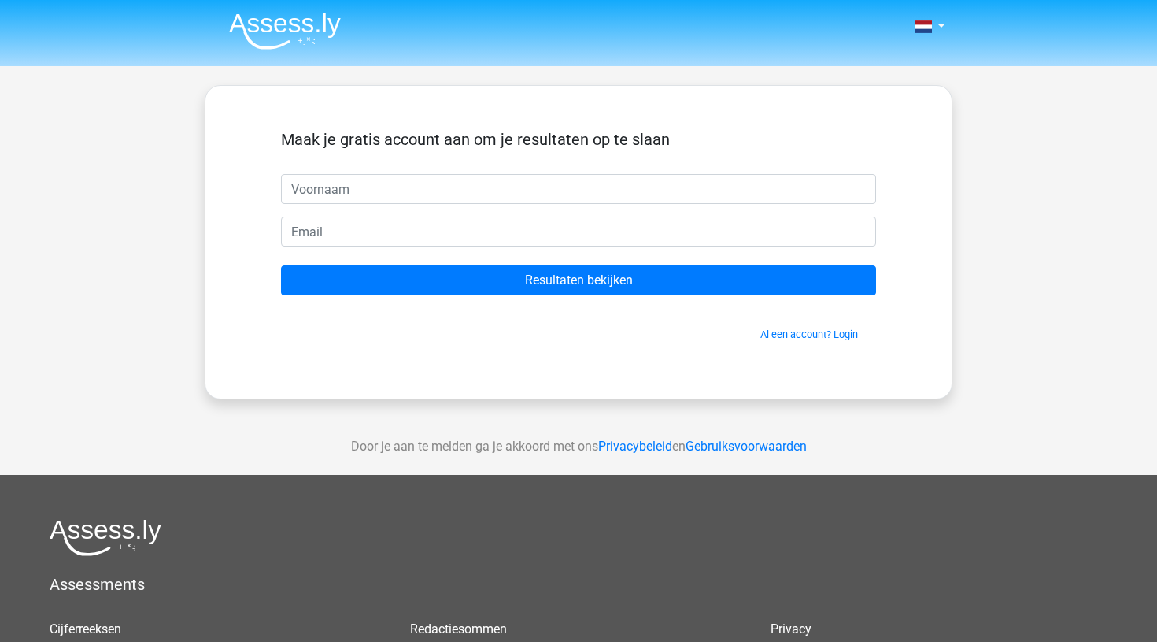
click at [418, 353] on div "Maak je gratis account aan om je resultaten op te slaan Resultaten bekijken Al …" at bounding box center [578, 242] width 671 height 237
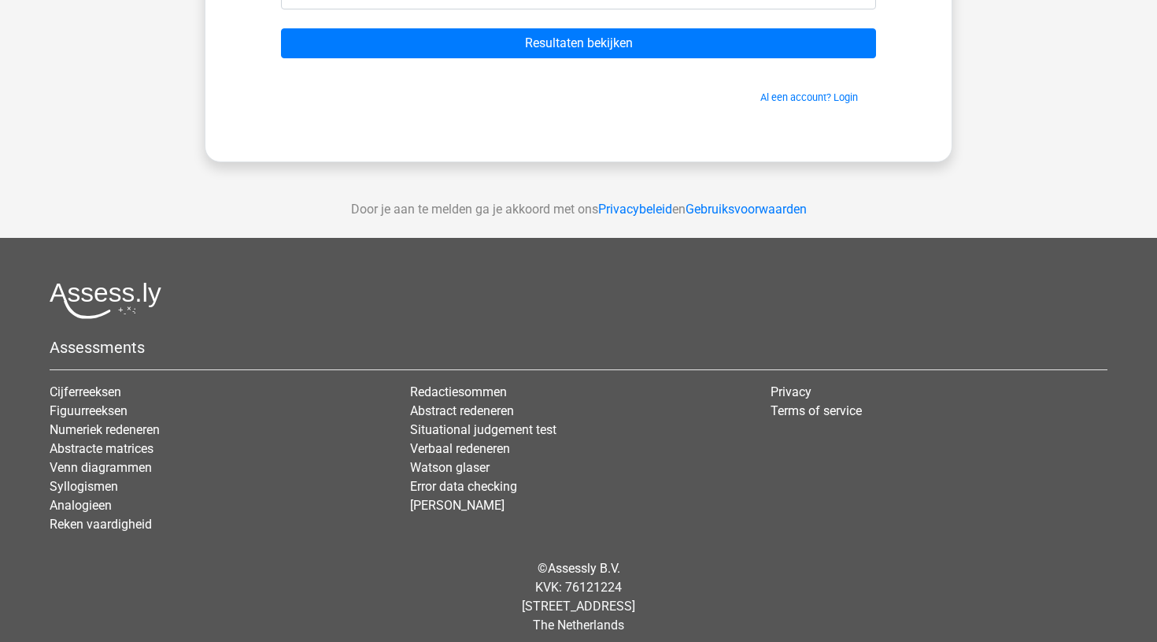
scroll to position [238, 0]
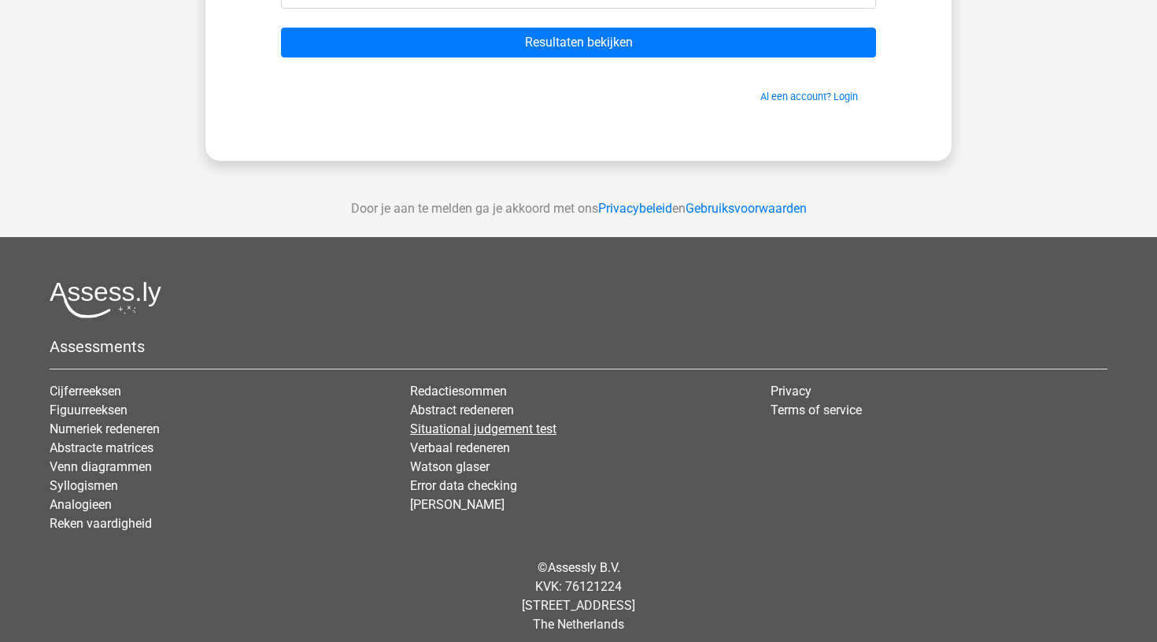
click at [471, 430] on link "Situational judgement test" at bounding box center [483, 428] width 146 height 15
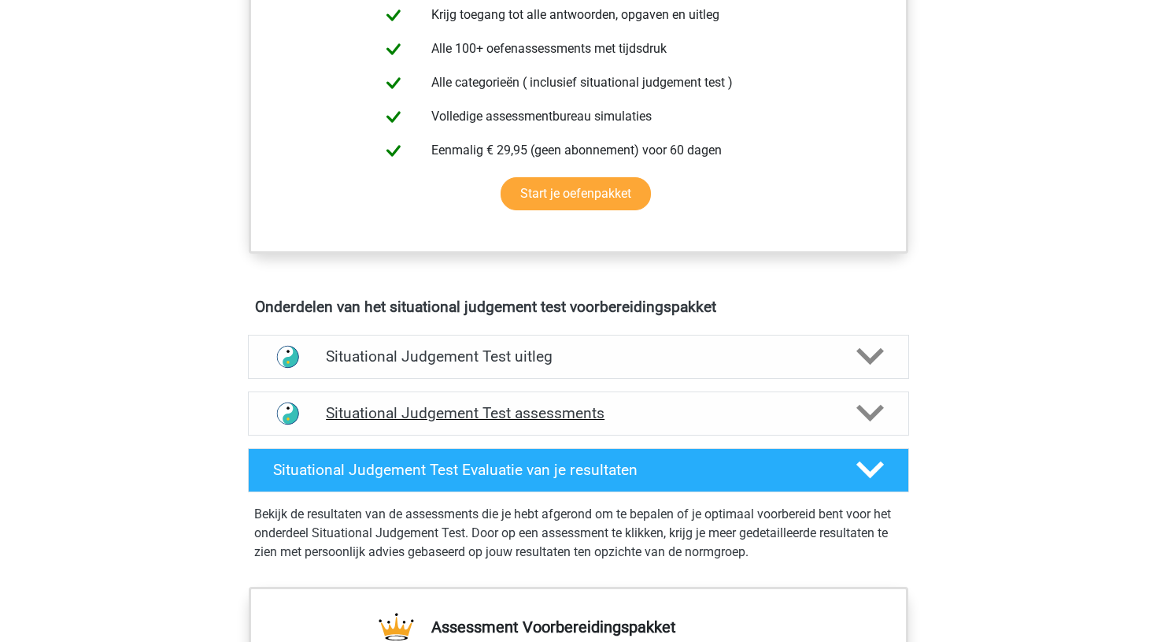
scroll to position [648, 0]
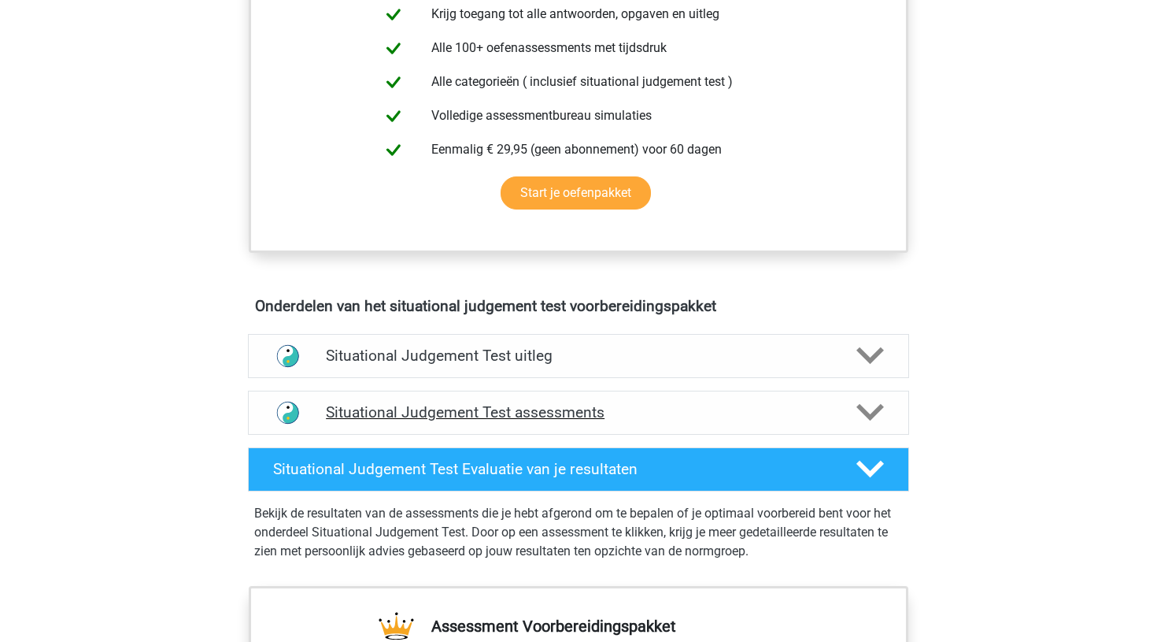
click at [449, 405] on h4 "Situational Judgement Test assessments" at bounding box center [578, 412] width 505 height 18
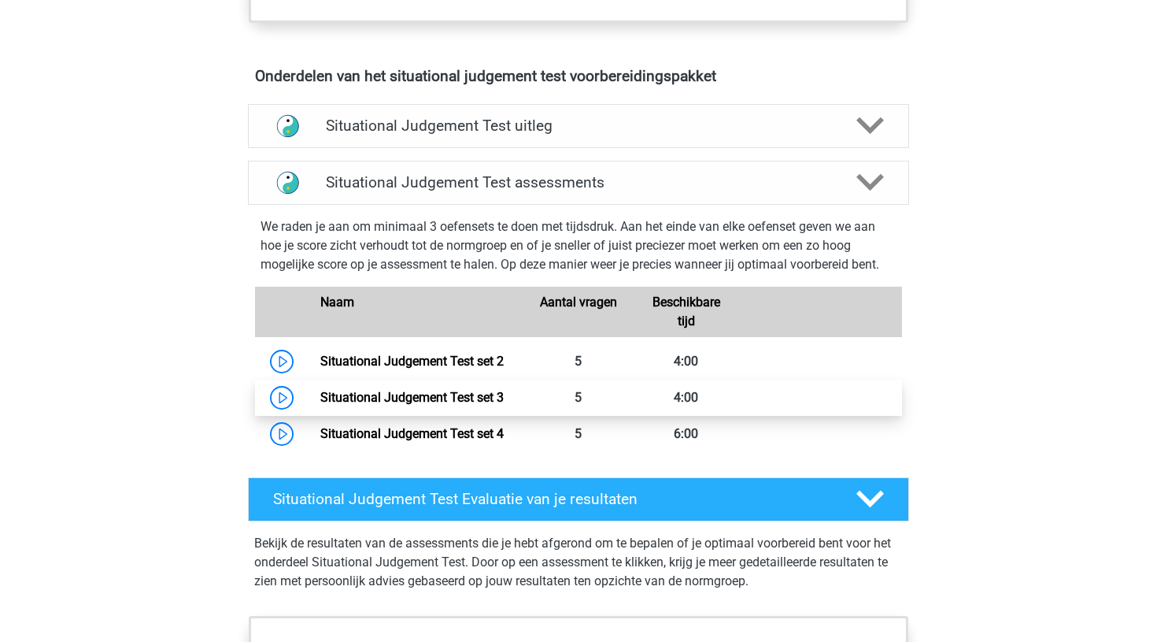
scroll to position [885, 0]
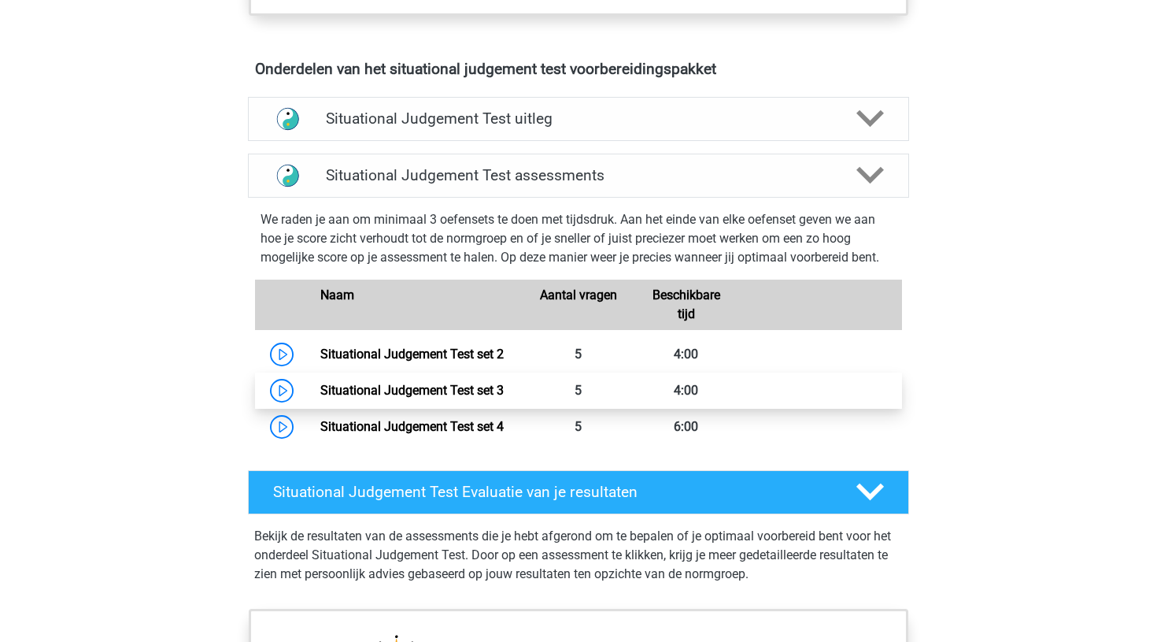
click at [320, 398] on link "Situational Judgement Test set 3" at bounding box center [411, 390] width 183 height 15
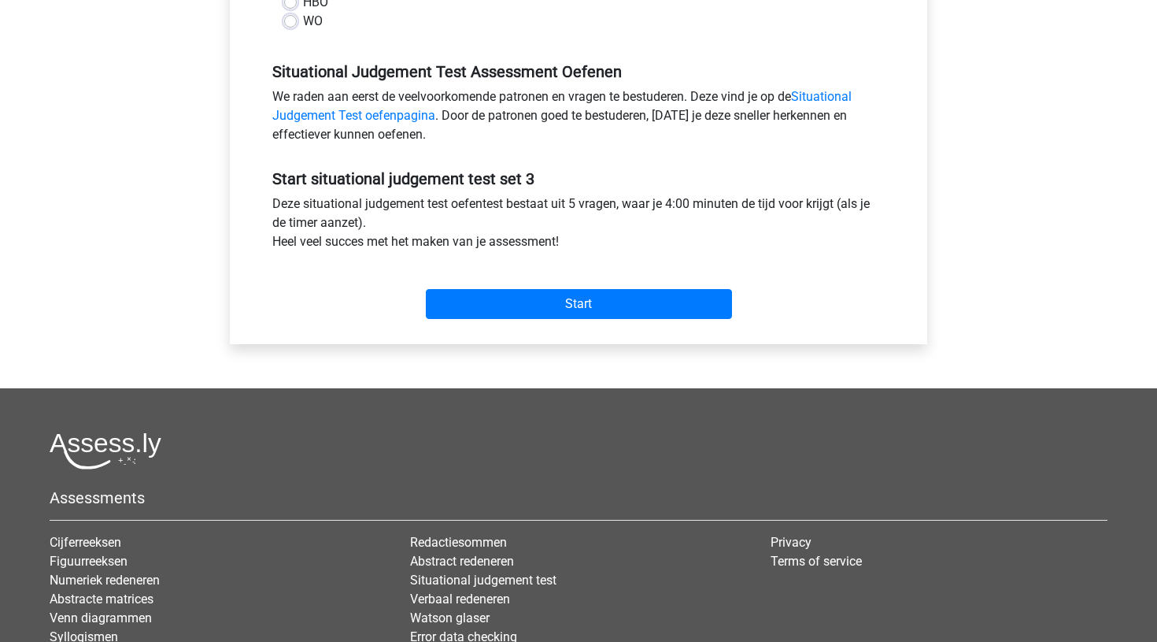
scroll to position [454, 0]
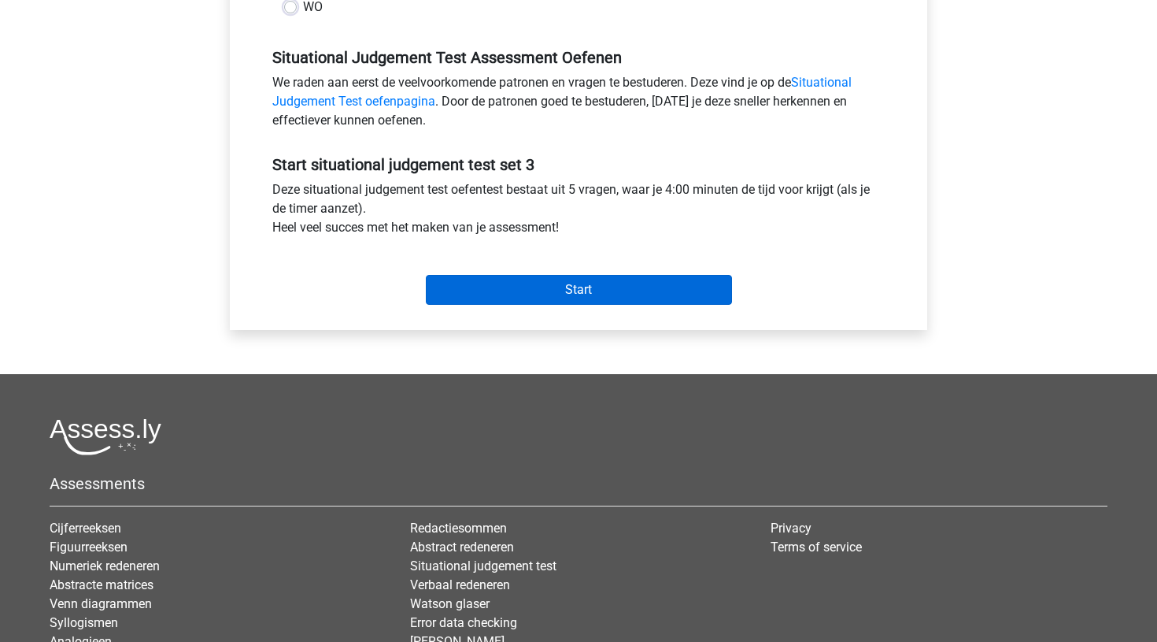
click at [579, 290] on input "Start" at bounding box center [579, 290] width 306 height 30
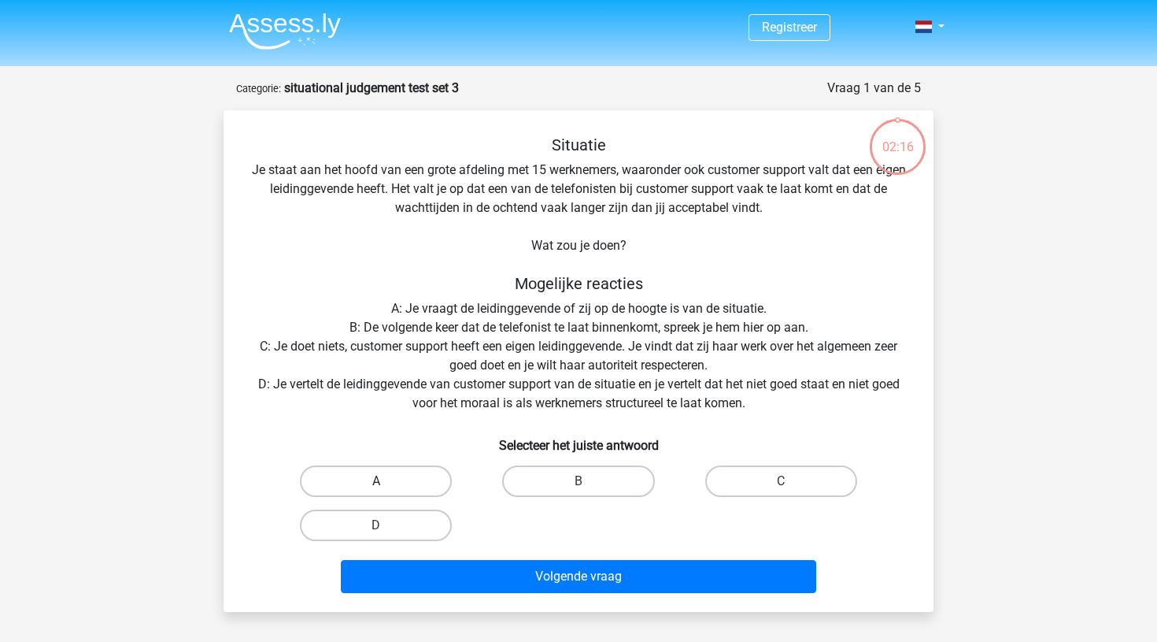
click at [374, 480] on label "A" at bounding box center [376, 480] width 152 height 31
click at [376, 481] on input "A" at bounding box center [381, 486] width 10 height 10
radio input "true"
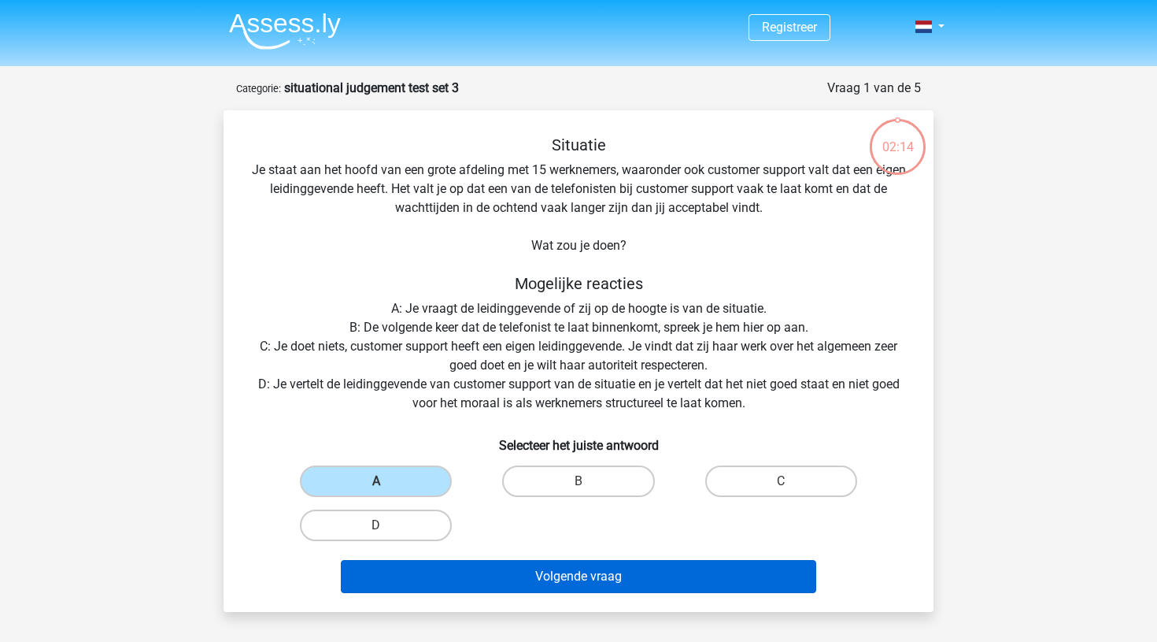
click at [563, 568] on button "Volgende vraag" at bounding box center [579, 576] width 476 height 33
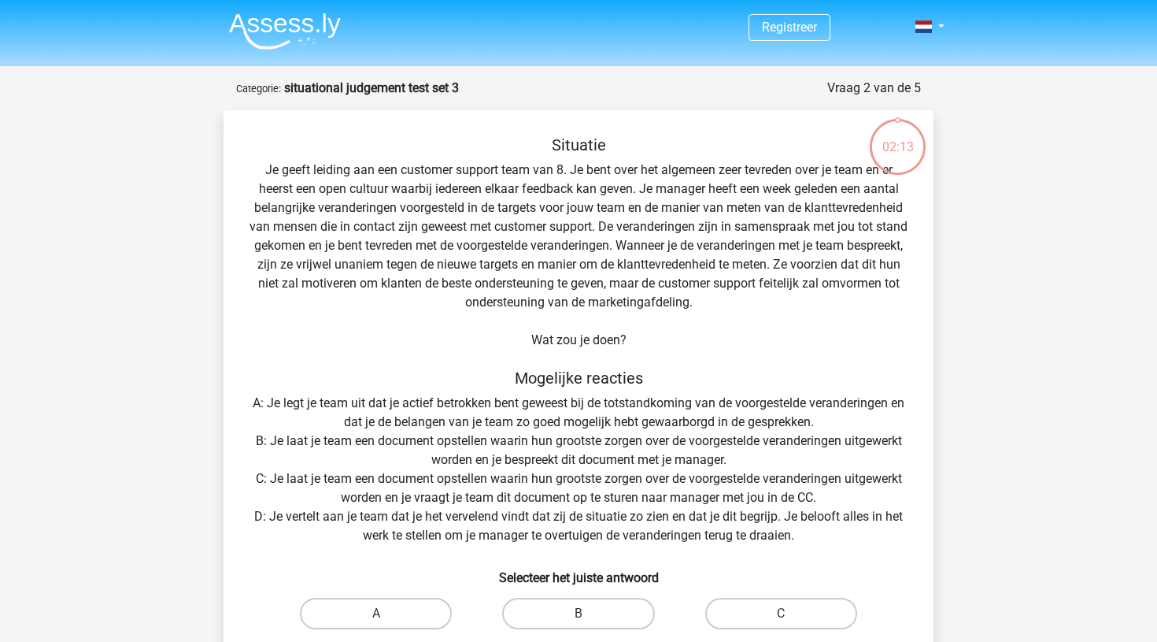
scroll to position [79, 0]
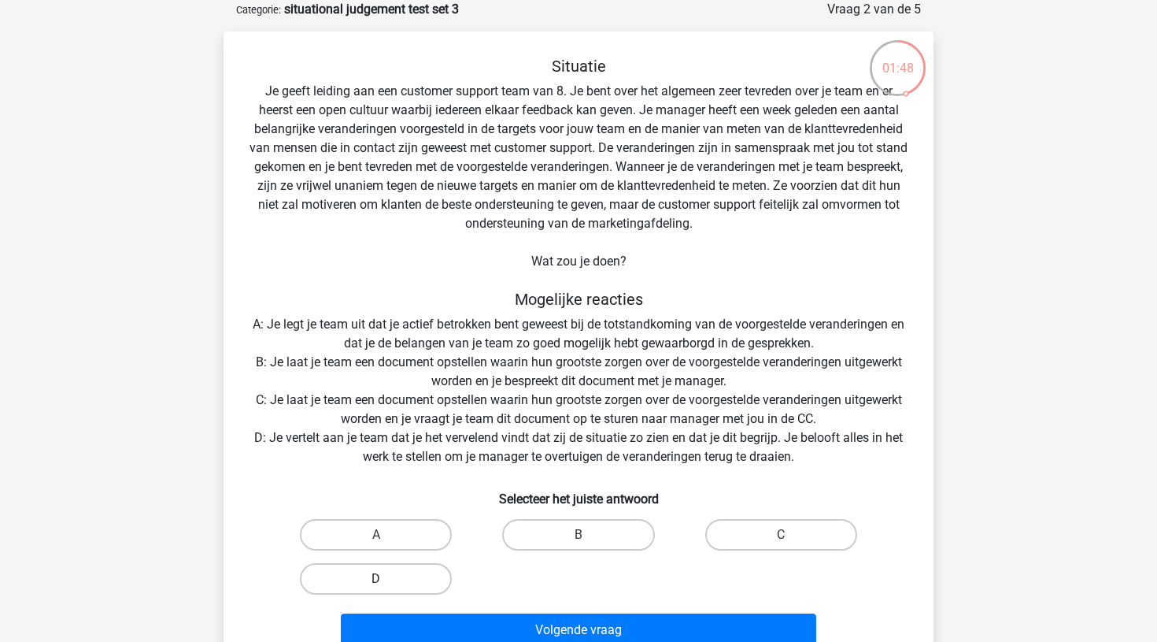
click at [405, 564] on label "D" at bounding box center [376, 578] width 152 height 31
click at [387, 579] on input "D" at bounding box center [381, 584] width 10 height 10
radio input "true"
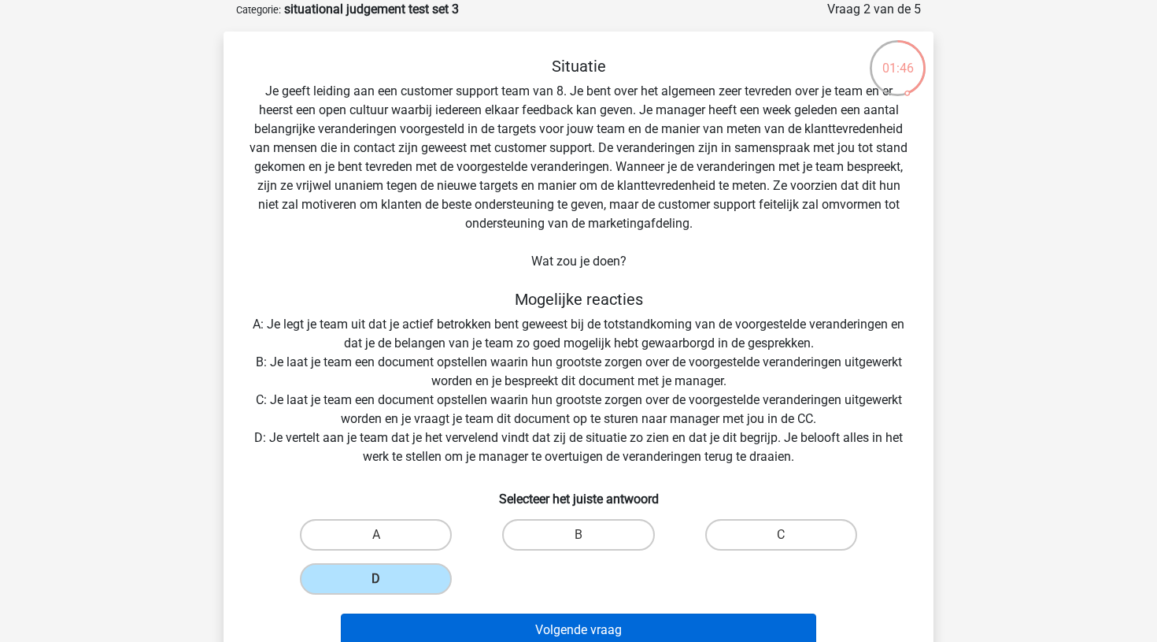
click at [505, 622] on button "Volgende vraag" at bounding box center [579, 629] width 476 height 33
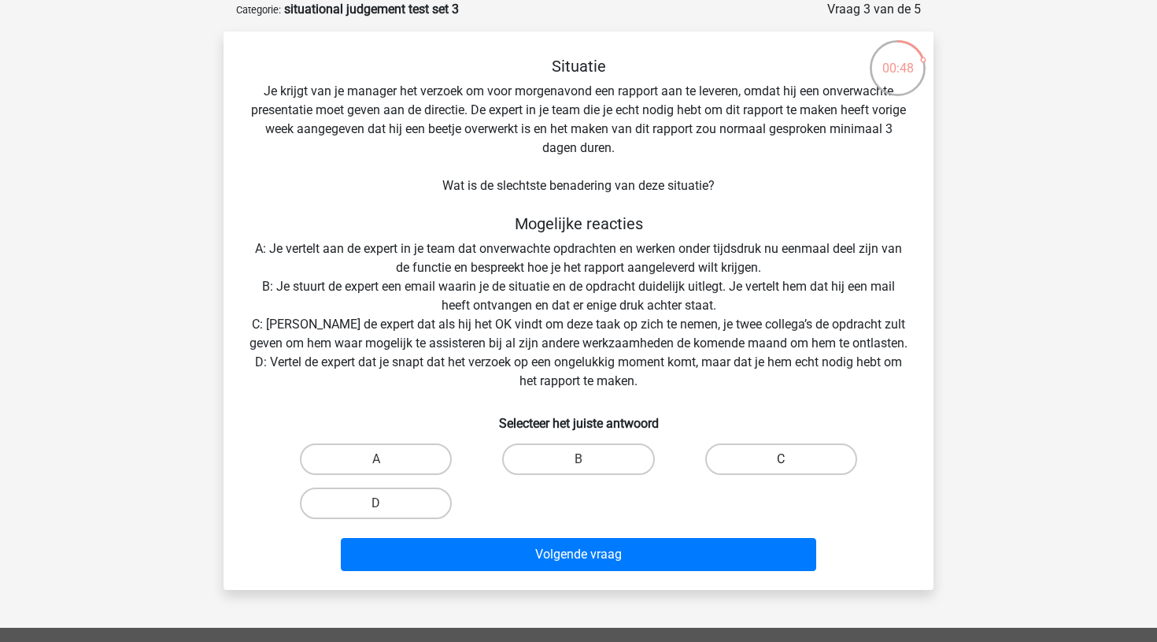
click at [793, 457] on label "C" at bounding box center [781, 458] width 152 height 31
click at [791, 459] on input "C" at bounding box center [786, 464] width 10 height 10
radio input "true"
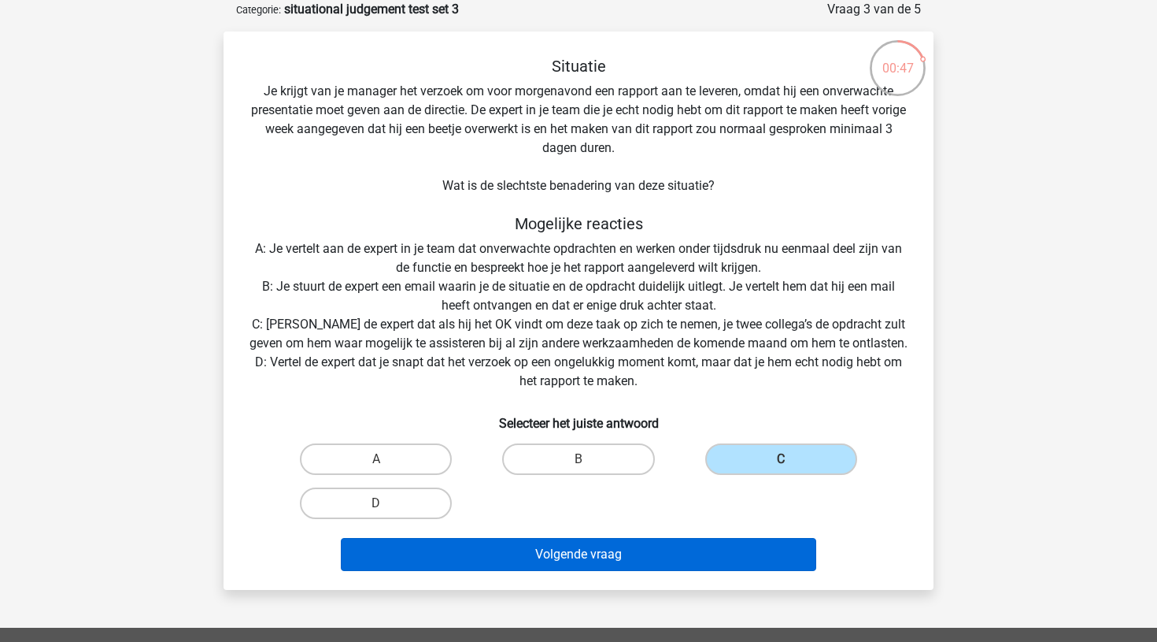
click at [579, 549] on button "Volgende vraag" at bounding box center [579, 554] width 476 height 33
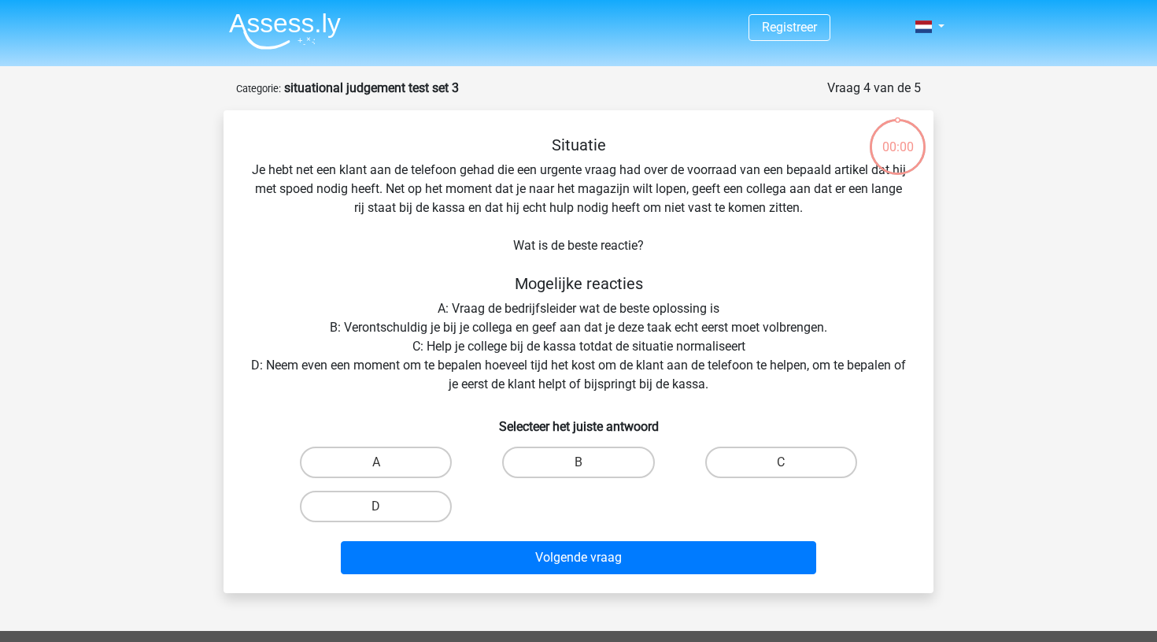
scroll to position [79, 0]
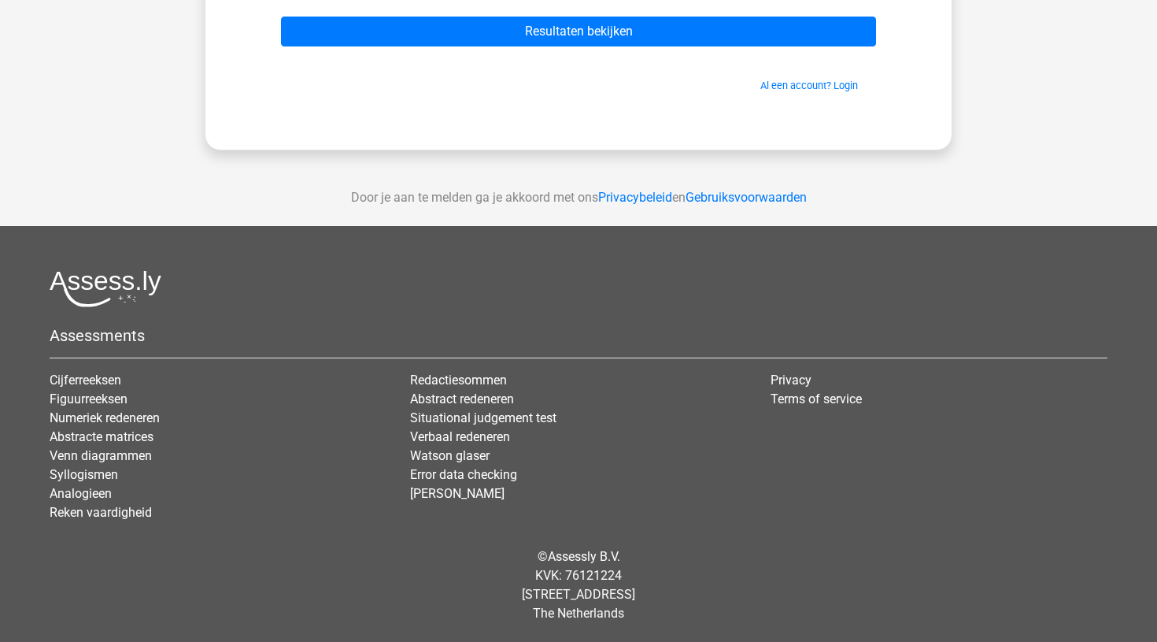
scroll to position [249, 0]
click at [93, 493] on link "Analogieen" at bounding box center [81, 493] width 62 height 15
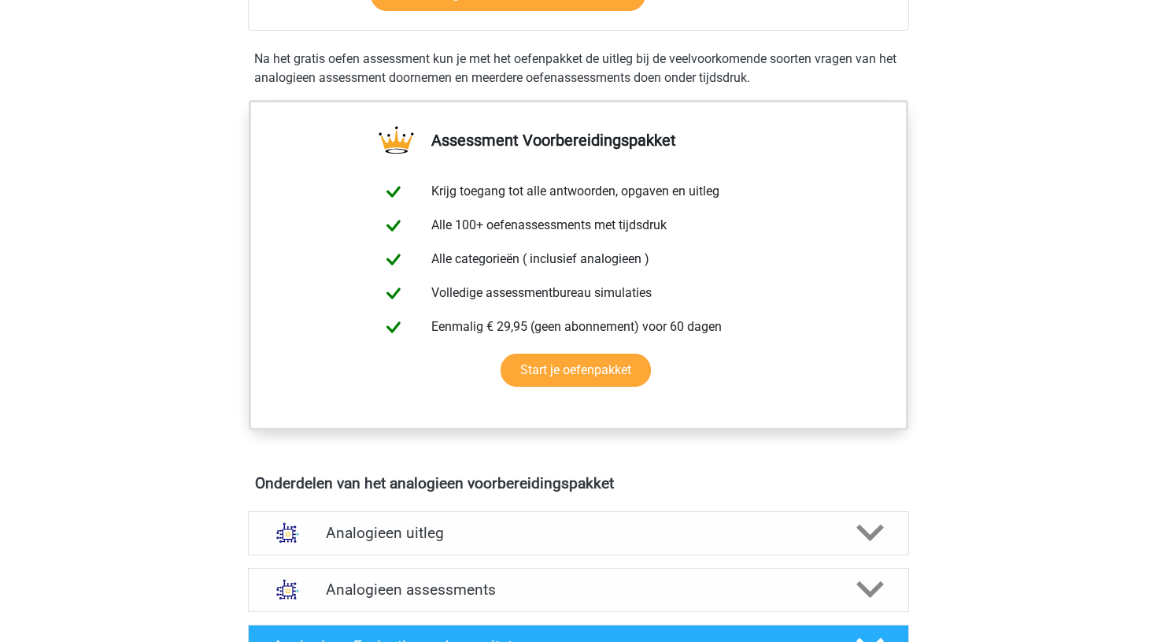
scroll to position [453, 0]
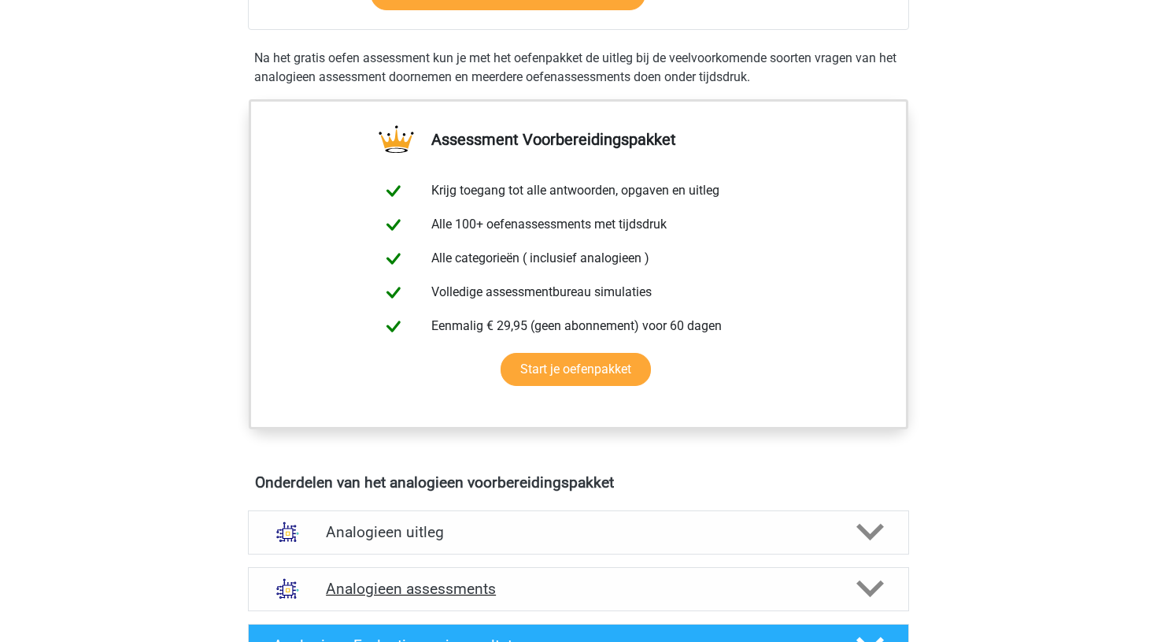
click at [365, 587] on h4 "Analogieen assessments" at bounding box center [578, 588] width 505 height 18
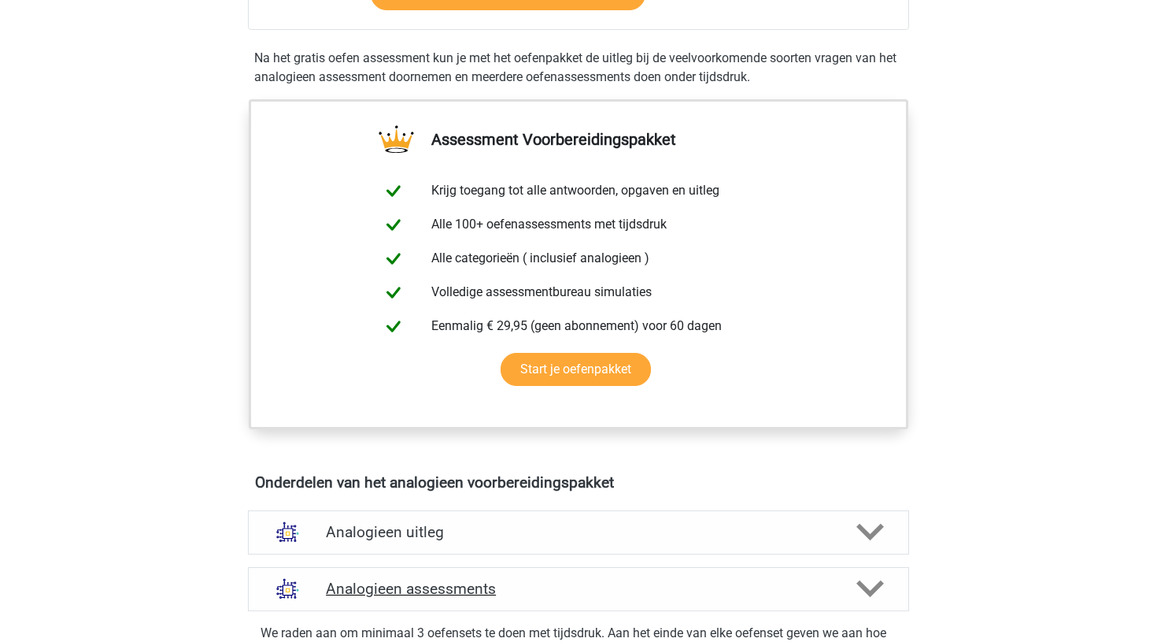
click at [365, 587] on h4 "Analogieen assessments" at bounding box center [578, 588] width 505 height 18
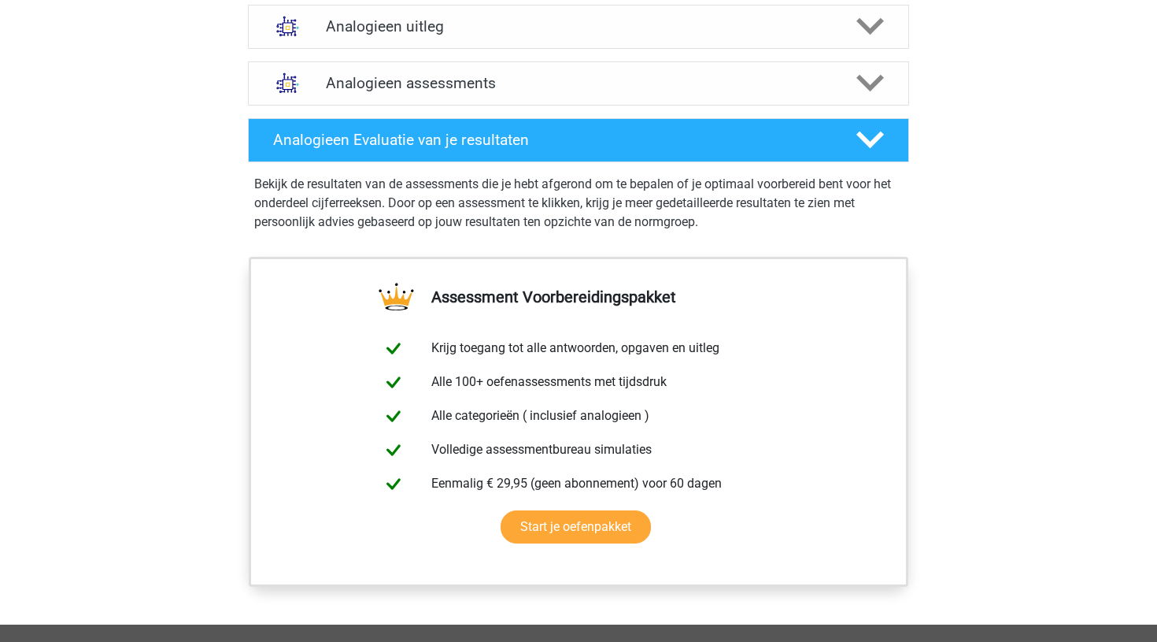
scroll to position [949, 0]
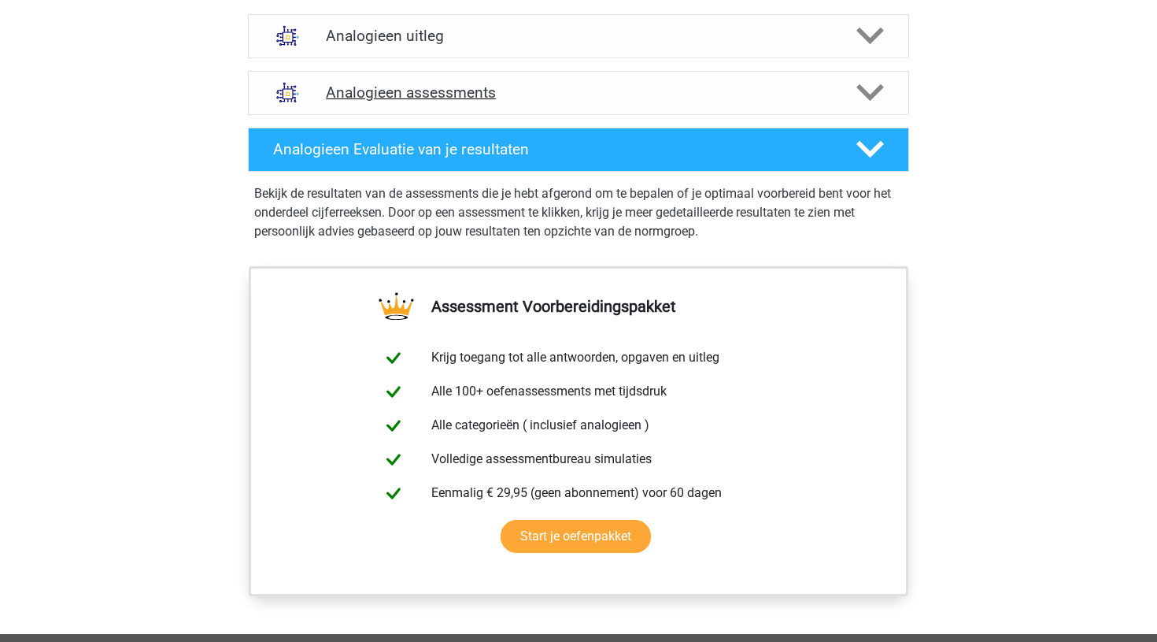
click at [413, 91] on h4 "Analogieen assessments" at bounding box center [578, 92] width 505 height 18
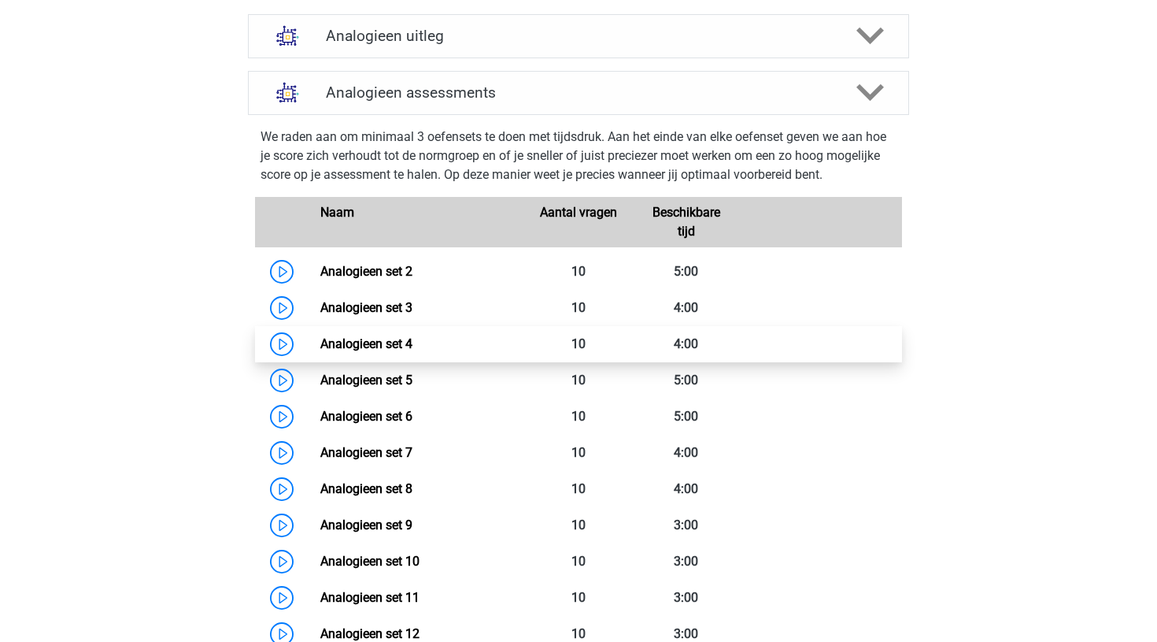
click at [320, 346] on link "Analogieen set 4" at bounding box center [366, 343] width 92 height 15
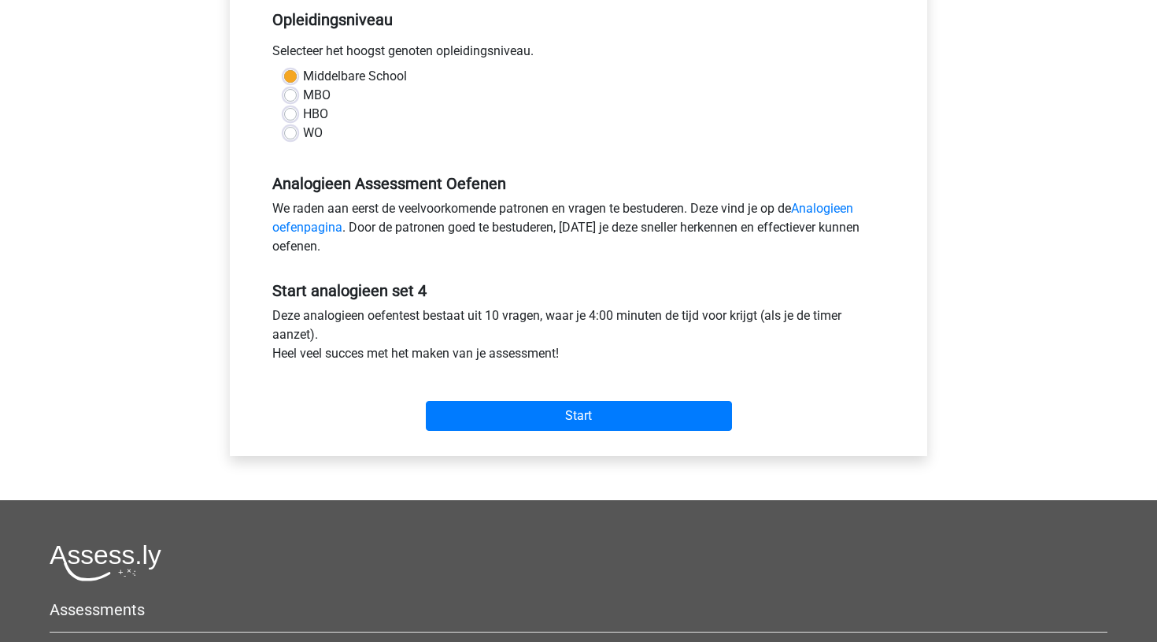
scroll to position [329, 0]
click at [576, 442] on div "Categorie: Analogieen Tijd: 4:00 Aantal vragen: 10 Gemiddelde % correct: 46,1% …" at bounding box center [579, 156] width 674 height 598
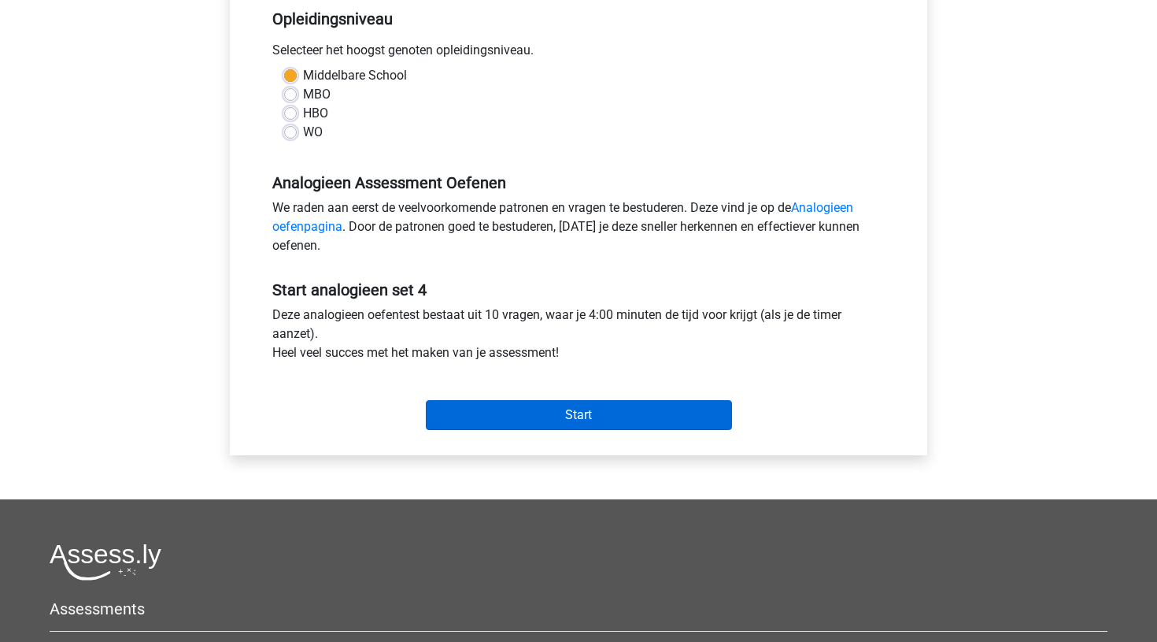
click at [579, 412] on input "Start" at bounding box center [579, 415] width 306 height 30
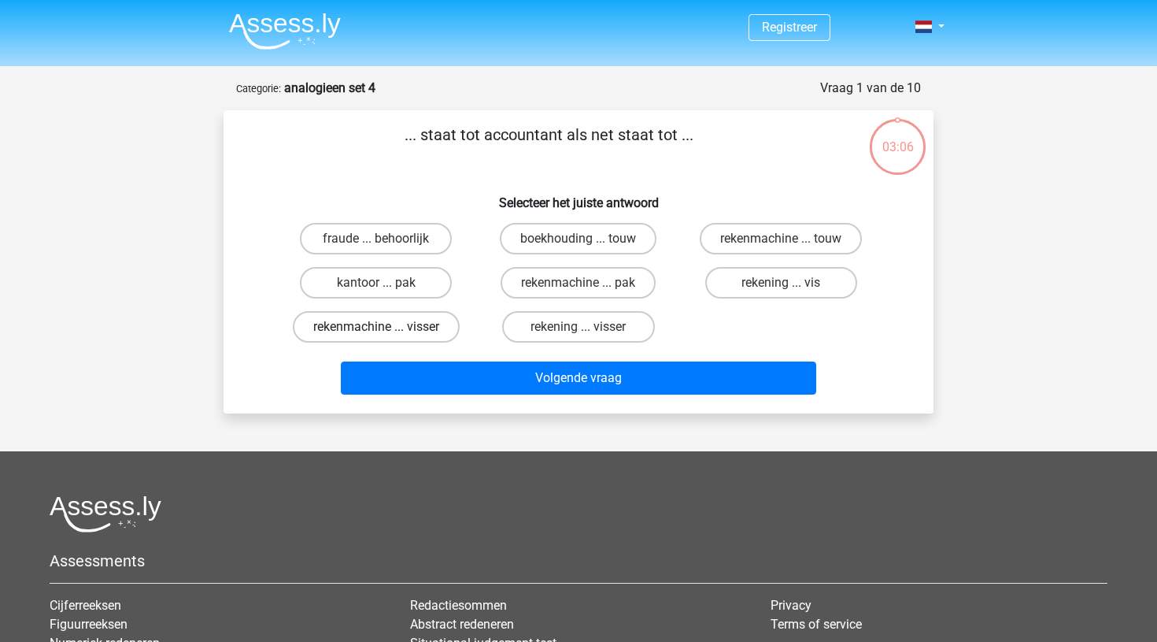
click at [427, 335] on label "rekenmachine ... visser" at bounding box center [376, 326] width 167 height 31
click at [387, 335] on input "rekenmachine ... visser" at bounding box center [381, 332] width 10 height 10
radio input "true"
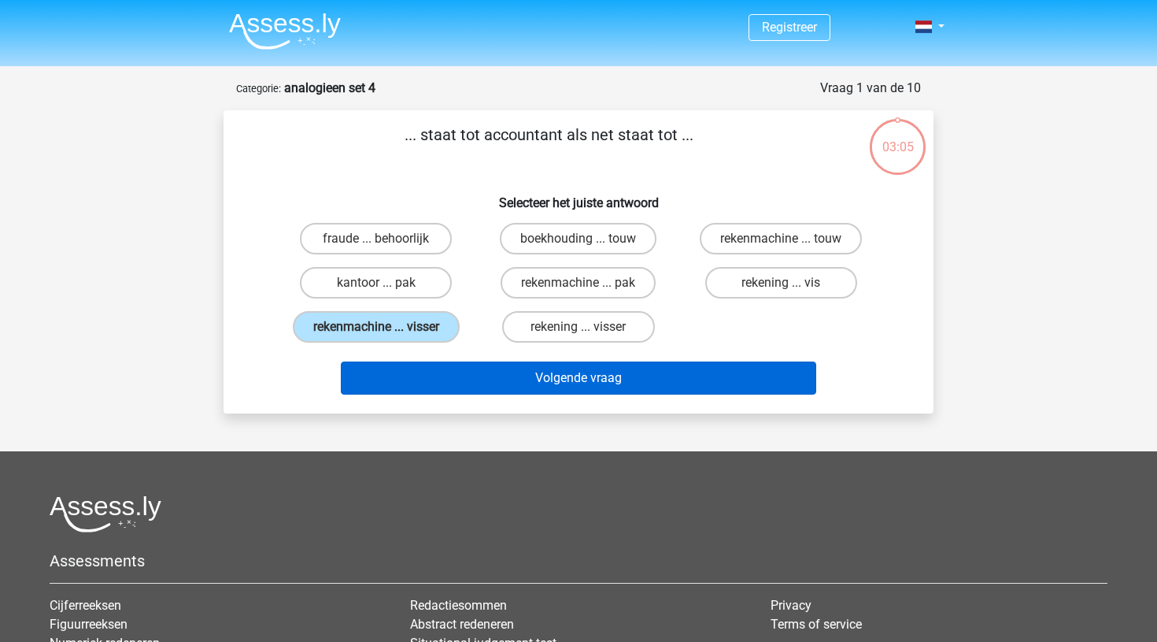
click at [542, 383] on button "Volgende vraag" at bounding box center [579, 377] width 476 height 33
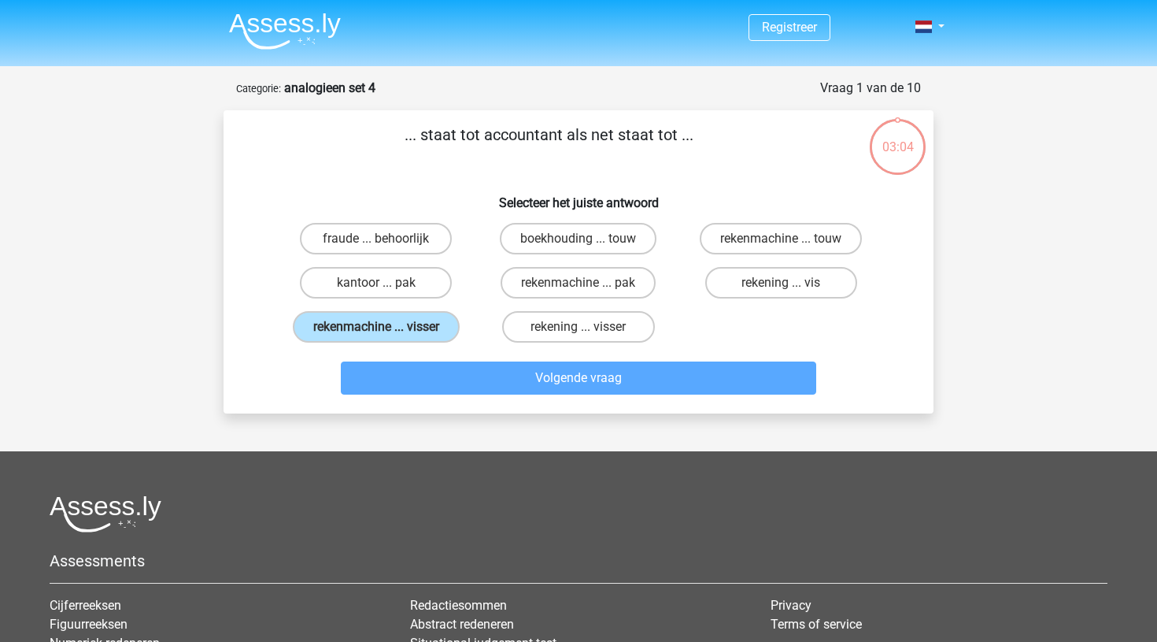
scroll to position [79, 0]
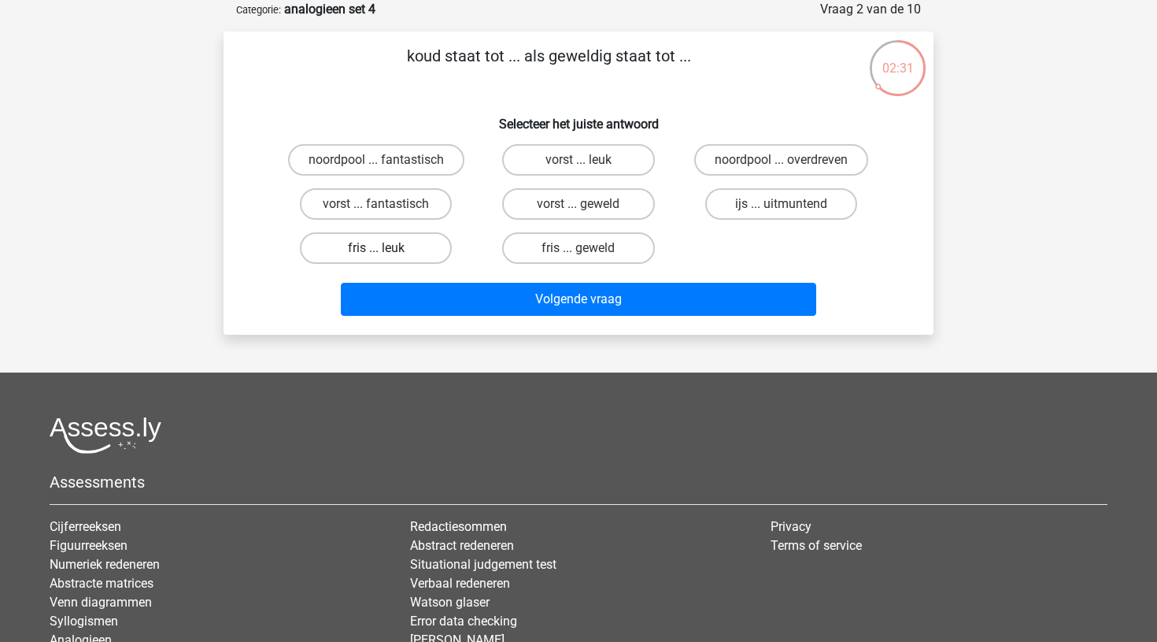
click at [413, 255] on label "fris ... leuk" at bounding box center [376, 247] width 152 height 31
click at [387, 255] on input "fris ... leuk" at bounding box center [381, 253] width 10 height 10
radio input "true"
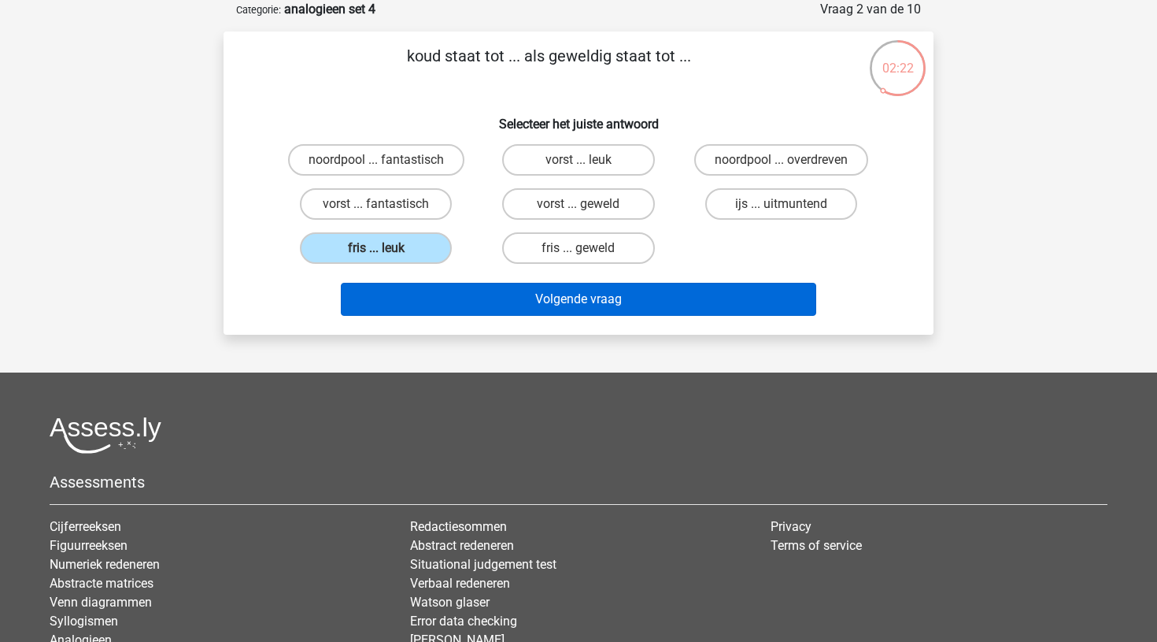
click at [571, 302] on button "Volgende vraag" at bounding box center [579, 299] width 476 height 33
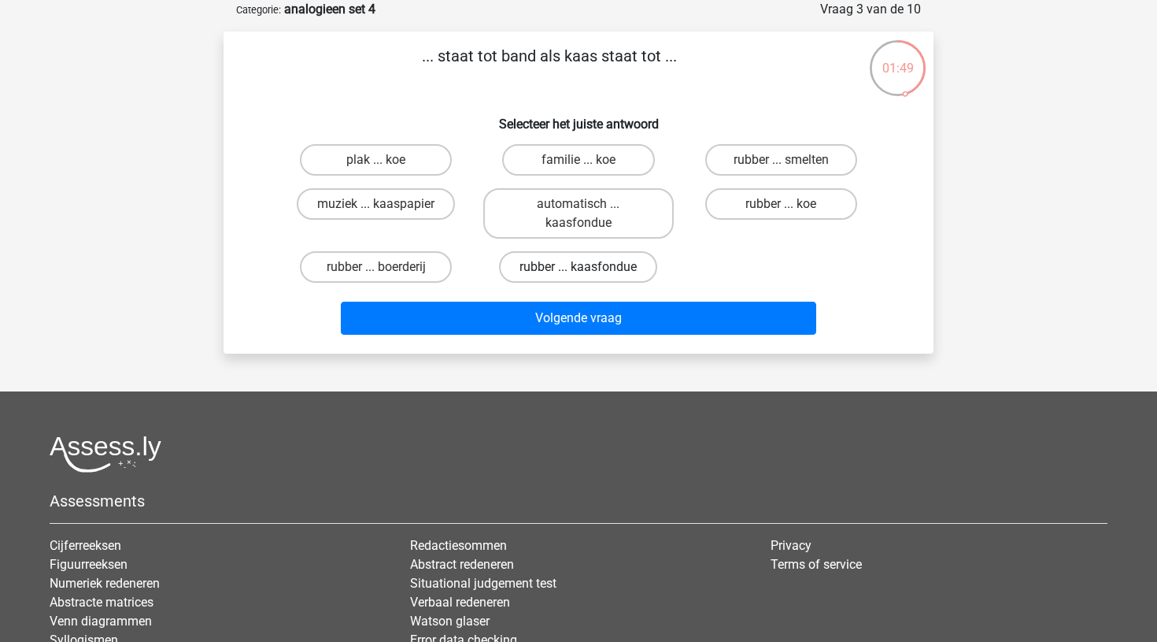
click at [593, 268] on label "rubber ... kaasfondue" at bounding box center [578, 266] width 158 height 31
click at [589, 268] on input "rubber ... kaasfondue" at bounding box center [584, 272] width 10 height 10
radio input "true"
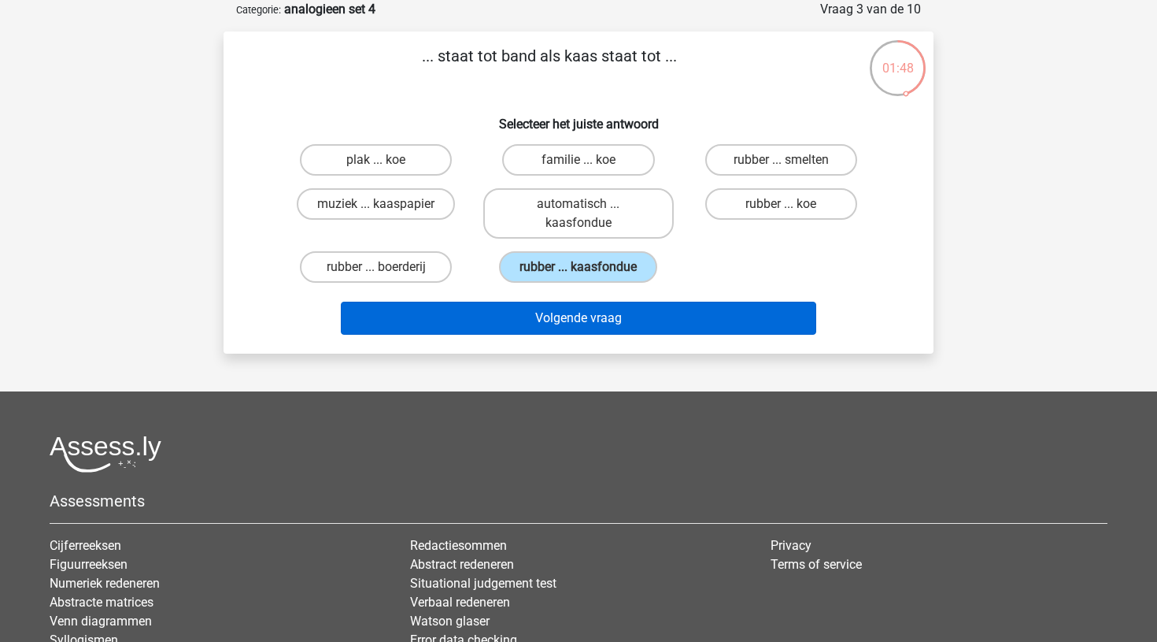
click at [587, 325] on button "Volgende vraag" at bounding box center [579, 318] width 476 height 33
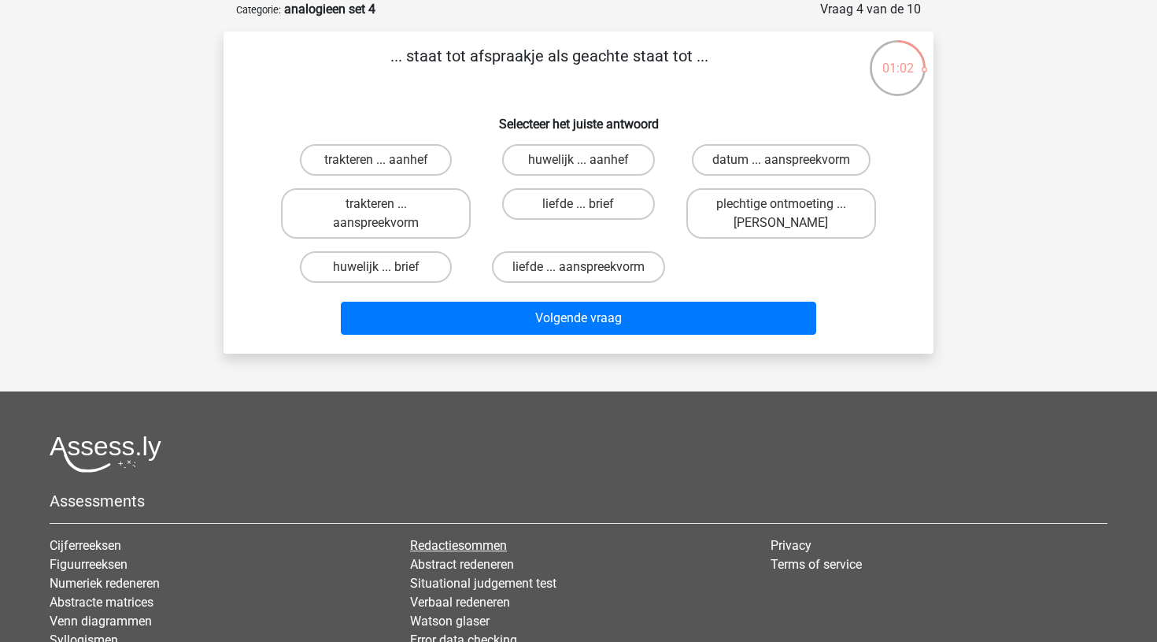
click at [461, 550] on link "Redactiesommen" at bounding box center [458, 545] width 97 height 15
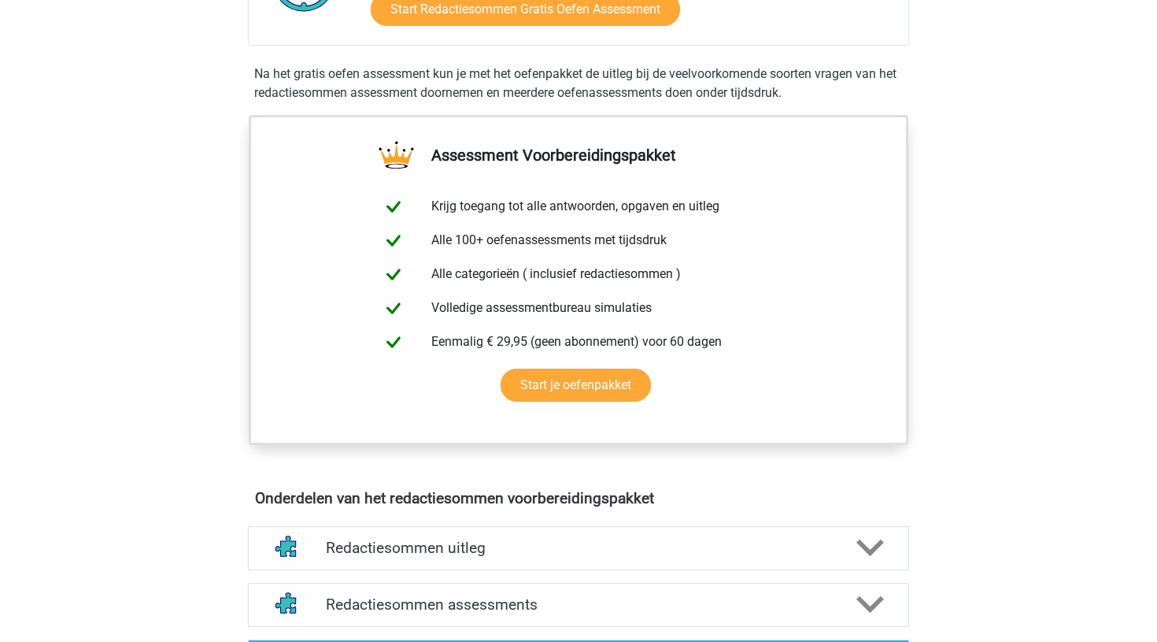
scroll to position [446, 0]
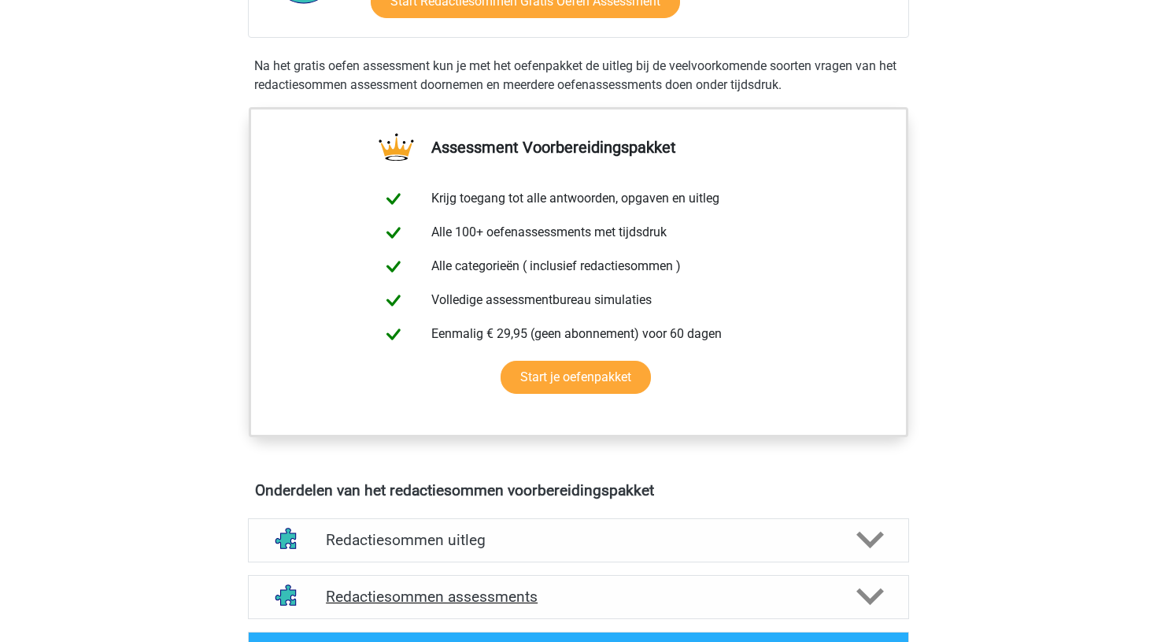
click at [413, 605] on h4 "Redactiesommen assessments" at bounding box center [578, 596] width 505 height 18
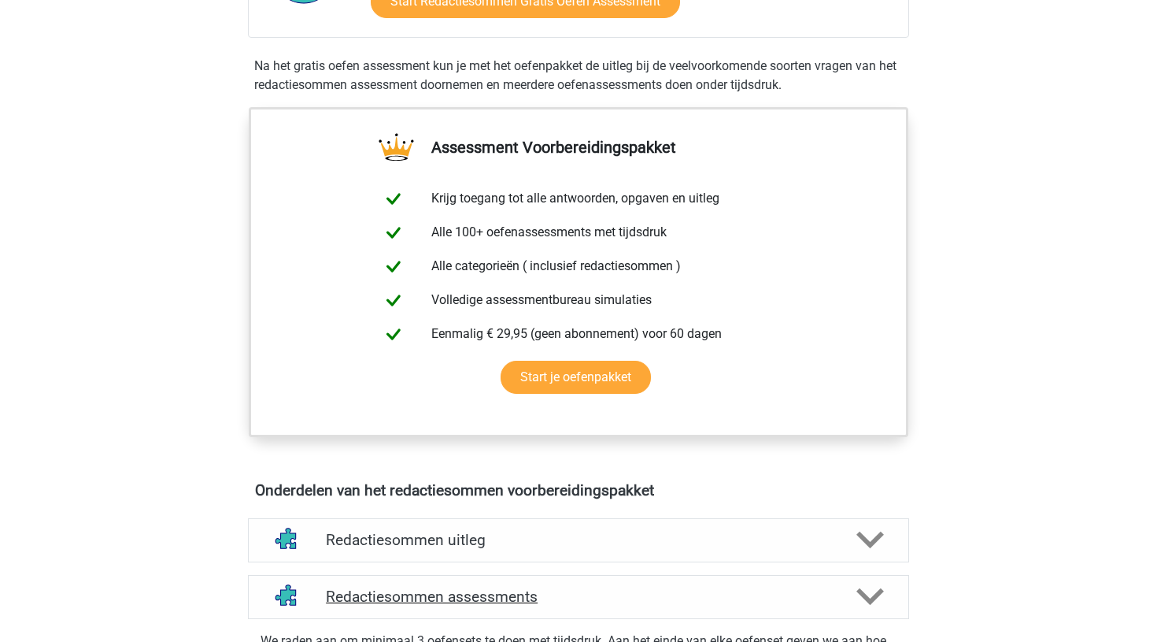
click at [413, 605] on h4 "Redactiesommen assessments" at bounding box center [578, 596] width 505 height 18
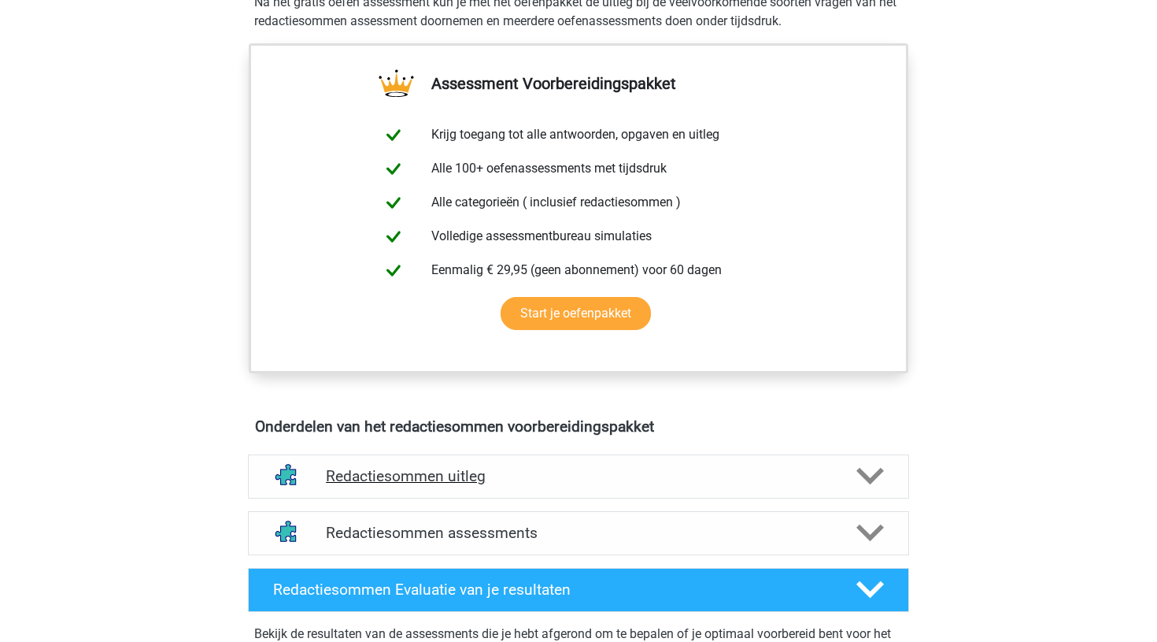
scroll to position [522, 0]
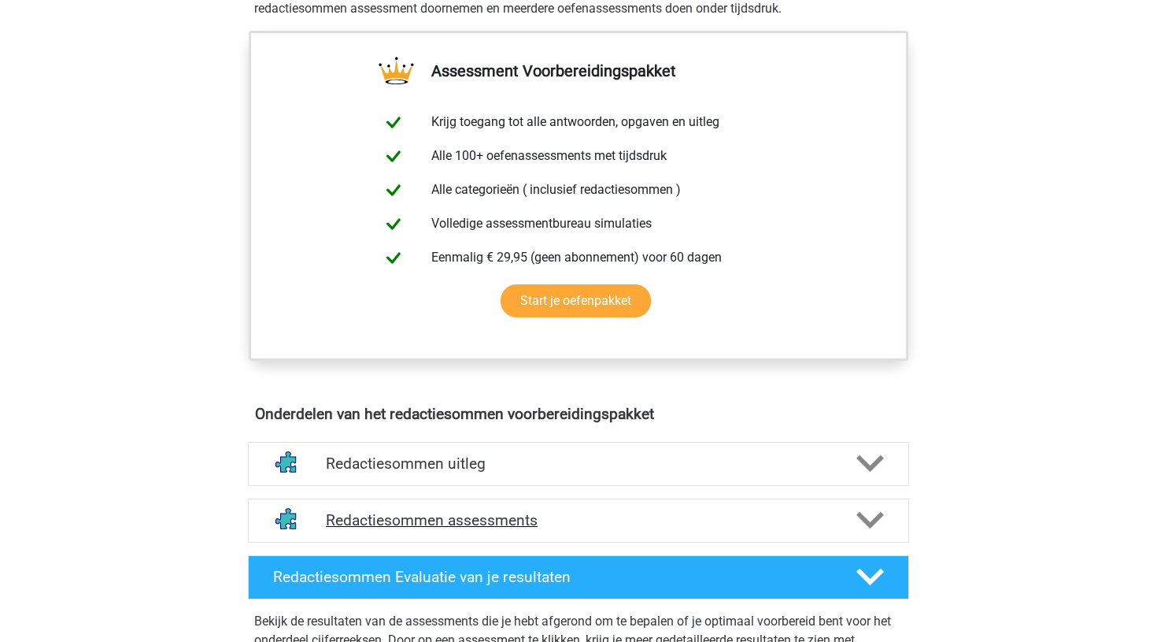
click at [494, 529] on h4 "Redactiesommen assessments" at bounding box center [578, 520] width 505 height 18
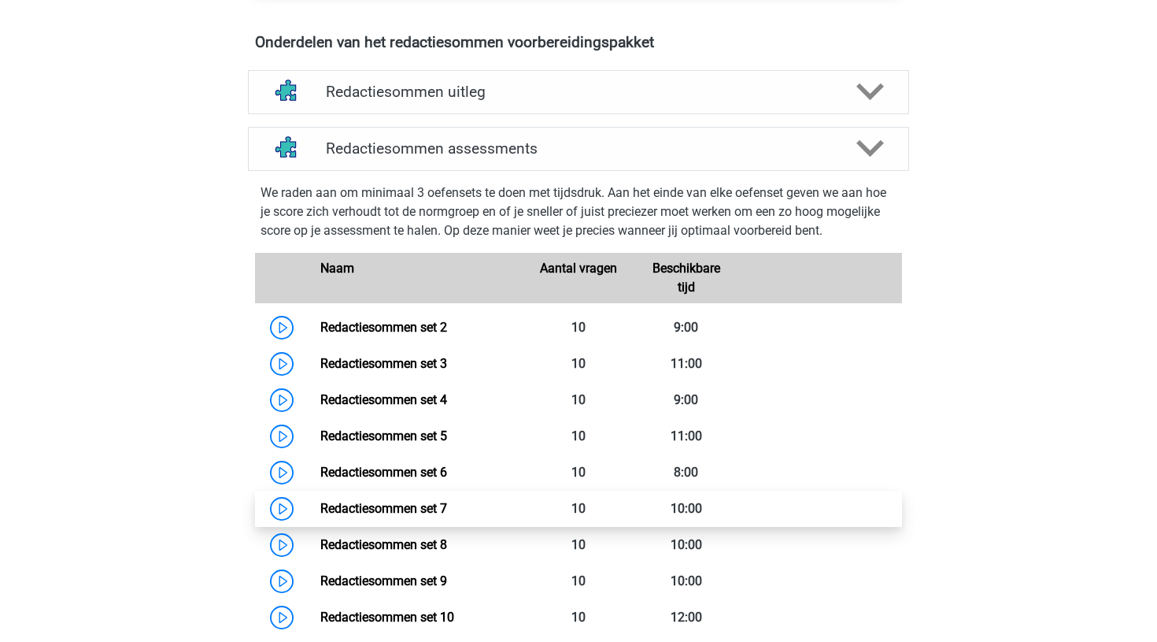
scroll to position [894, 0]
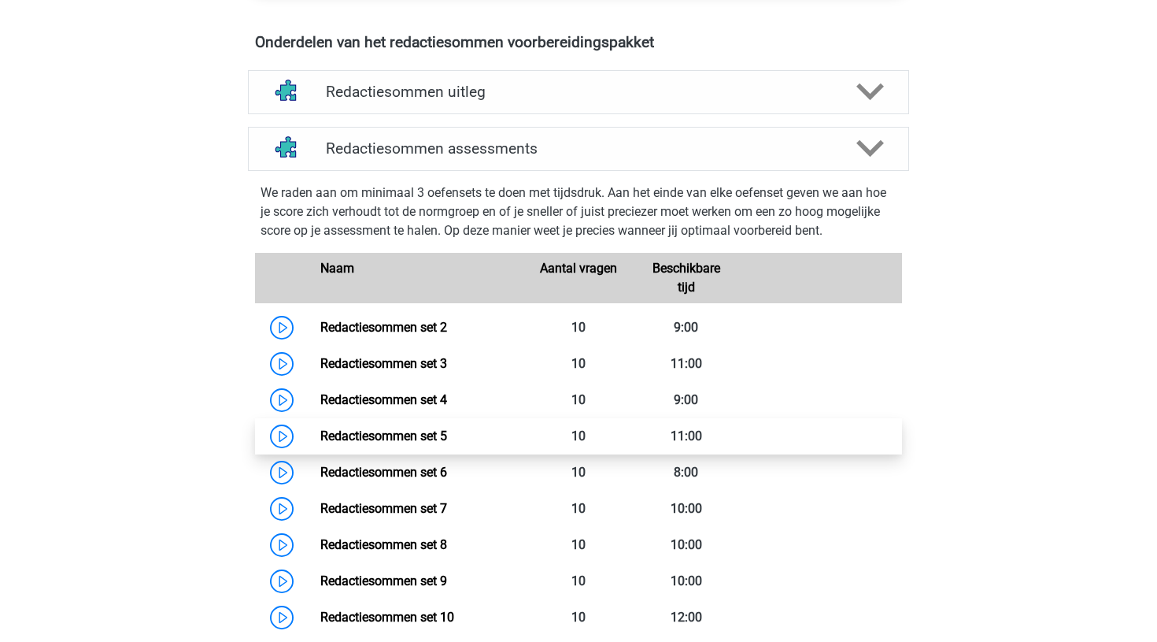
click at [320, 443] on link "Redactiesommen set 5" at bounding box center [383, 435] width 127 height 15
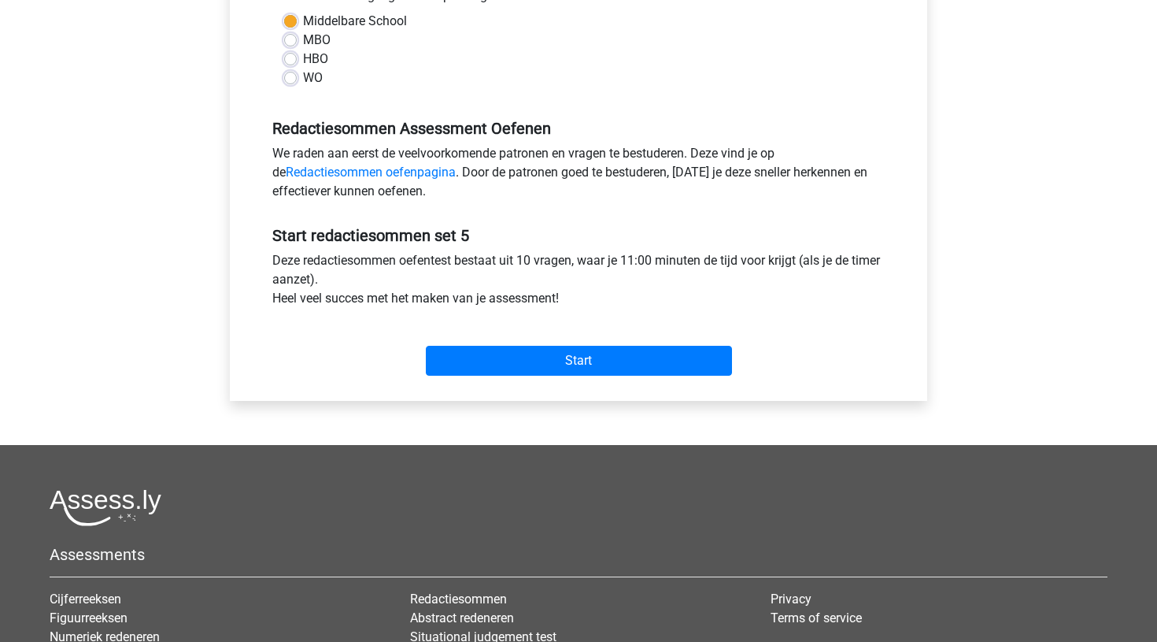
scroll to position [441, 0]
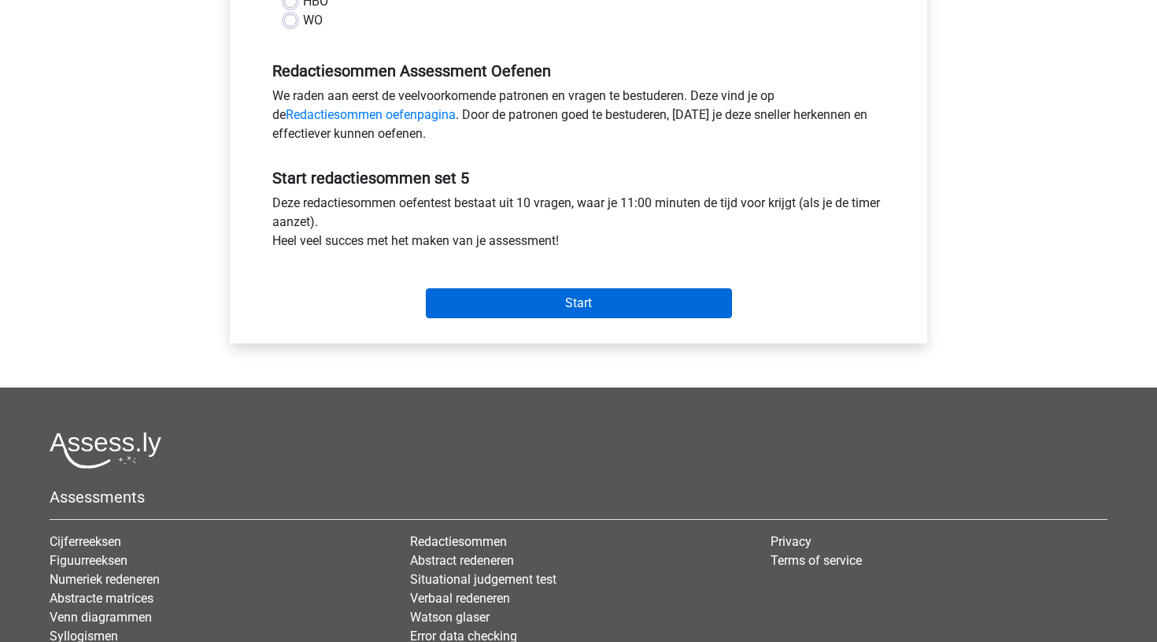
click at [590, 302] on input "Start" at bounding box center [579, 303] width 306 height 30
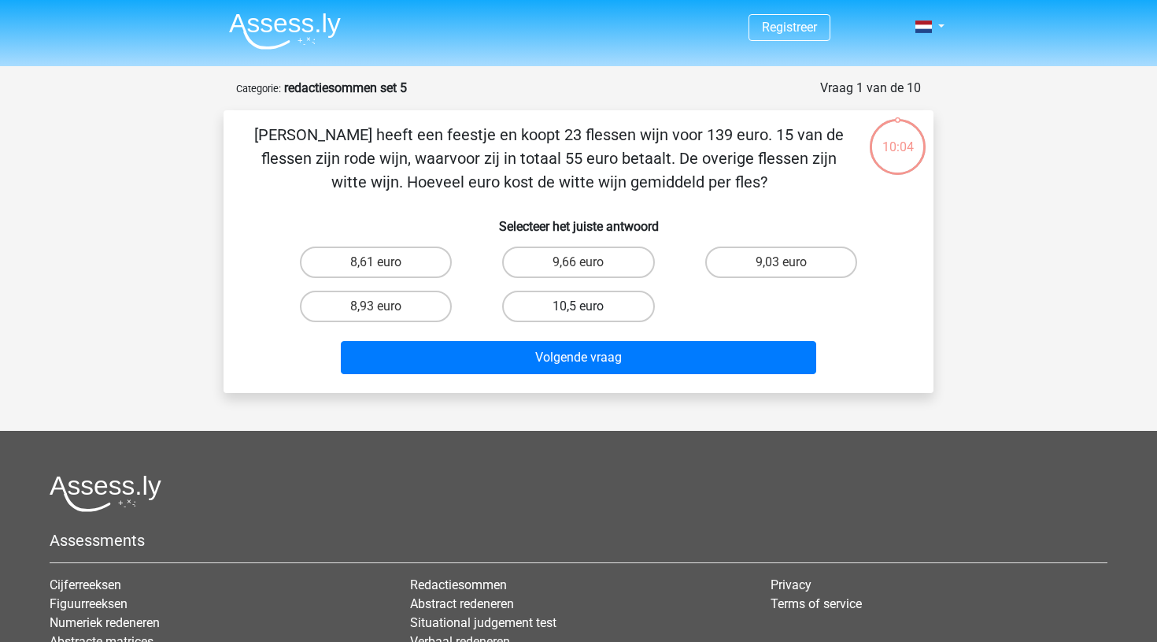
drag, startPoint x: 0, startPoint y: 0, endPoint x: 590, endPoint y: 302, distance: 662.3
click at [590, 302] on label "10,5 euro" at bounding box center [578, 305] width 152 height 31
click at [589, 306] on input "10,5 euro" at bounding box center [584, 311] width 10 height 10
radio input "true"
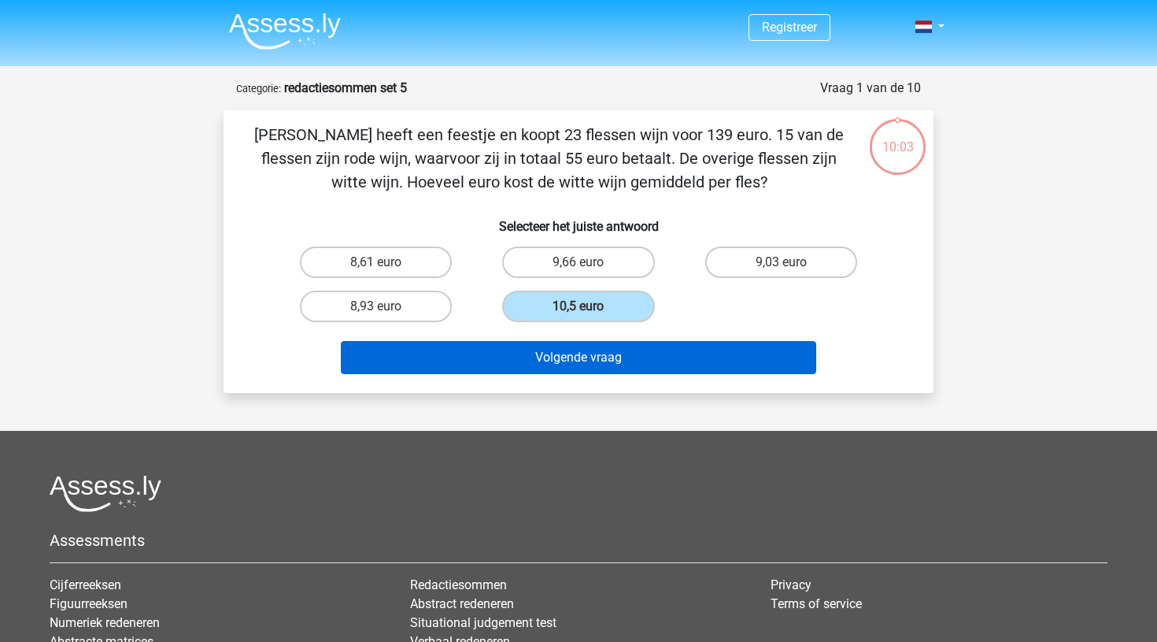
click at [583, 352] on button "Volgende vraag" at bounding box center [579, 357] width 476 height 33
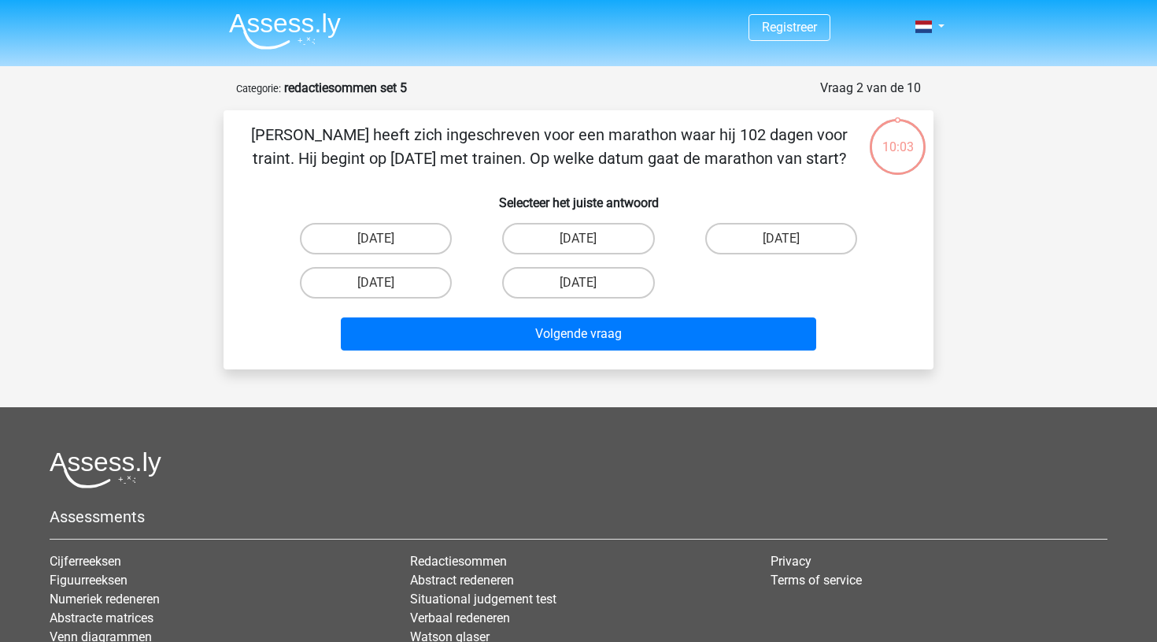
scroll to position [79, 0]
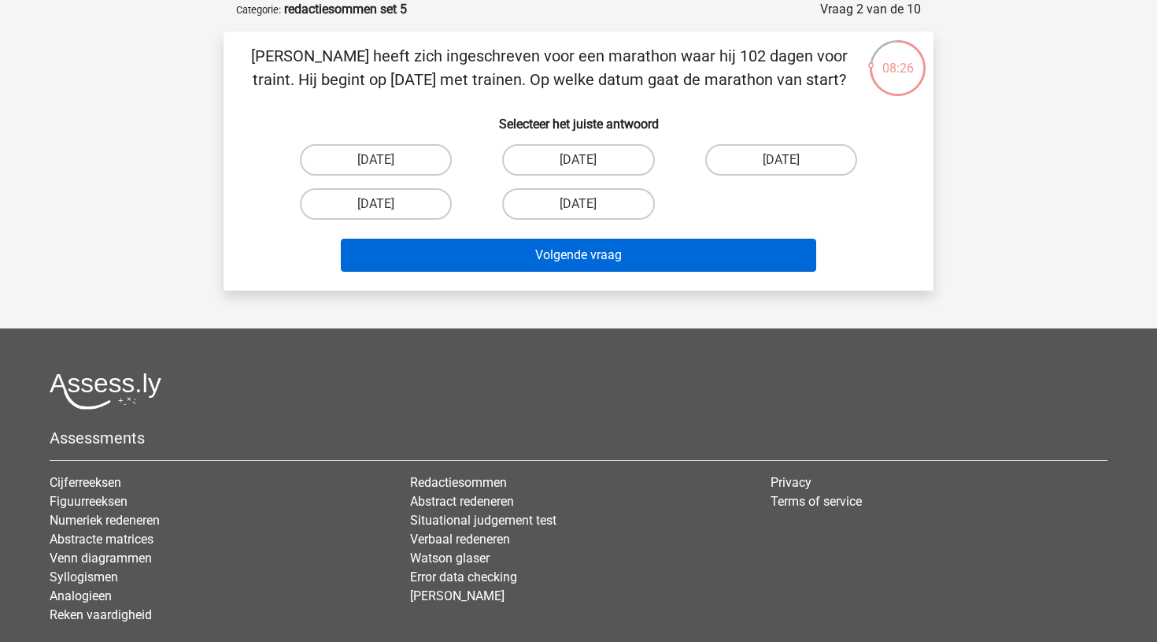
click at [594, 250] on button "Volgende vraag" at bounding box center [579, 255] width 476 height 33
drag, startPoint x: 594, startPoint y: 259, endPoint x: 634, endPoint y: 244, distance: 42.1
click at [597, 253] on button "Volgende vraag" at bounding box center [579, 255] width 476 height 33
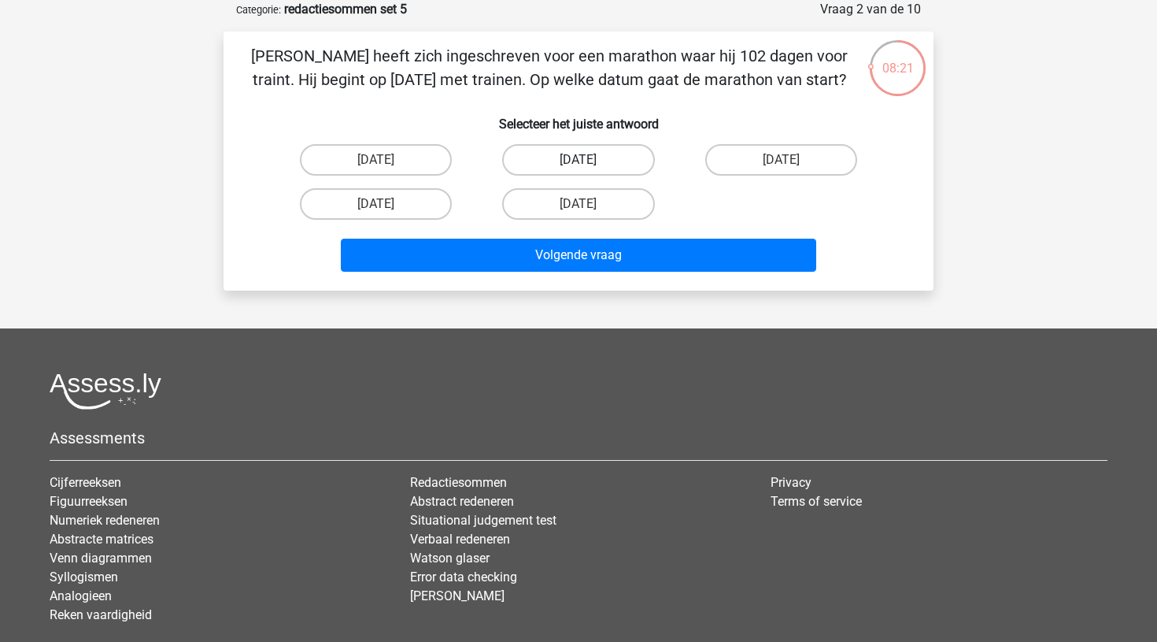
click at [568, 155] on label "[DATE]" at bounding box center [578, 159] width 152 height 31
click at [579, 160] on input "[DATE]" at bounding box center [584, 165] width 10 height 10
radio input "true"
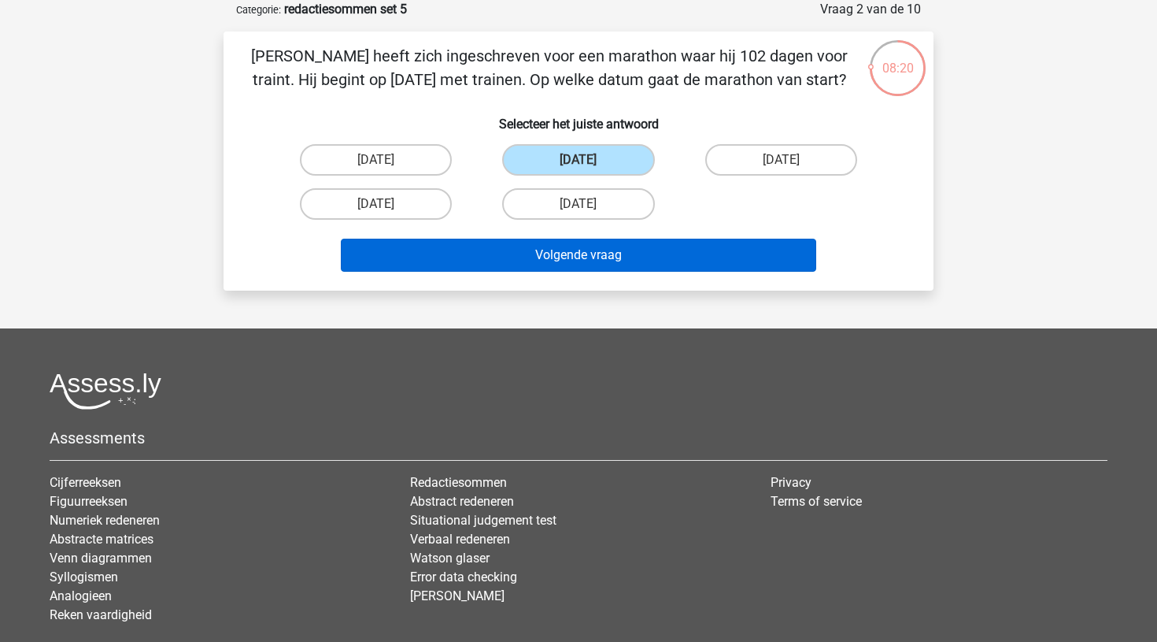
click at [559, 256] on button "Volgende vraag" at bounding box center [579, 255] width 476 height 33
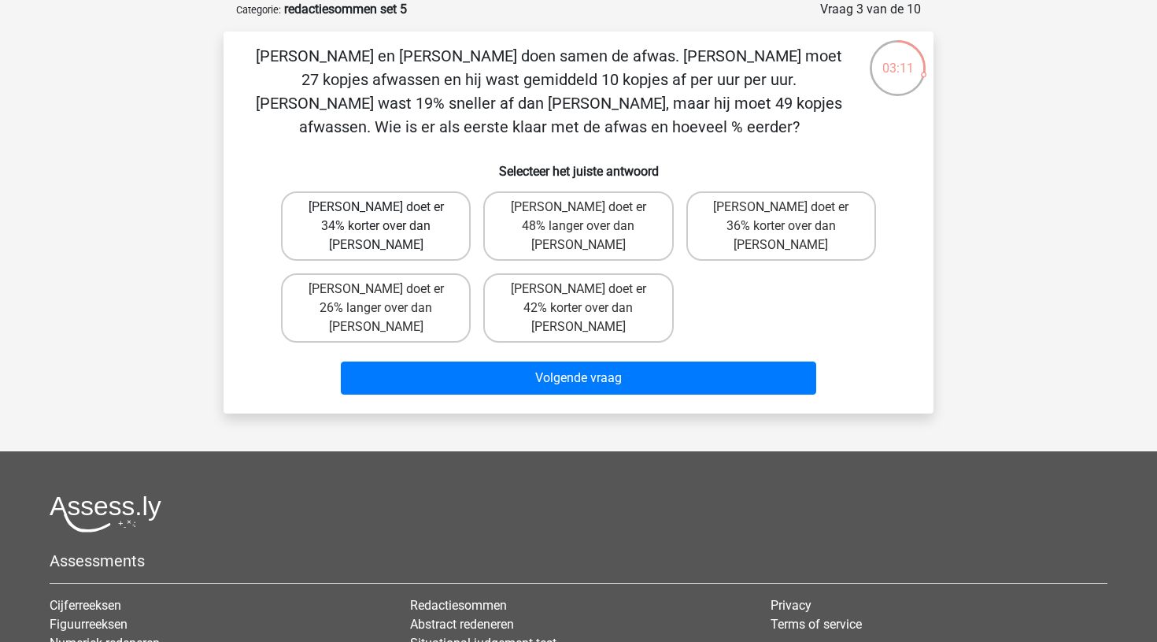
click at [435, 220] on label "[PERSON_NAME] doet er 34% korter over dan [PERSON_NAME]" at bounding box center [376, 225] width 190 height 69
click at [387, 217] on input "[PERSON_NAME] doet er 34% korter over dan [PERSON_NAME]" at bounding box center [381, 212] width 10 height 10
radio input "true"
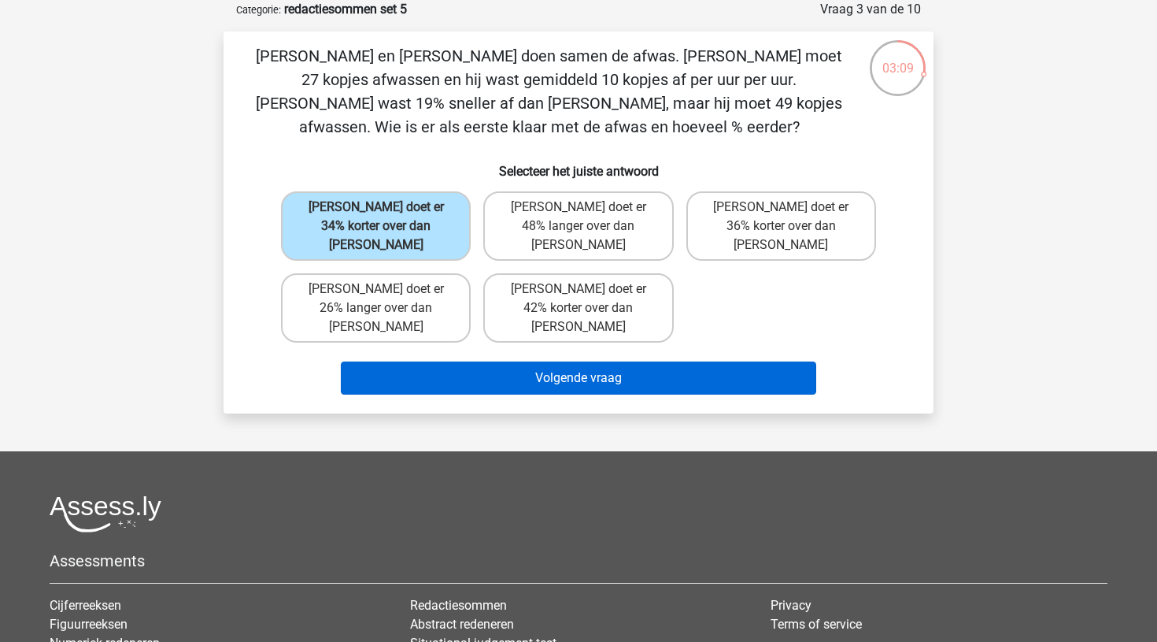
click at [531, 361] on button "Volgende vraag" at bounding box center [579, 377] width 476 height 33
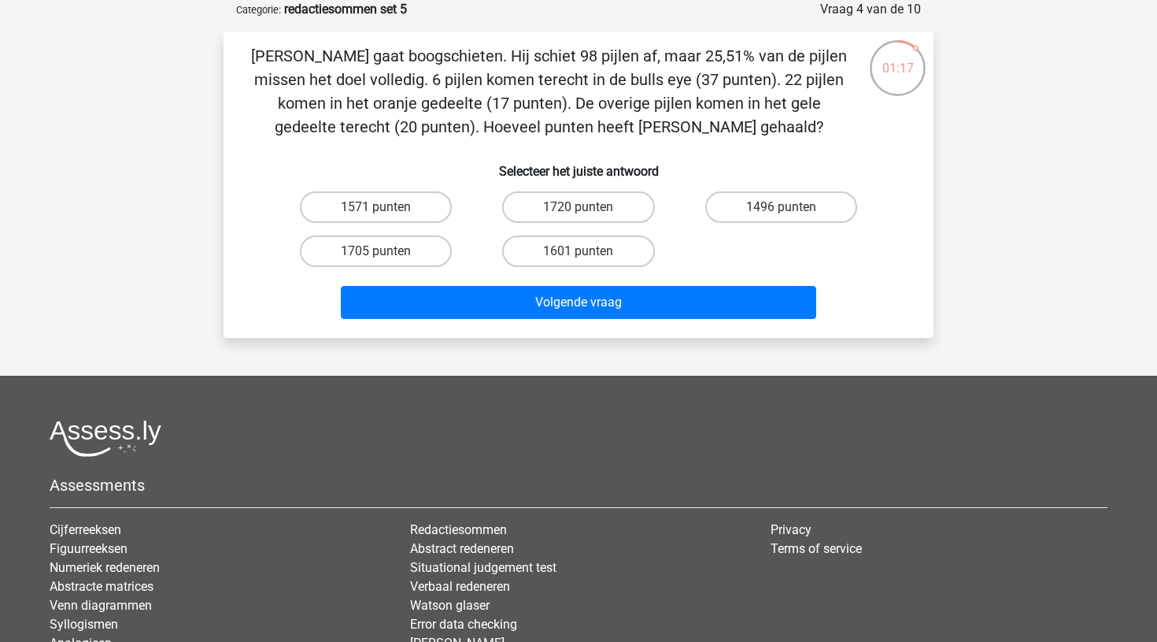
drag, startPoint x: 549, startPoint y: 328, endPoint x: 587, endPoint y: 324, distance: 38.0
click at [549, 328] on div "Peter gaat boogschieten. Hij schiet 98 pijlen af, maar 25,51% van de pijlen mis…" at bounding box center [579, 184] width 710 height 306
click at [756, 200] on label "1496 punten" at bounding box center [781, 206] width 152 height 31
click at [781, 207] on input "1496 punten" at bounding box center [786, 212] width 10 height 10
radio input "true"
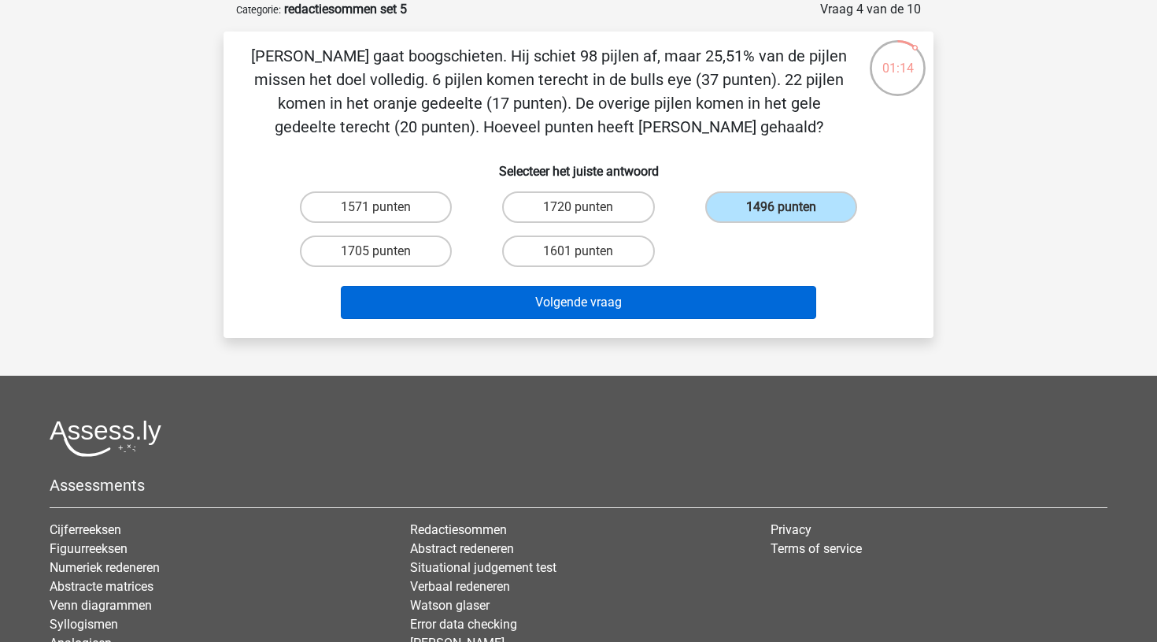
click at [609, 291] on button "Volgende vraag" at bounding box center [579, 302] width 476 height 33
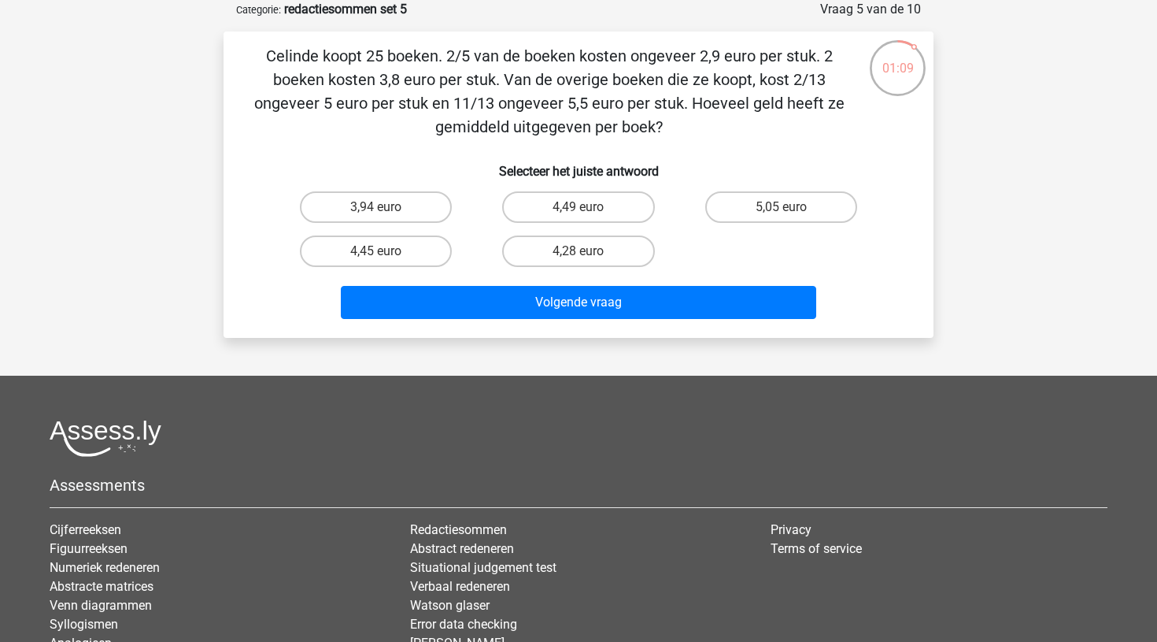
scroll to position [78, 0]
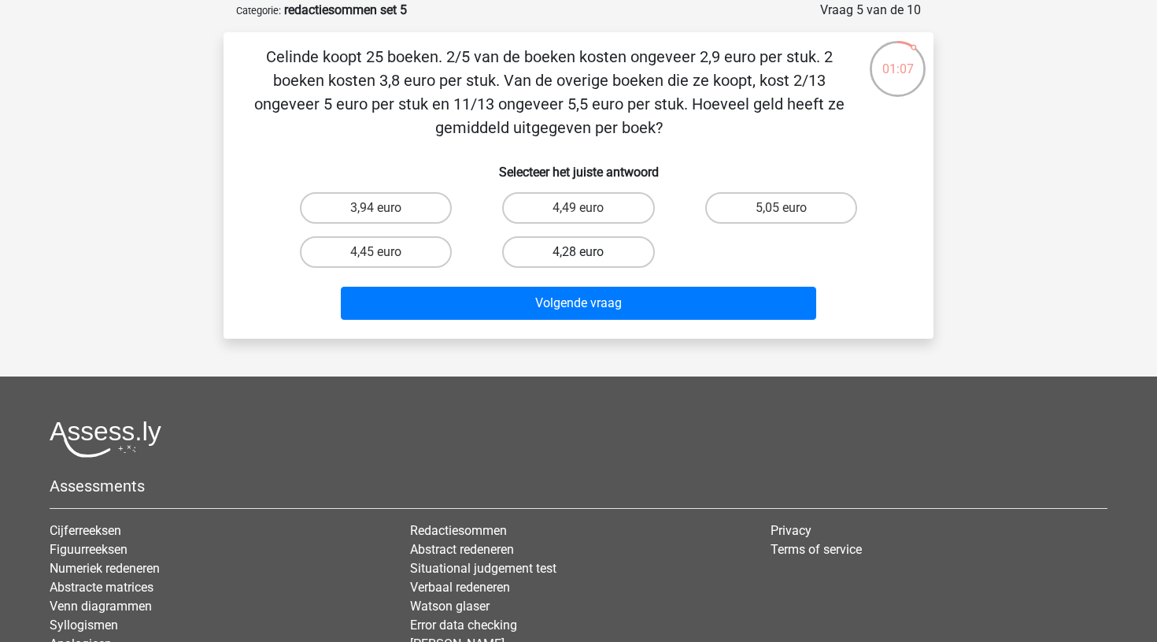
drag, startPoint x: 556, startPoint y: 159, endPoint x: 605, endPoint y: 246, distance: 100.1
click at [605, 246] on div "Celinde koopt 25 boeken. 2/5 van de boeken kosten ongeveer 2,9 euro per stuk. 2…" at bounding box center [579, 185] width 698 height 281
click at [1067, 204] on div "Registreer Nederlands English" at bounding box center [578, 357] width 1157 height 870
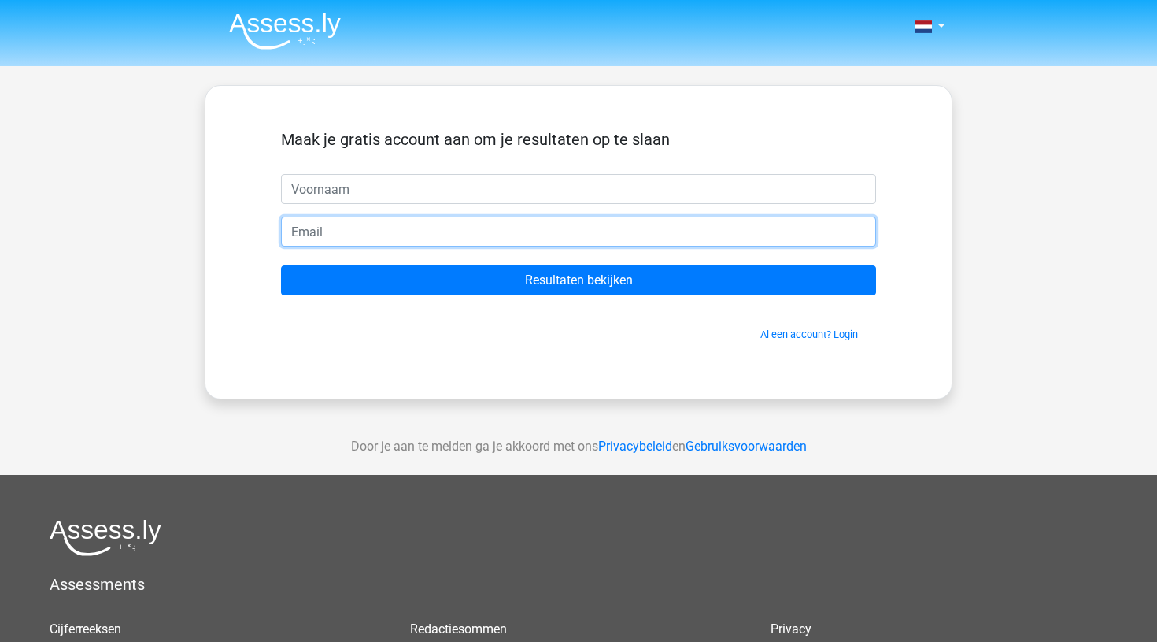
drag, startPoint x: 897, startPoint y: 257, endPoint x: 548, endPoint y: 237, distance: 350.1
click at [551, 237] on div "Maak je gratis account aan om je resultaten op te slaan Resultaten bekijken Al …" at bounding box center [578, 242] width 671 height 237
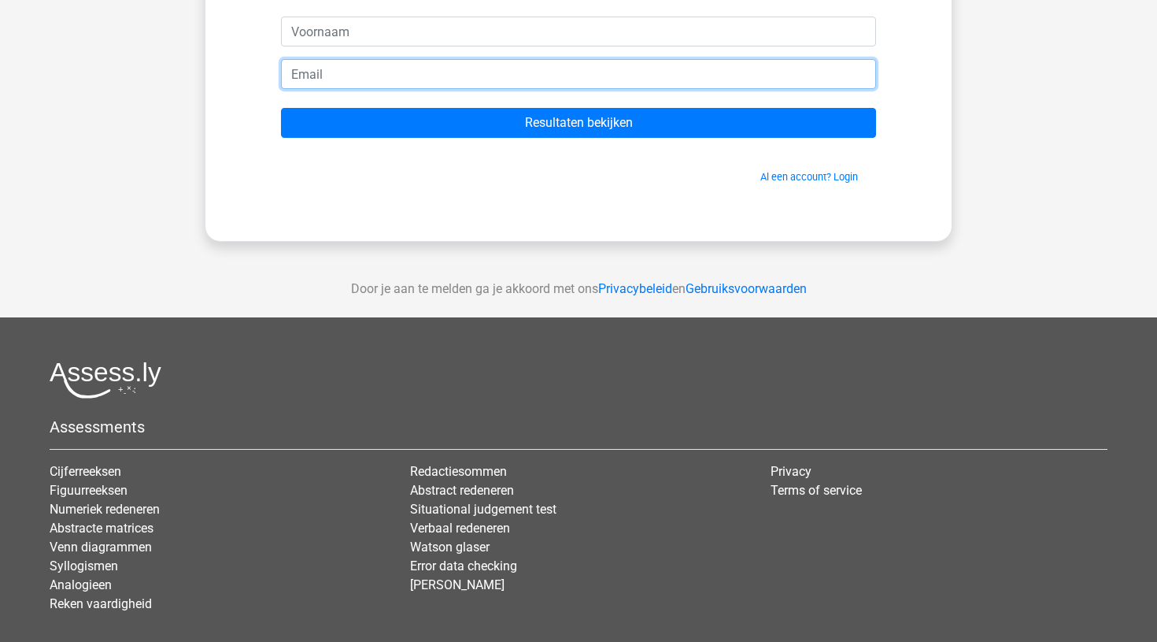
scroll to position [157, 0]
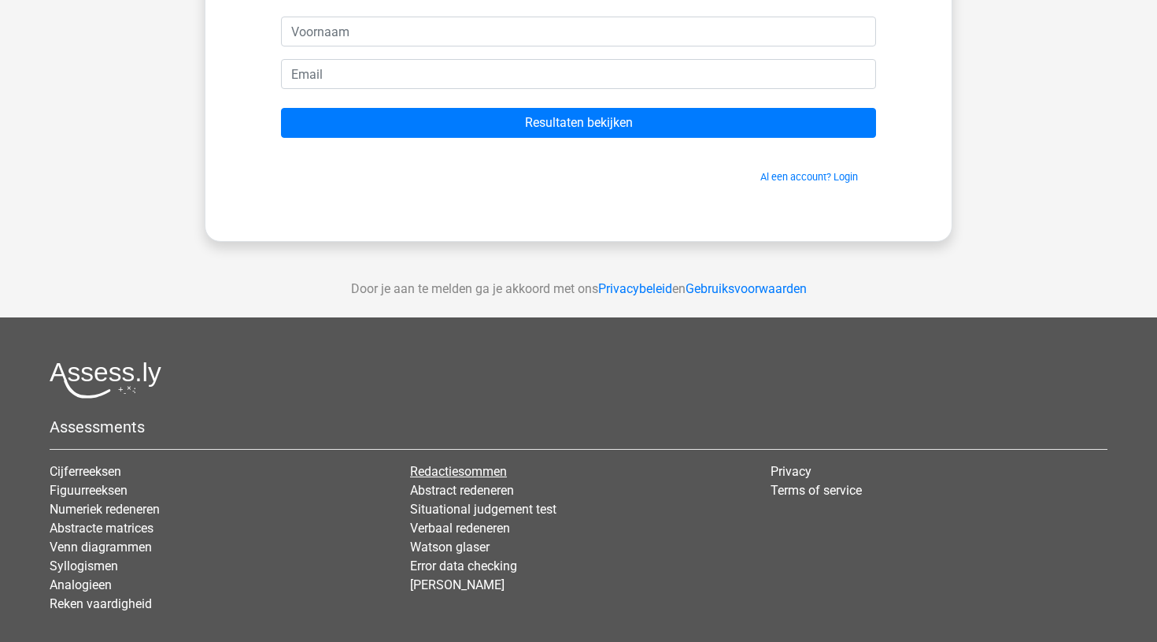
click at [436, 474] on link "Redactiesommen" at bounding box center [458, 471] width 97 height 15
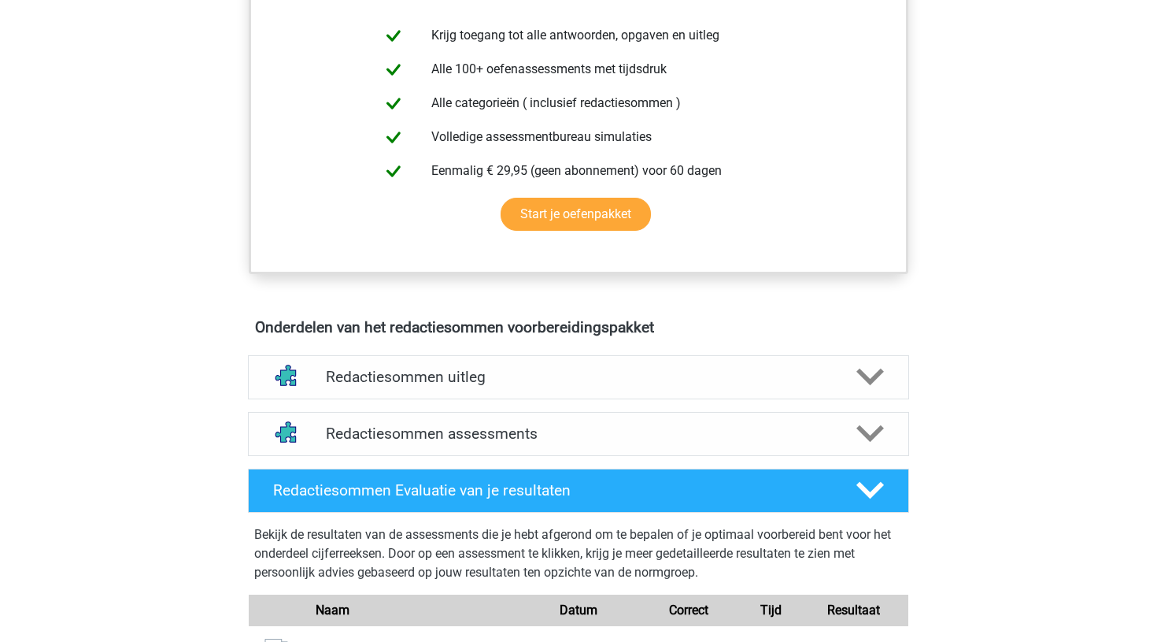
scroll to position [610, 0]
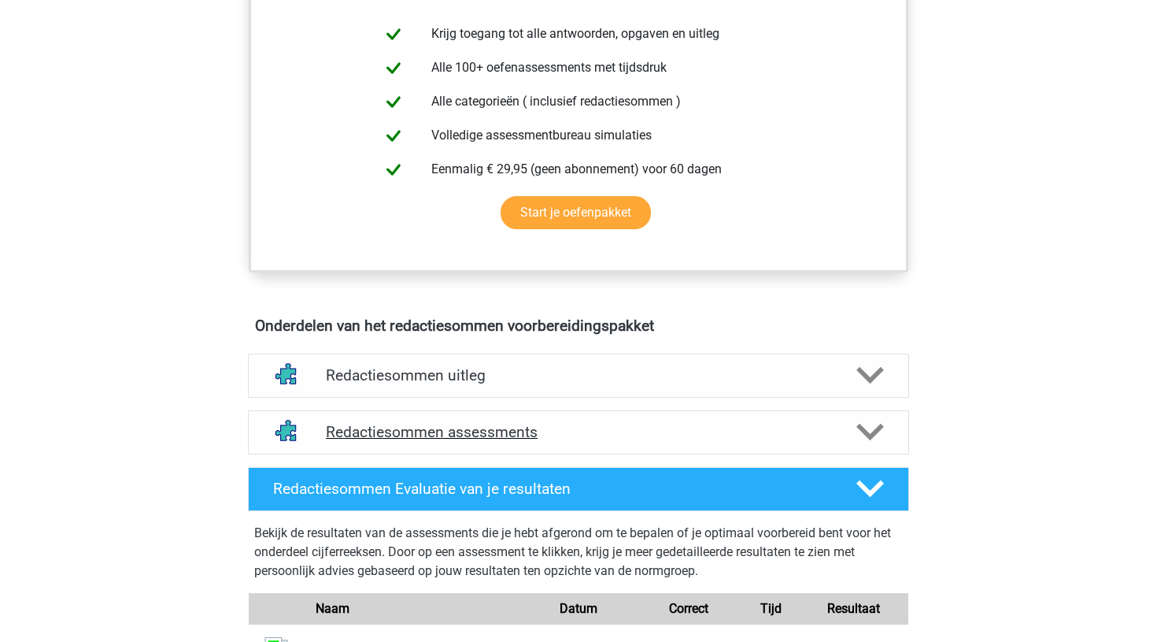
click at [427, 441] on h4 "Redactiesommen assessments" at bounding box center [578, 432] width 505 height 18
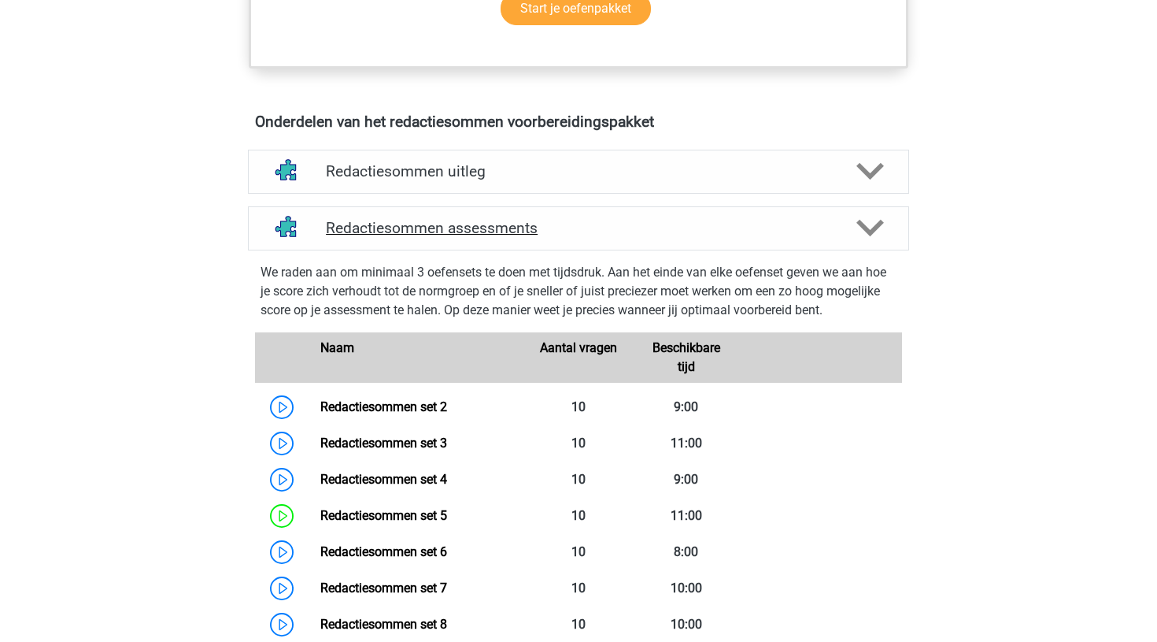
scroll to position [838, 0]
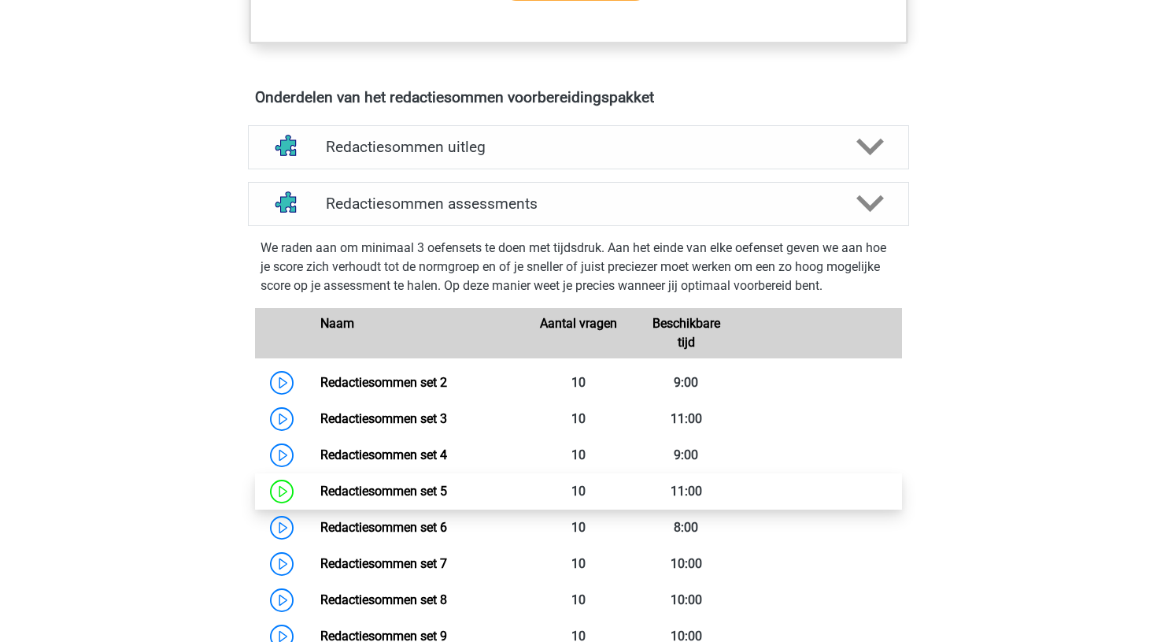
click at [320, 498] on link "Redactiesommen set 5" at bounding box center [383, 490] width 127 height 15
click at [320, 500] on link "Redactiesommen set 5" at bounding box center [383, 492] width 127 height 15
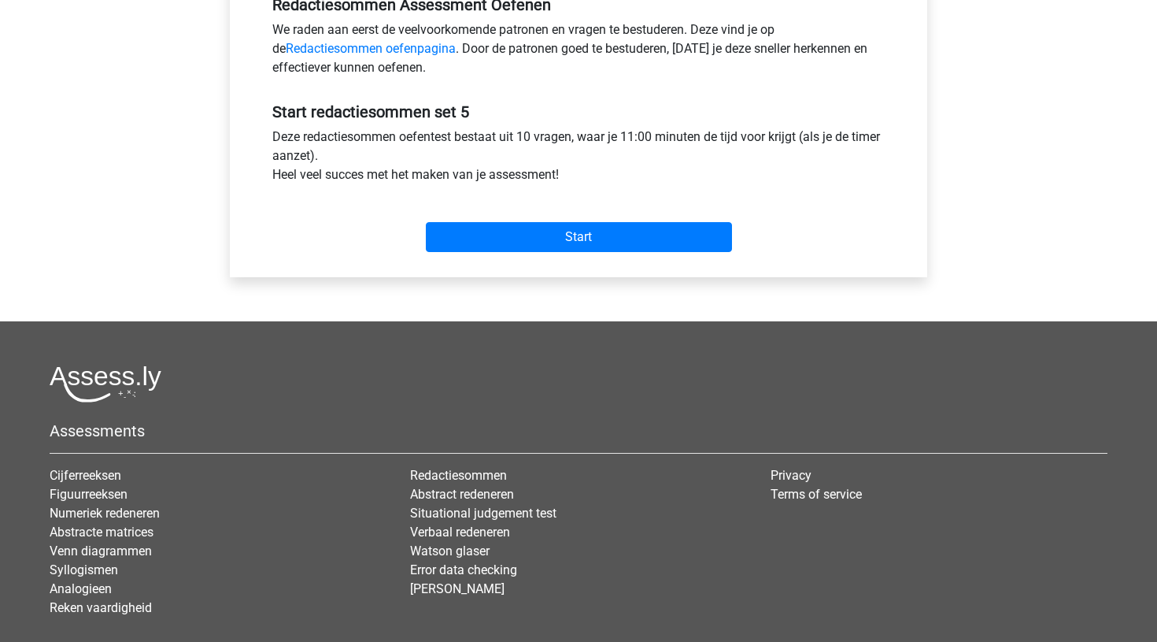
scroll to position [509, 0]
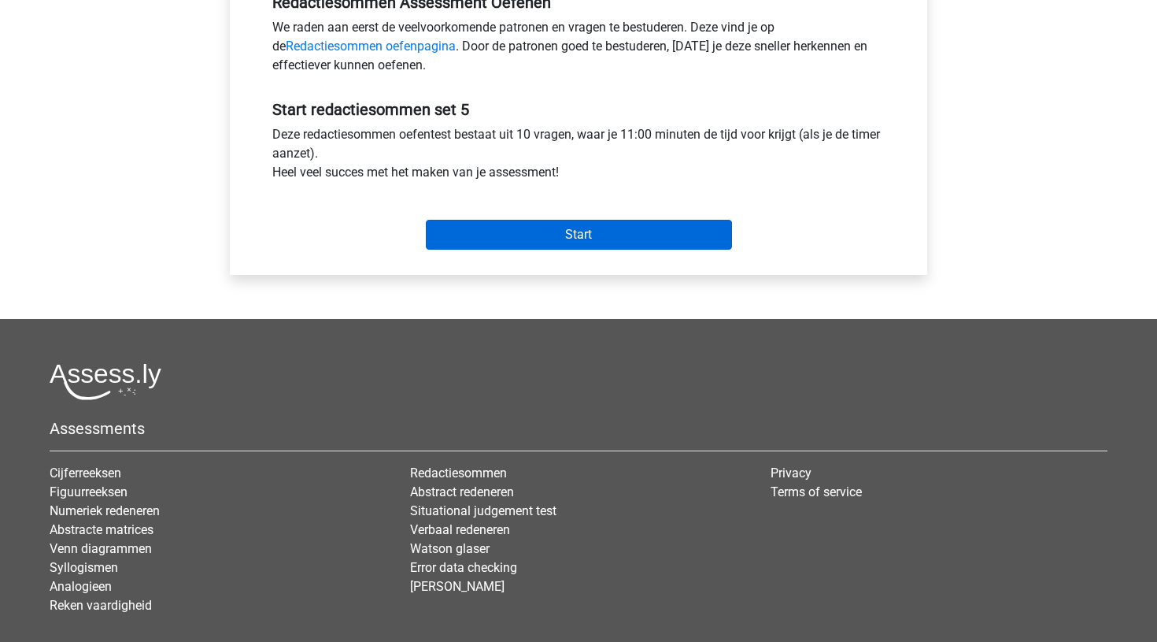
click at [550, 238] on input "Start" at bounding box center [579, 235] width 306 height 30
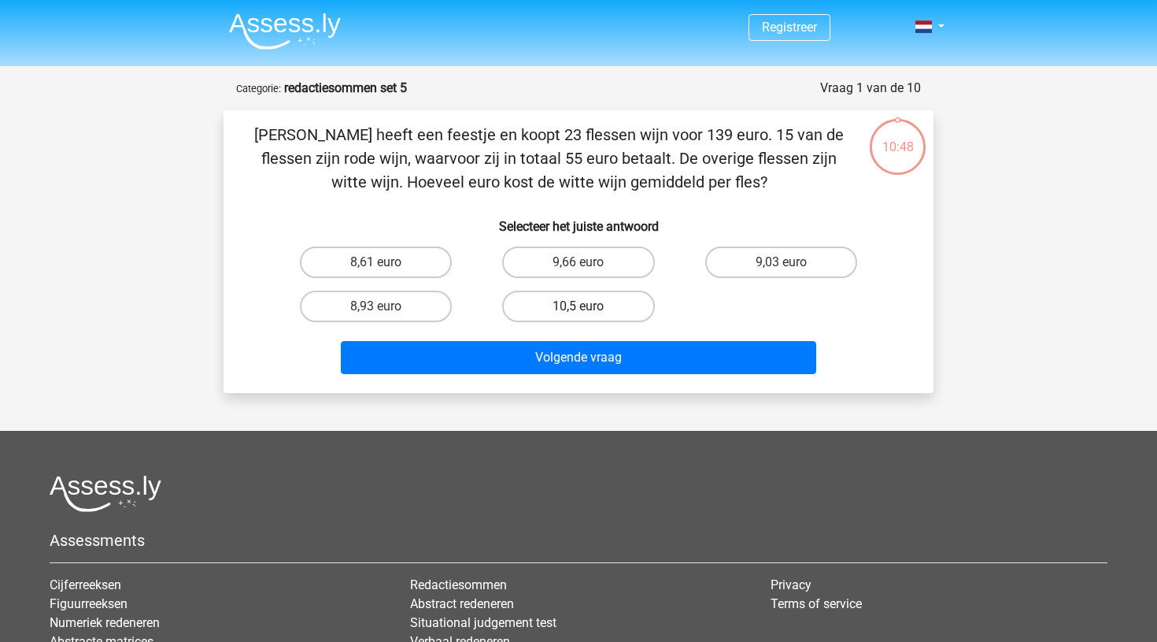
click at [596, 313] on label "10,5 euro" at bounding box center [578, 305] width 152 height 31
click at [589, 313] on input "10,5 euro" at bounding box center [584, 311] width 10 height 10
radio input "true"
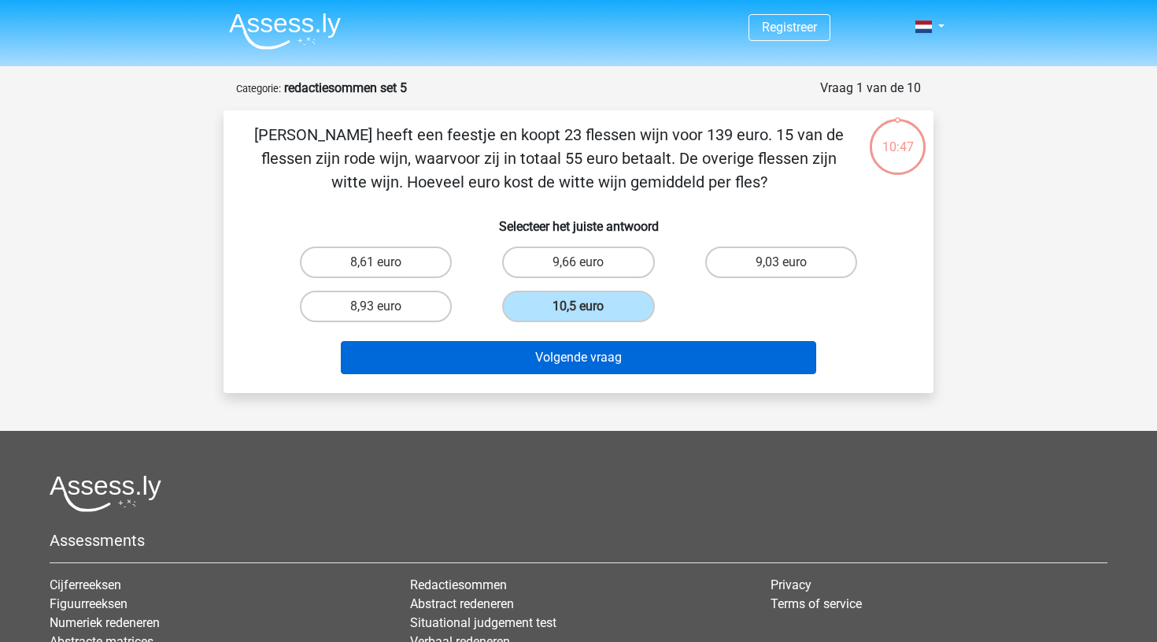
click at [597, 356] on button "Volgende vraag" at bounding box center [579, 357] width 476 height 33
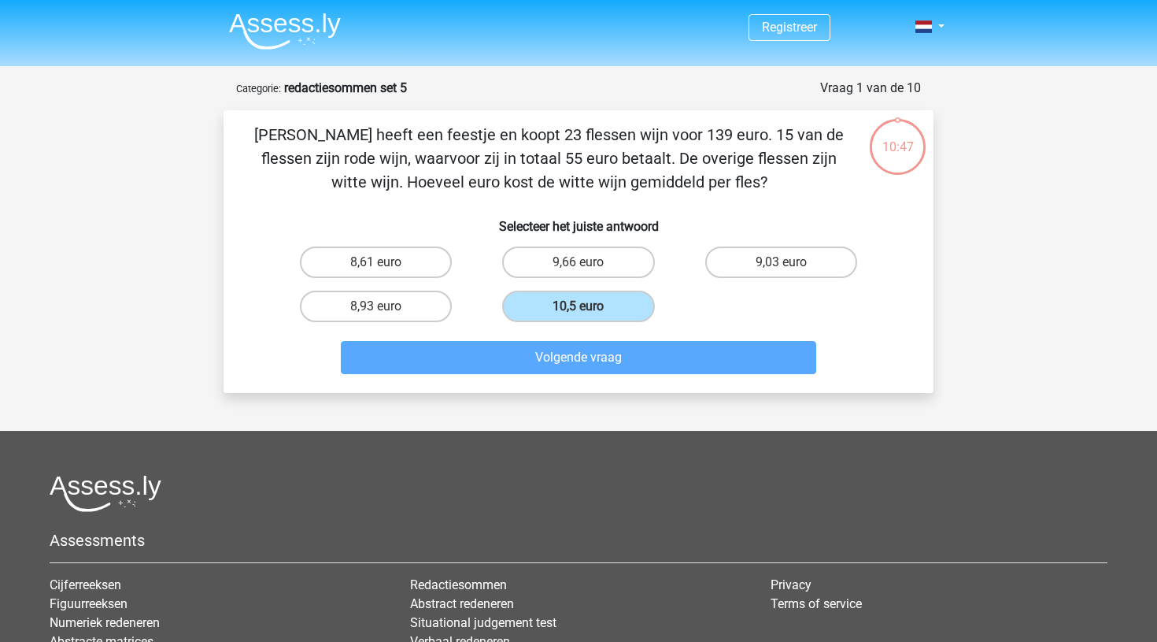
scroll to position [79, 0]
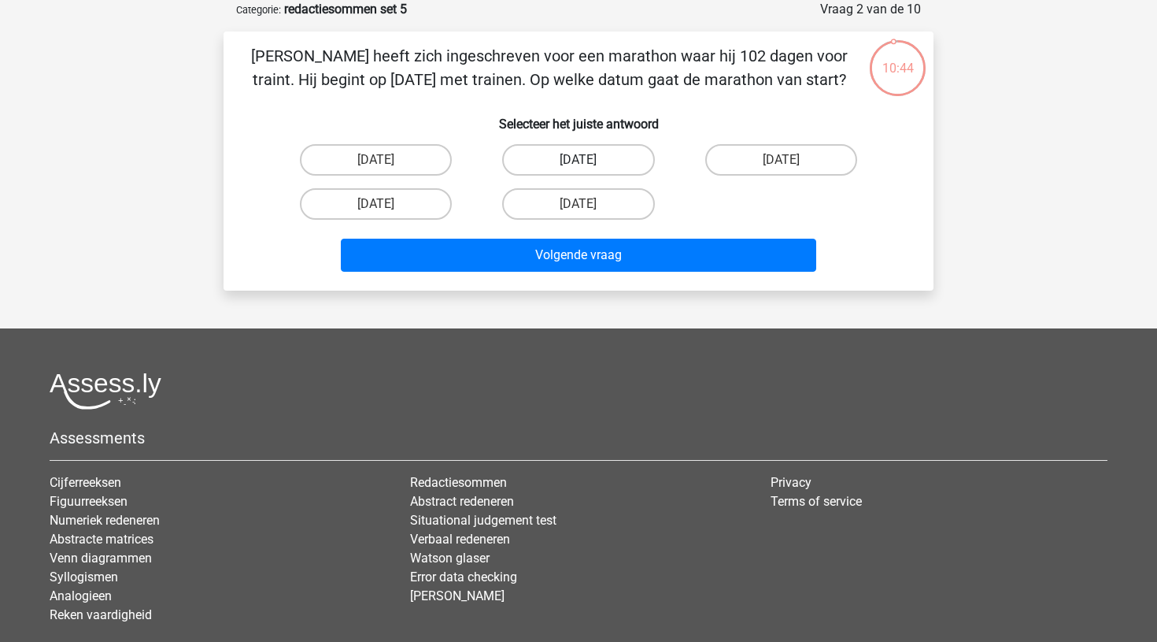
click at [549, 154] on label "[DATE]" at bounding box center [578, 159] width 152 height 31
click at [579, 160] on input "[DATE]" at bounding box center [584, 165] width 10 height 10
radio input "true"
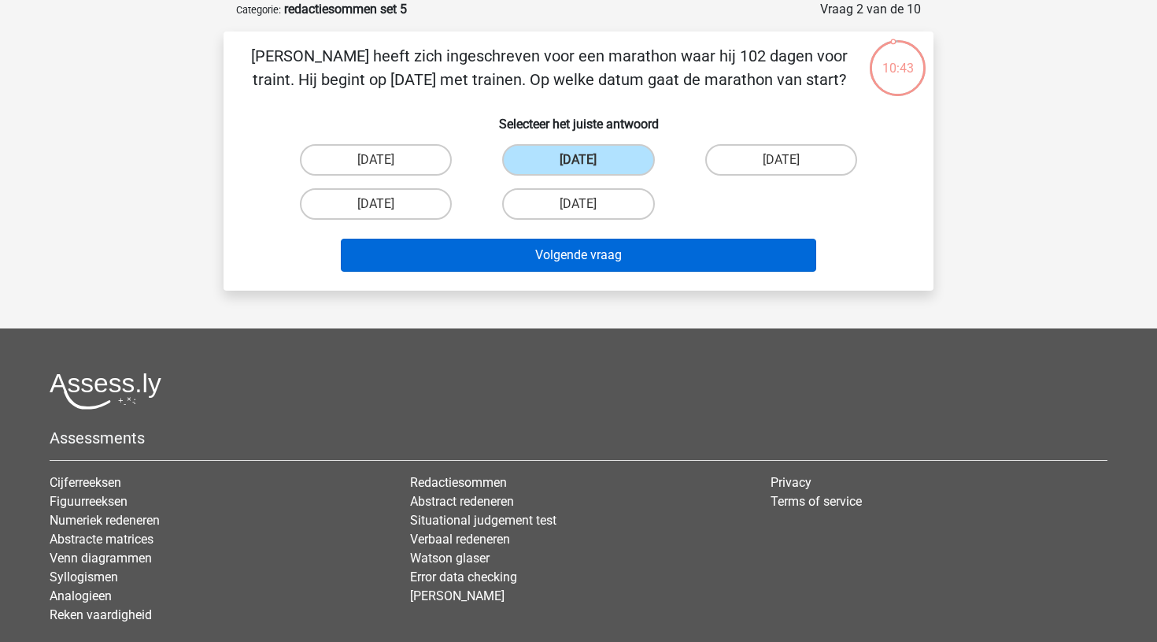
click at [564, 261] on button "Volgende vraag" at bounding box center [579, 255] width 476 height 33
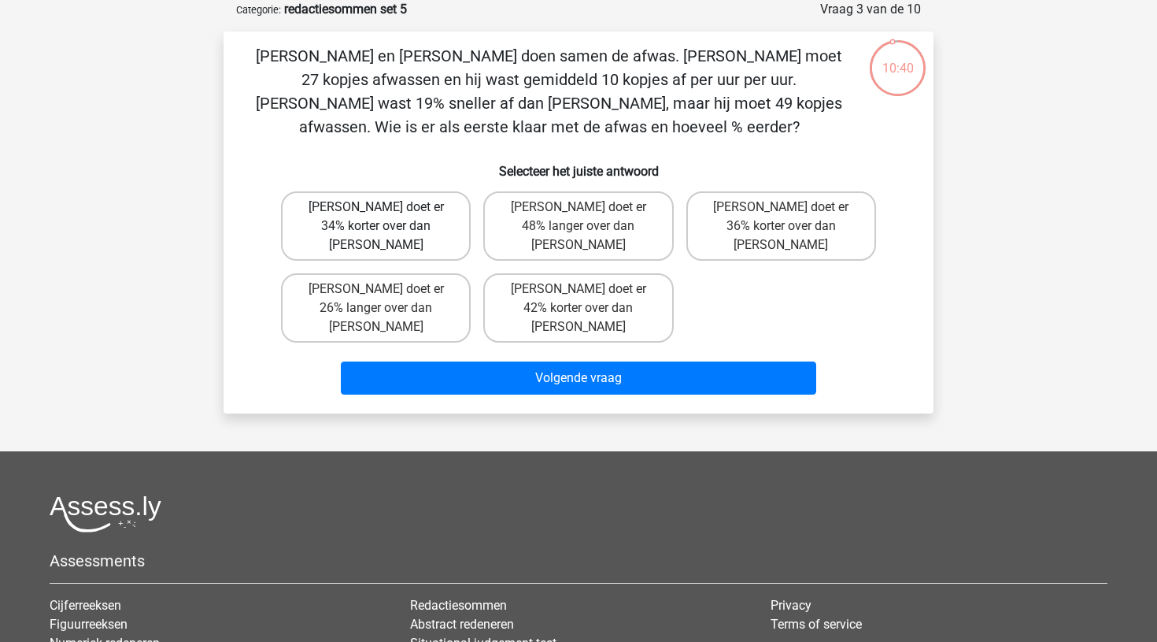
click at [434, 206] on label "[PERSON_NAME] doet er 34% korter over dan [PERSON_NAME]" at bounding box center [376, 225] width 190 height 69
click at [387, 207] on input "[PERSON_NAME] doet er 34% korter over dan [PERSON_NAME]" at bounding box center [381, 212] width 10 height 10
radio input "true"
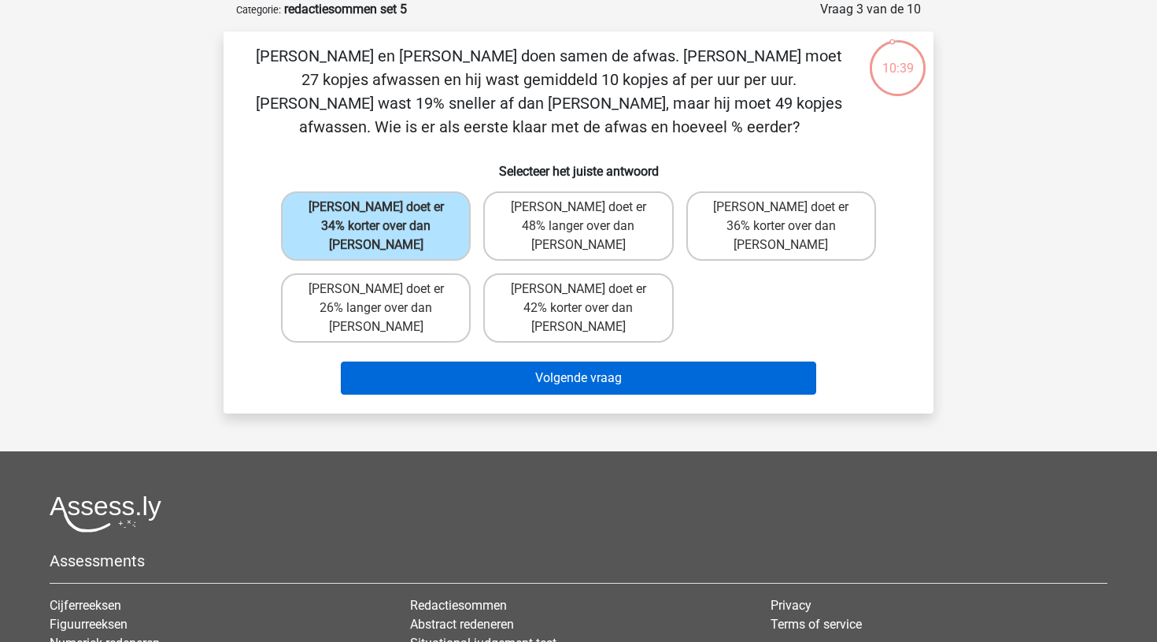
click at [551, 361] on button "Volgende vraag" at bounding box center [579, 377] width 476 height 33
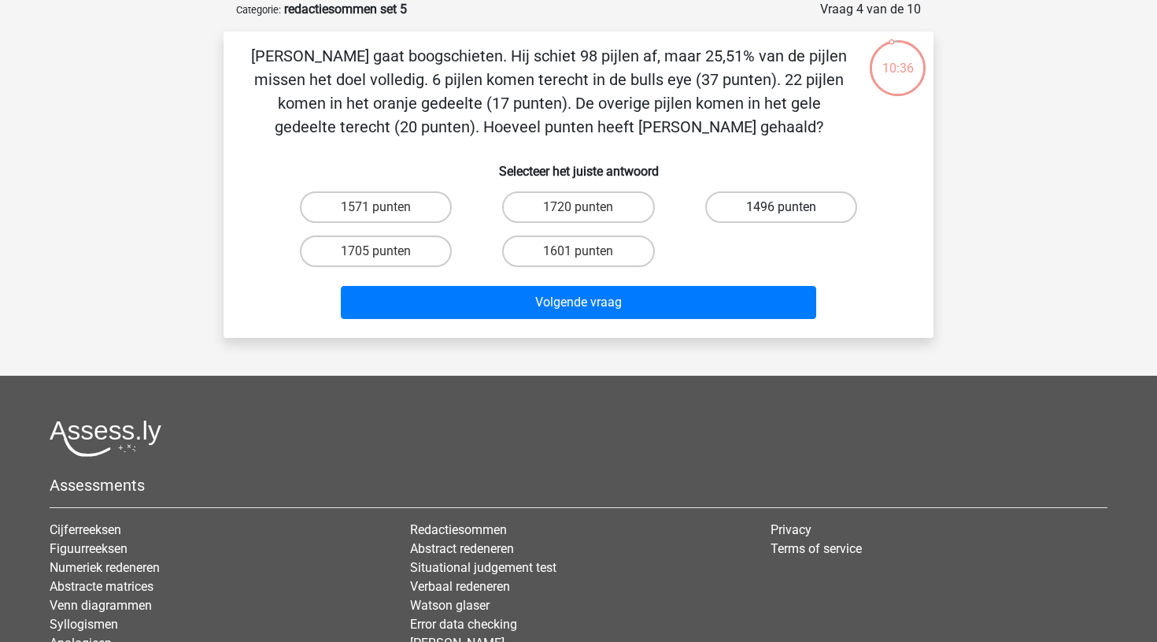
click at [761, 192] on label "1496 punten" at bounding box center [781, 206] width 152 height 31
click at [781, 207] on input "1496 punten" at bounding box center [786, 212] width 10 height 10
radio input "true"
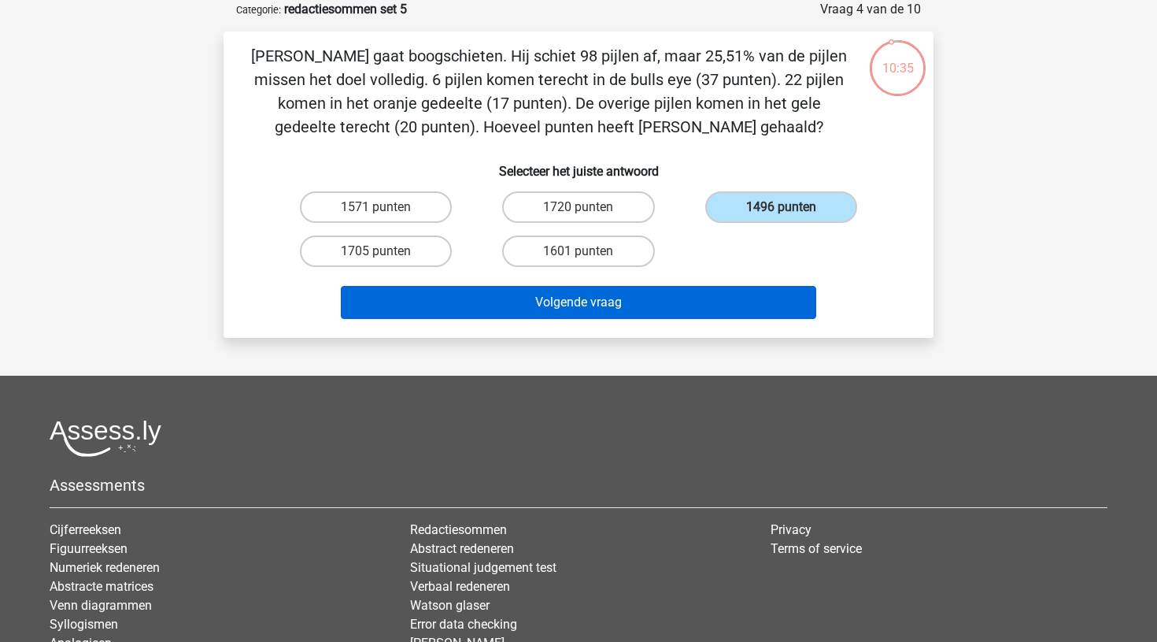
click at [631, 312] on button "Volgende vraag" at bounding box center [579, 302] width 476 height 33
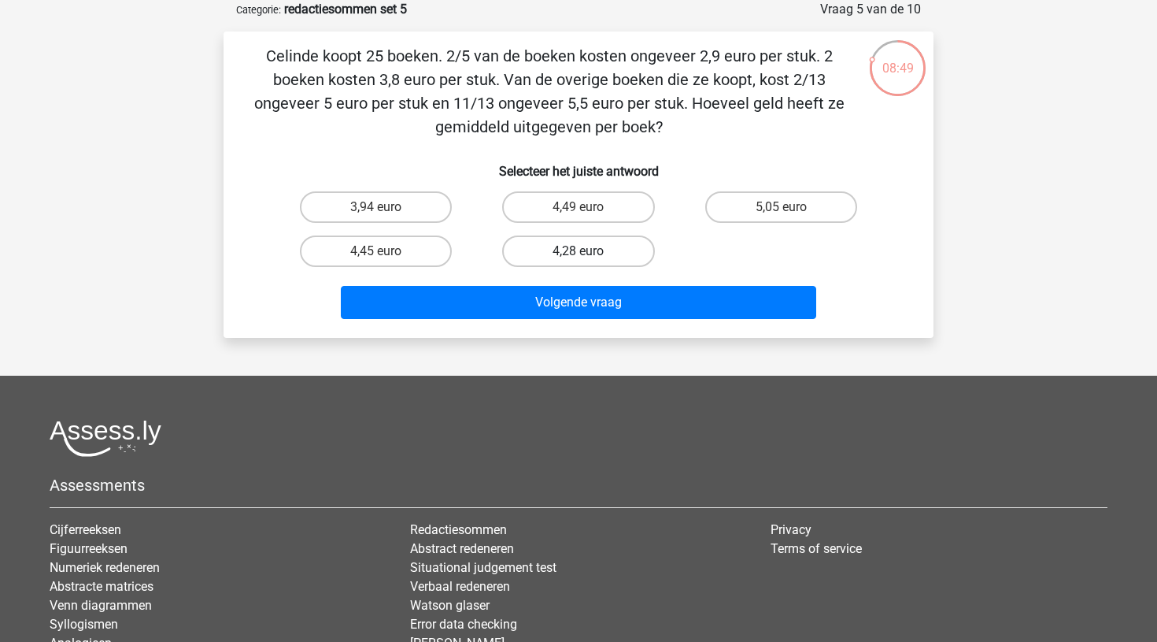
click at [601, 253] on label "4,28 euro" at bounding box center [578, 250] width 152 height 31
click at [589, 253] on input "4,28 euro" at bounding box center [584, 256] width 10 height 10
radio input "true"
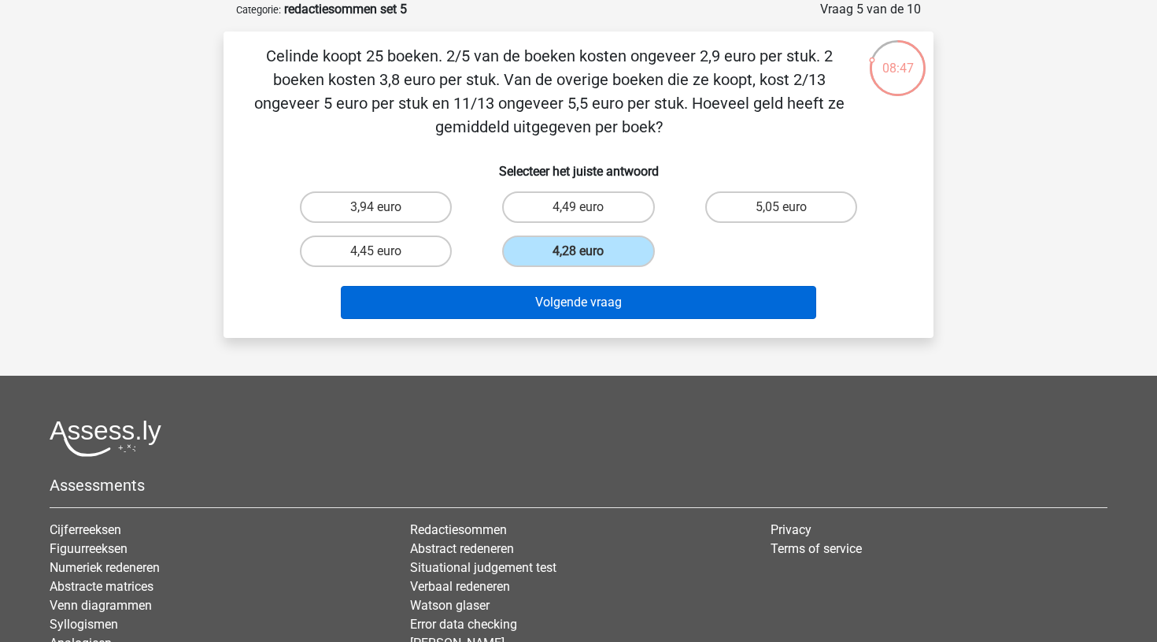
click at [601, 307] on button "Volgende vraag" at bounding box center [579, 302] width 476 height 33
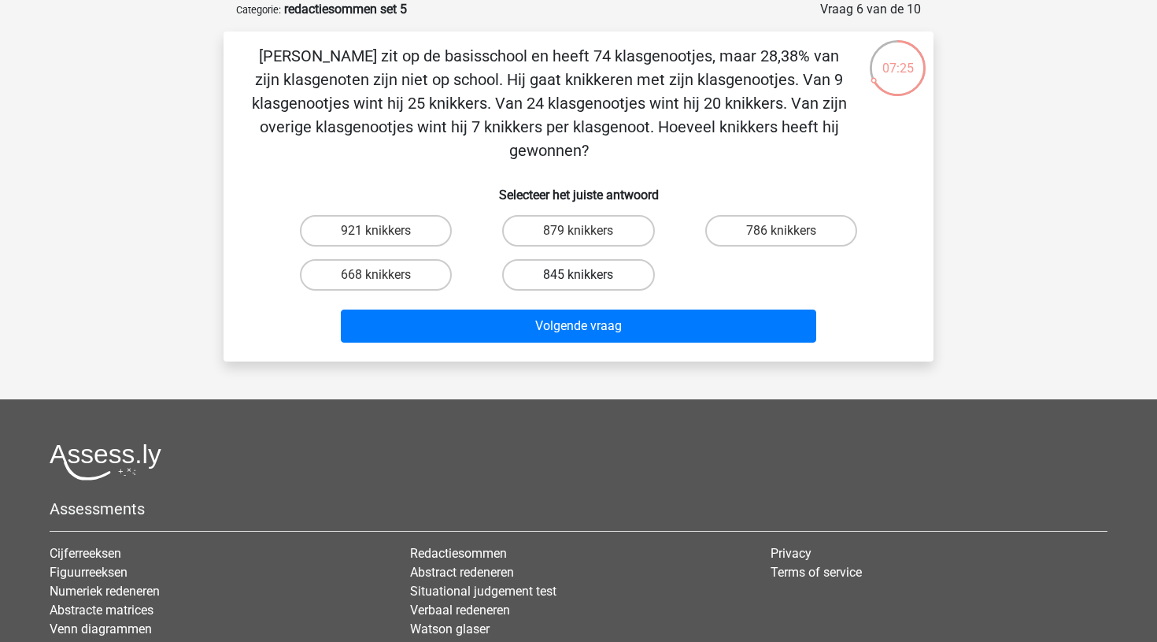
drag, startPoint x: 593, startPoint y: 306, endPoint x: 593, endPoint y: 281, distance: 25.2
click at [593, 281] on div "Jacques zit op de basisschool en heeft 74 klasgenootjes, maar 28,38% van zijn k…" at bounding box center [579, 196] width 698 height 305
click at [594, 282] on label "845 knikkers" at bounding box center [578, 274] width 152 height 31
click at [589, 282] on input "845 knikkers" at bounding box center [584, 280] width 10 height 10
radio input "true"
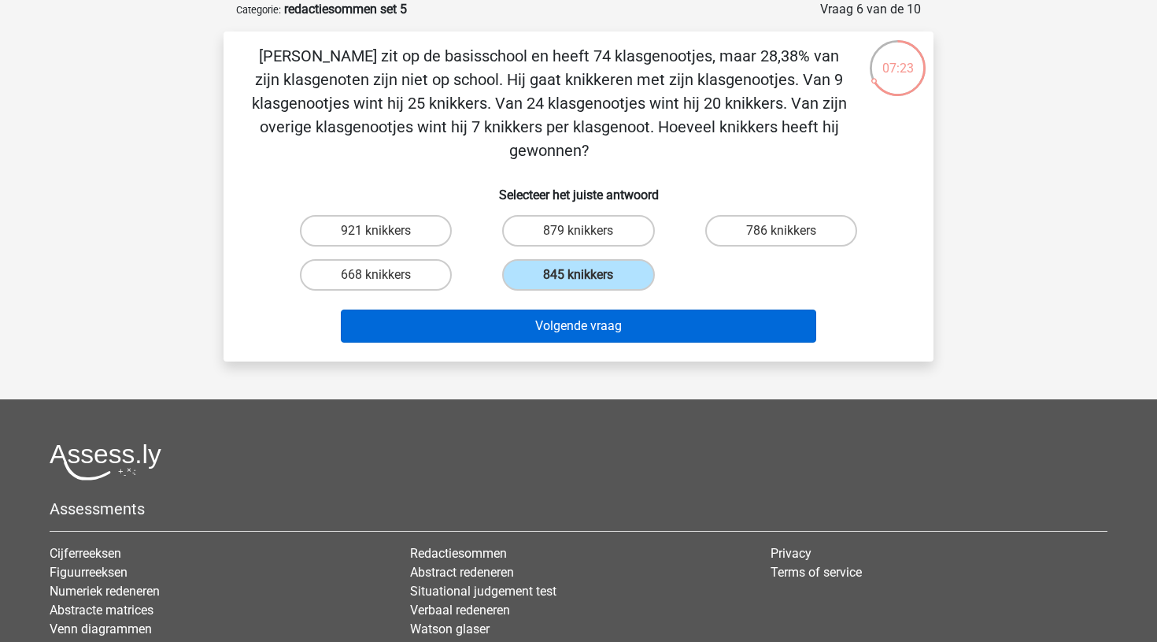
click at [593, 335] on button "Volgende vraag" at bounding box center [579, 325] width 476 height 33
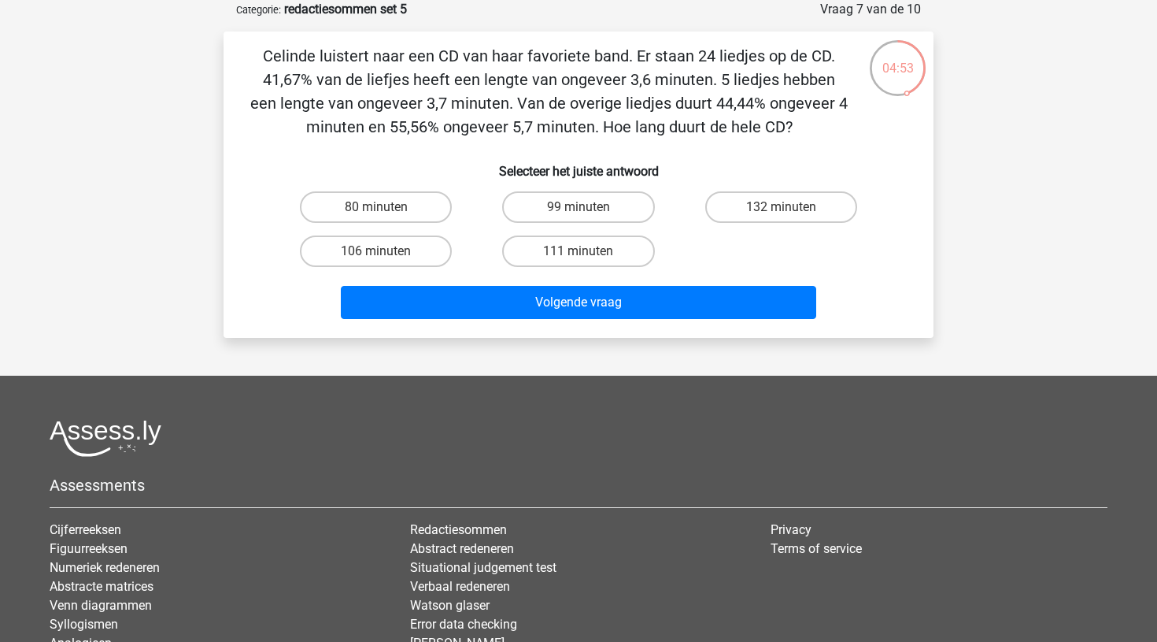
click at [594, 335] on div "Celinde luistert naar een CD van haar favoriete band. Er staan 24 liedjes op de…" at bounding box center [579, 184] width 710 height 306
click at [583, 212] on input "99 minuten" at bounding box center [584, 212] width 10 height 10
radio input "true"
click at [583, 212] on input "99 minuten" at bounding box center [584, 212] width 10 height 10
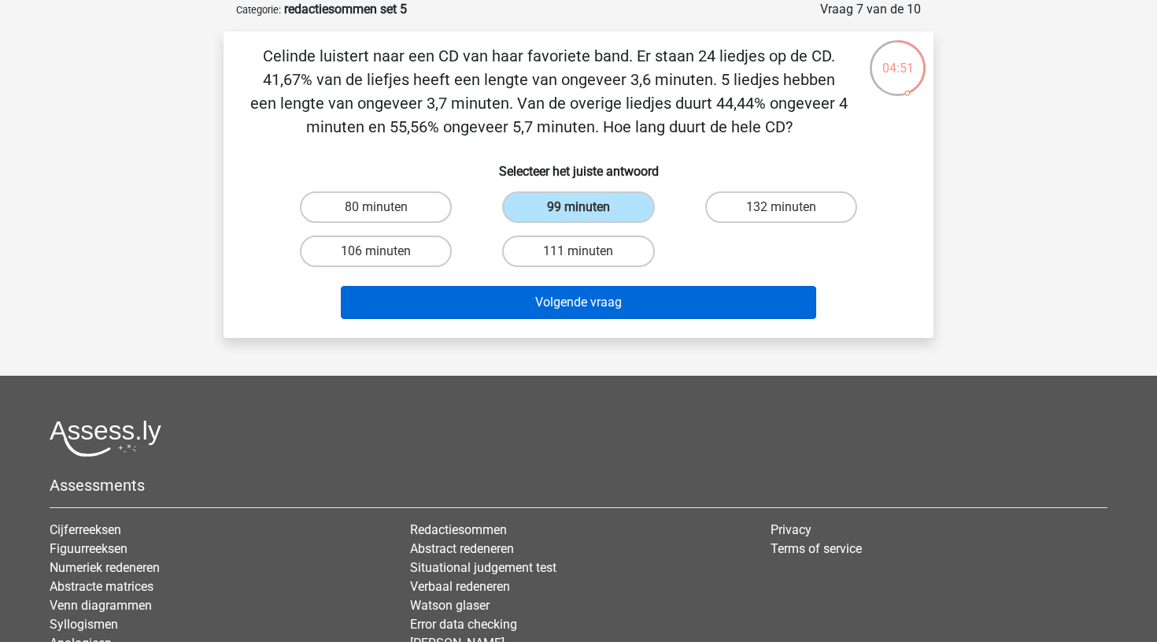
click at [594, 302] on button "Volgende vraag" at bounding box center [579, 302] width 476 height 33
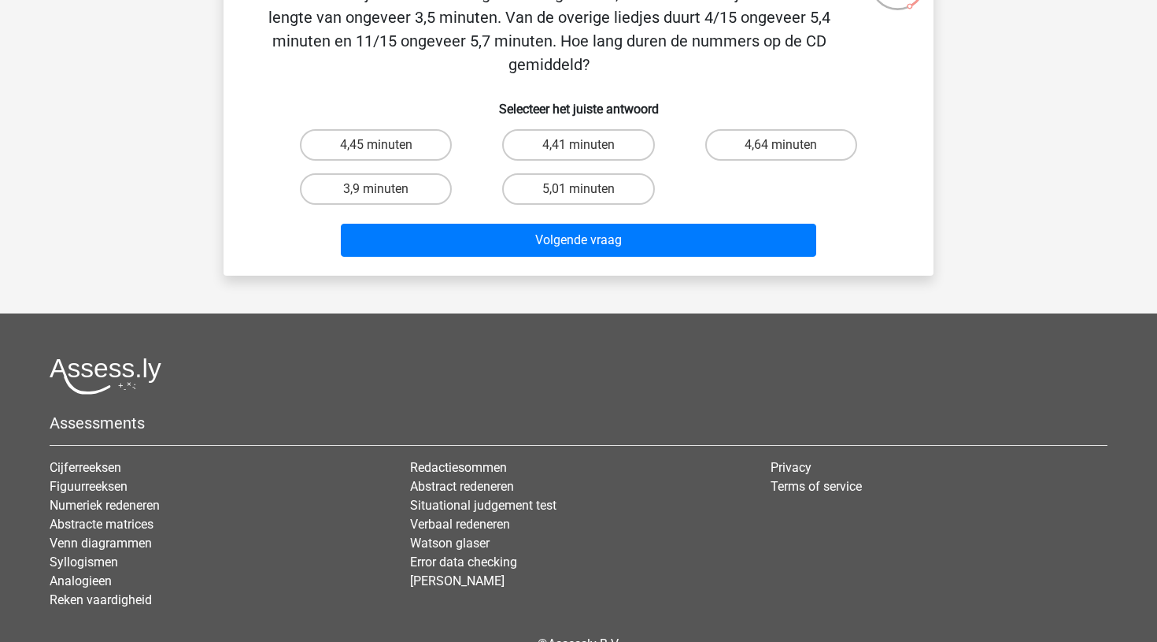
scroll to position [165, 0]
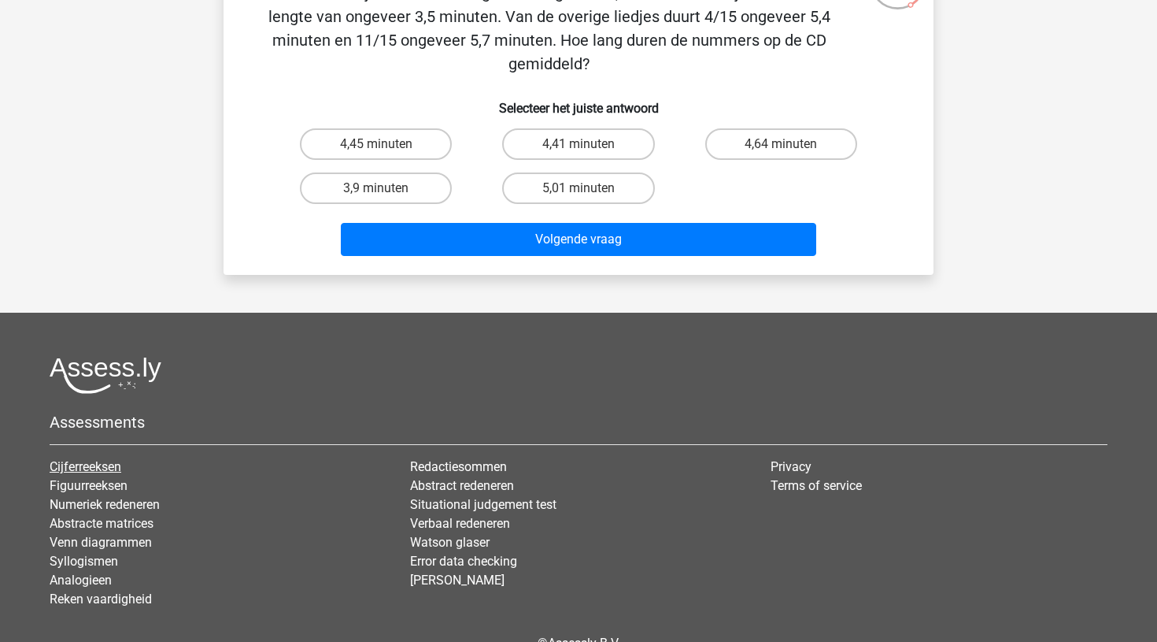
click at [99, 463] on link "Cijferreeksen" at bounding box center [86, 466] width 72 height 15
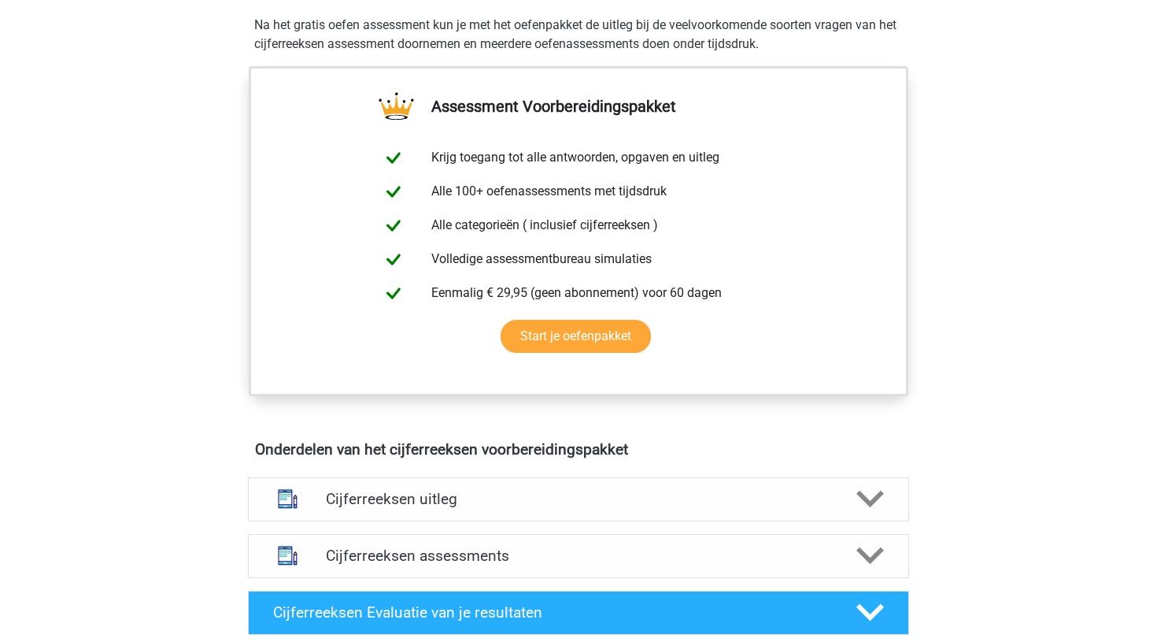
scroll to position [535, 0]
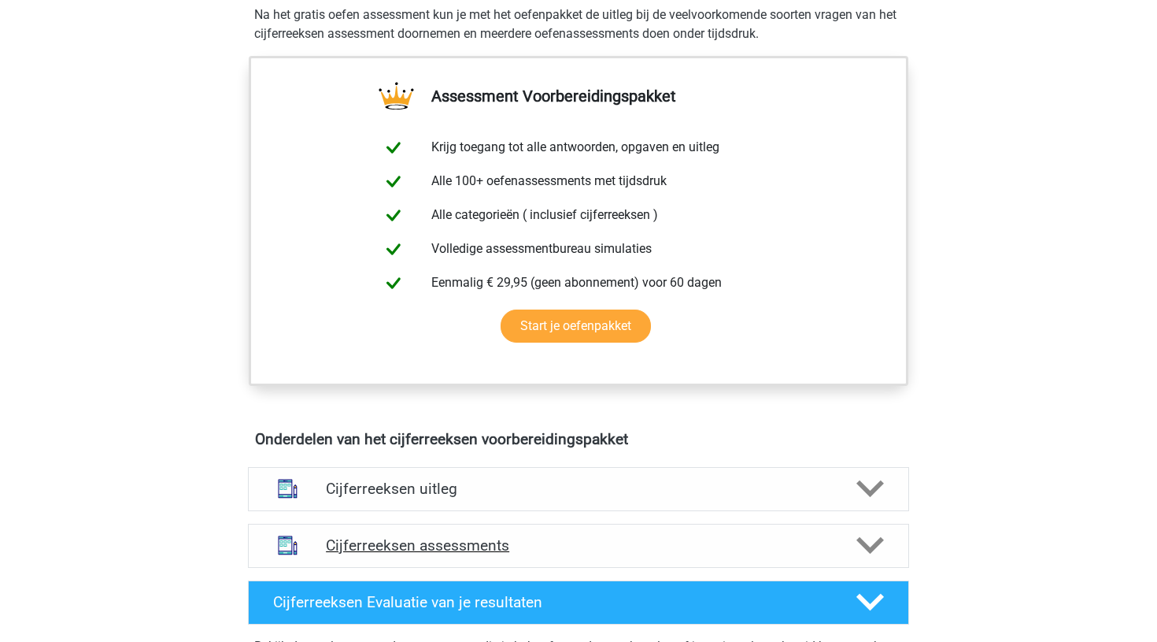
click at [416, 554] on h4 "Cijferreeksen assessments" at bounding box center [578, 545] width 505 height 18
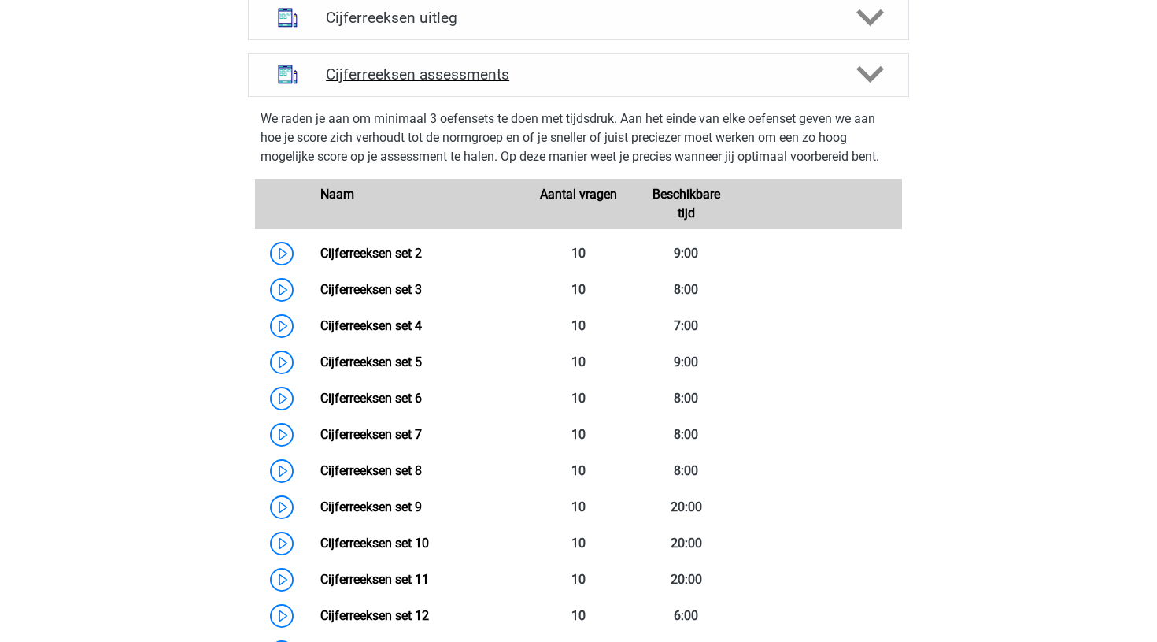
scroll to position [1040, 0]
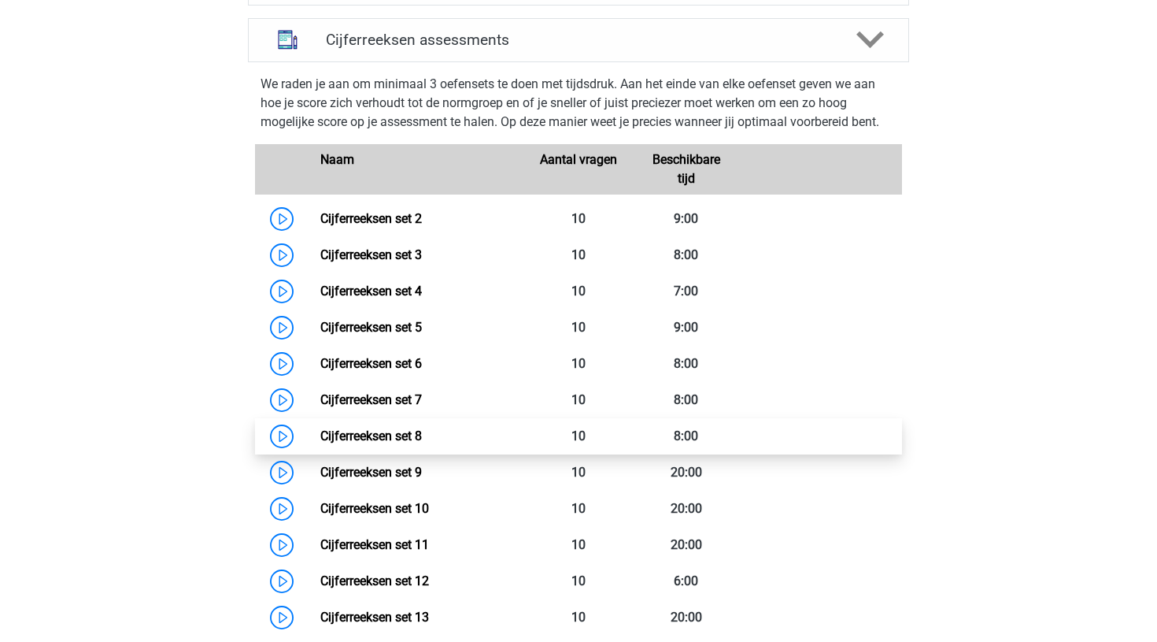
click at [320, 443] on link "Cijferreeksen set 8" at bounding box center [371, 435] width 102 height 15
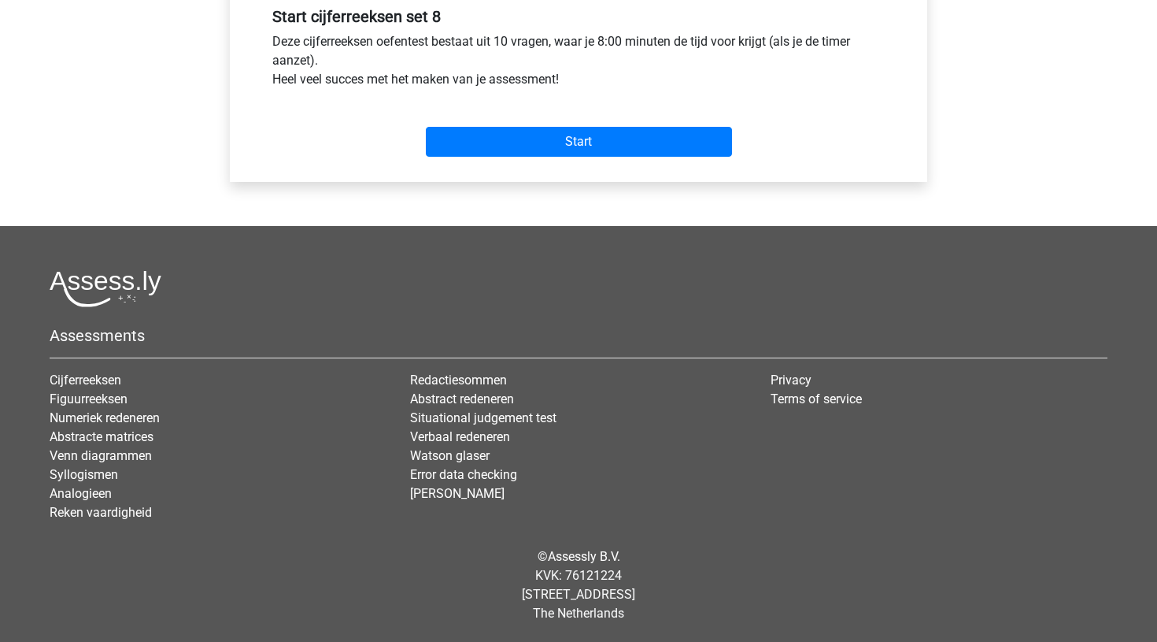
scroll to position [602, 0]
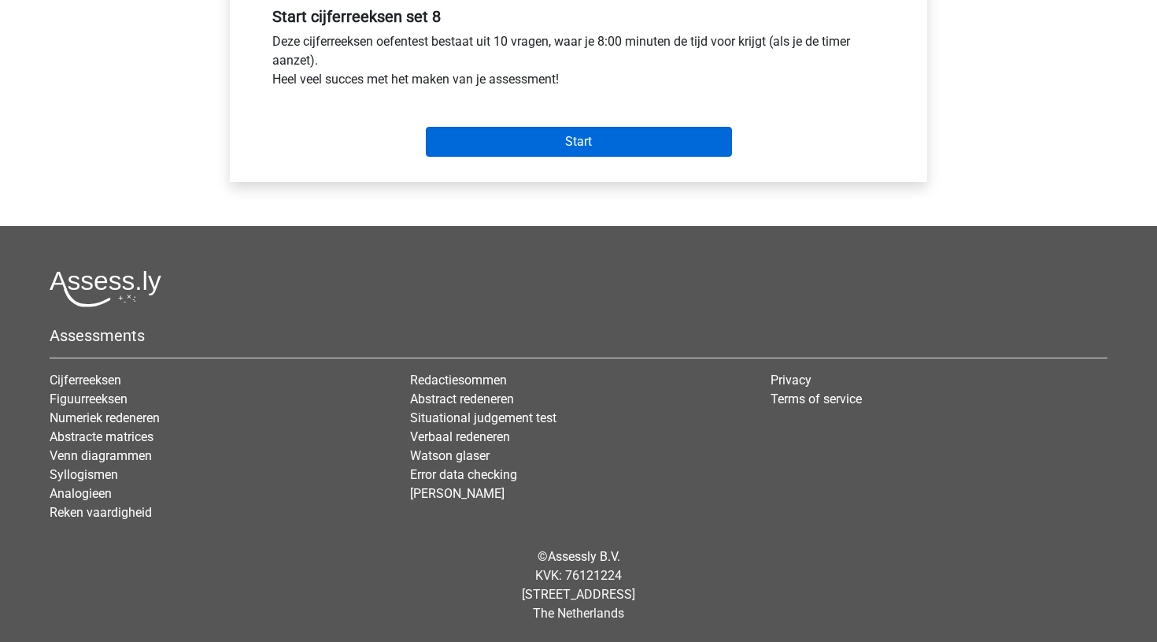
click at [535, 139] on input "Start" at bounding box center [579, 142] width 306 height 30
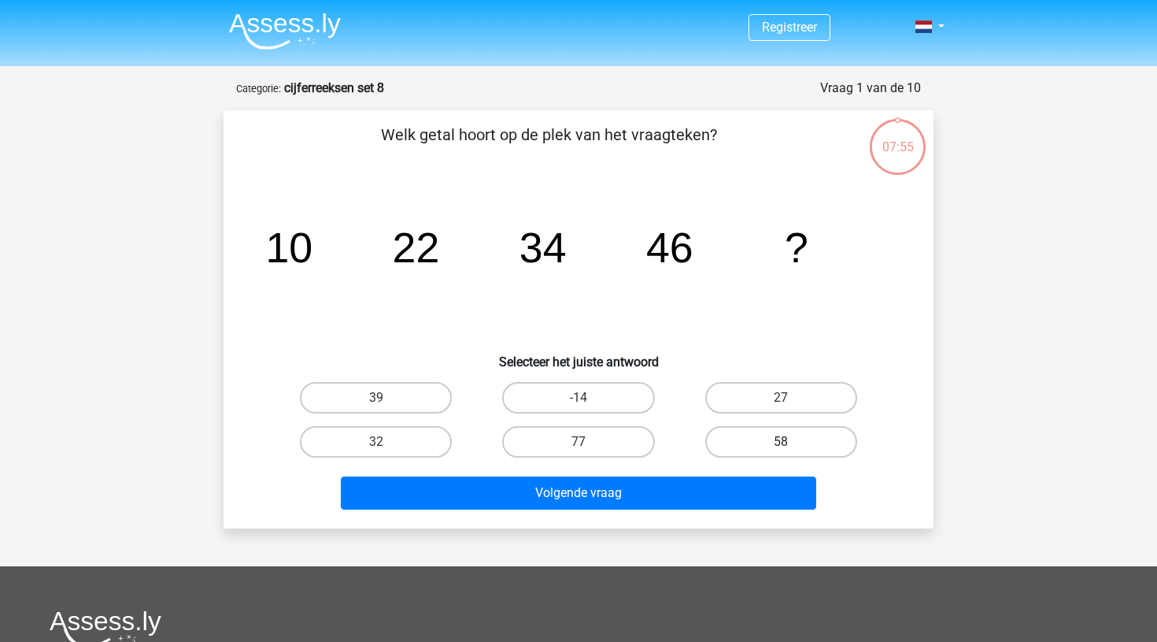
click at [766, 437] on label "58" at bounding box center [781, 441] width 152 height 31
click at [781, 442] on input "58" at bounding box center [786, 447] width 10 height 10
radio input "true"
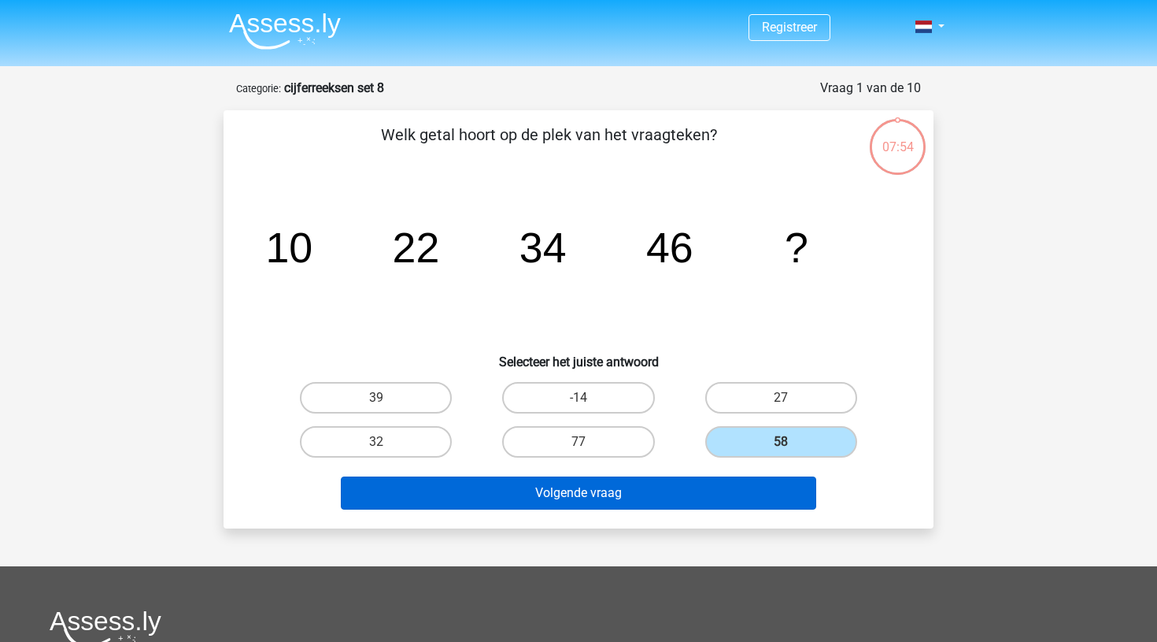
click at [645, 488] on button "Volgende vraag" at bounding box center [579, 492] width 476 height 33
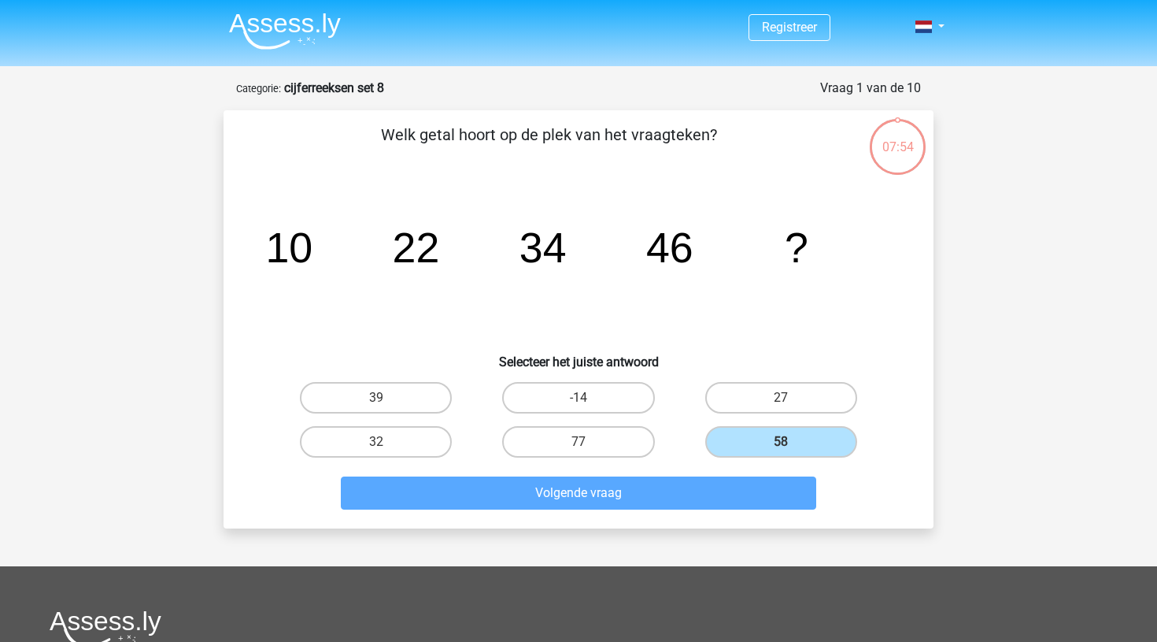
scroll to position [79, 0]
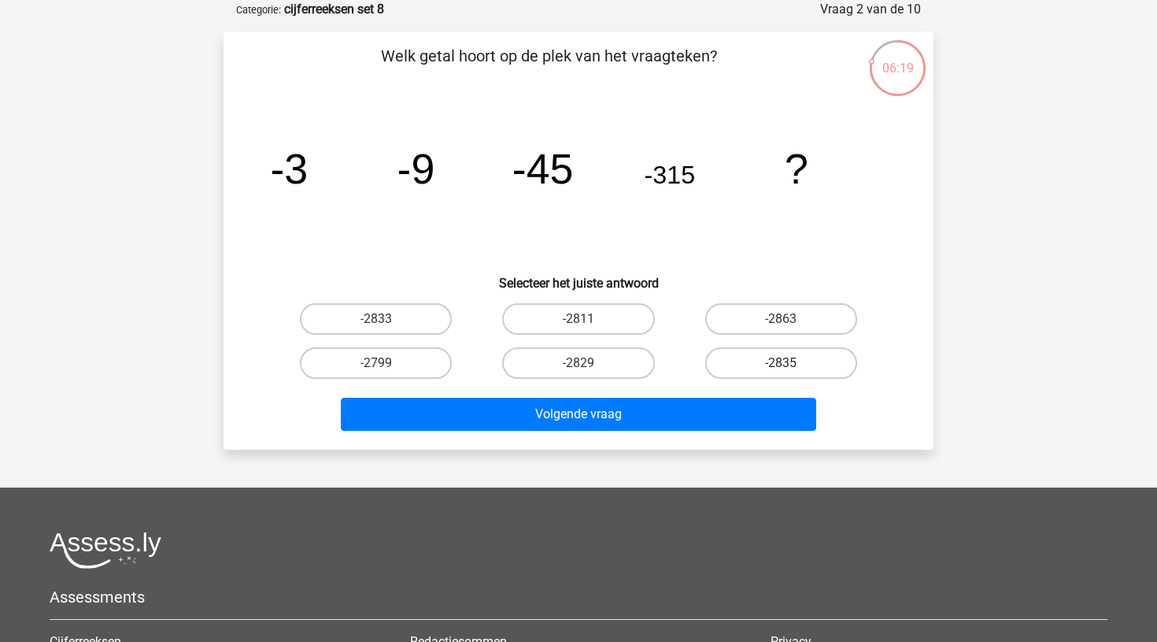
click at [827, 366] on label "-2835" at bounding box center [781, 362] width 152 height 31
click at [791, 366] on input "-2835" at bounding box center [786, 368] width 10 height 10
radio input "true"
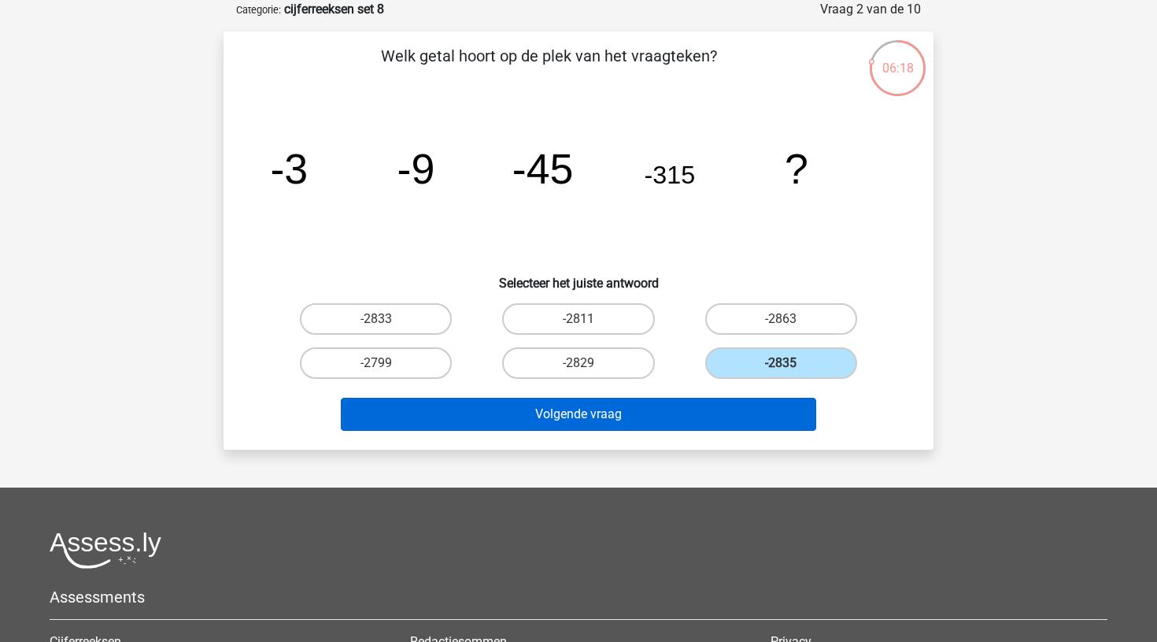
click at [658, 425] on button "Volgende vraag" at bounding box center [579, 414] width 476 height 33
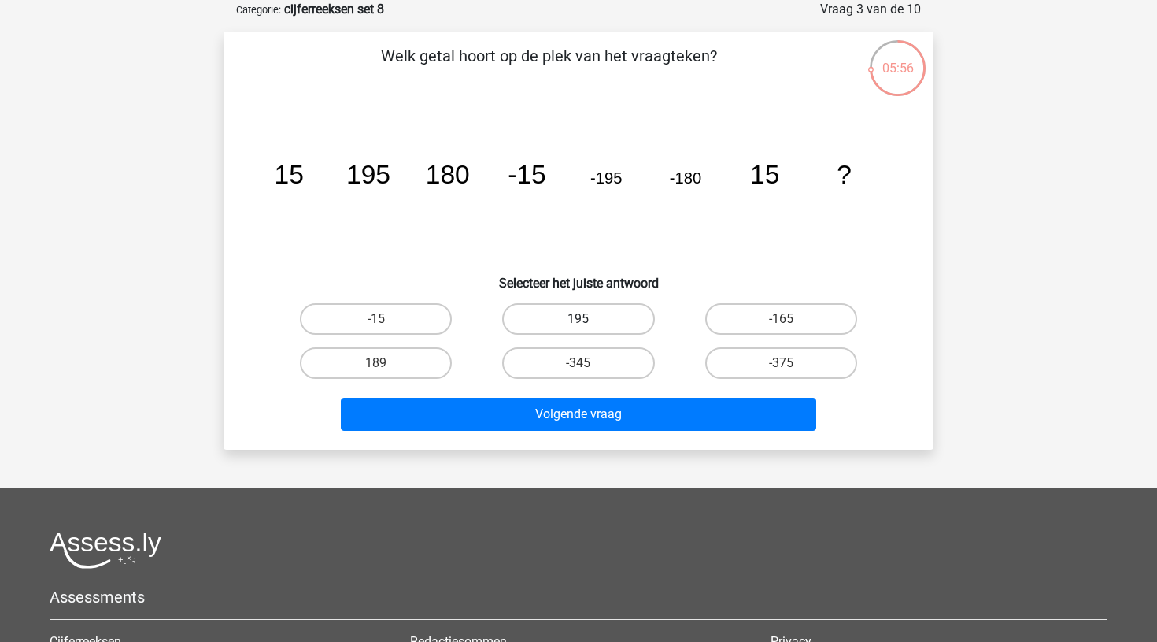
click at [610, 316] on label "195" at bounding box center [578, 318] width 152 height 31
click at [589, 319] on input "195" at bounding box center [584, 324] width 10 height 10
radio input "true"
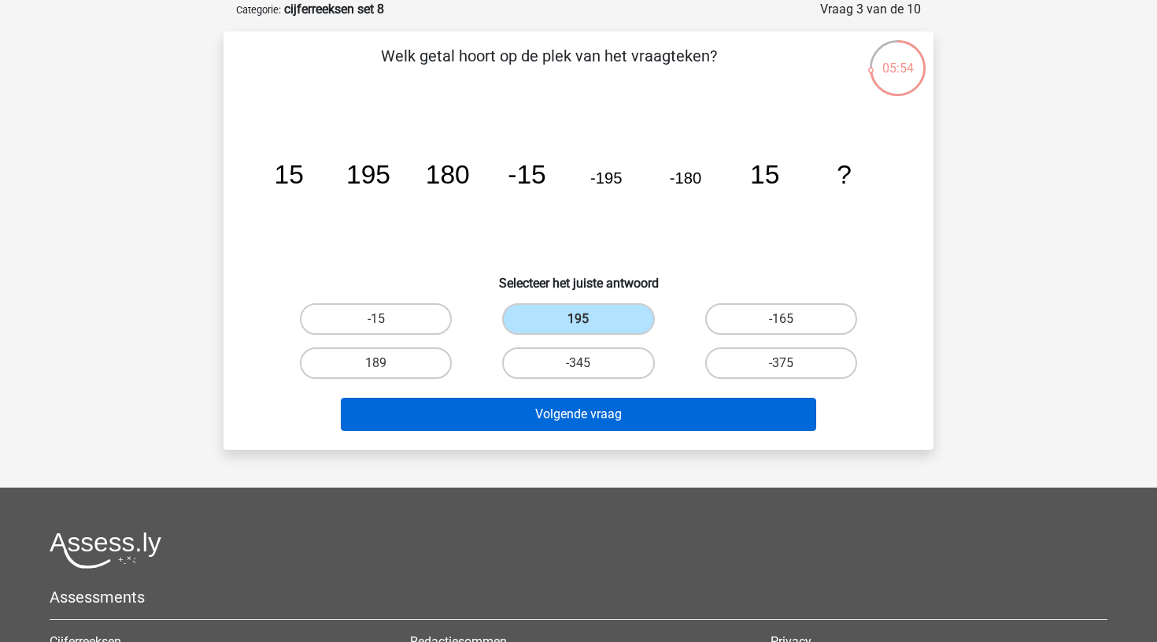
click at [587, 412] on button "Volgende vraag" at bounding box center [579, 414] width 476 height 33
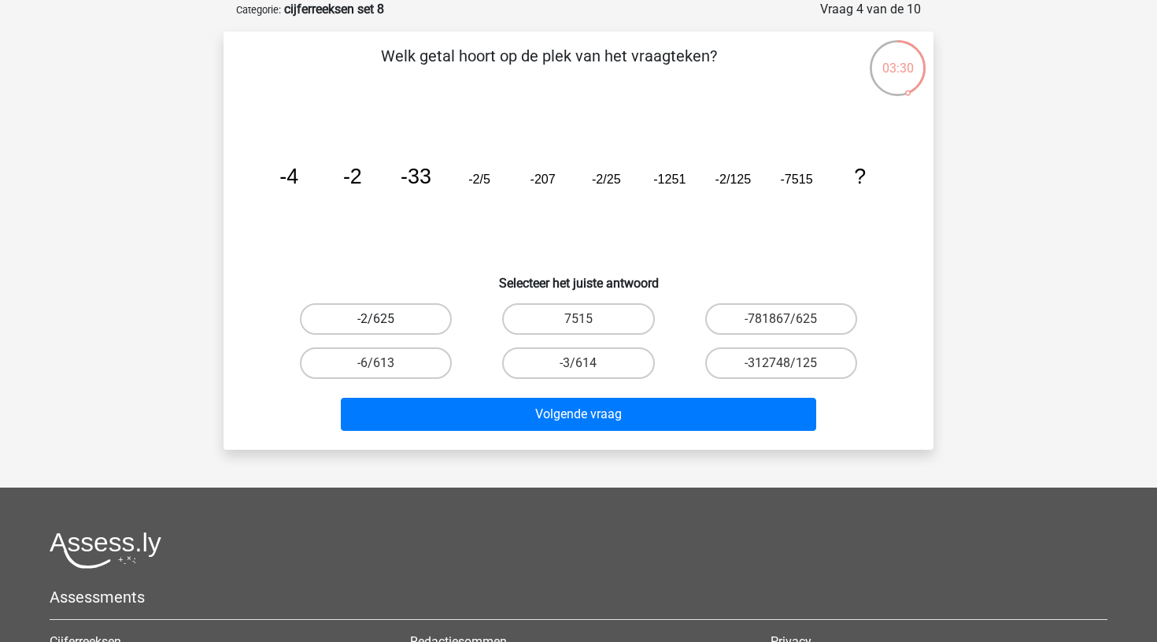
click at [396, 312] on label "-2/625" at bounding box center [376, 318] width 152 height 31
click at [387, 319] on input "-2/625" at bounding box center [381, 324] width 10 height 10
radio input "true"
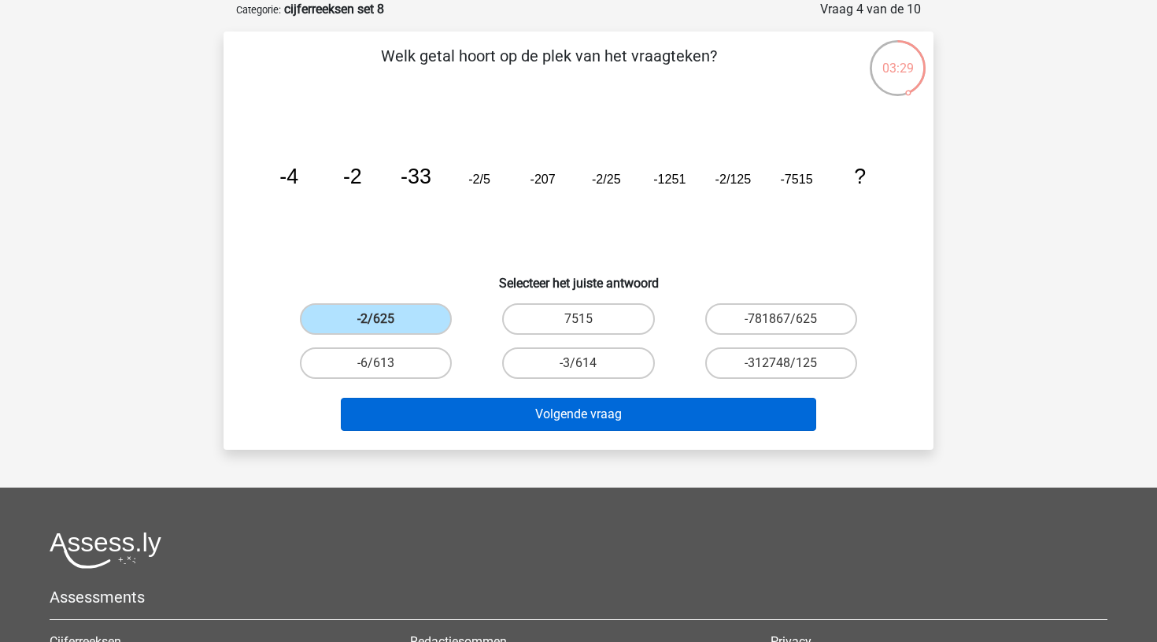
click at [561, 411] on button "Volgende vraag" at bounding box center [579, 414] width 476 height 33
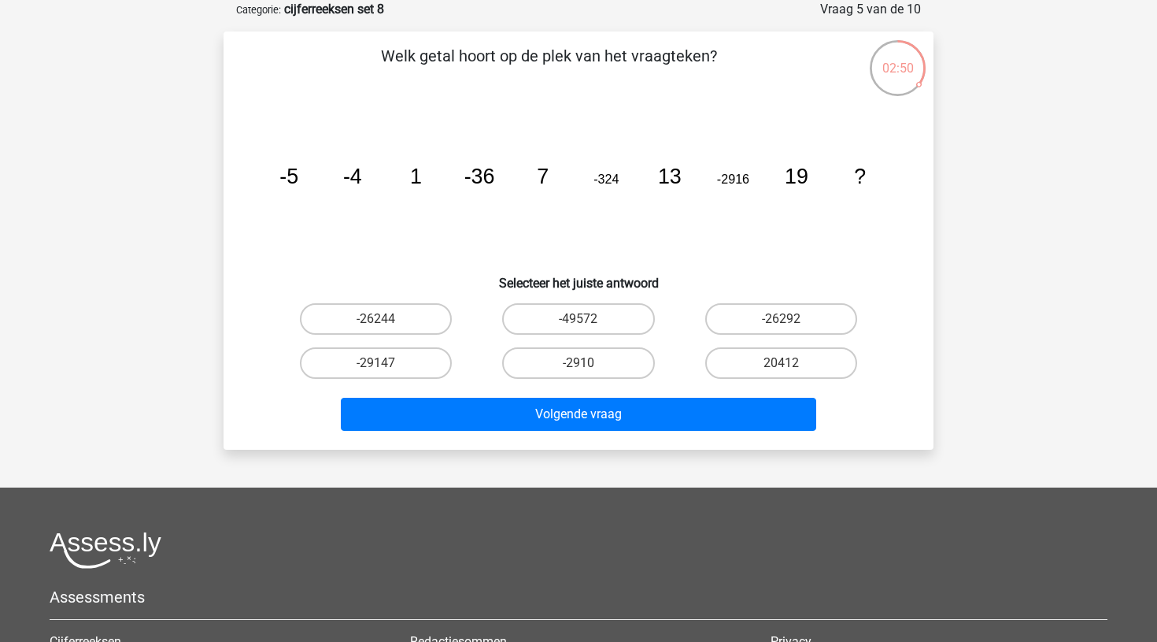
click at [427, 301] on div "-26244" at bounding box center [376, 319] width 202 height 44
click at [416, 315] on label "-26244" at bounding box center [376, 318] width 152 height 31
click at [387, 319] on input "-26244" at bounding box center [381, 324] width 10 height 10
radio input "true"
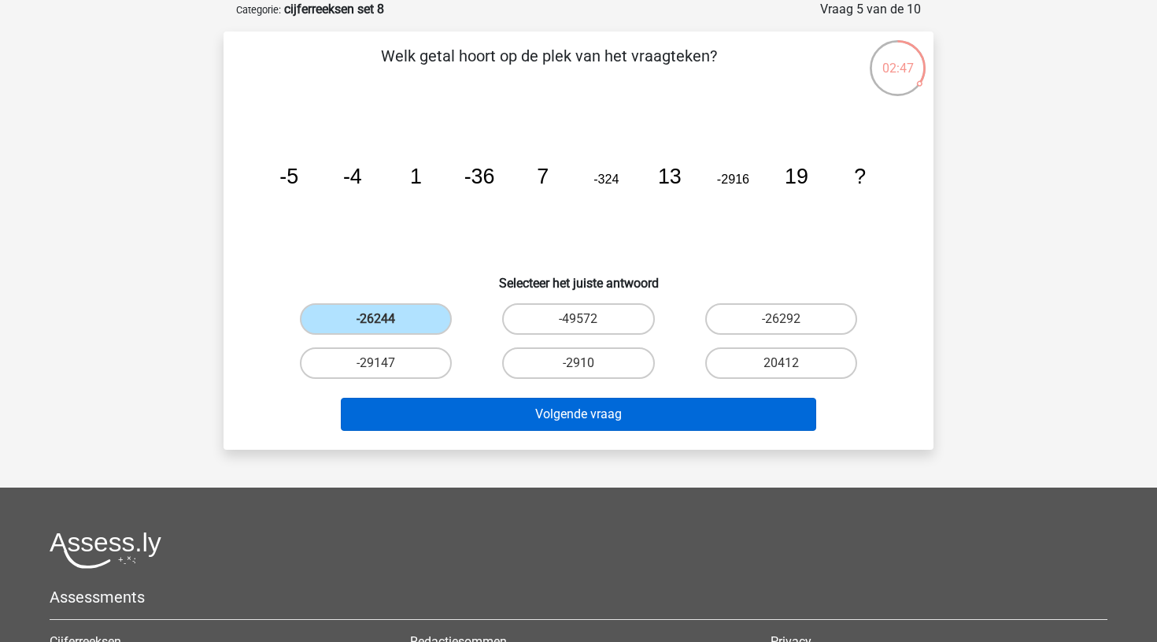
click at [551, 410] on button "Volgende vraag" at bounding box center [579, 414] width 476 height 33
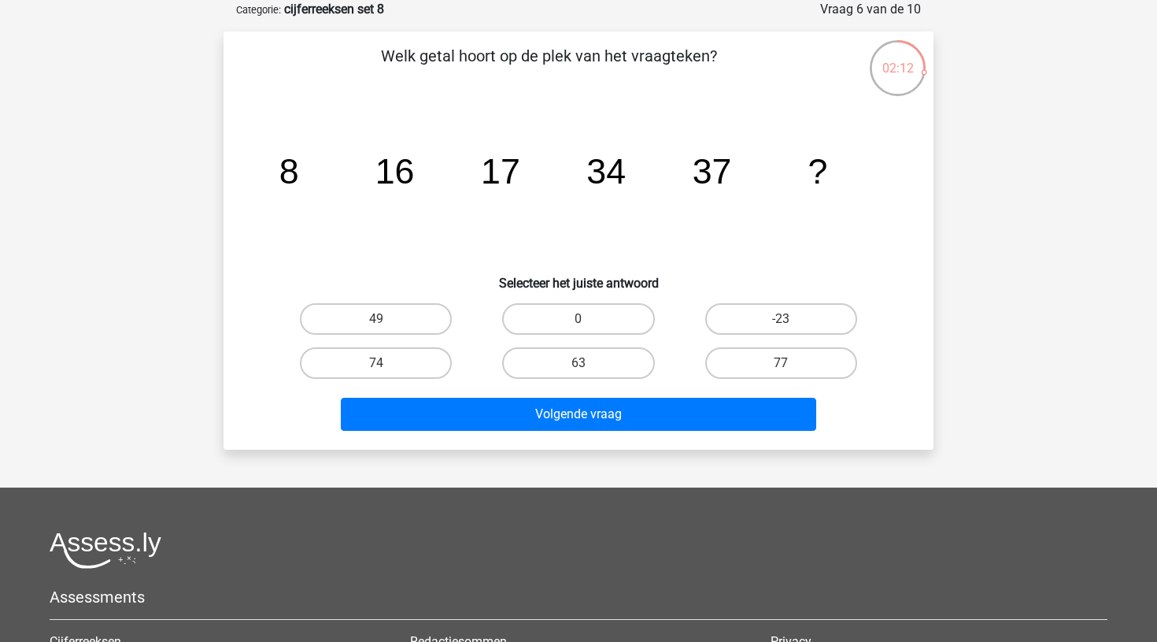
click at [551, 410] on button "Volgende vraag" at bounding box center [579, 414] width 476 height 33
click at [422, 362] on label "74" at bounding box center [376, 362] width 152 height 31
click at [387, 363] on input "74" at bounding box center [381, 368] width 10 height 10
radio input "true"
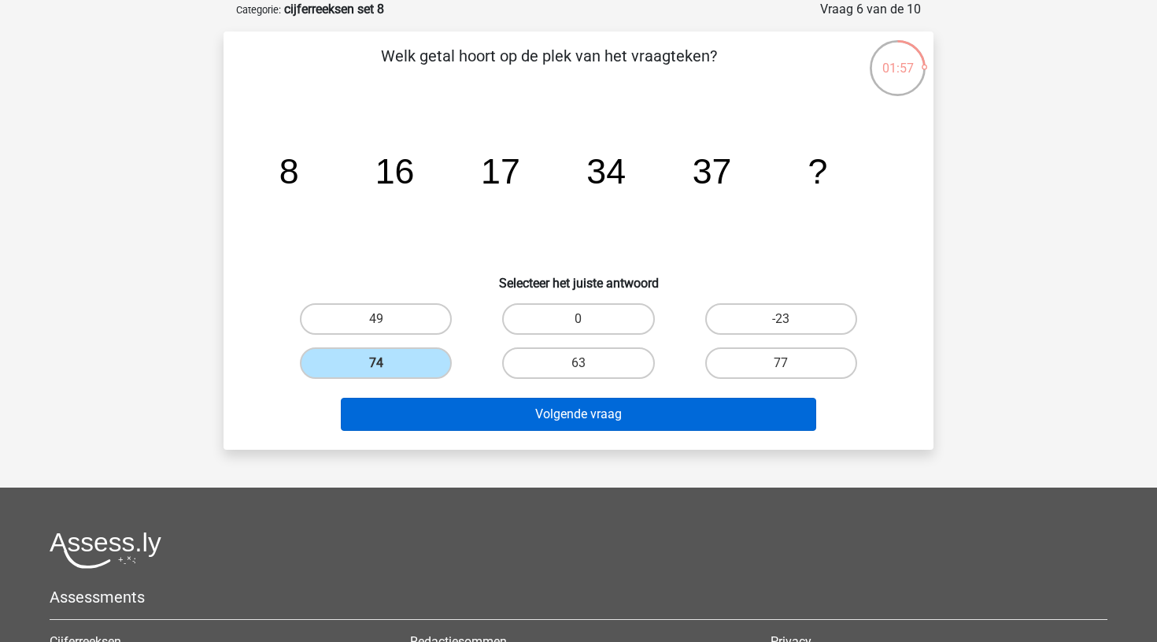
click at [557, 409] on button "Volgende vraag" at bounding box center [579, 414] width 476 height 33
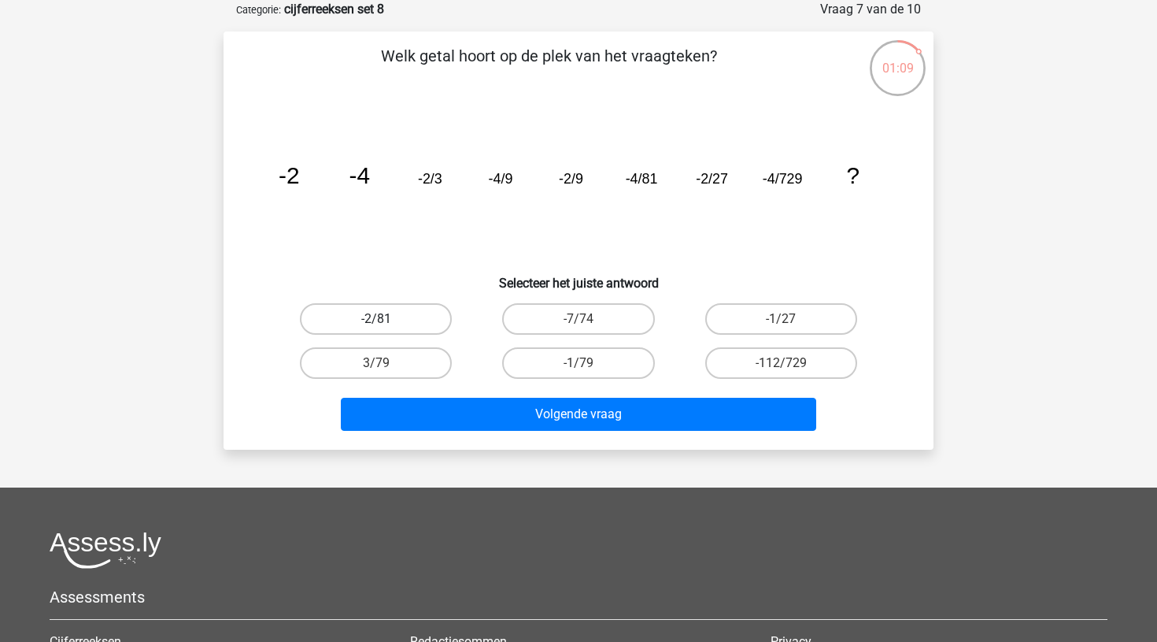
click at [380, 316] on label "-2/81" at bounding box center [376, 318] width 152 height 31
click at [380, 319] on input "-2/81" at bounding box center [381, 324] width 10 height 10
radio input "true"
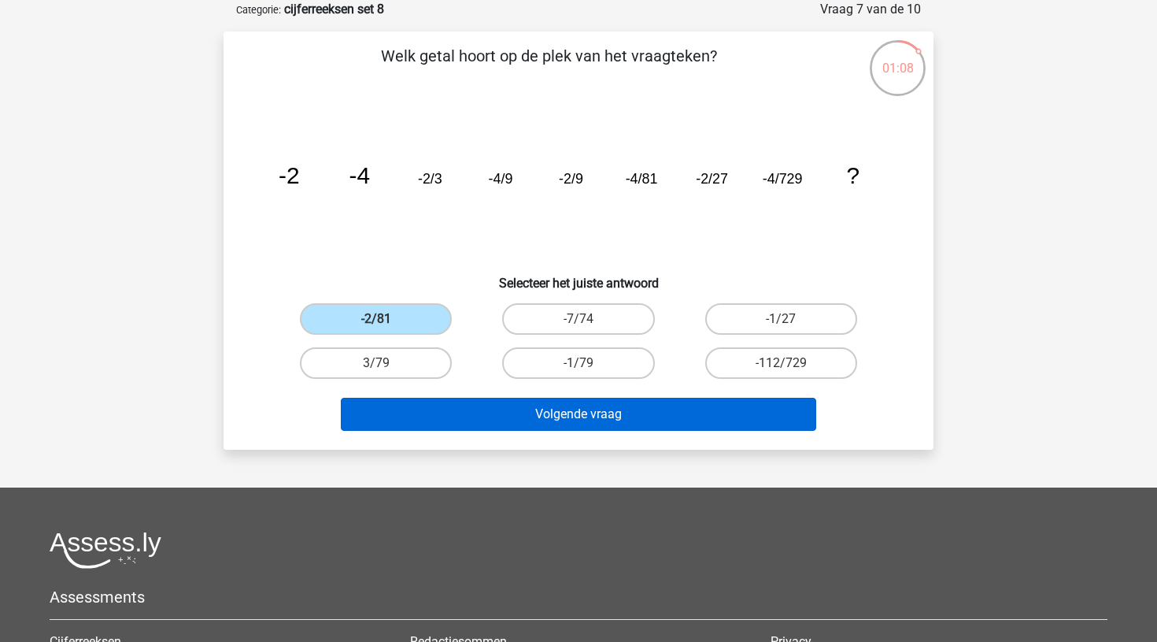
click at [541, 406] on button "Volgende vraag" at bounding box center [579, 414] width 476 height 33
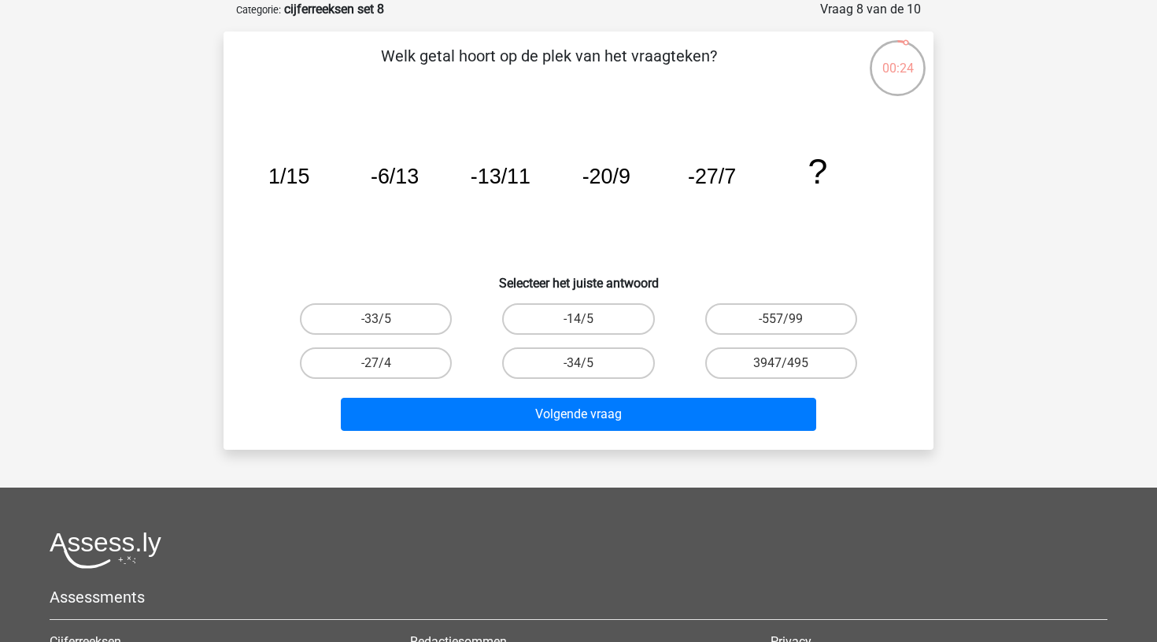
click at [524, 435] on div "Volgende vraag" at bounding box center [579, 417] width 608 height 39
click at [568, 360] on label "-34/5" at bounding box center [578, 362] width 152 height 31
click at [579, 363] on input "-34/5" at bounding box center [584, 368] width 10 height 10
radio input "true"
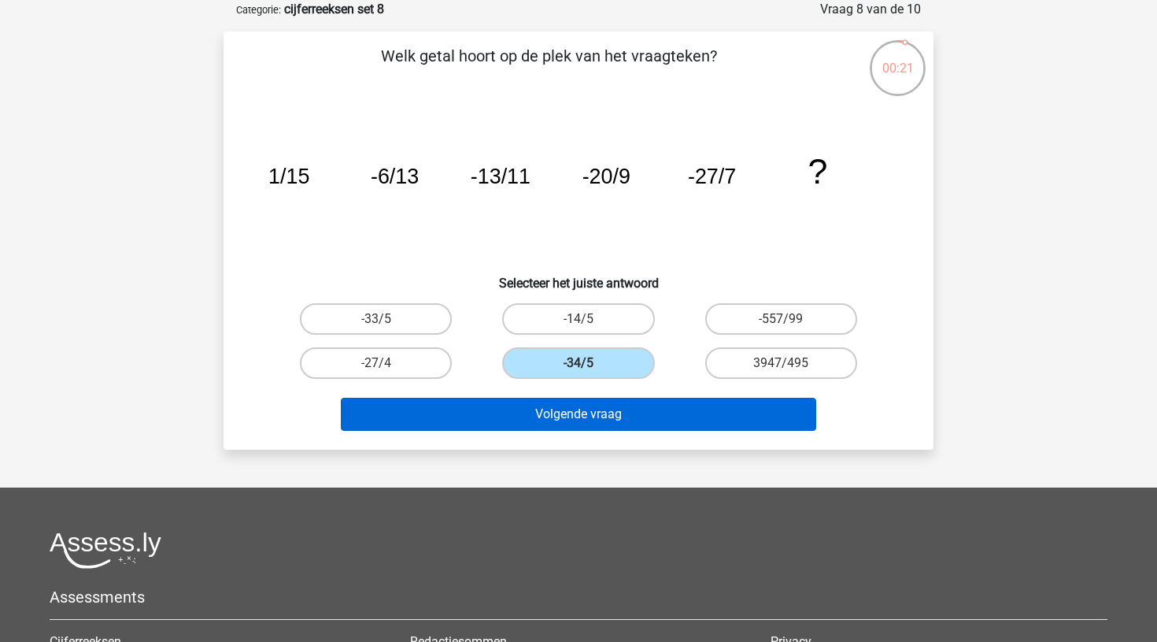
click at [572, 413] on button "Volgende vraag" at bounding box center [579, 414] width 476 height 33
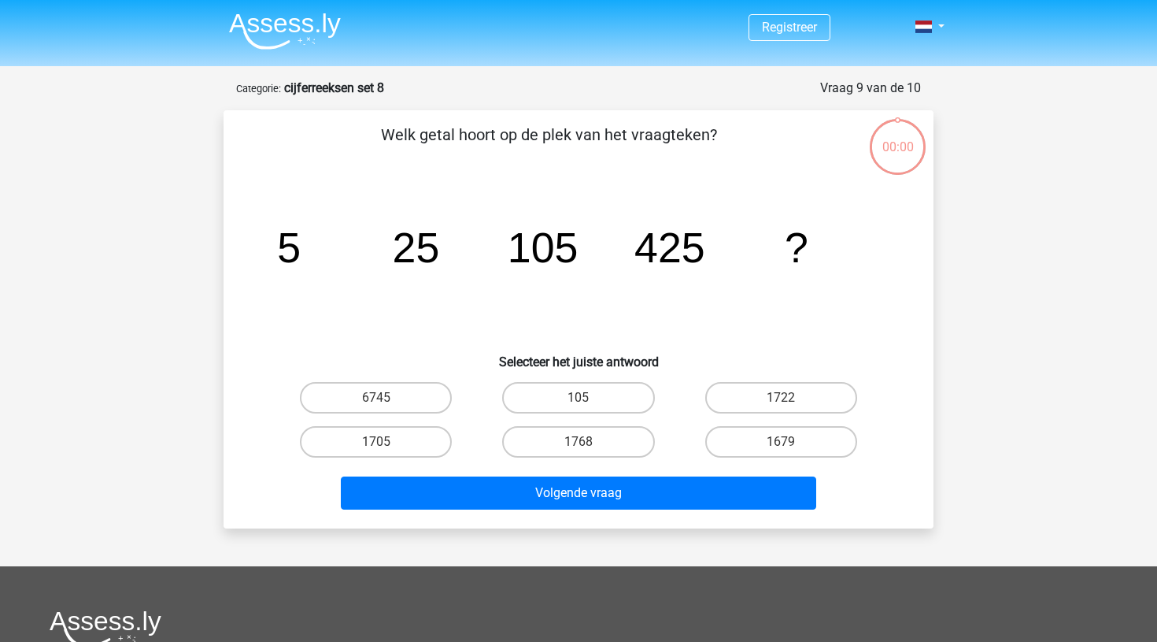
scroll to position [79, 0]
